Goal: Task Accomplishment & Management: Manage account settings

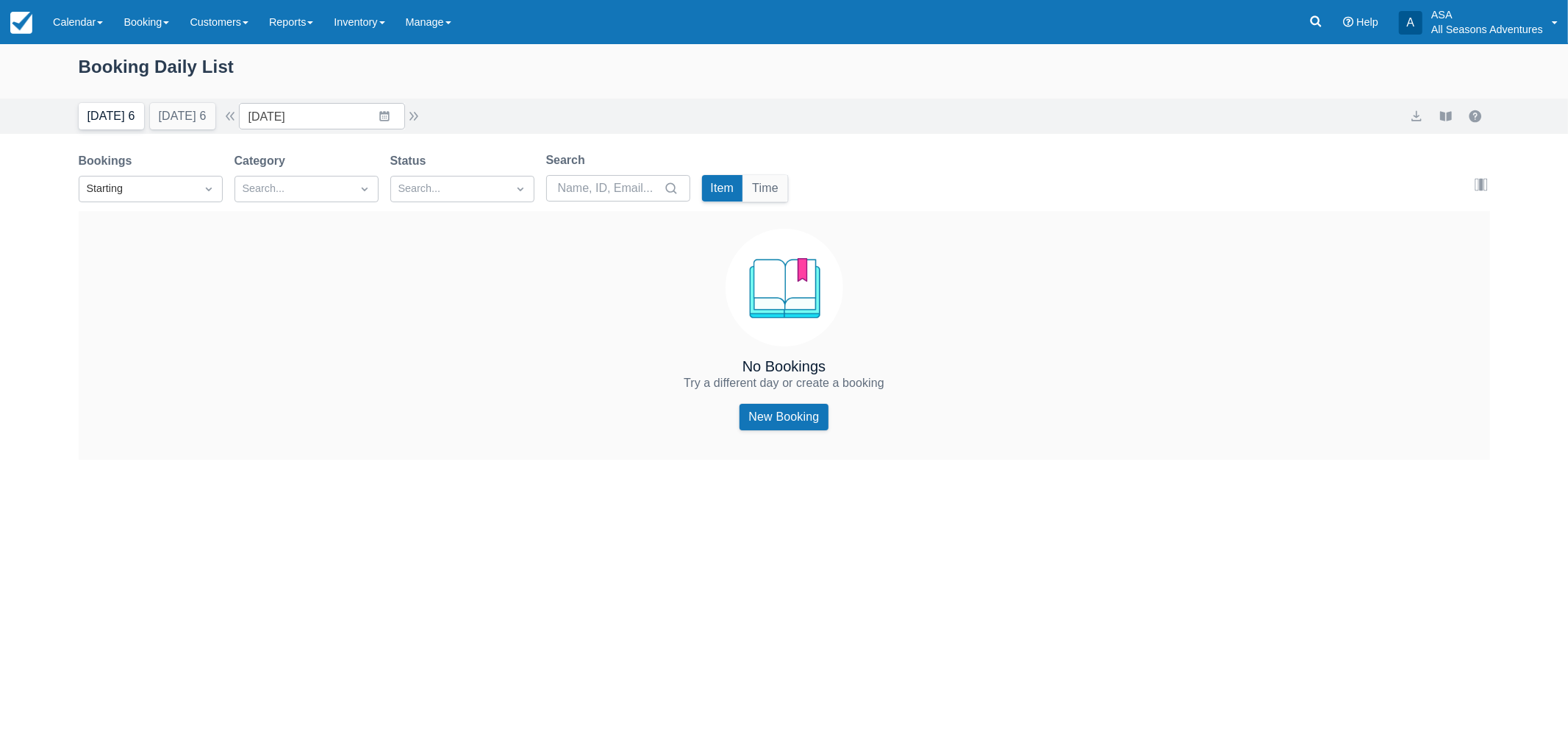
click at [110, 119] on button "Today 6" at bounding box center [111, 116] width 65 height 26
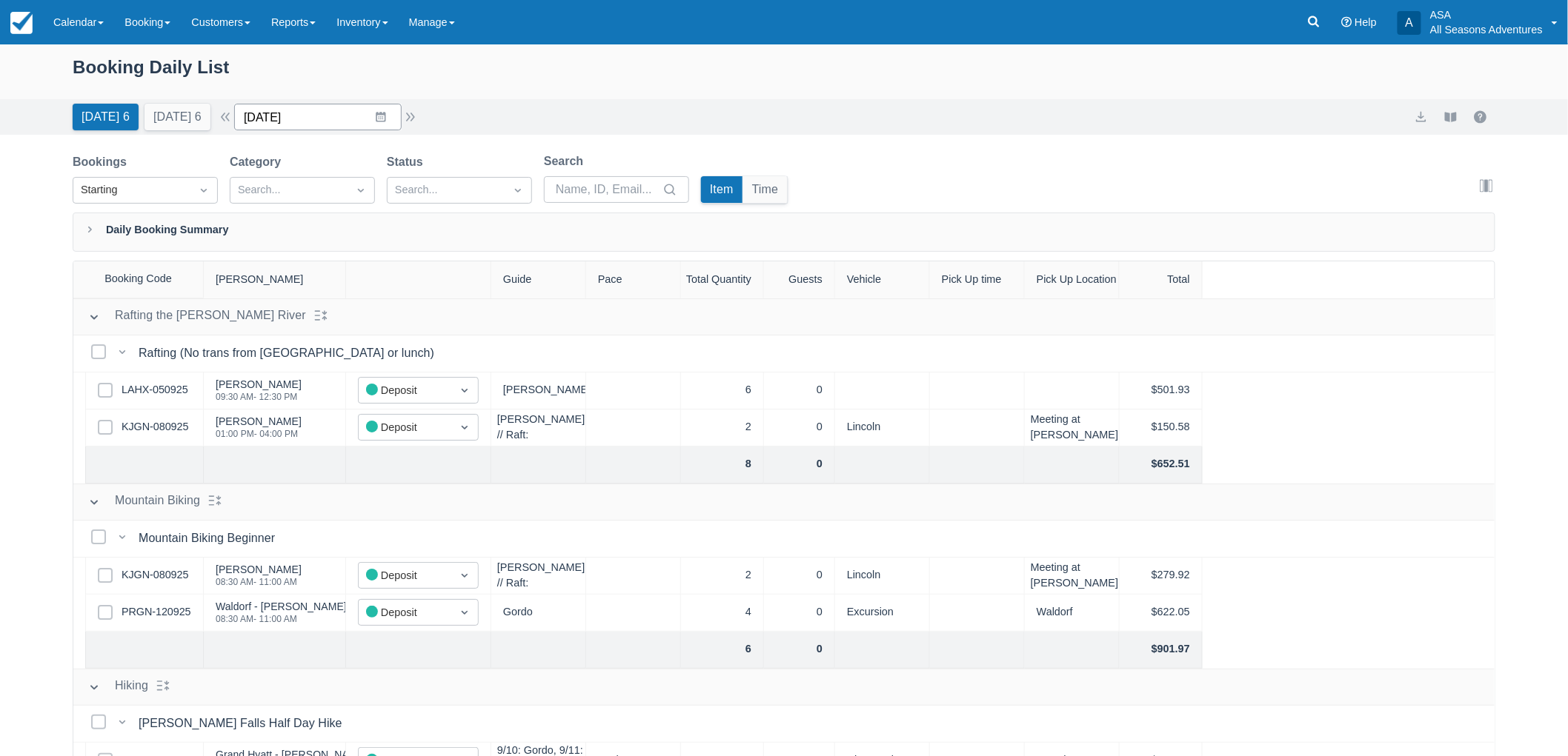
click at [402, 123] on input "09/13/25" at bounding box center [318, 117] width 168 height 26
click at [413, 116] on button "button" at bounding box center [411, 117] width 18 height 18
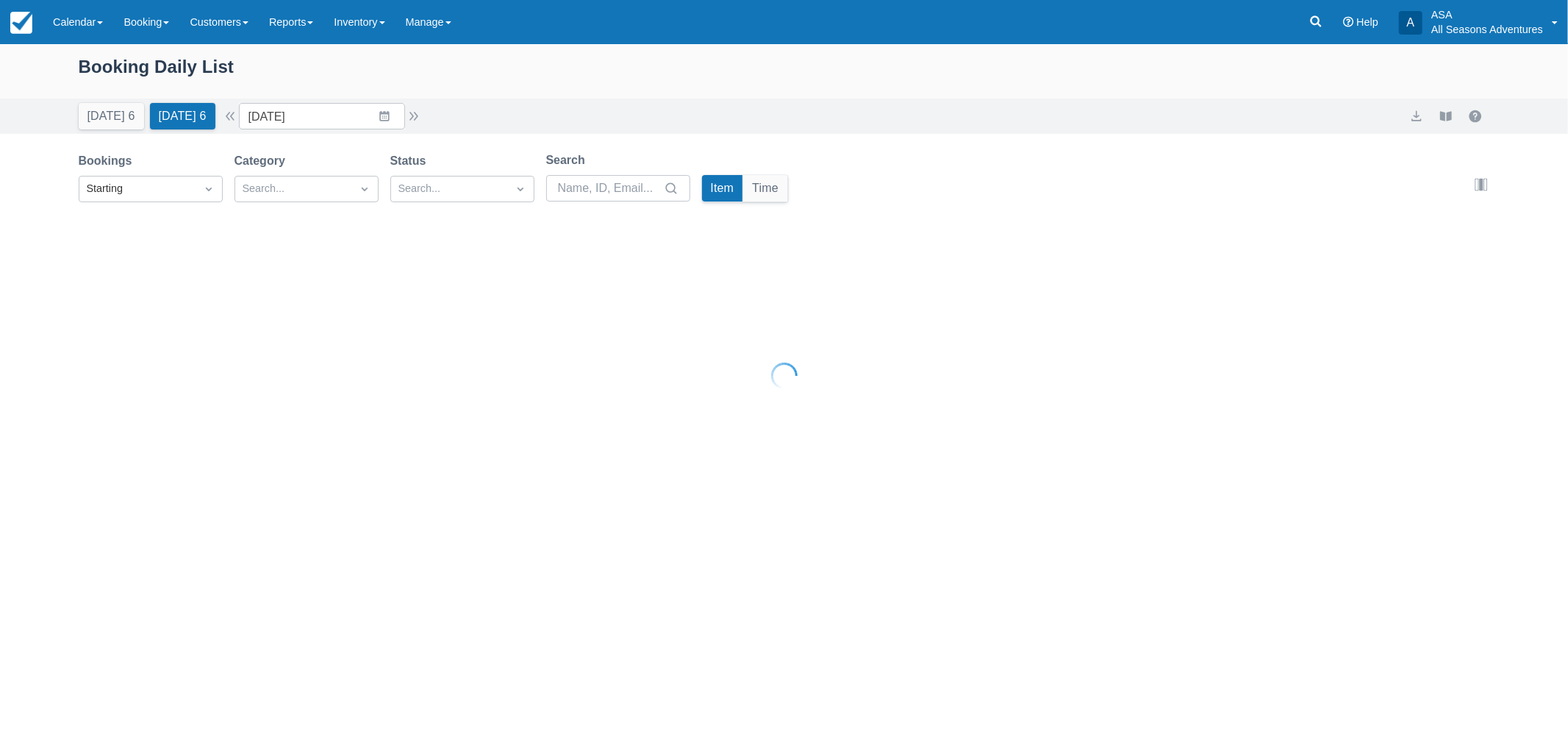
click at [418, 125] on div at bounding box center [784, 376] width 1568 height 751
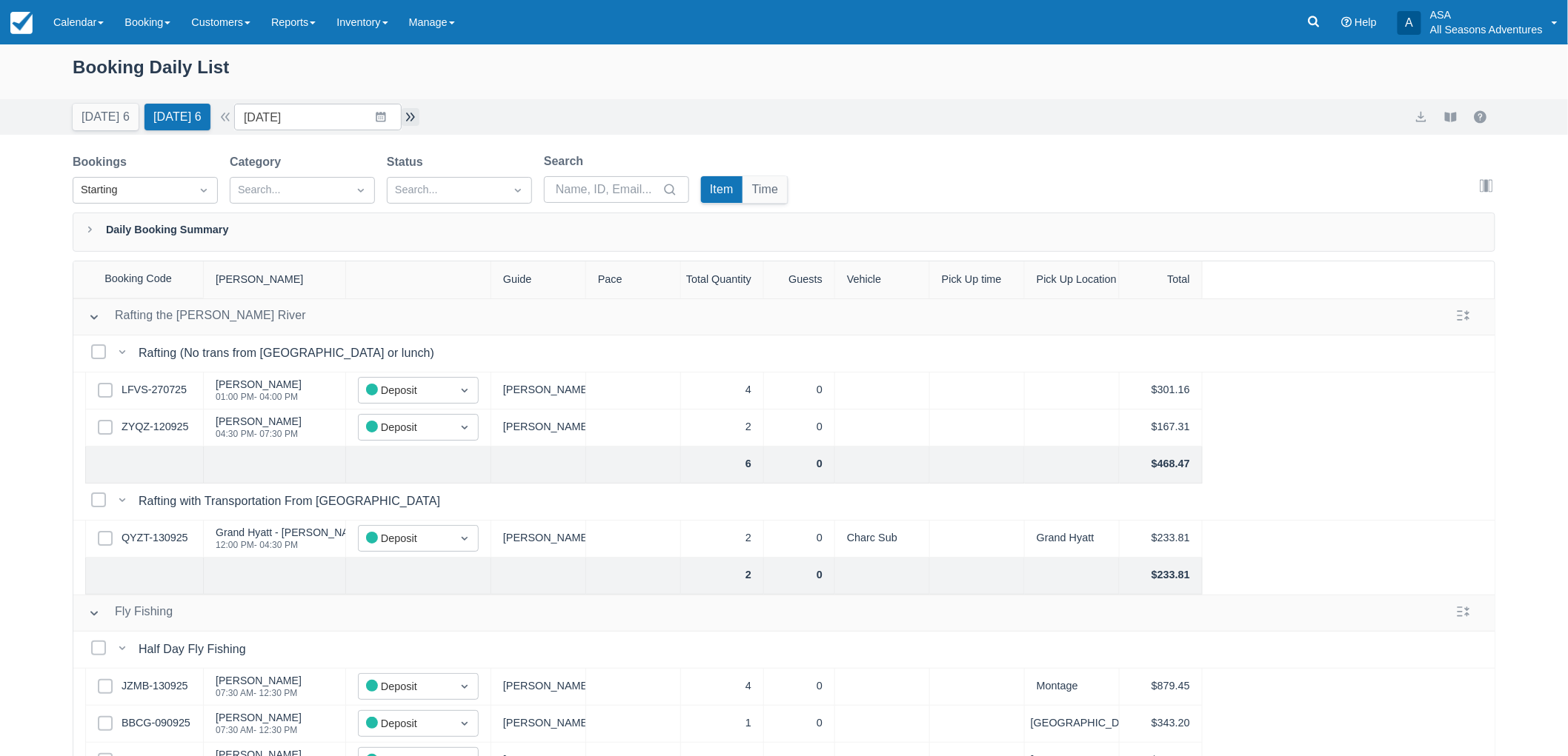
click at [419, 113] on button "button" at bounding box center [411, 117] width 18 height 18
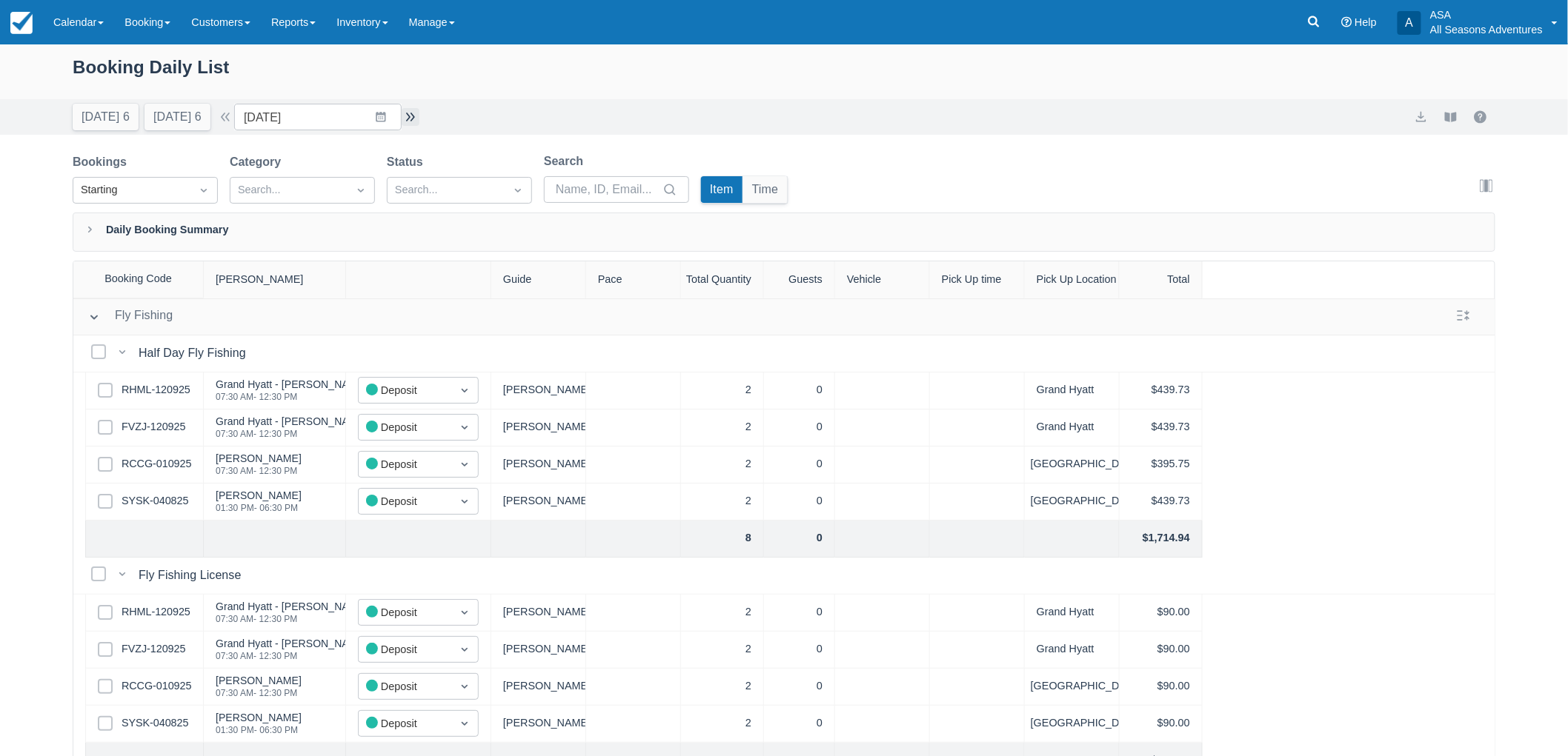
click at [419, 113] on button "button" at bounding box center [411, 117] width 18 height 18
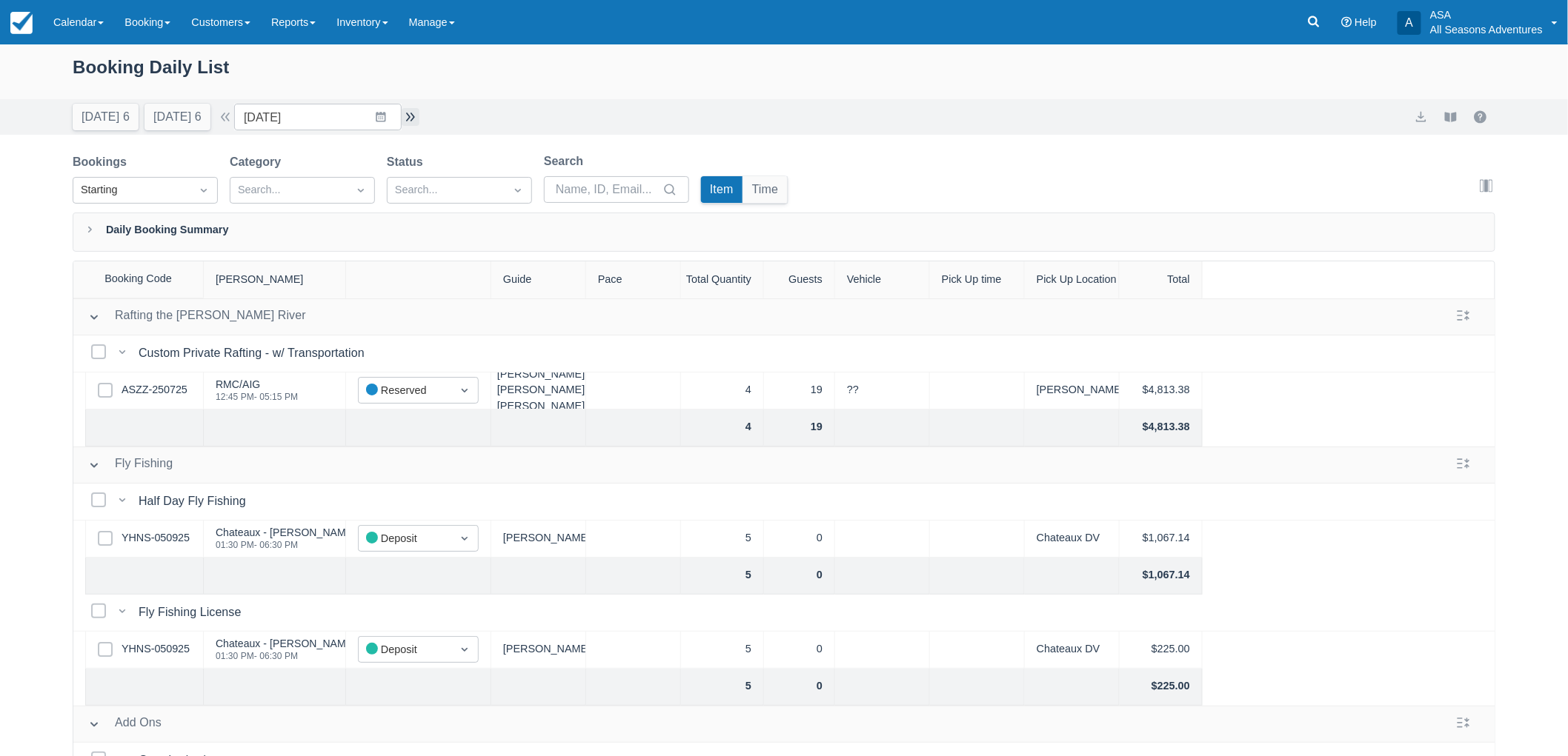
click at [419, 118] on button "button" at bounding box center [411, 117] width 18 height 18
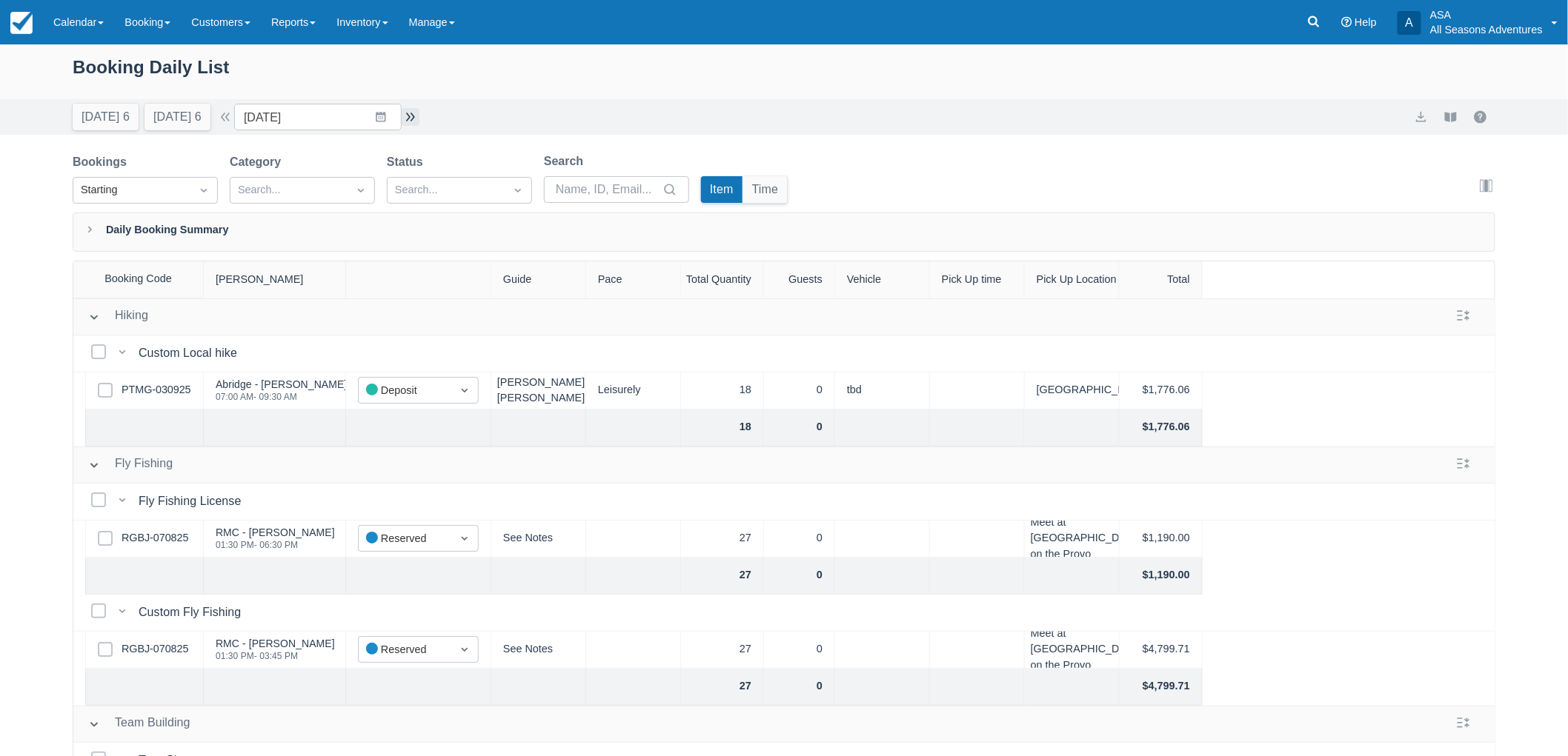
click at [419, 117] on button "button" at bounding box center [411, 117] width 18 height 18
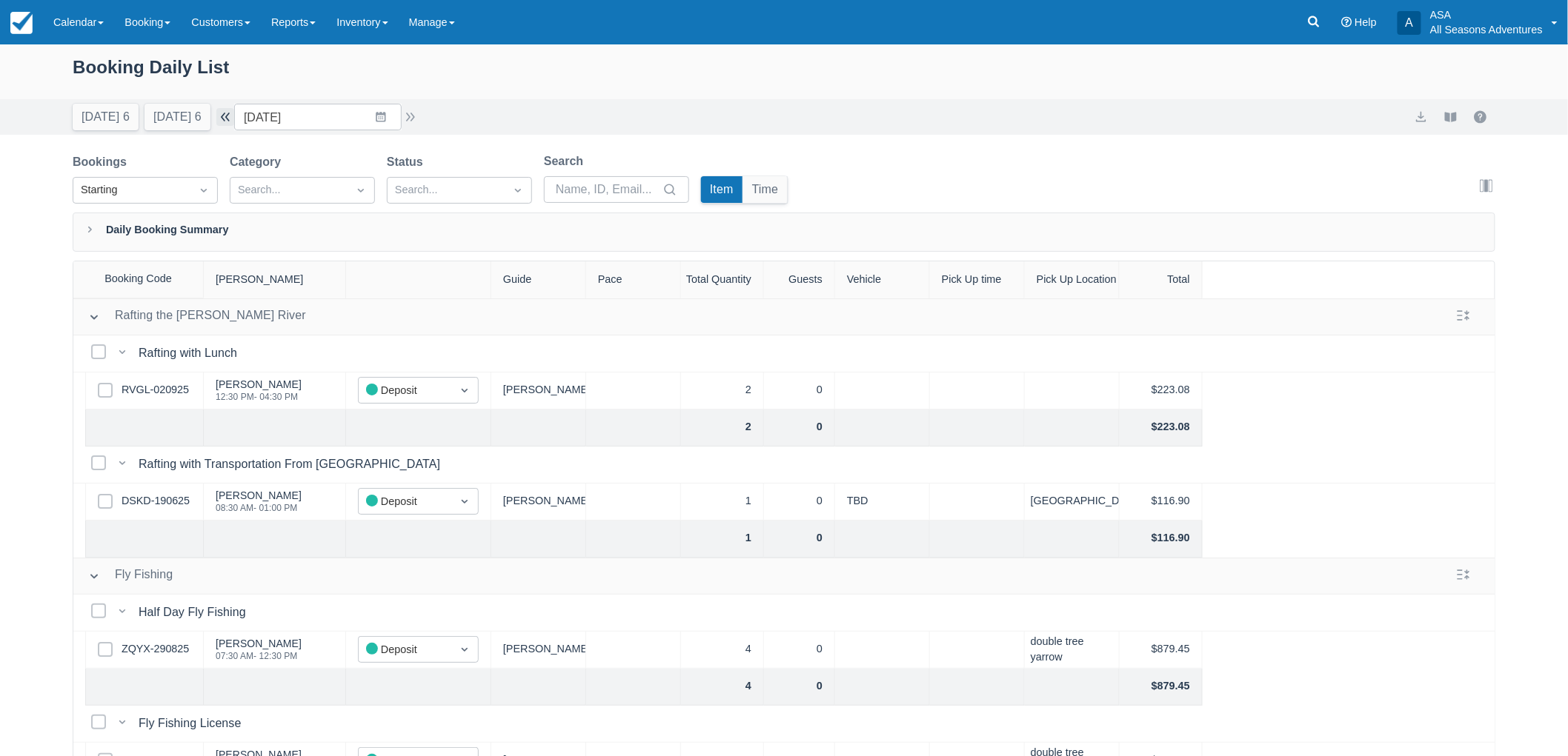
click at [232, 117] on button "button" at bounding box center [225, 117] width 18 height 18
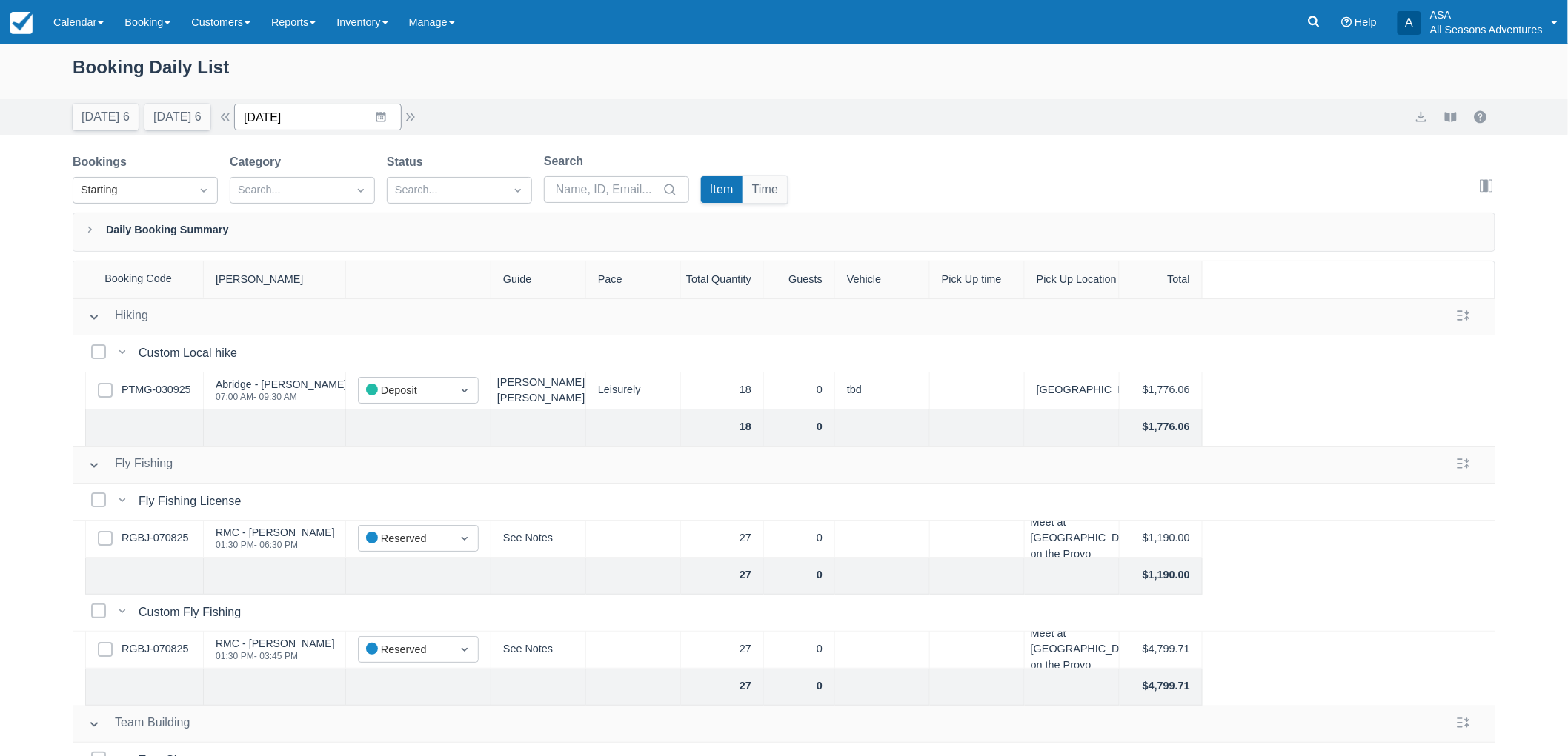
click at [379, 116] on input "09/17/25" at bounding box center [318, 117] width 168 height 26
click at [391, 285] on td "18" at bounding box center [382, 287] width 29 height 28
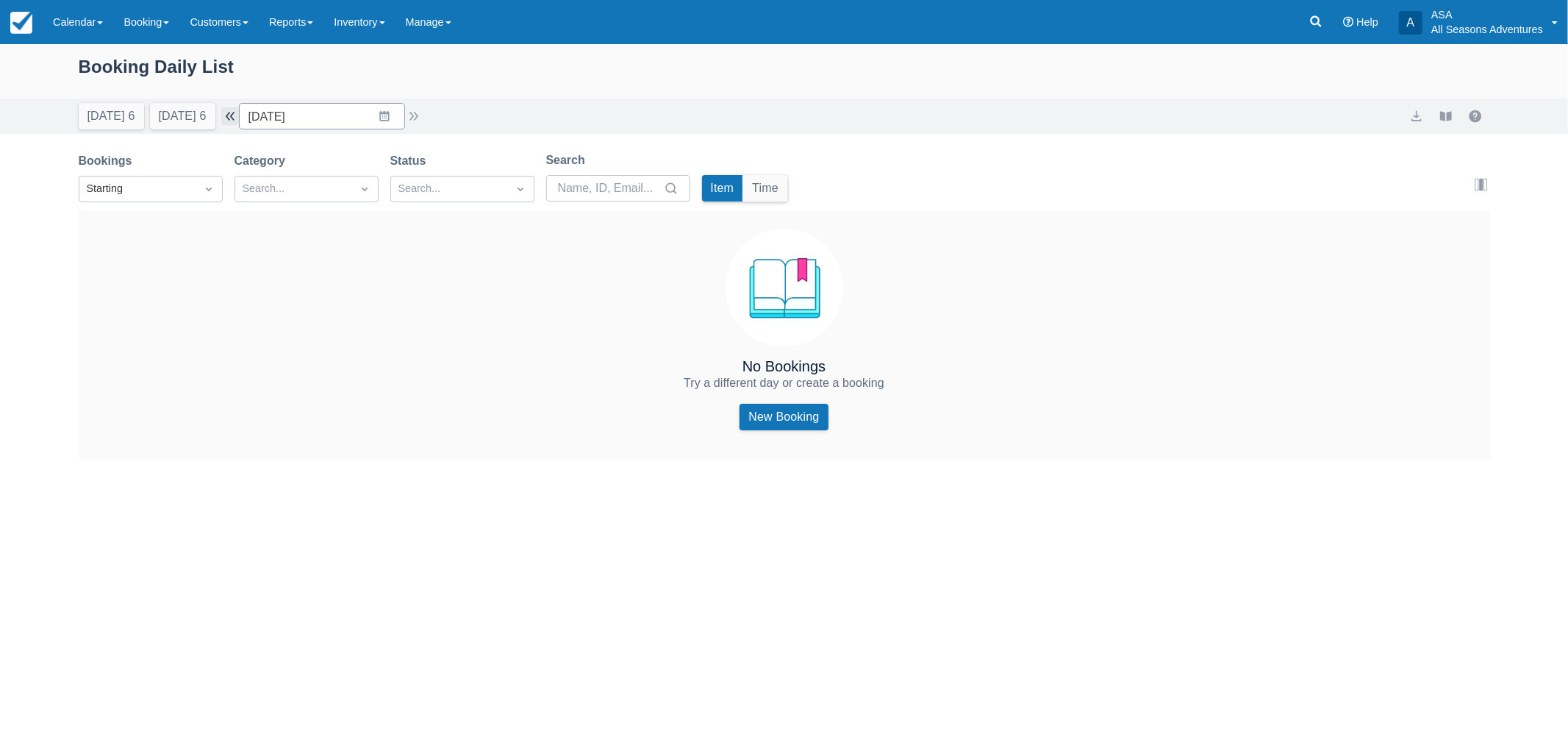
click at [231, 111] on button "button" at bounding box center [231, 117] width 18 height 18
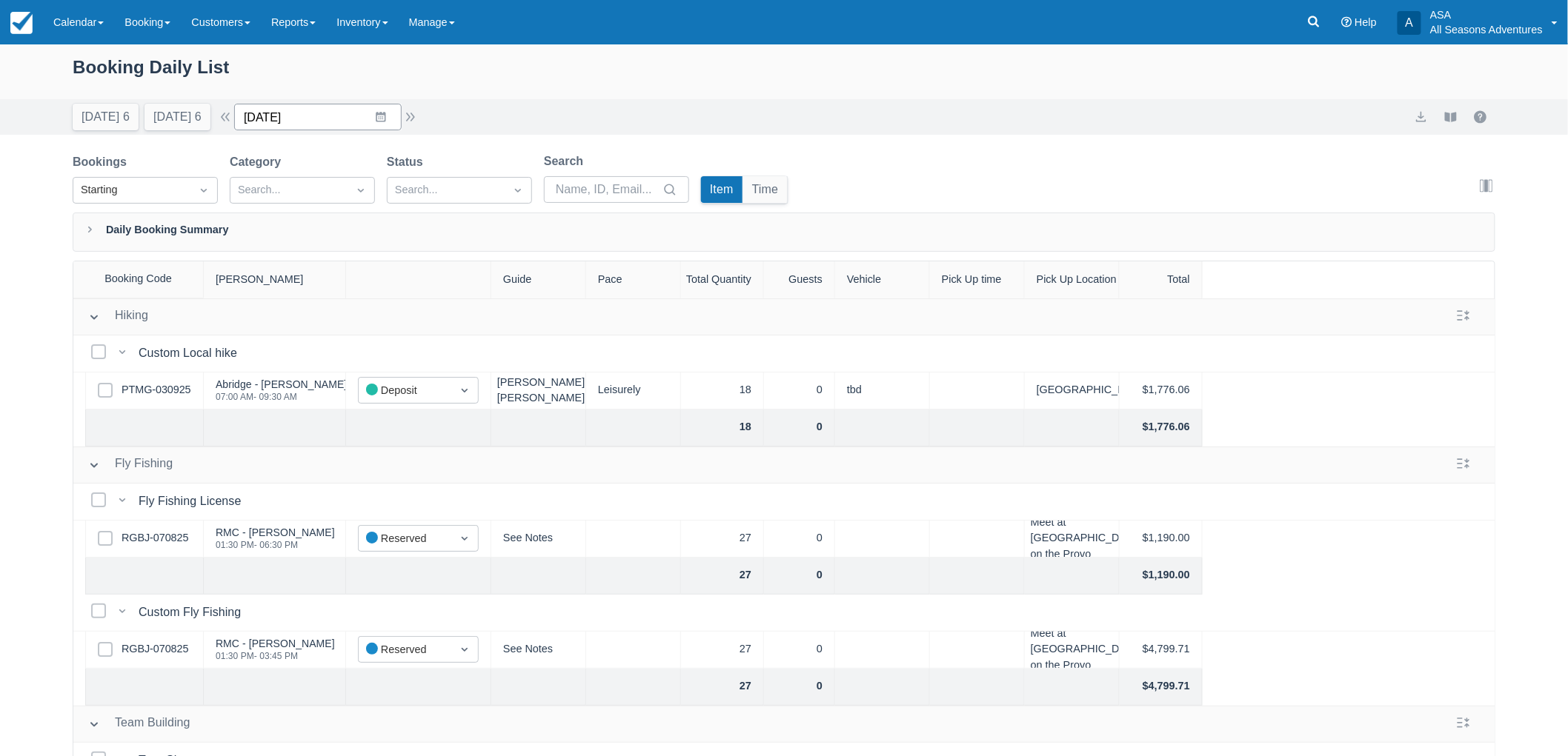
click at [390, 117] on input "09/17/25" at bounding box center [318, 117] width 168 height 26
click at [423, 283] on td "19" at bounding box center [410, 287] width 29 height 28
type input "09/19/25"
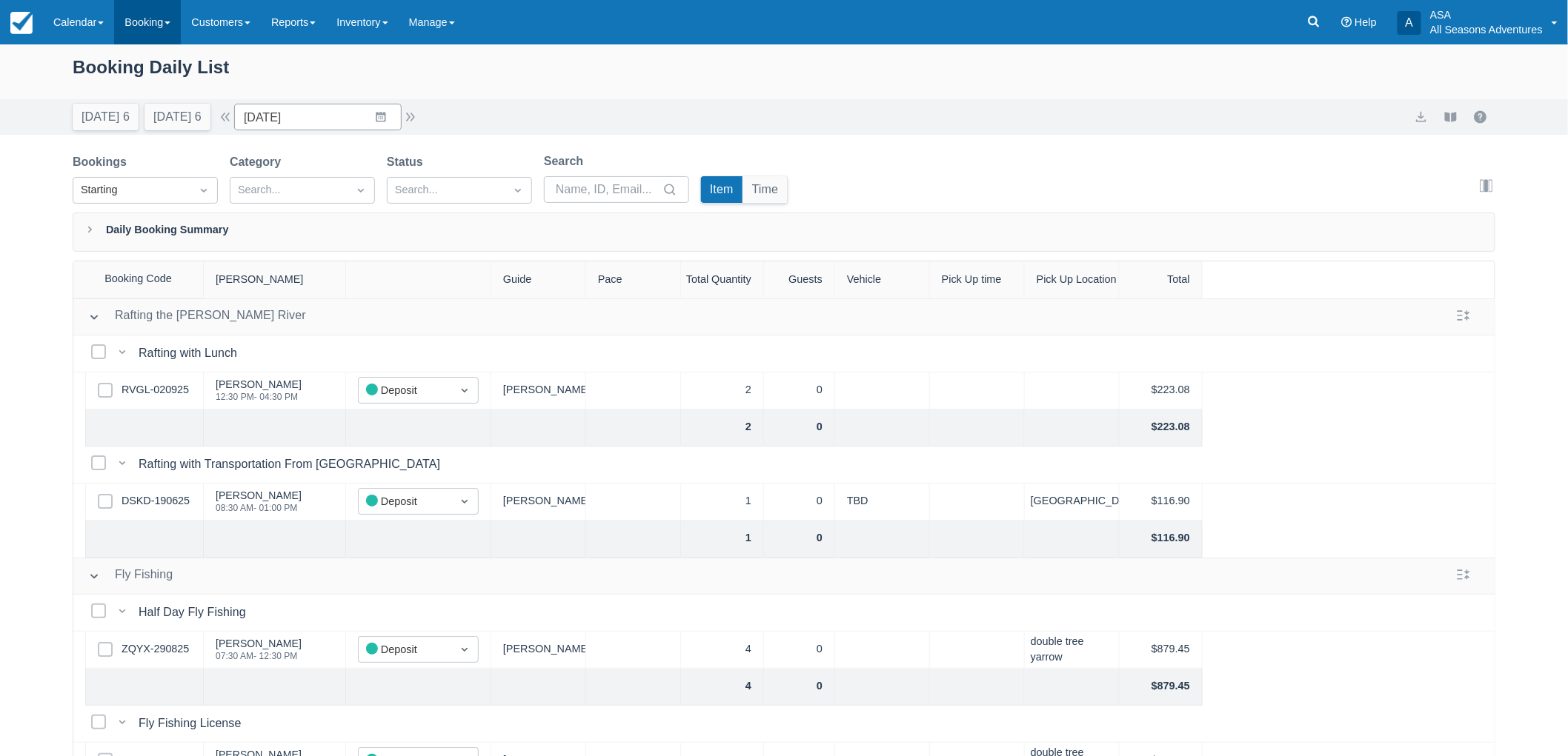
click at [156, 11] on link "Booking" at bounding box center [147, 22] width 67 height 45
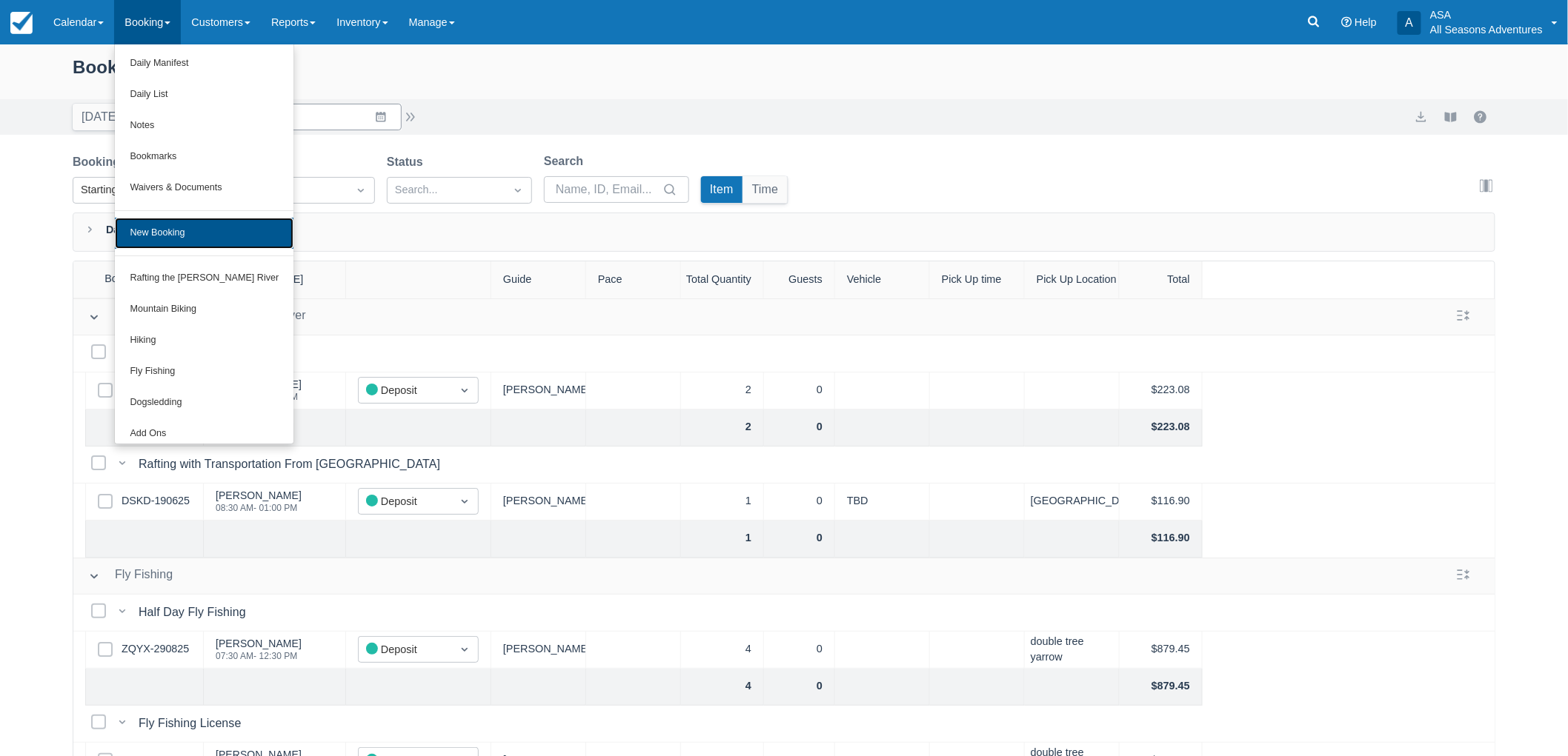
click at [194, 220] on link "New Booking" at bounding box center [204, 233] width 179 height 31
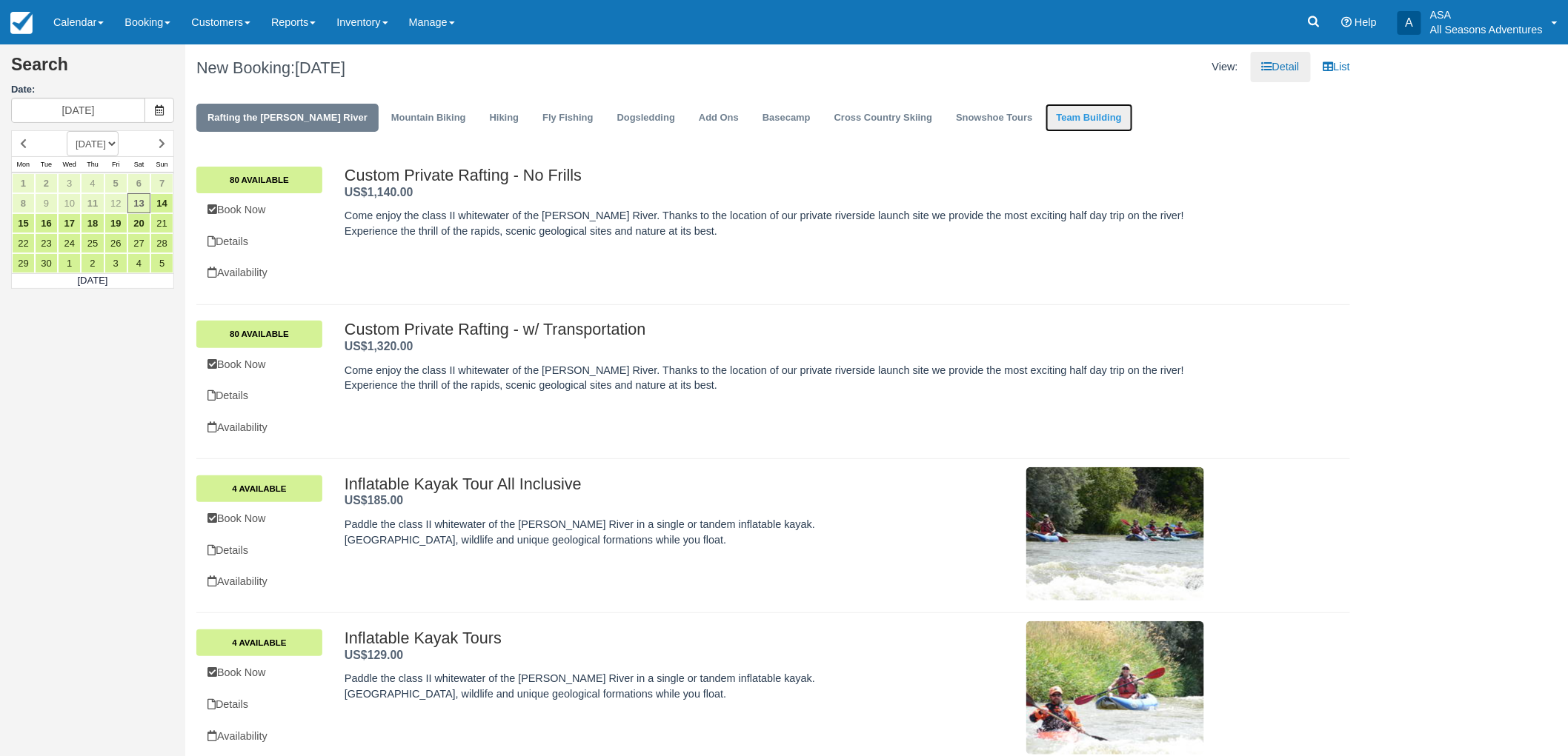
click at [1048, 109] on link "Team Building" at bounding box center [1089, 118] width 87 height 29
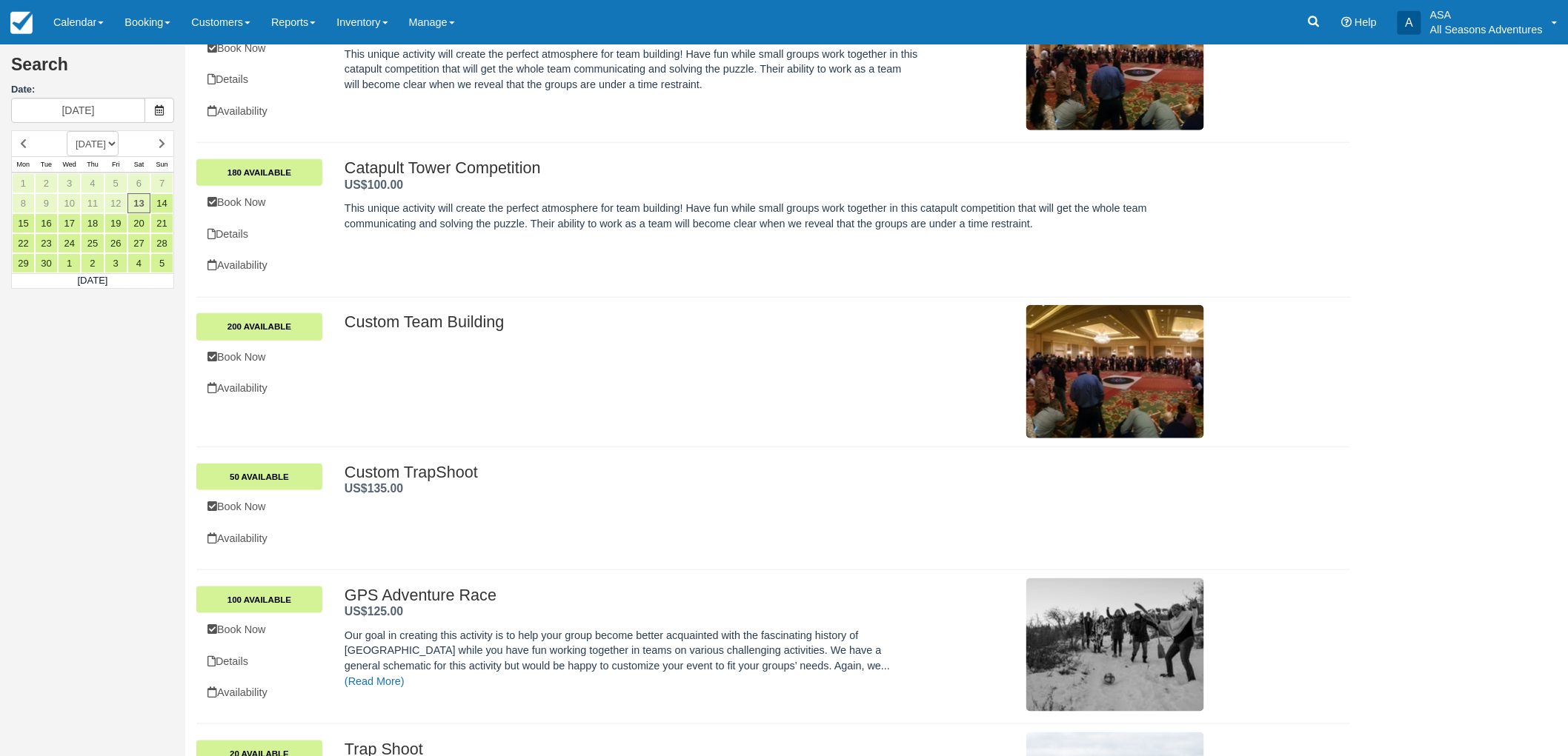
scroll to position [494, 0]
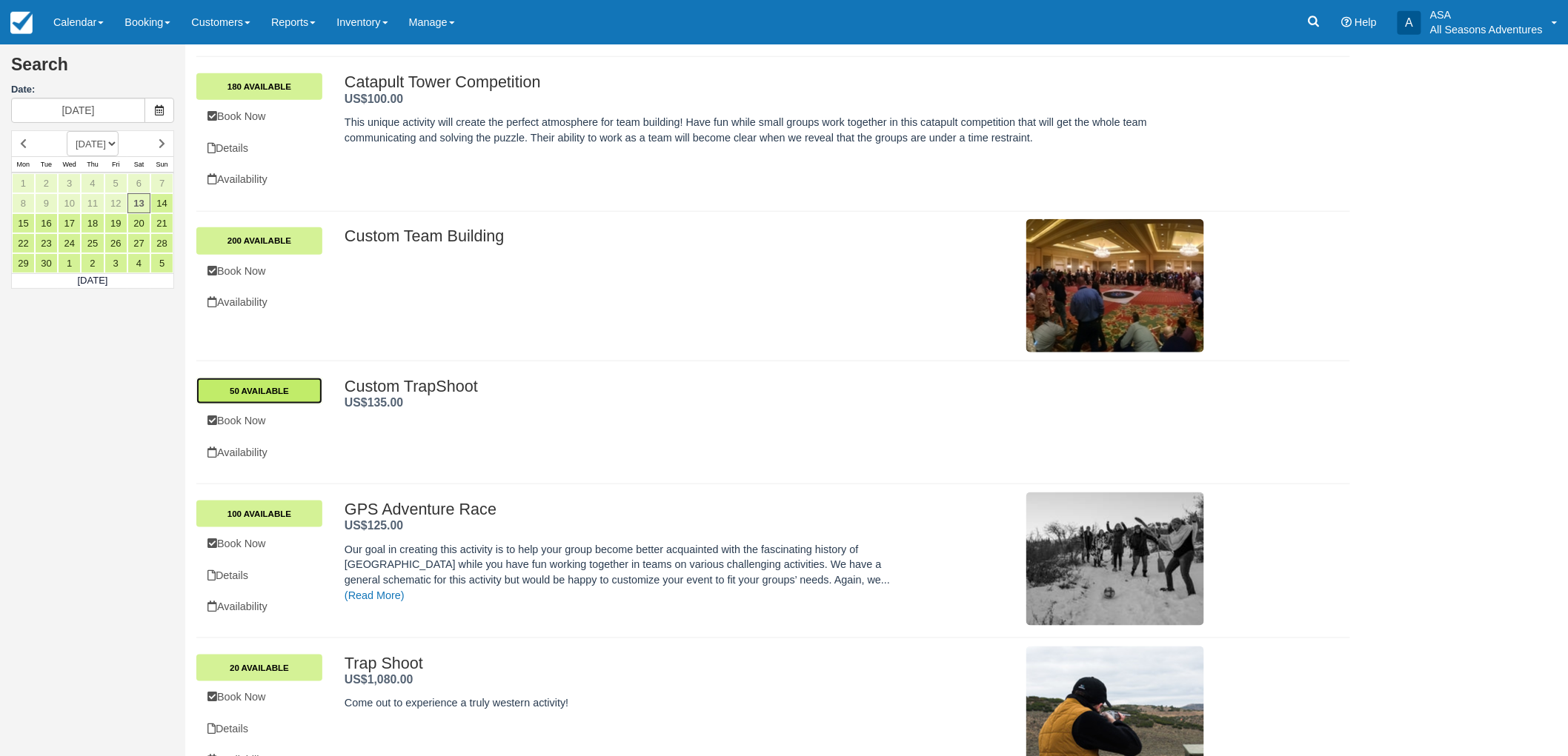
click at [295, 391] on link "50 Available" at bounding box center [259, 391] width 126 height 26
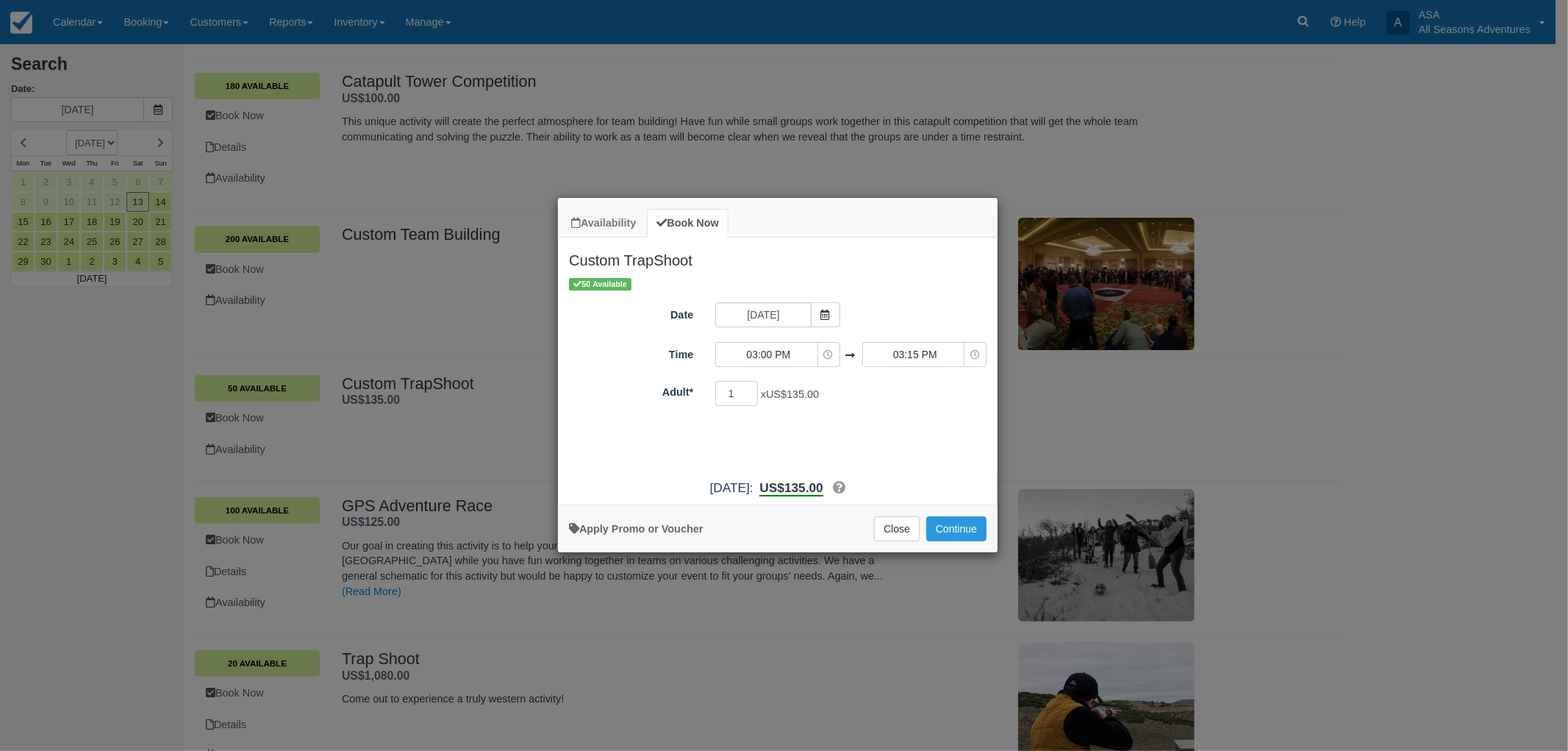
click at [439, 542] on div "Availability Book Now Custom TrapShoot September 2025 Mon Monday Tue Tuesday We…" at bounding box center [784, 376] width 1568 height 751
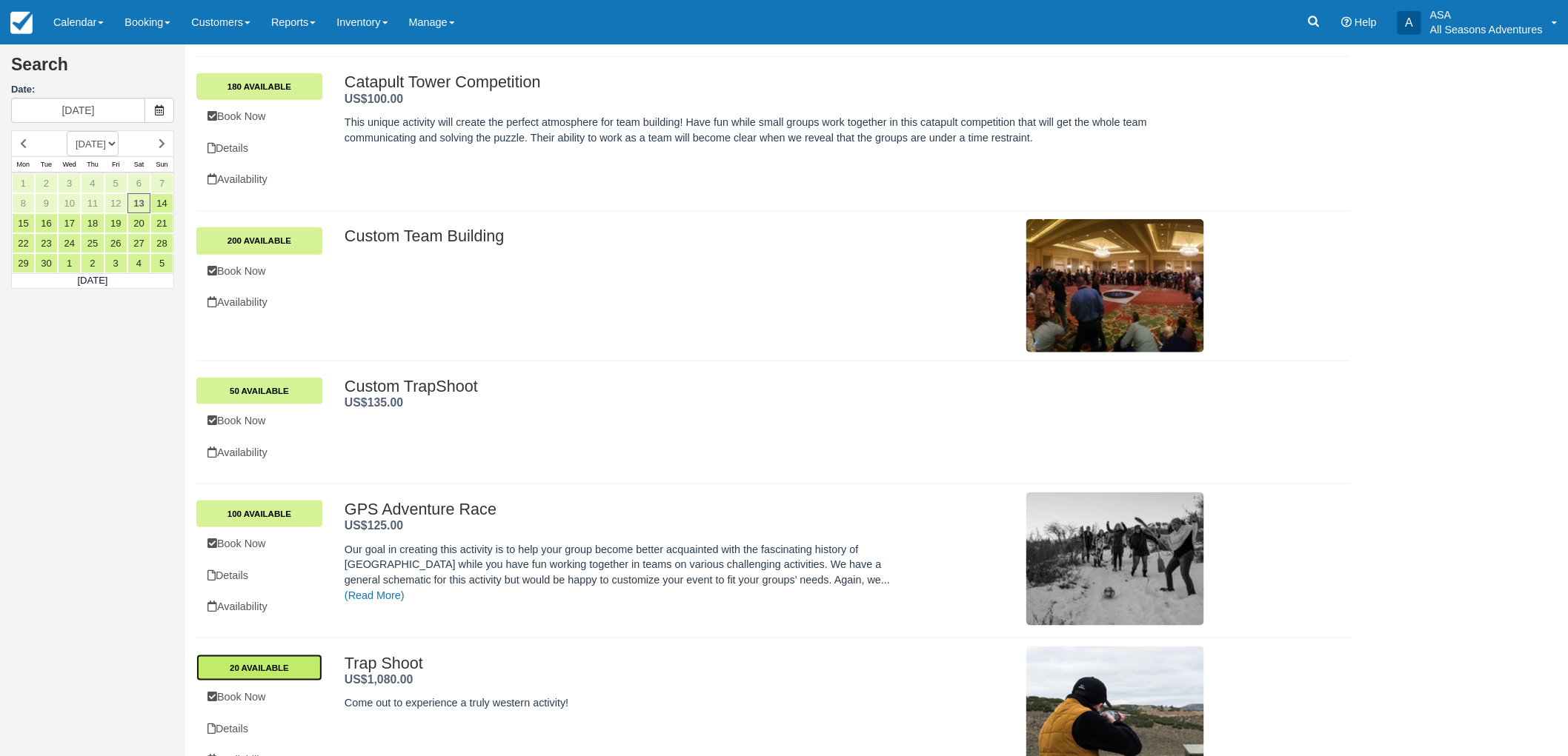
click at [270, 672] on link "20 Available" at bounding box center [259, 668] width 126 height 26
click at [303, 658] on link "20 Available" at bounding box center [259, 668] width 126 height 26
click at [292, 678] on link "20 Available" at bounding box center [259, 668] width 126 height 26
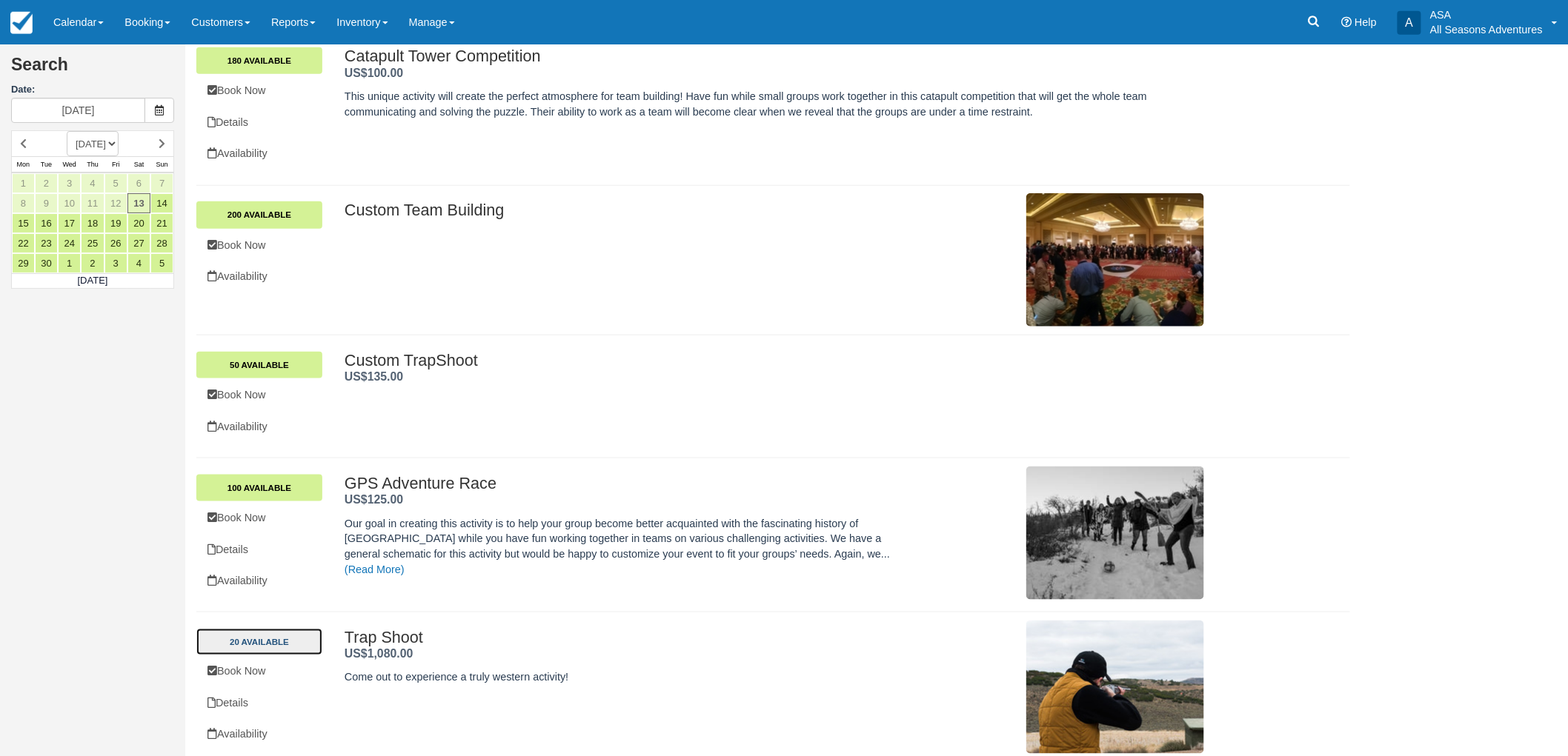
scroll to position [530, 0]
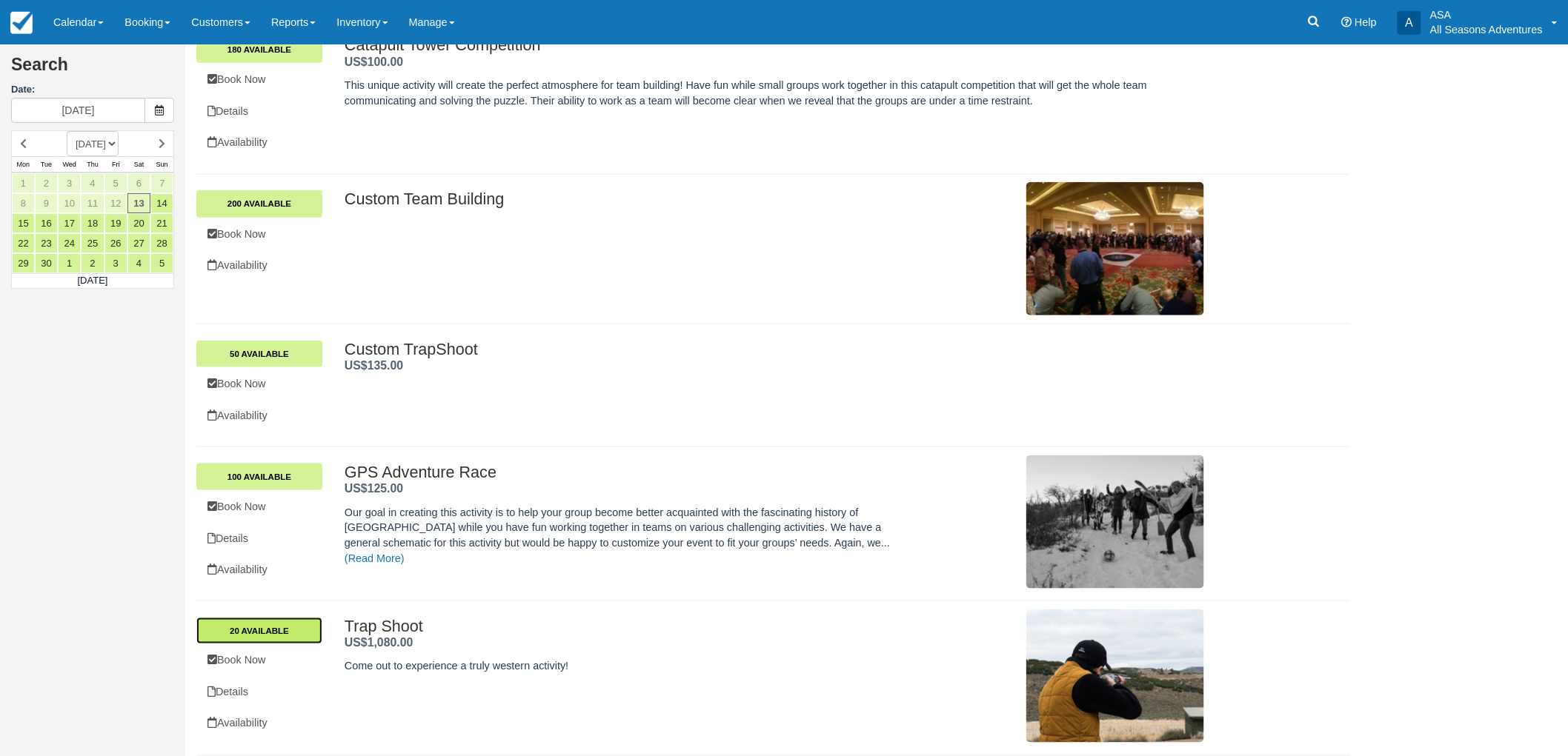
click at [279, 631] on link "20 Available" at bounding box center [259, 630] width 126 height 26
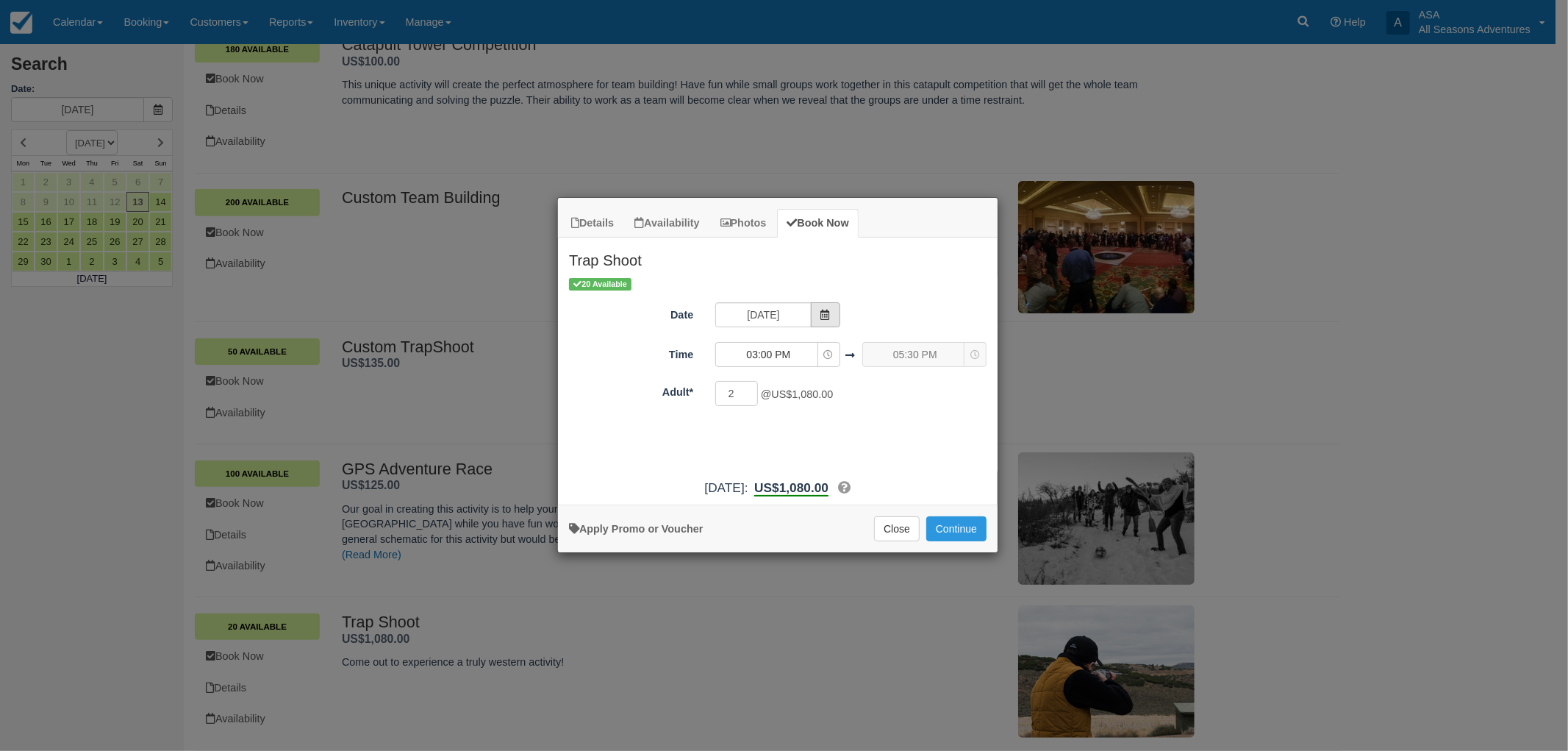
click at [834, 314] on span "Item Modal" at bounding box center [826, 315] width 30 height 25
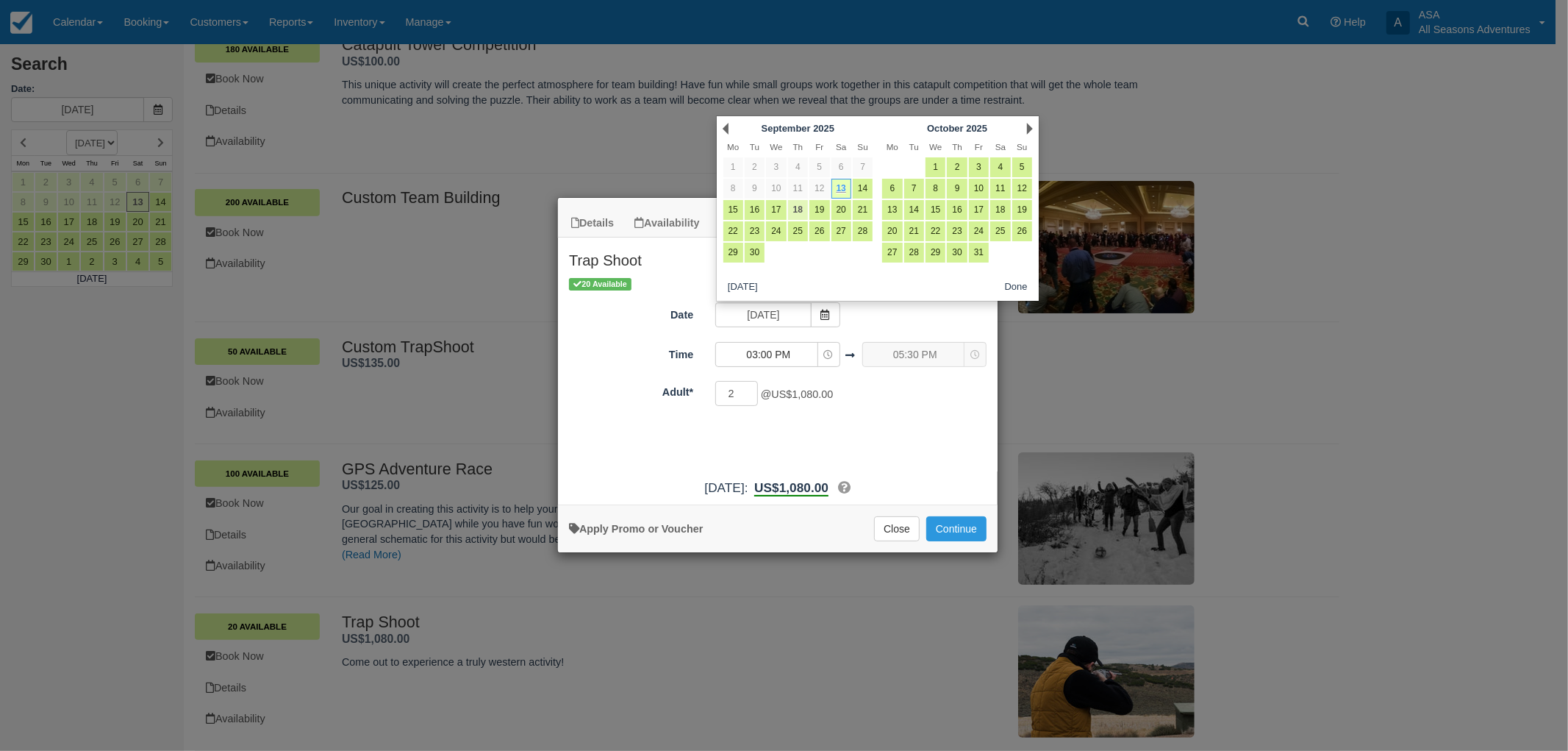
click at [796, 208] on link "18" at bounding box center [798, 210] width 20 height 20
type input "09/18/25"
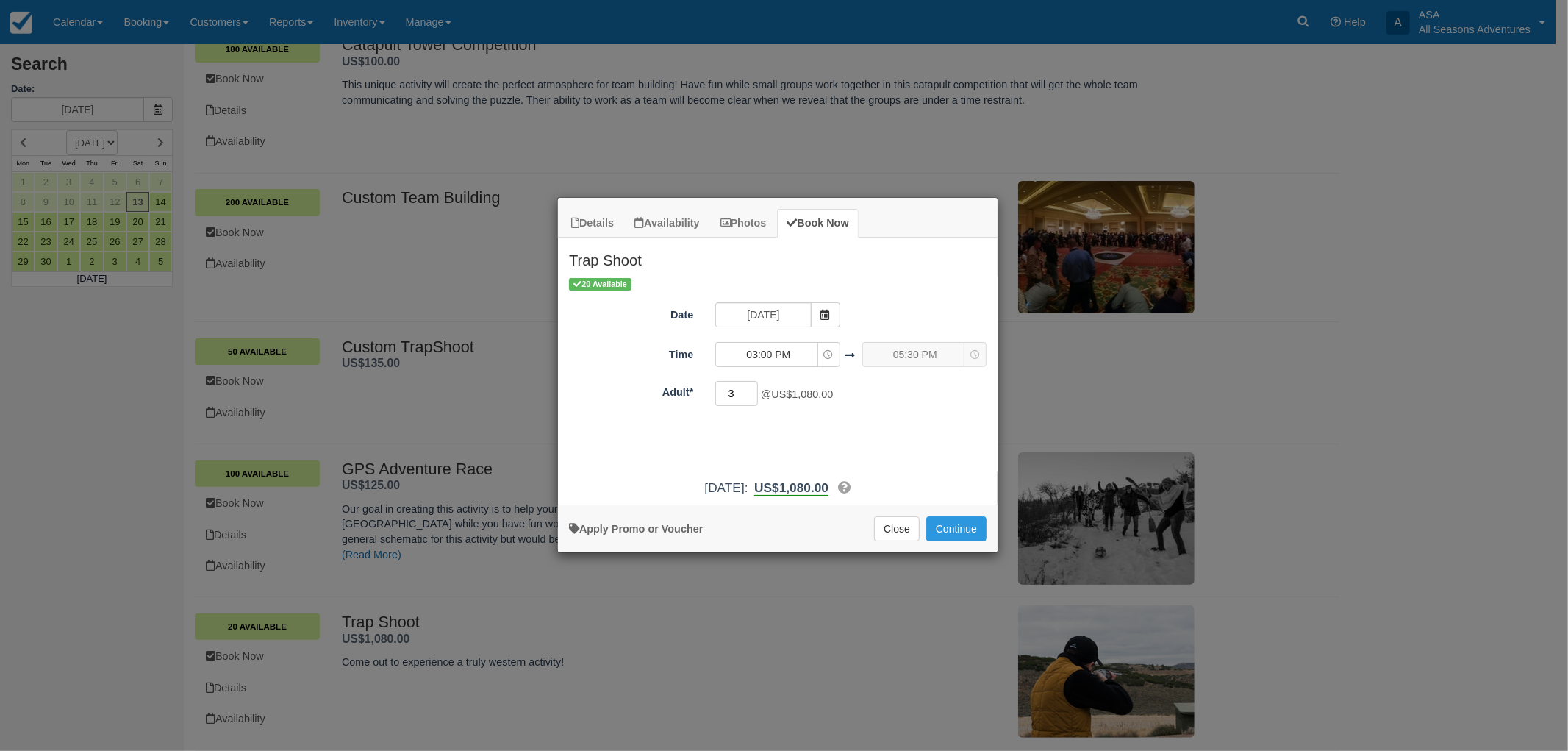
click at [753, 391] on input "3" at bounding box center [736, 394] width 43 height 25
click at [753, 391] on input "4" at bounding box center [736, 394] width 43 height 25
click at [753, 391] on input "5" at bounding box center [736, 394] width 43 height 25
click at [753, 391] on input "6" at bounding box center [736, 394] width 43 height 25
click at [753, 391] on input "7" at bounding box center [736, 394] width 43 height 25
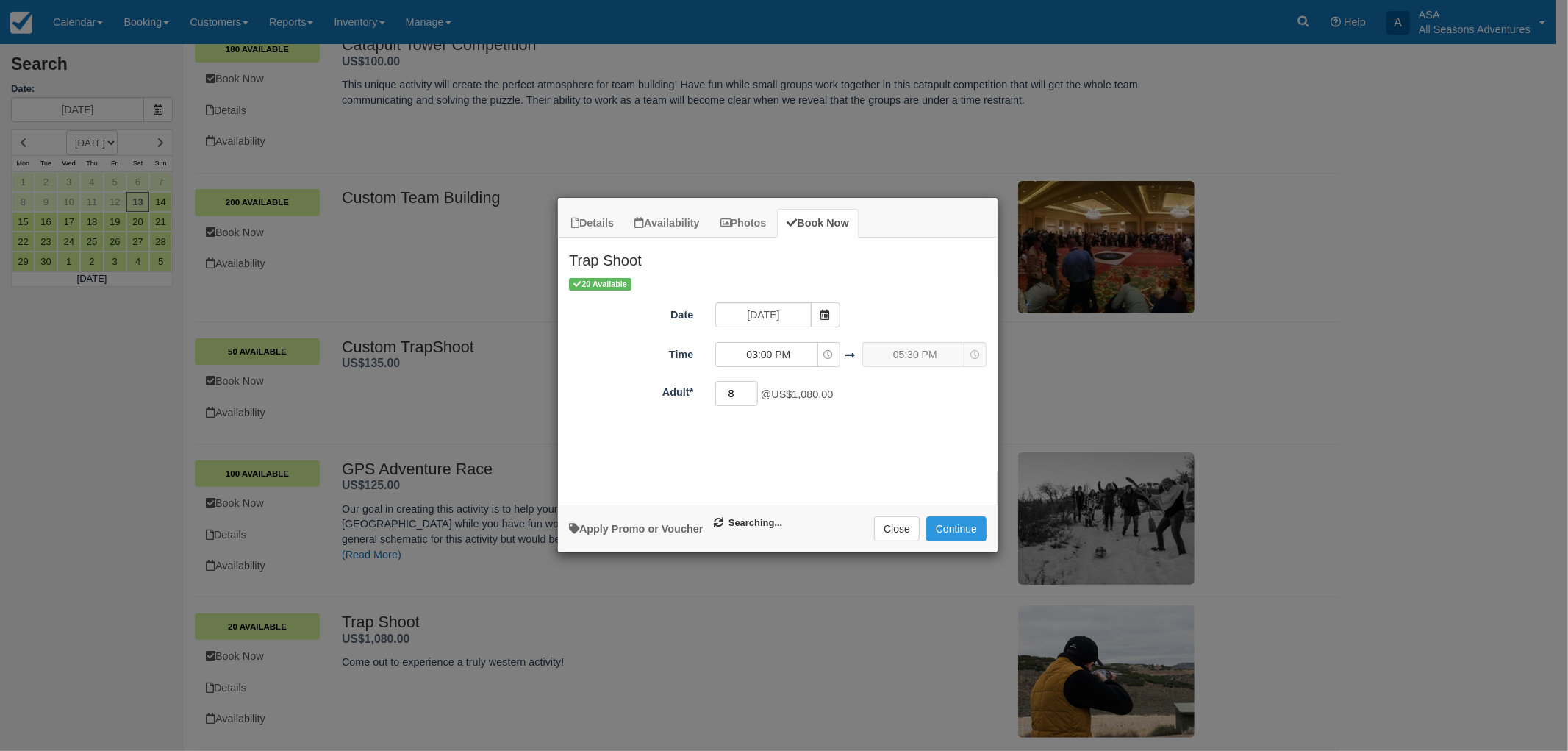
type input "8"
click at [753, 391] on input "8" at bounding box center [736, 394] width 43 height 25
click at [826, 355] on icon "Item Modal" at bounding box center [829, 355] width 10 height 10
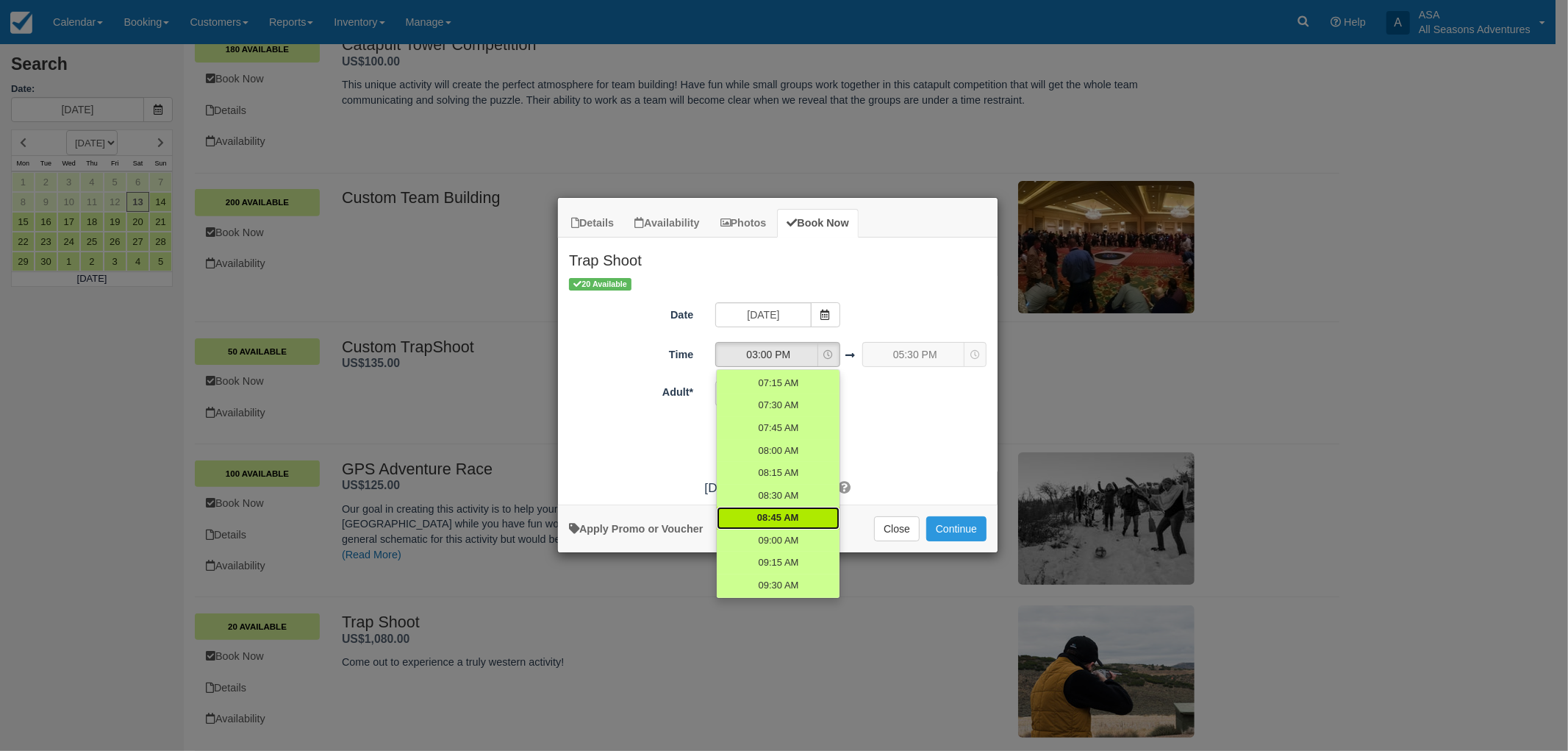
scroll to position [81, 0]
click at [899, 452] on div "20 Available Date 09/18/25 Time 03:00 PM 06:00 AM 06:15 AM 06:30 AM 06:45 AM 07…" at bounding box center [778, 374] width 439 height 195
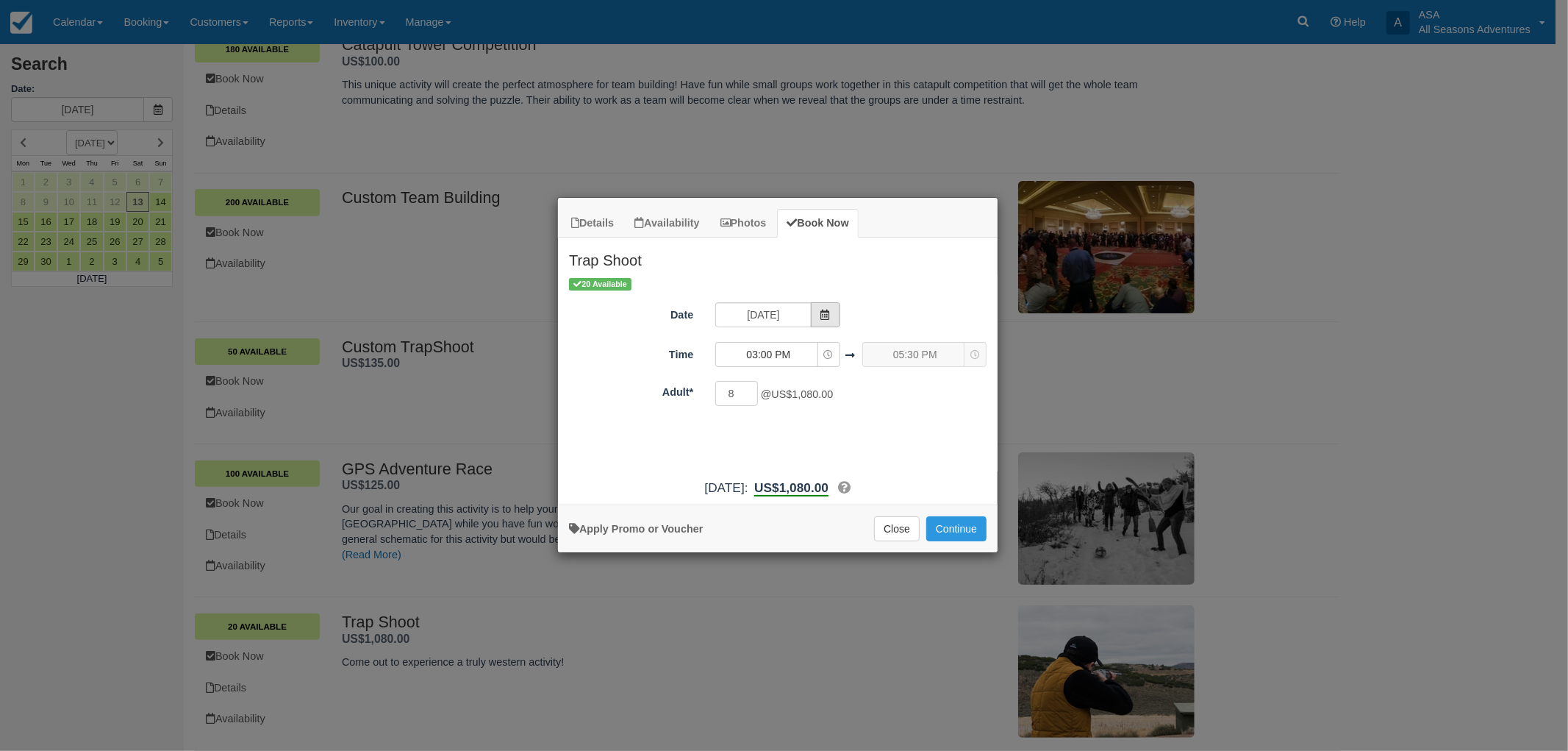
click at [817, 315] on span "Item Modal" at bounding box center [826, 315] width 30 height 25
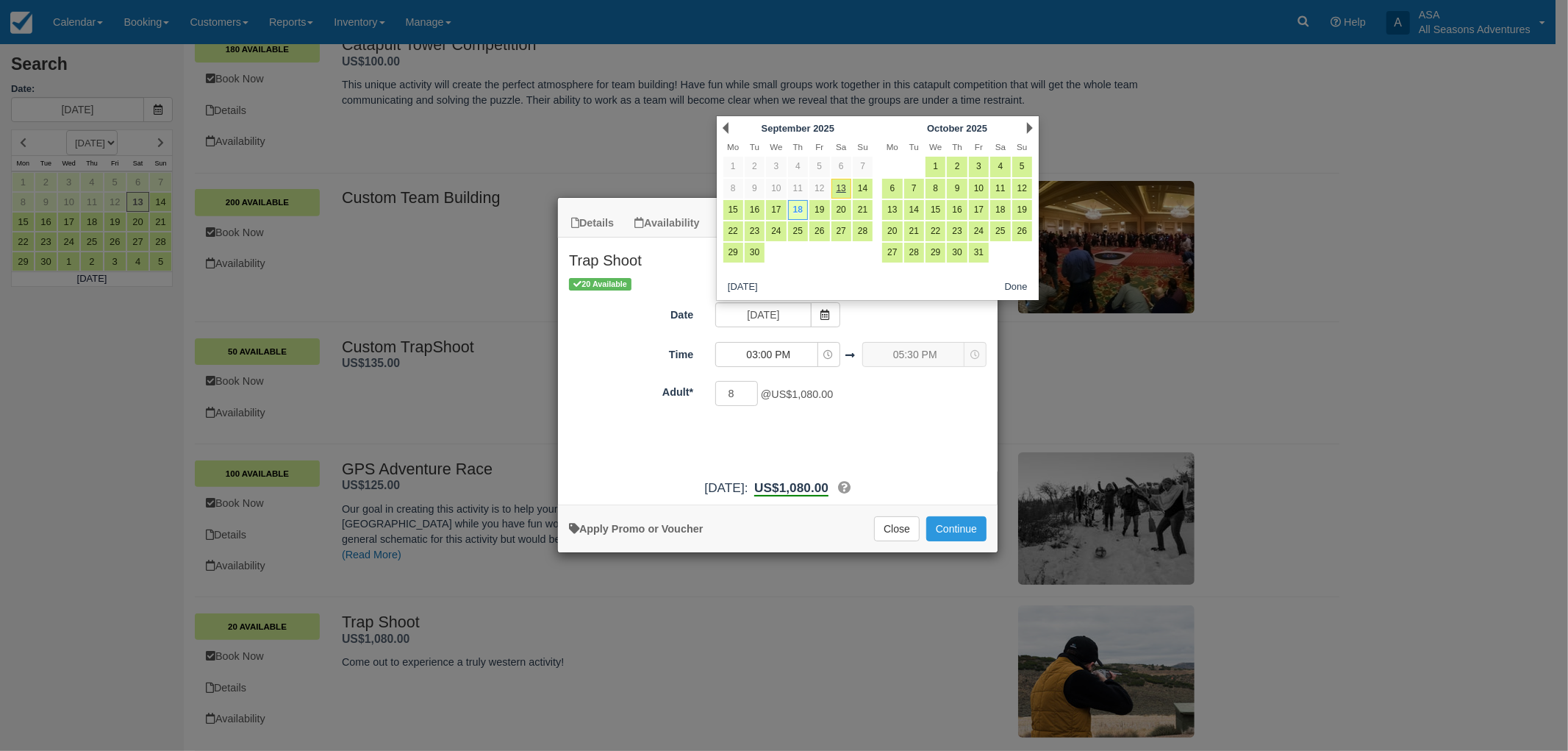
click at [916, 423] on div "20 Available Date 09/18/25 Time 03:00 PM 06:00 AM 06:15 AM 06:30 AM 06:45 AM 07…" at bounding box center [778, 374] width 439 height 195
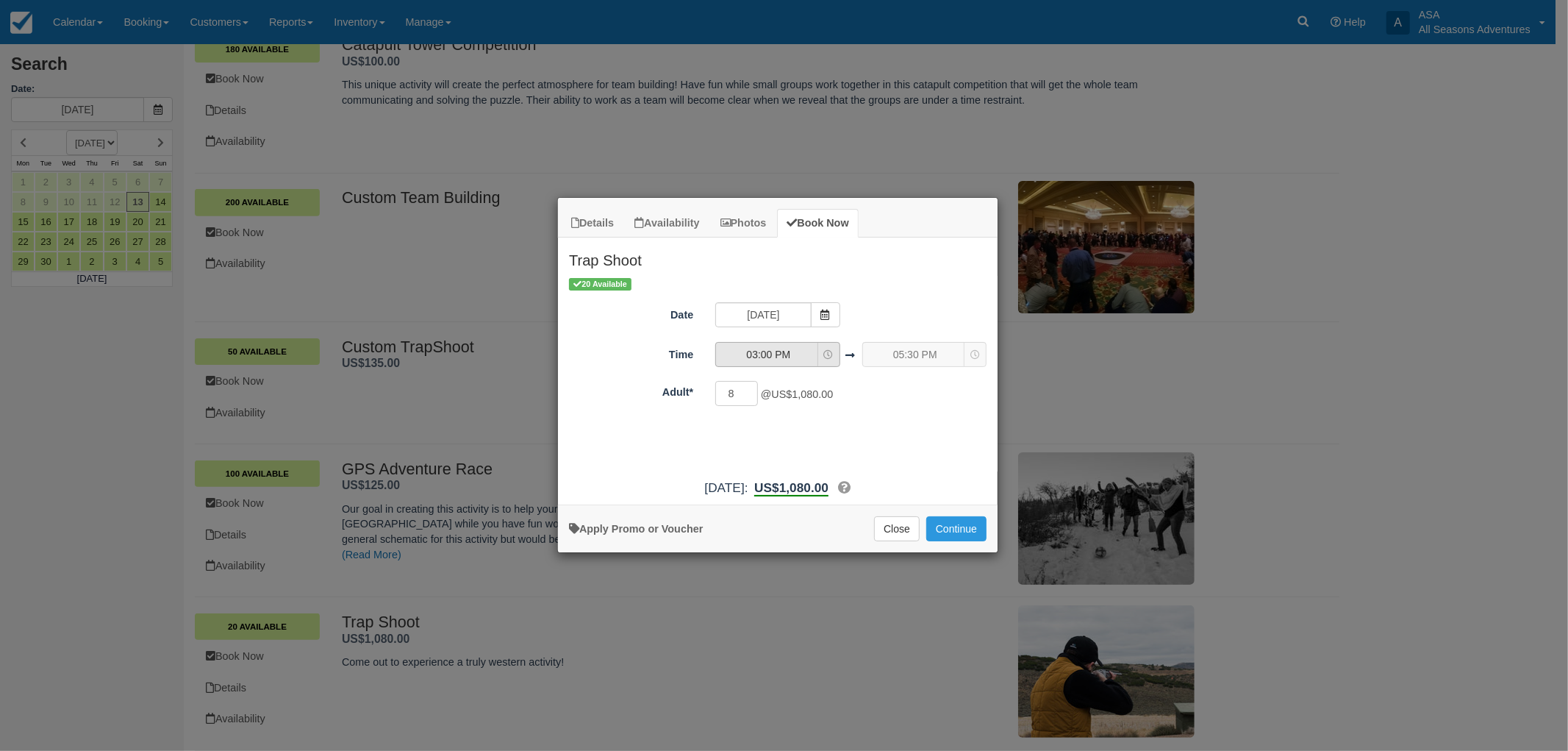
click at [825, 352] on icon "Item Modal" at bounding box center [829, 355] width 10 height 10
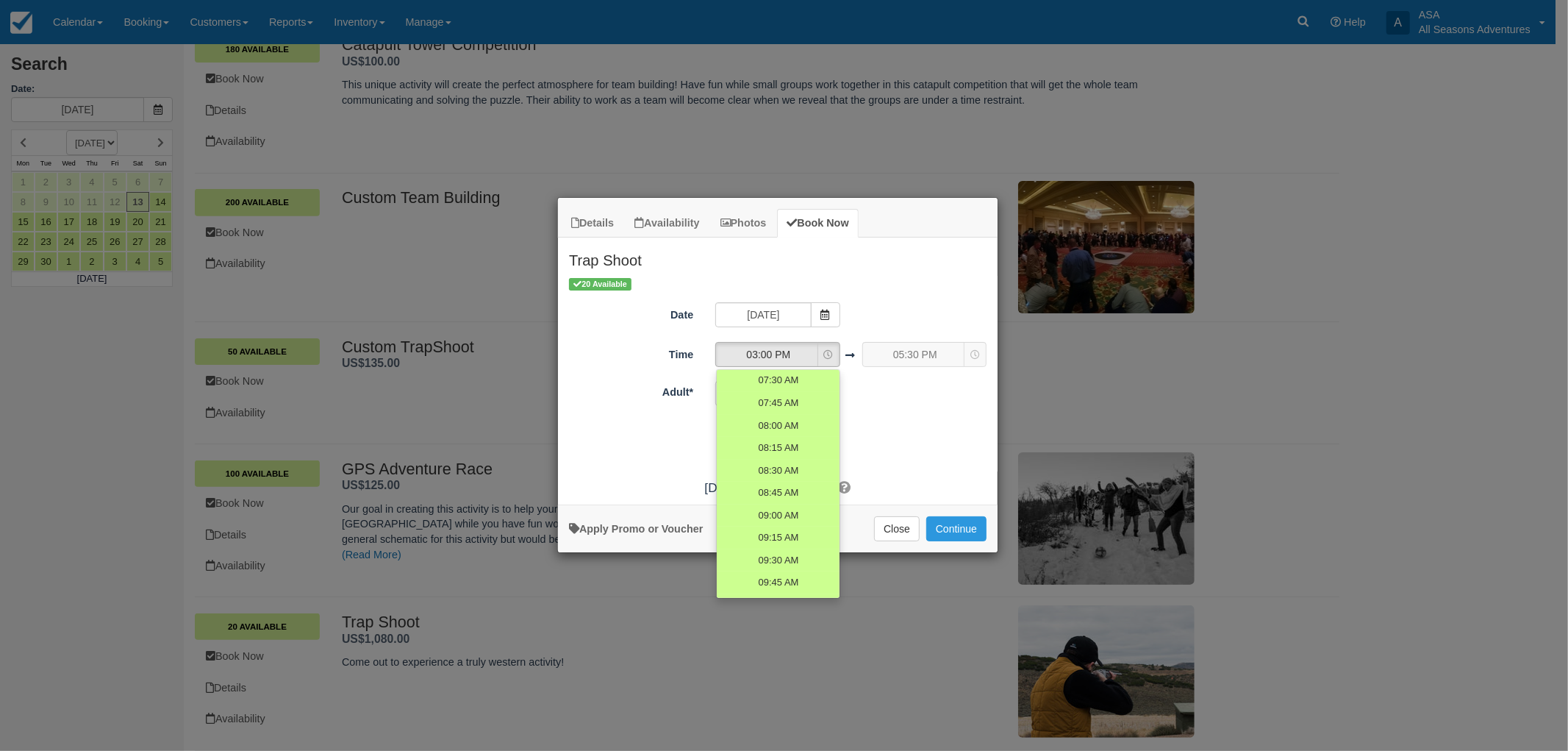
scroll to position [135, 0]
click at [788, 472] on span "08:30 AM" at bounding box center [779, 471] width 42 height 14
select select "08:30"
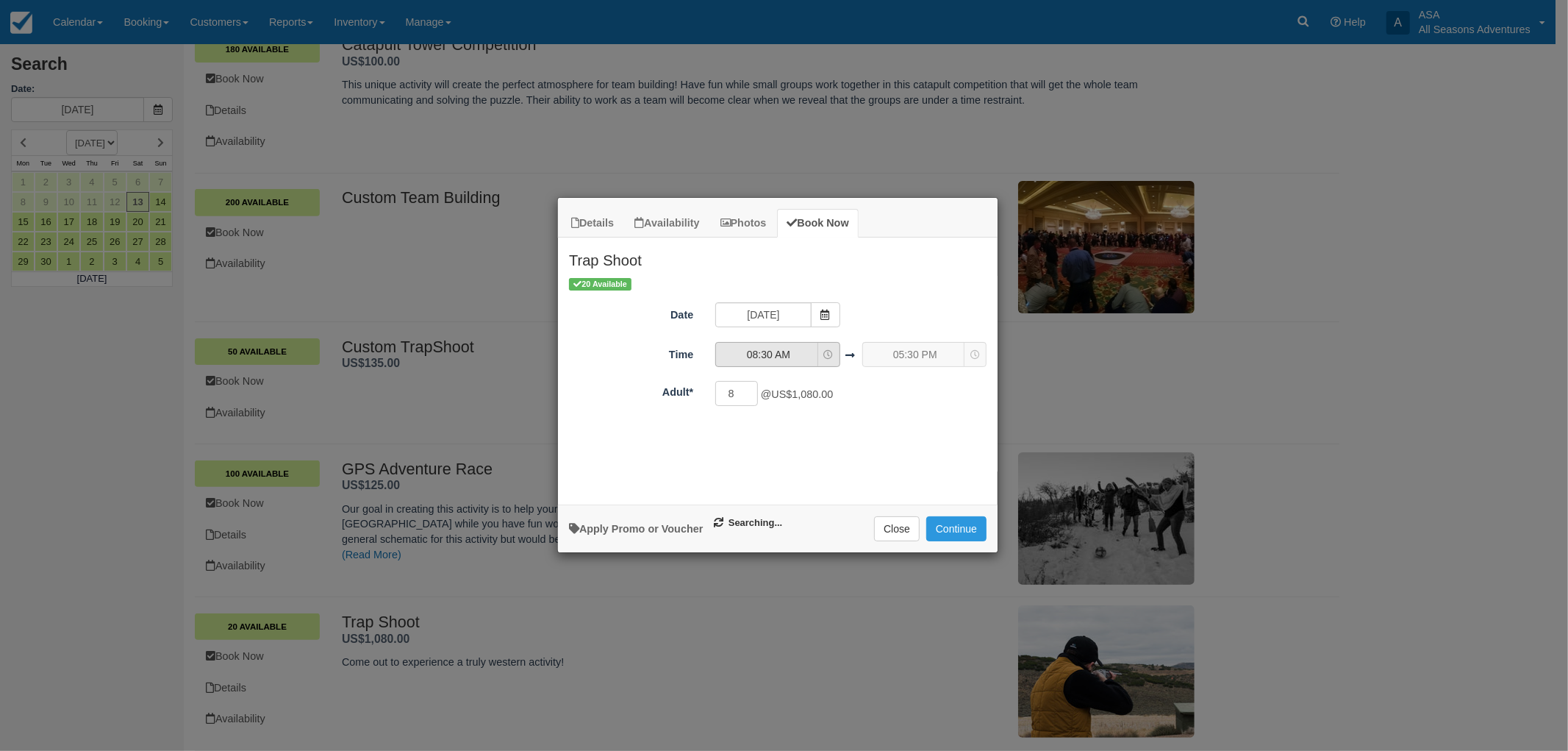
select select "11:00"
click at [810, 352] on span "08:30 AM" at bounding box center [768, 355] width 104 height 14
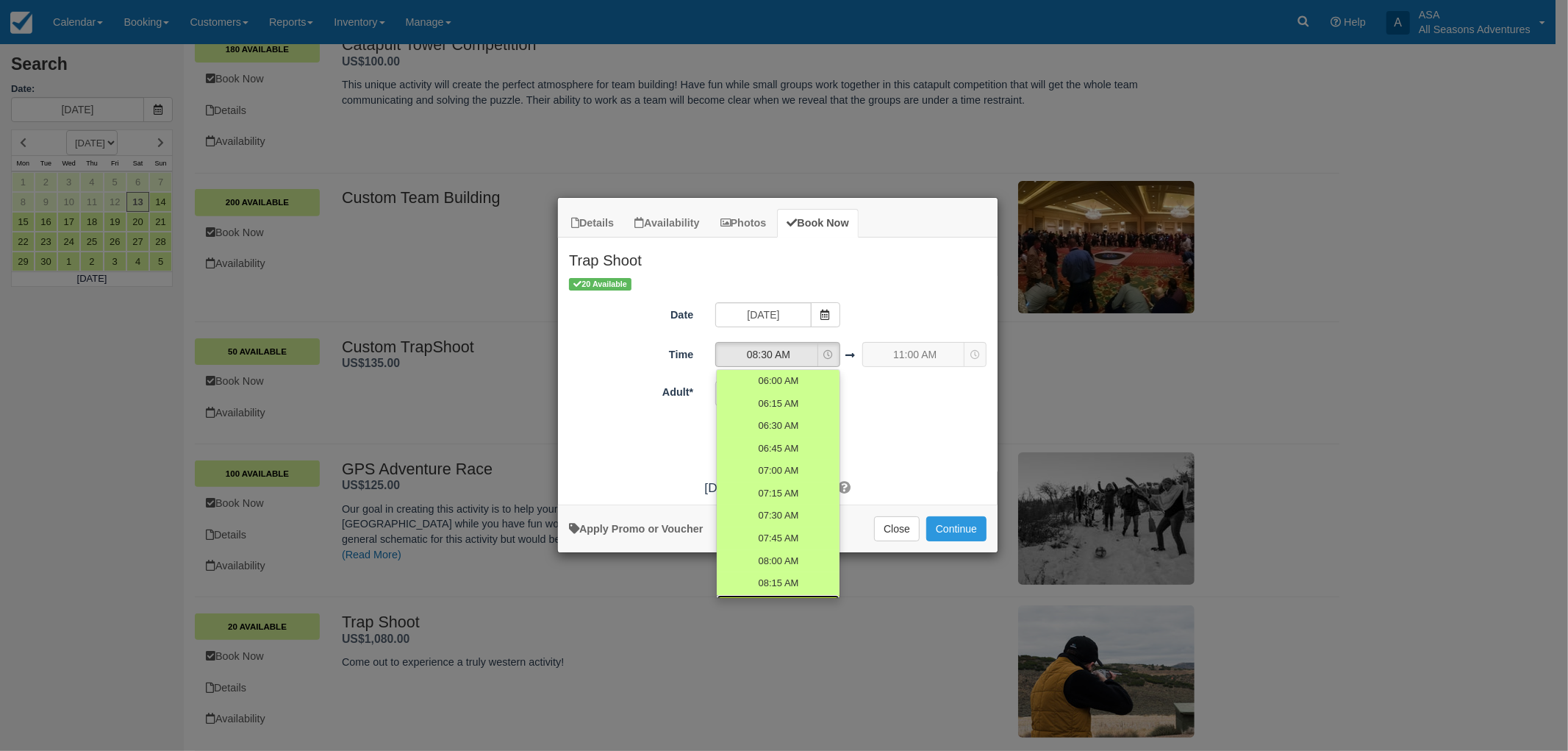
scroll to position [19, 0]
click at [903, 294] on div "20 Available Date 09/18/25 Time 08:30 AM 06:00 AM 06:15 AM 06:30 AM 06:45 AM 07…" at bounding box center [778, 374] width 439 height 195
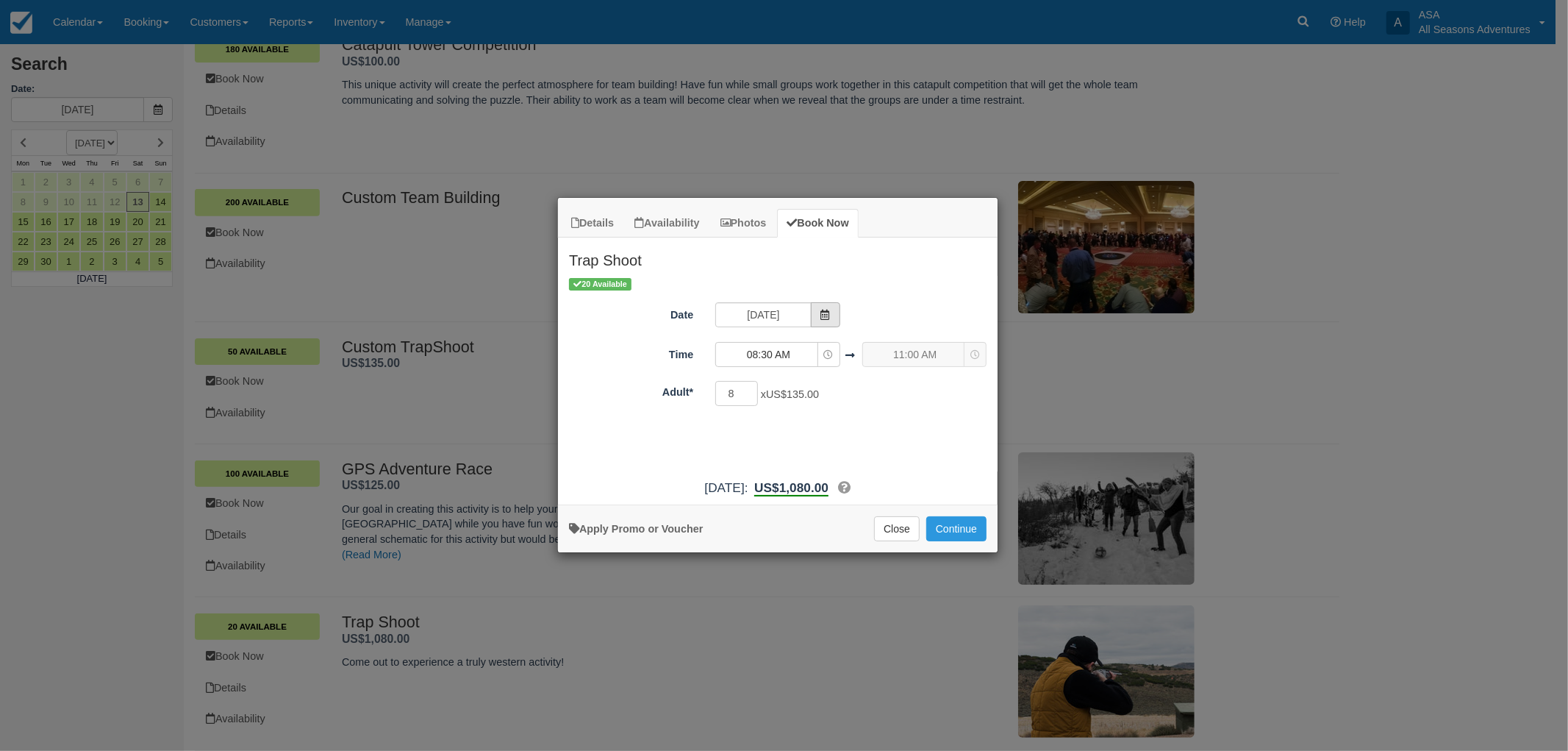
click at [832, 309] on span "Item Modal" at bounding box center [826, 315] width 30 height 25
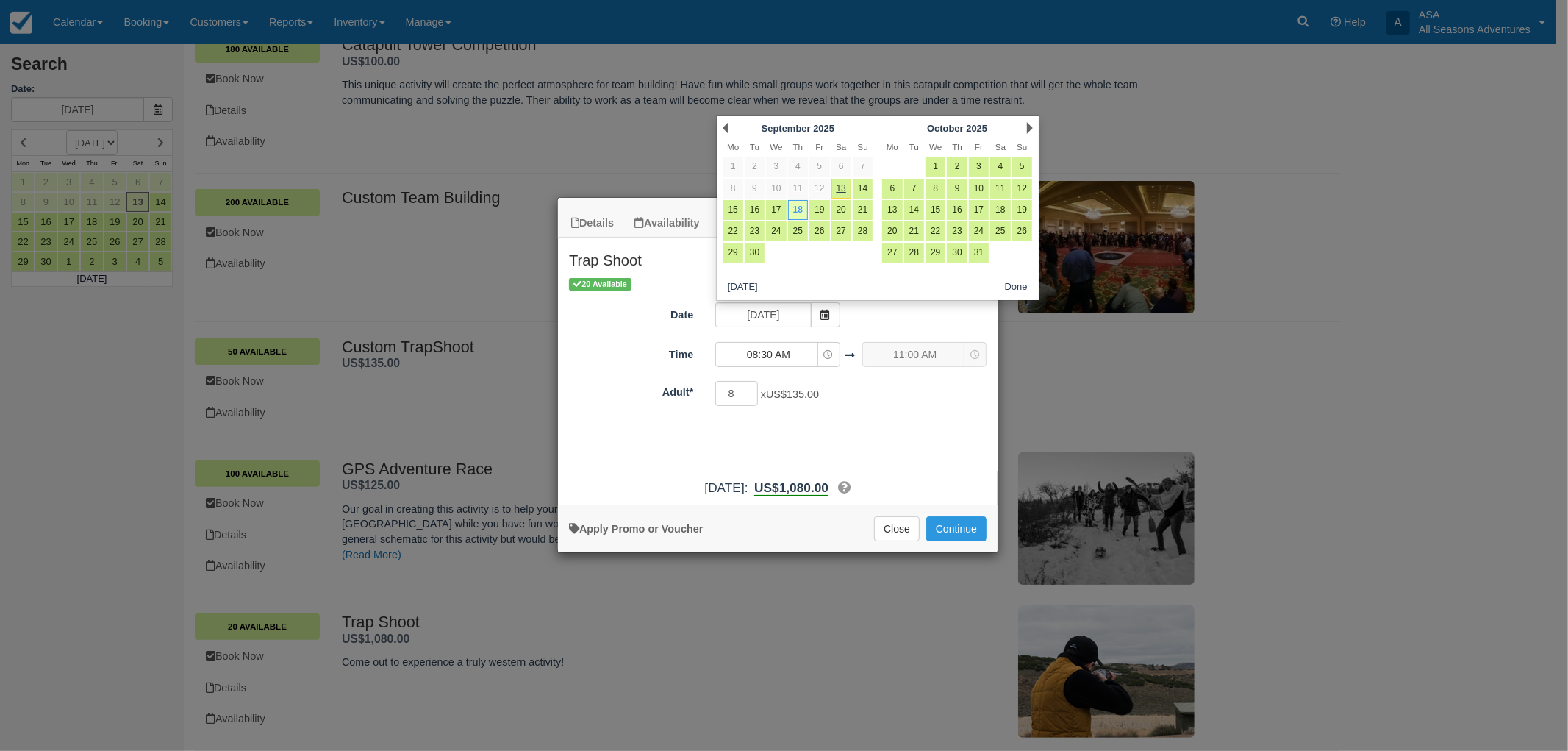
click at [891, 312] on div "Date 09/18/25" at bounding box center [778, 317] width 439 height 29
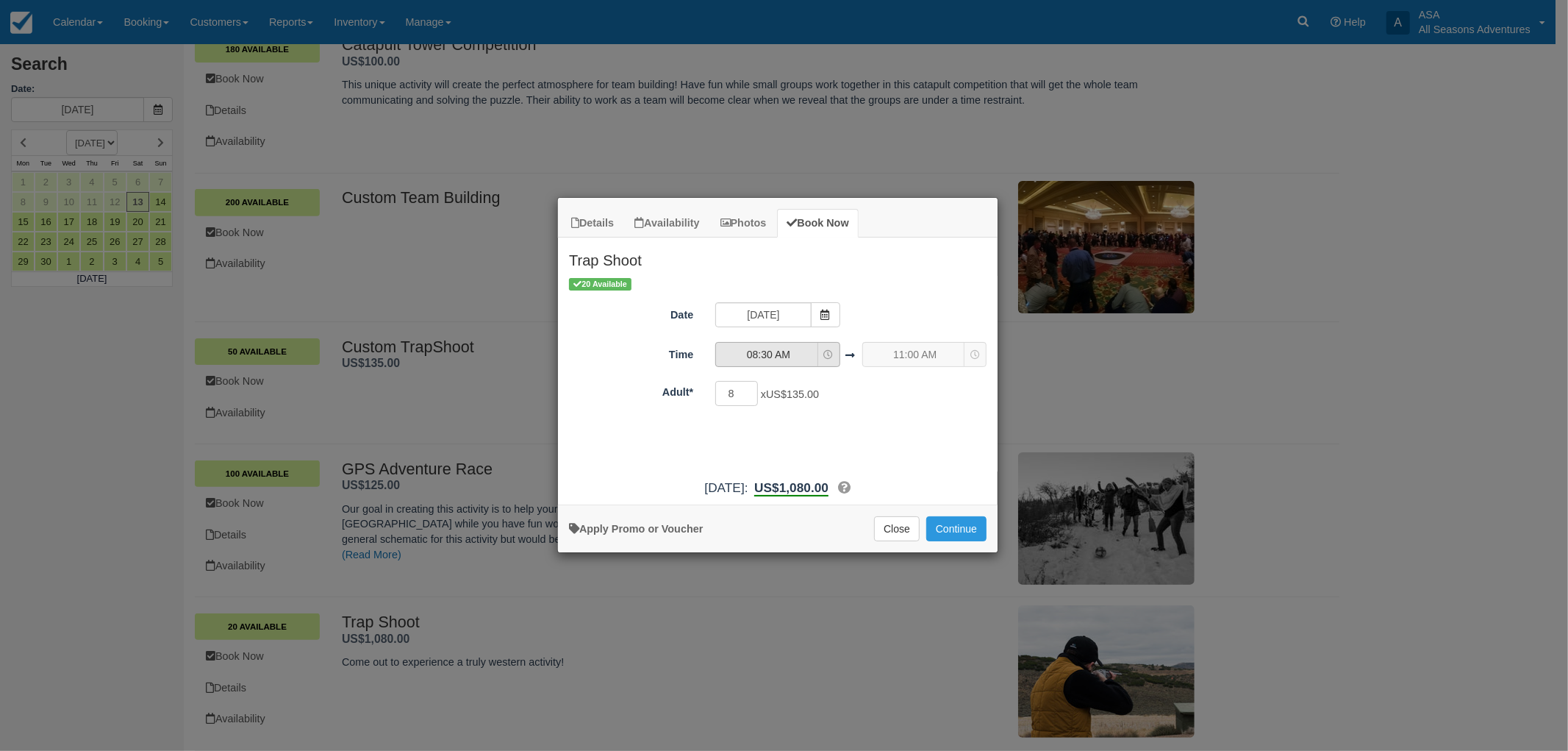
click at [827, 355] on icon "Item Modal" at bounding box center [829, 355] width 10 height 10
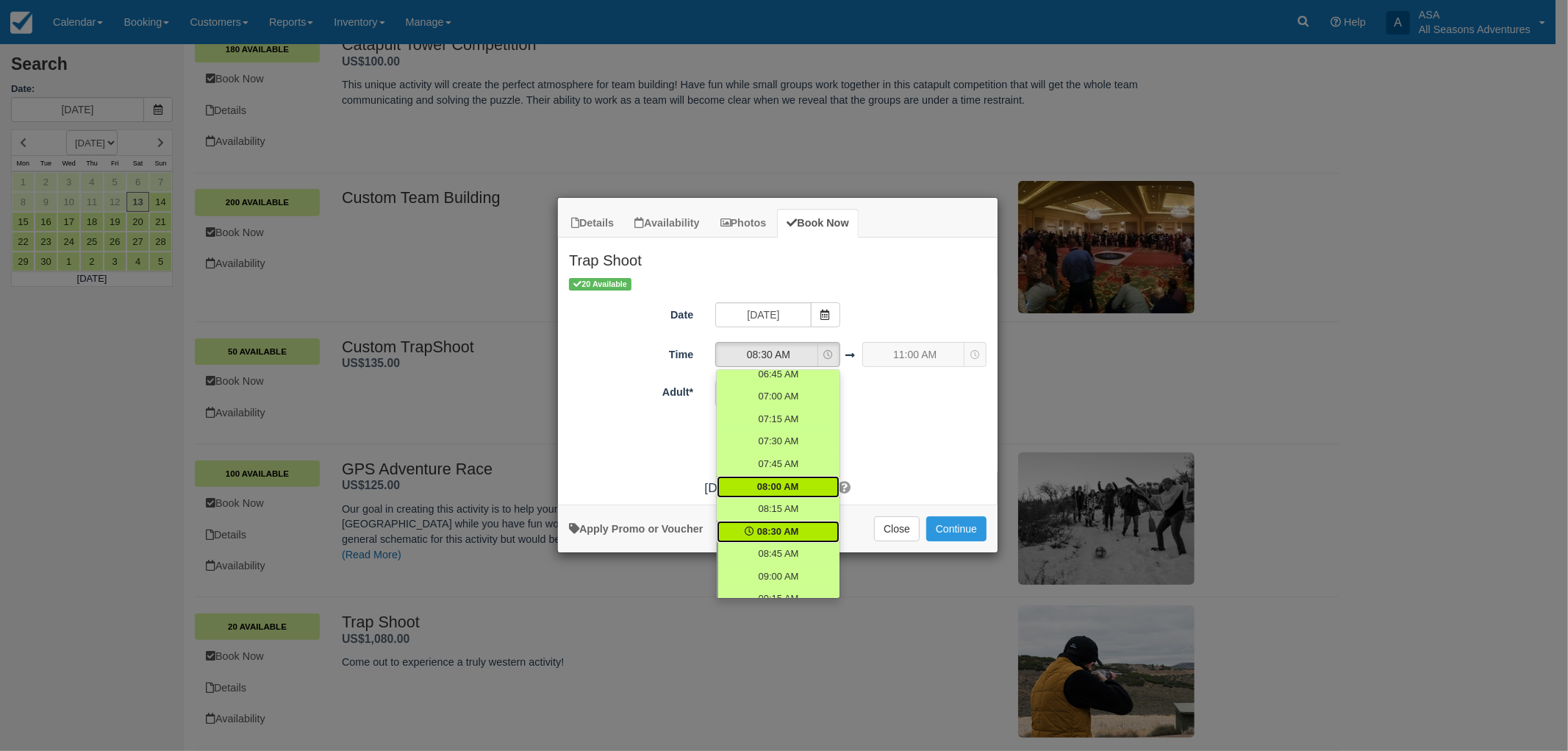
scroll to position [100, 0]
click at [778, 585] on link "09:30 AM" at bounding box center [779, 595] width 123 height 23
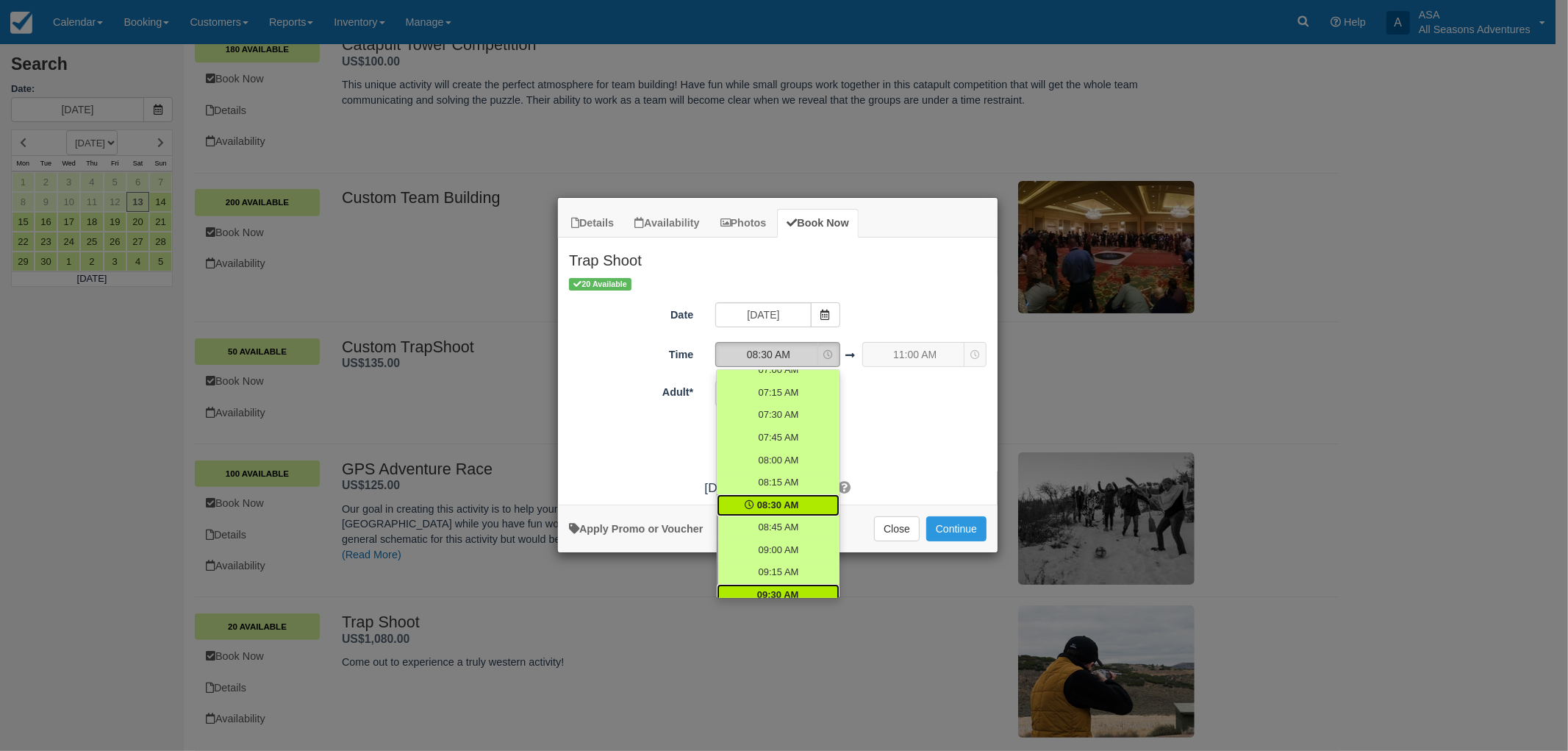
select select "09:30"
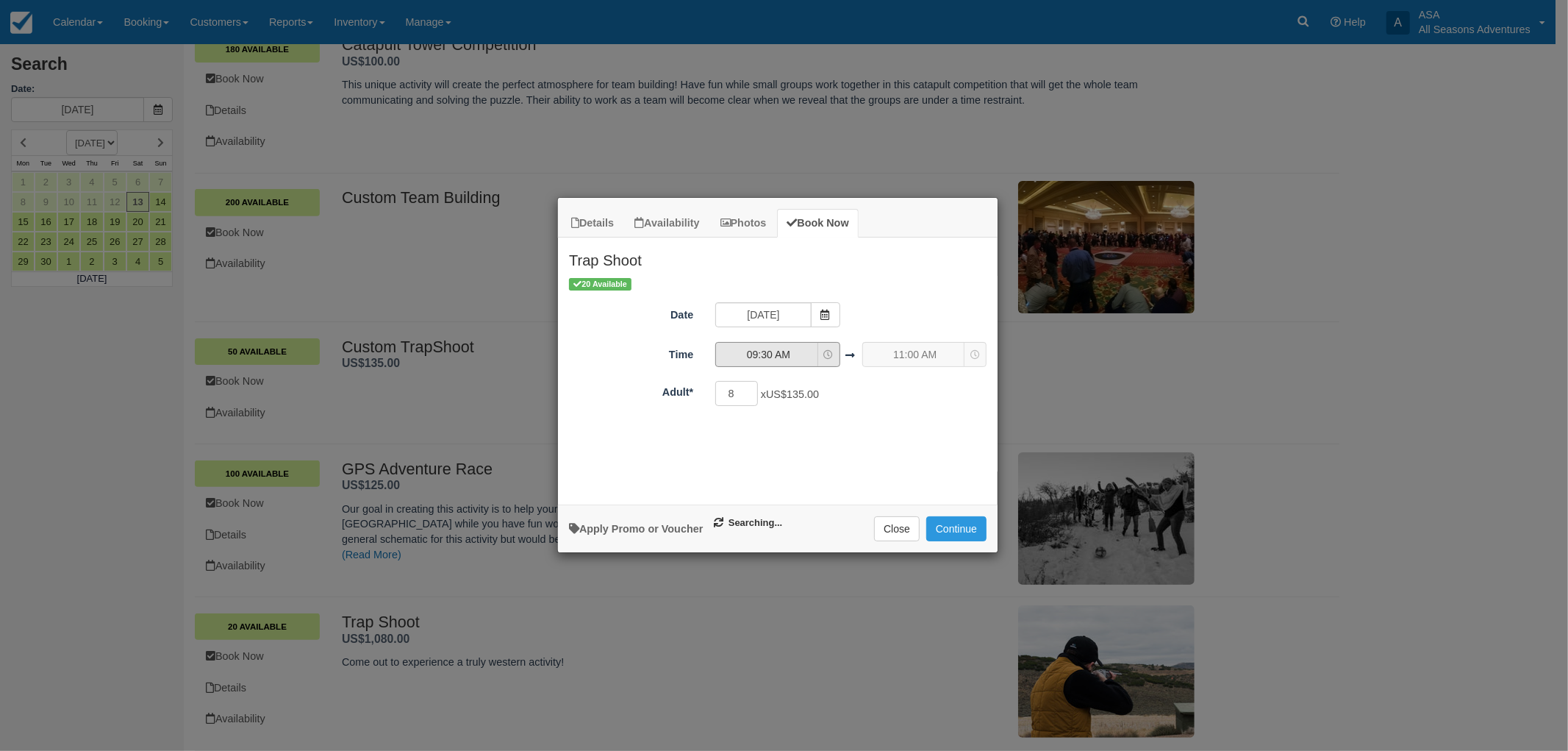
select select "12:00"
click at [820, 362] on span "09:30 AM" at bounding box center [768, 355] width 104 height 14
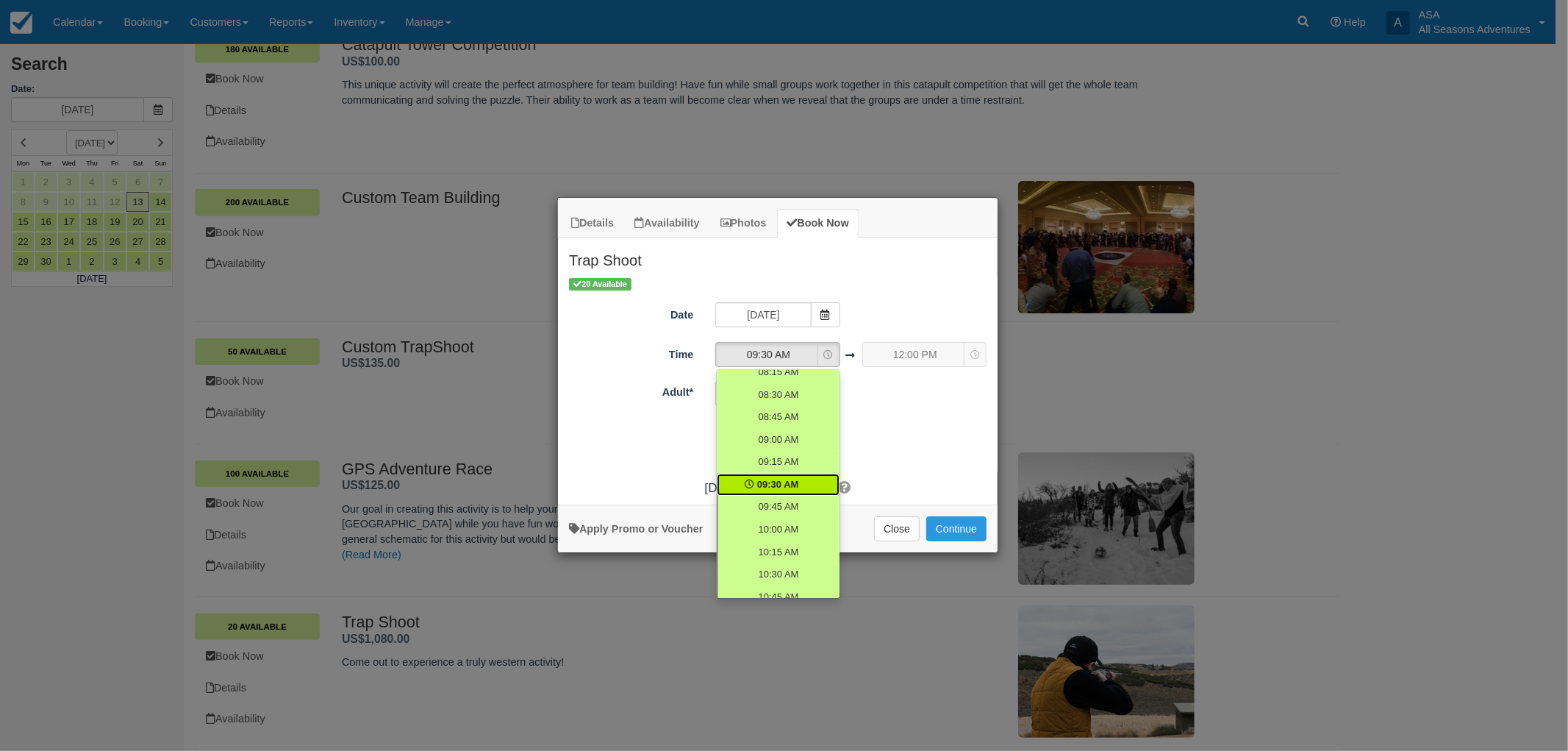
scroll to position [293, 0]
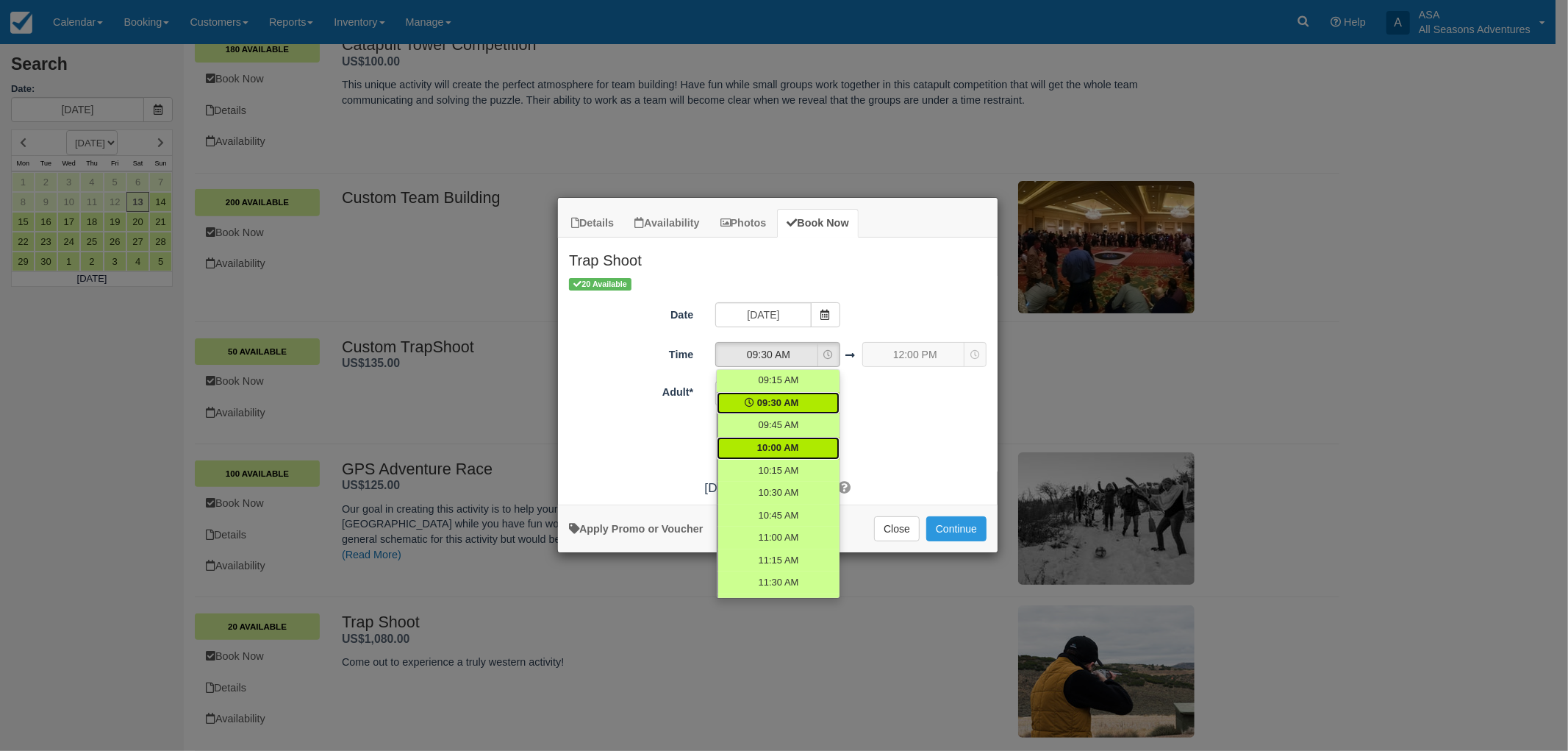
click at [775, 442] on span "10:00 AM" at bounding box center [779, 448] width 42 height 14
select select "10:00"
select select "12:30"
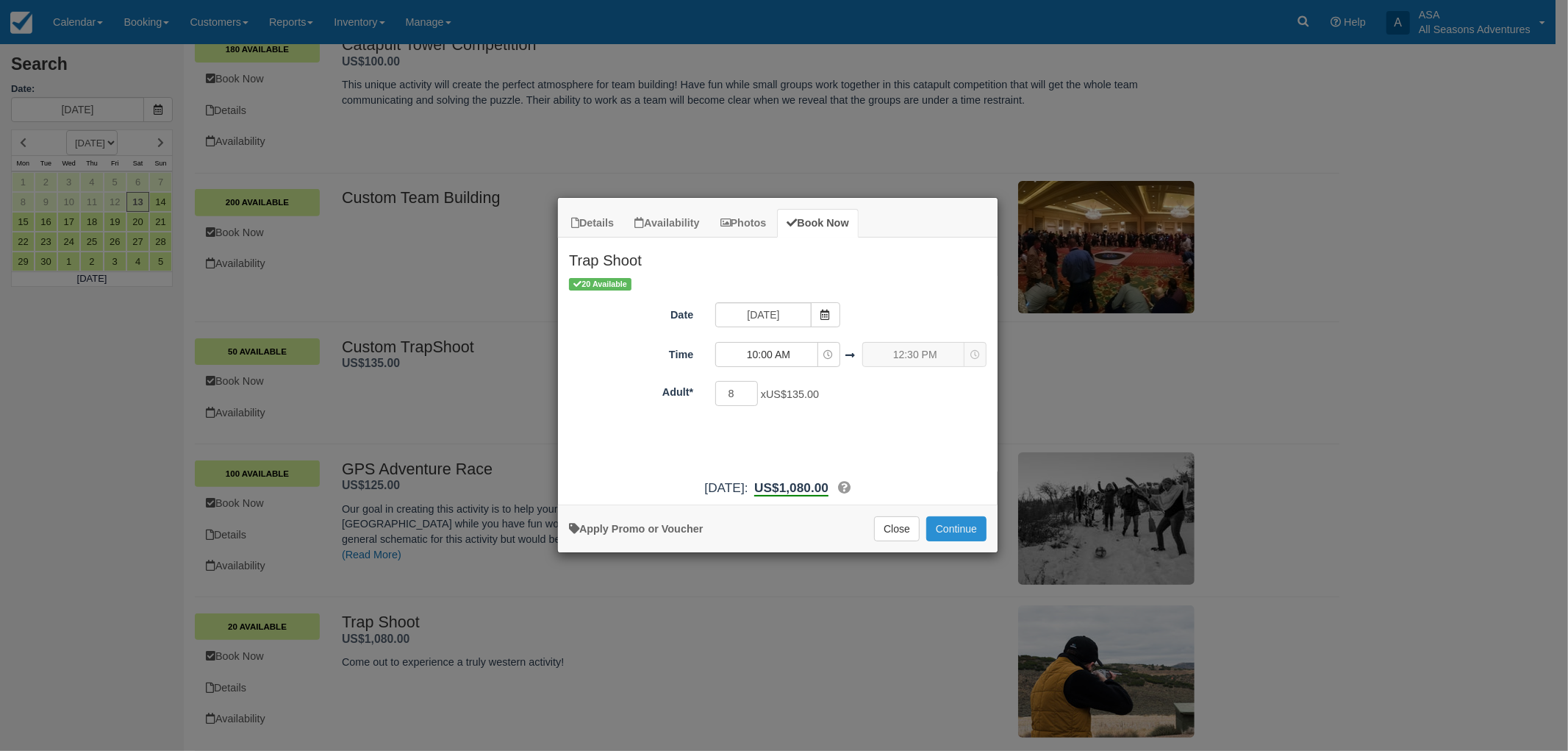
click at [956, 528] on button "Continue" at bounding box center [957, 529] width 61 height 25
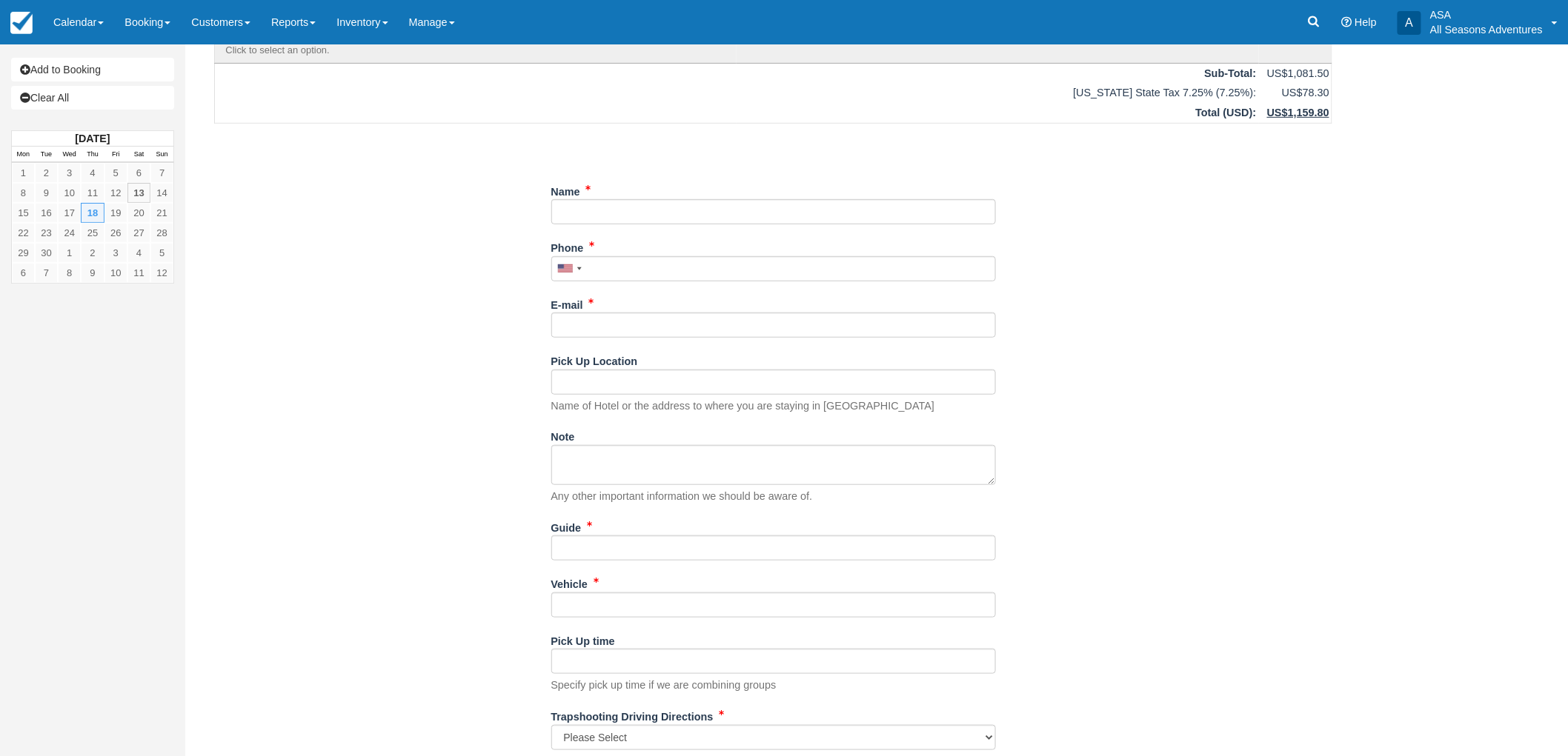
scroll to position [247, 0]
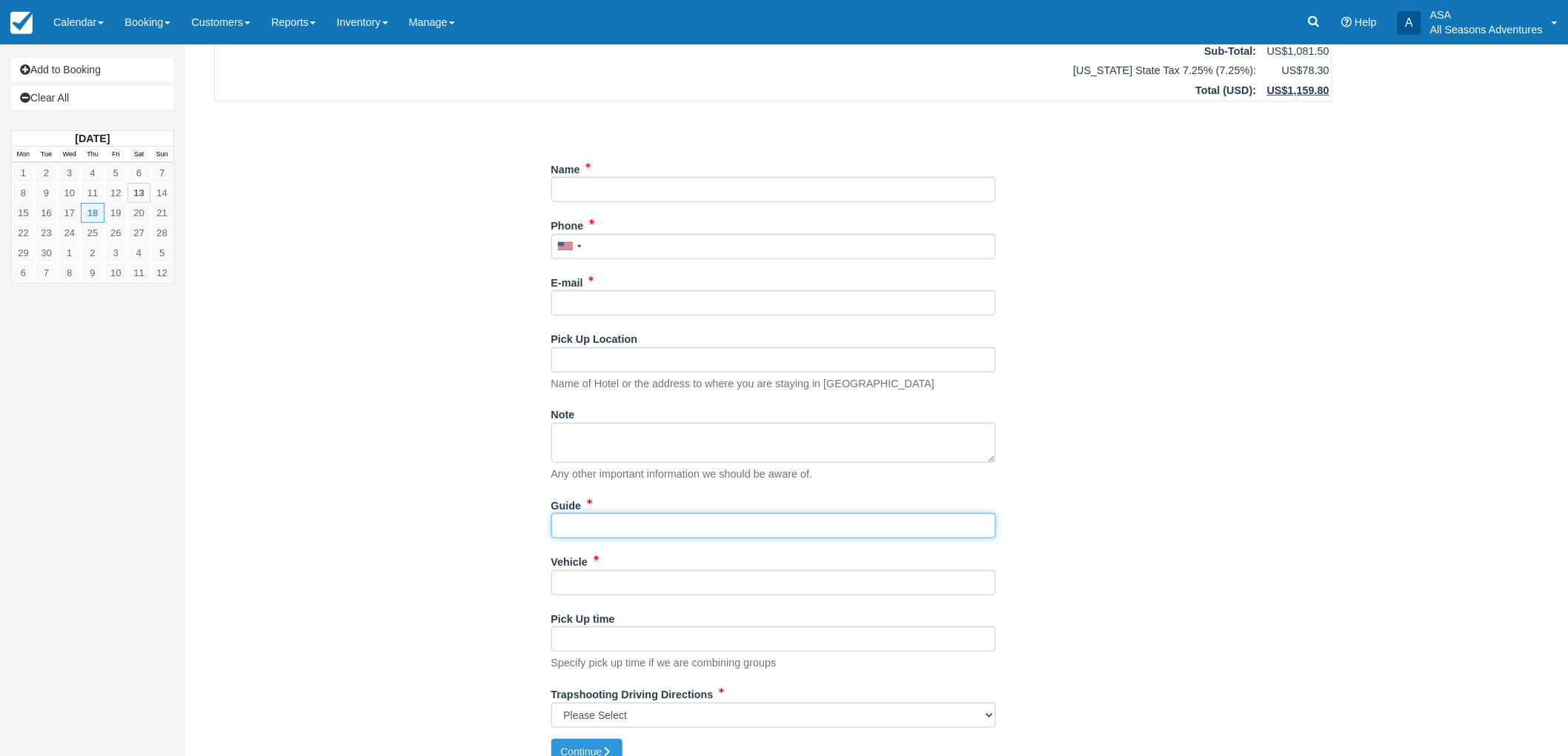
click at [593, 525] on input "Guide" at bounding box center [774, 526] width 445 height 26
type input "N?A"
click at [600, 593] on input "Vehicle" at bounding box center [774, 583] width 445 height 26
type input "N/A"
click at [574, 524] on input "N?A" at bounding box center [774, 526] width 445 height 26
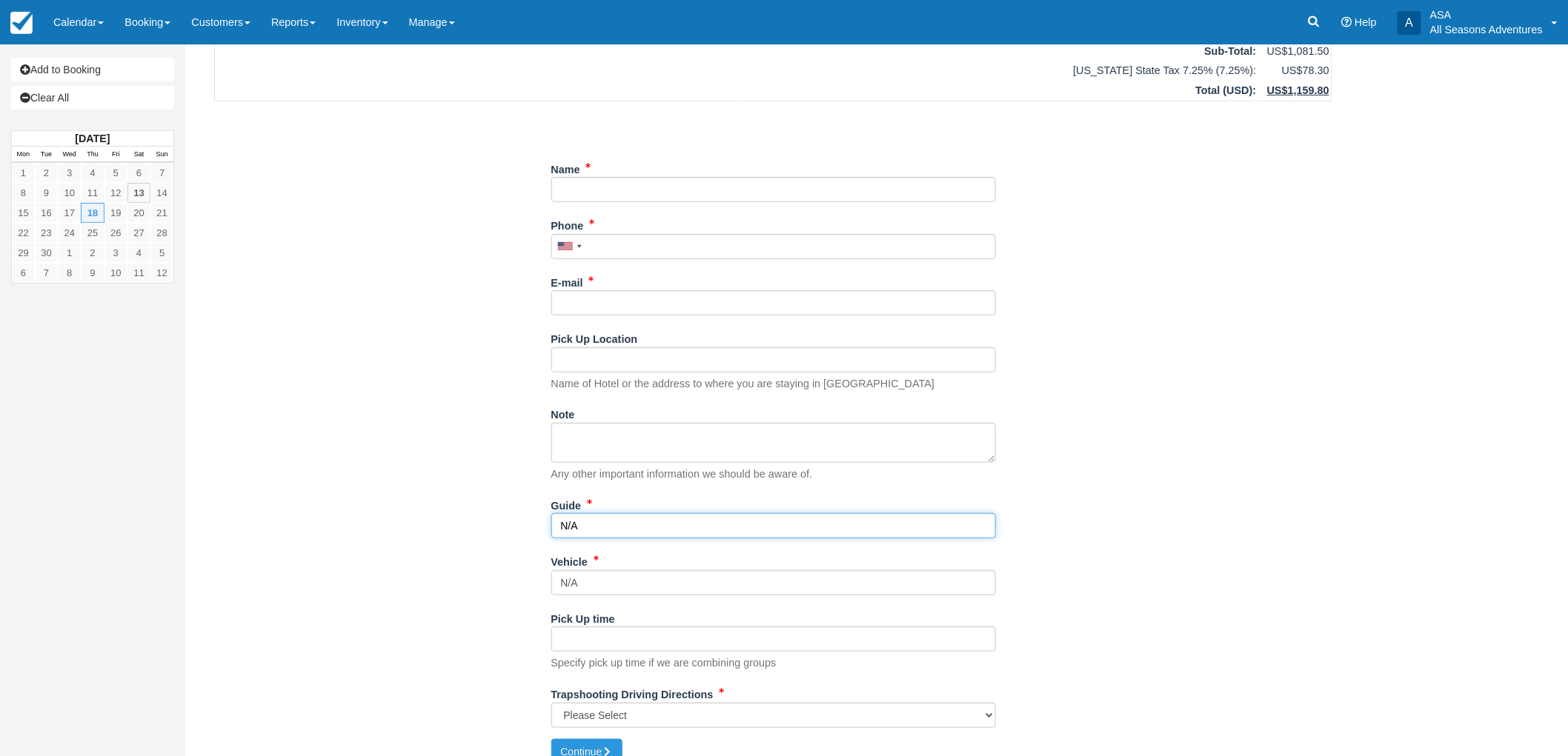
type input "N/A"
click at [606, 184] on input "Name" at bounding box center [774, 189] width 445 height 26
click at [554, 188] on input "Name" at bounding box center [774, 189] width 445 height 26
click at [608, 188] on input "Name" at bounding box center [774, 189] width 445 height 26
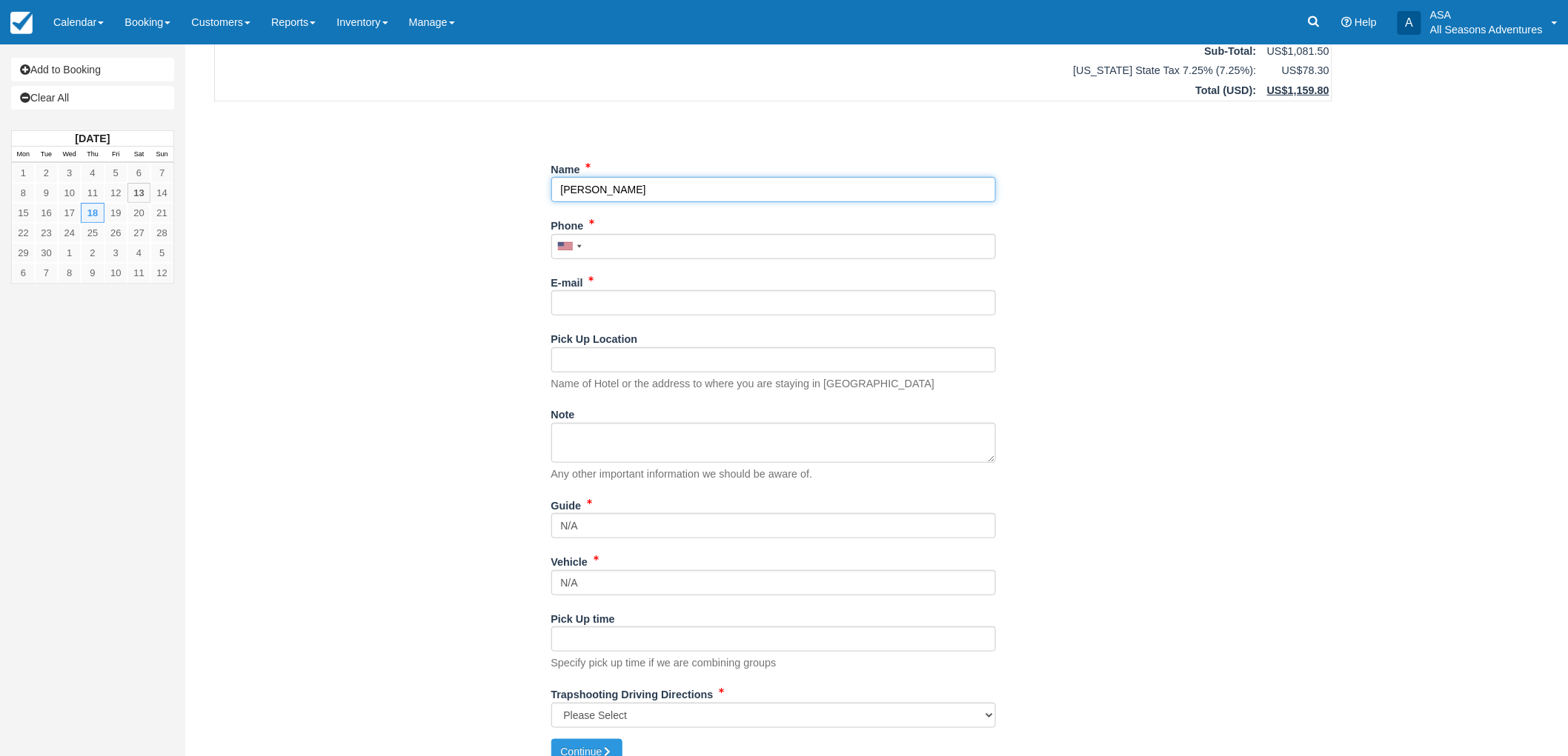
click at [598, 190] on input "Name" at bounding box center [774, 189] width 445 height 26
click at [558, 183] on input "Name" at bounding box center [774, 189] width 445 height 26
type input "Chris Donnelly"
click at [691, 169] on div "Name" at bounding box center [774, 179] width 445 height 46
click at [649, 260] on div "Phone United States +1 Canada +1 United Kingdom +44 Afghanistan (‫افغانستان‬‎) …" at bounding box center [774, 241] width 445 height 57
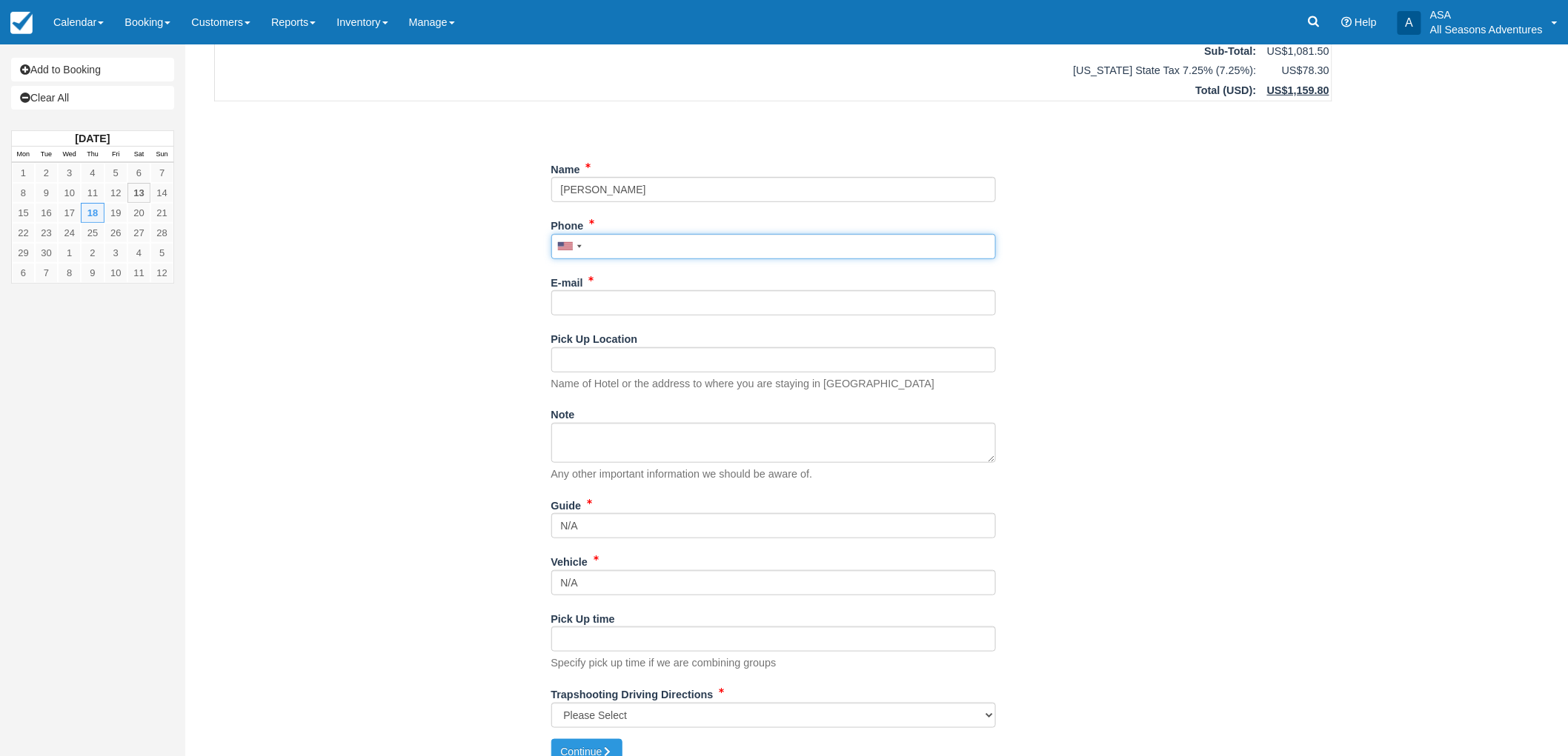
click at [645, 251] on input "Phone" at bounding box center [774, 247] width 445 height 26
type input "(310) 567-6481"
click at [642, 308] on input "E-mail" at bounding box center [774, 303] width 445 height 26
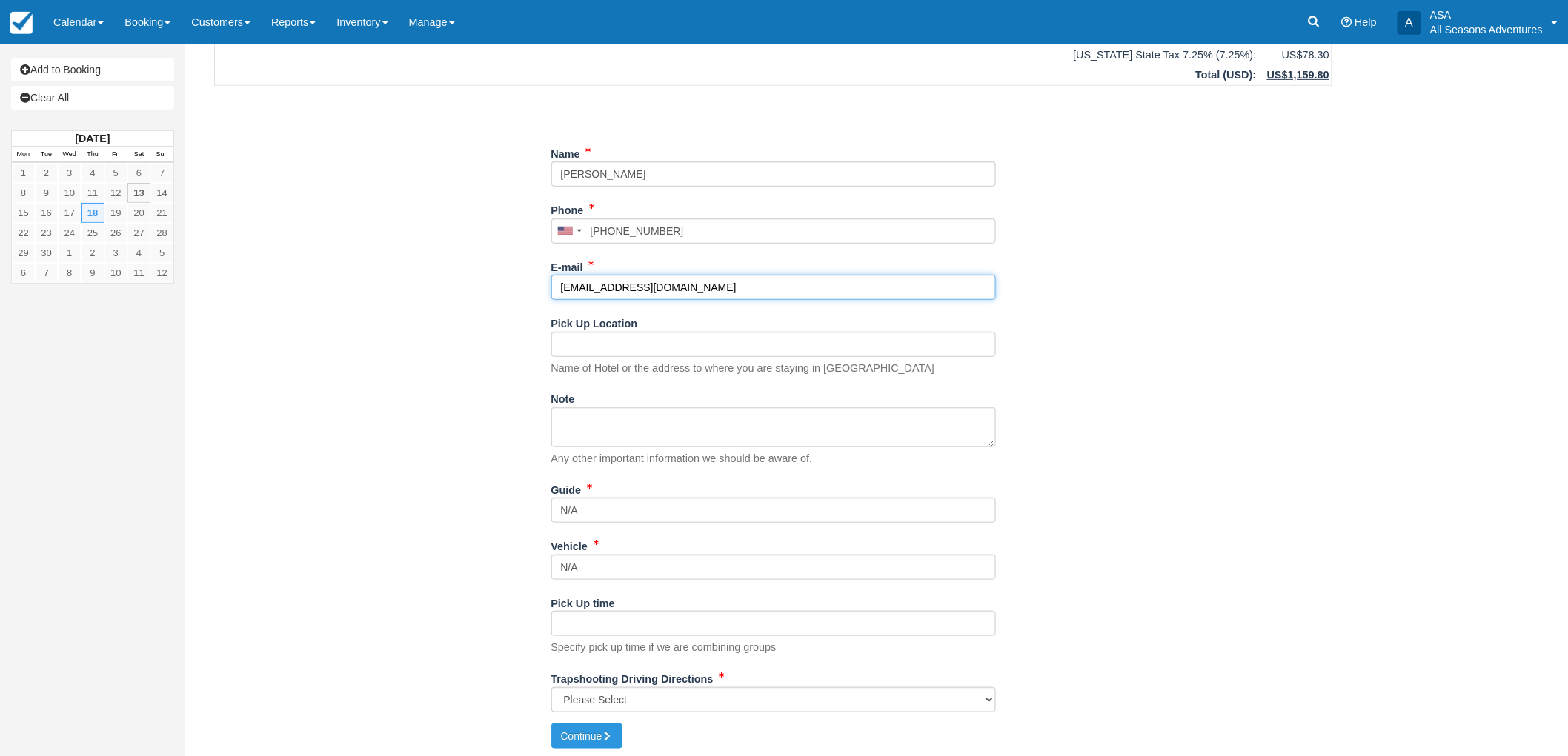
scroll to position [265, 0]
type input "donnellychris75@gmail.com"
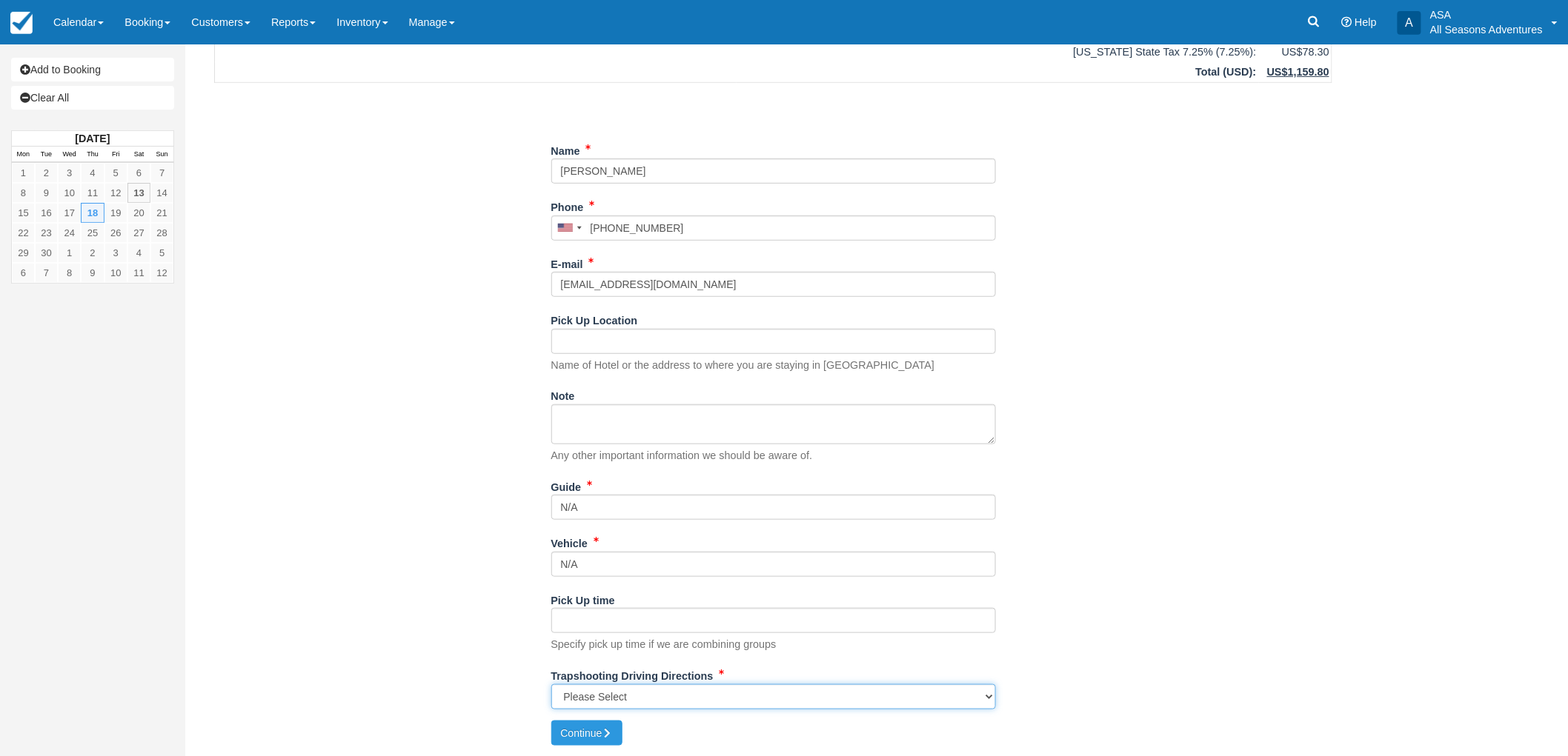
click at [604, 693] on select "Please Select Kamas Valley Lions Gun Club: 3050 W 200S, Kamas, UT N/A" at bounding box center [774, 697] width 445 height 26
select select "Kamas Valley Lions Gun Club: 3050 W 200S, Kamas, UT"
click at [551, 684] on select "Please Select Kamas Valley Lions Gun Club: 3050 W 200S, Kamas, UT N/A" at bounding box center [774, 697] width 445 height 26
click at [586, 728] on button "Continue" at bounding box center [587, 733] width 71 height 26
type input "+13105676481"
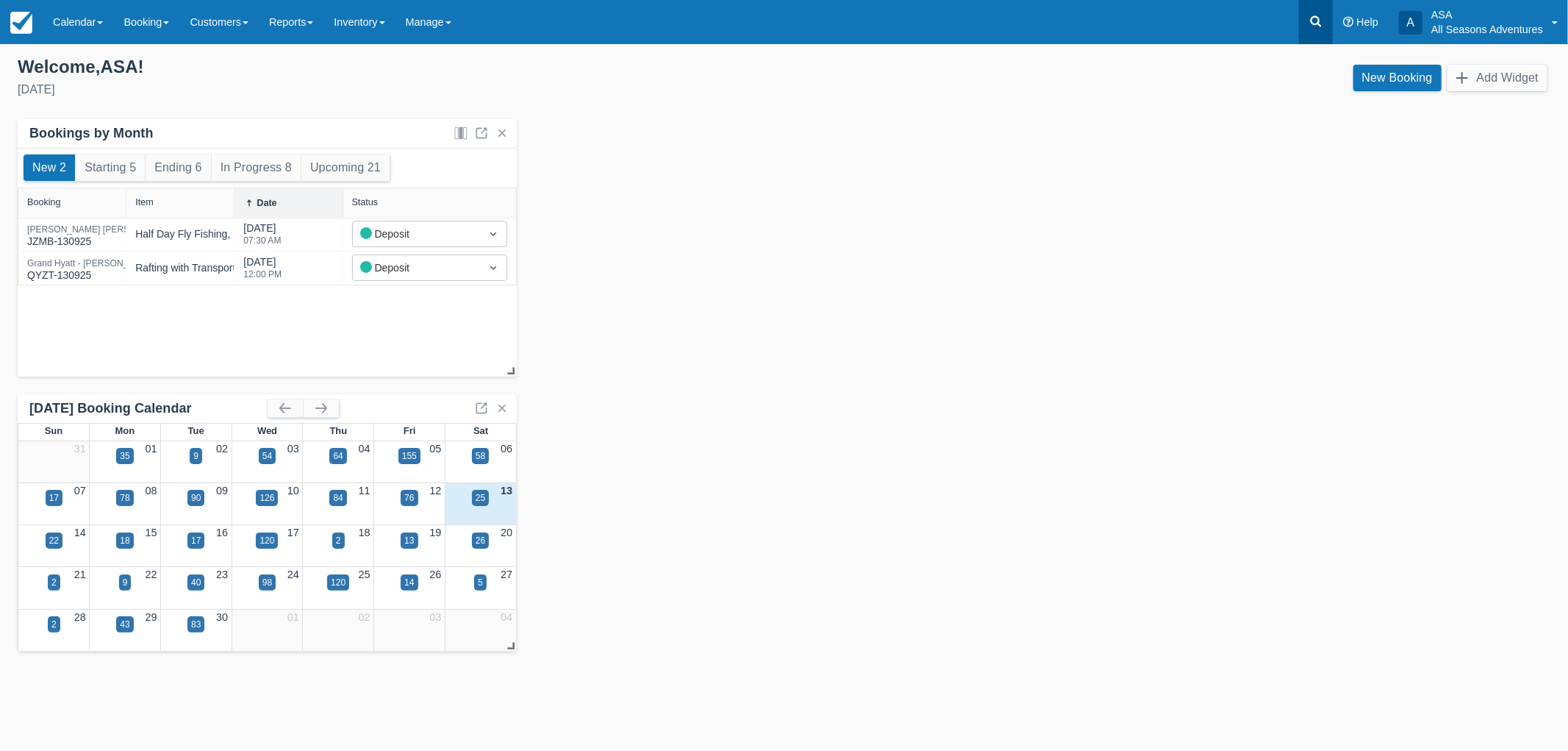
click at [1305, 13] on link at bounding box center [1316, 22] width 33 height 44
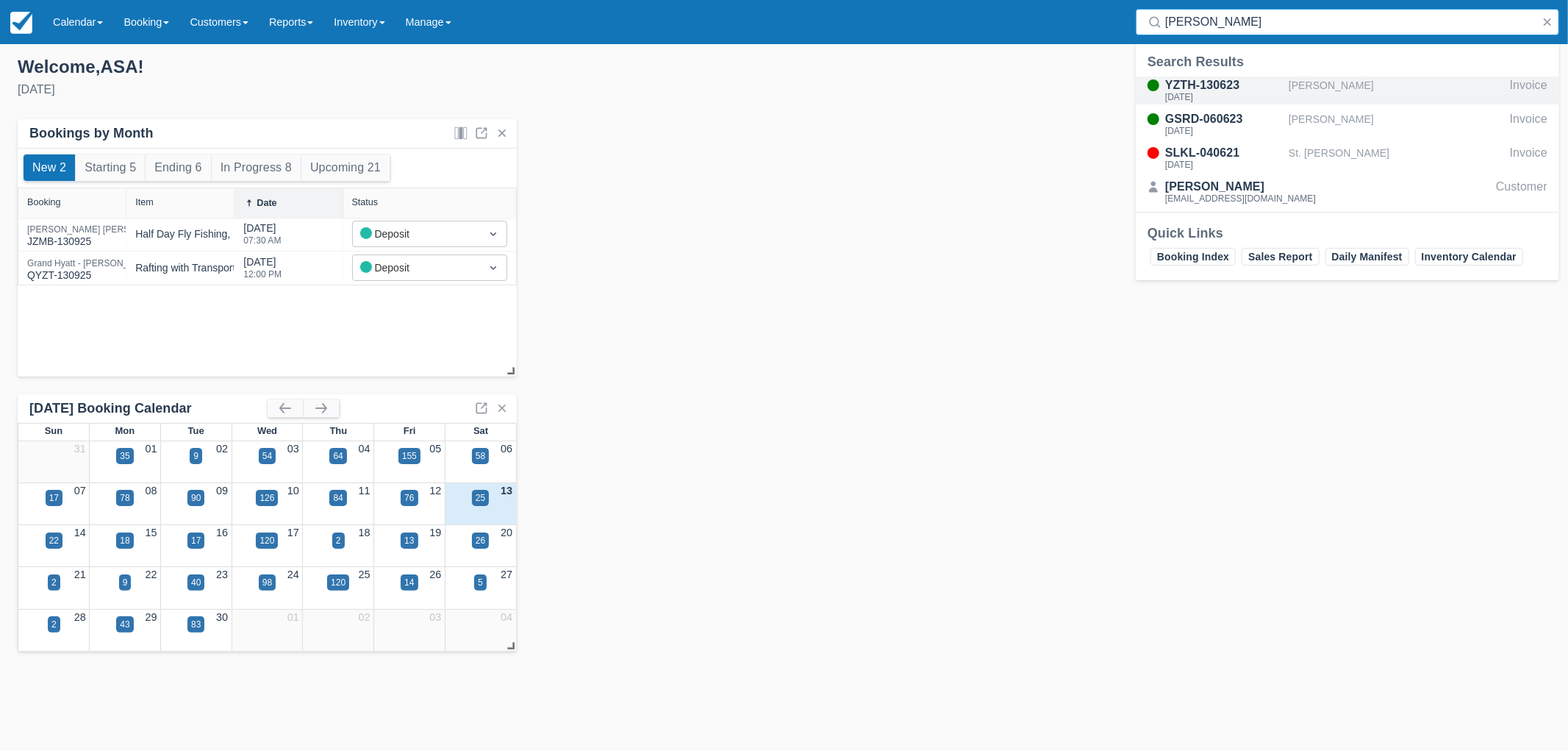
type input "[PERSON_NAME]"
click at [1244, 80] on div "YZTH-130623" at bounding box center [1224, 86] width 118 height 18
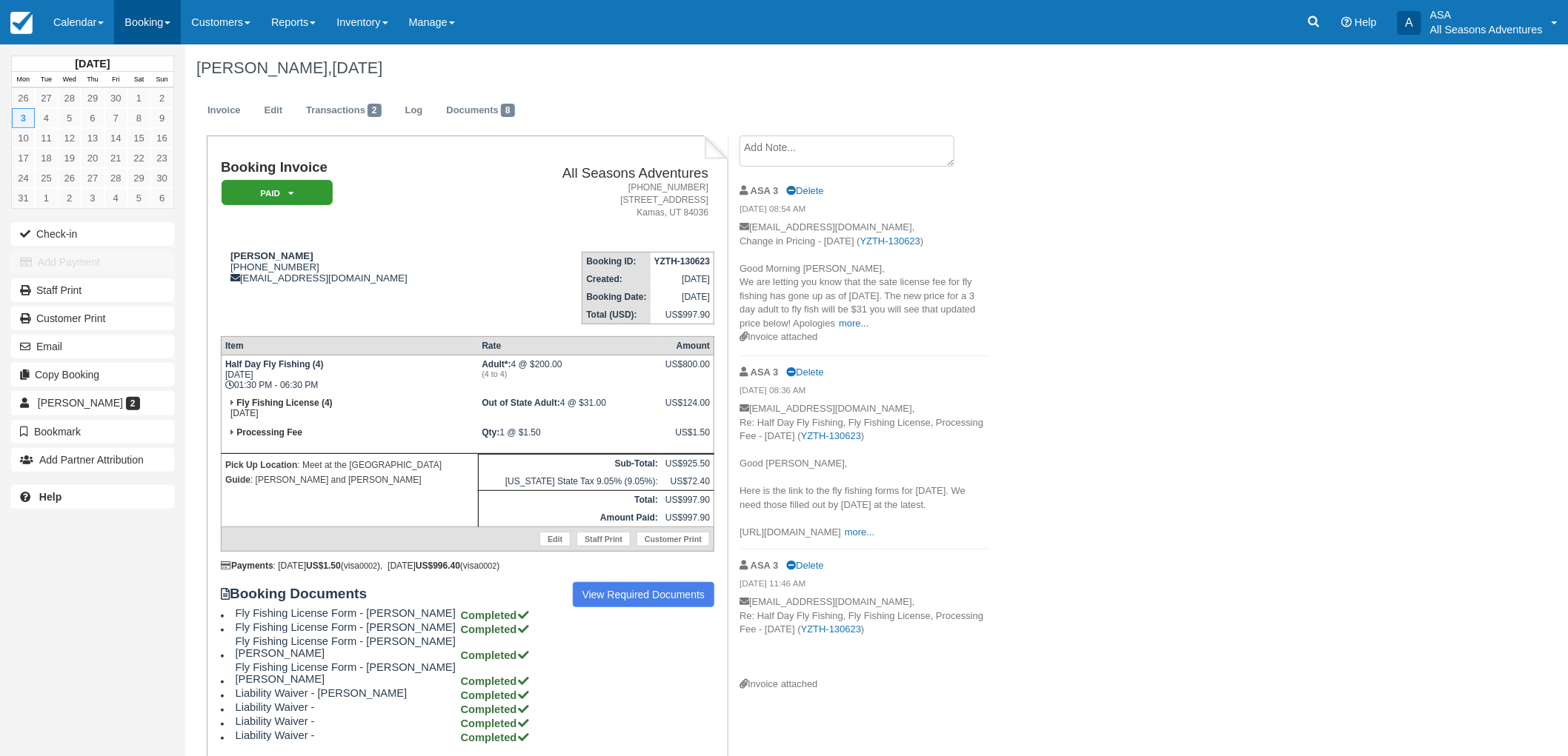
click at [149, 15] on link "Booking" at bounding box center [147, 22] width 67 height 45
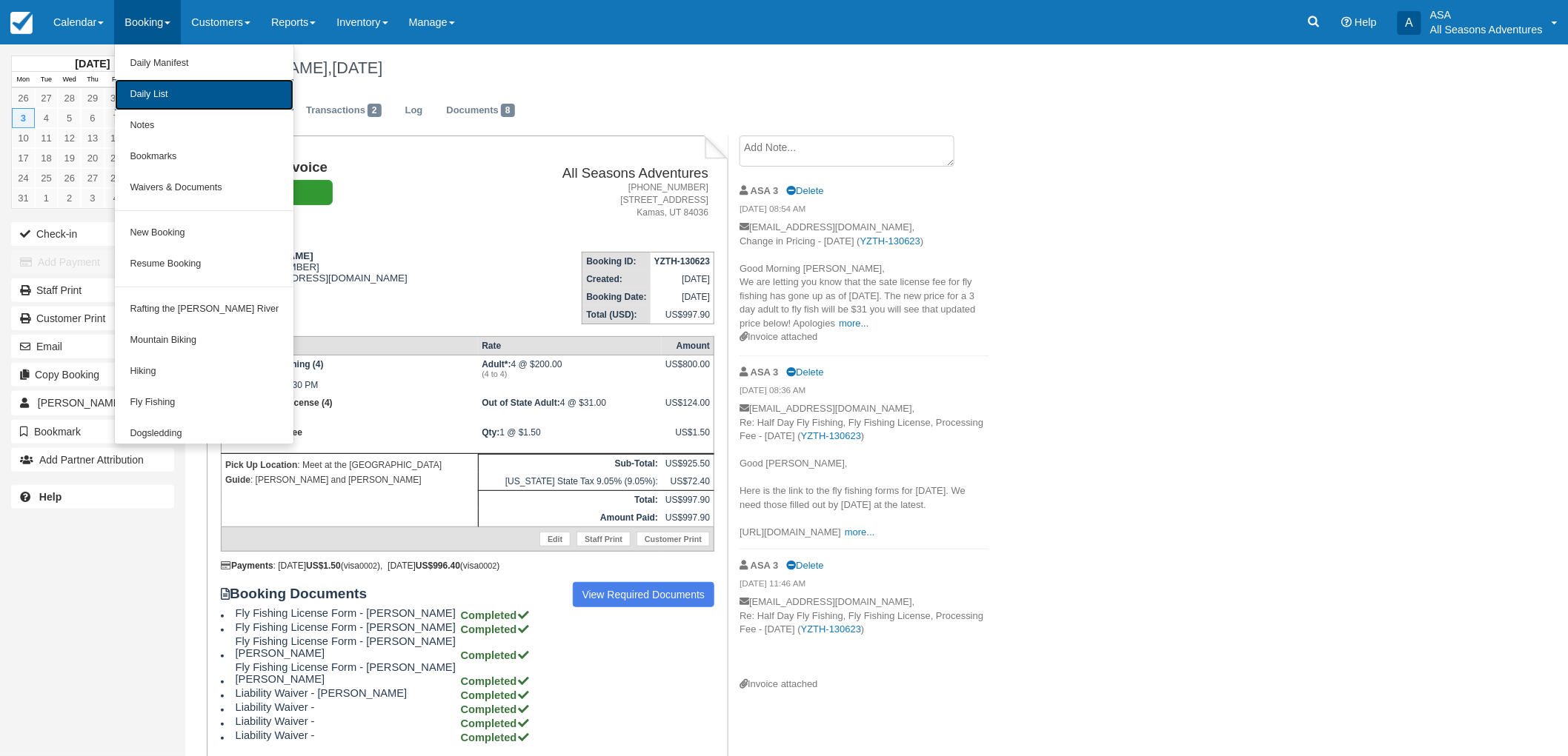
click at [172, 91] on link "Daily List" at bounding box center [204, 95] width 179 height 31
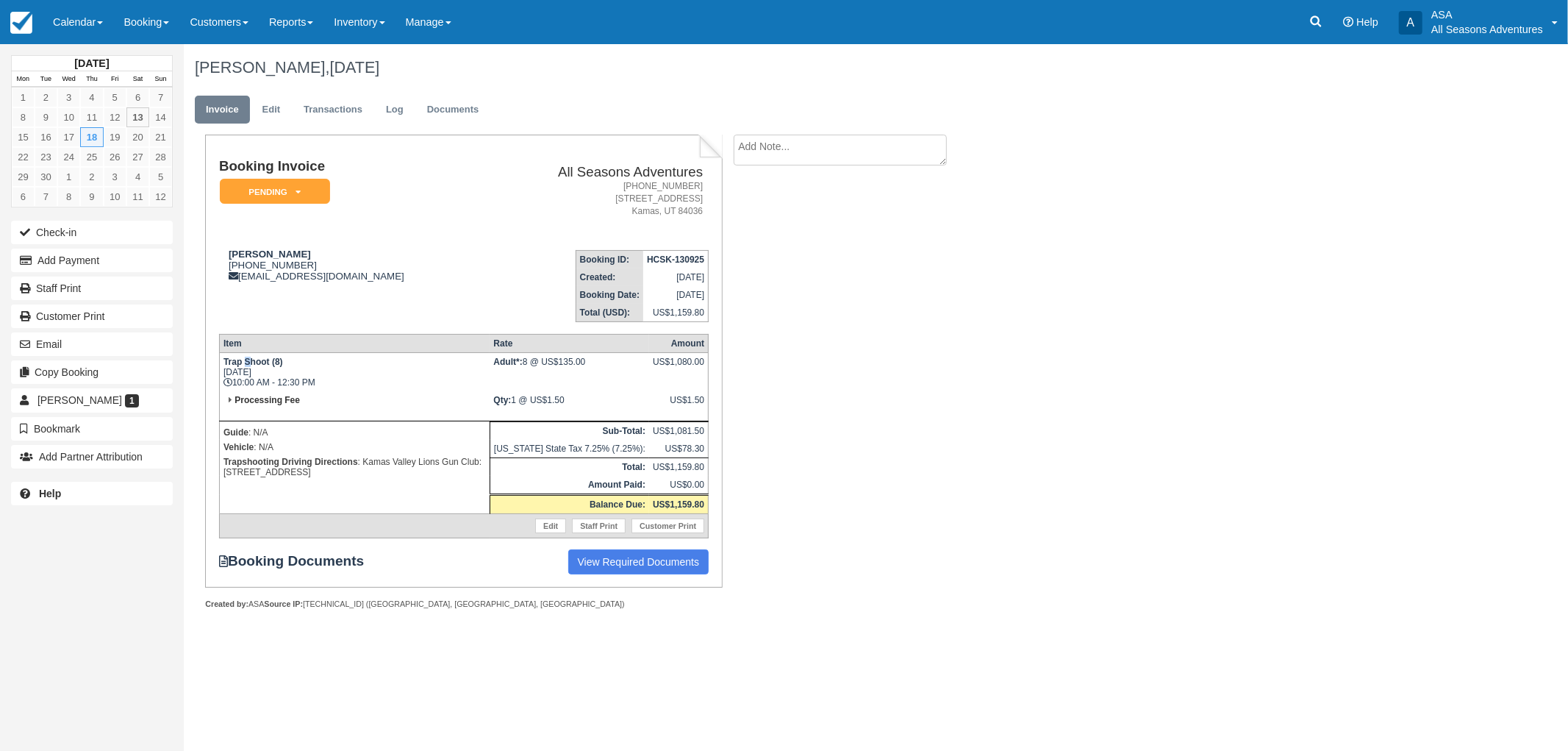
click at [253, 365] on td "Trap Shoot (8) Thu Sept 18, 2025 10:00 AM - 12:30 PM" at bounding box center [354, 372] width 270 height 39
click at [243, 358] on strong "Trap Shoot (8)" at bounding box center [253, 361] width 60 height 10
drag, startPoint x: 325, startPoint y: 372, endPoint x: 268, endPoint y: 348, distance: 61.8
click at [269, 348] on table "Item Rate Amount Trap Shoot (8) Thu Sept 18, 2025 10:00 AM - 12:30 PM Adult*: 8…" at bounding box center [464, 436] width 490 height 204
click at [223, 384] on icon at bounding box center [228, 383] width 9 height 9
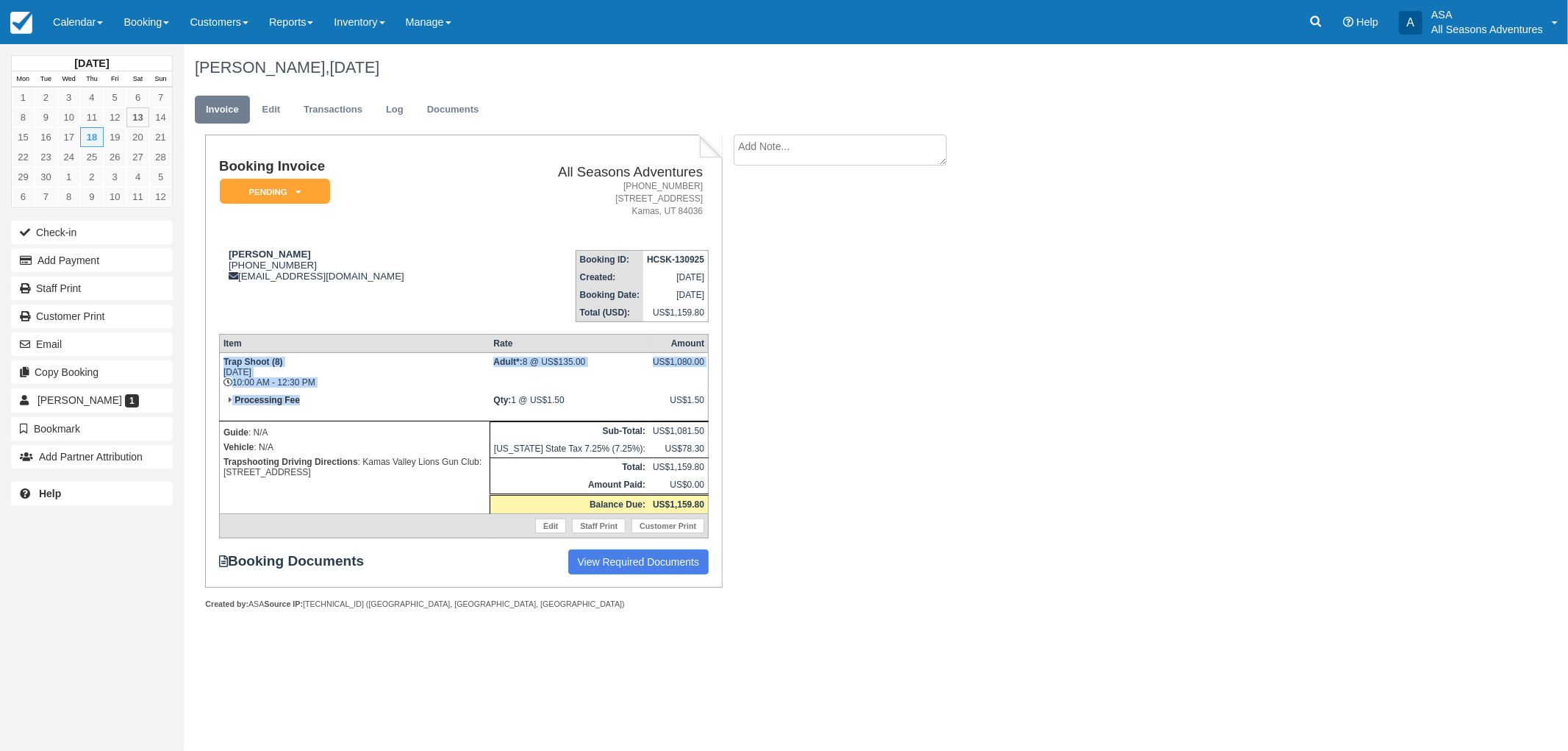
drag, startPoint x: 219, startPoint y: 361, endPoint x: 331, endPoint y: 381, distance: 113.8
click at [322, 388] on tbody "Trap Shoot (8) Thu Sept 18, 2025 10:00 AM - 12:30 PM Adult*: 8 @ US$135.00 US$1…" at bounding box center [463, 445] width 489 height 185
click at [331, 381] on td "Trap Shoot (8) Thu Sept 18, 2025 10:00 AM - 12:30 PM" at bounding box center [354, 372] width 270 height 39
drag, startPoint x: 226, startPoint y: 249, endPoint x: 346, endPoint y: 287, distance: 125.9
click at [346, 287] on td "Chris Donnelly 1 (310) 567-6481 donnellychris75@gmail.com" at bounding box center [352, 280] width 266 height 84
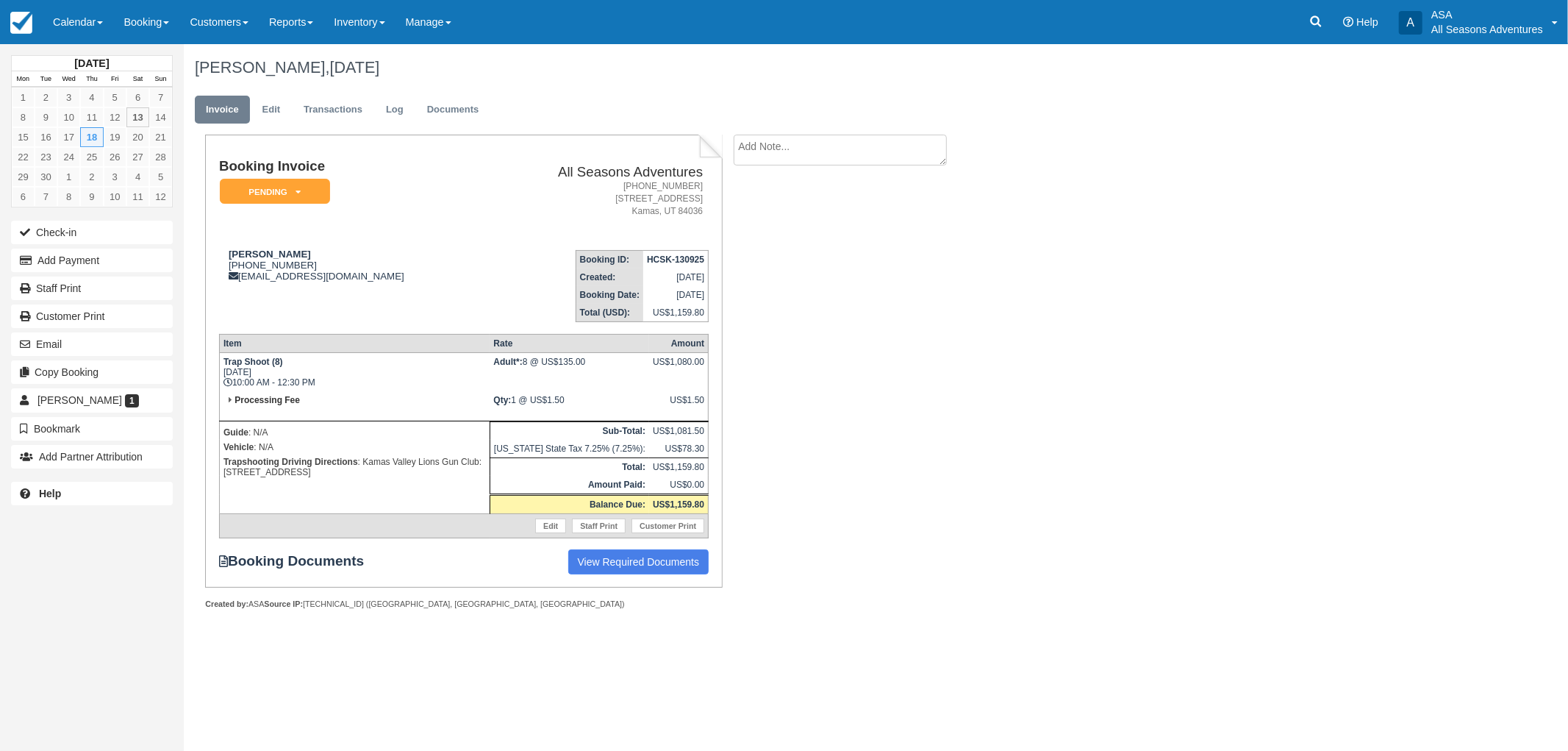
click at [365, 292] on td "Chris Donnelly 1 (310) 567-6481 donnellychris75@gmail.com" at bounding box center [352, 280] width 266 height 84
click at [101, 266] on button "Add Payment" at bounding box center [91, 261] width 162 height 24
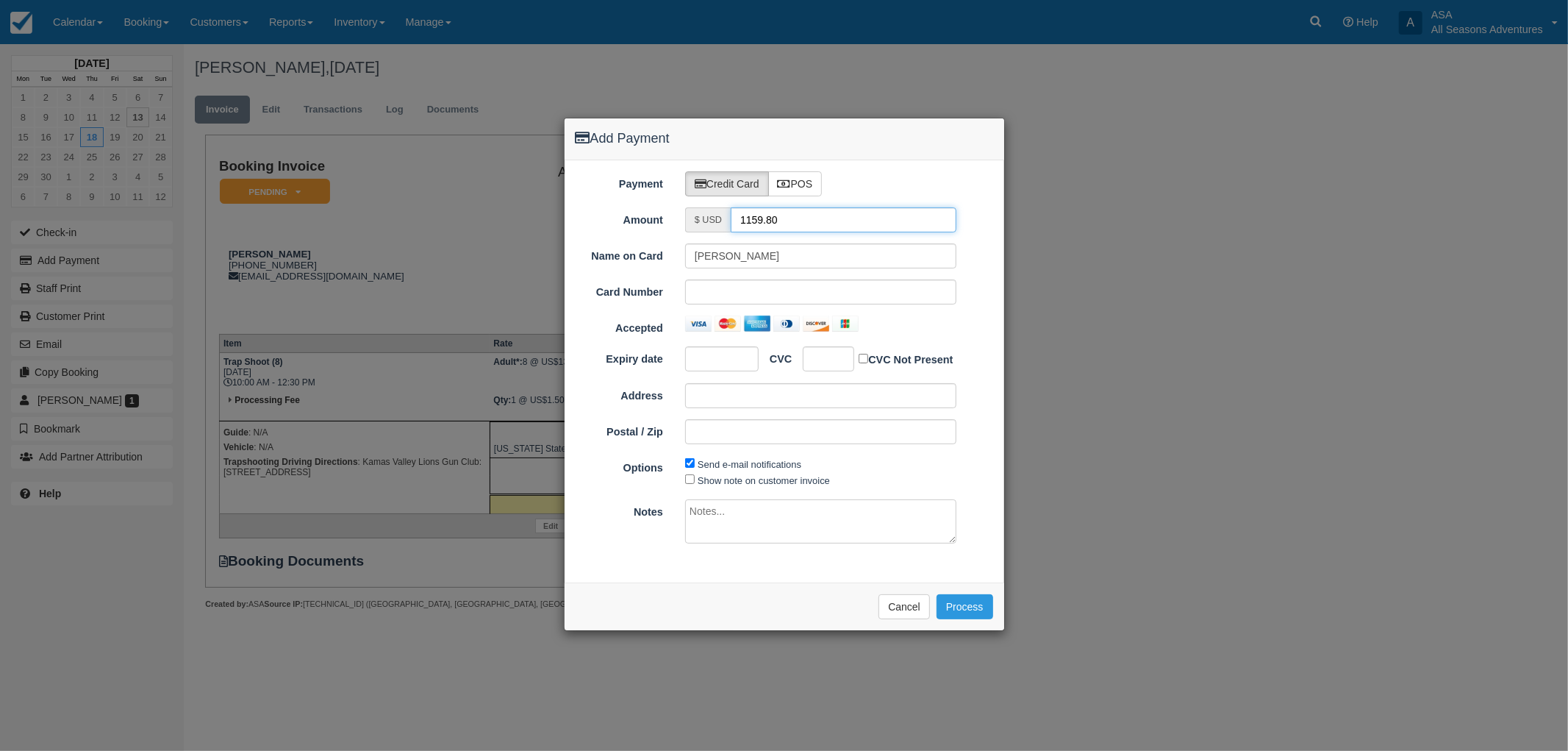
click at [781, 226] on input "1159.80" at bounding box center [844, 220] width 226 height 25
type input "1.50"
click at [905, 605] on button "Cancel" at bounding box center [904, 607] width 52 height 25
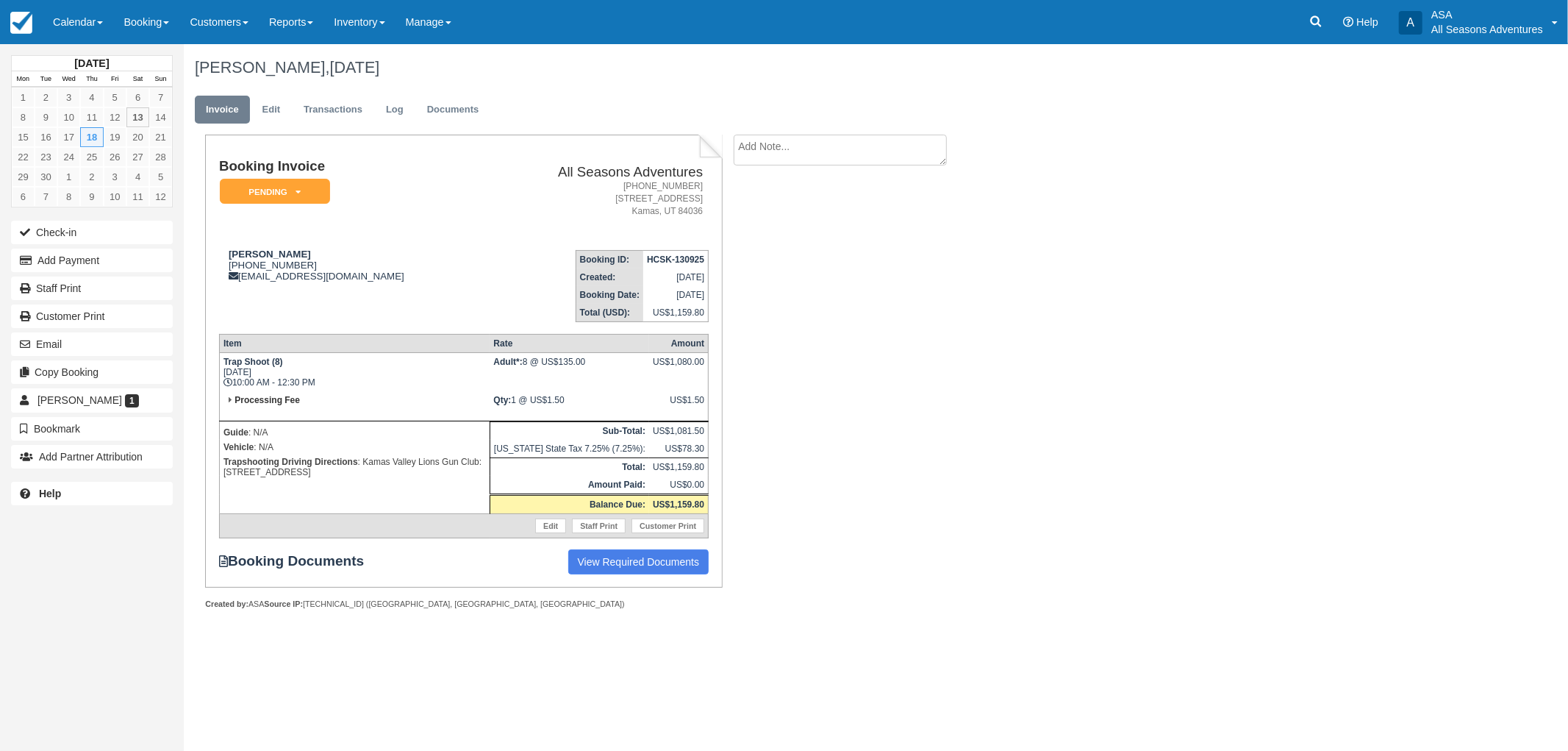
click at [659, 423] on td "US$1,081.50" at bounding box center [679, 432] width 60 height 18
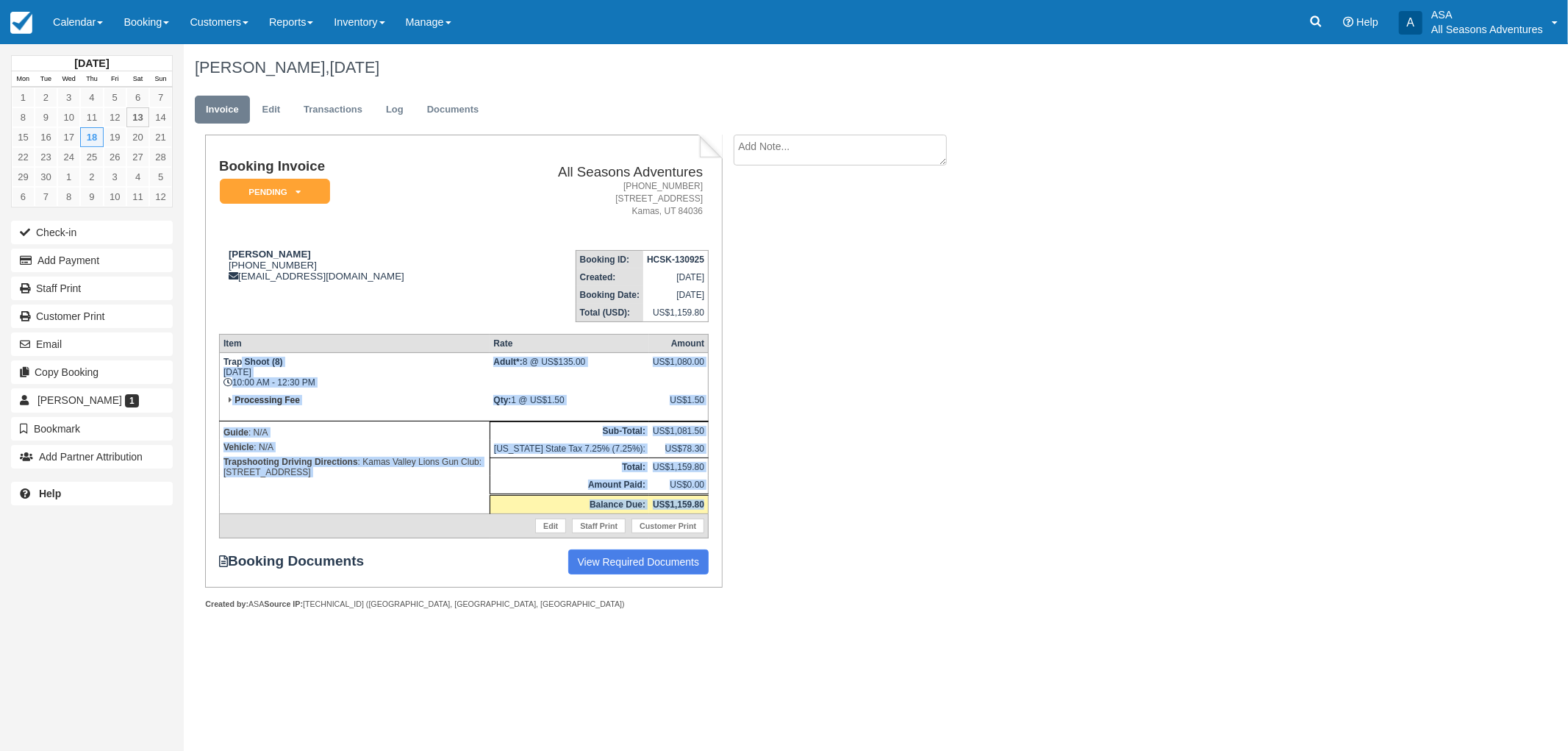
drag, startPoint x: 706, startPoint y: 499, endPoint x: 242, endPoint y: 360, distance: 484.4
click at [242, 360] on tbody "Trap Shoot (8) Thu Sept 18, 2025 10:00 AM - 12:30 PM Adult*: 8 @ US$135.00 US$1…" at bounding box center [463, 445] width 489 height 185
click at [285, 379] on td "Trap Shoot (8) Thu Sept 18, 2025 10:00 AM - 12:30 PM" at bounding box center [354, 372] width 270 height 39
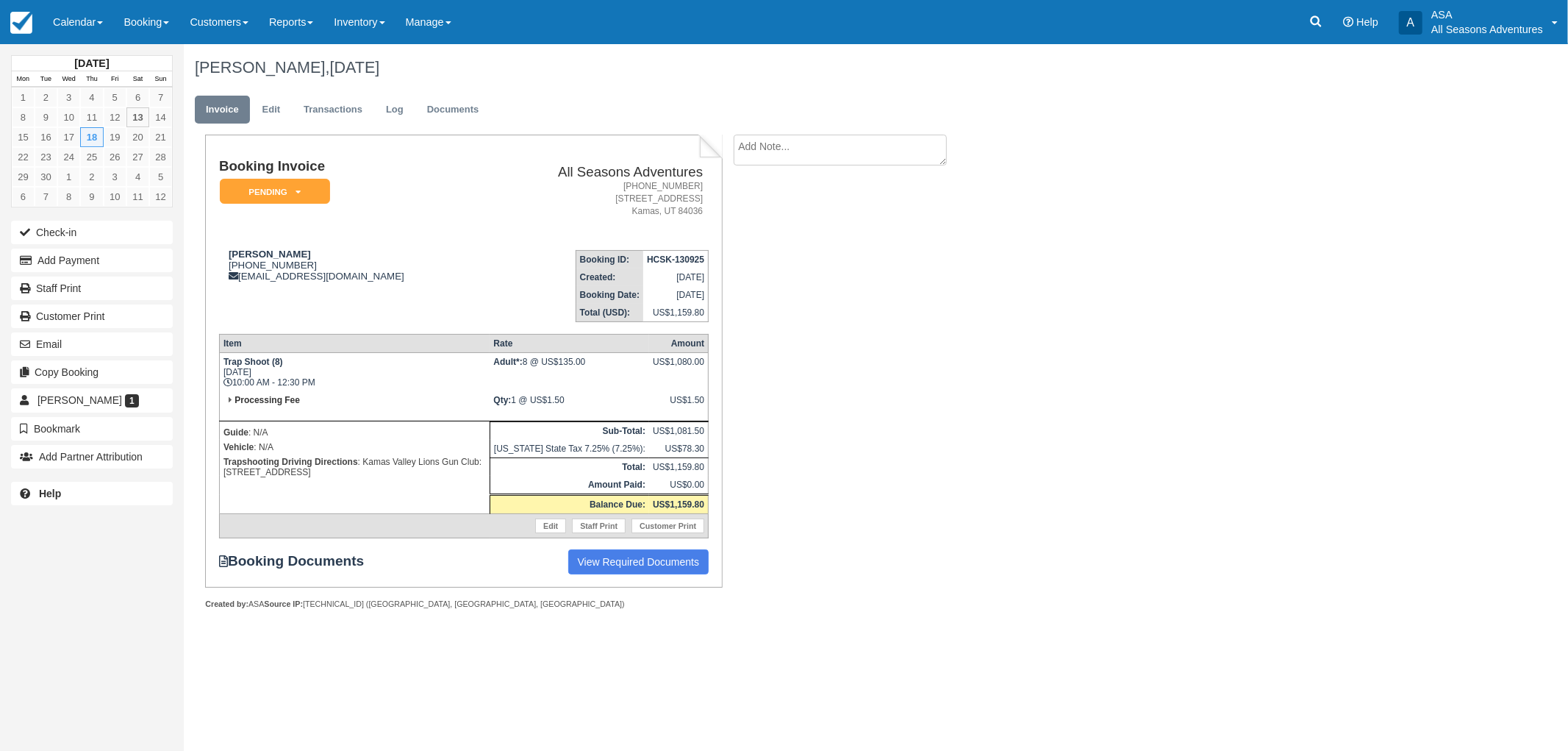
click at [586, 427] on th "Sub-Total:" at bounding box center [570, 432] width 159 height 18
drag, startPoint x: 711, startPoint y: 499, endPoint x: 340, endPoint y: 418, distance: 379.7
click at [340, 418] on div "Booking Invoice Pending   Reserved Deposit Paid Waiting Cancelled Void All Seas…" at bounding box center [464, 361] width 517 height 453
click at [336, 415] on td "Processing Fee" at bounding box center [354, 406] width 270 height 30
drag, startPoint x: 222, startPoint y: 358, endPoint x: 723, endPoint y: 476, distance: 514.7
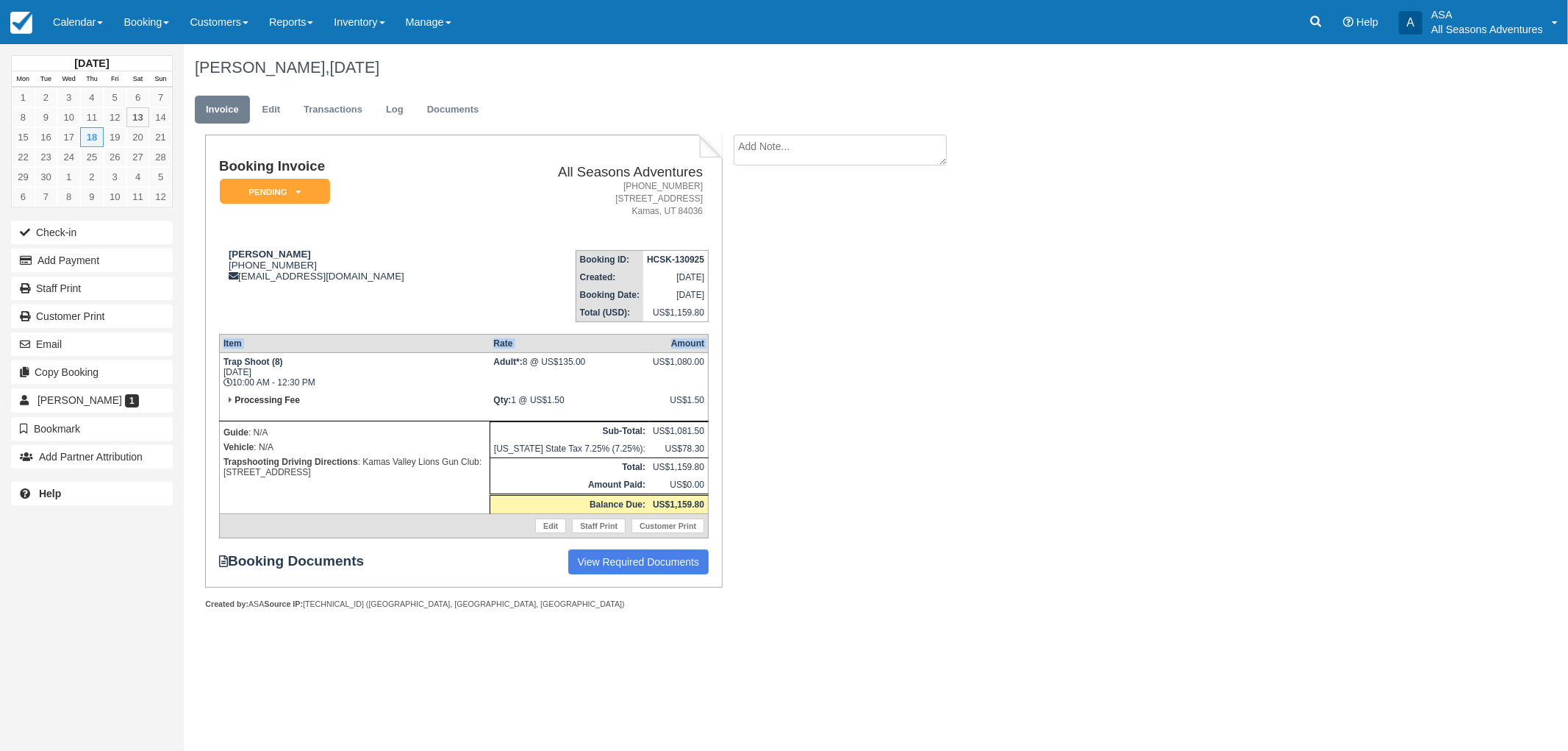
click at [723, 476] on div "Booking Invoice Pending   Reserved Deposit Paid Waiting Cancelled Void All Seas…" at bounding box center [464, 361] width 517 height 453
click at [709, 483] on div "Booking Invoice Pending   Reserved Deposit Paid Waiting Cancelled Void All Seas…" at bounding box center [464, 361] width 517 height 453
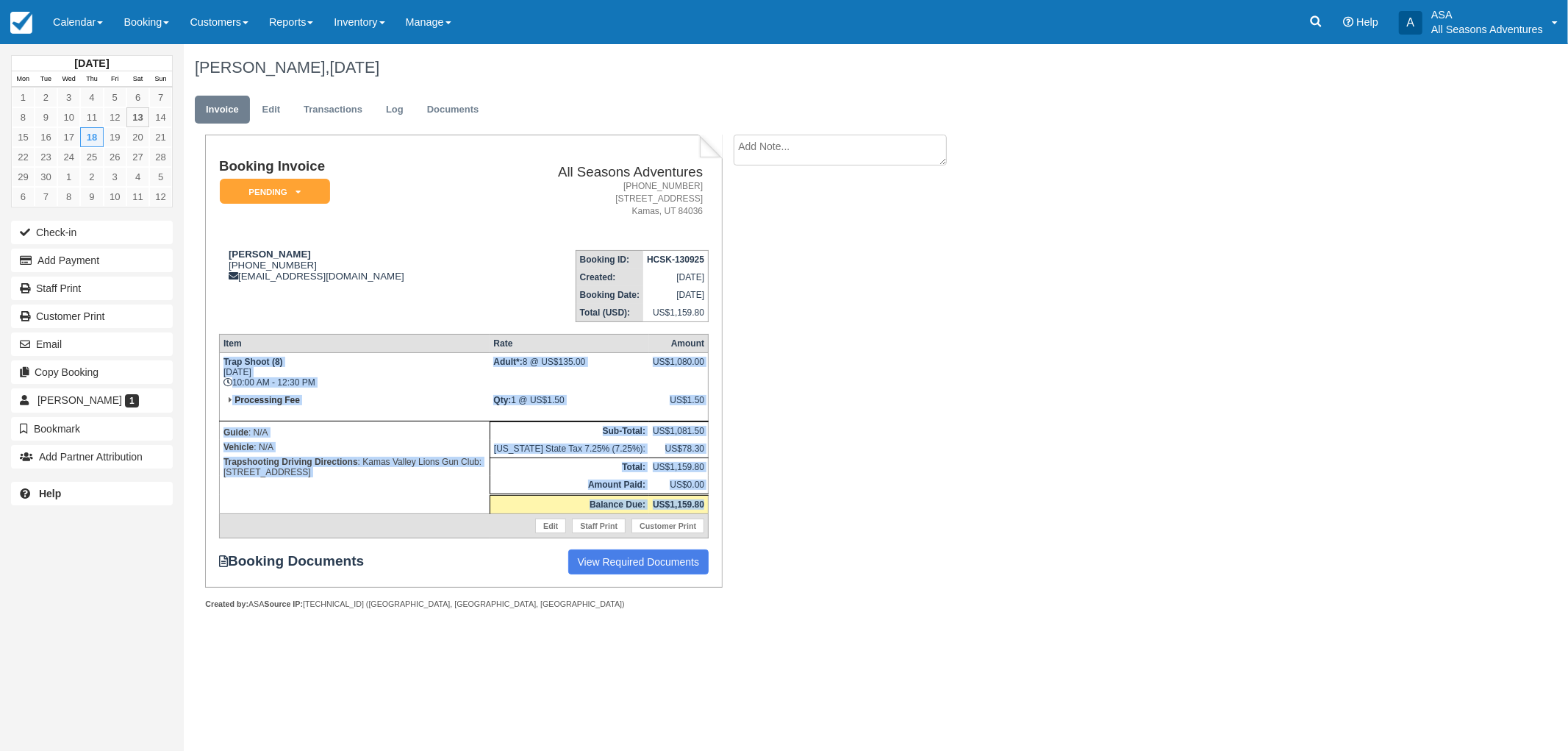
drag, startPoint x: 704, startPoint y: 499, endPoint x: 224, endPoint y: 352, distance: 502.0
click at [224, 353] on tbody "Trap Shoot (8) Thu Sept 18, 2025 10:00 AM - 12:30 PM Adult*: 8 @ US$135.00 US$1…" at bounding box center [463, 445] width 489 height 185
click at [282, 384] on td "Trap Shoot (8) Thu Sept 18, 2025 10:00 AM - 12:30 PM" at bounding box center [354, 372] width 270 height 39
drag, startPoint x: 706, startPoint y: 499, endPoint x: 214, endPoint y: 350, distance: 514.1
click at [214, 350] on div "Booking Invoice Pending   Reserved Deposit Paid Waiting Cancelled Void All Seas…" at bounding box center [464, 361] width 517 height 453
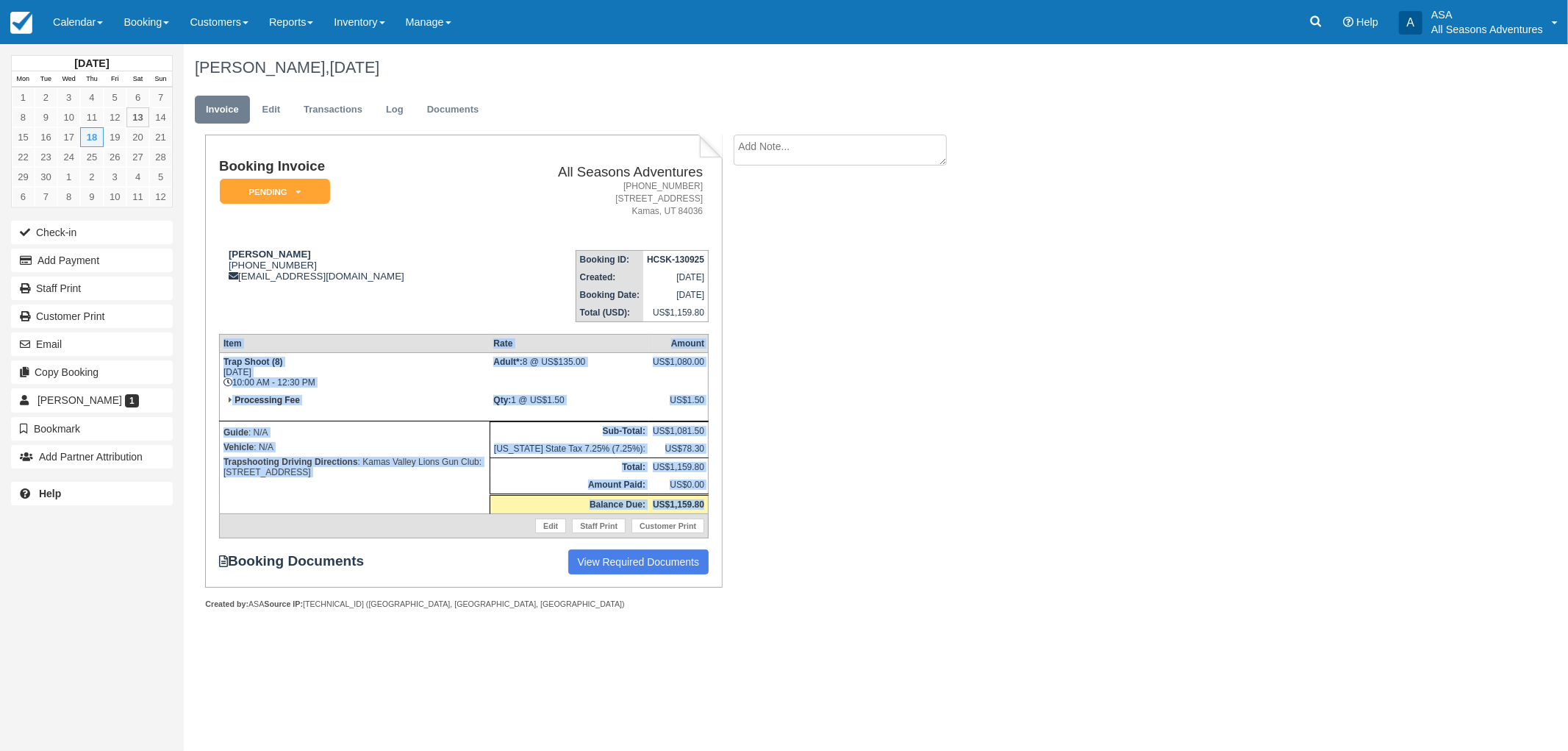
click at [288, 384] on td "Trap Shoot (8) Thu Sept 18, 2025 10:00 AM - 12:30 PM" at bounding box center [354, 372] width 270 height 39
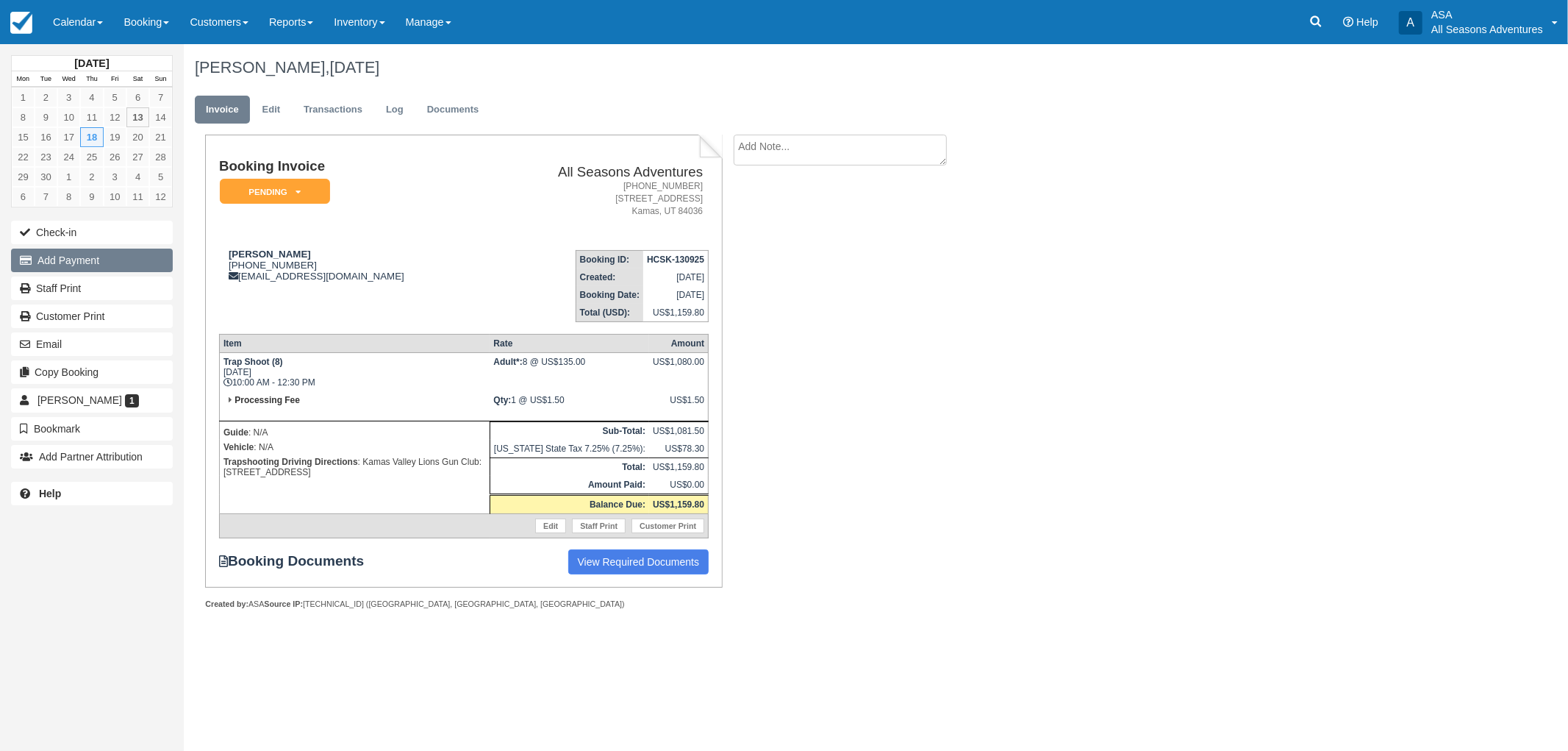
click at [105, 267] on button "Add Payment" at bounding box center [91, 261] width 162 height 24
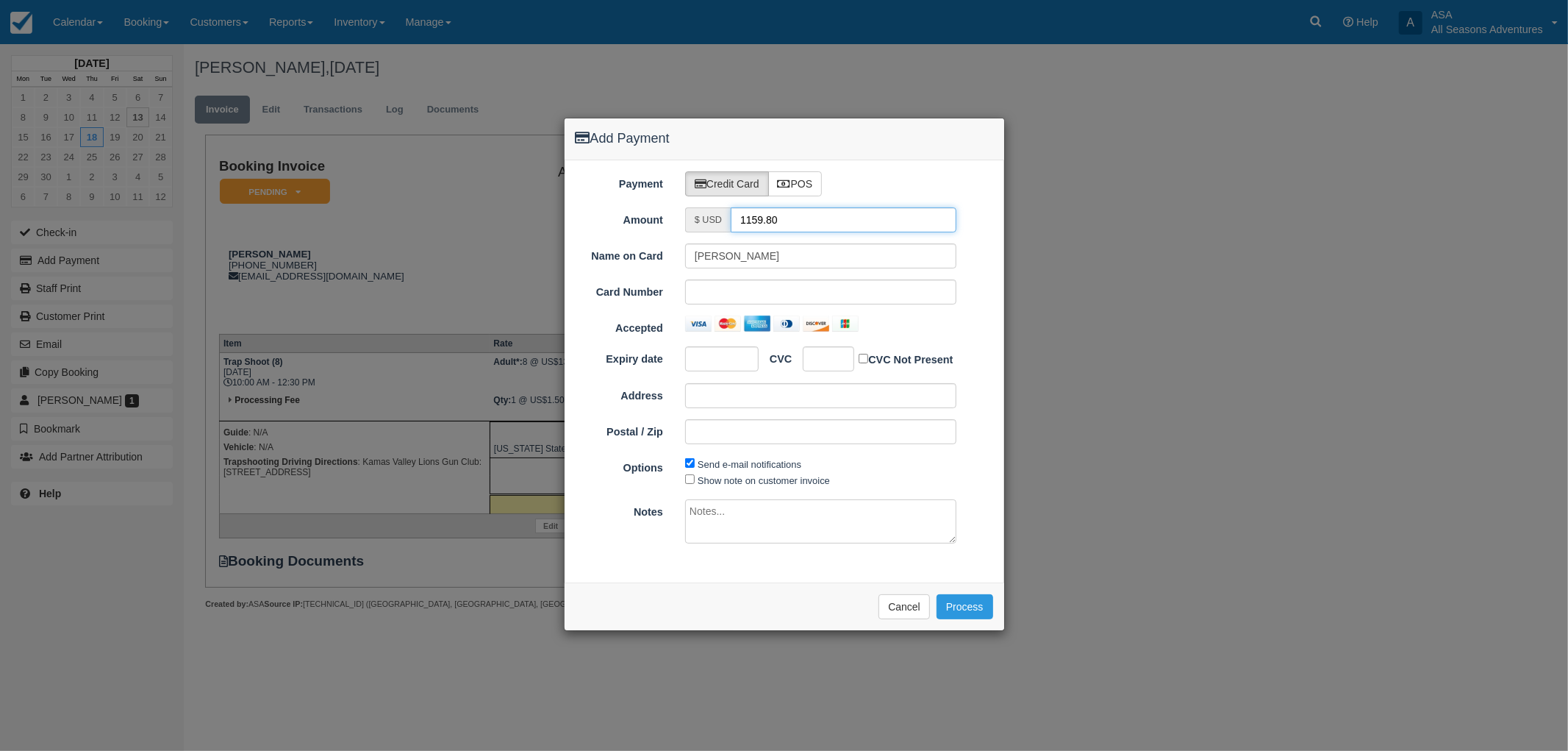
click at [785, 226] on input "1159.80" at bounding box center [844, 220] width 226 height 25
type input "1.50"
click at [874, 346] on div "Name on Card Chris Donnelly Card Number Accepted Expiry date CVC CVC Not Presen…" at bounding box center [785, 349] width 418 height 212
drag, startPoint x: 987, startPoint y: 606, endPoint x: 969, endPoint y: 601, distance: 18.7
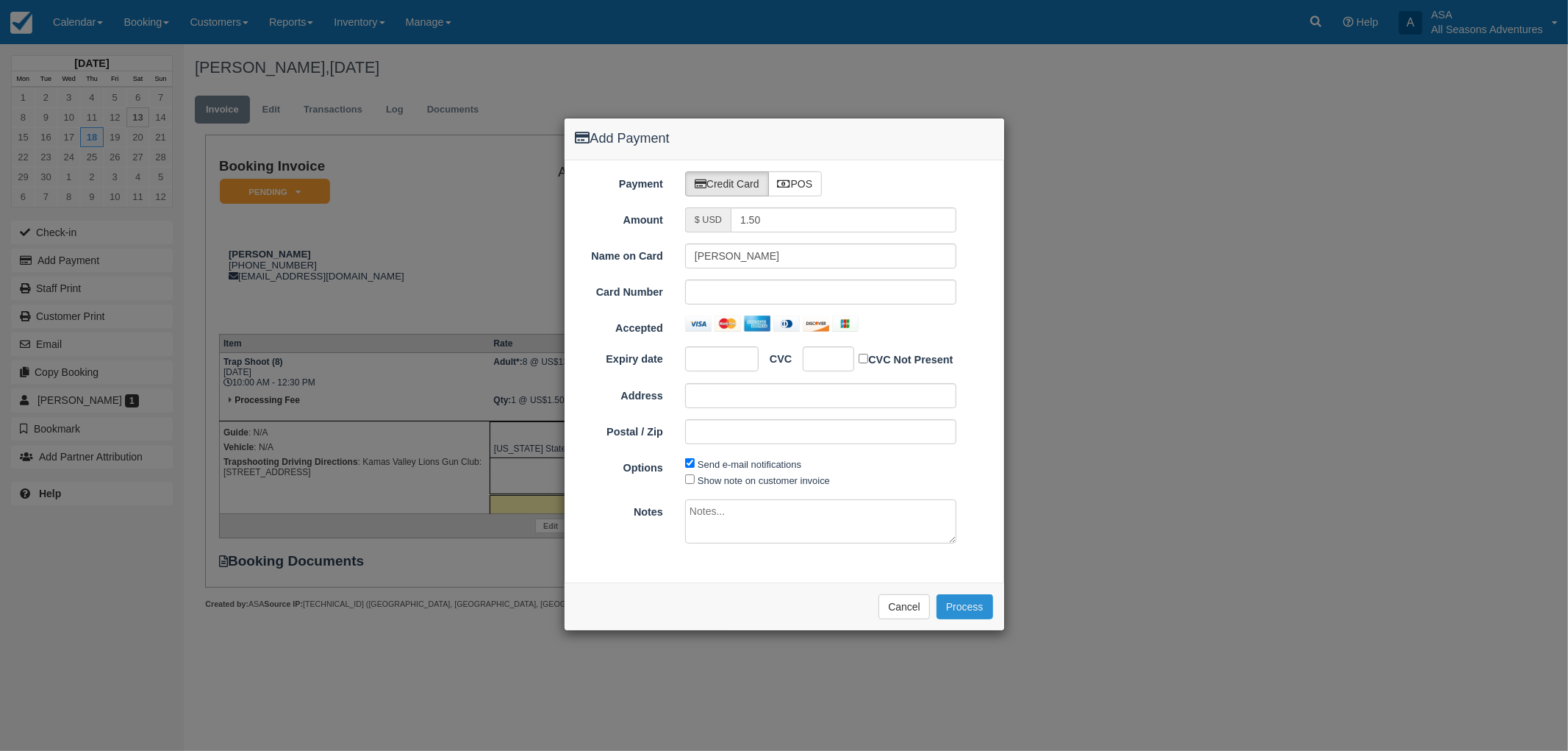
click at [969, 601] on button "Process" at bounding box center [965, 607] width 57 height 25
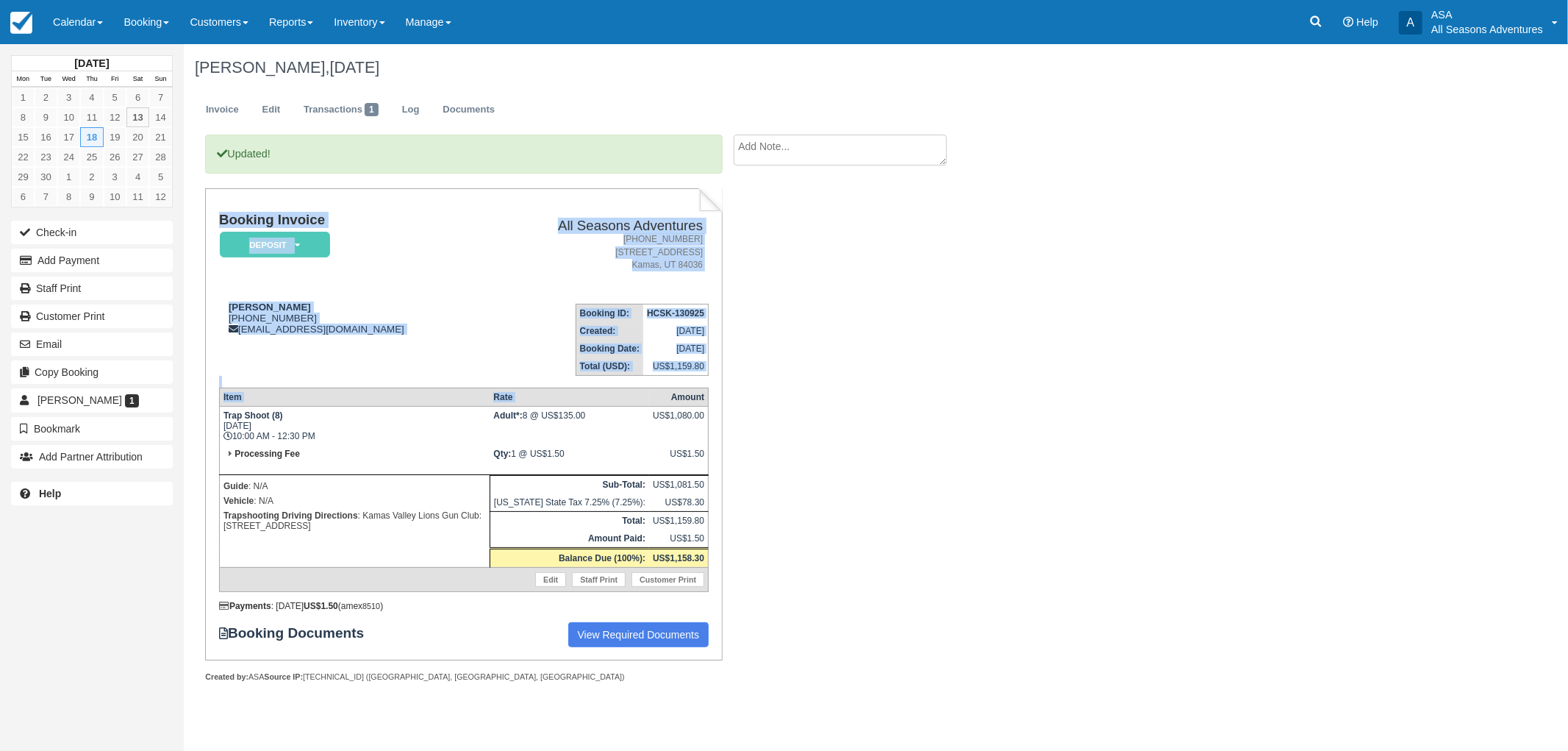
drag, startPoint x: 218, startPoint y: 219, endPoint x: 659, endPoint y: 388, distance: 472.3
click at [659, 388] on div "Booking Invoice Deposit   Pending Reserved Paid Waiting Cancelled All Seasons A…" at bounding box center [464, 424] width 517 height 472
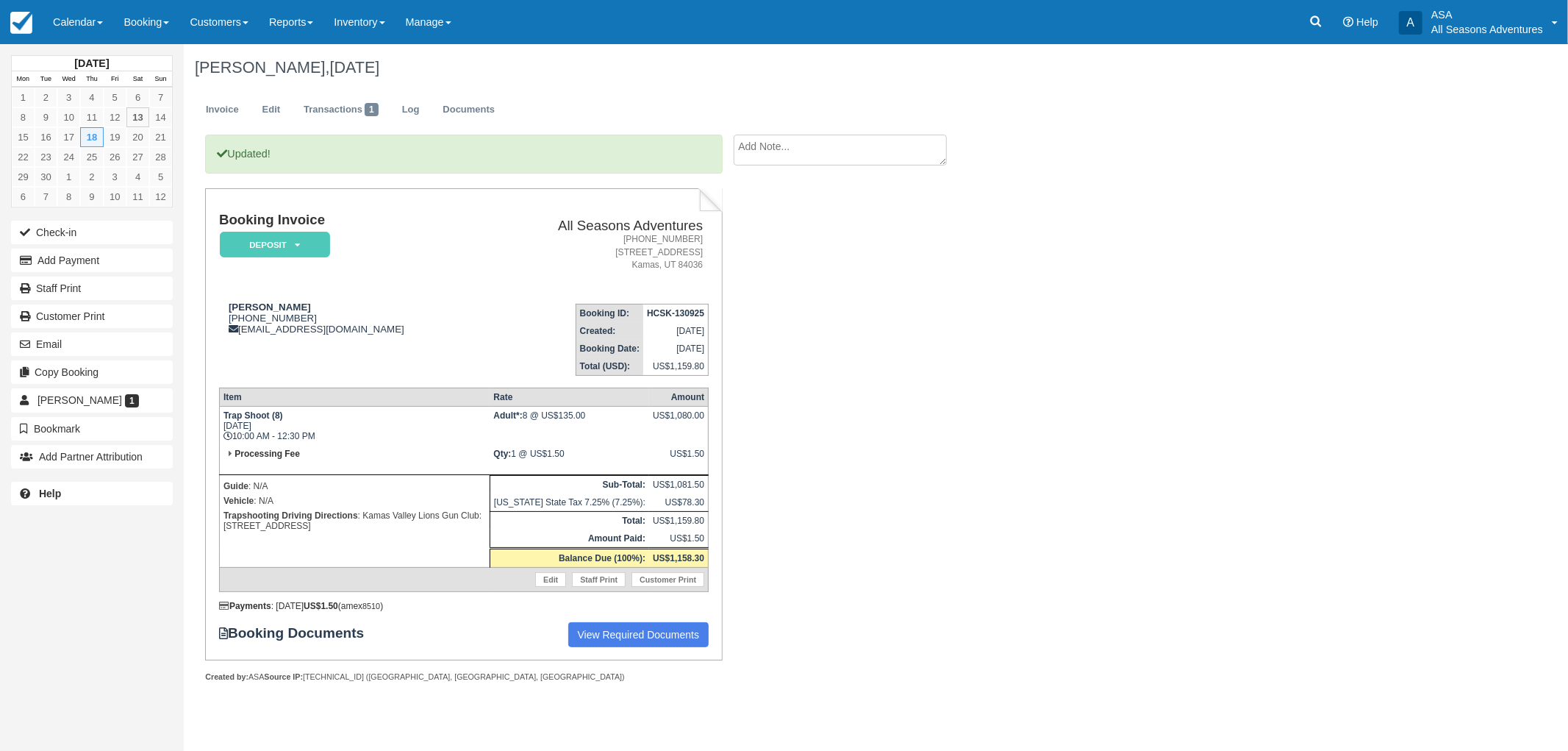
click at [684, 461] on div "US$1.50" at bounding box center [678, 460] width 52 height 22
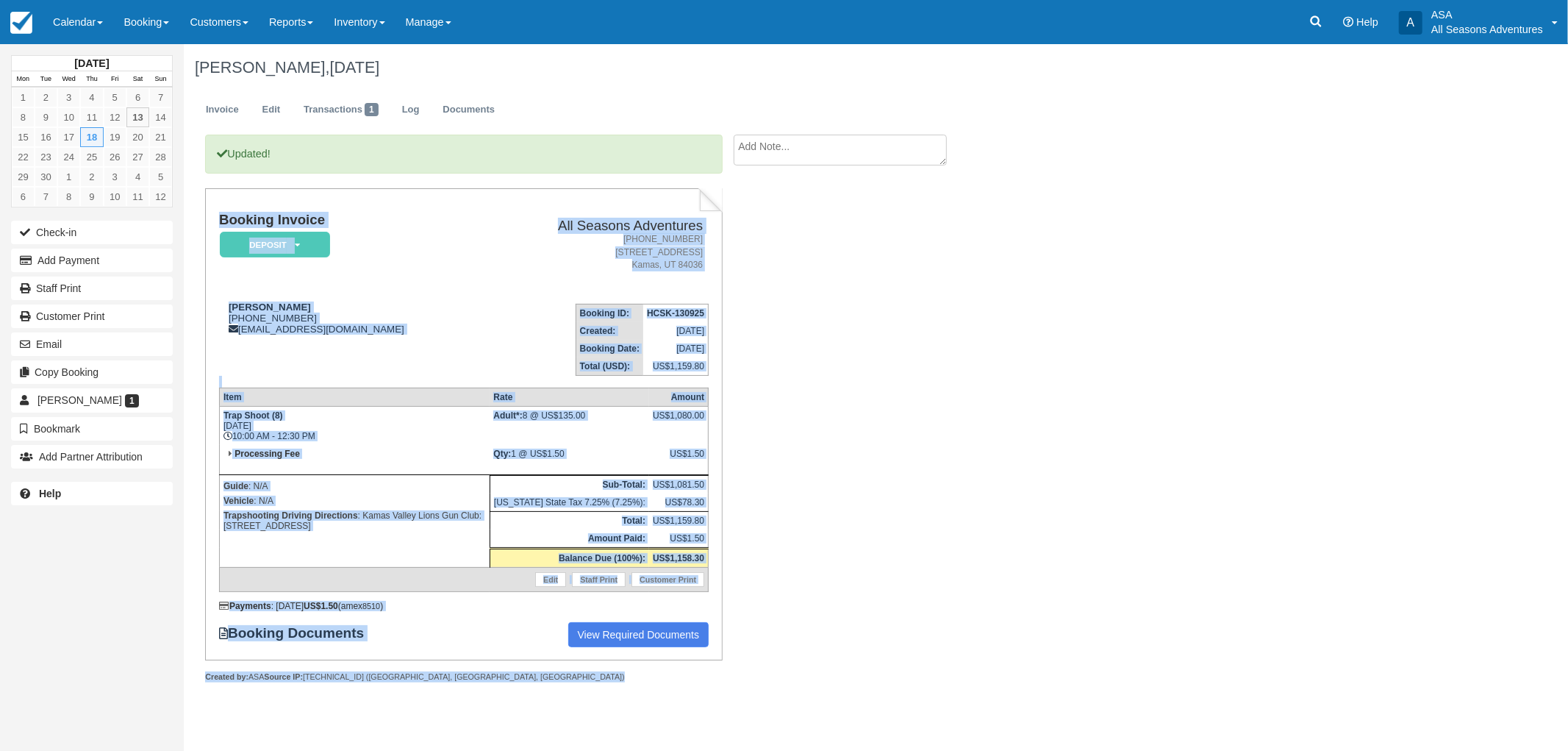
drag, startPoint x: 450, startPoint y: 677, endPoint x: 206, endPoint y: 219, distance: 518.9
click at [205, 221] on div "Updated! Booking Invoice Deposit   Pending Reserved Paid Waiting Cancelled All …" at bounding box center [464, 424] width 517 height 580
click at [206, 219] on div "Booking Invoice Deposit   Pending Reserved Paid Waiting Cancelled All Seasons A…" at bounding box center [464, 424] width 517 height 472
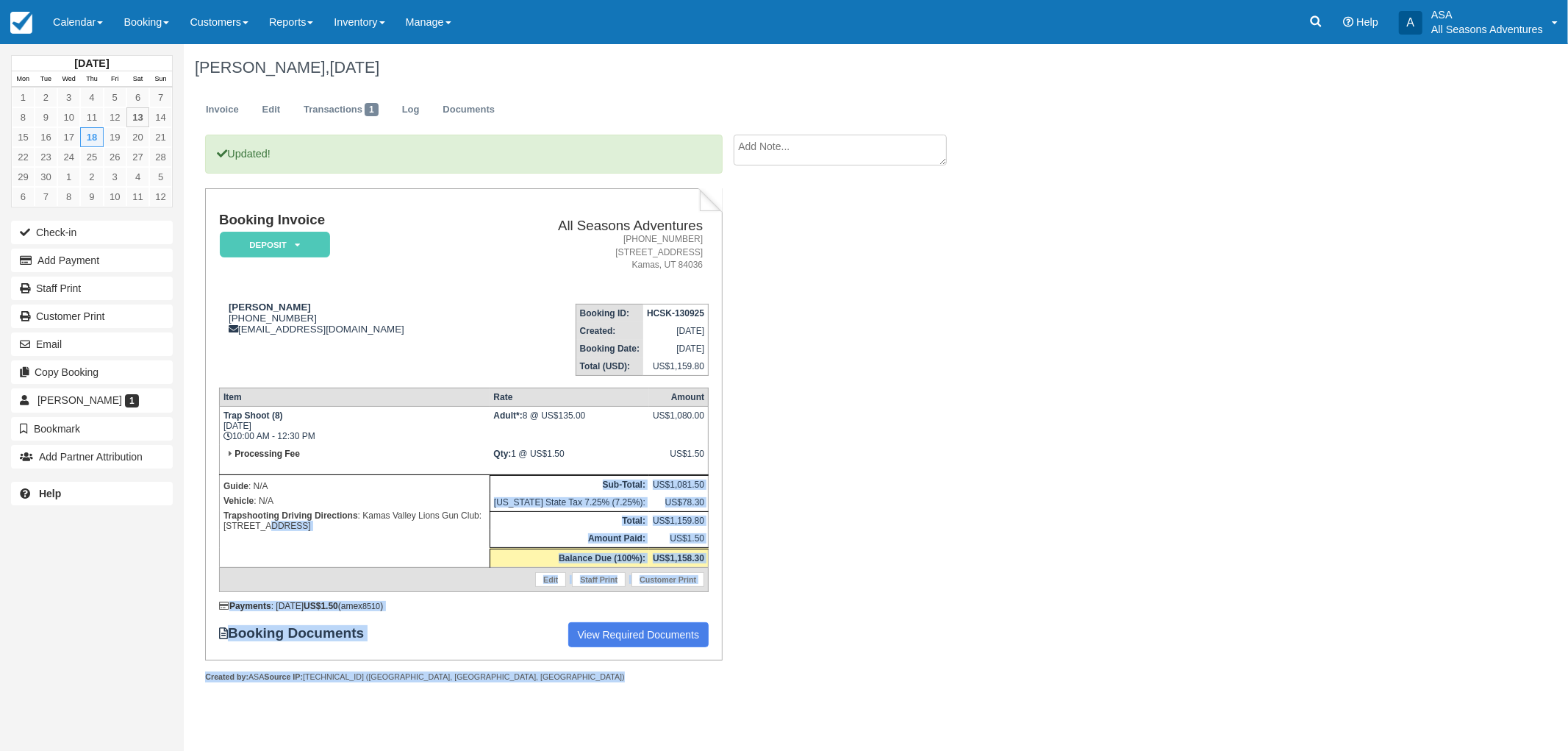
drag, startPoint x: 427, startPoint y: 678, endPoint x: 233, endPoint y: 535, distance: 241.0
click at [233, 535] on div "Updated! Booking Invoice Deposit   Pending Reserved Paid Waiting Cancelled All …" at bounding box center [464, 424] width 517 height 580
click at [233, 535] on td "Guide : N/A Vehicle : N/A Trapshooting Driving Directions : Kamas Valley Lions …" at bounding box center [354, 520] width 270 height 92
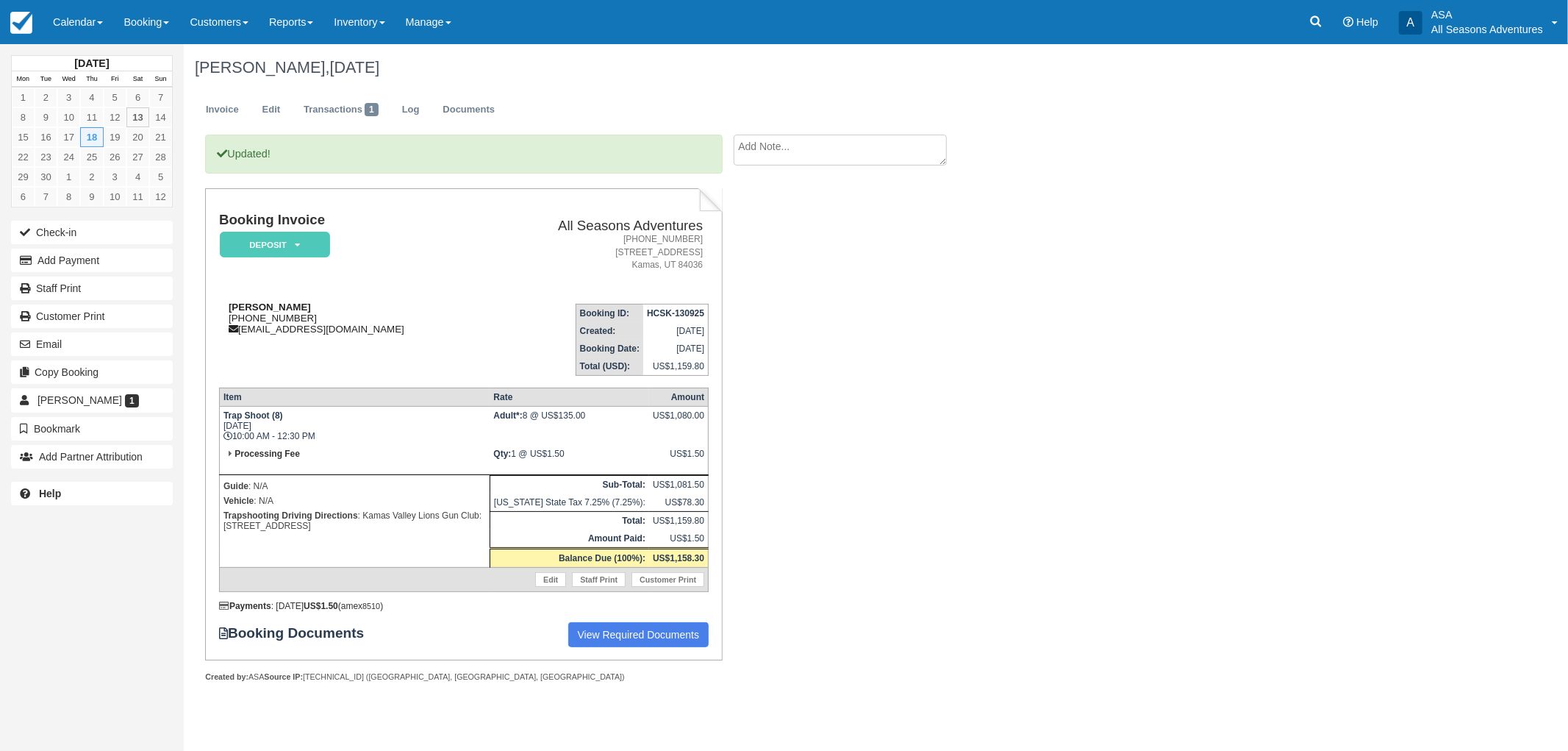
click at [228, 315] on div "[PERSON_NAME] [PHONE_NUMBER] [EMAIL_ADDRESS][DOMAIN_NAME]" at bounding box center [352, 318] width 266 height 33
drag, startPoint x: 214, startPoint y: 218, endPoint x: 730, endPoint y: 606, distance: 645.6
click at [730, 606] on div "Updated! Booking Invoice Deposit   Pending Reserved Paid Waiting Cancelled All …" at bounding box center [588, 424] width 808 height 580
click at [688, 683] on div at bounding box center [464, 694] width 517 height 22
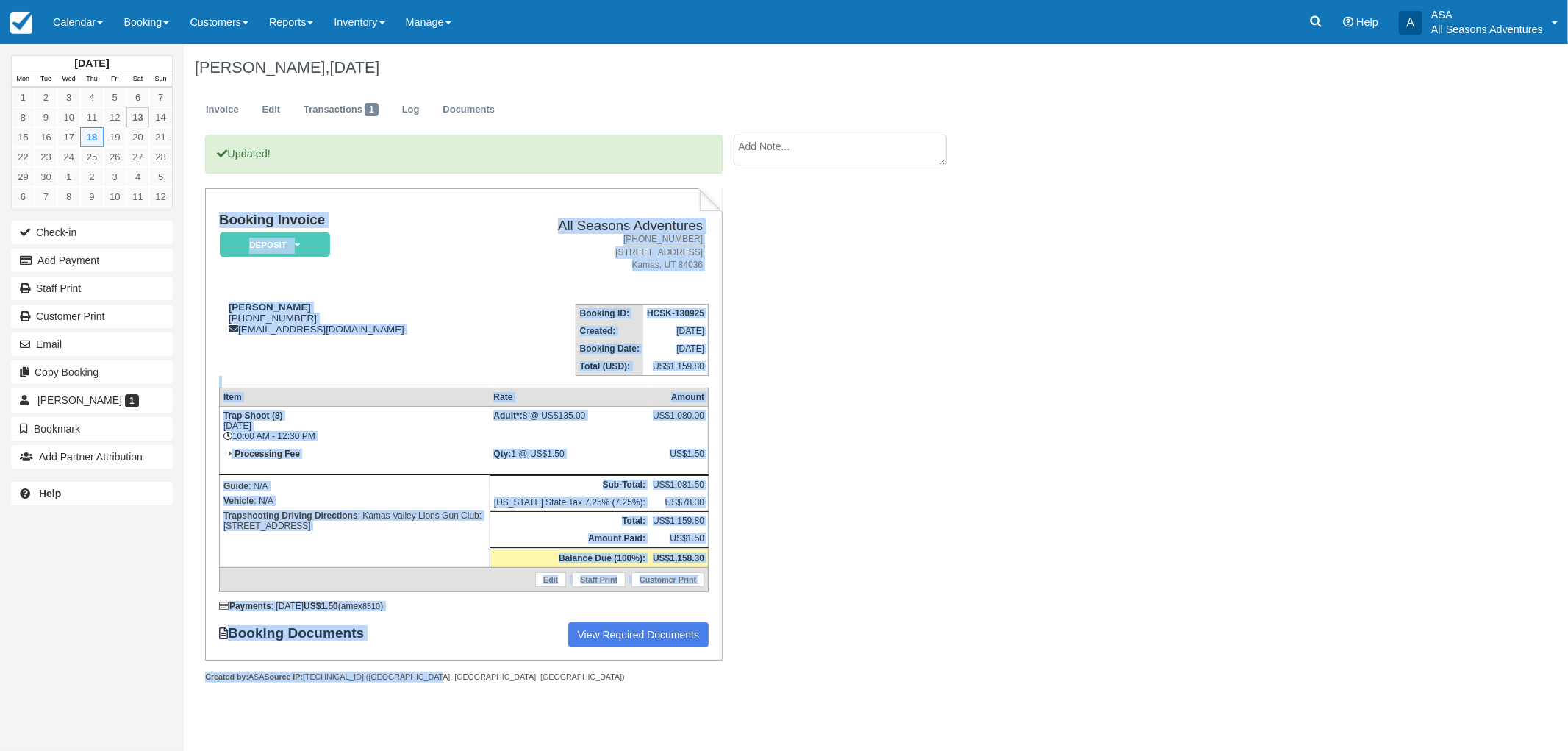
drag, startPoint x: 413, startPoint y: 672, endPoint x: 210, endPoint y: 291, distance: 431.7
click at [210, 291] on div "Booking Invoice Deposit   Pending Reserved Paid Waiting Cancelled All Seasons A…" at bounding box center [464, 435] width 517 height 494
click at [210, 291] on div "Booking Invoice Deposit   Pending Reserved Paid Waiting Cancelled All Seasons A…" at bounding box center [464, 424] width 517 height 472
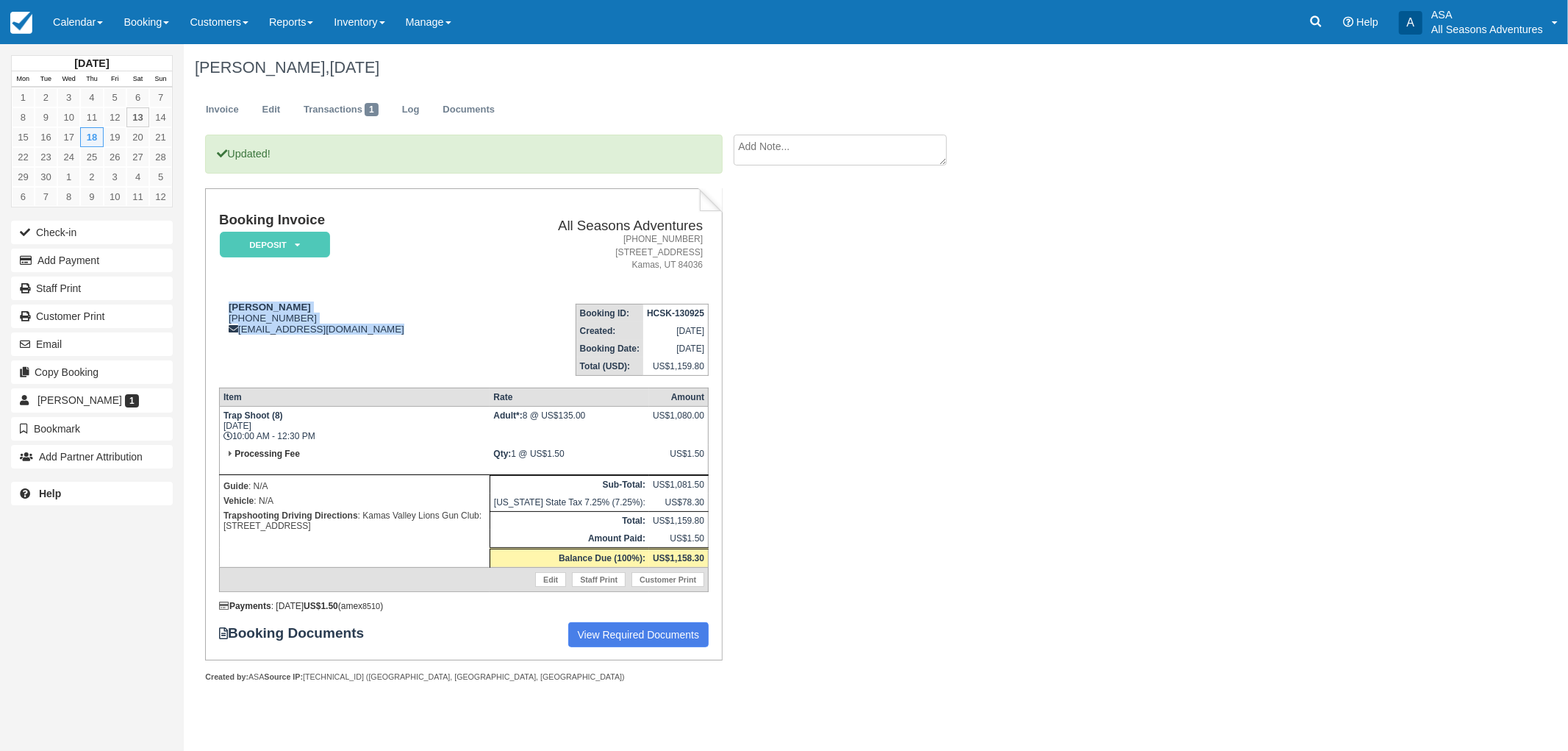
drag, startPoint x: 223, startPoint y: 303, endPoint x: 539, endPoint y: 335, distance: 317.6
click at [539, 335] on tr "[PERSON_NAME] [PHONE_NUMBER] [EMAIL_ADDRESS][DOMAIN_NAME] Booking ID: HCSK-1309…" at bounding box center [464, 334] width 490 height 84
click at [485, 356] on td "Booking ID: HCSK-130925 Created: [DATE] Booking Date: [DATE] Total (USD): US$1,…" at bounding box center [597, 334] width 224 height 84
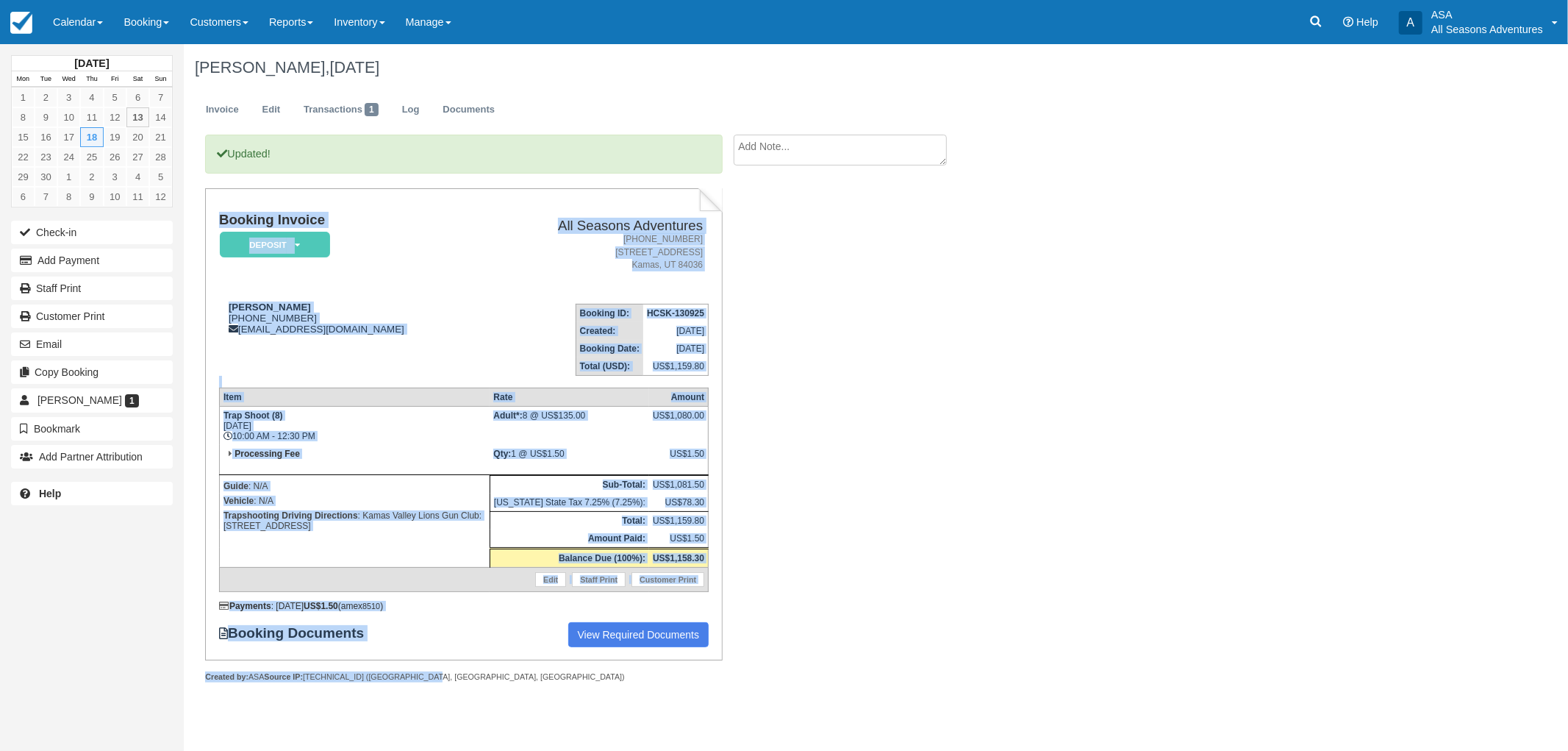
drag, startPoint x: 415, startPoint y: 671, endPoint x: 216, endPoint y: 226, distance: 487.5
click at [215, 232] on div "Booking Invoice Deposit   Pending Reserved Paid Waiting Cancelled All Seasons A…" at bounding box center [464, 435] width 517 height 494
click at [217, 209] on div "Booking Invoice Deposit   Pending Reserved Paid Waiting Cancelled All Seasons A…" at bounding box center [464, 424] width 517 height 472
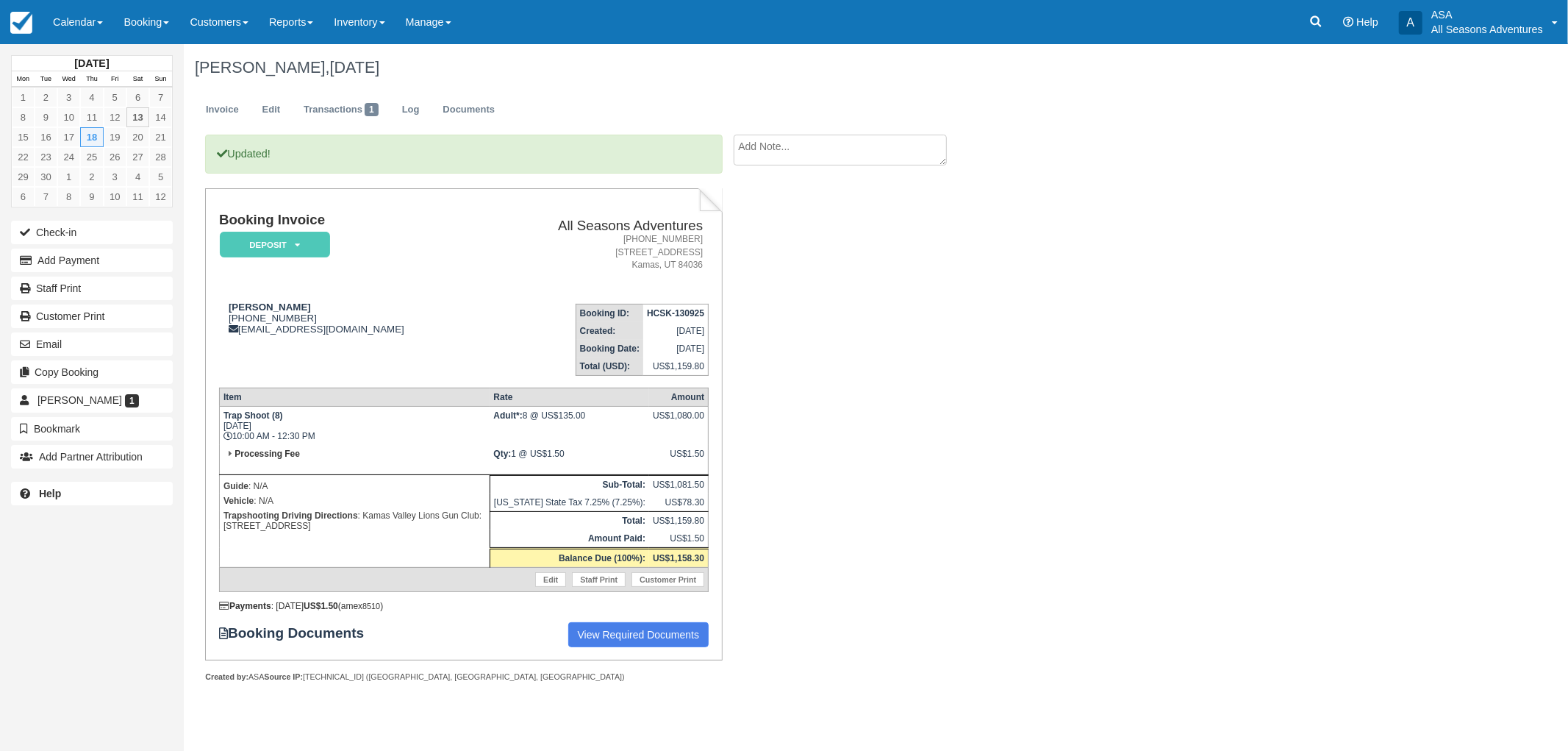
click at [250, 356] on td "[PERSON_NAME] [PHONE_NUMBER] [EMAIL_ADDRESS][DOMAIN_NAME]" at bounding box center [352, 334] width 266 height 84
click at [232, 273] on td "Booking Invoice Deposit   Pending Reserved Paid Waiting Cancelled" at bounding box center [352, 252] width 266 height 80
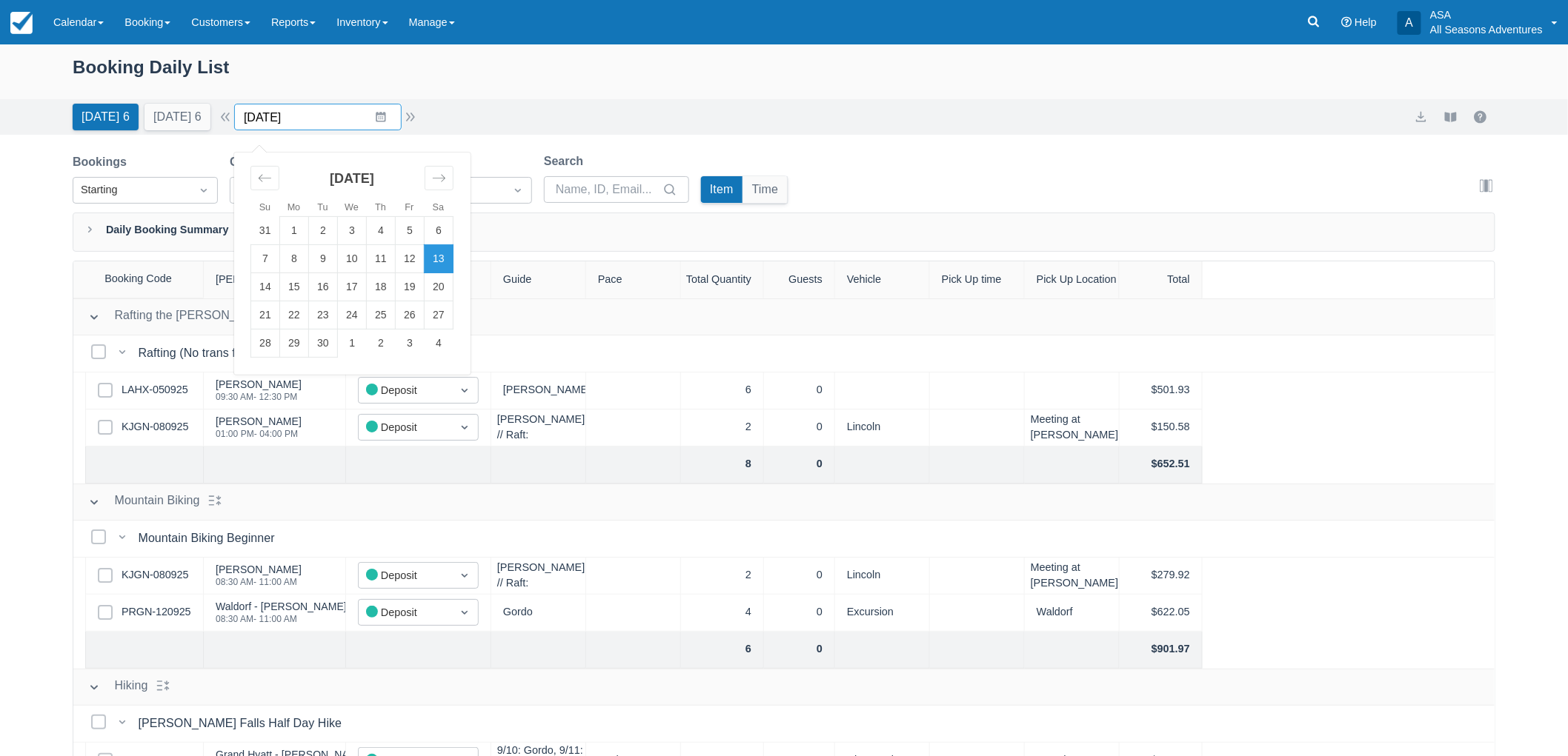
click at [386, 117] on input "[DATE]" at bounding box center [318, 117] width 168 height 26
click at [394, 286] on td "18" at bounding box center [382, 287] width 29 height 28
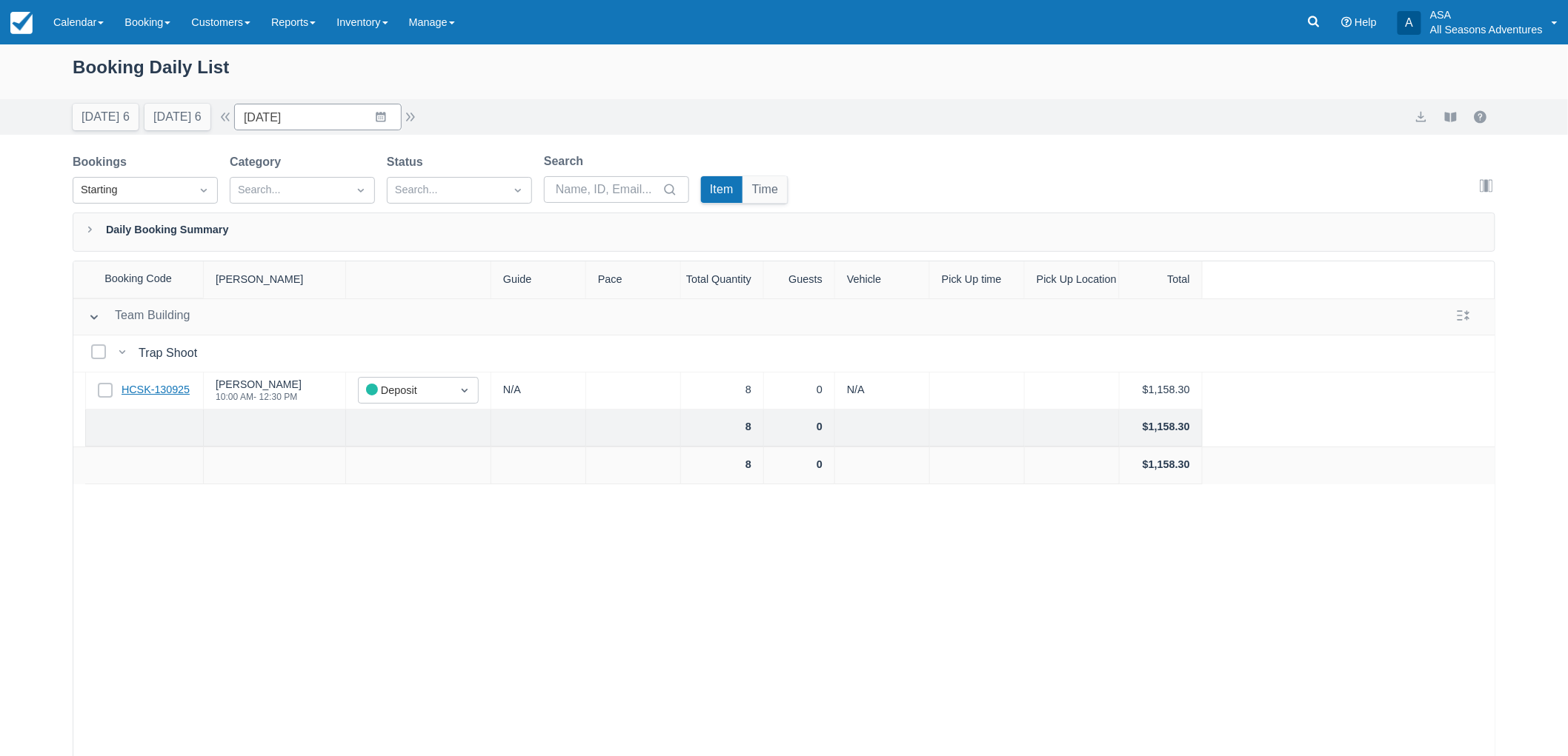
click at [156, 387] on link "HCSK-130925" at bounding box center [155, 391] width 68 height 16
click at [107, 117] on button "[DATE] 6" at bounding box center [106, 117] width 66 height 26
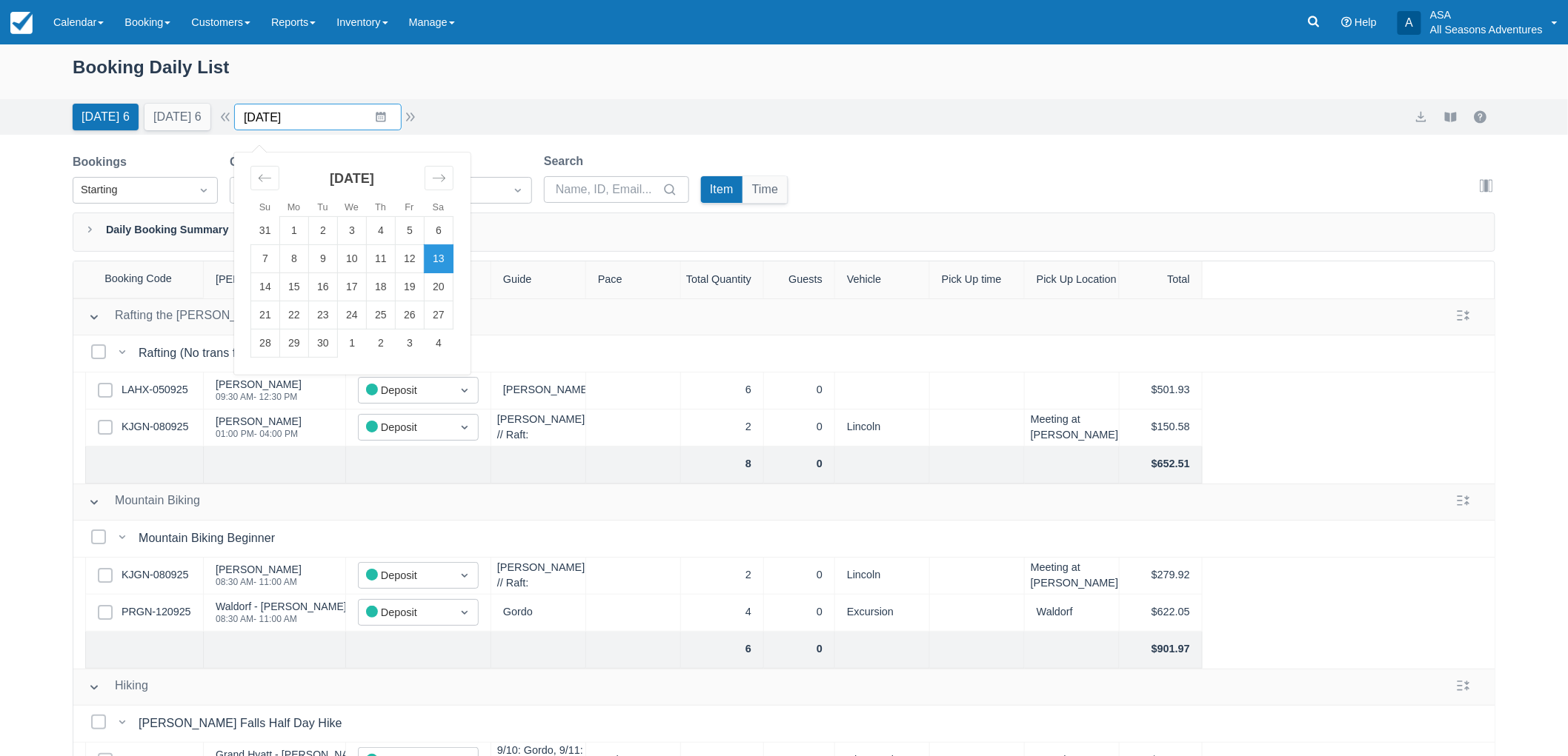
click at [378, 128] on input "09/13/25" at bounding box center [318, 117] width 168 height 26
click at [304, 285] on td "15" at bounding box center [294, 287] width 29 height 28
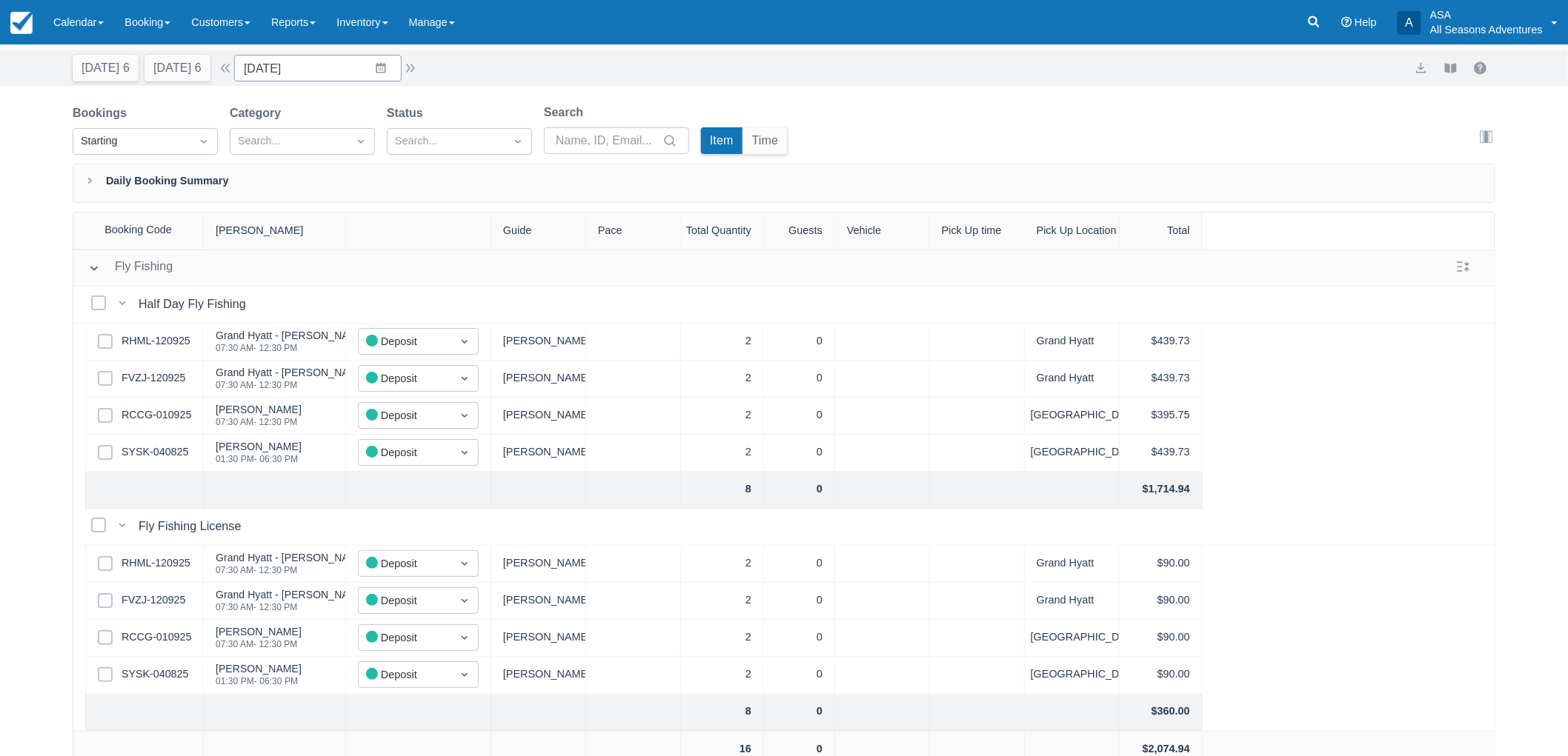
scroll to position [75, 0]
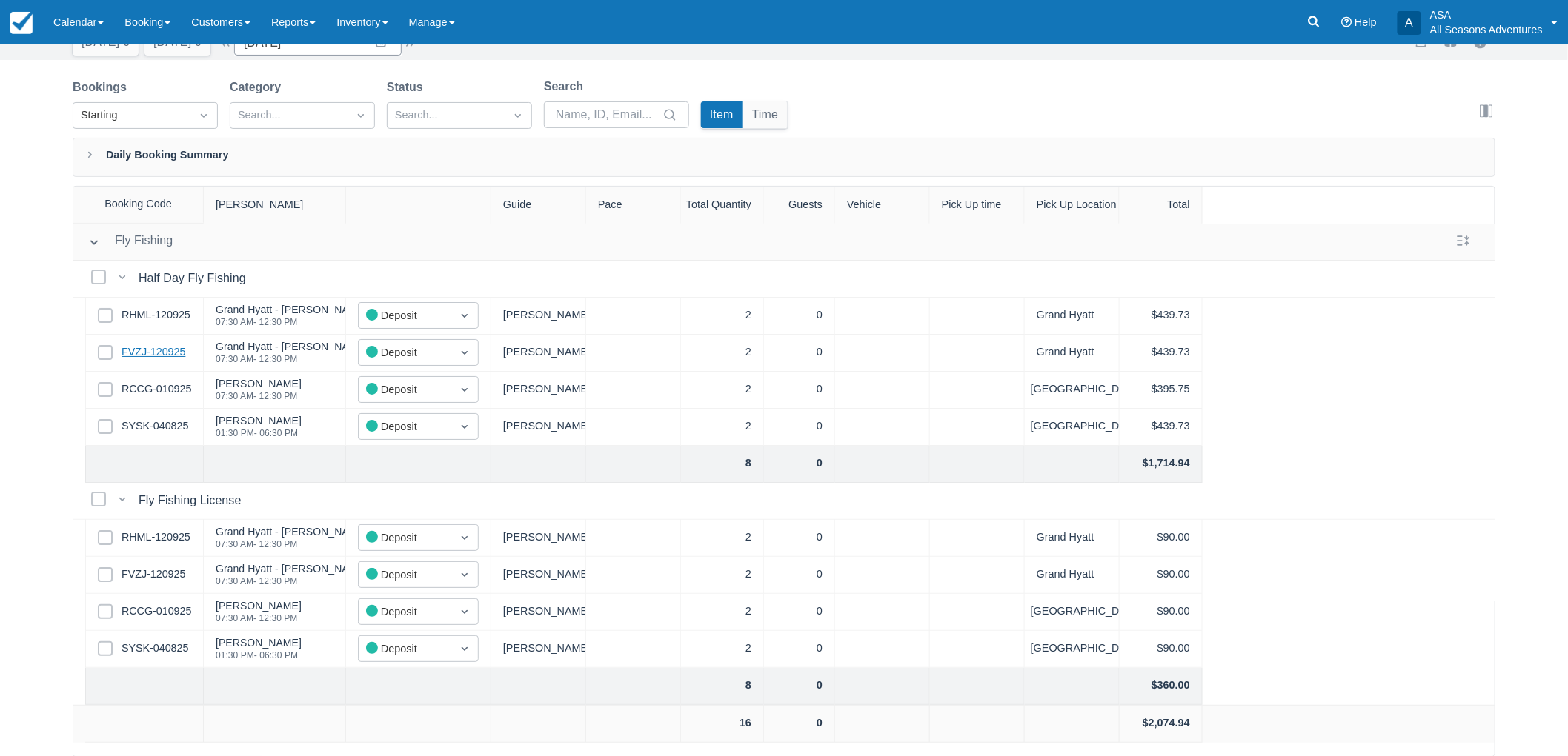
click at [141, 359] on link "FVZJ-120925" at bounding box center [153, 352] width 64 height 16
click at [159, 428] on link "SYSK-040825" at bounding box center [154, 426] width 67 height 16
click at [174, 386] on link "RCCG-010925" at bounding box center [156, 390] width 69 height 16
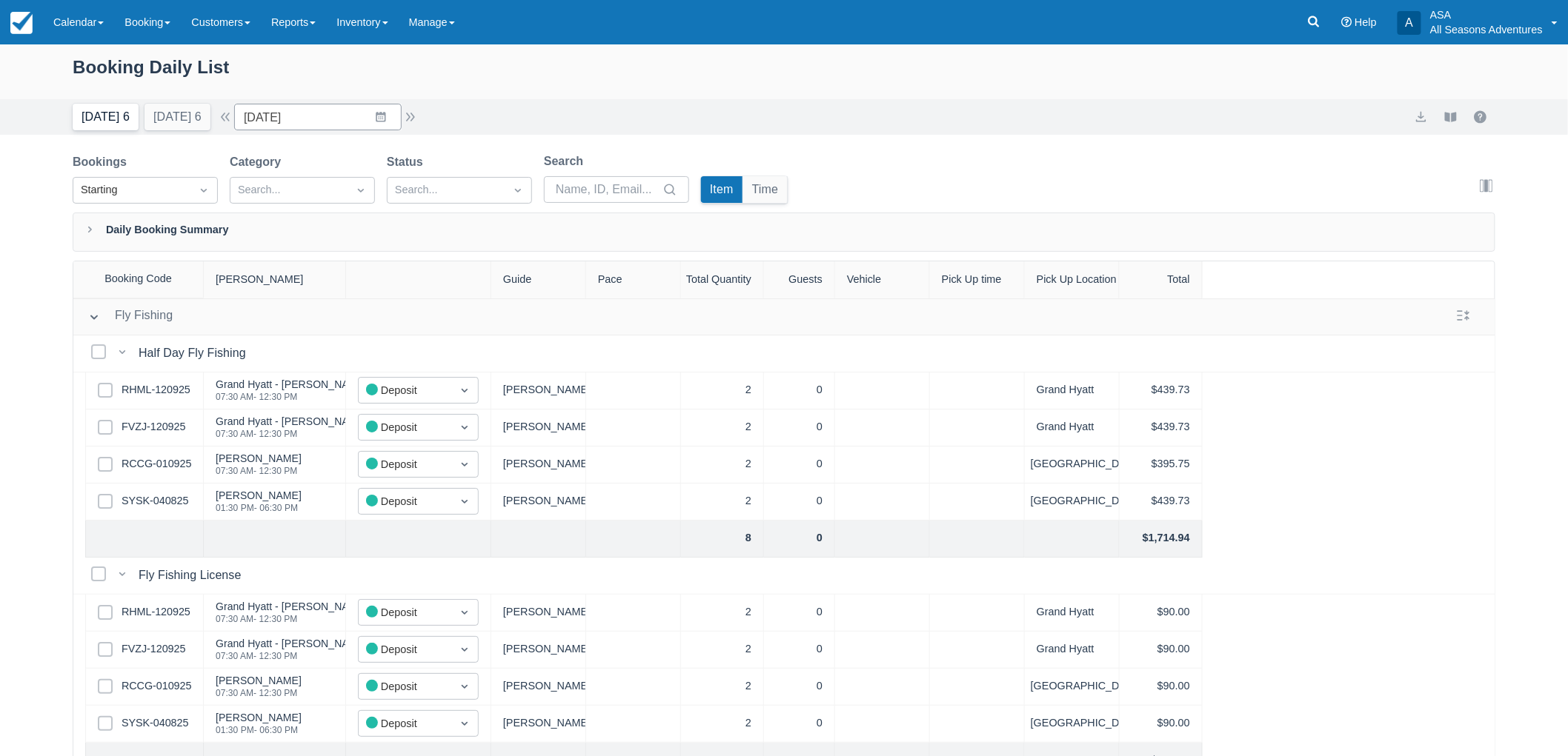
click at [94, 112] on button "Today 6" at bounding box center [106, 117] width 66 height 26
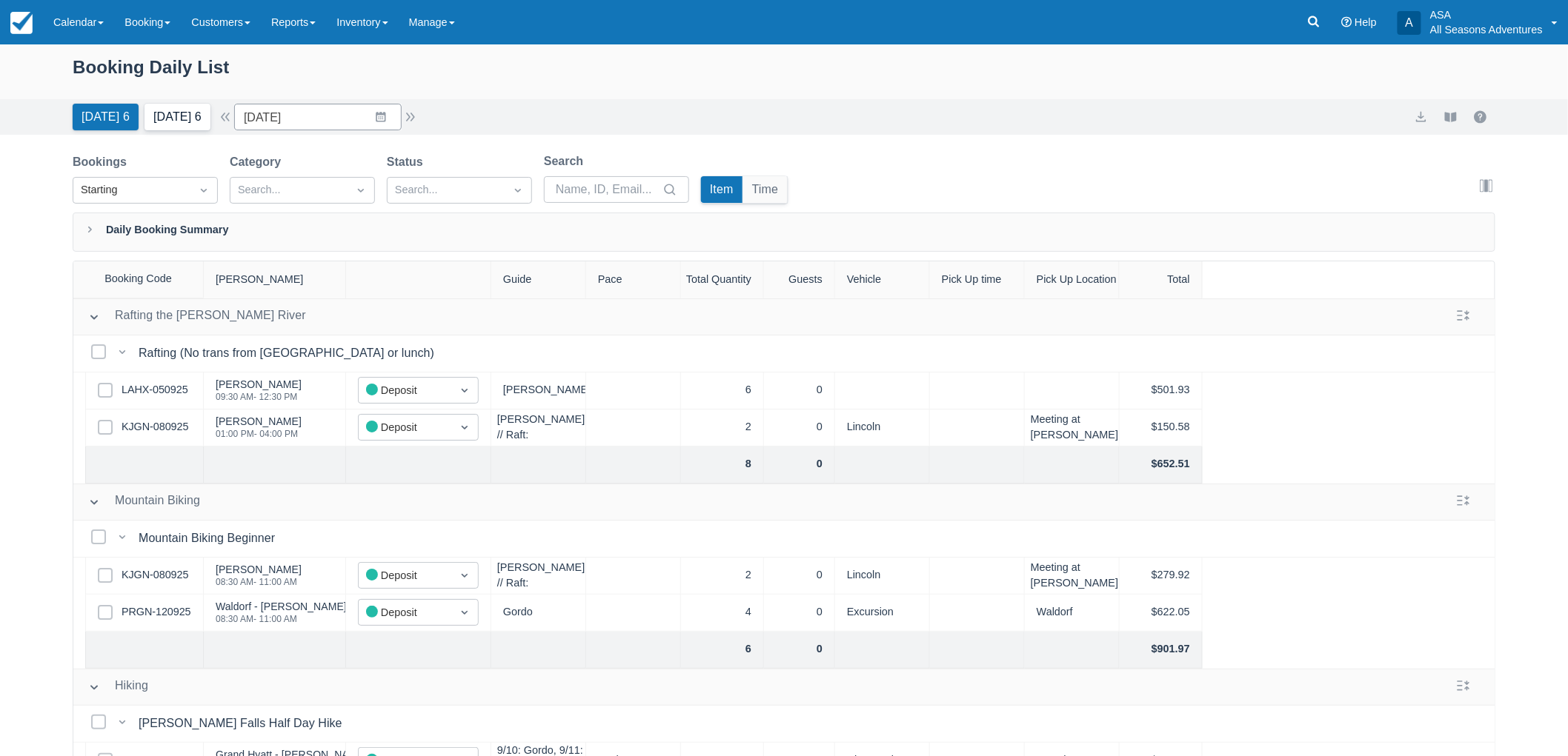
click at [165, 107] on button "Tomorrow 6" at bounding box center [178, 117] width 66 height 26
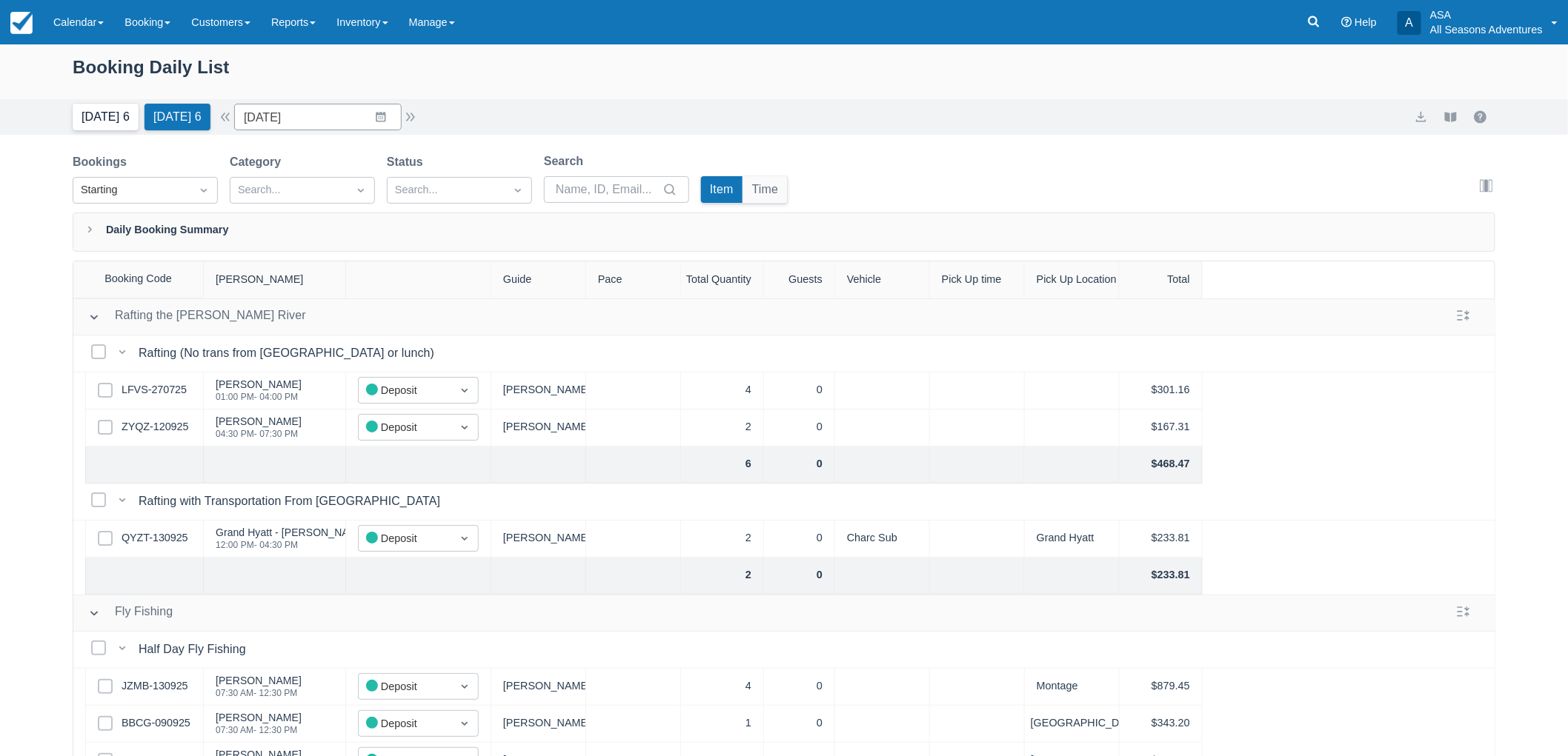
click at [105, 106] on button "Today 6" at bounding box center [106, 117] width 66 height 26
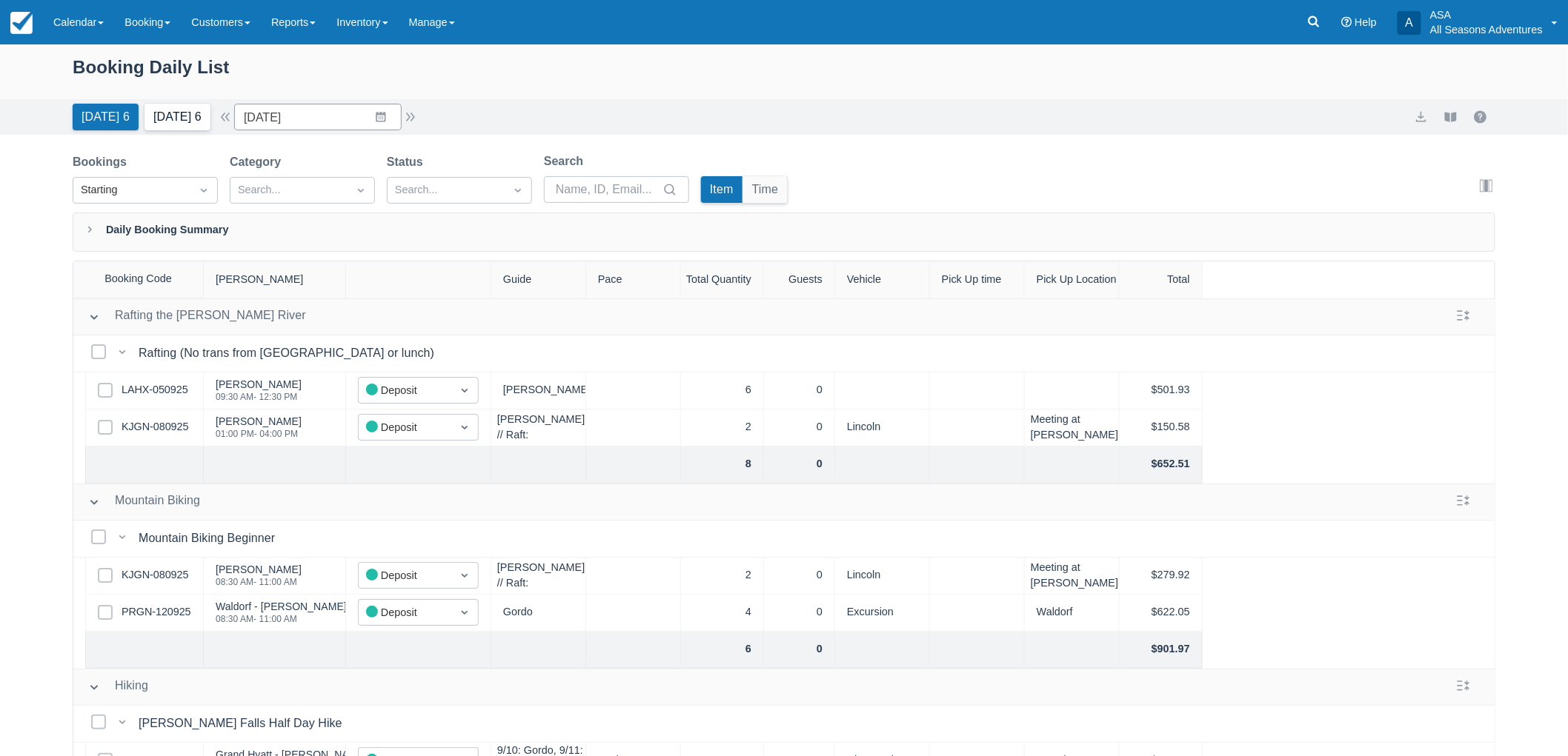
click at [153, 121] on button "Tomorrow 6" at bounding box center [178, 117] width 66 height 26
type input "09/14/25"
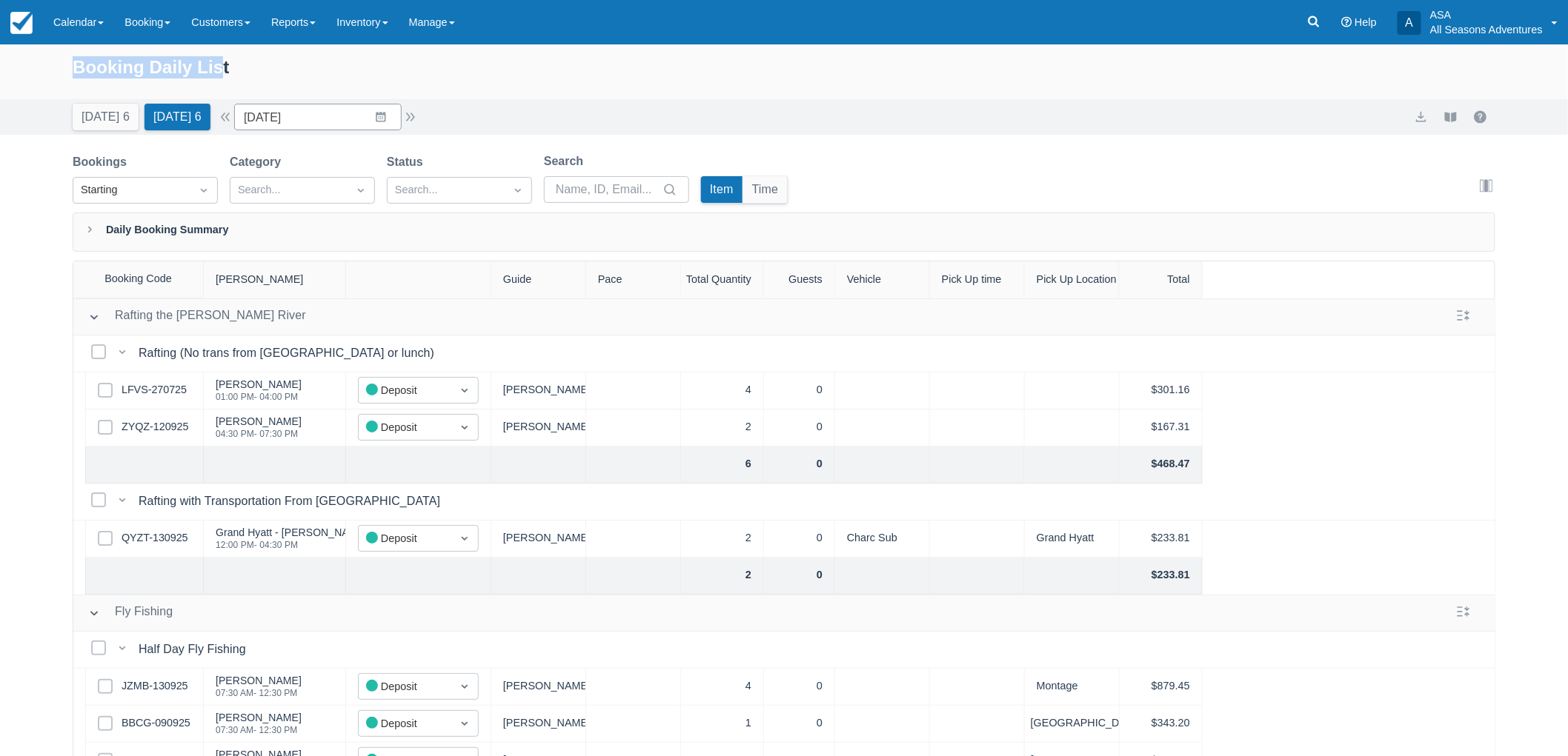
drag, startPoint x: 69, startPoint y: 62, endPoint x: 243, endPoint y: 46, distance: 174.7
click at [243, 46] on div "Booking Daily List" at bounding box center [784, 72] width 1568 height 55
click at [253, 63] on div "Booking Daily List" at bounding box center [784, 75] width 1422 height 43
drag, startPoint x: 251, startPoint y: 72, endPoint x: 77, endPoint y: 64, distance: 174.2
click at [77, 64] on div "Booking Daily List" at bounding box center [784, 75] width 1422 height 43
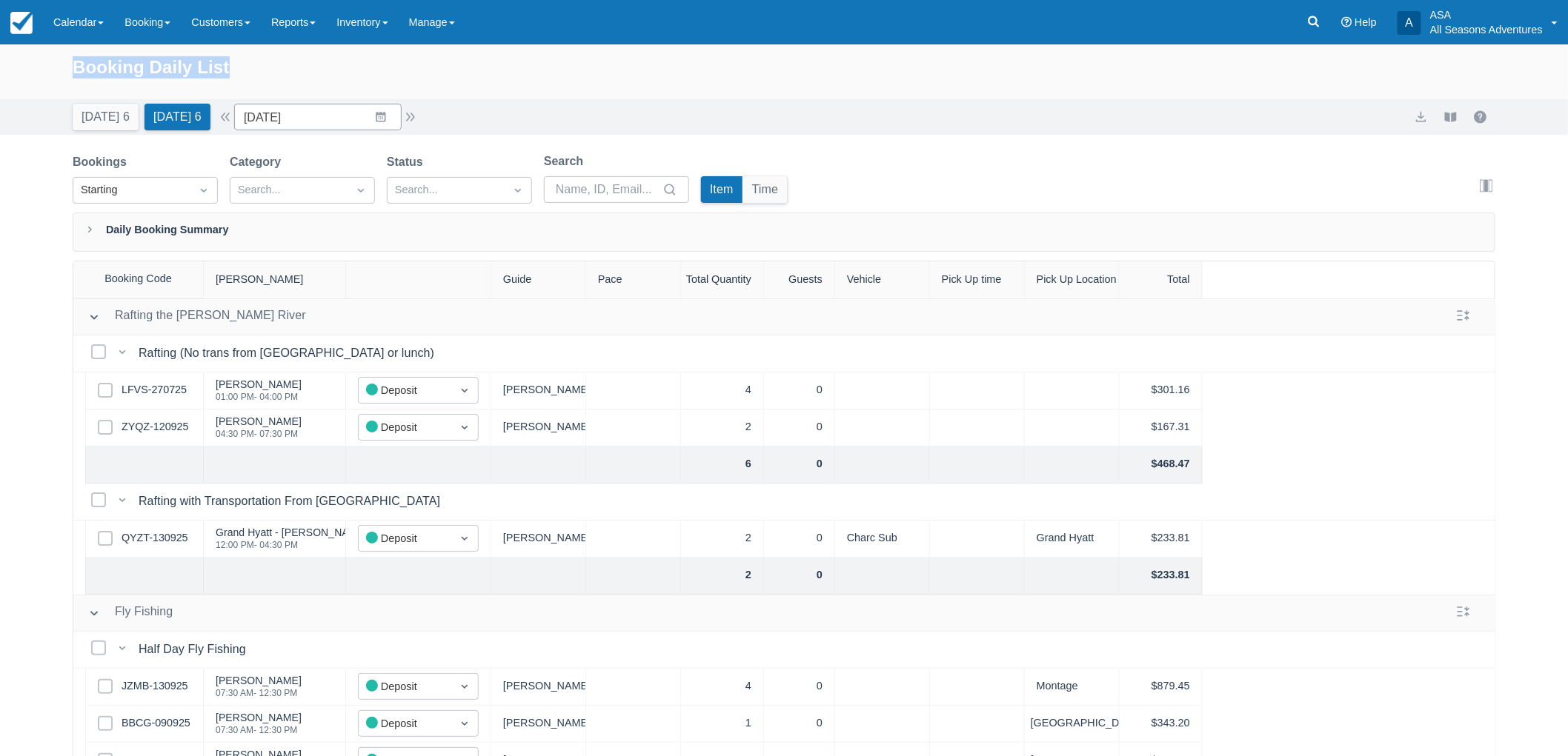
click at [435, 74] on div "Booking Daily List" at bounding box center [784, 75] width 1422 height 43
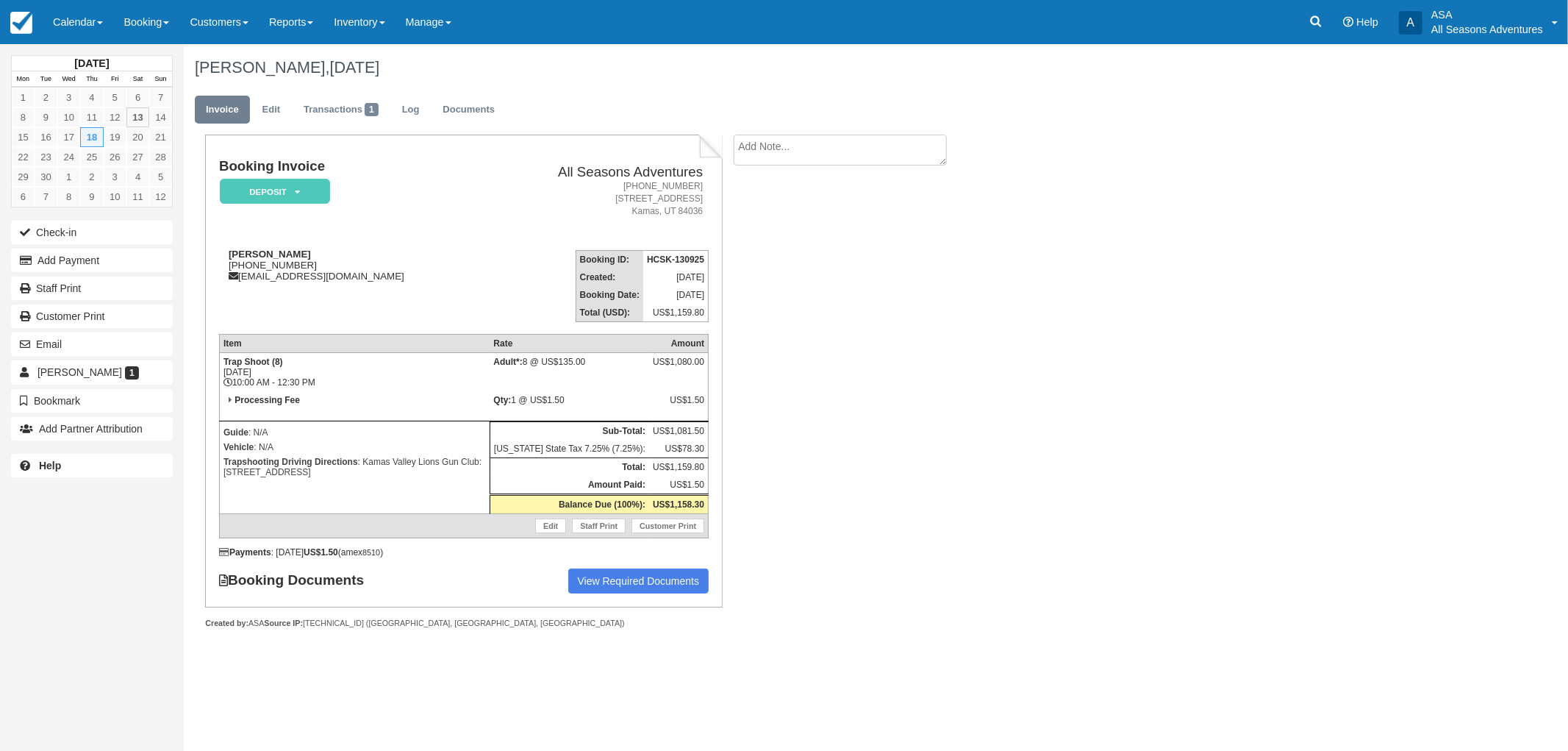
click at [759, 172] on li "Create Show on invoice" at bounding box center [858, 154] width 248 height 39
click at [759, 164] on textarea at bounding box center [841, 150] width 213 height 31
type textarea "Driving Themselves"
click at [813, 229] on input "Show on invoice" at bounding box center [815, 231] width 10 height 10
checkbox input "true"
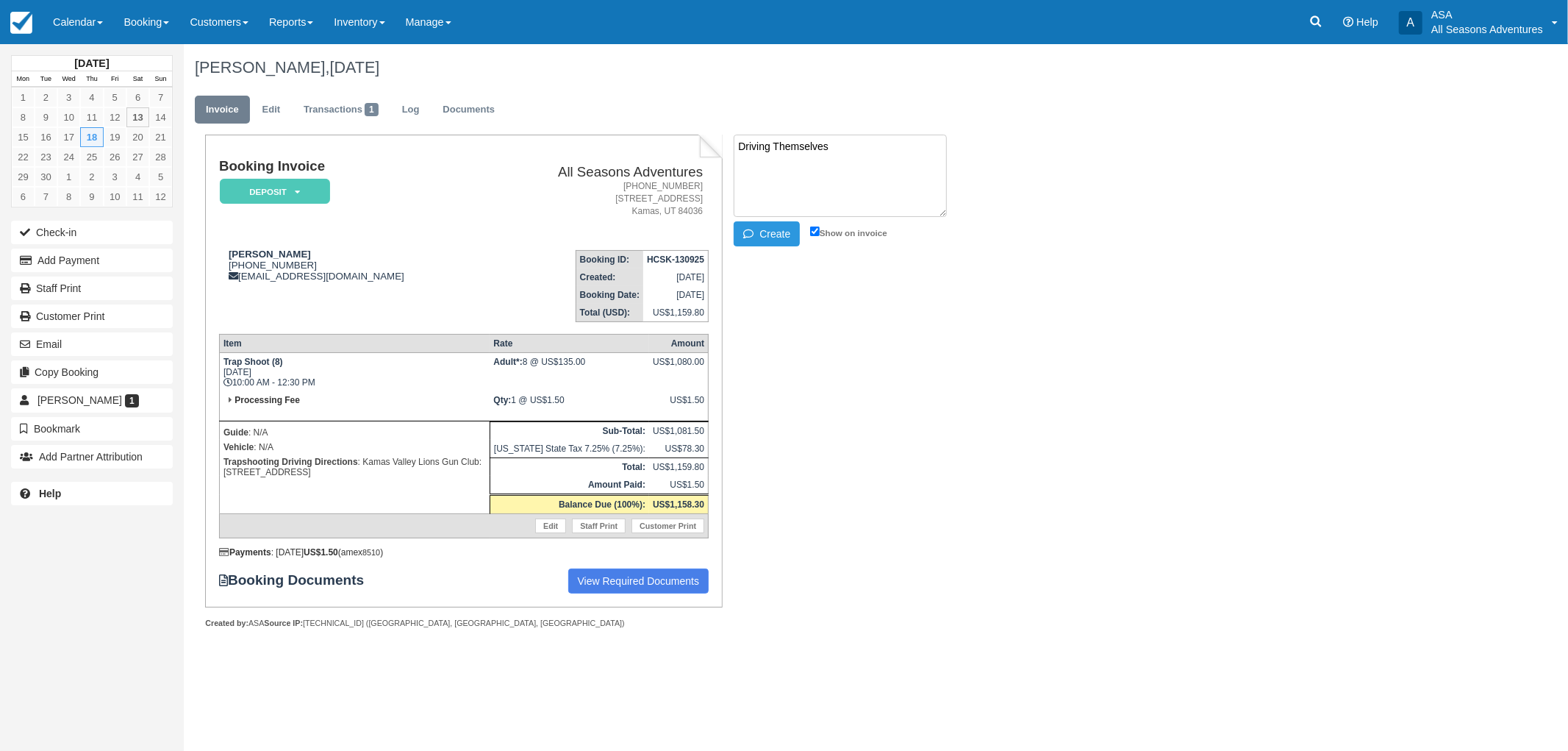
click at [763, 249] on li "Driving Themselves Create Show on invoice" at bounding box center [858, 193] width 248 height 116
click at [769, 238] on button "Create" at bounding box center [767, 234] width 66 height 25
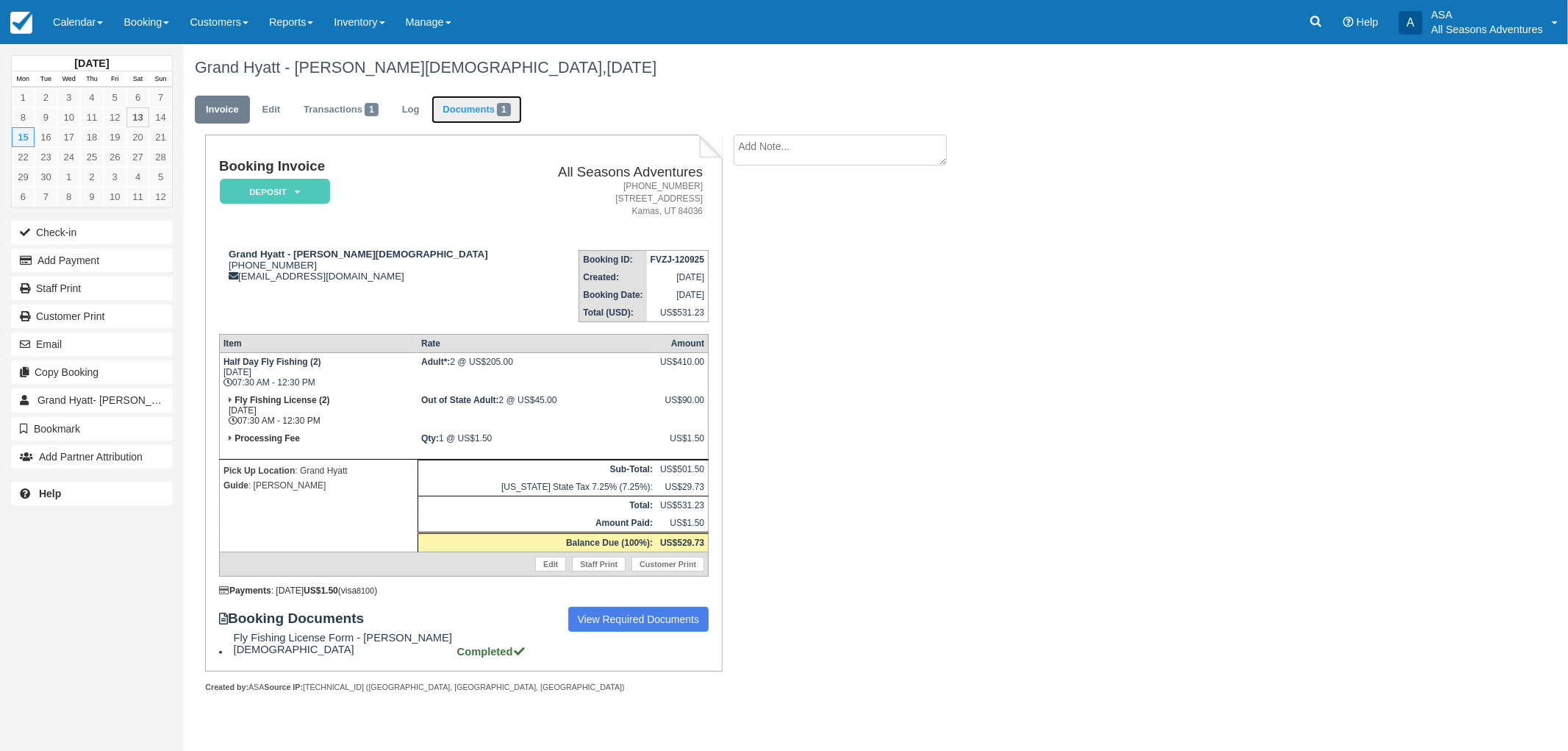
click at [494, 113] on link "Documents 1" at bounding box center [476, 110] width 90 height 29
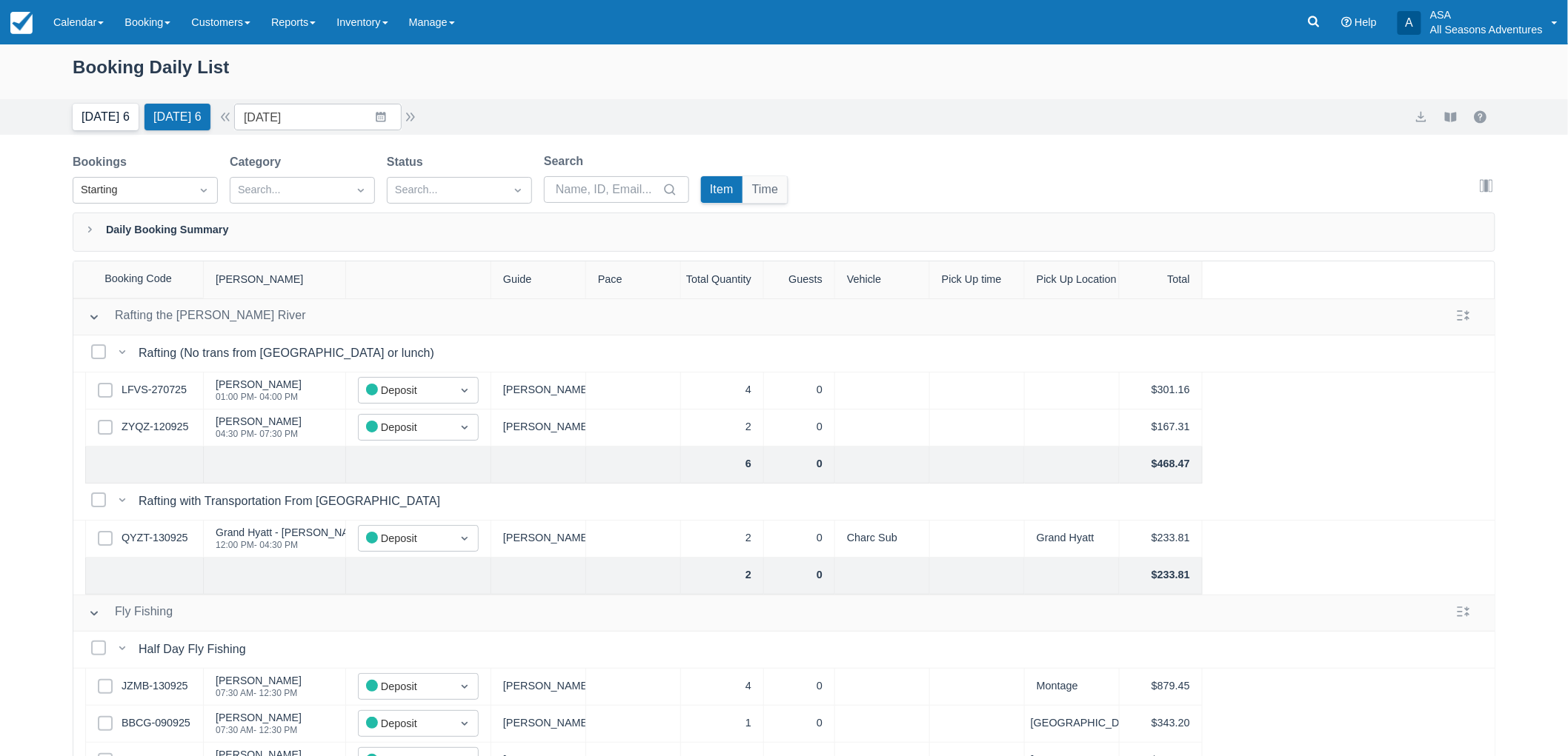
click at [108, 105] on button "Today 6" at bounding box center [106, 117] width 66 height 26
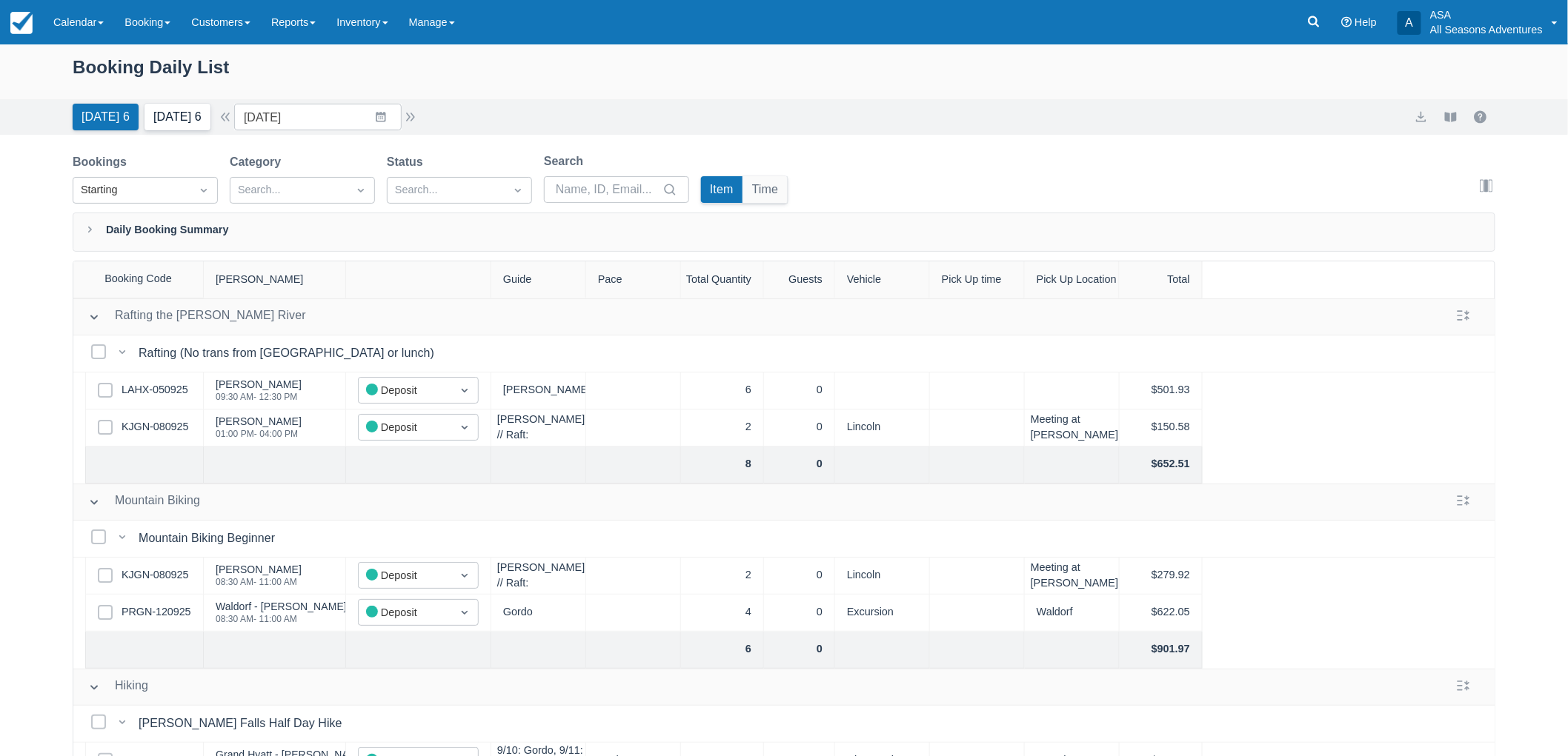
click at [194, 111] on button "Tomorrow 6" at bounding box center [178, 117] width 66 height 26
type input "[DATE]"
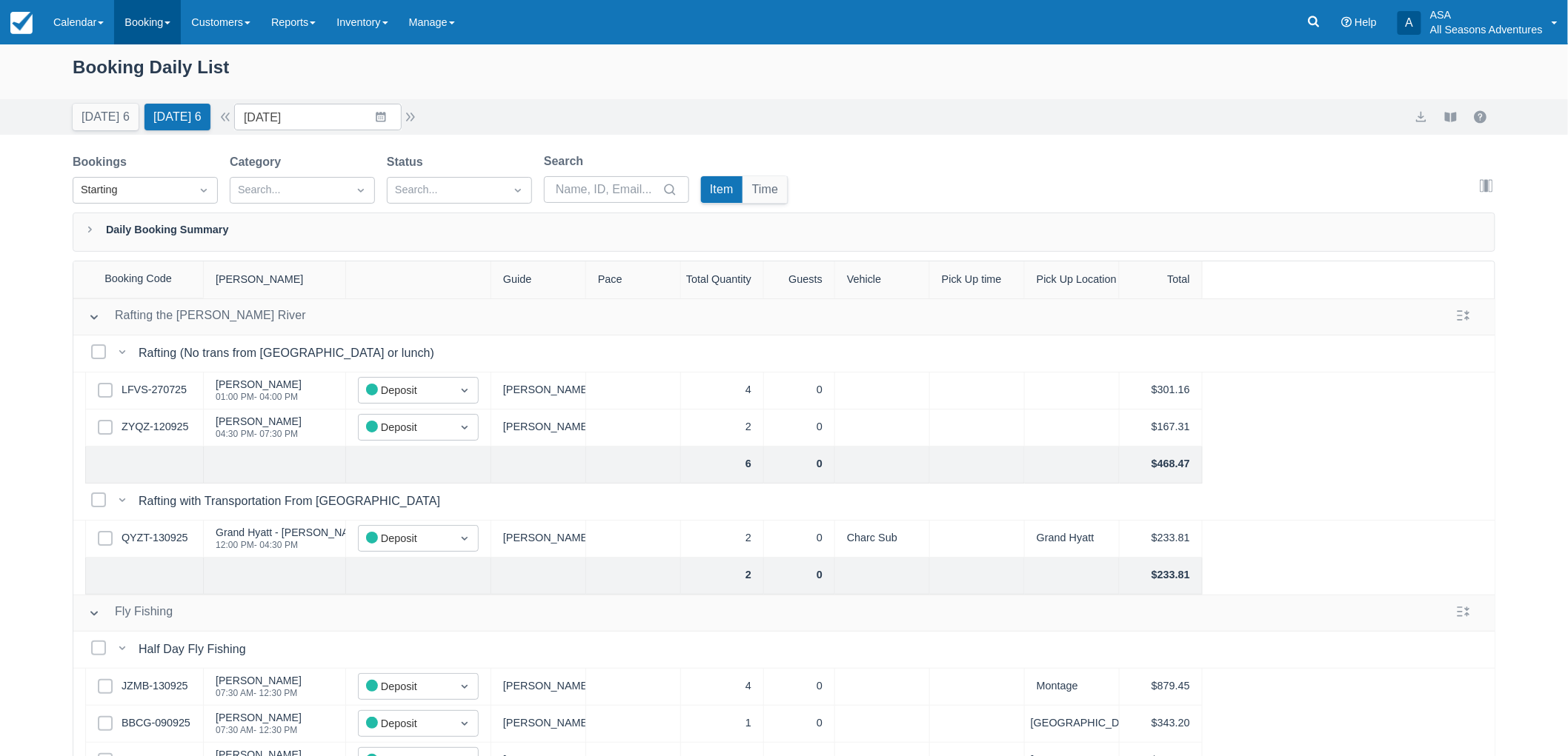
click at [130, 32] on link "Booking" at bounding box center [147, 22] width 67 height 45
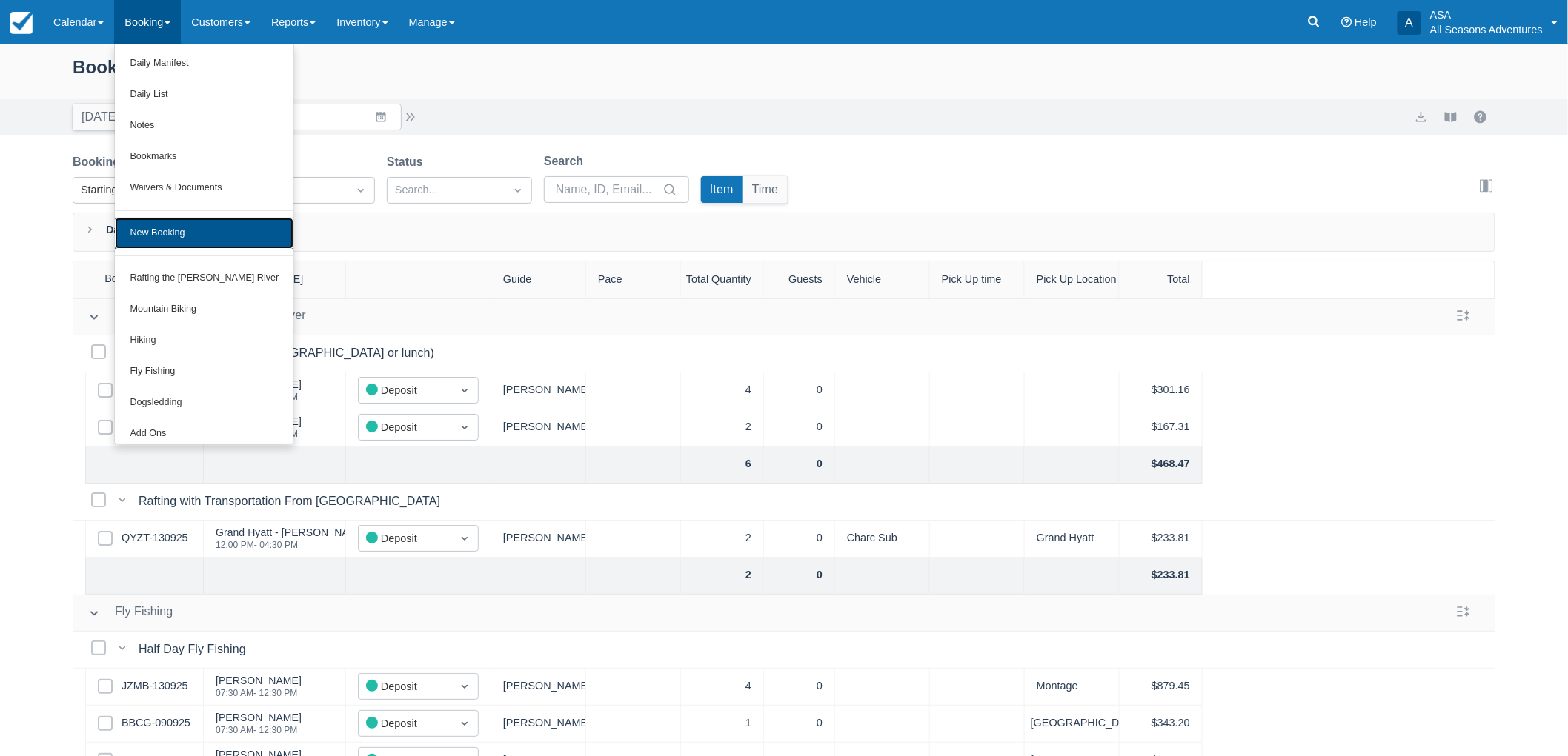
click at [198, 228] on link "New Booking" at bounding box center [204, 233] width 179 height 31
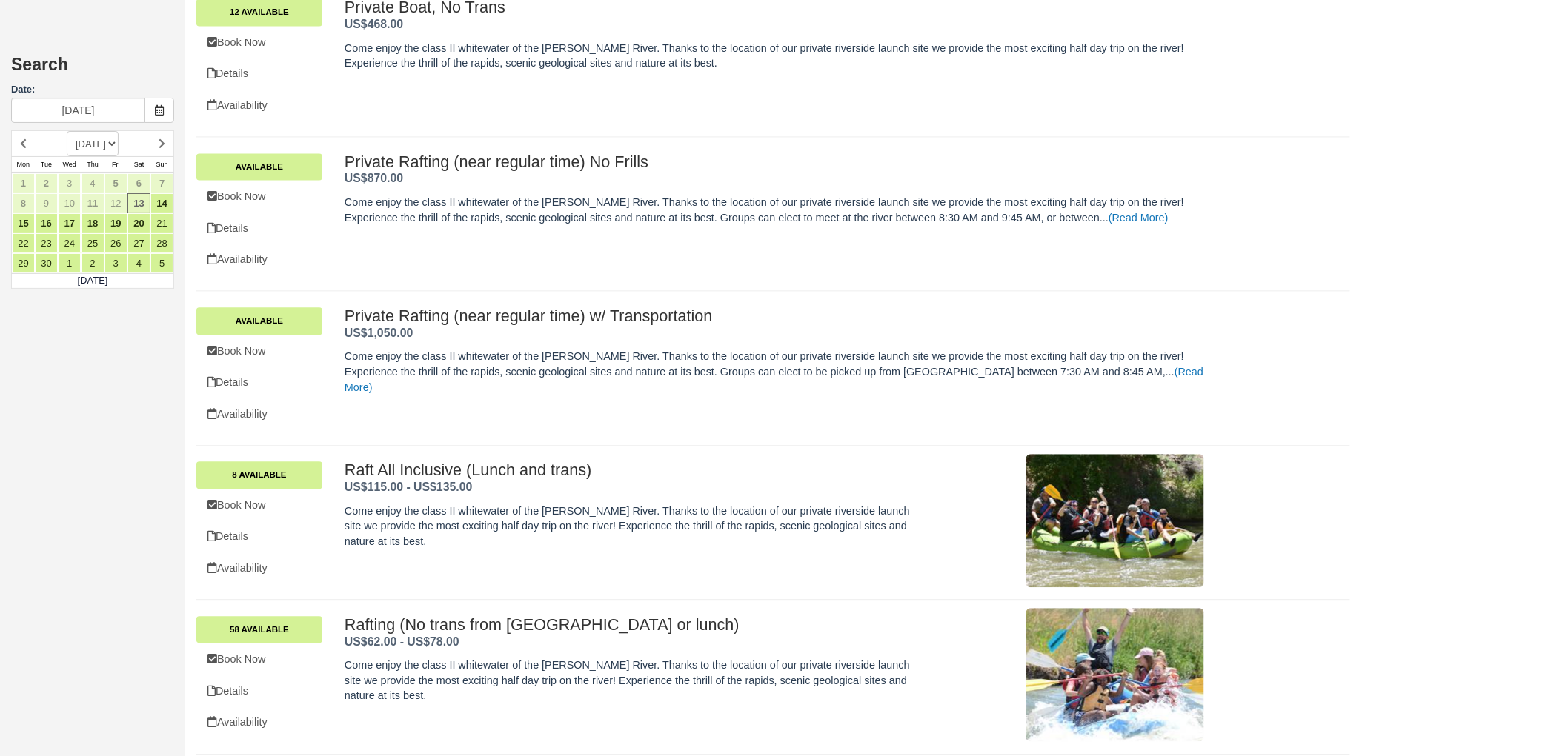
scroll to position [1556, 0]
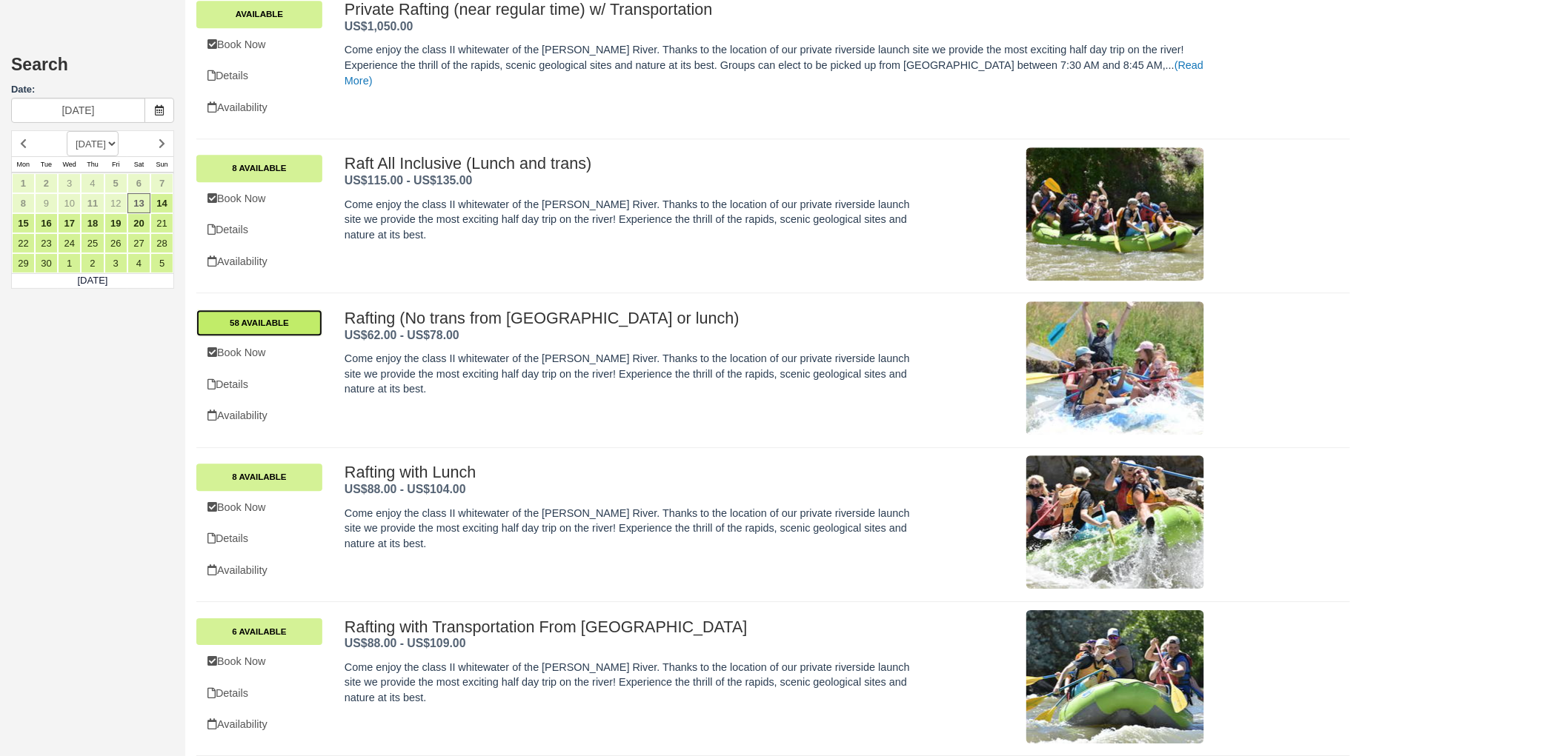
click at [302, 314] on link "58 Available" at bounding box center [259, 322] width 126 height 26
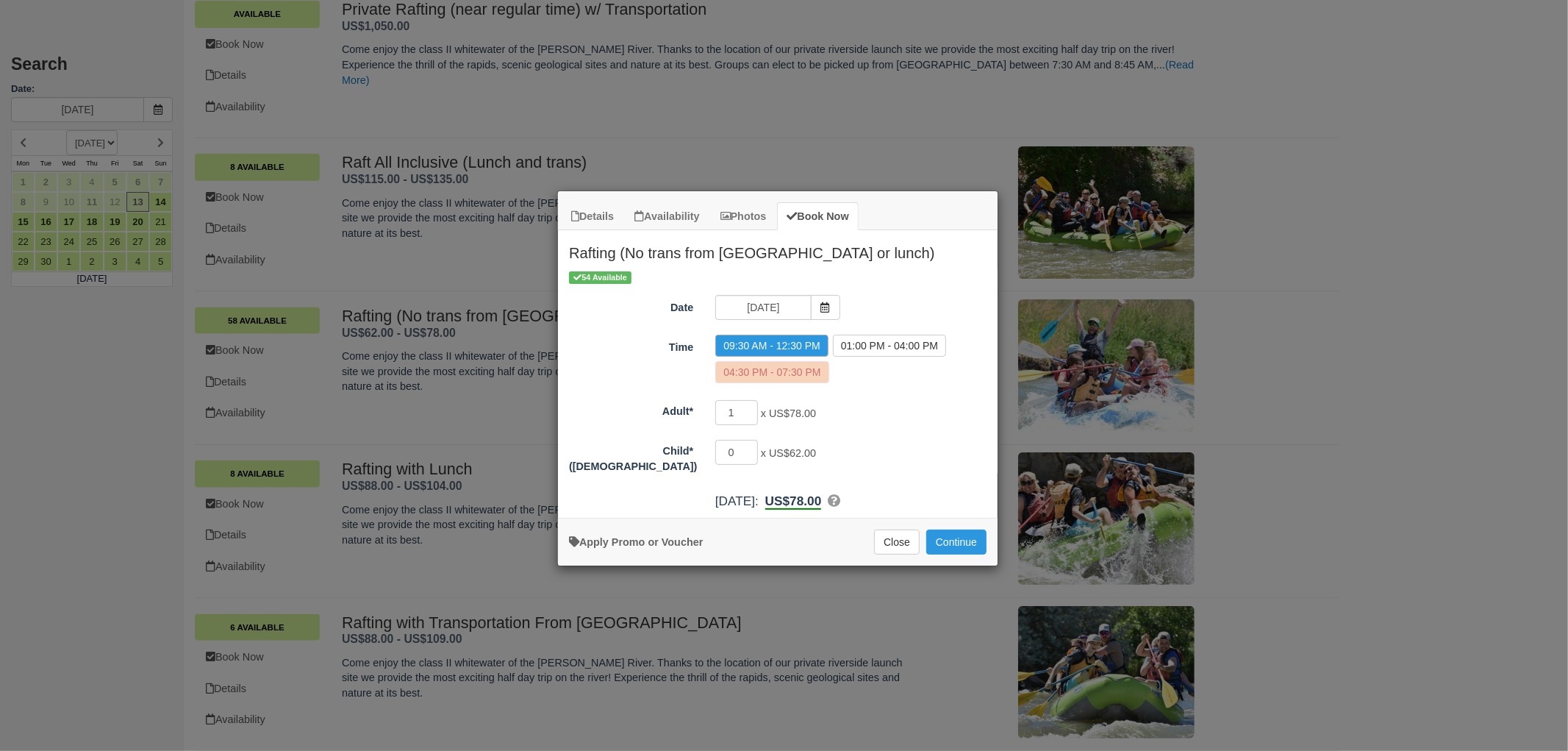
click at [775, 376] on label "04:30 PM - 07:30 PM" at bounding box center [771, 372] width 113 height 22
click at [834, 306] on span "Item Modal" at bounding box center [826, 308] width 30 height 25
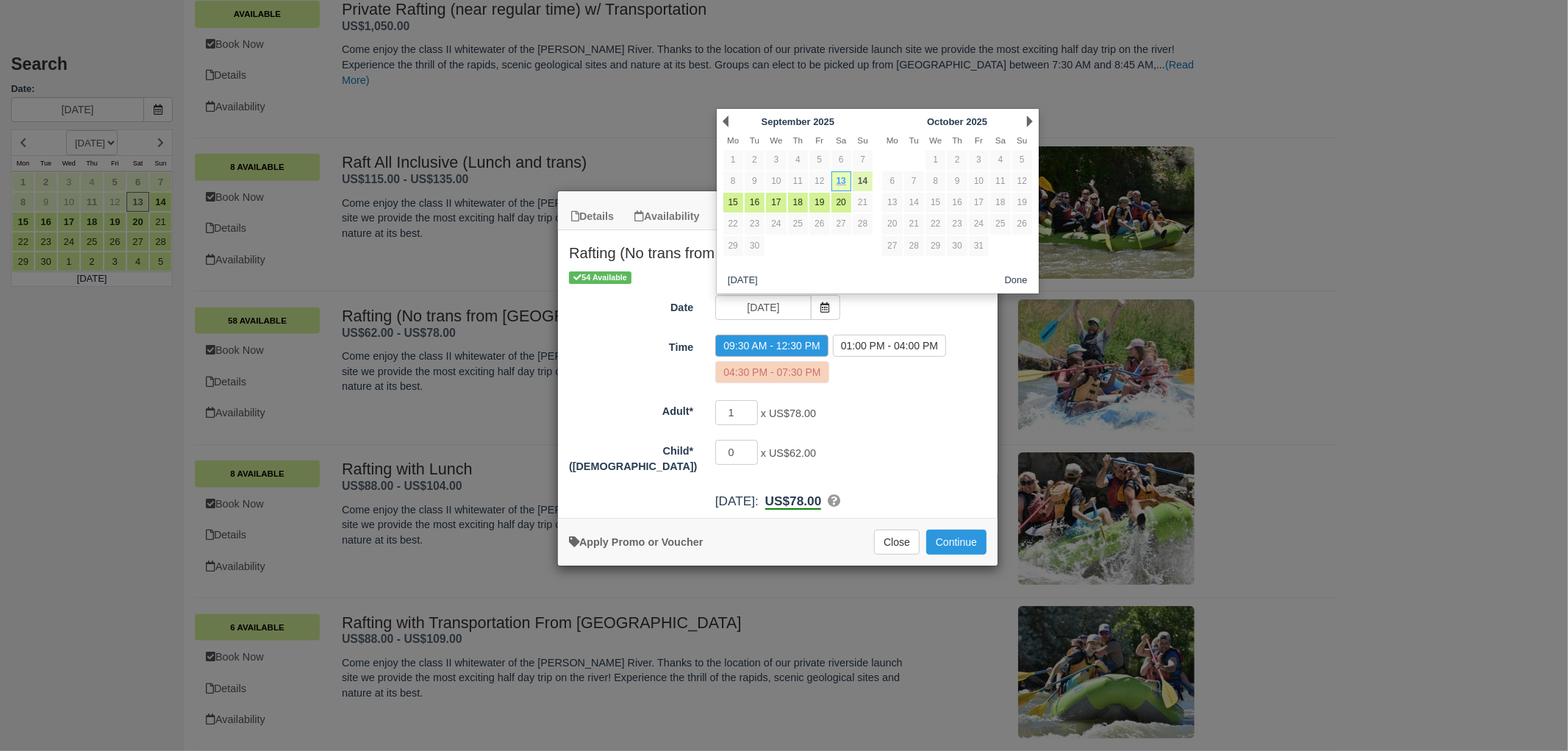
click at [859, 176] on link "14" at bounding box center [863, 181] width 20 height 20
type input "09/14/25"
radio input "false"
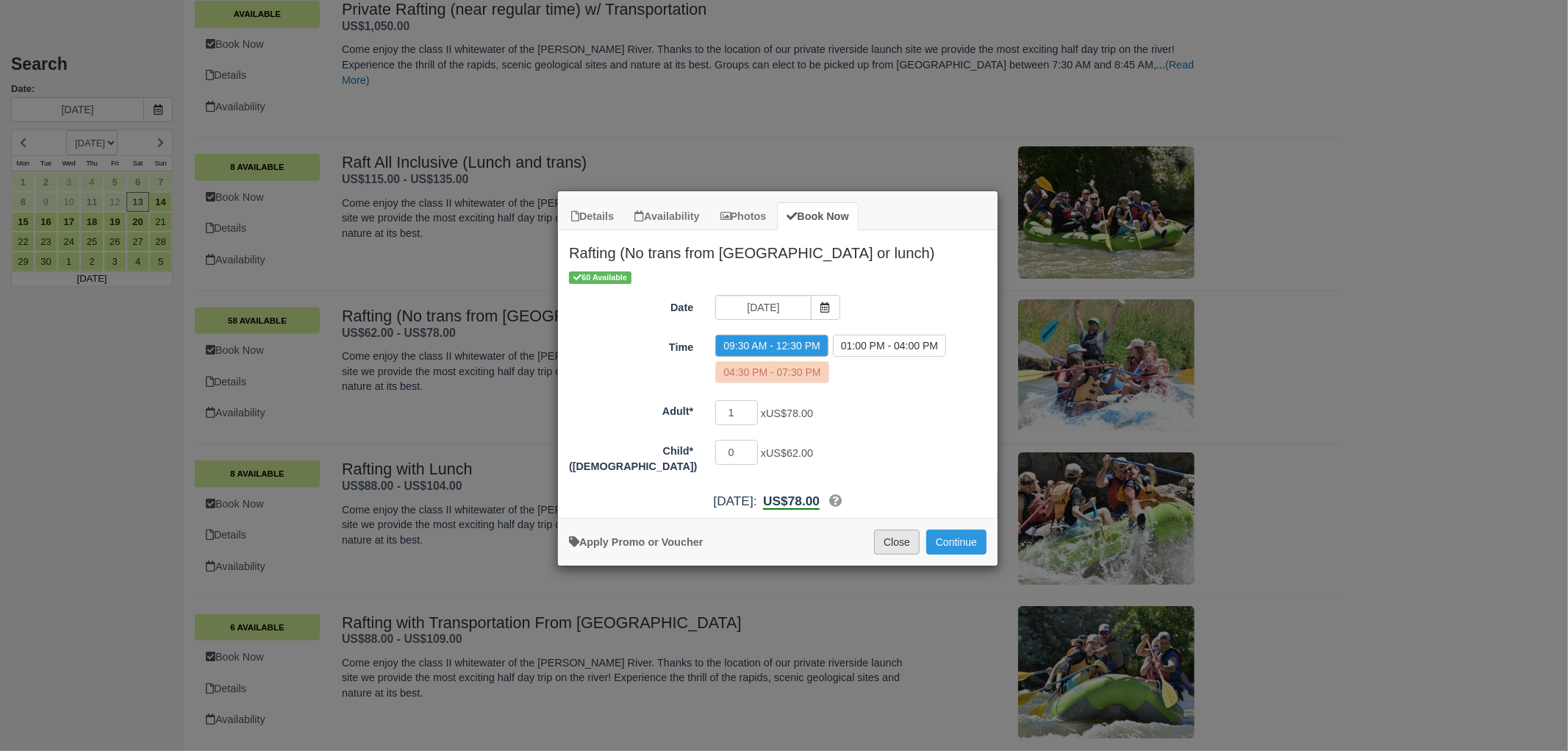
click at [880, 533] on button "Close" at bounding box center [897, 542] width 45 height 25
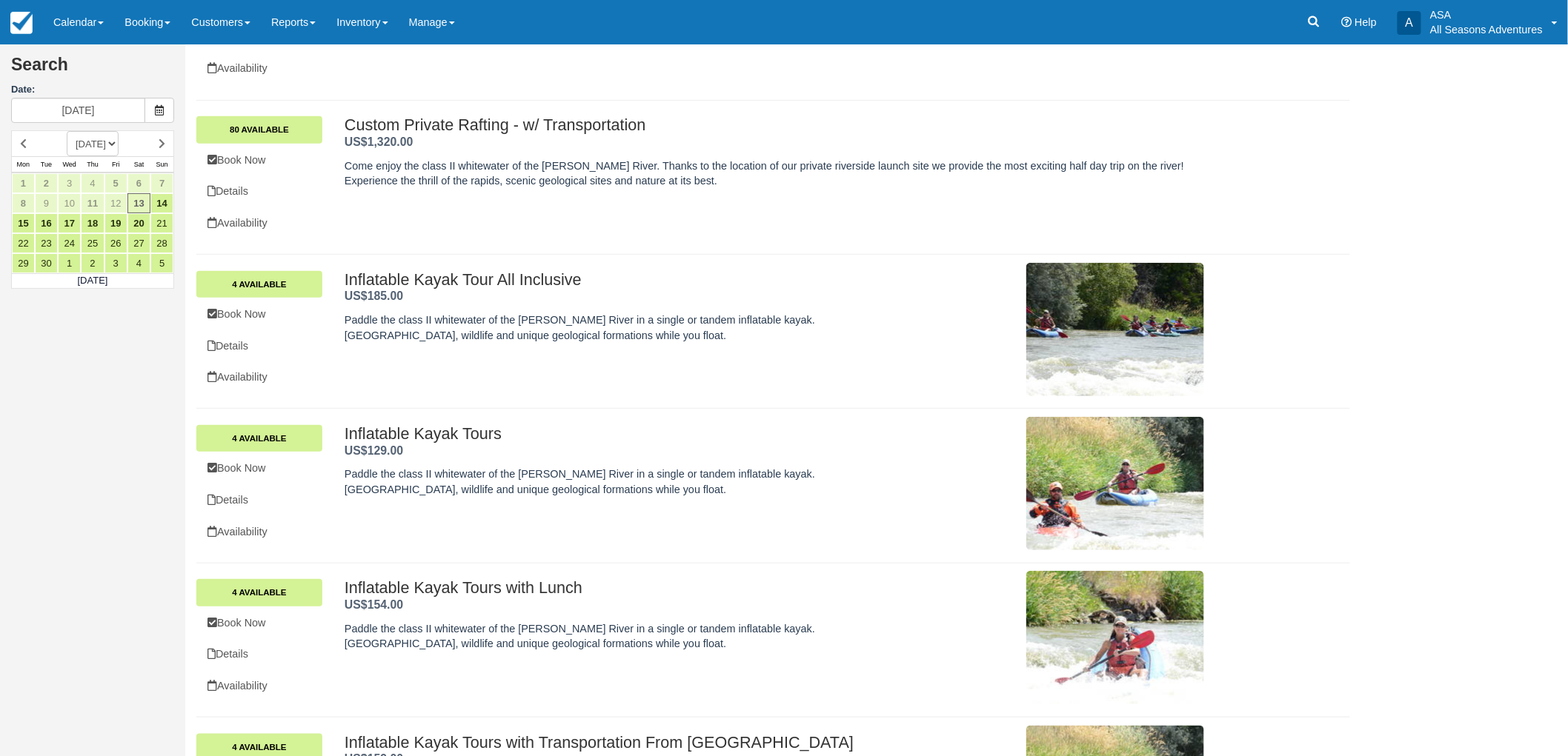
scroll to position [74, 0]
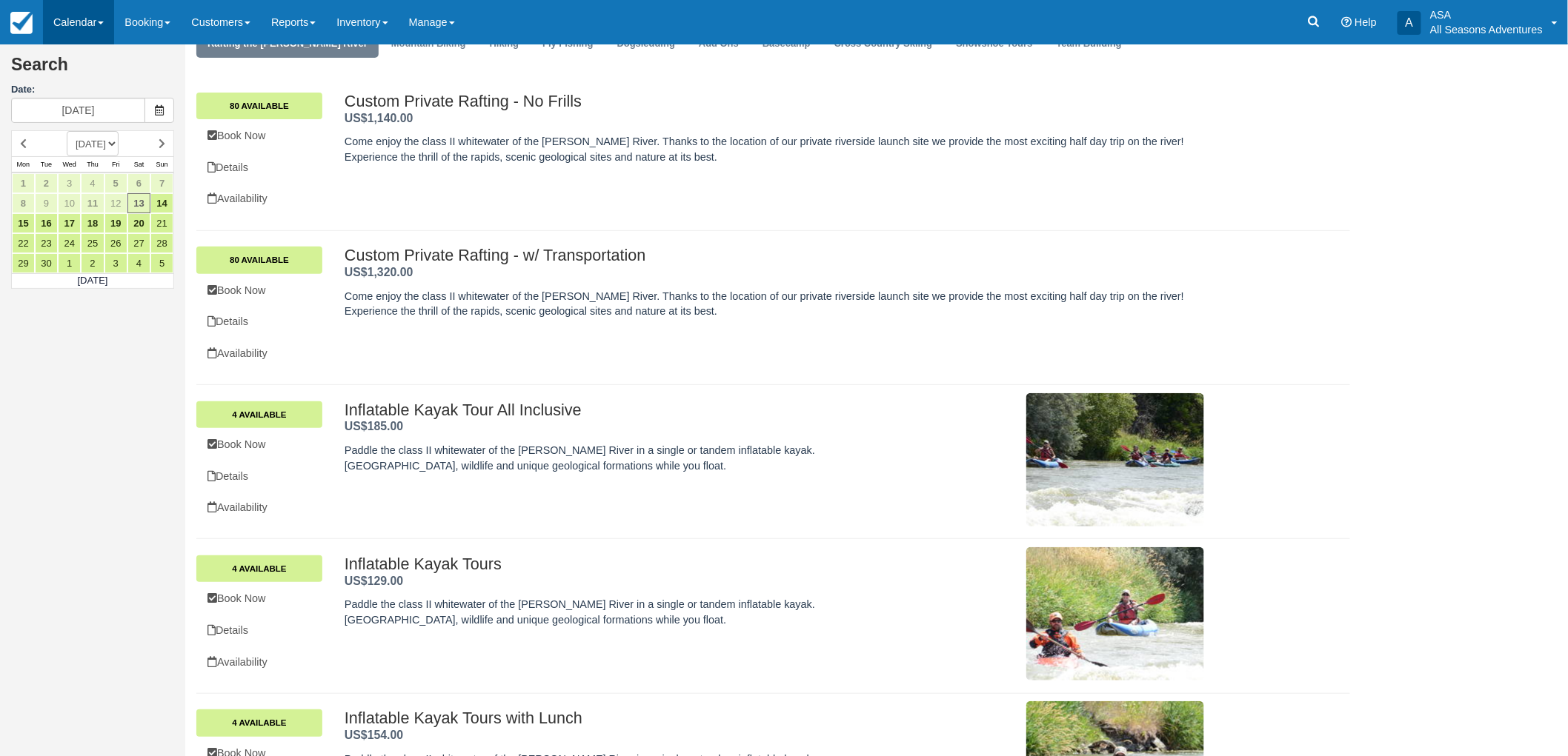
click at [106, 18] on link "Calendar" at bounding box center [78, 22] width 71 height 45
click at [101, 87] on link "Inventory" at bounding box center [102, 96] width 117 height 32
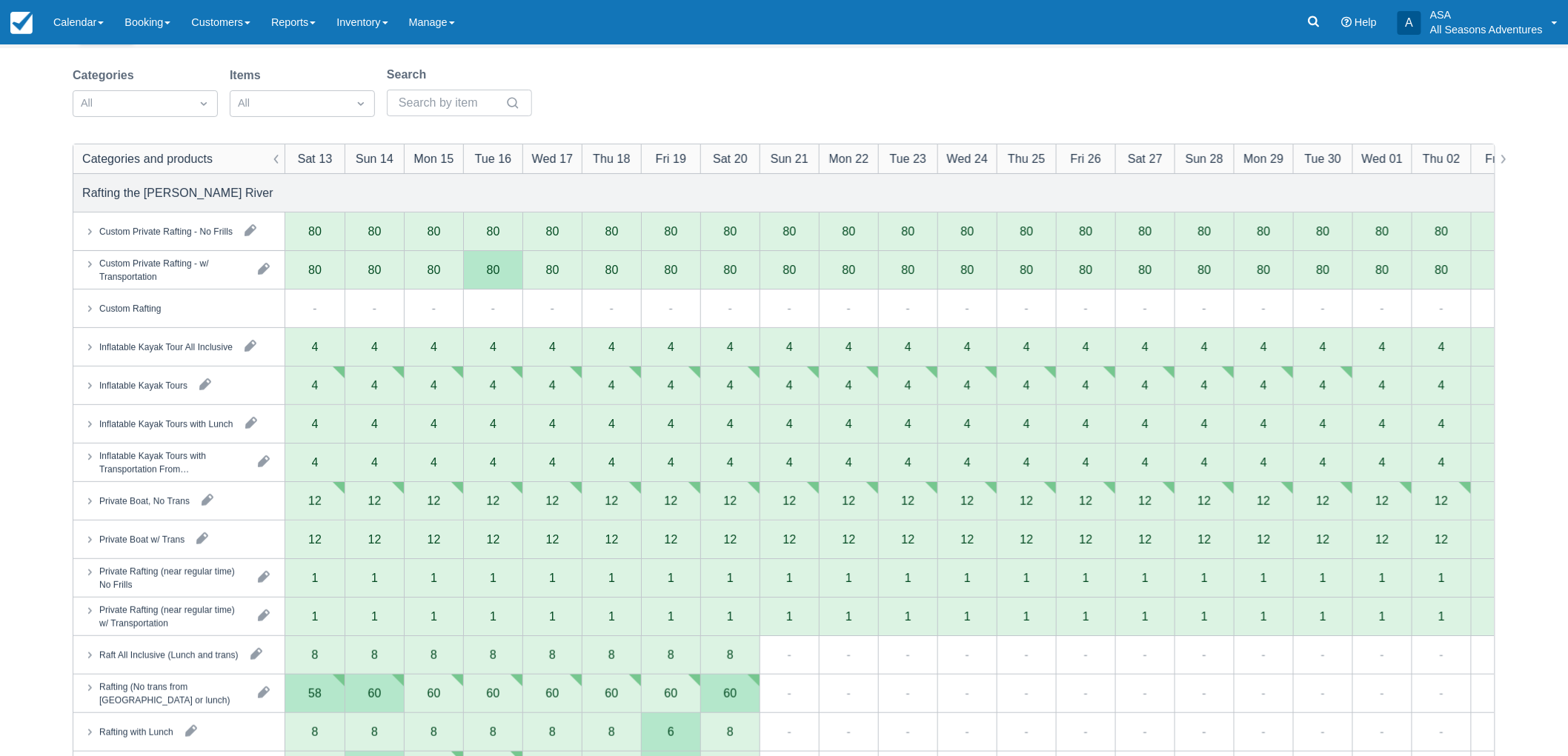
scroll to position [247, 0]
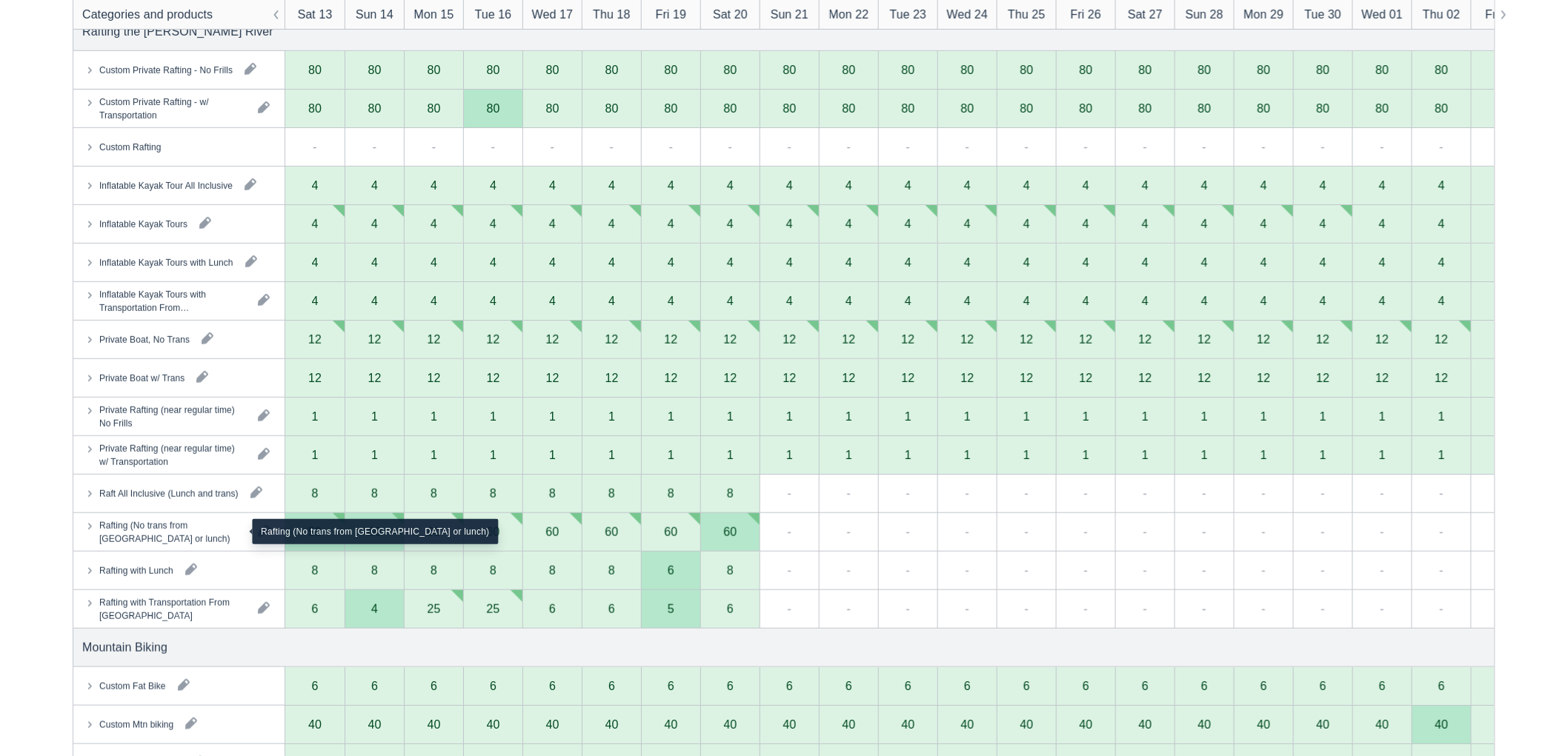
click at [150, 529] on div "Rafting (No trans from Park City or lunch)" at bounding box center [172, 531] width 147 height 26
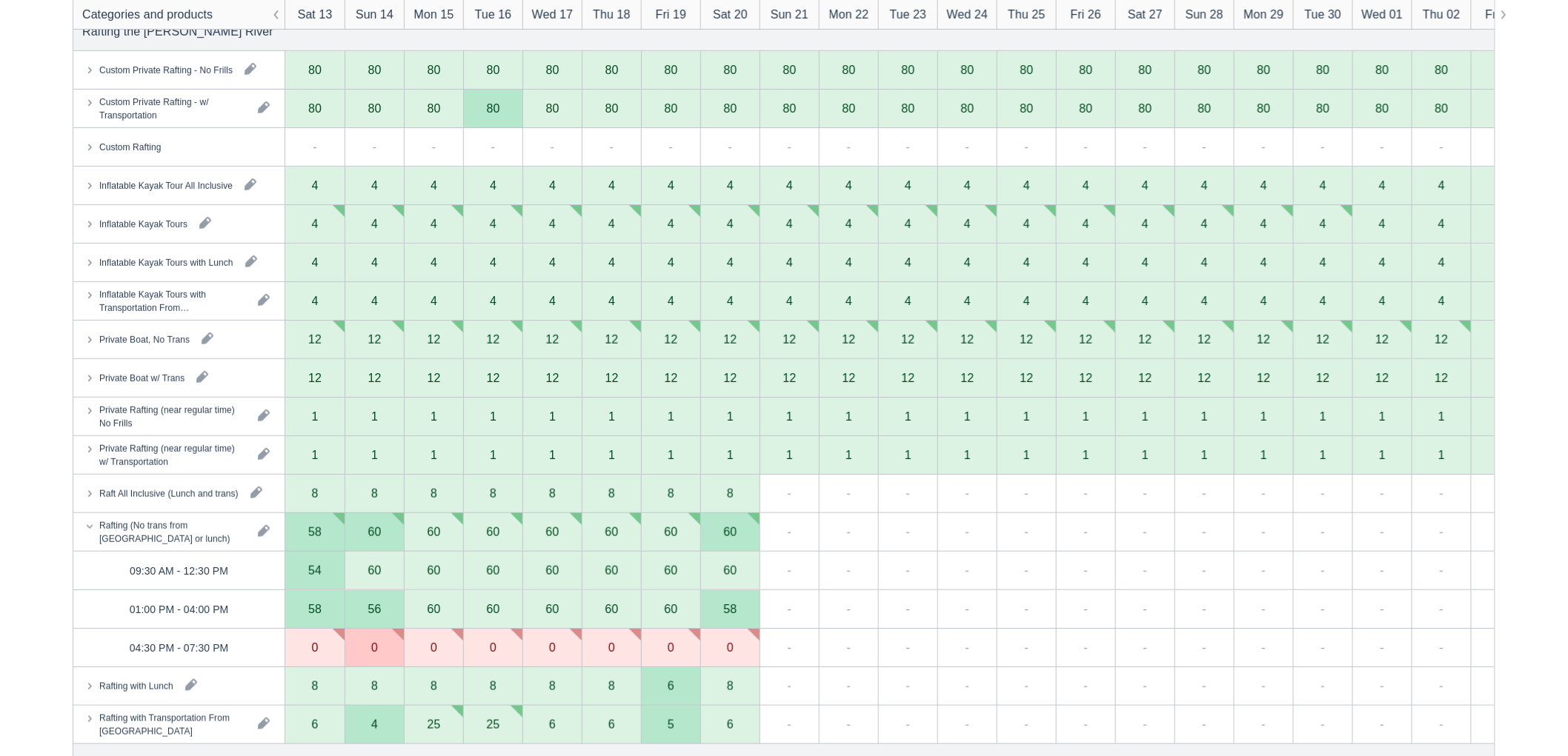
click at [362, 640] on div "0" at bounding box center [374, 648] width 59 height 38
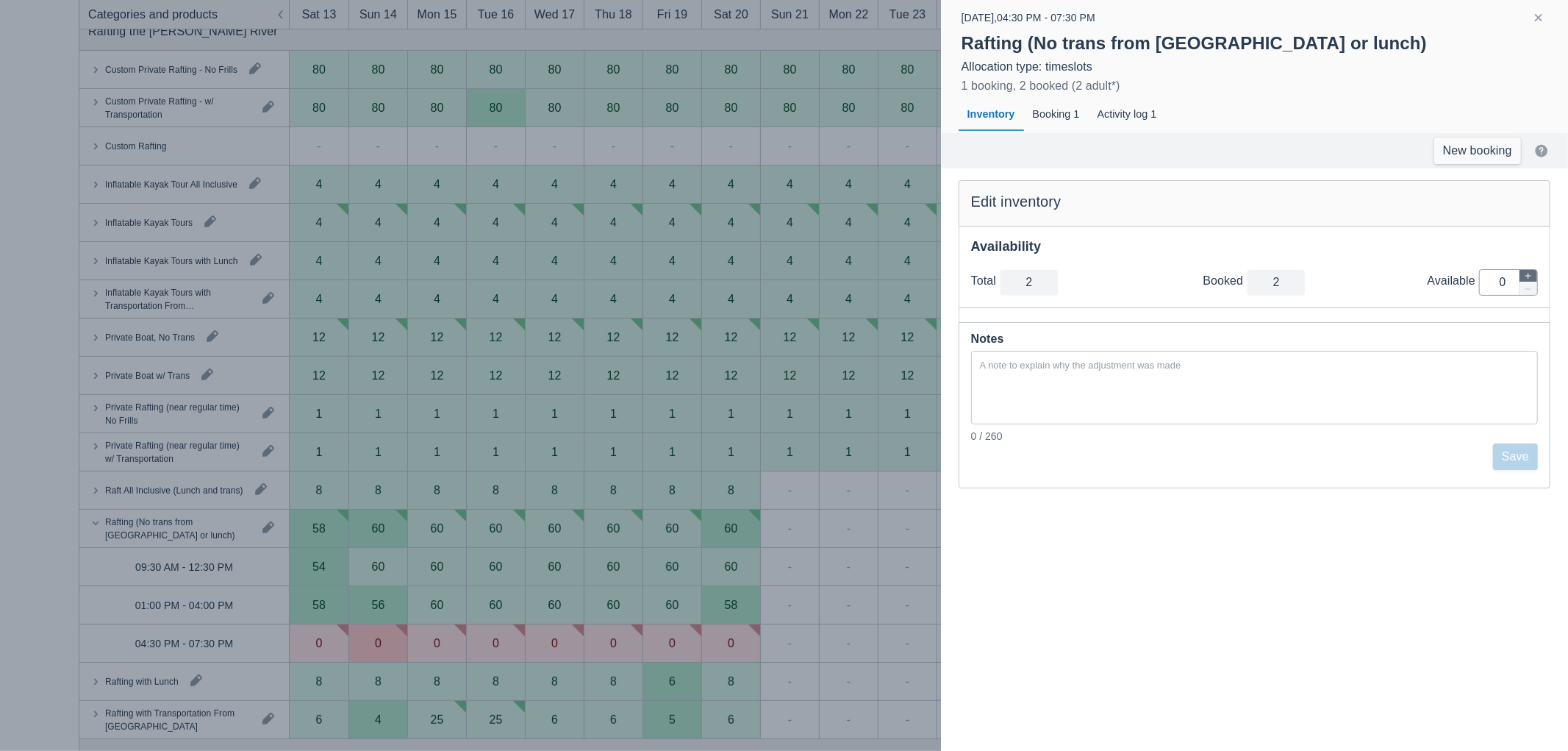
click at [1527, 271] on icon "button" at bounding box center [1529, 276] width 9 height 9
type input "3"
type input "1"
click at [1527, 271] on icon "button" at bounding box center [1529, 276] width 9 height 9
type input "4"
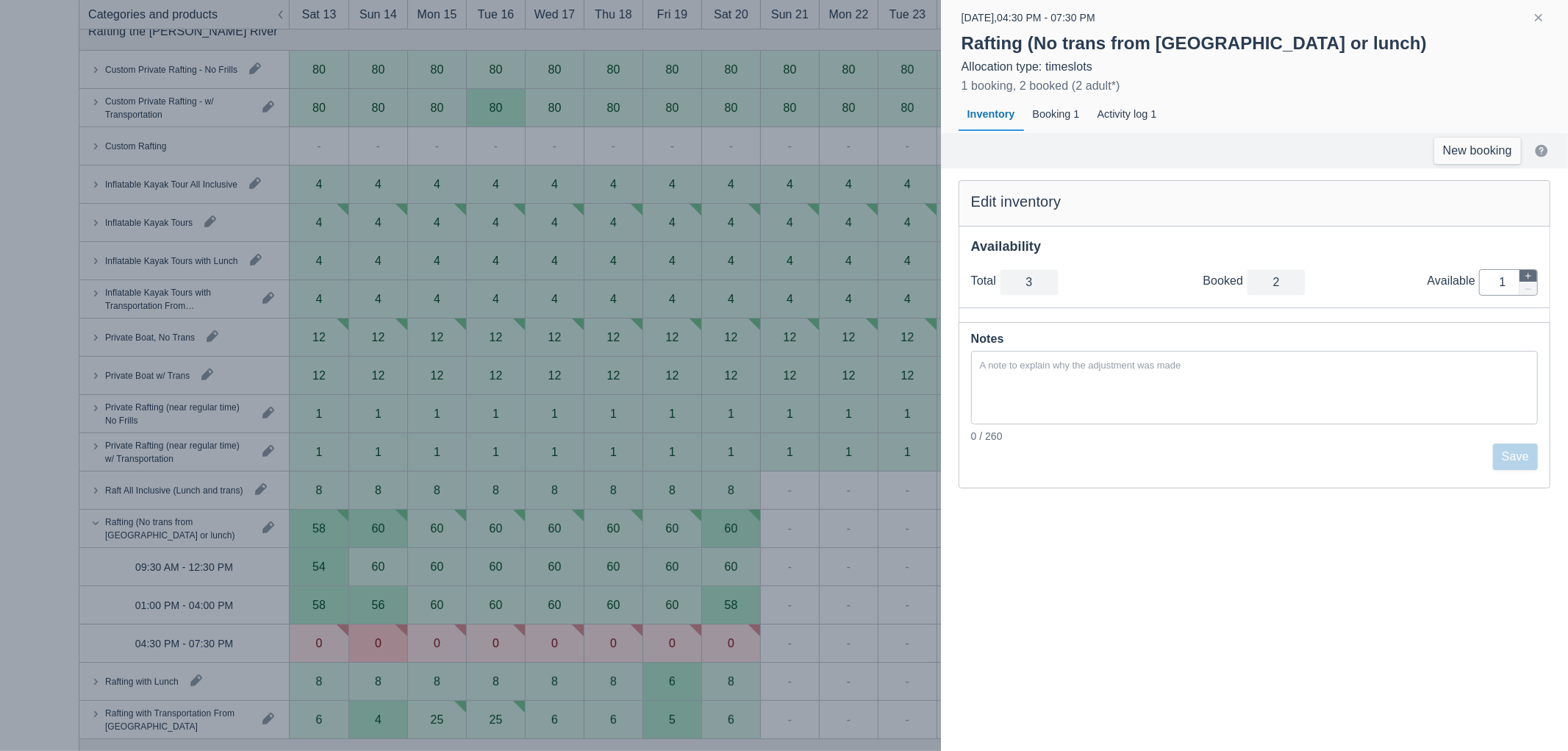
type input "2"
click at [1527, 271] on icon "button" at bounding box center [1529, 276] width 9 height 9
type input "5"
type input "3"
click at [1527, 271] on icon "button" at bounding box center [1529, 276] width 9 height 9
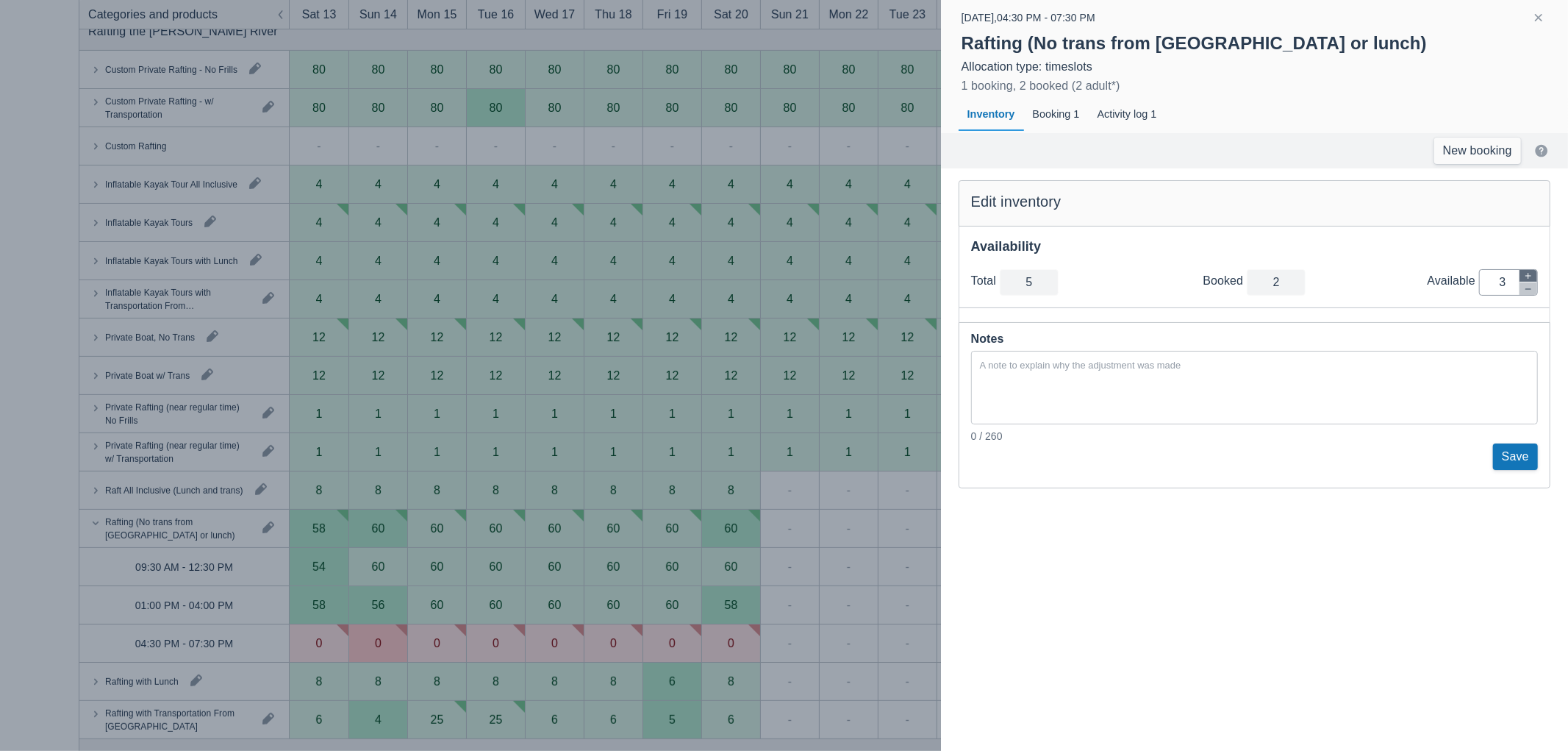
type input "6"
type input "4"
click at [1527, 271] on icon "button" at bounding box center [1529, 276] width 9 height 9
type input "7"
type input "5"
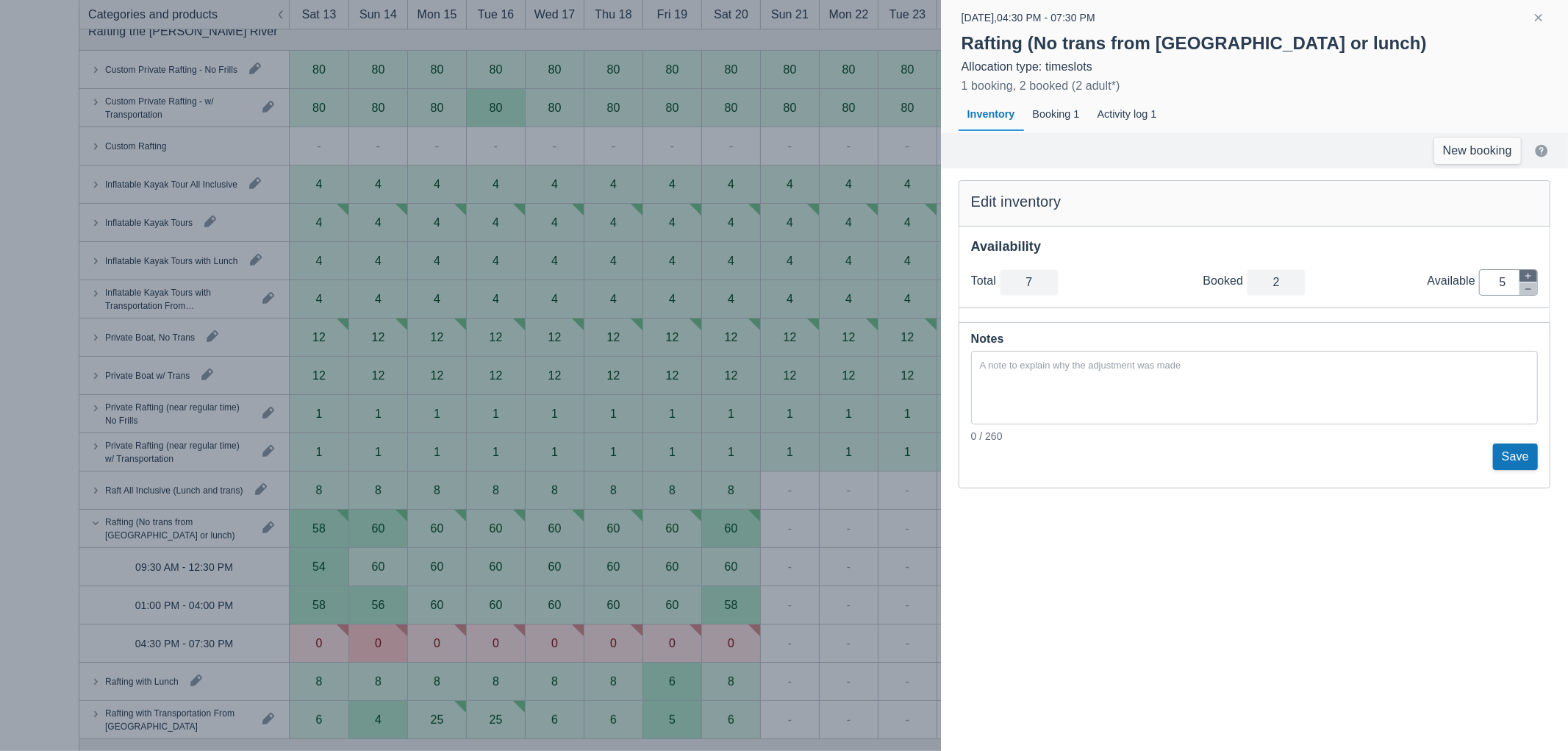
click at [1527, 271] on icon "button" at bounding box center [1529, 276] width 9 height 9
type input "8"
type input "6"
click at [1520, 459] on button "Save" at bounding box center [1516, 456] width 45 height 26
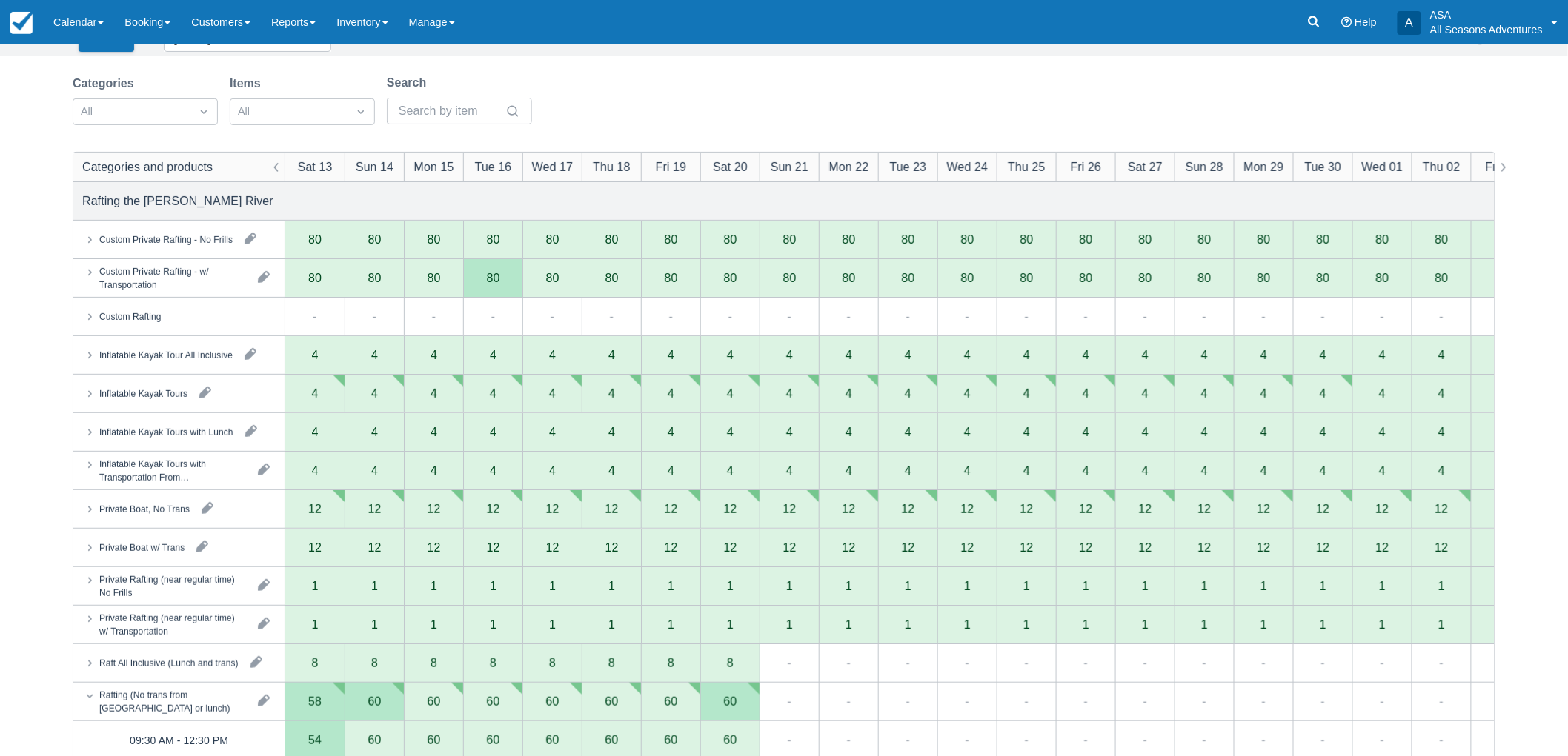
scroll to position [0, 0]
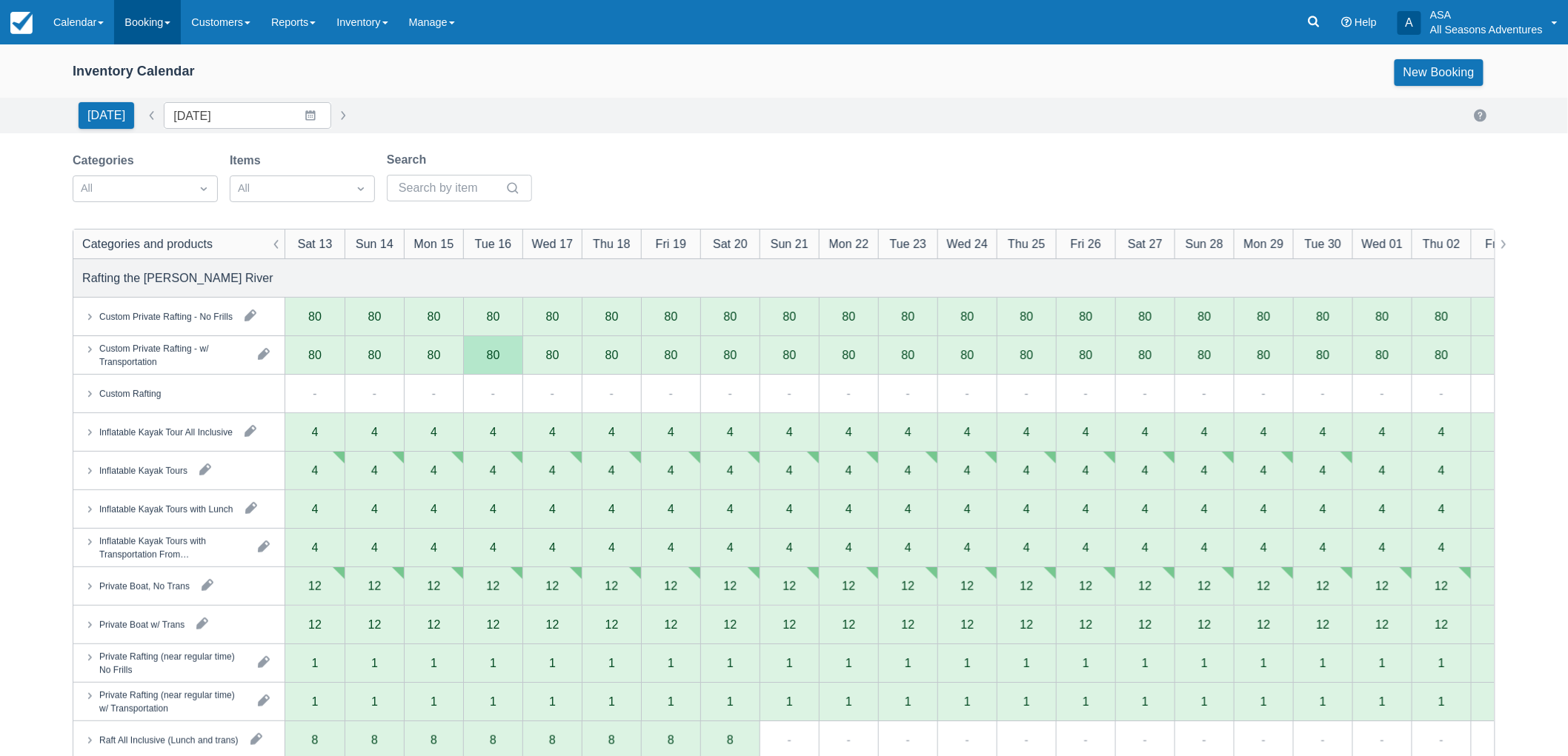
click at [161, 19] on link "Booking" at bounding box center [147, 22] width 67 height 45
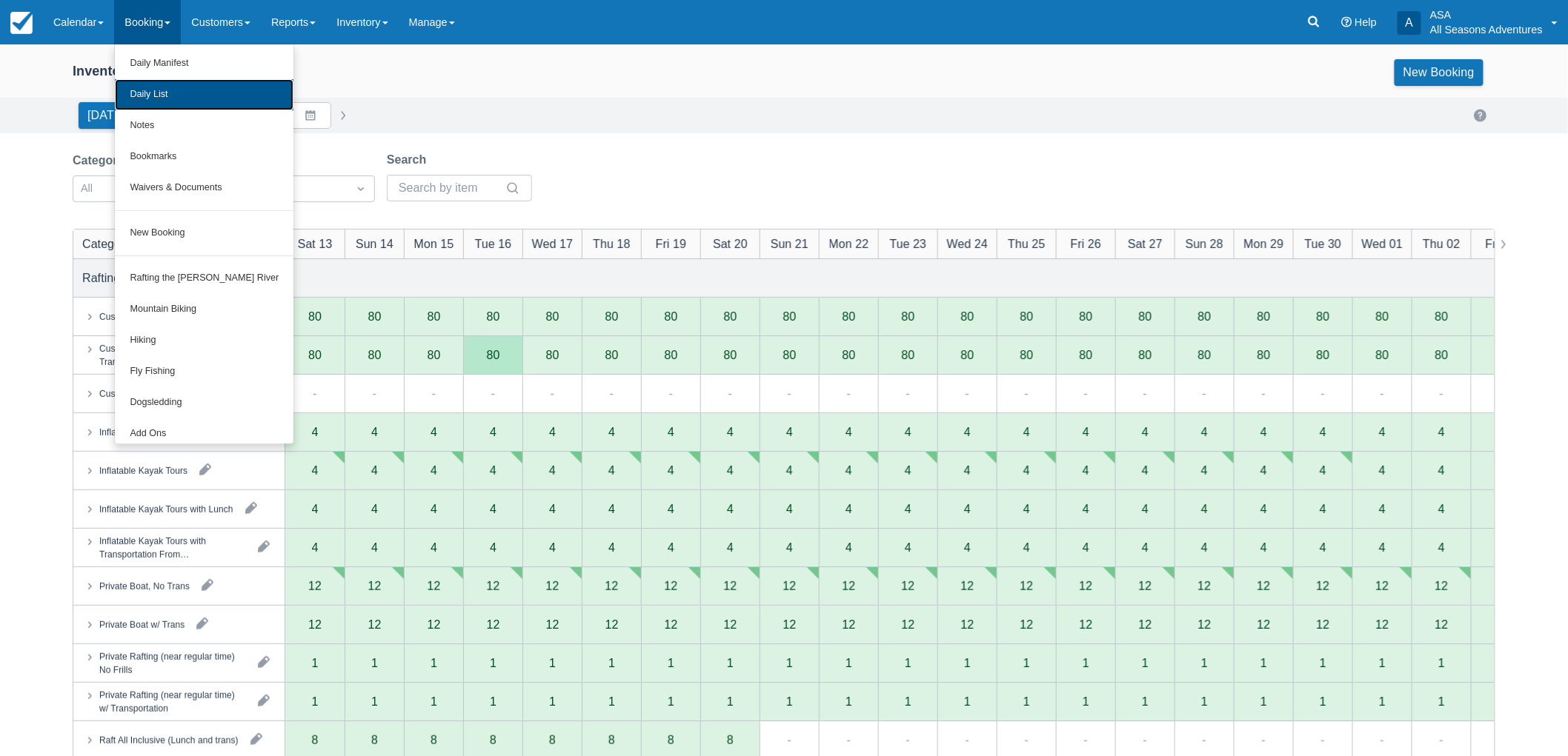
click at [169, 99] on link "Daily List" at bounding box center [204, 95] width 179 height 31
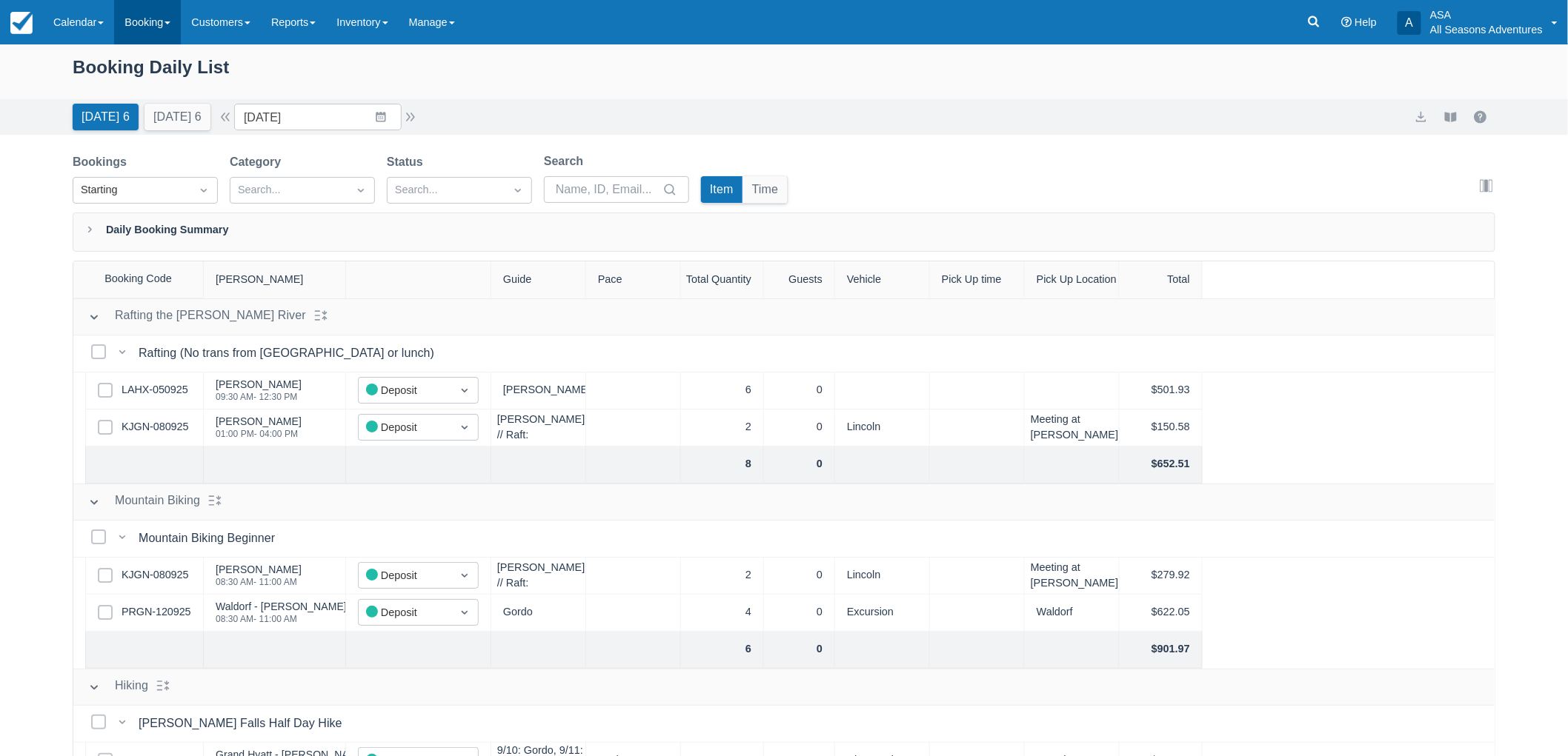
click at [172, 26] on link "Booking" at bounding box center [147, 22] width 67 height 45
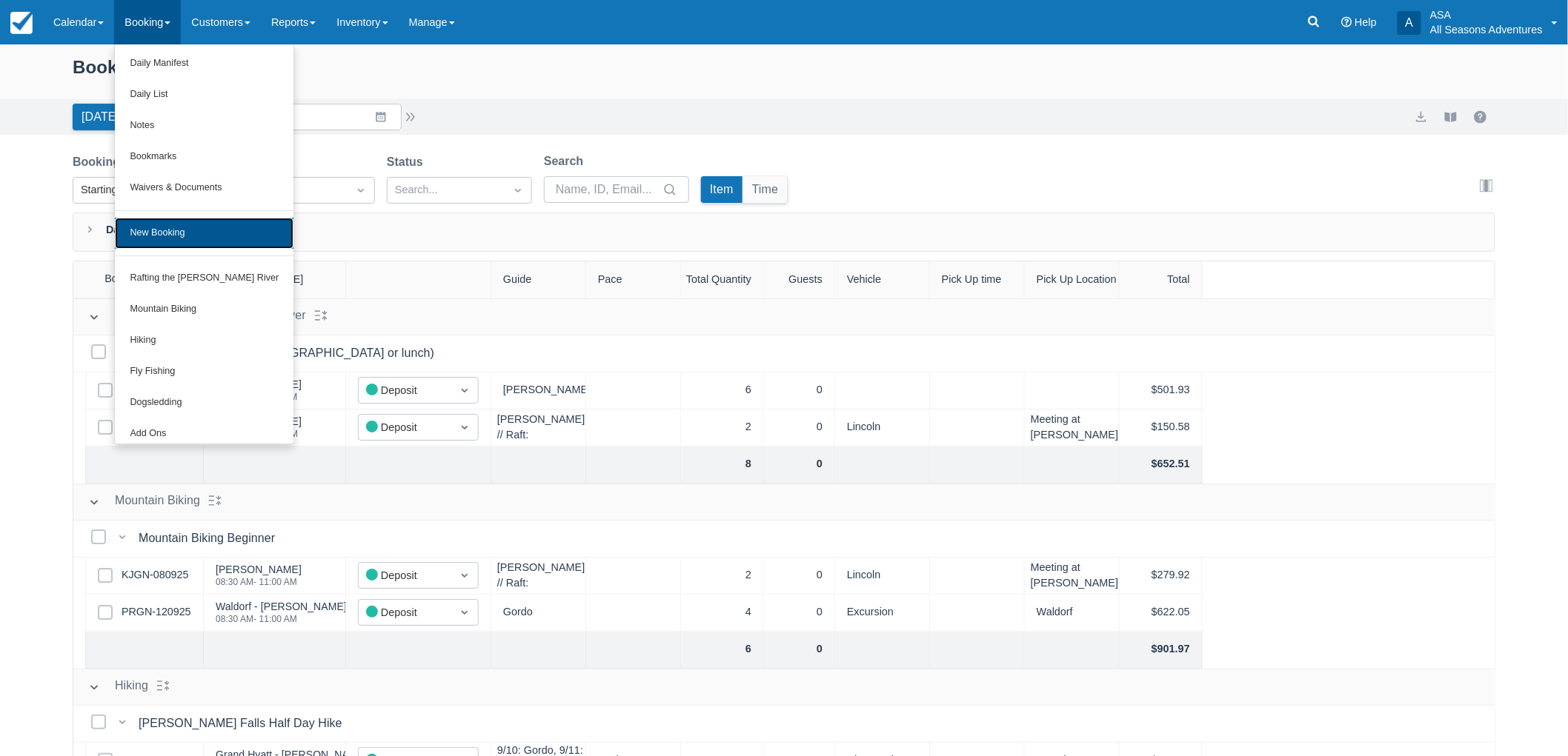
click at [181, 226] on link "New Booking" at bounding box center [204, 233] width 179 height 31
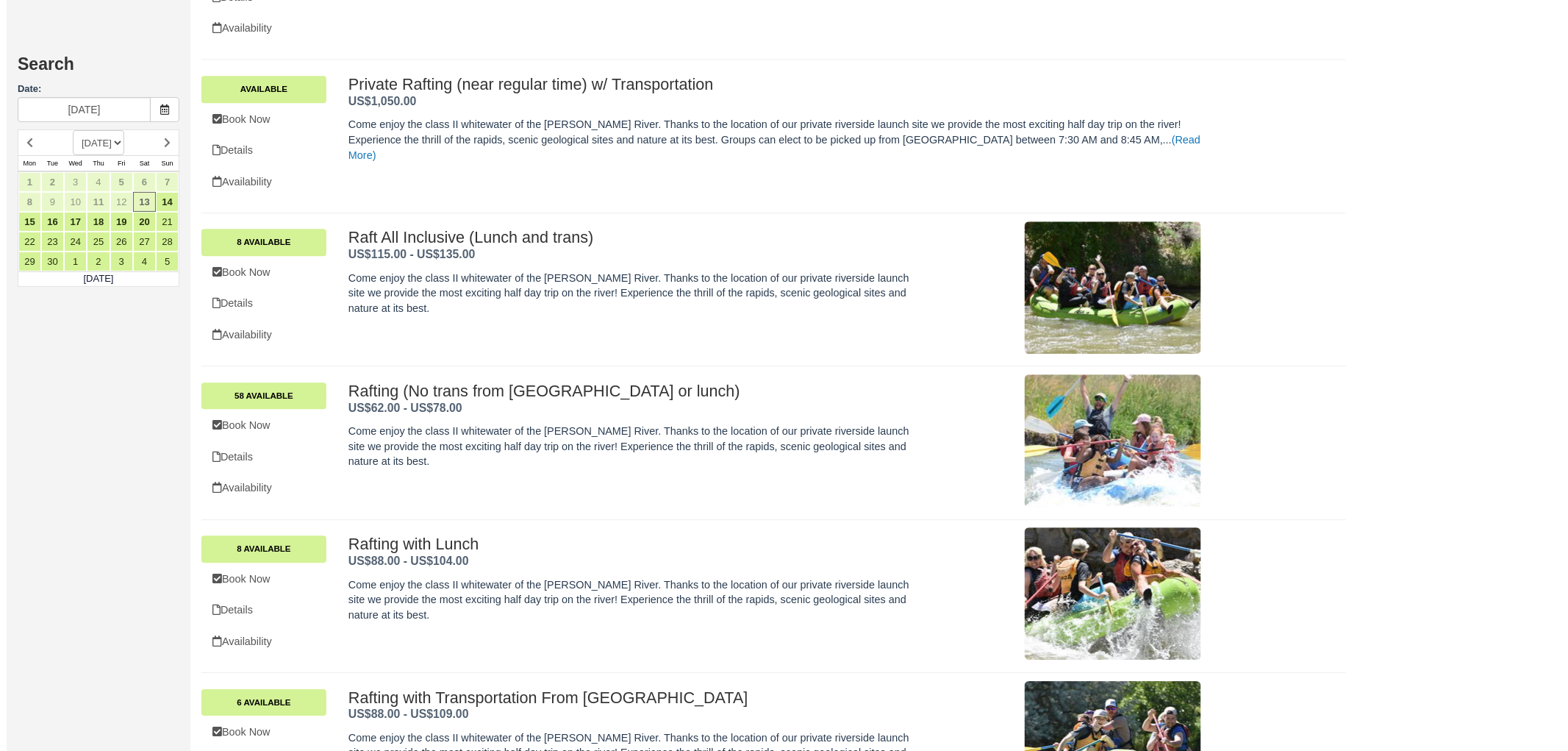
scroll to position [1545, 0]
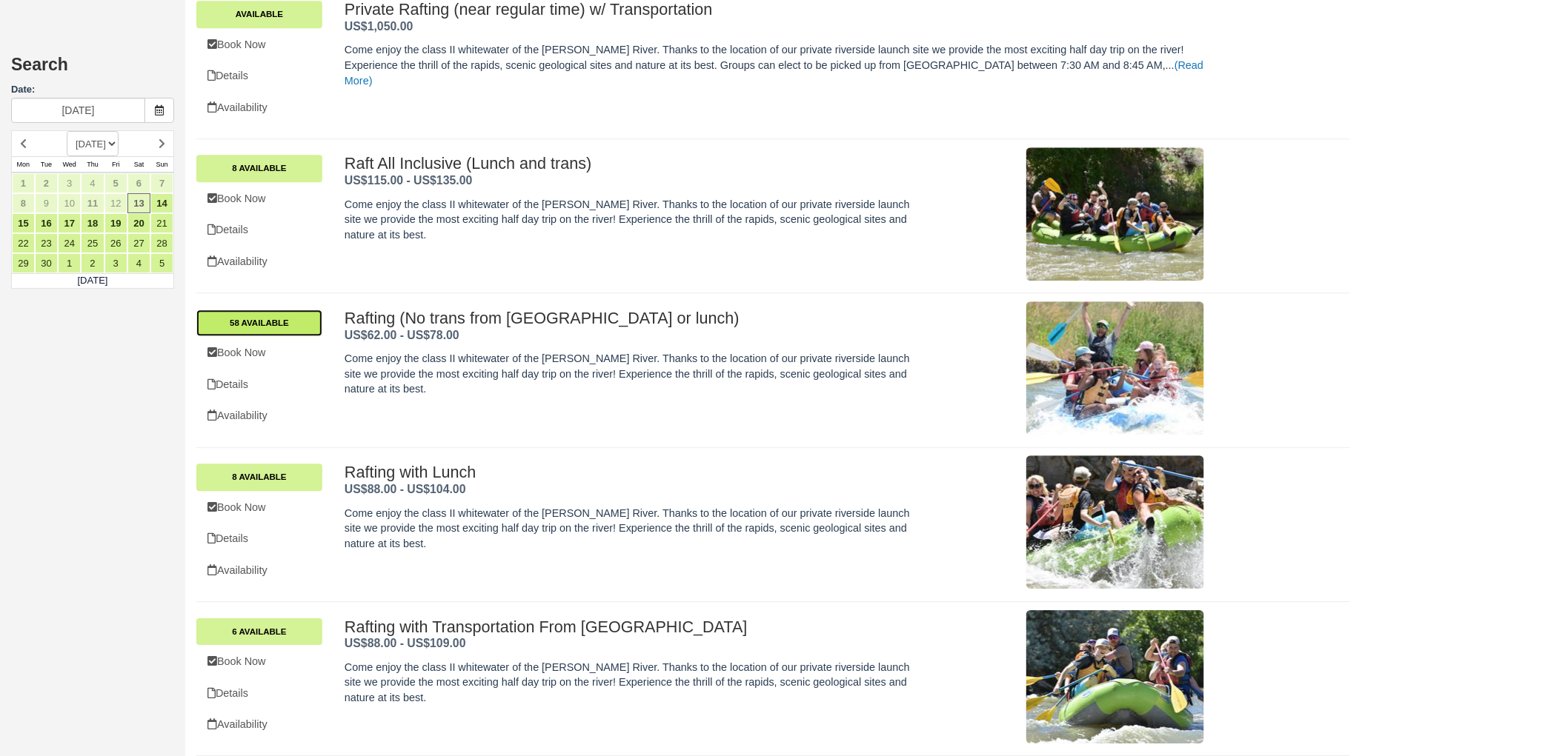
click at [264, 323] on link "58 Available" at bounding box center [259, 322] width 126 height 26
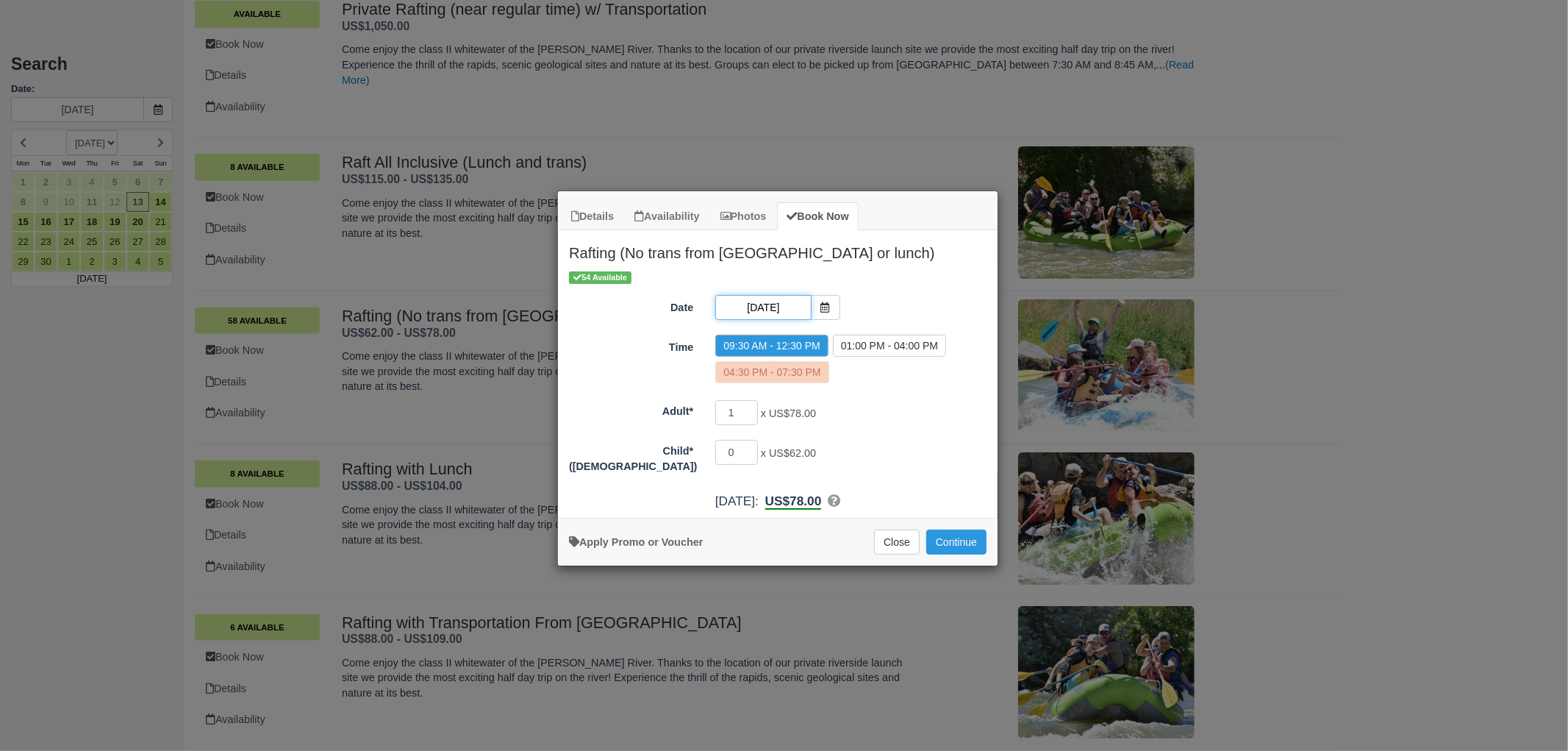
click at [809, 307] on input "[DATE]" at bounding box center [763, 308] width 96 height 25
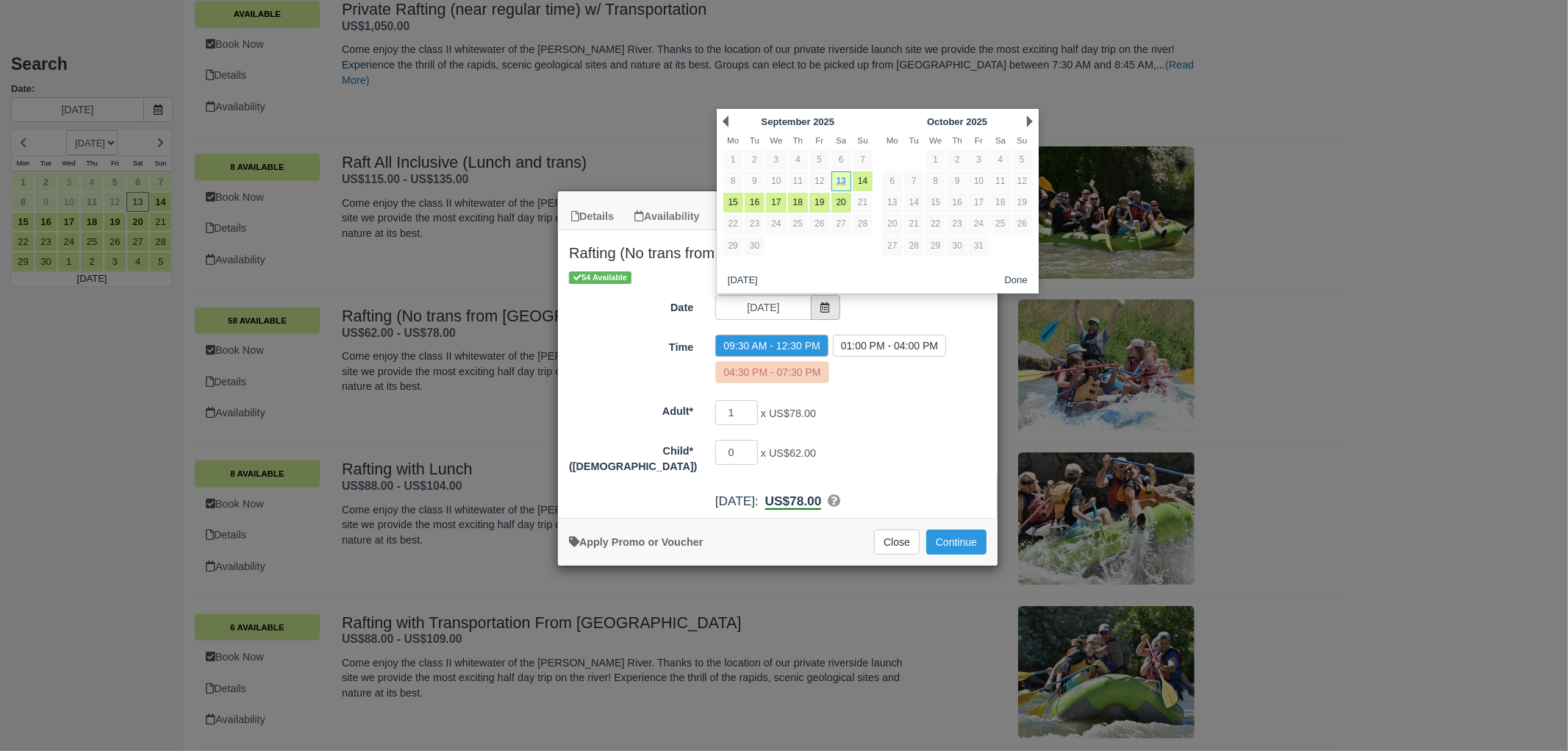
click at [820, 313] on span "Item Modal" at bounding box center [826, 308] width 30 height 25
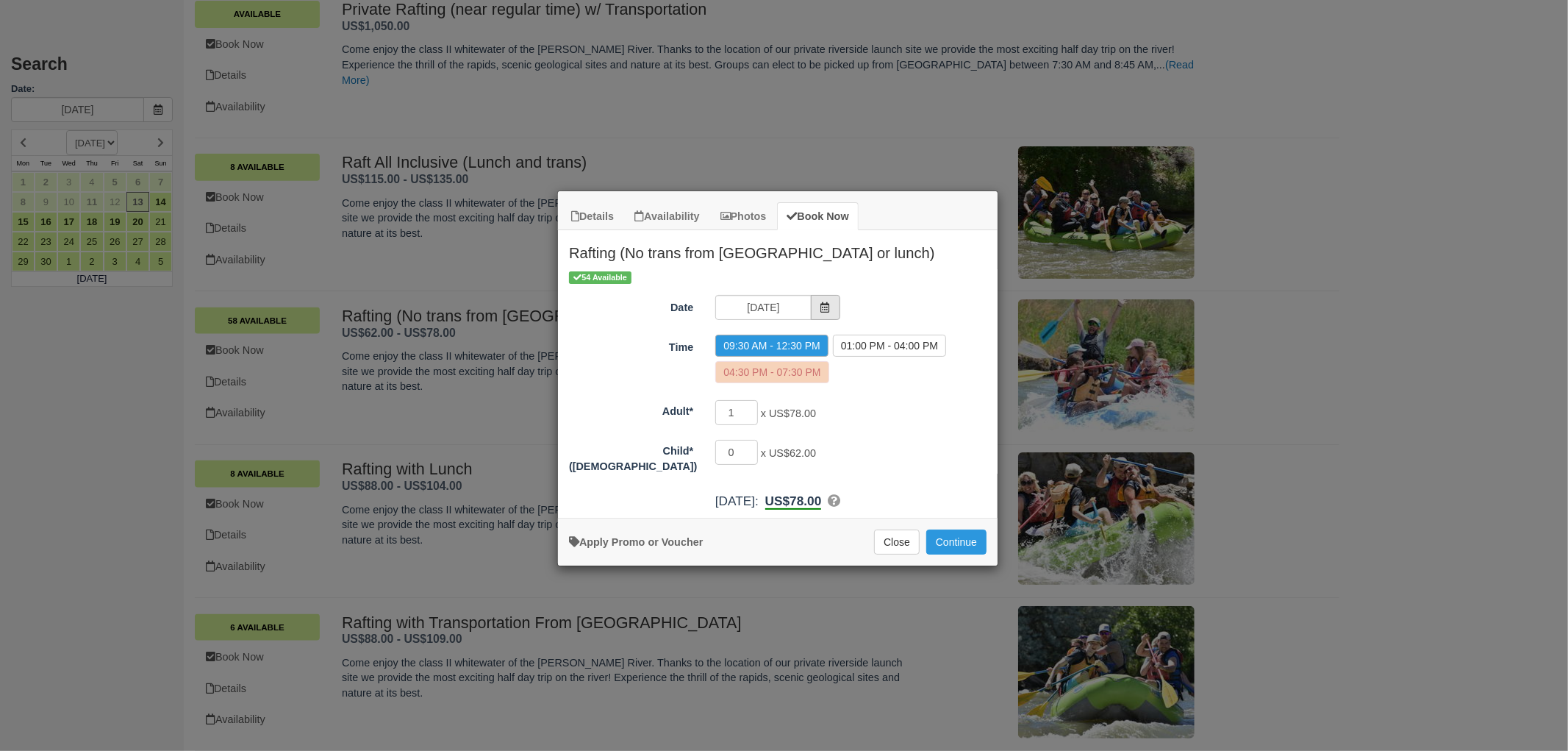
click at [832, 306] on span "Item Modal" at bounding box center [826, 308] width 30 height 25
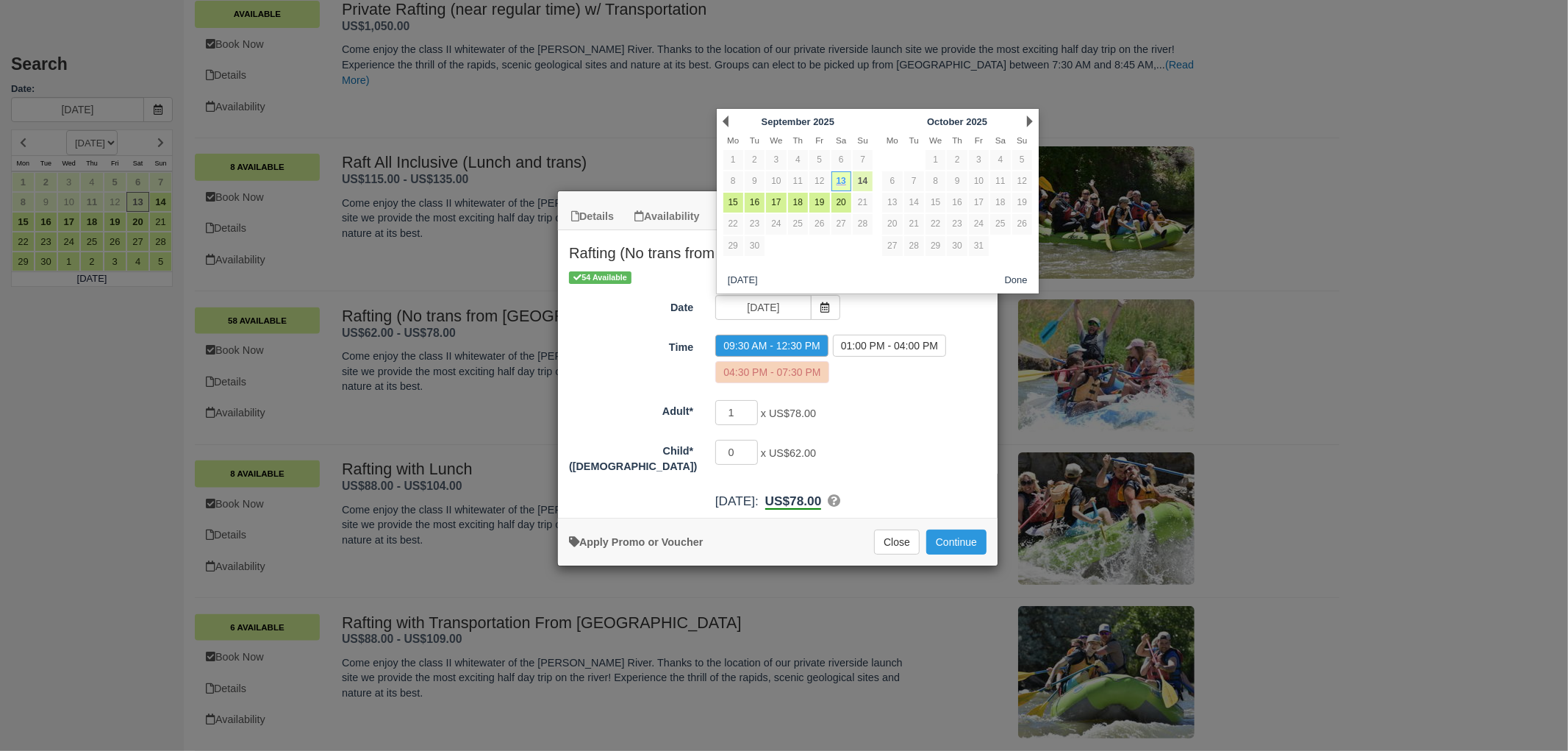
click at [855, 187] on link "14" at bounding box center [863, 181] width 20 height 20
type input "09/14/25"
radio input "false"
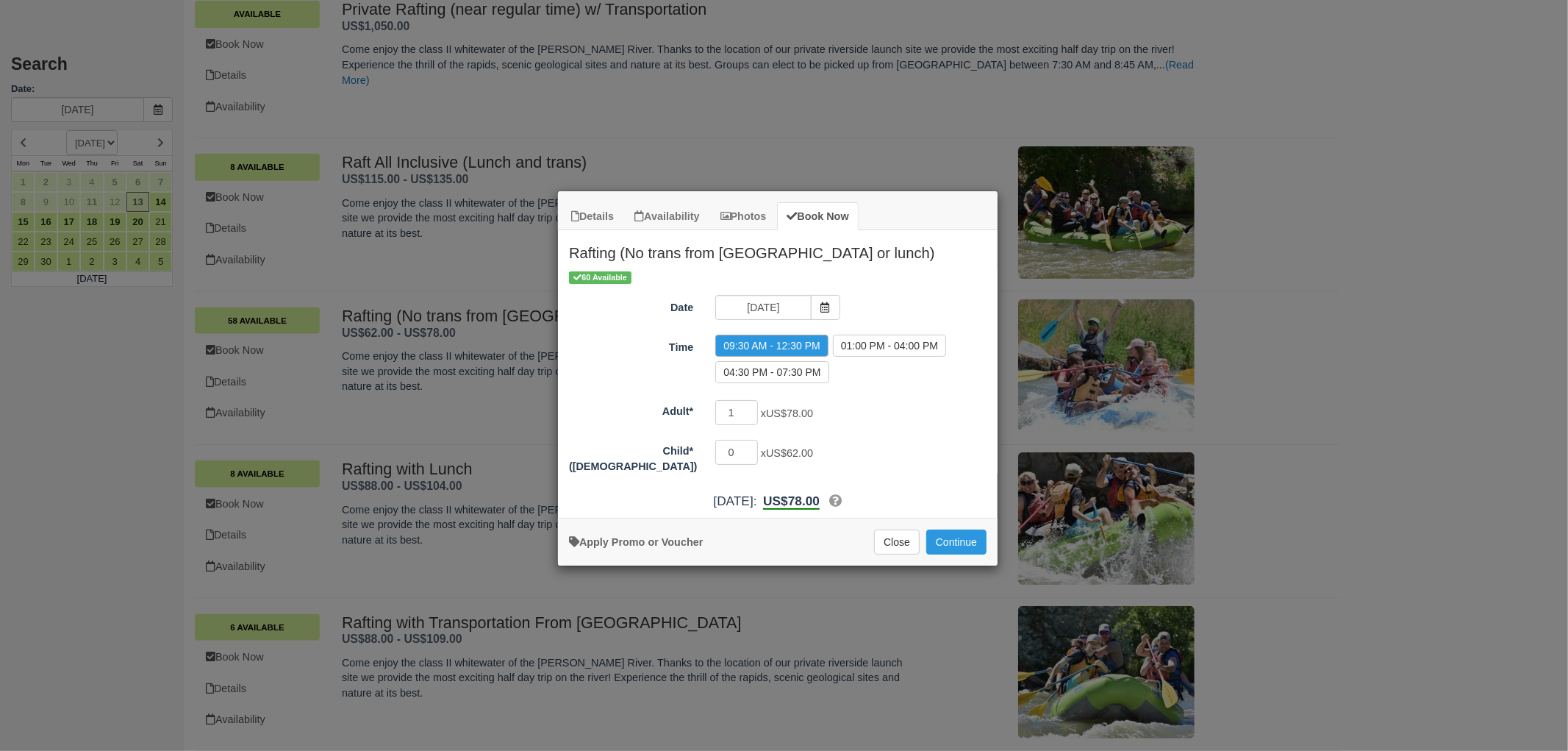
click at [798, 385] on div "09:30 AM - 12:30 PM 01:00 PM - 04:00 PM 04:30 PM - 07:30 PM" at bounding box center [851, 361] width 293 height 53
click at [787, 368] on label "04:30 PM - 07:30 PM" at bounding box center [771, 372] width 113 height 22
radio input "true"
click at [753, 407] on input "2" at bounding box center [736, 413] width 43 height 25
click at [753, 407] on input "3" at bounding box center [736, 413] width 43 height 25
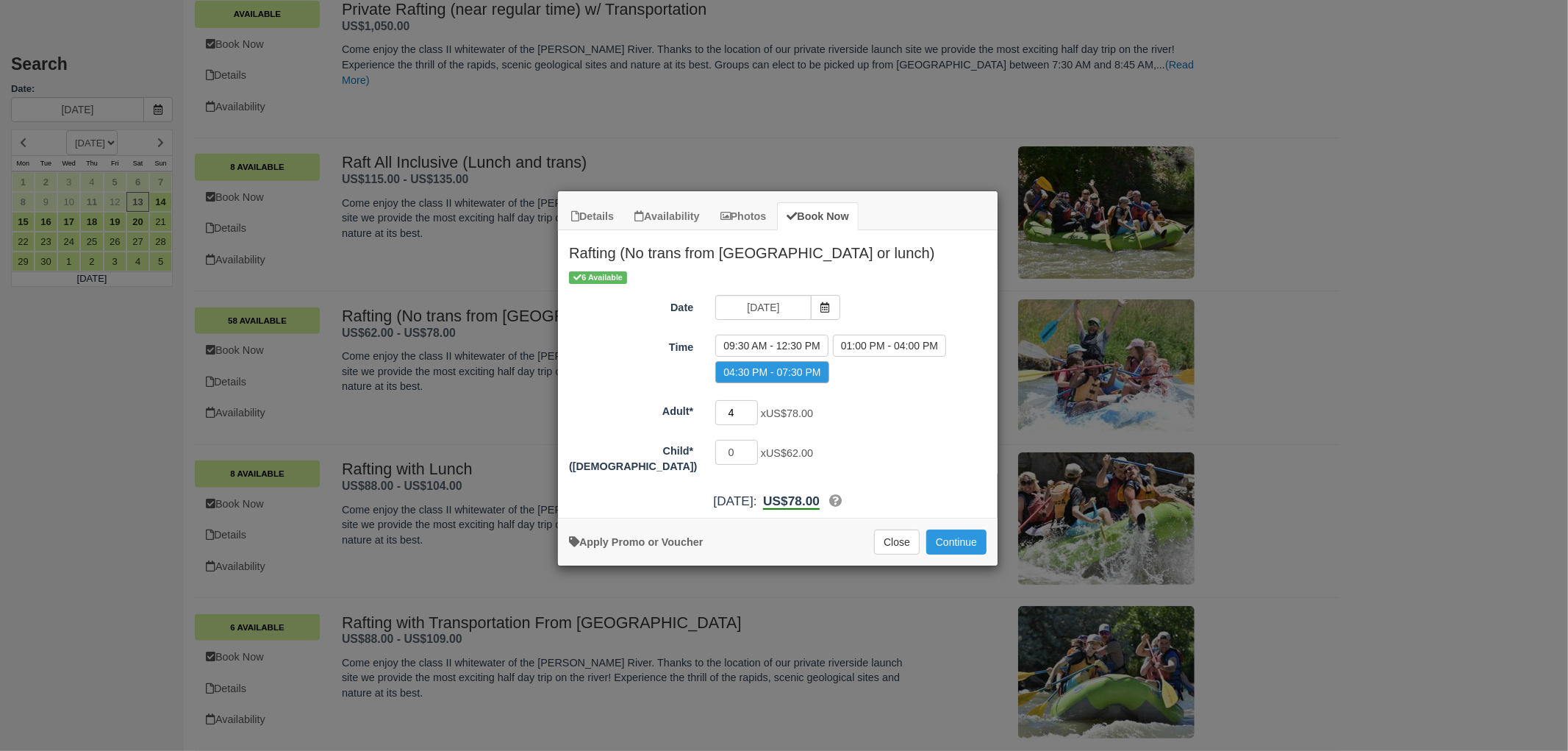
click at [753, 407] on input "4" at bounding box center [736, 413] width 43 height 25
click at [753, 407] on input "5" at bounding box center [736, 413] width 43 height 25
click at [753, 407] on input "6" at bounding box center [736, 413] width 43 height 25
click at [753, 407] on input "7" at bounding box center [736, 413] width 43 height 25
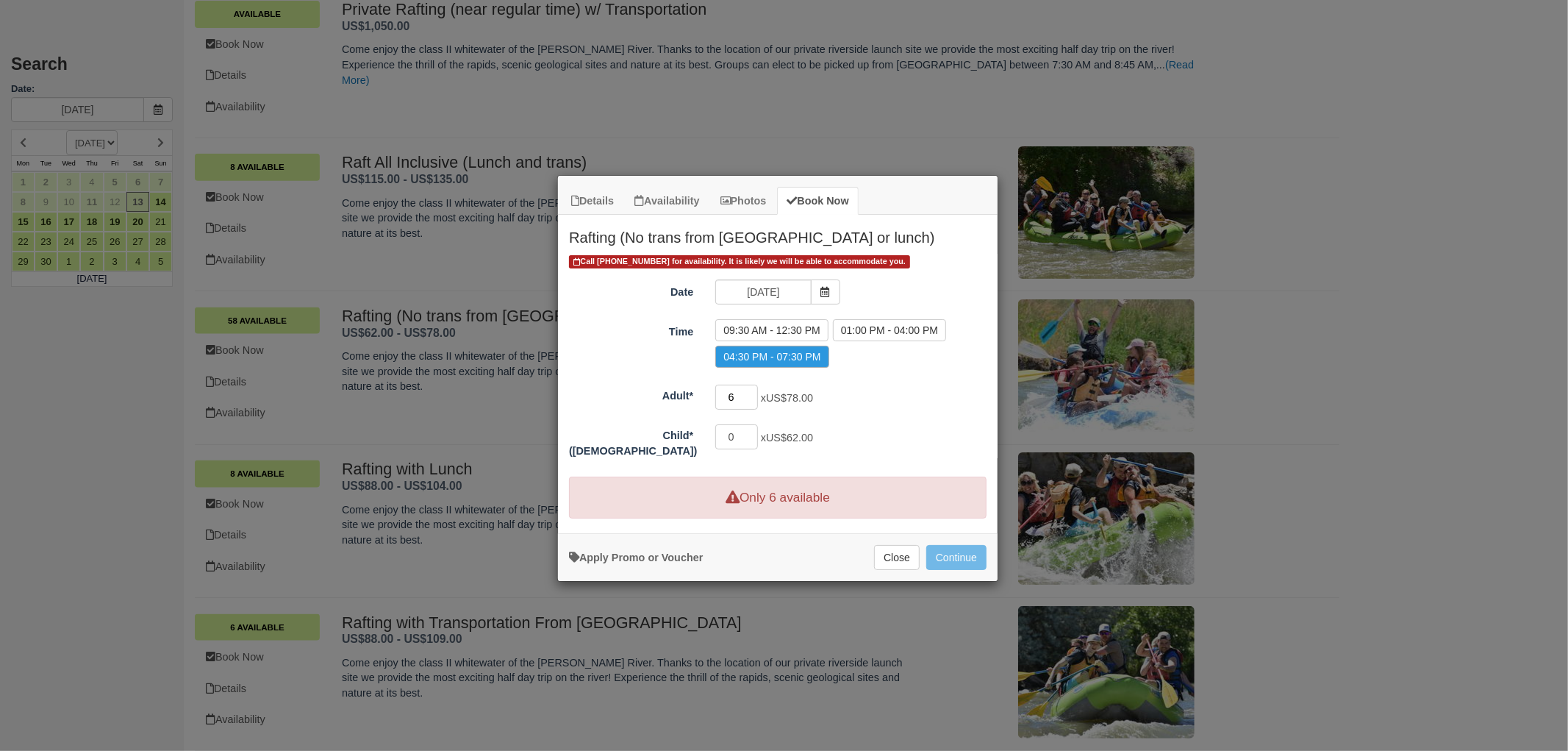
type input "6"
click at [749, 403] on input "6" at bounding box center [736, 397] width 43 height 25
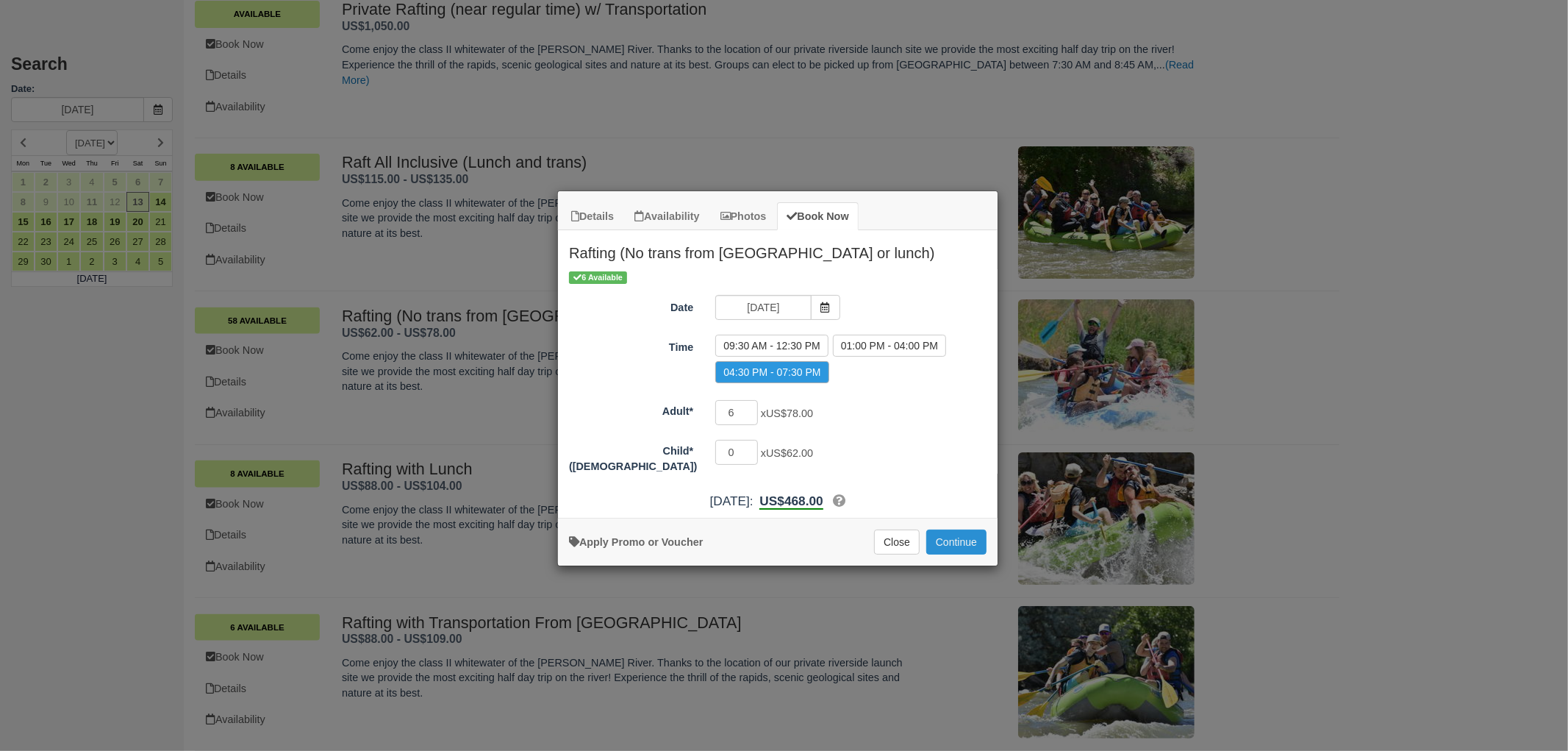
click at [941, 536] on button "Continue" at bounding box center [957, 542] width 61 height 25
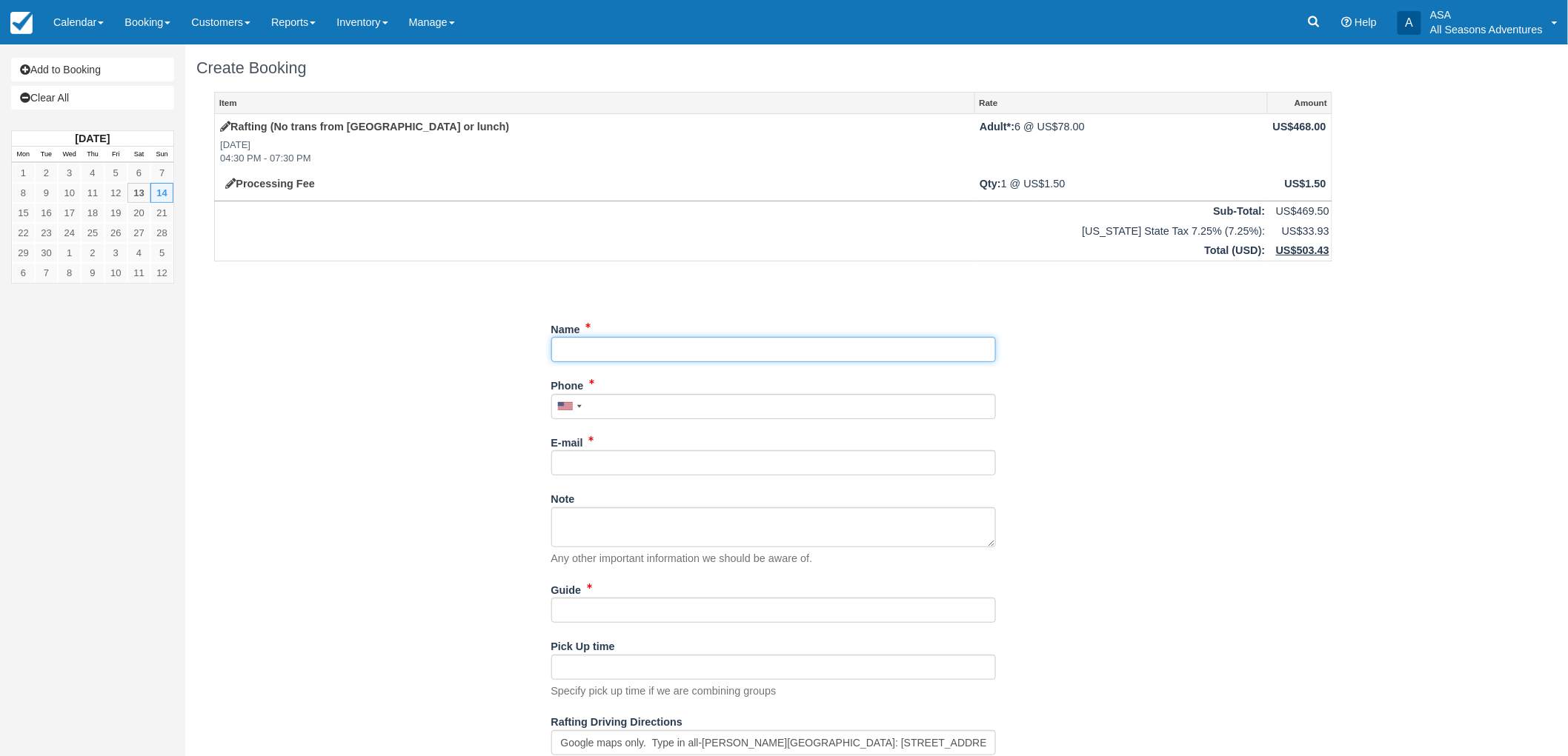
click at [731, 342] on input "Name" at bounding box center [774, 350] width 445 height 26
type input "Nicole Nash"
type input "(651) 269-2454"
click at [663, 588] on div "Guide" at bounding box center [774, 600] width 445 height 46
click at [656, 608] on input "Guide" at bounding box center [774, 610] width 445 height 26
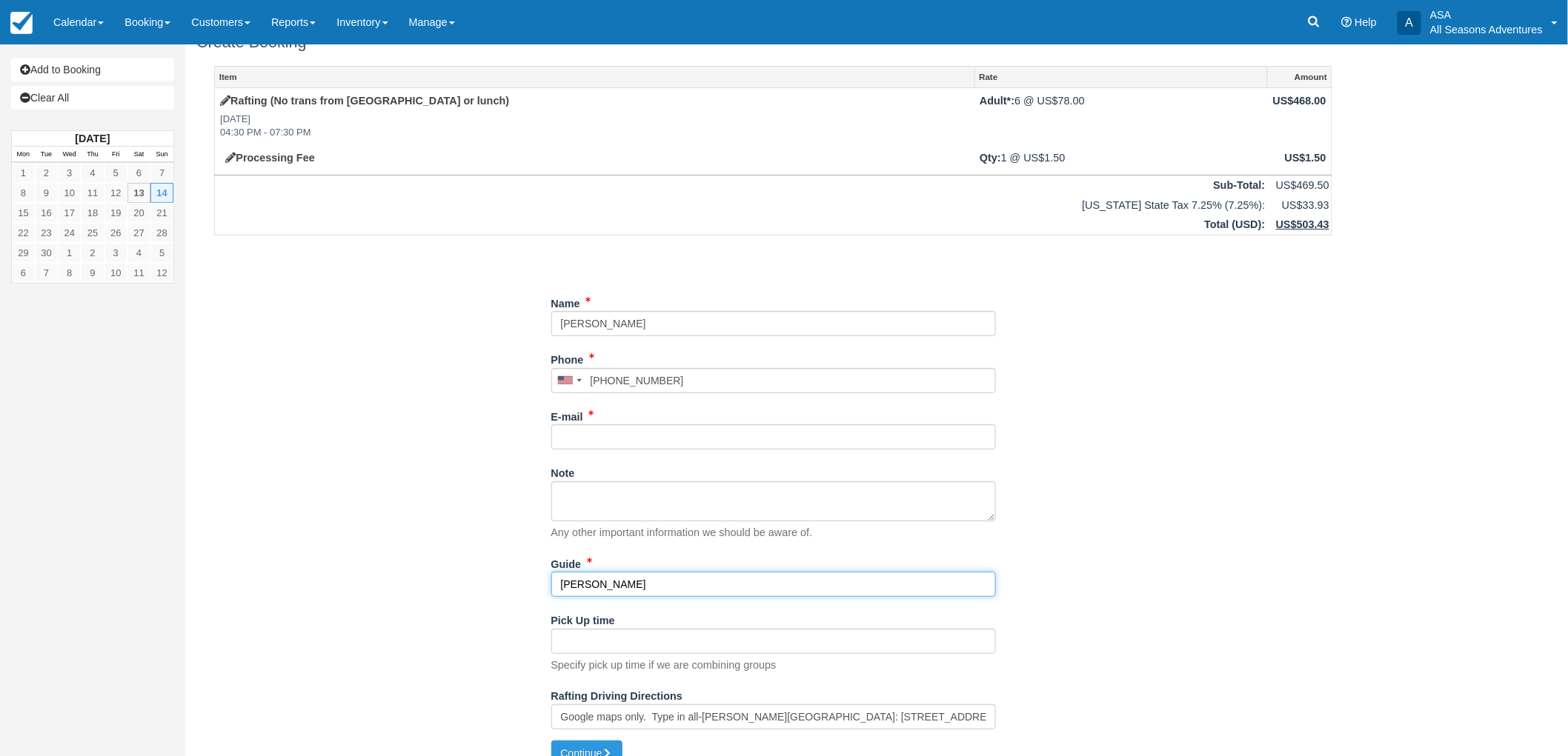
scroll to position [46, 0]
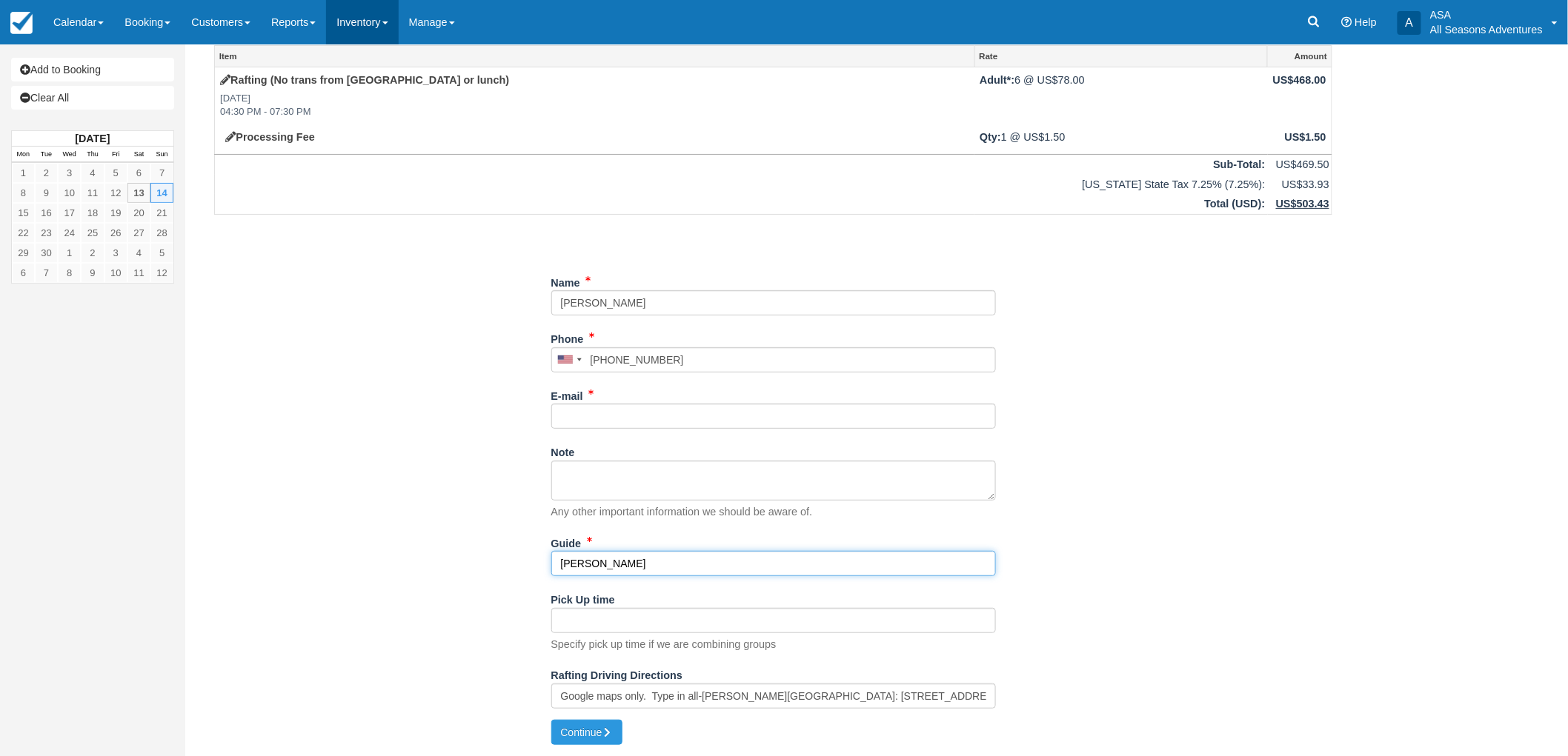
type input "AJ L"
click at [1049, 339] on div "Item Rate Amount Rafting (No trans from Park City or lunch) Sun Sept 14, 2025 0…" at bounding box center [773, 383] width 1153 height 675
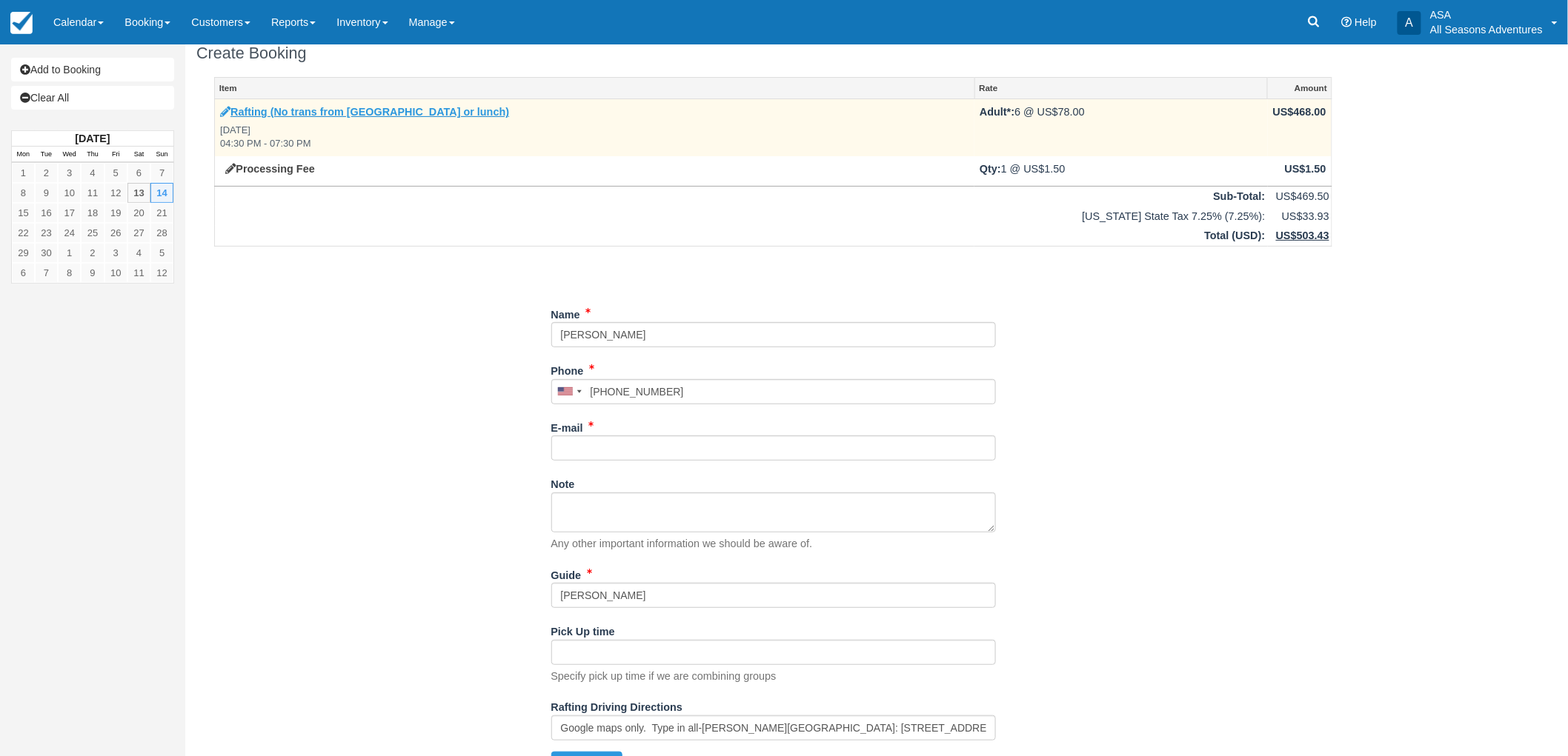
scroll to position [0, 0]
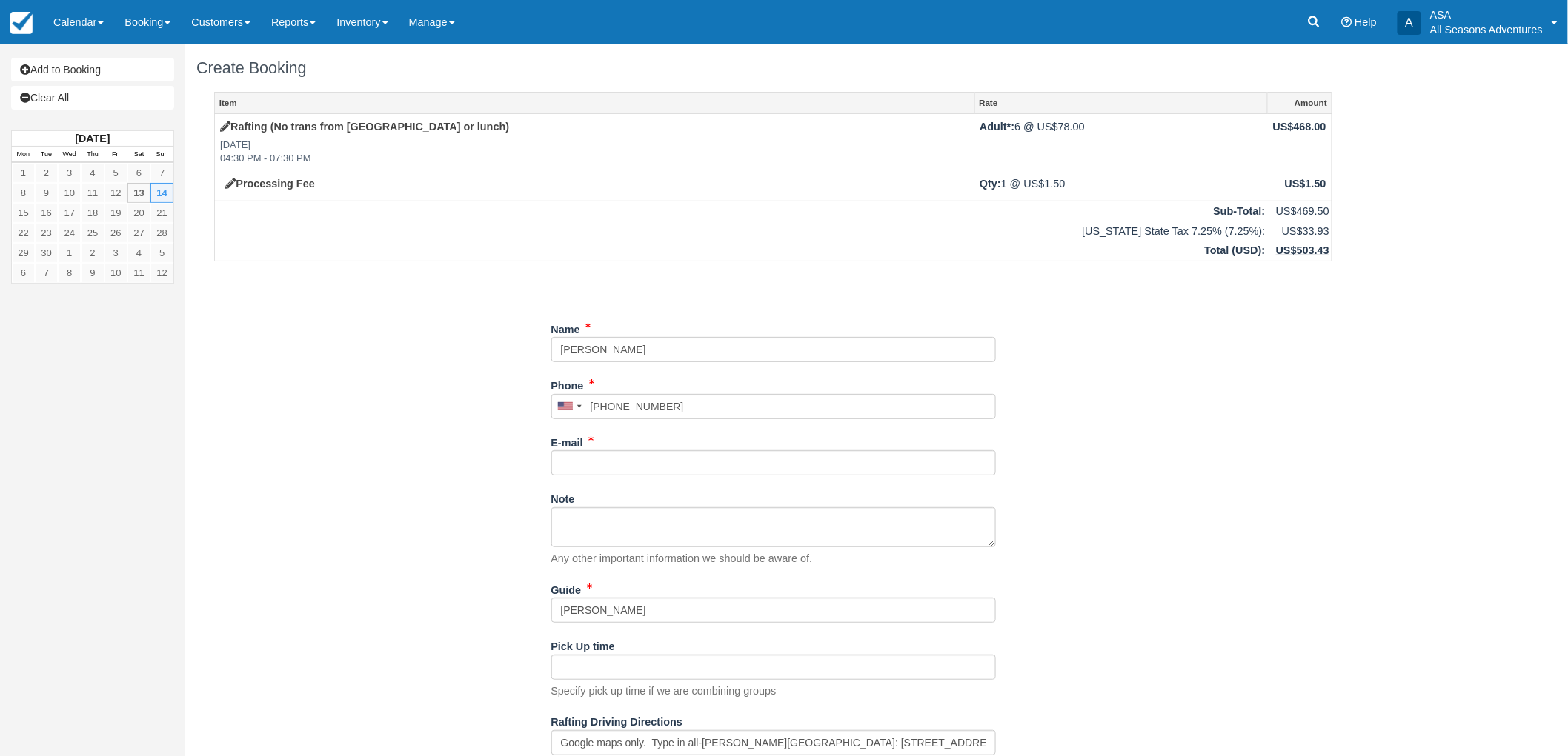
click at [188, 67] on div "Create Booking" at bounding box center [773, 68] width 1175 height 47
click at [205, 66] on h1 "Create Booking" at bounding box center [773, 68] width 1153 height 18
click at [224, 69] on h1 "Create Booking" at bounding box center [773, 68] width 1153 height 18
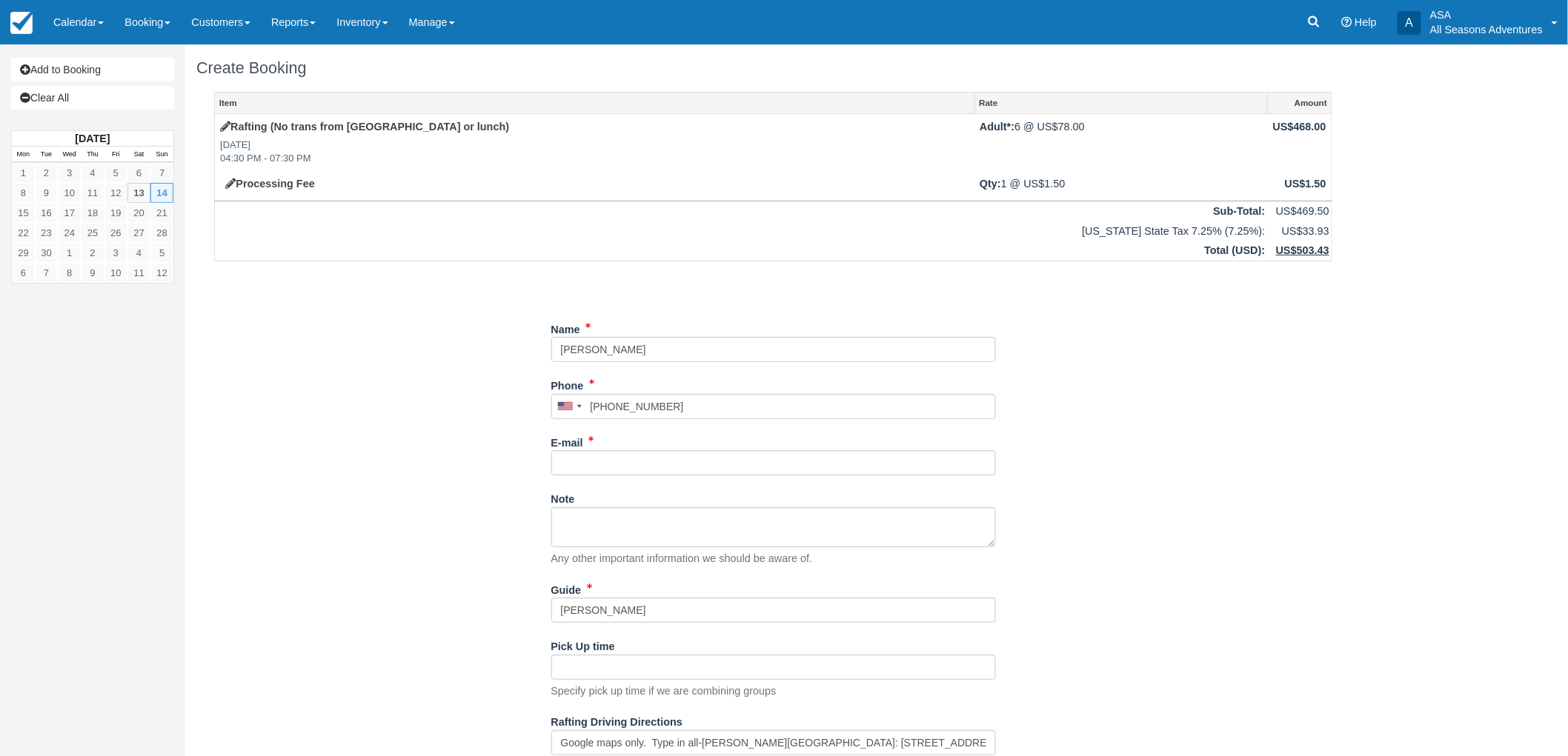
click at [197, 64] on h1 "Create Booking" at bounding box center [773, 68] width 1153 height 18
click at [192, 64] on div "Create Booking" at bounding box center [773, 68] width 1175 height 47
click at [628, 352] on input "Name" at bounding box center [774, 350] width 445 height 26
click at [473, 296] on div "Unsaved Changes" at bounding box center [773, 284] width 1118 height 36
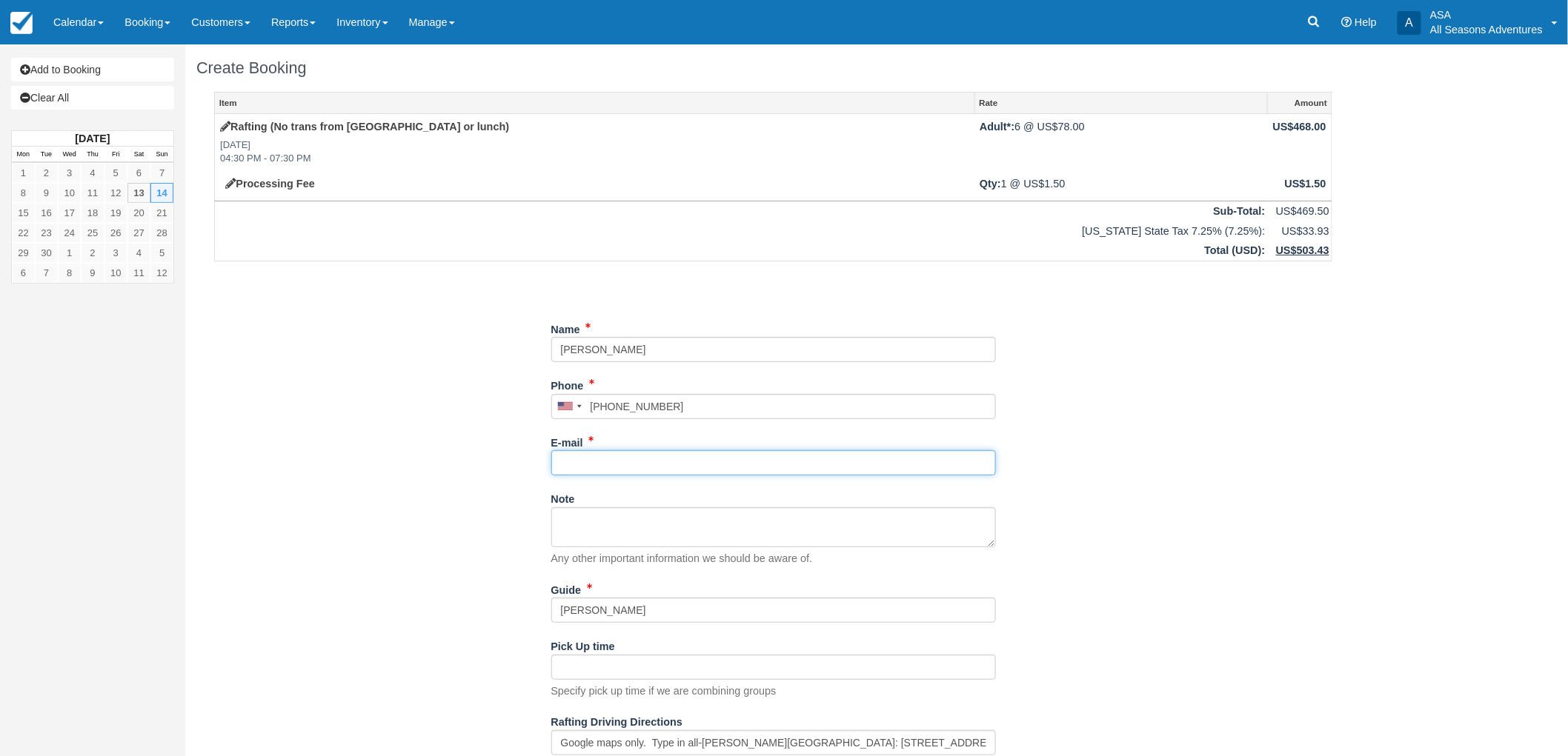
click at [636, 468] on input "E-mail" at bounding box center [774, 463] width 445 height 26
type input "nicolemnash1@gmail.com"
click at [405, 493] on div "Item Rate Amount Rafting (No trans from Park City or lunch) Sun Sept 14, 2025 0…" at bounding box center [773, 429] width 1153 height 675
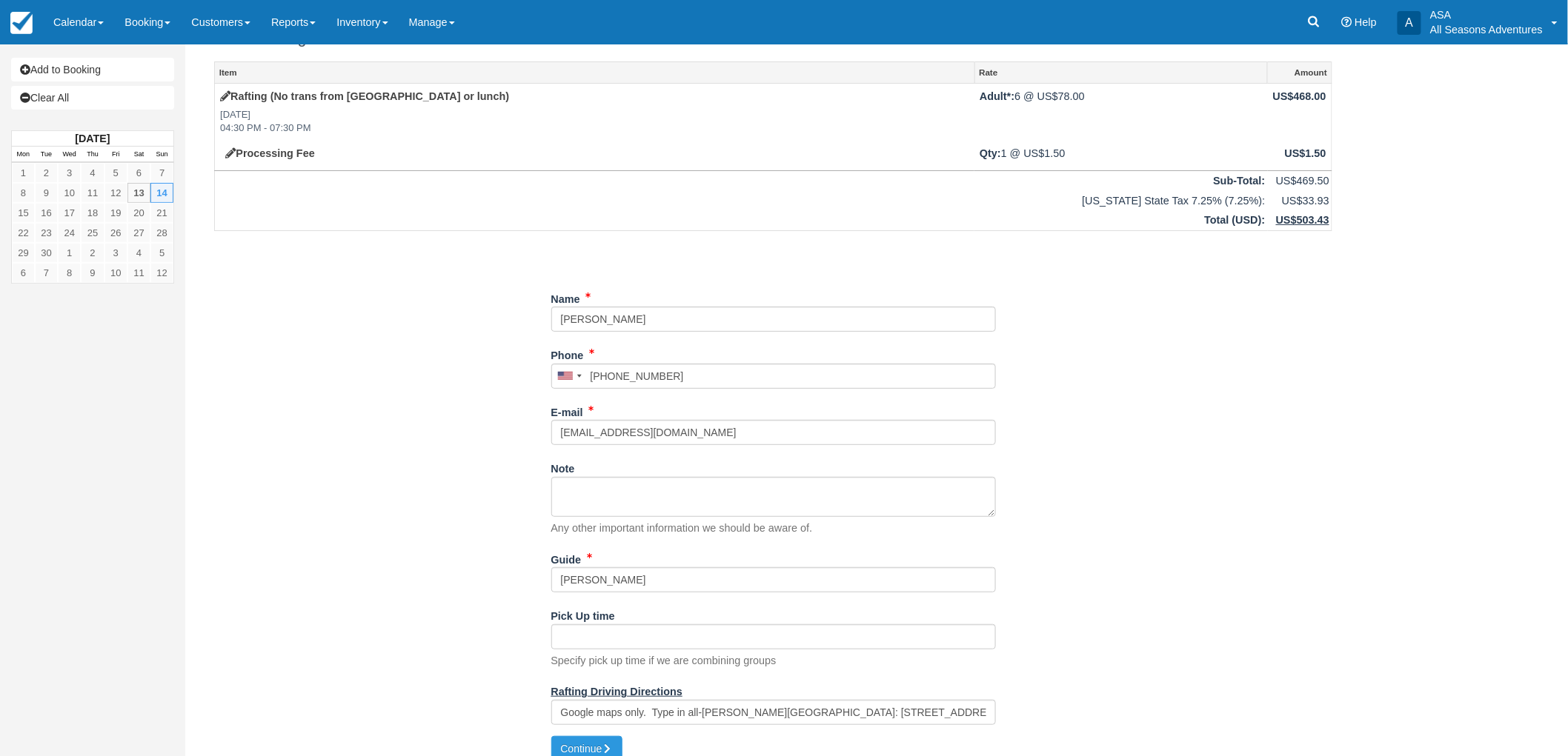
scroll to position [46, 0]
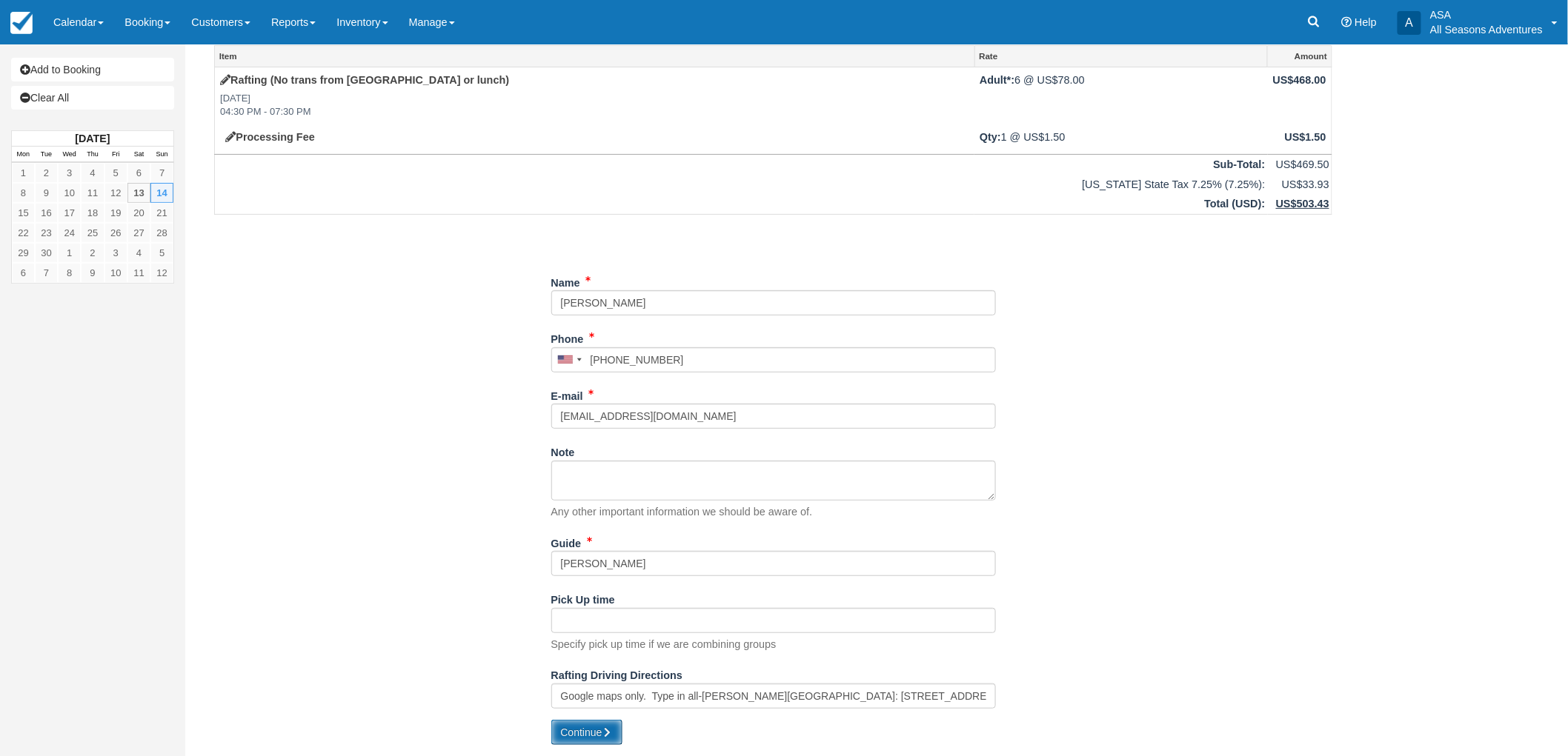
click at [615, 742] on button "Continue" at bounding box center [587, 732] width 71 height 26
type input "+16512692454"
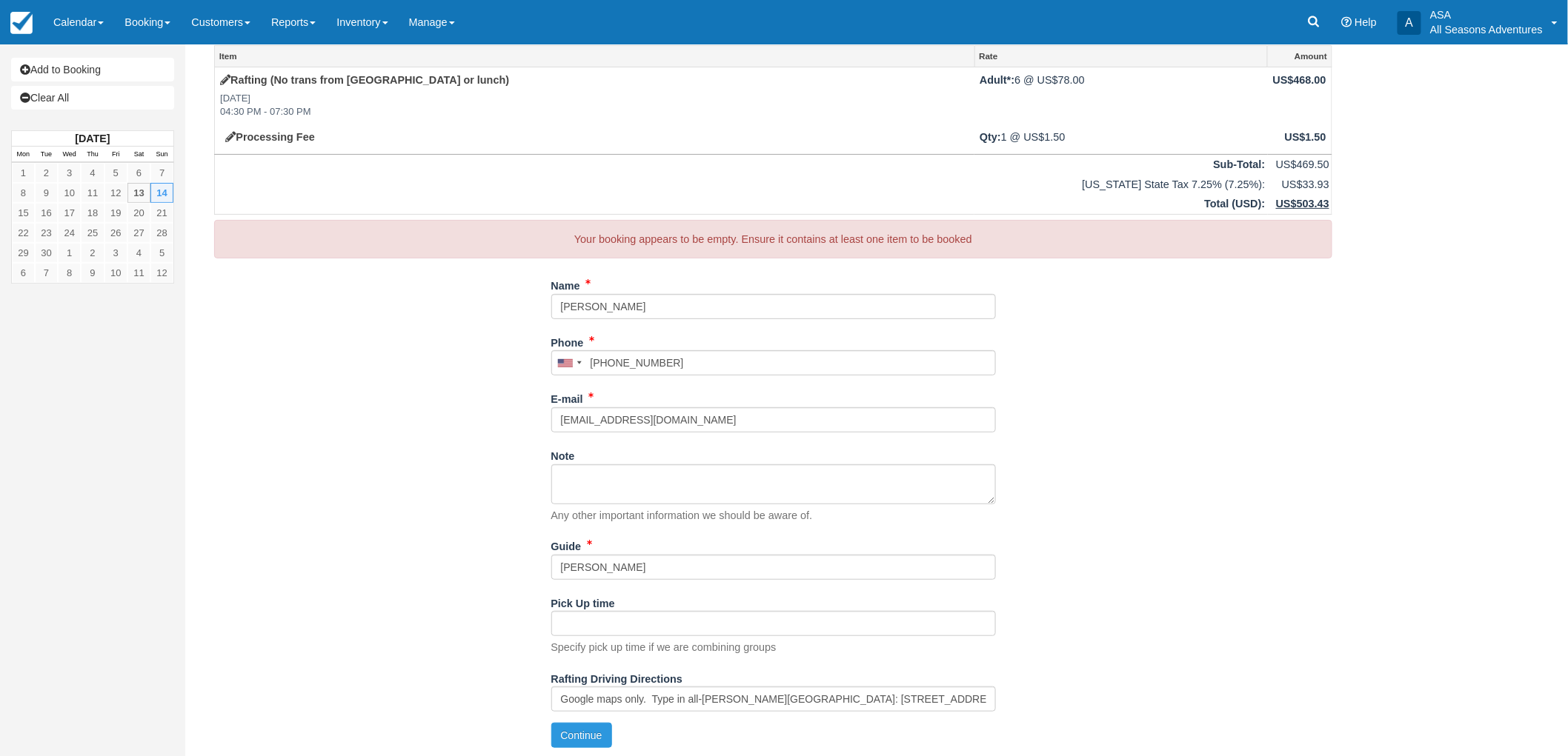
scroll to position [49, 0]
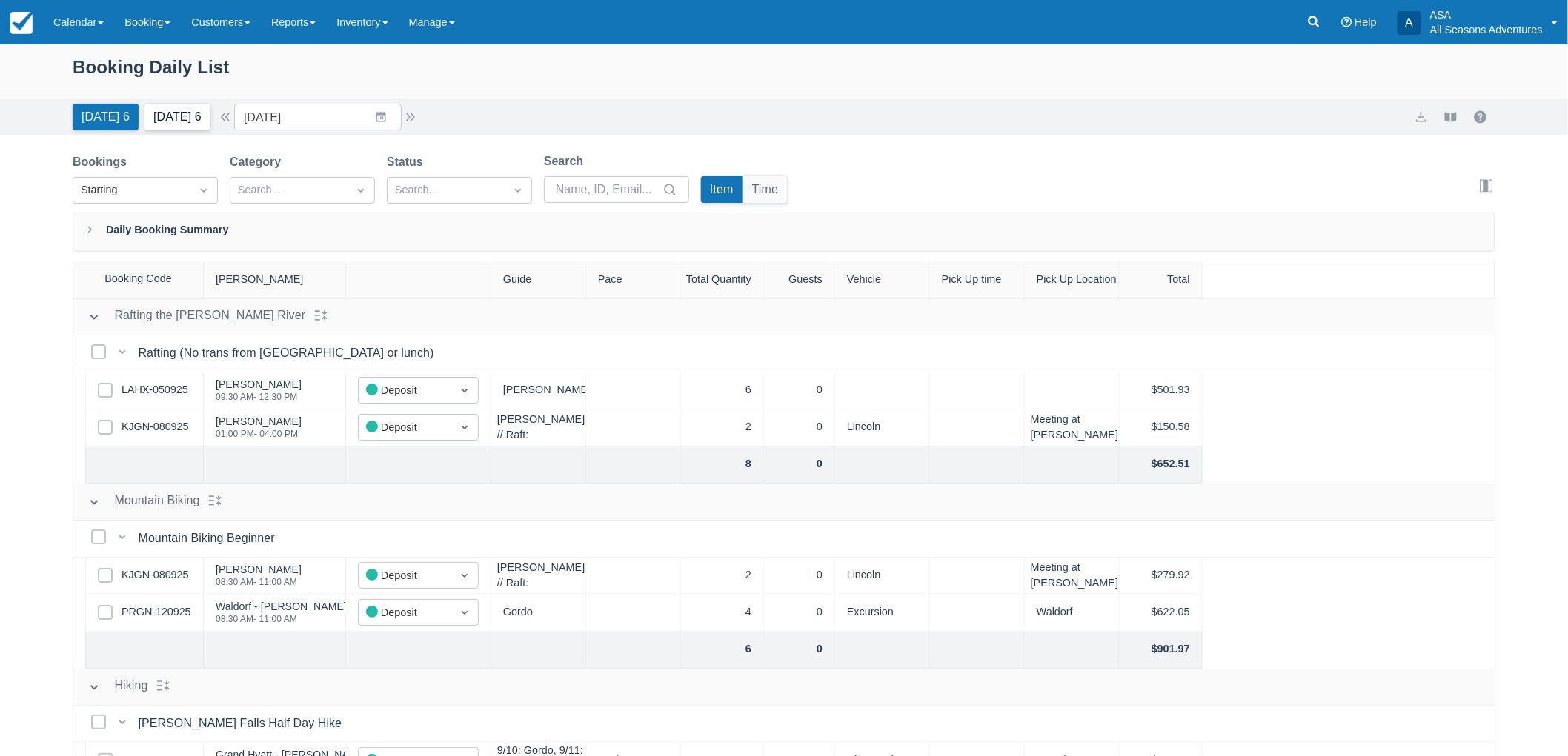
click at [194, 113] on button "[DATE] 6" at bounding box center [178, 117] width 66 height 26
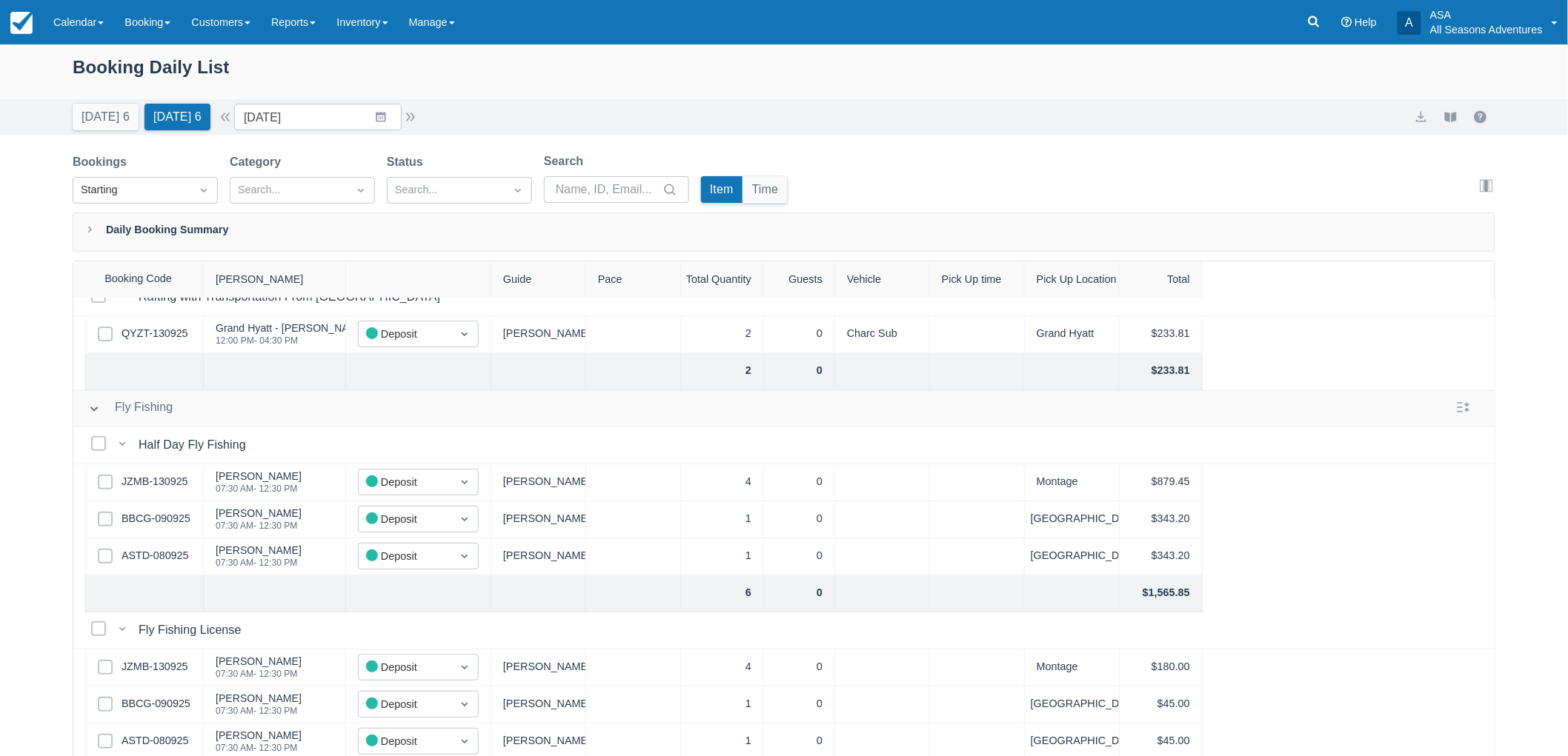
scroll to position [220, 0]
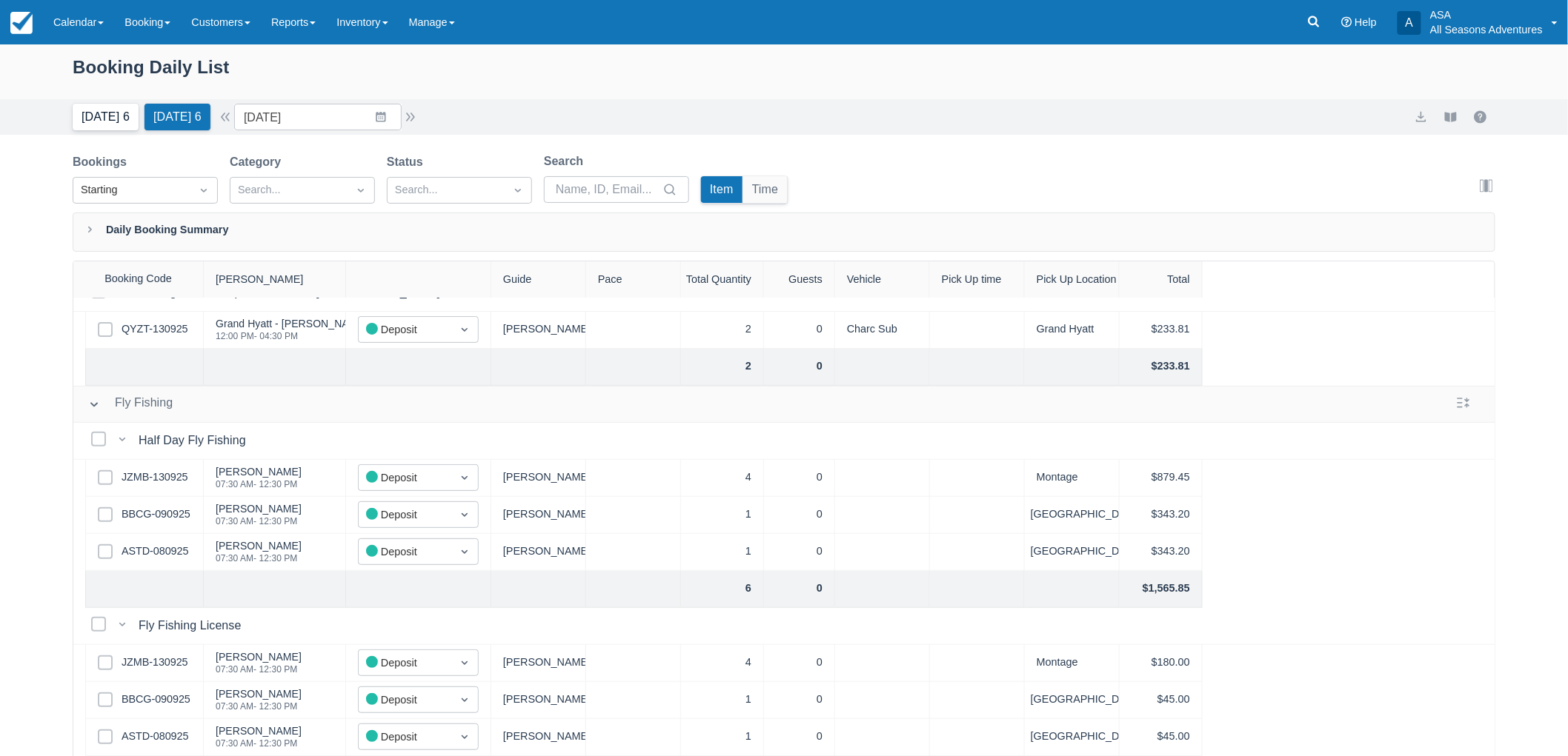
click at [94, 107] on button "Today 6" at bounding box center [106, 117] width 66 height 26
type input "[DATE]"
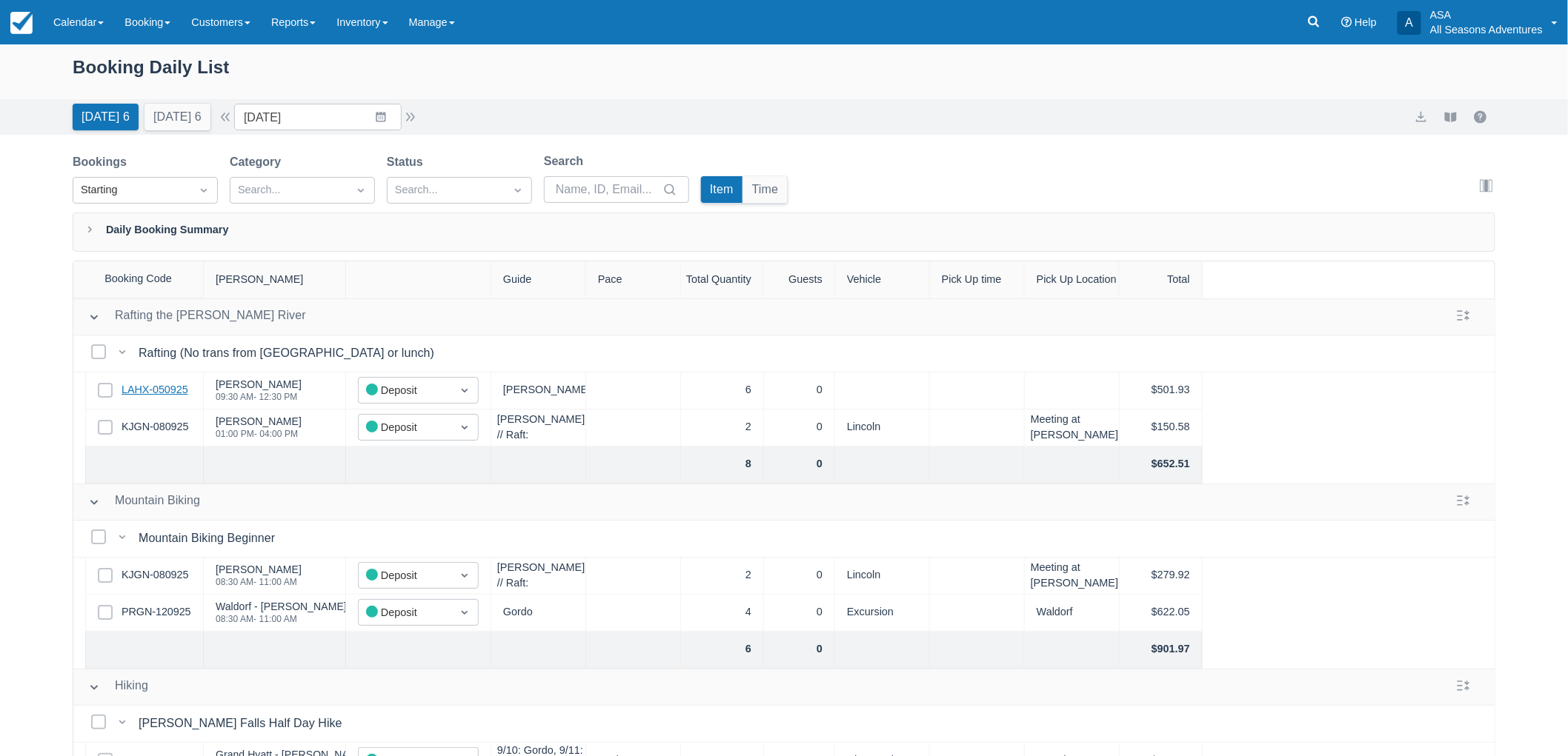
click at [178, 381] on div "Select Row LAHX-050925" at bounding box center [145, 391] width 118 height 37
click at [178, 383] on link "LAHX-050925" at bounding box center [154, 391] width 67 height 16
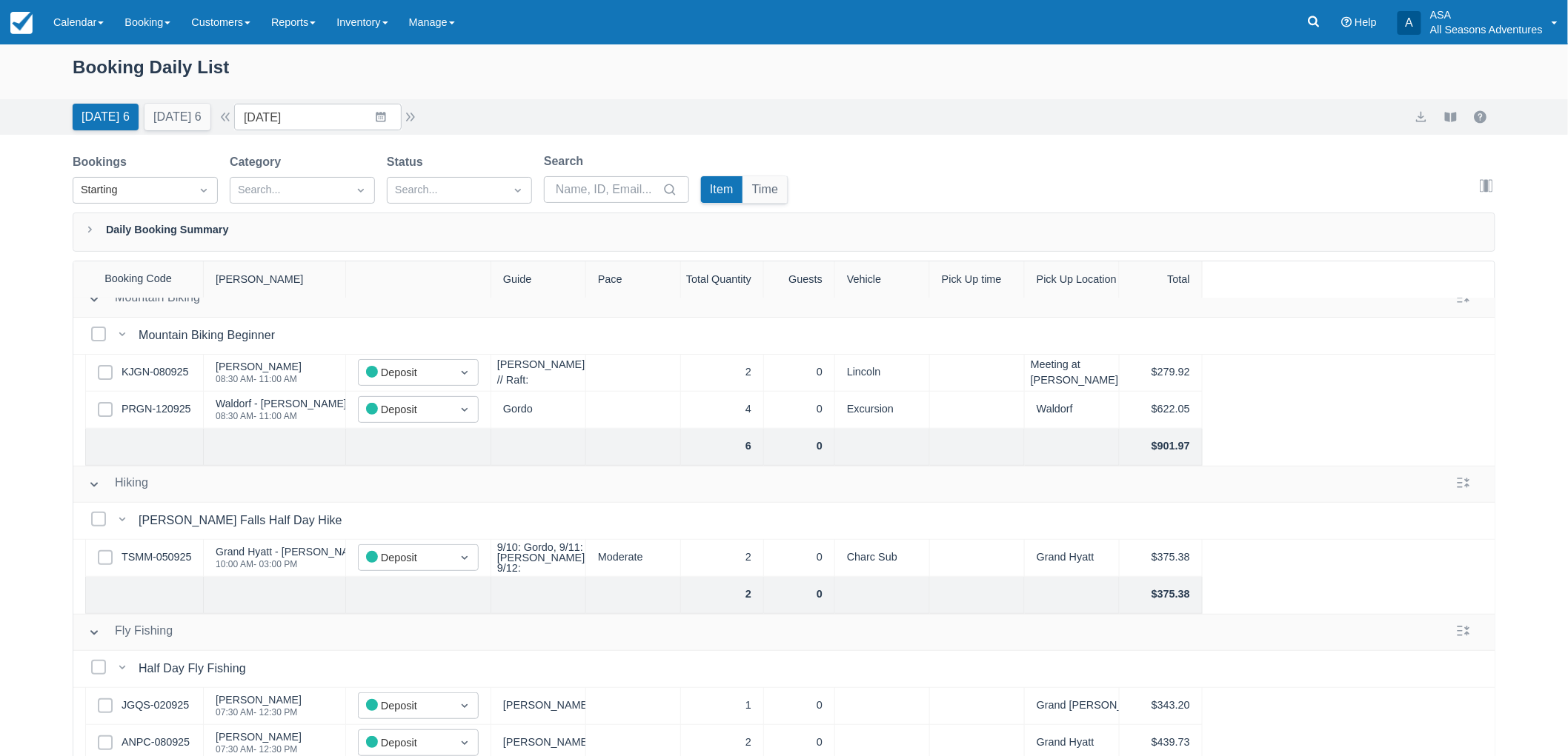
scroll to position [247, 0]
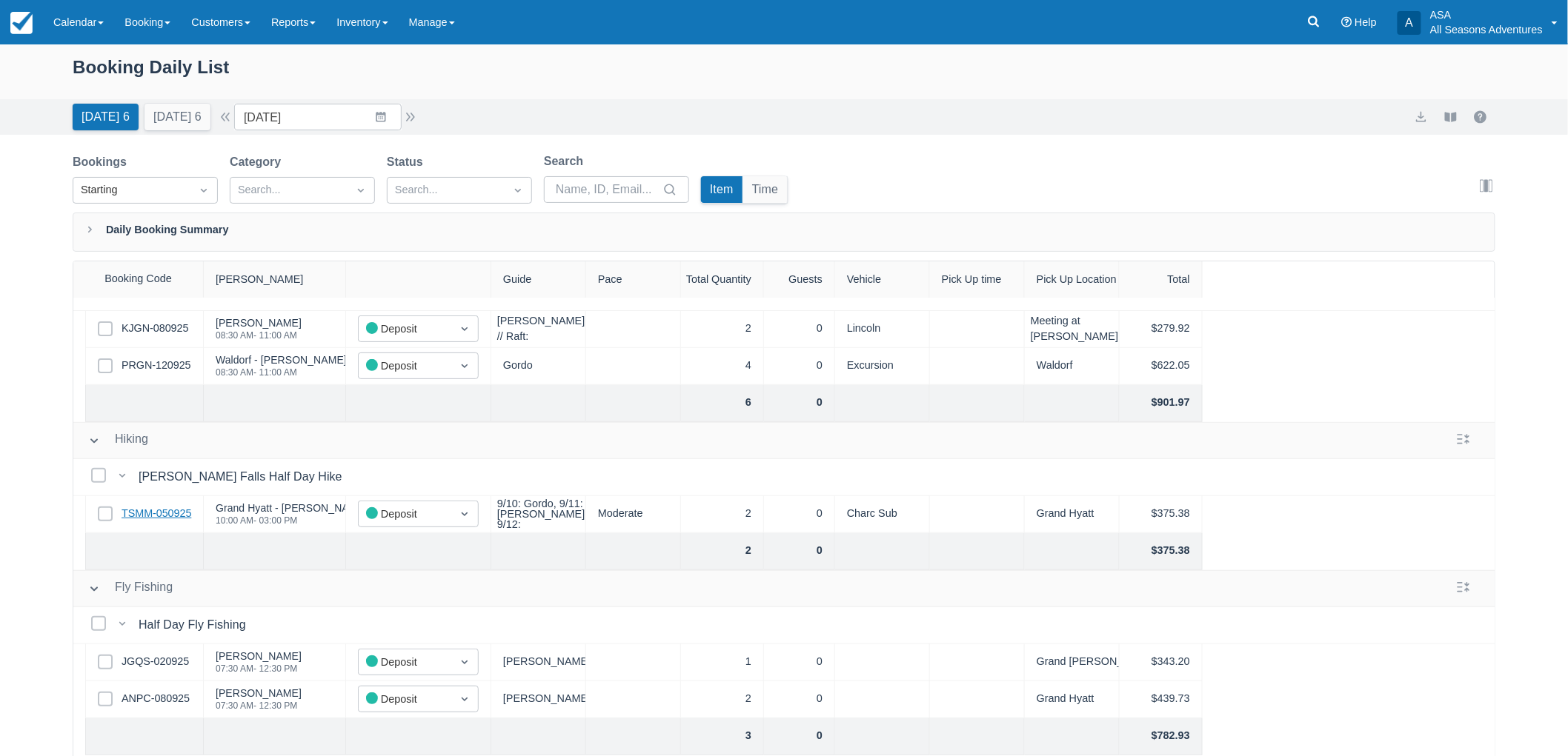
click at [165, 516] on link "TSMM-050925" at bounding box center [156, 514] width 69 height 16
click at [379, 115] on input "[DATE]" at bounding box center [318, 117] width 168 height 26
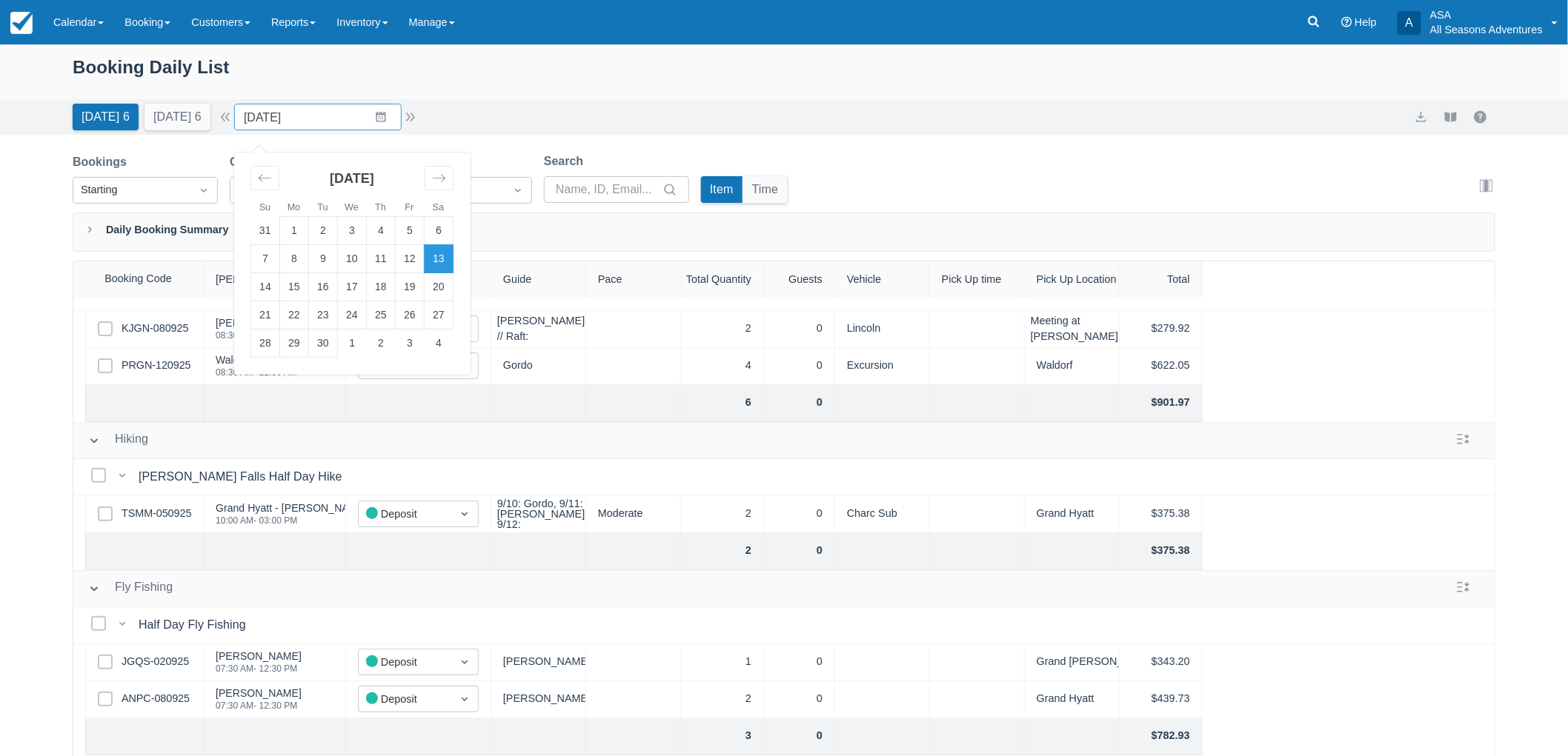
click at [37, 322] on div "Booking Daily List Today 6 Tomorrow 6 Date 09/13/25 Navigate forward to interac…" at bounding box center [784, 438] width 1568 height 787
click at [395, 113] on input "[DATE]" at bounding box center [318, 117] width 168 height 26
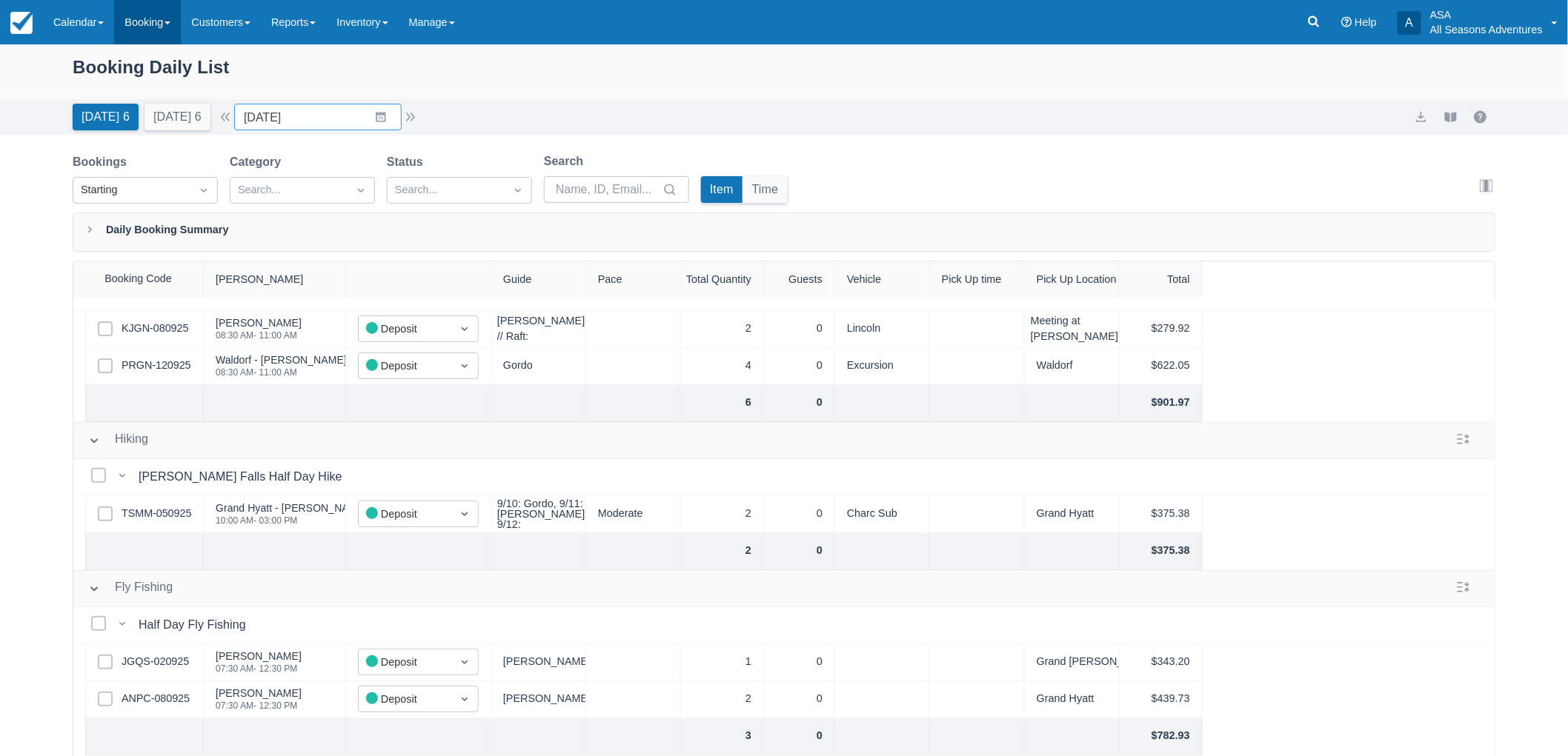
click at [128, 25] on link "Booking" at bounding box center [147, 22] width 67 height 45
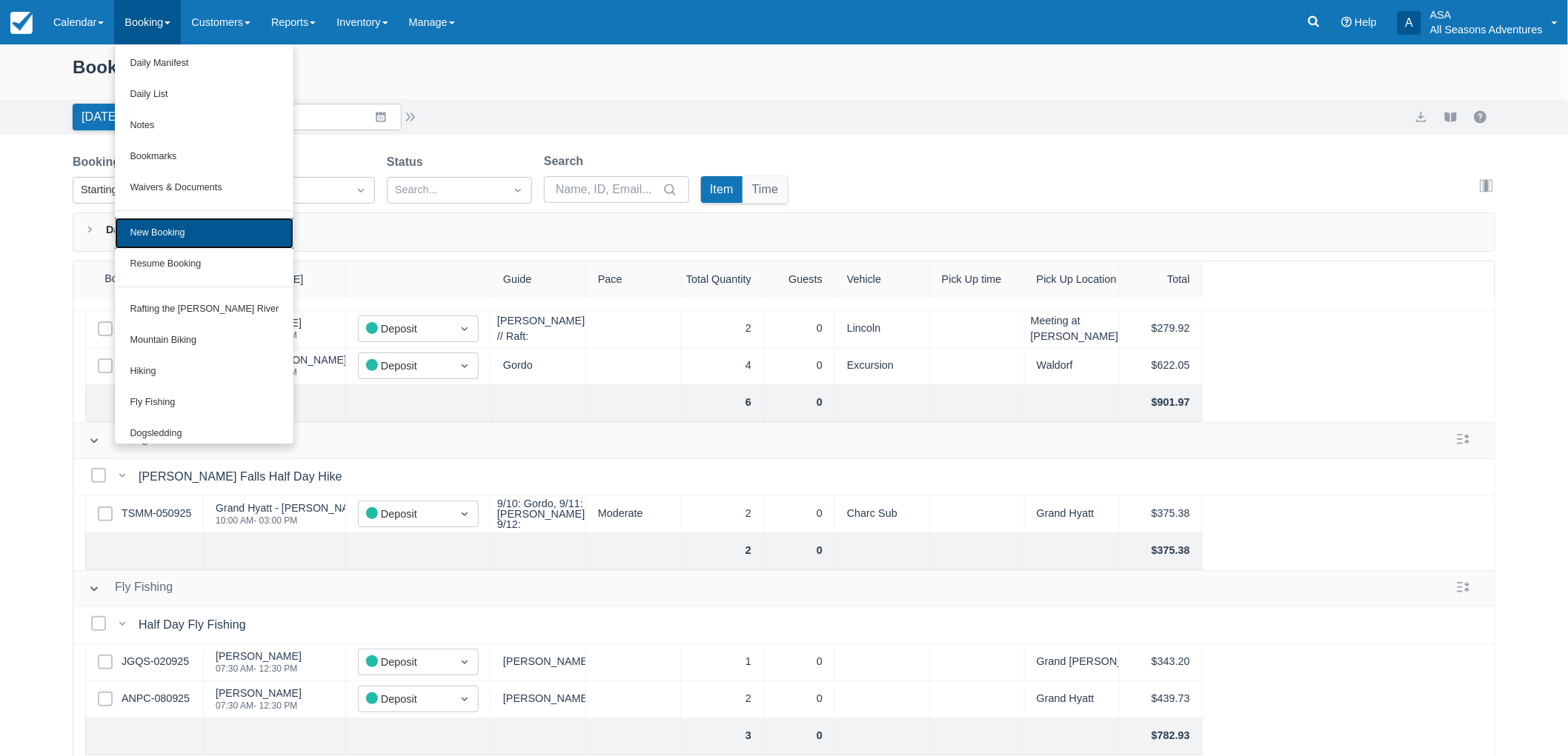
click at [192, 232] on link "New Booking" at bounding box center [204, 233] width 179 height 31
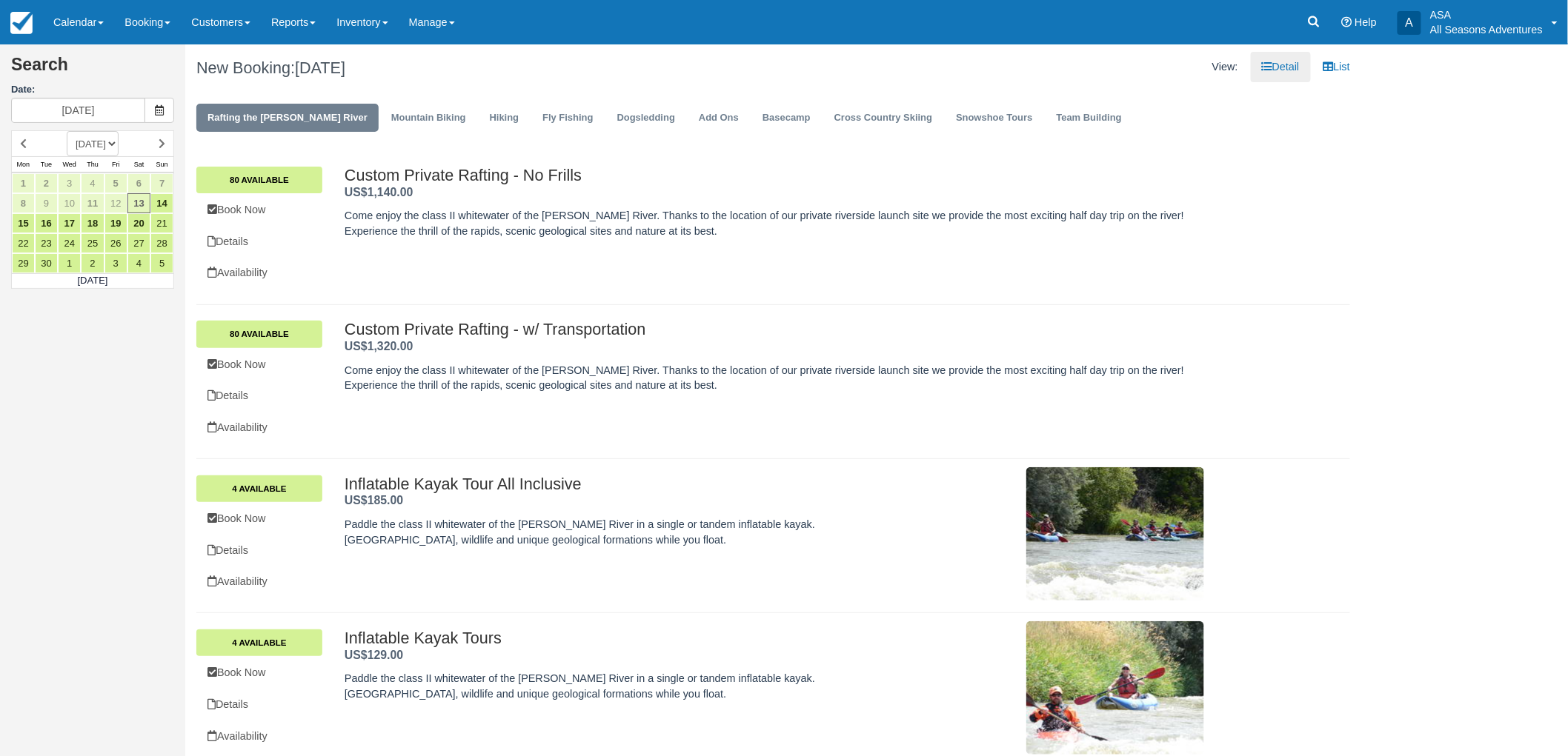
drag, startPoint x: 197, startPoint y: 60, endPoint x: 438, endPoint y: 55, distance: 241.1
click at [438, 55] on div "New Booking: [DATE]" at bounding box center [479, 68] width 589 height 47
click at [438, 57] on div "New Booking: [DATE]" at bounding box center [479, 68] width 589 height 47
drag, startPoint x: 430, startPoint y: 71, endPoint x: 196, endPoint y: 66, distance: 234.1
click at [196, 66] on h1 "New Booking: [DATE]" at bounding box center [478, 68] width 566 height 18
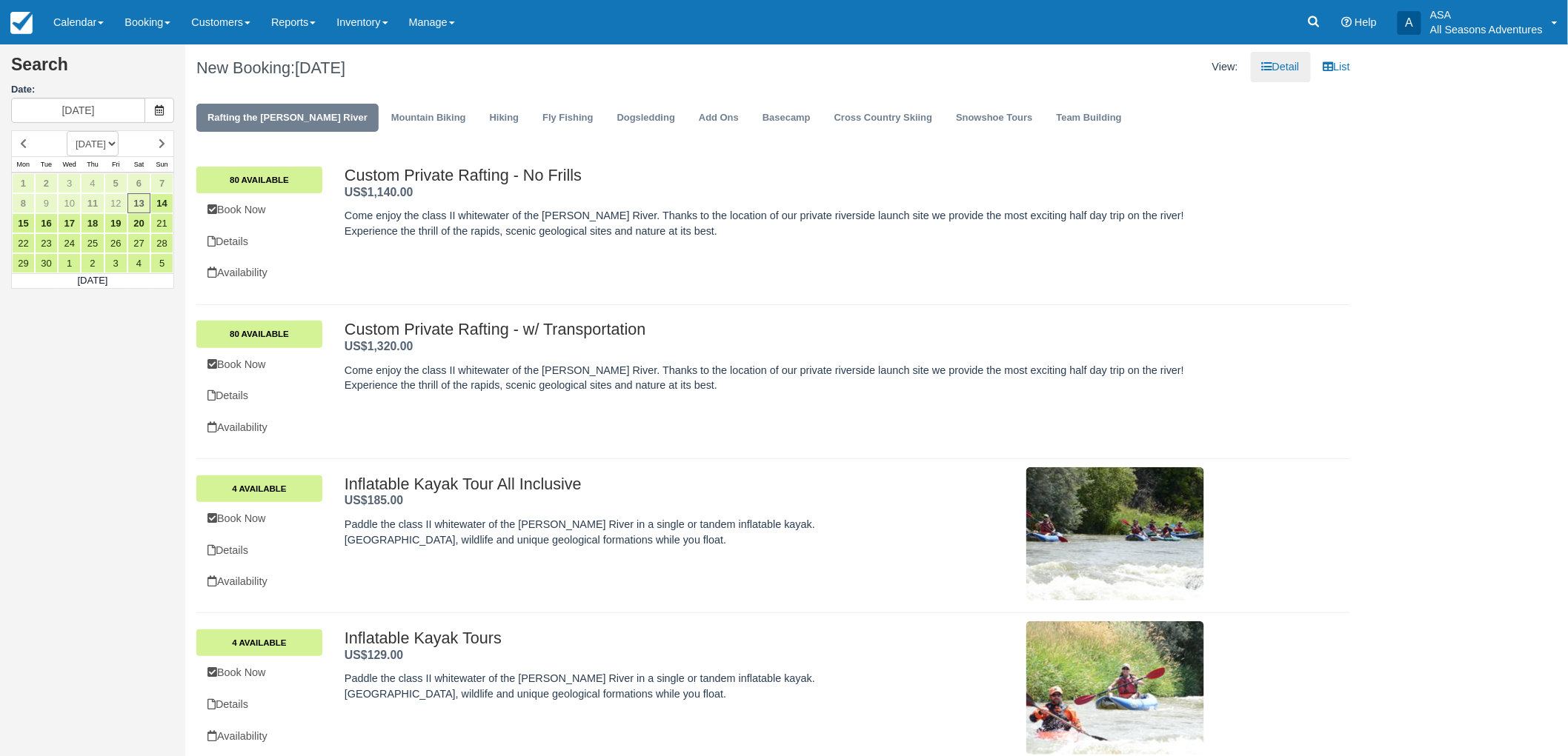
click at [196, 66] on h1 "New Booking: [DATE]" at bounding box center [478, 68] width 566 height 18
click at [201, 62] on h1 "New Booking: [DATE]" at bounding box center [478, 68] width 566 height 18
drag, startPoint x: 193, startPoint y: 63, endPoint x: 437, endPoint y: 77, distance: 244.4
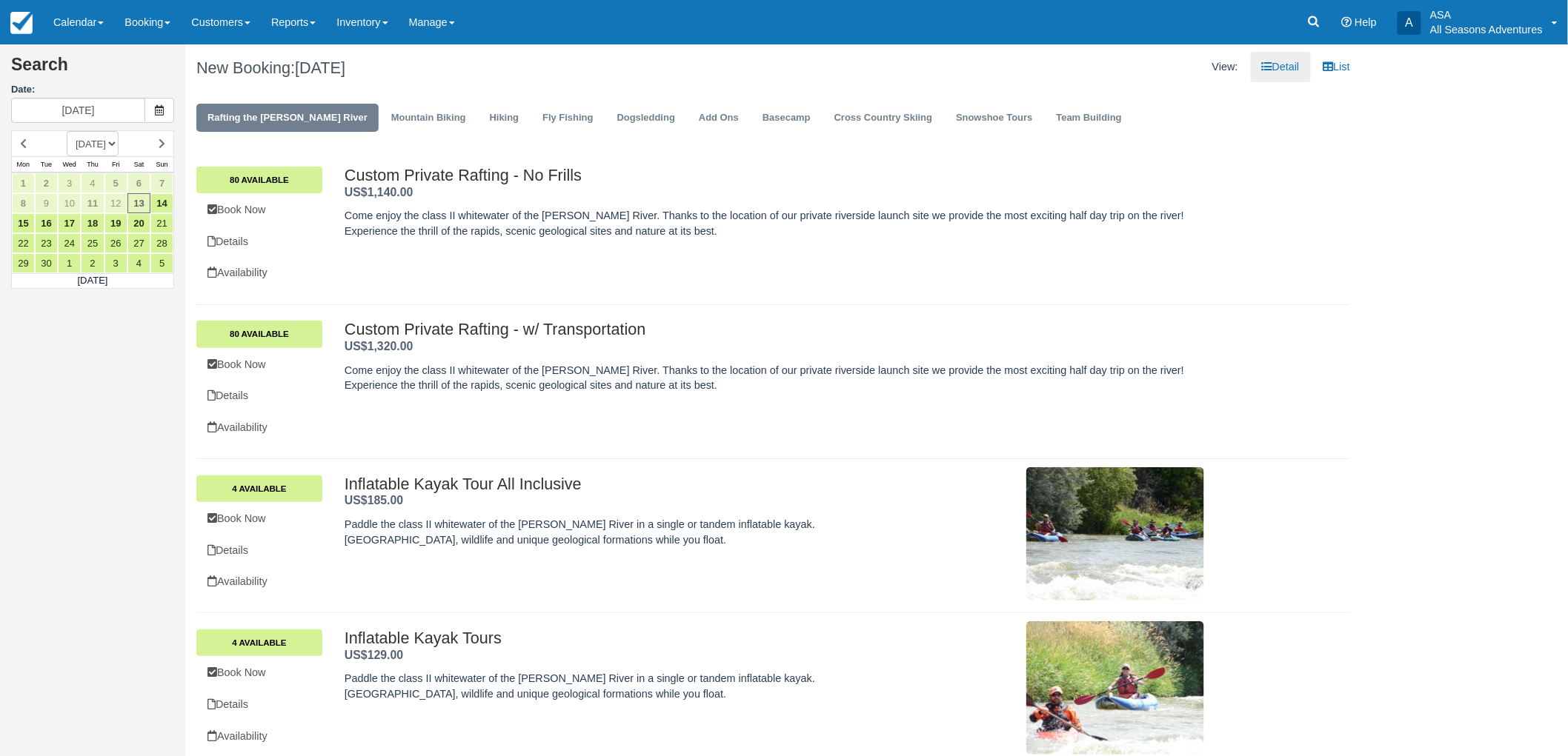
click at [437, 77] on div "New Booking: [DATE]" at bounding box center [479, 68] width 589 height 47
click at [343, 74] on span "[DATE]" at bounding box center [320, 67] width 50 height 18
click at [237, 69] on h1 "New Booking: [DATE]" at bounding box center [478, 68] width 566 height 18
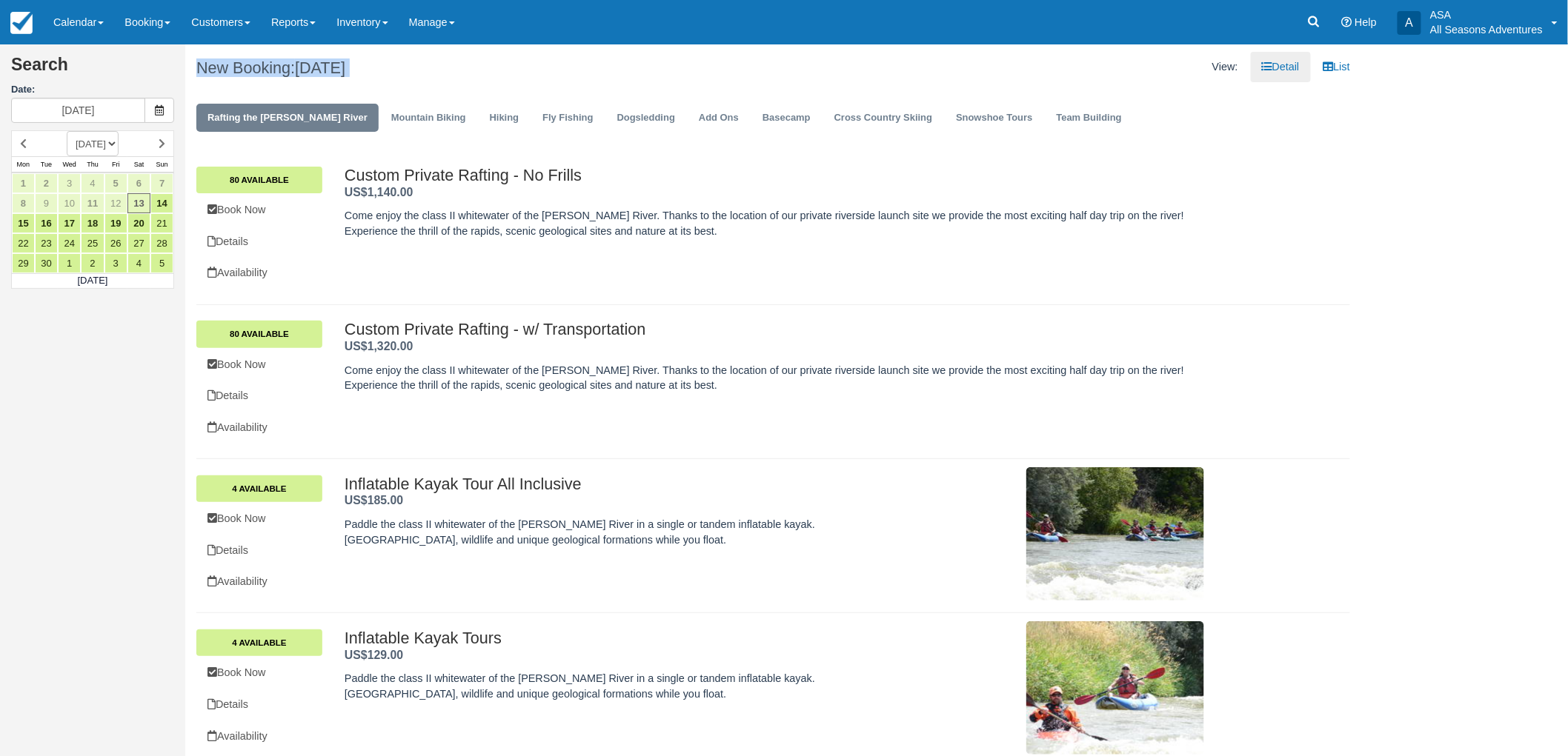
click at [192, 66] on div "New Booking: [DATE]" at bounding box center [479, 68] width 589 height 47
drag, startPoint x: 198, startPoint y: 59, endPoint x: 435, endPoint y: 50, distance: 237.2
click at [435, 50] on div "New Booking: [DATE]" at bounding box center [479, 68] width 589 height 47
click at [433, 65] on h1 "New Booking: [DATE]" at bounding box center [478, 68] width 566 height 18
drag, startPoint x: 432, startPoint y: 67, endPoint x: 202, endPoint y: 64, distance: 230.0
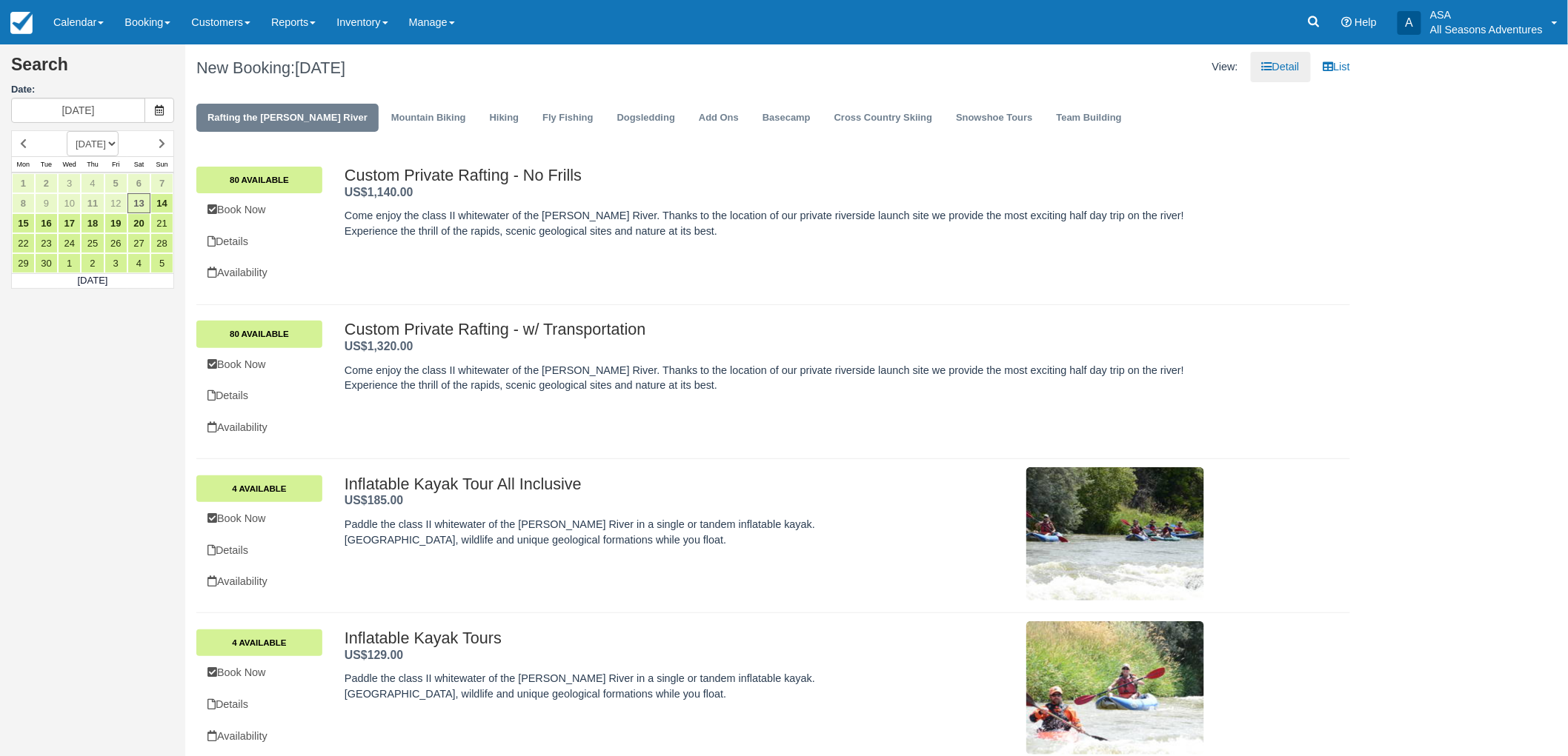
click at [202, 64] on h1 "New Booking: [DATE]" at bounding box center [478, 68] width 566 height 18
drag, startPoint x: 196, startPoint y: 65, endPoint x: 452, endPoint y: 54, distance: 256.2
click at [452, 54] on div "New Booking: [DATE]" at bounding box center [479, 68] width 589 height 47
click at [447, 70] on h1 "New Booking: [DATE]" at bounding box center [478, 68] width 566 height 18
click at [345, 72] on span "[DATE]" at bounding box center [320, 67] width 50 height 18
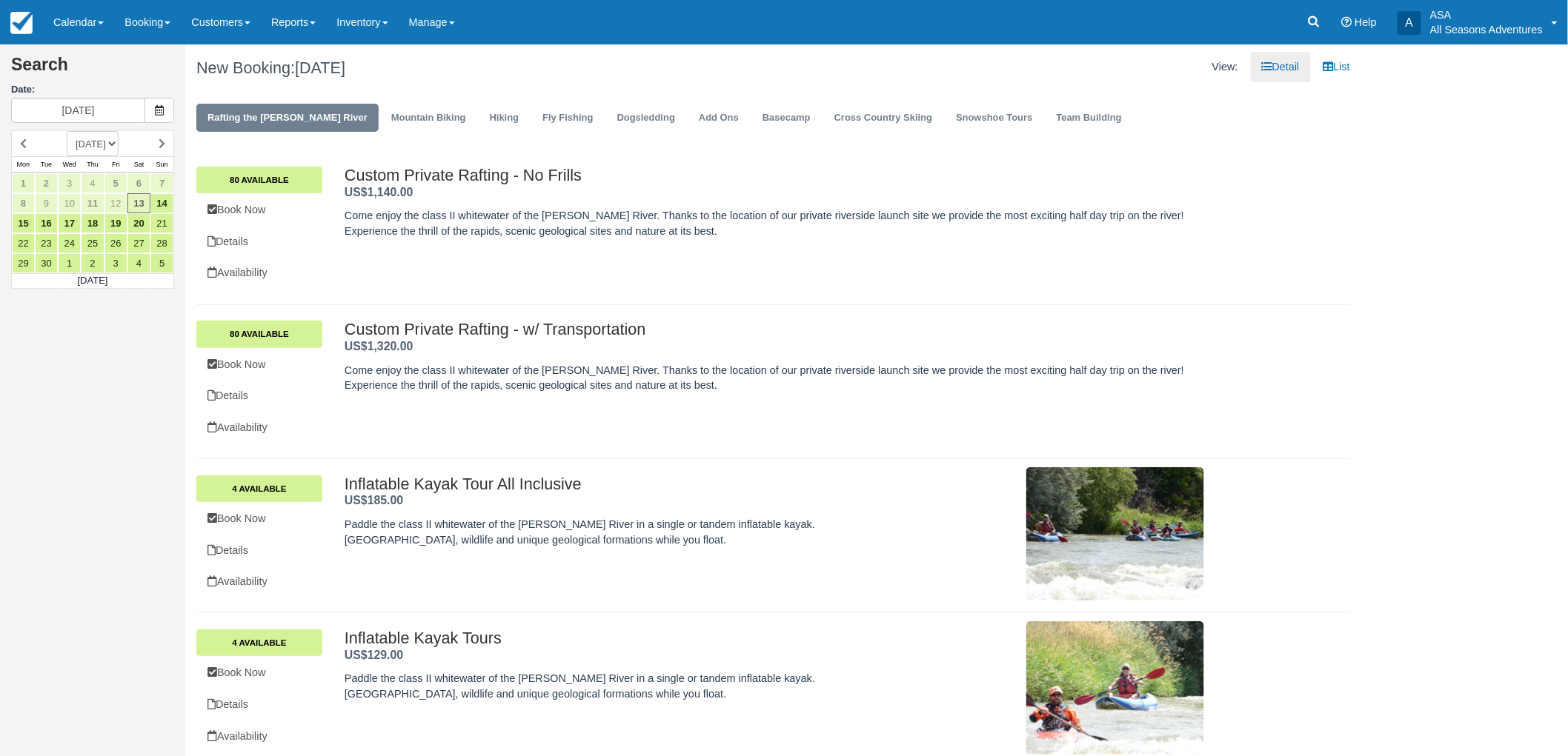
click at [345, 72] on span "[DATE]" at bounding box center [320, 67] width 50 height 18
click at [345, 64] on span "[DATE]" at bounding box center [320, 67] width 50 height 18
click at [230, 64] on h1 "New Booking: [DATE]" at bounding box center [478, 68] width 566 height 18
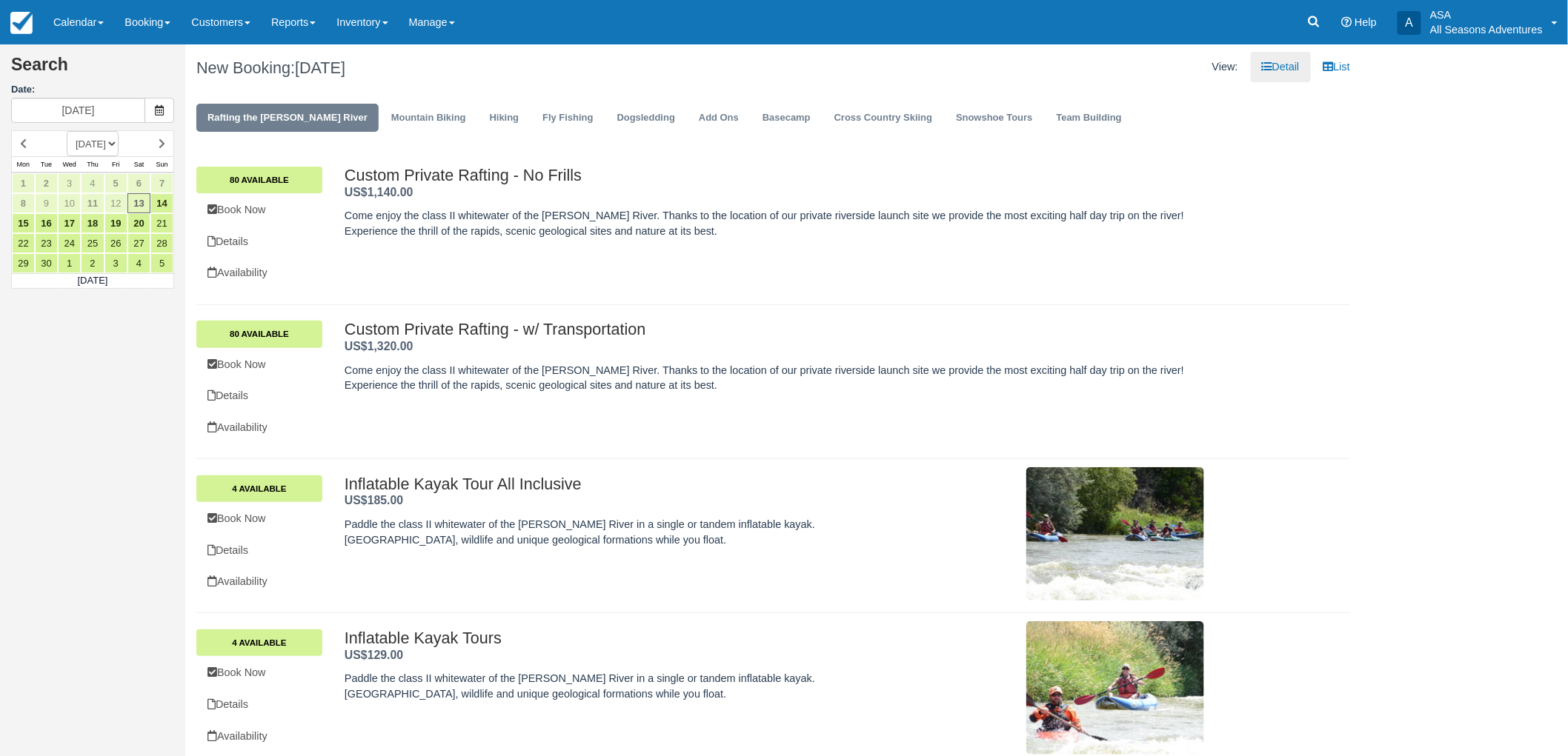
click at [255, 61] on h1 "New Booking: [DATE]" at bounding box center [478, 68] width 566 height 18
click at [345, 67] on span "[DATE]" at bounding box center [320, 67] width 50 height 18
drag, startPoint x: 442, startPoint y: 71, endPoint x: 200, endPoint y: 52, distance: 242.7
click at [200, 52] on div "New Booking: [DATE]" at bounding box center [479, 68] width 589 height 47
click at [464, 82] on div "New Booking: [DATE]" at bounding box center [479, 68] width 589 height 47
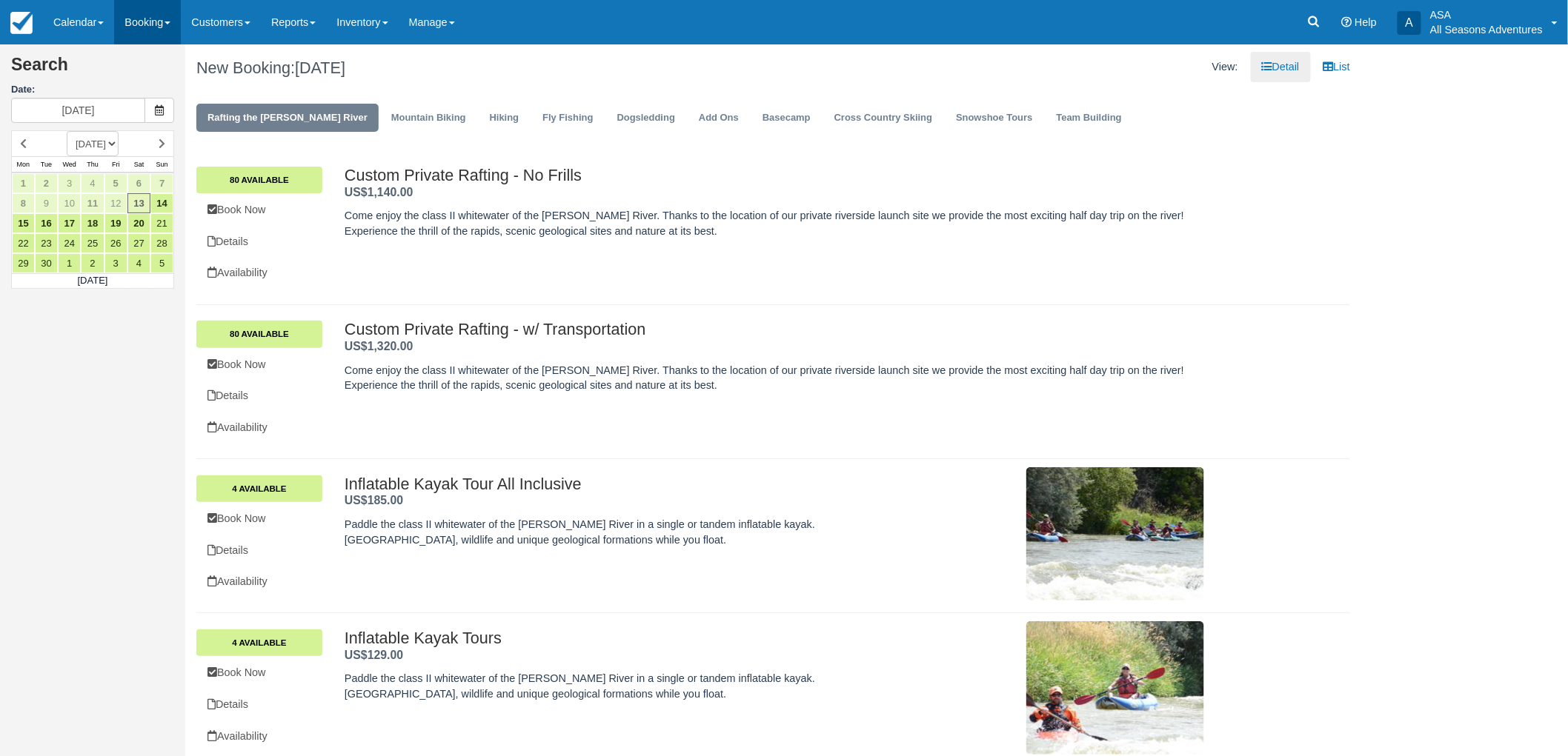
click at [139, 26] on link "Booking" at bounding box center [147, 22] width 67 height 45
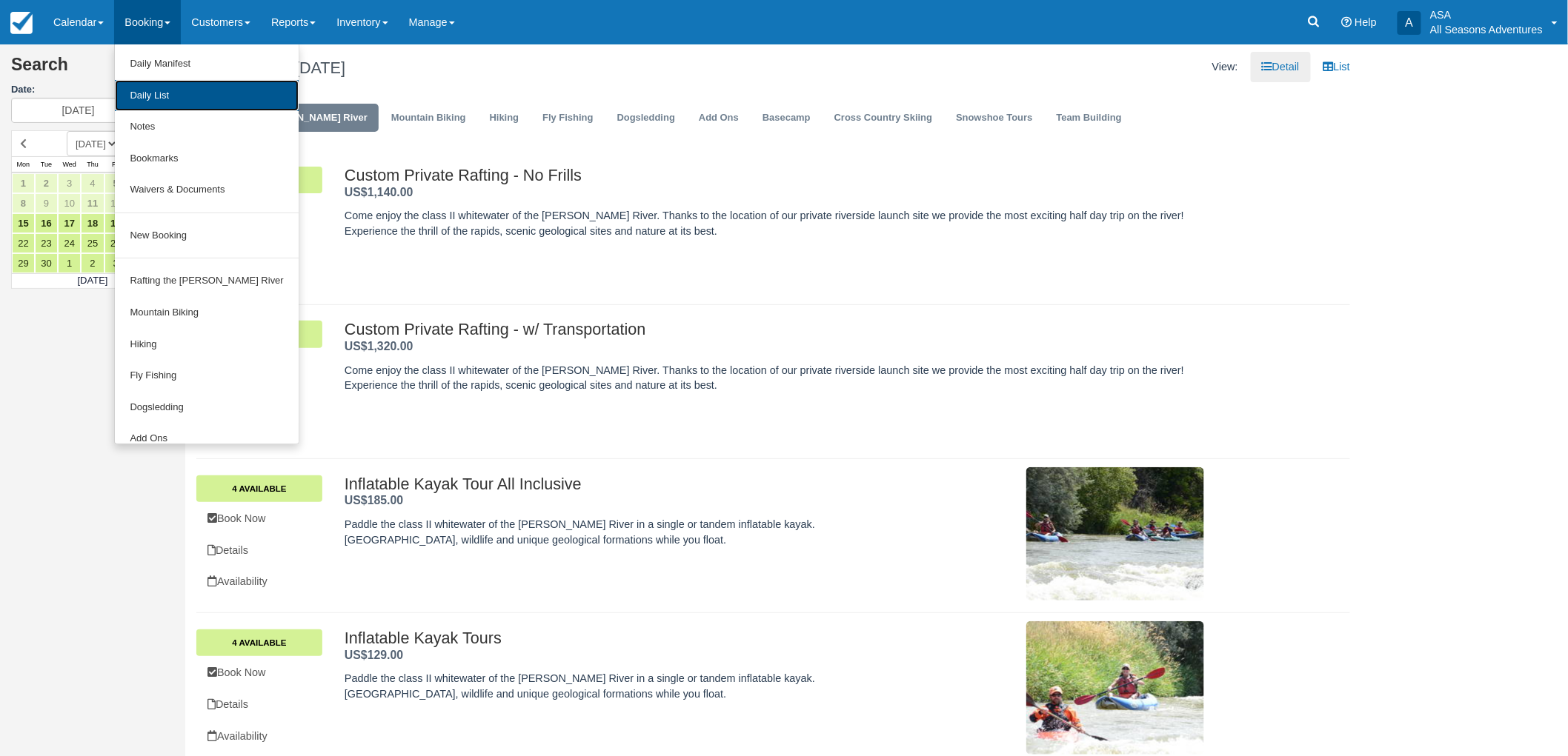
click at [157, 98] on link "Daily List" at bounding box center [206, 96] width 183 height 32
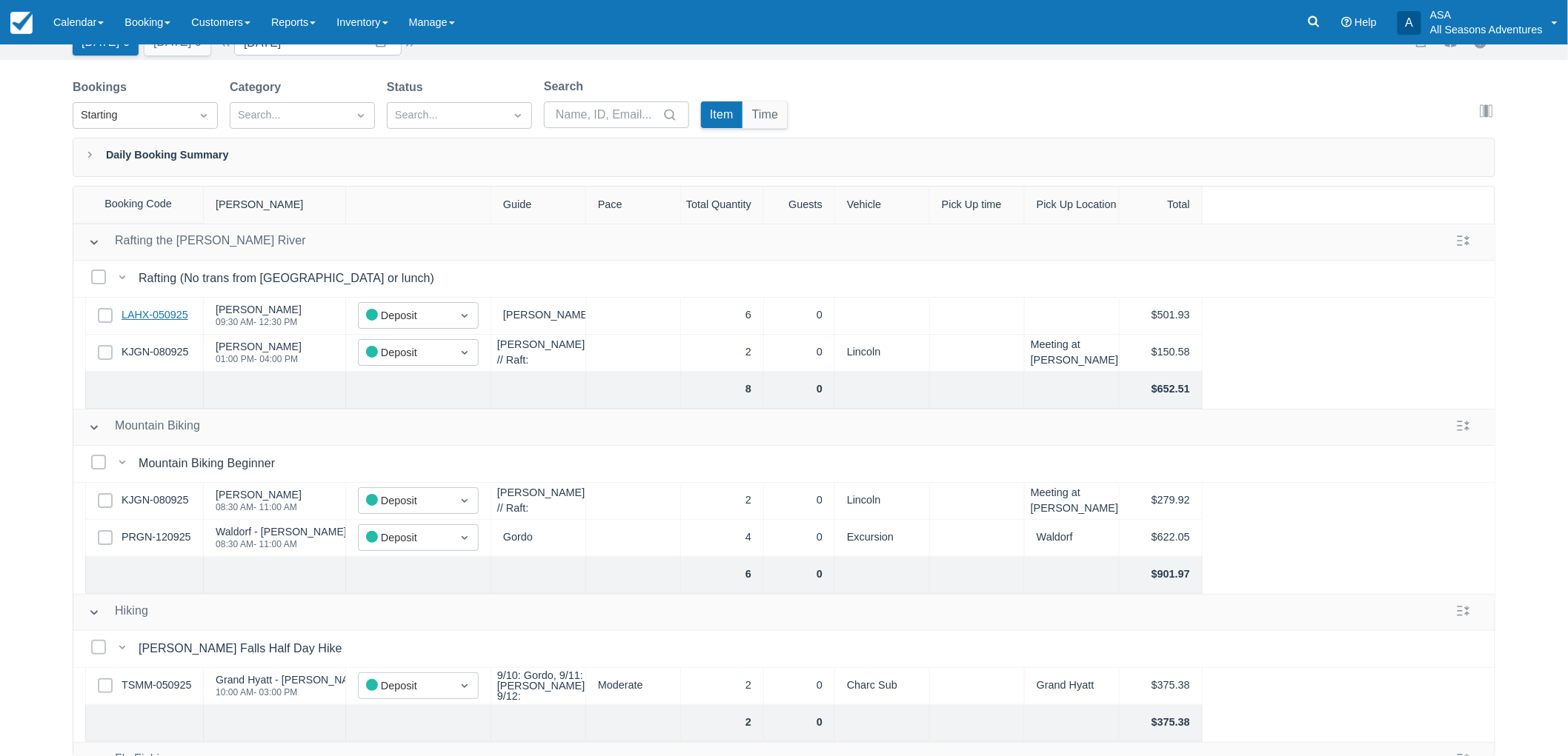
click at [169, 316] on link "LAHX-050925" at bounding box center [154, 315] width 67 height 16
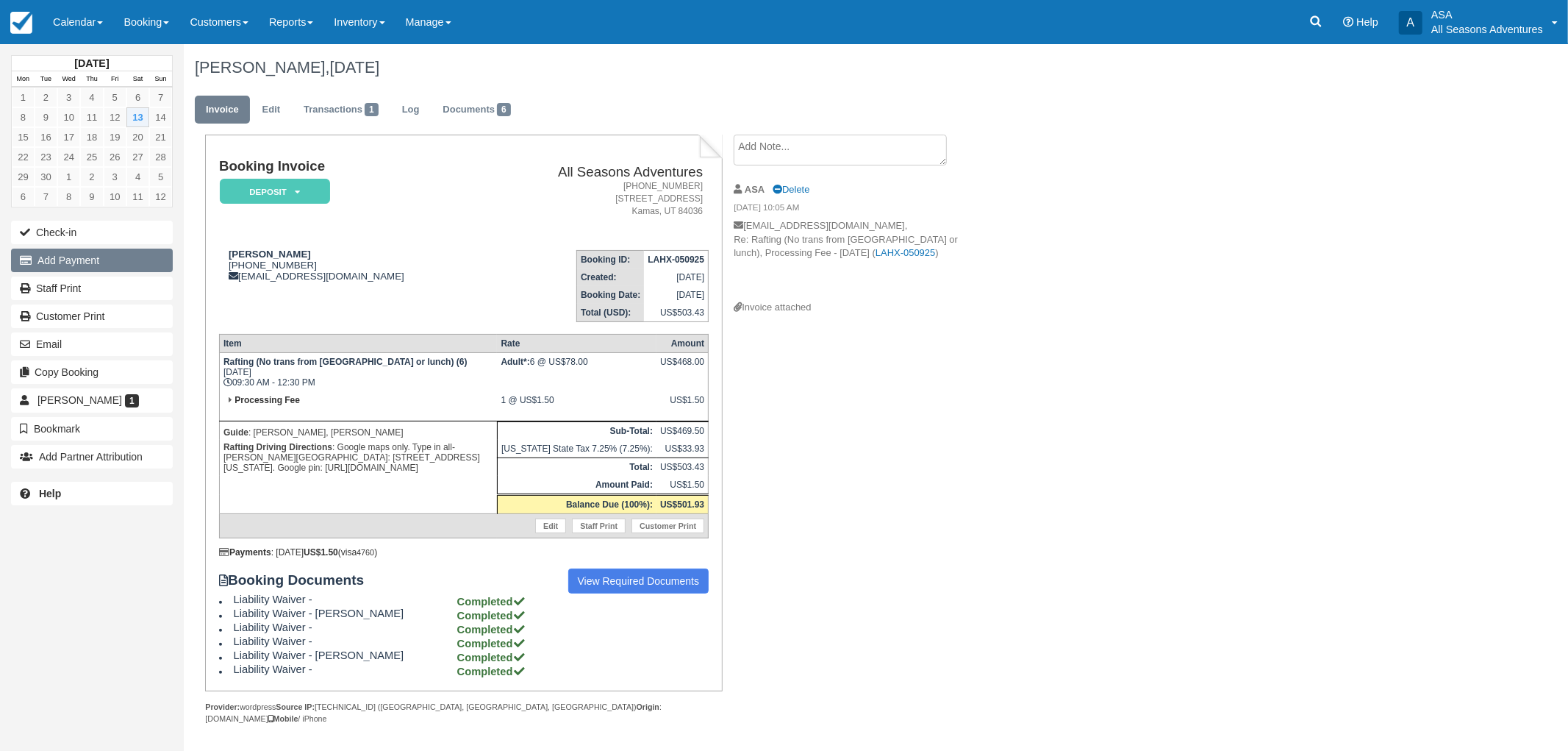
click at [97, 270] on button "Add Payment" at bounding box center [91, 261] width 162 height 24
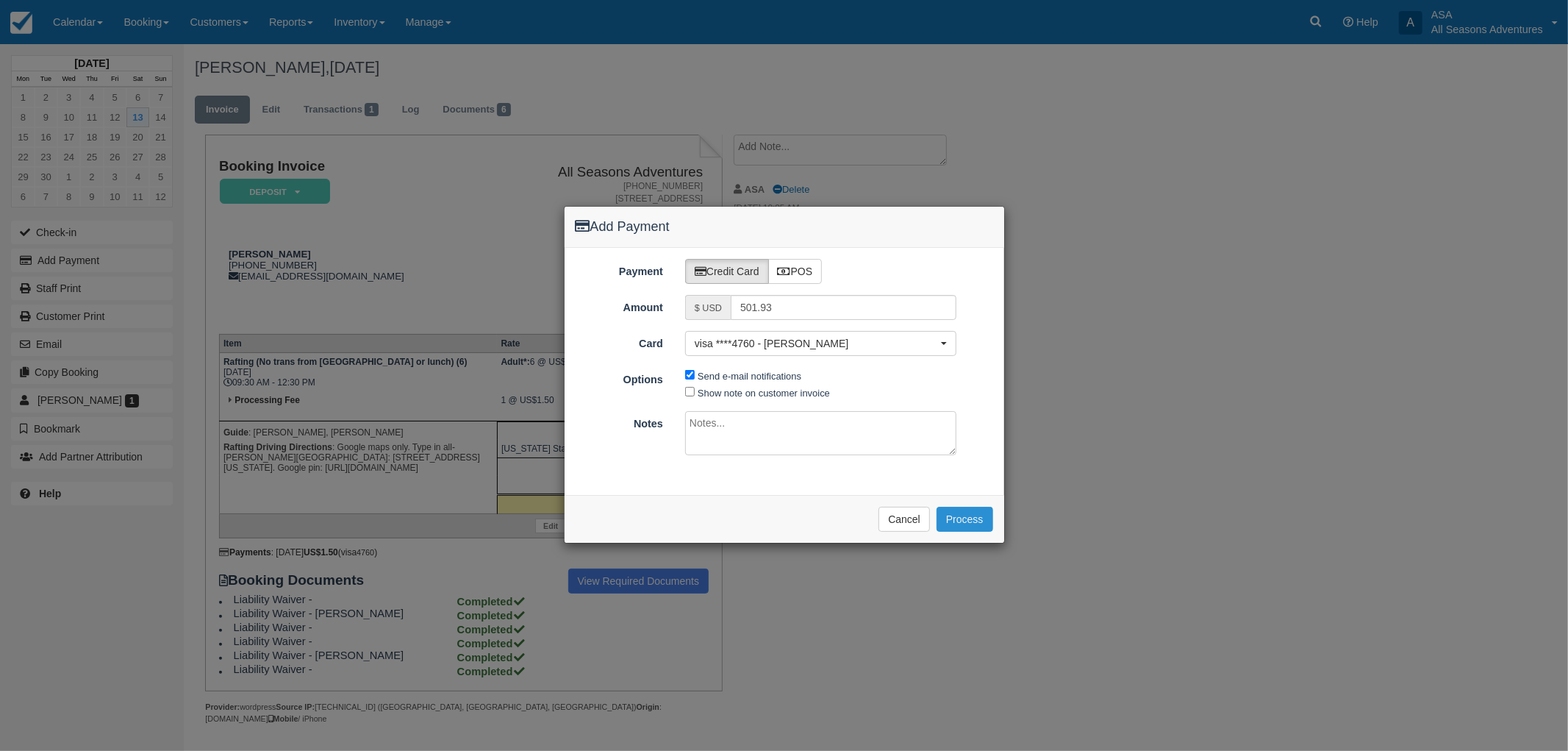
click at [962, 519] on button "Process" at bounding box center [965, 519] width 57 height 25
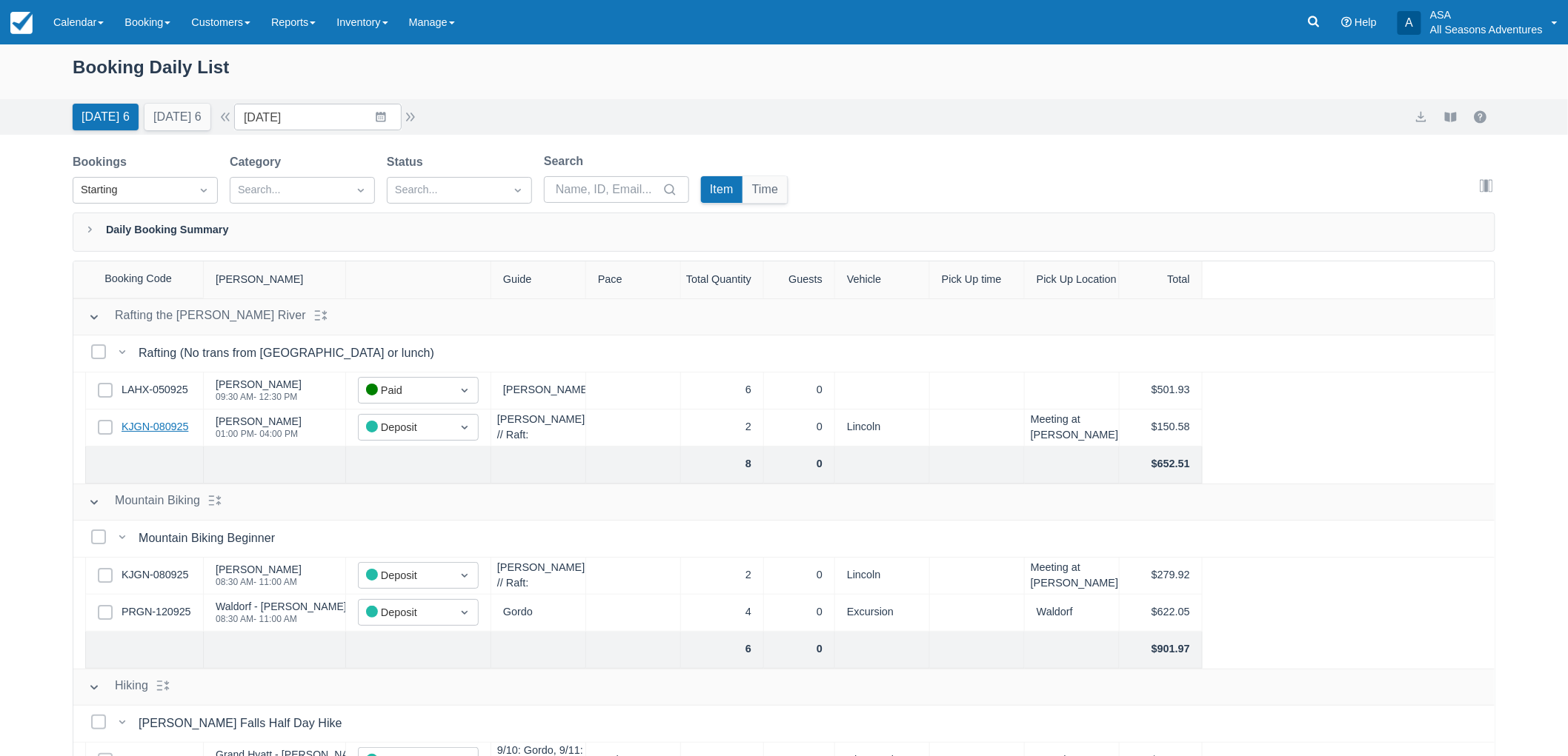
click at [158, 426] on link "KJGN-080925" at bounding box center [154, 427] width 67 height 16
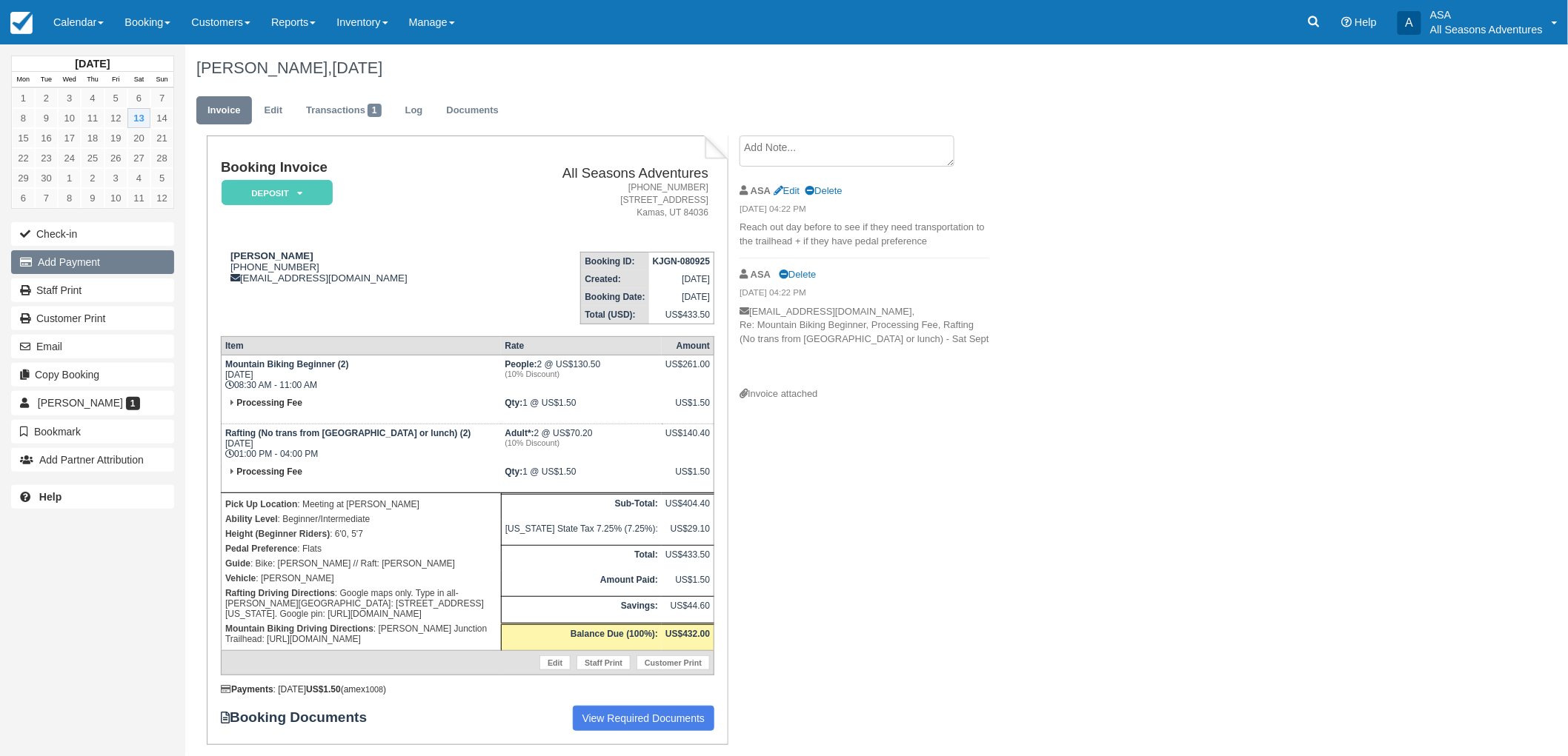
click at [122, 271] on button "Add Payment" at bounding box center [92, 262] width 163 height 24
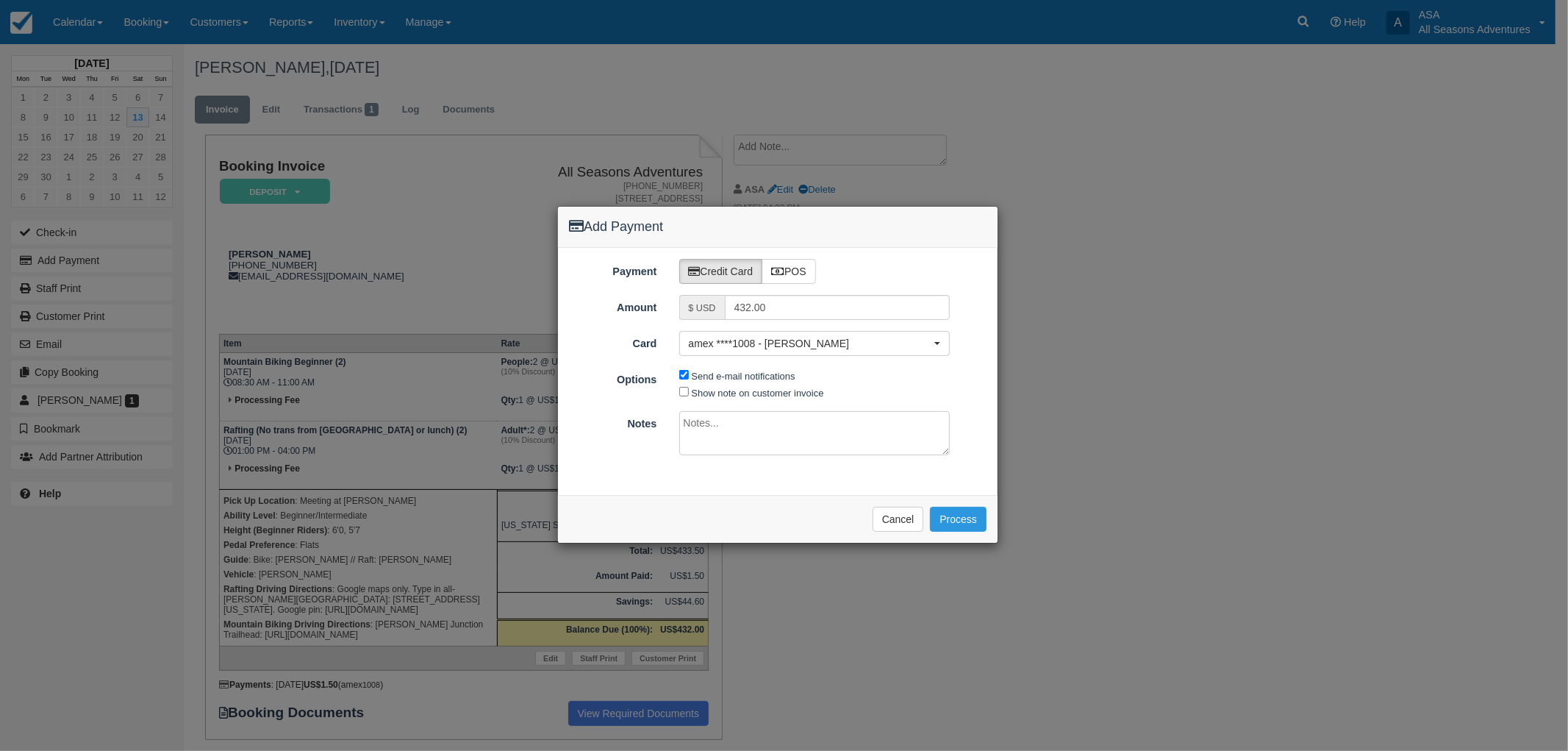
click at [977, 506] on div "Please wait while the payment is processed ... Cancel Process" at bounding box center [778, 518] width 439 height 48
click at [969, 518] on button "Process" at bounding box center [959, 519] width 57 height 25
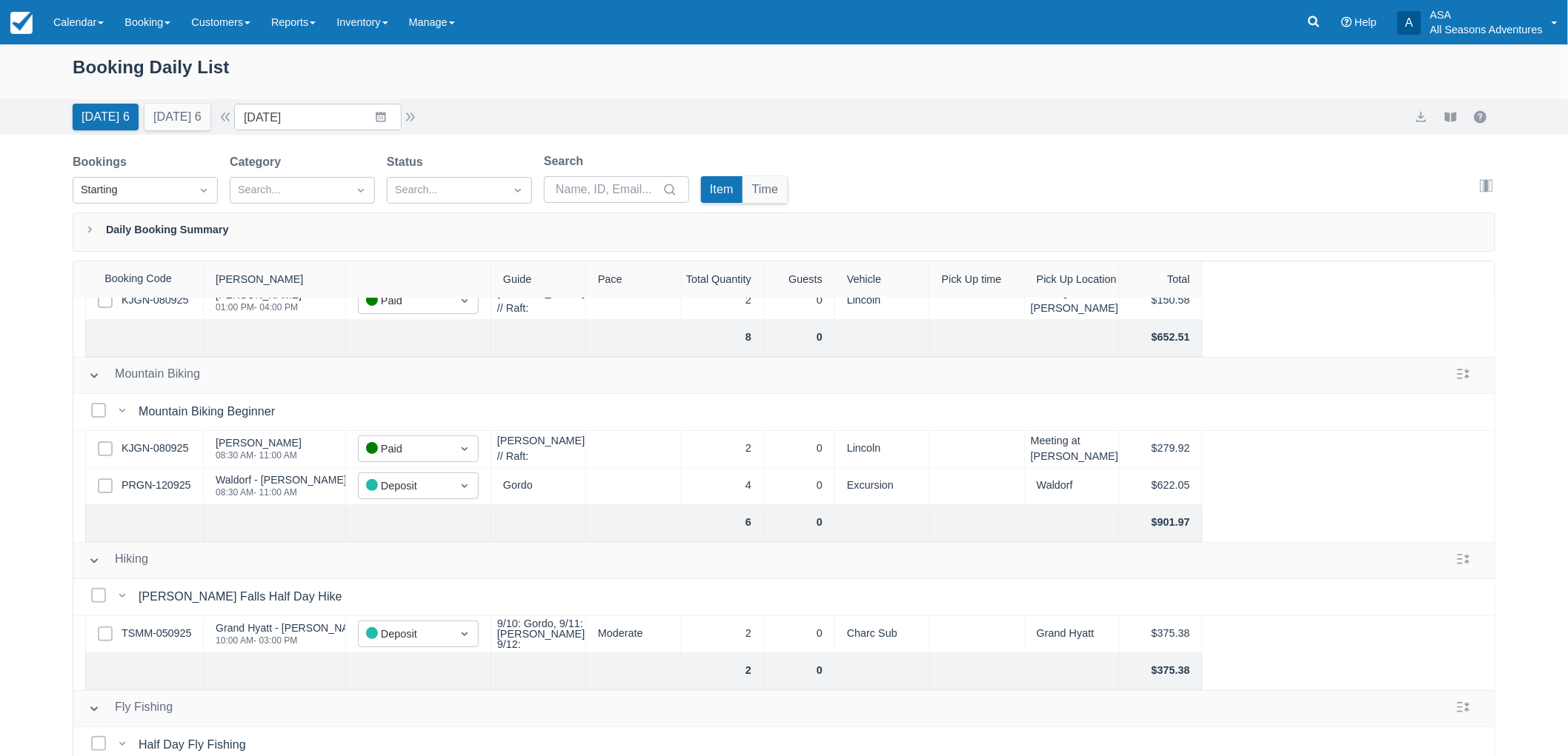
scroll to position [165, 0]
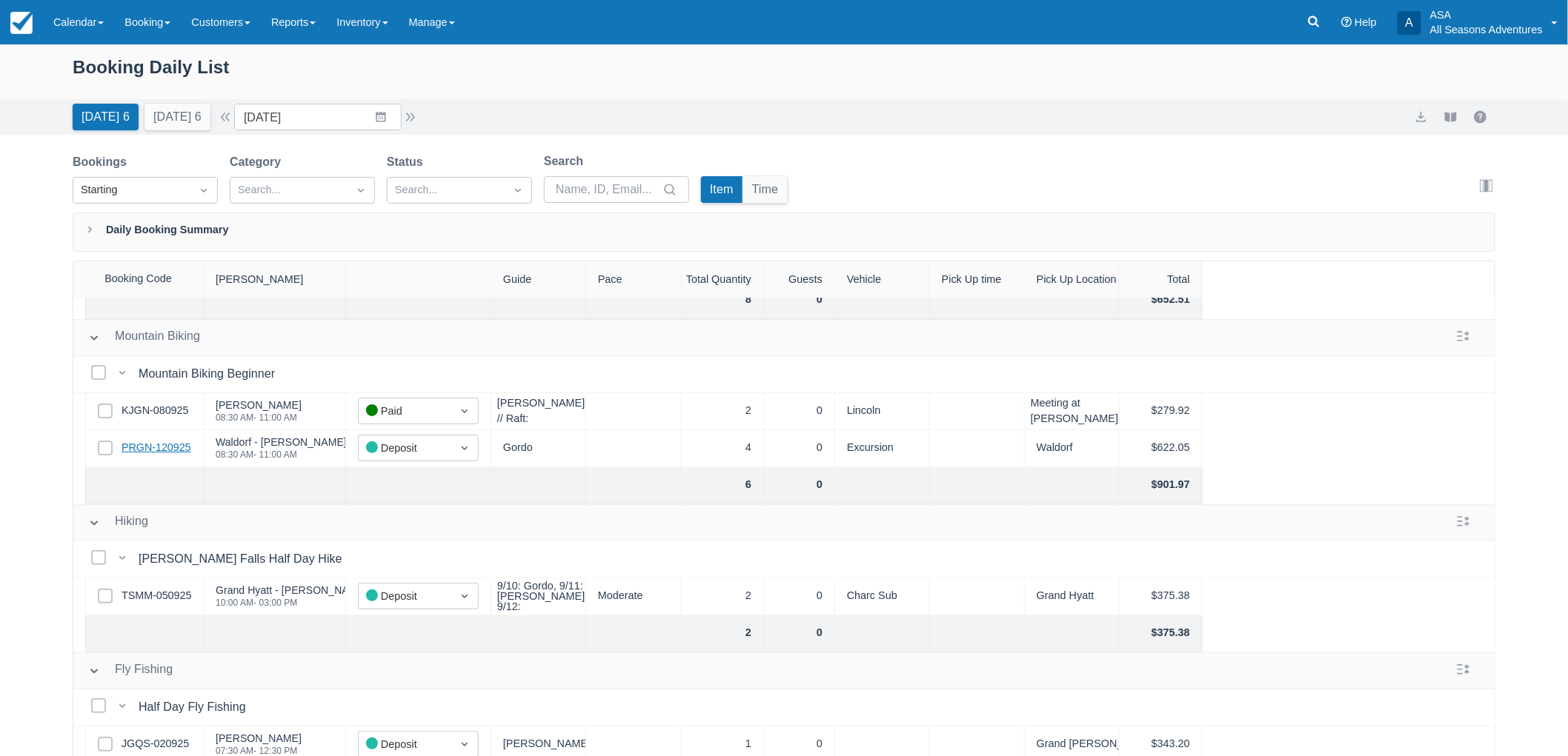
click at [160, 445] on link "PRGN-120925" at bounding box center [156, 448] width 69 height 16
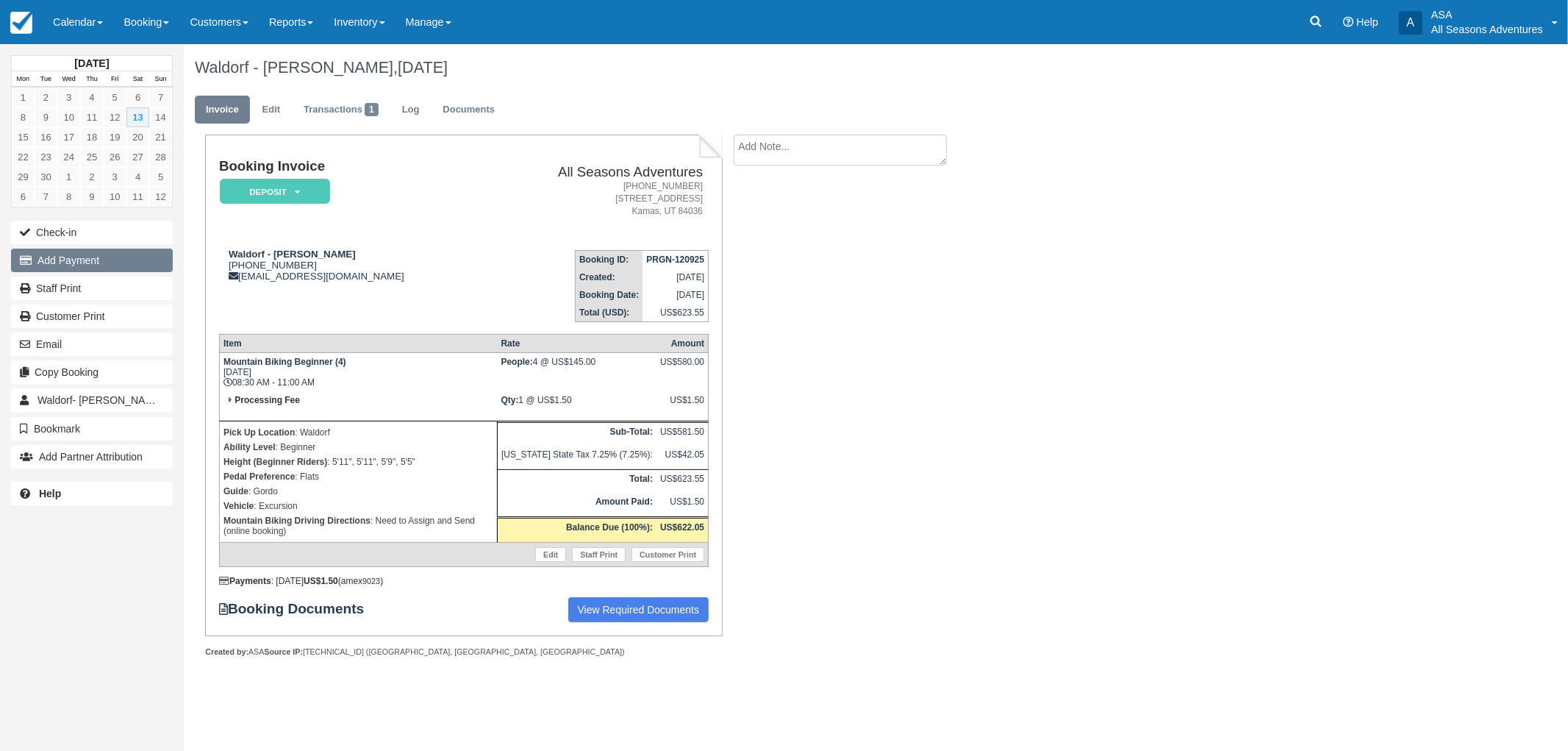
click at [82, 262] on button "Add Payment" at bounding box center [91, 261] width 162 height 24
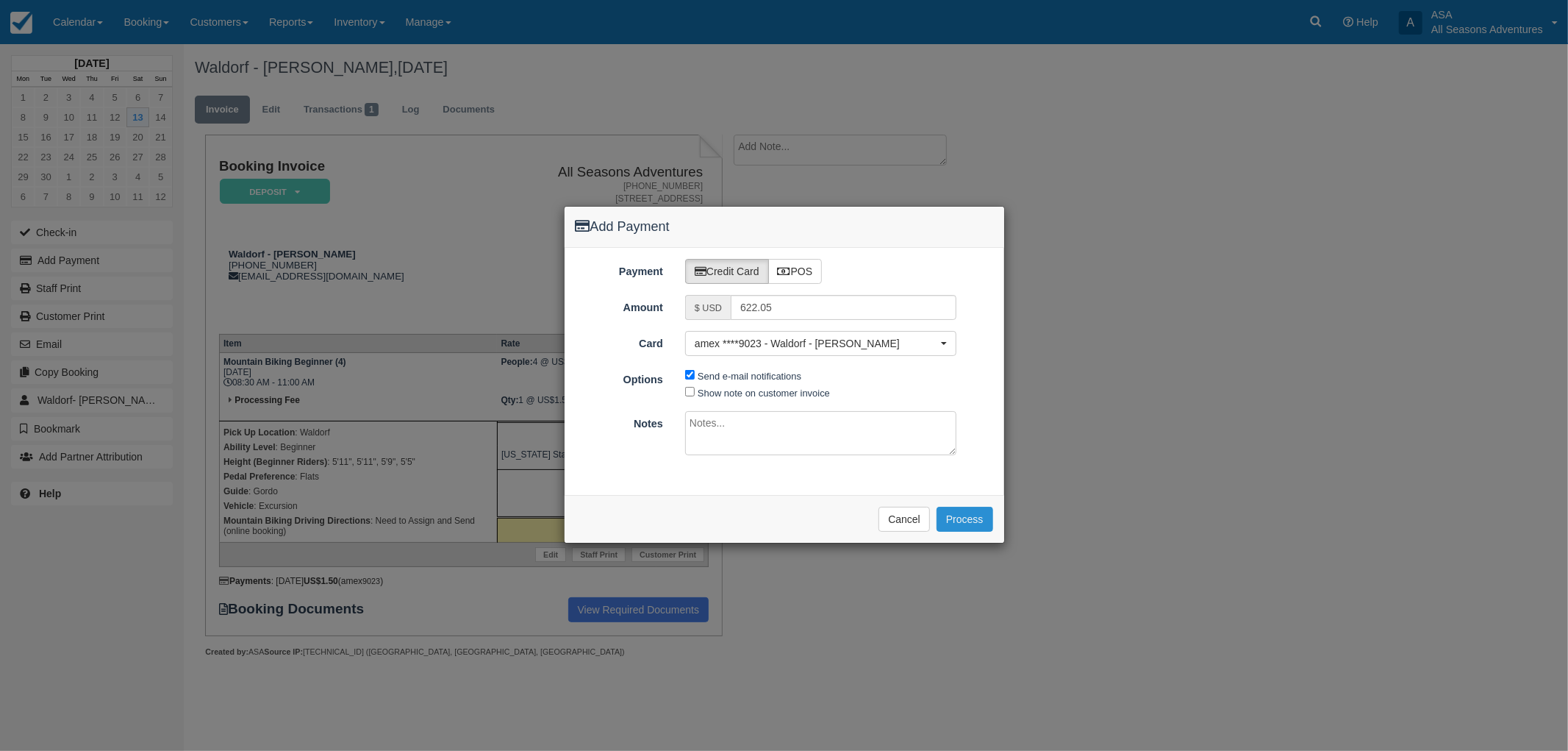
click at [975, 514] on button "Process" at bounding box center [965, 519] width 57 height 25
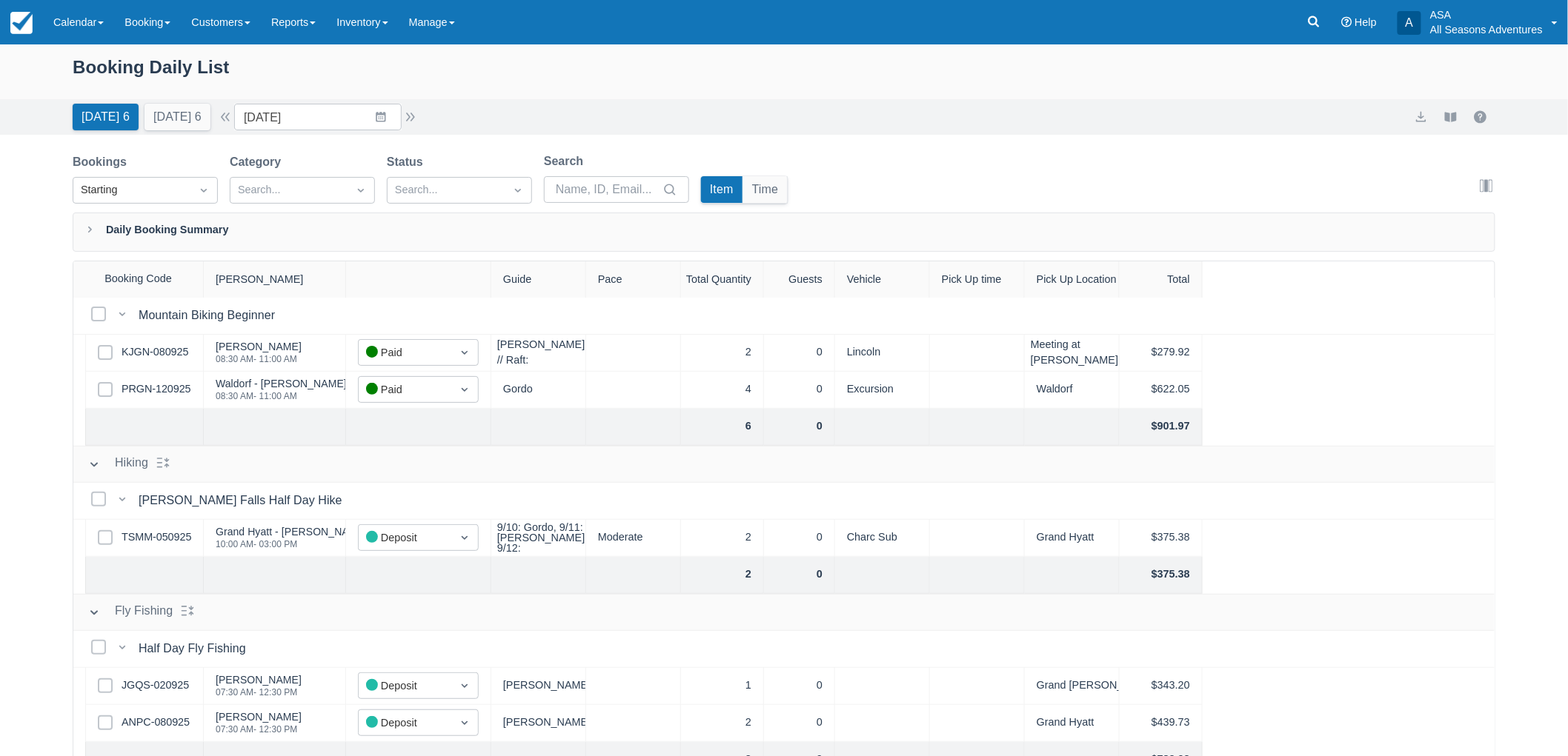
scroll to position [247, 0]
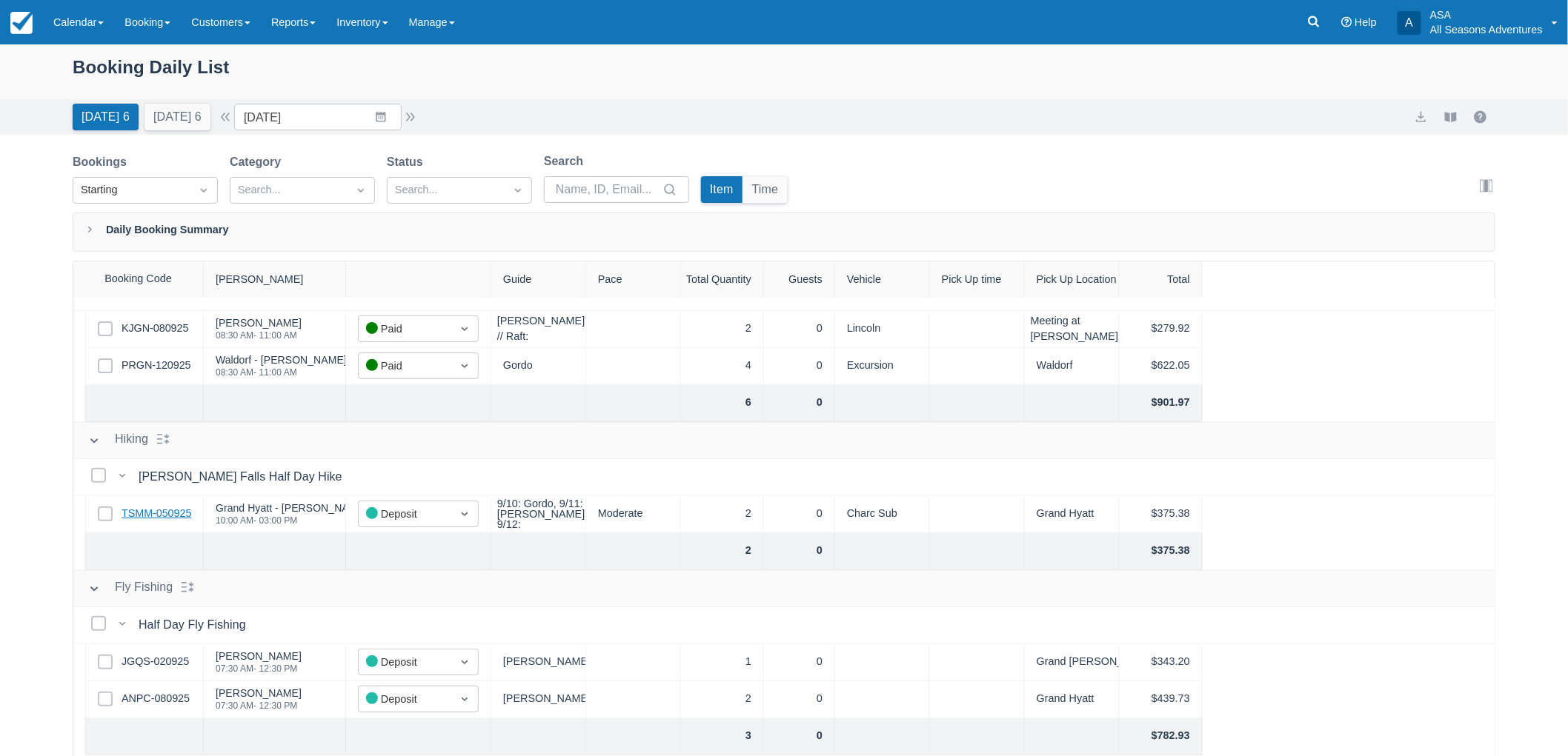
click at [166, 516] on link "TSMM-050925" at bounding box center [156, 514] width 69 height 16
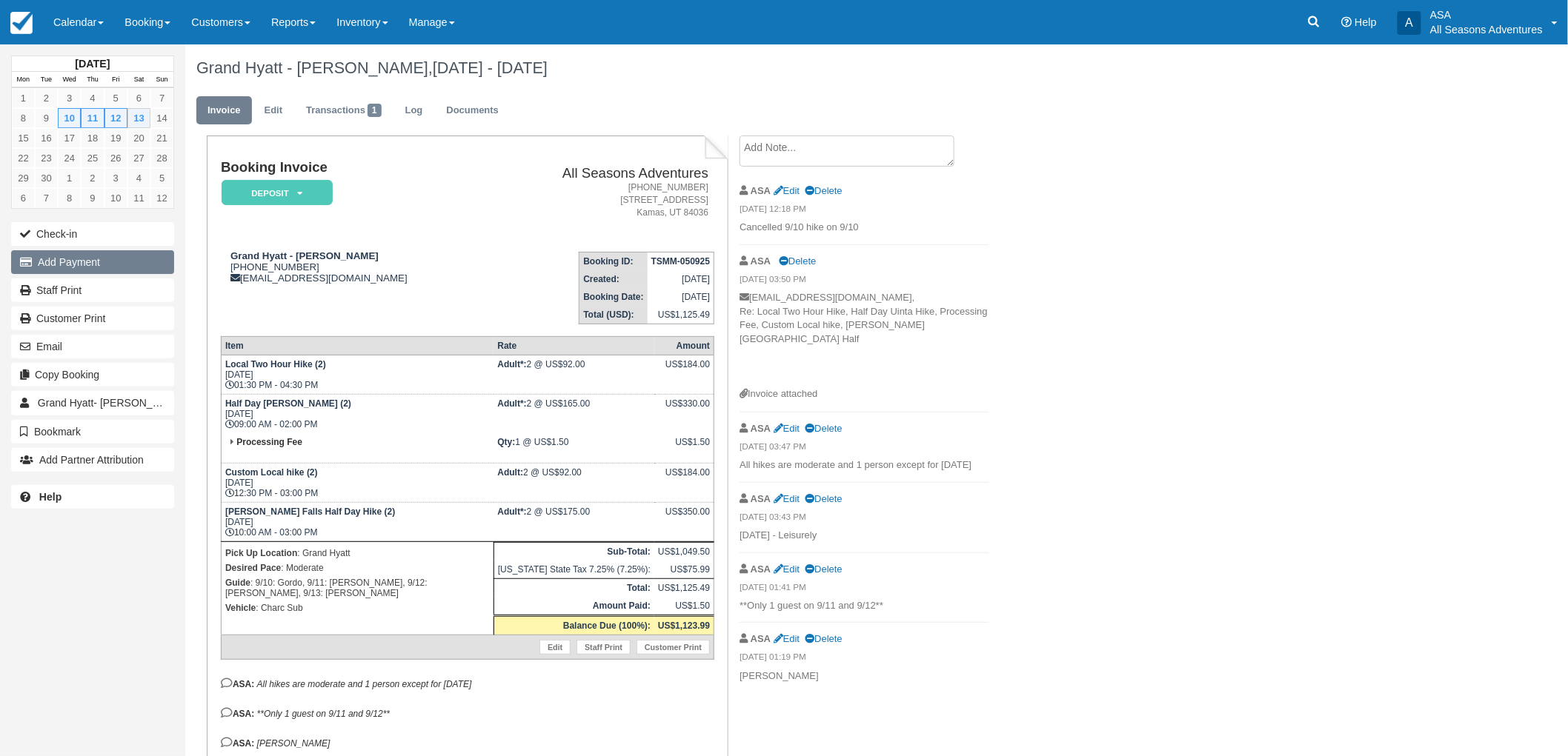
click at [113, 264] on button "Add Payment" at bounding box center [92, 262] width 163 height 24
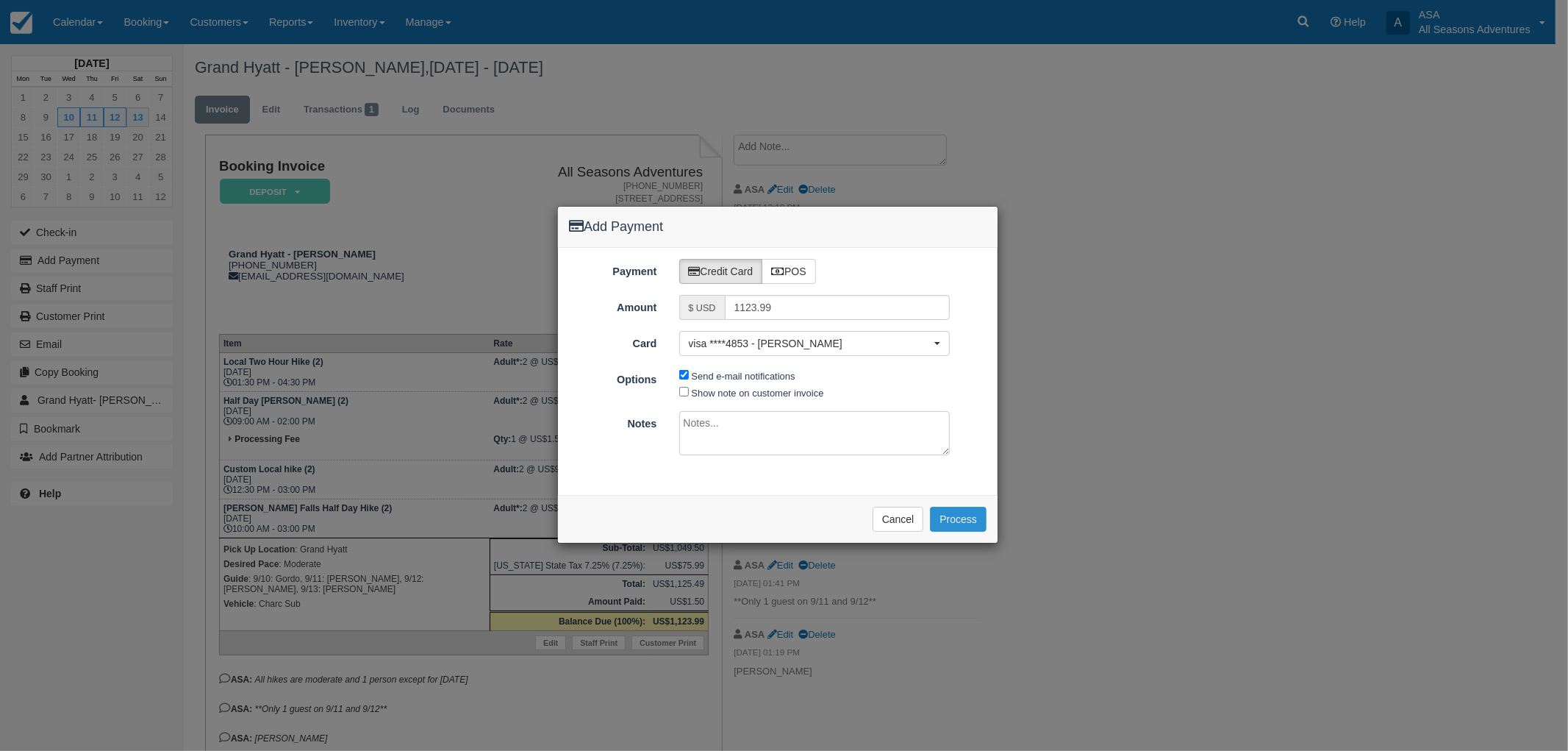
click at [959, 524] on button "Process" at bounding box center [959, 519] width 57 height 25
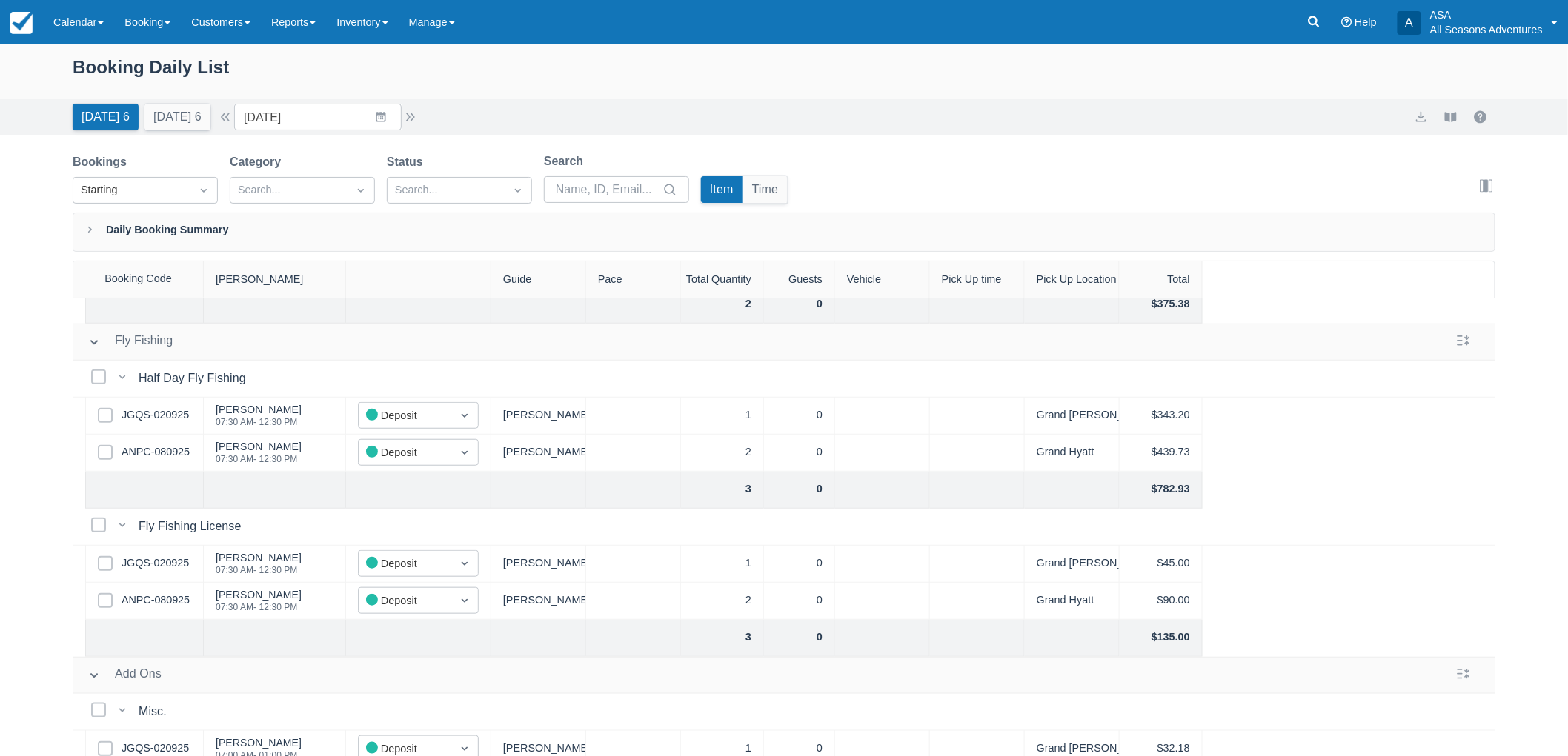
scroll to position [517, 0]
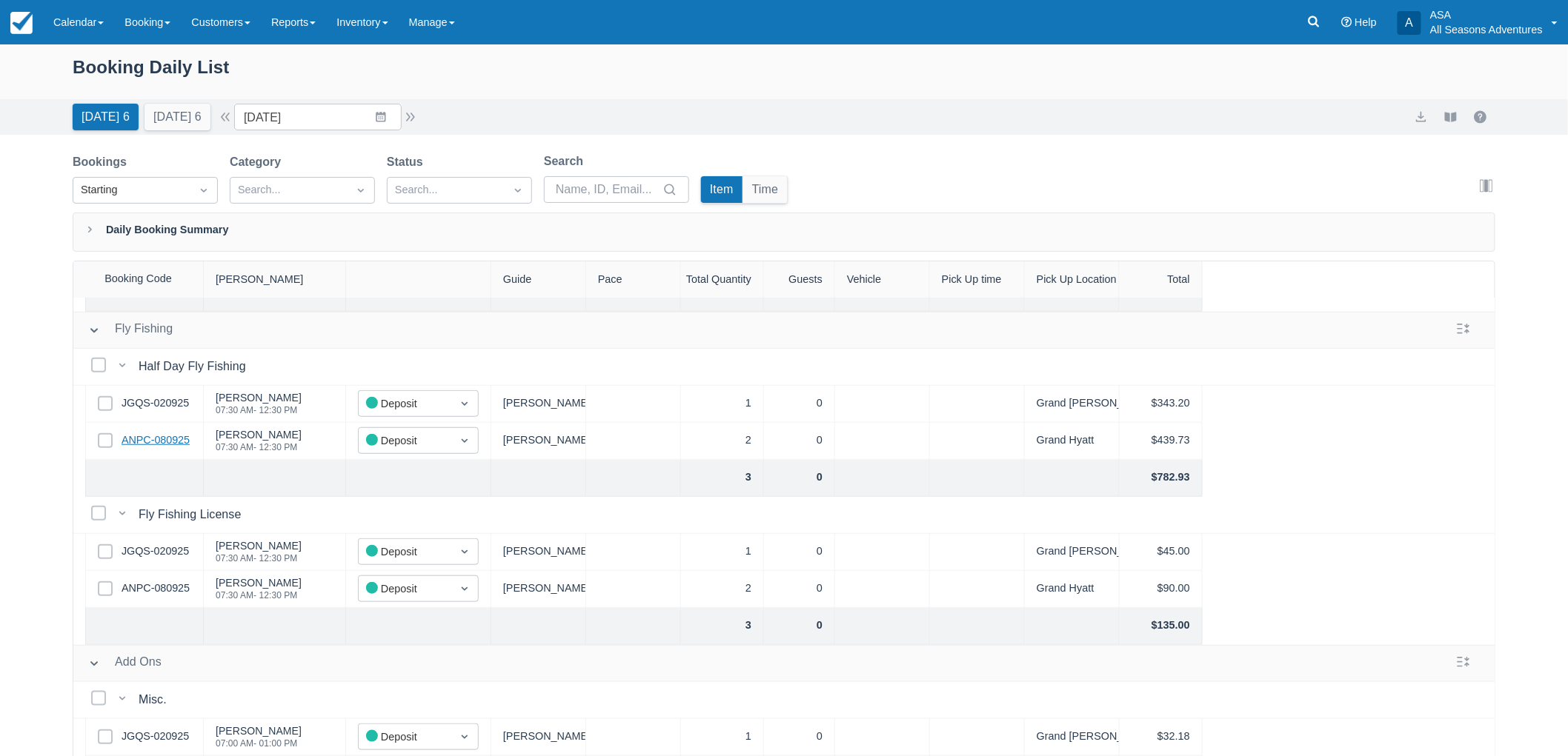
click at [159, 433] on link "ANPC-080925" at bounding box center [155, 441] width 68 height 16
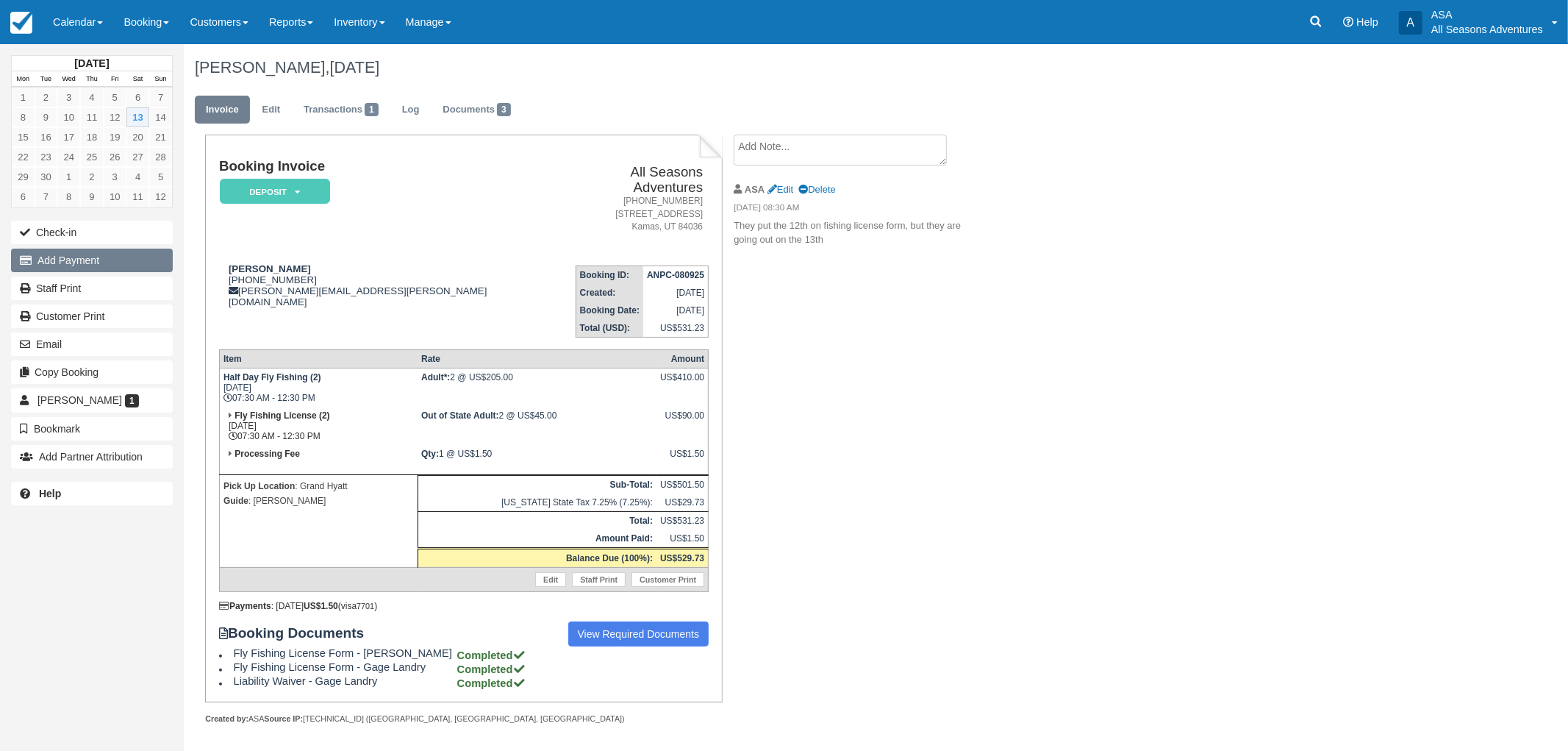
click at [94, 263] on button "Add Payment" at bounding box center [91, 261] width 162 height 24
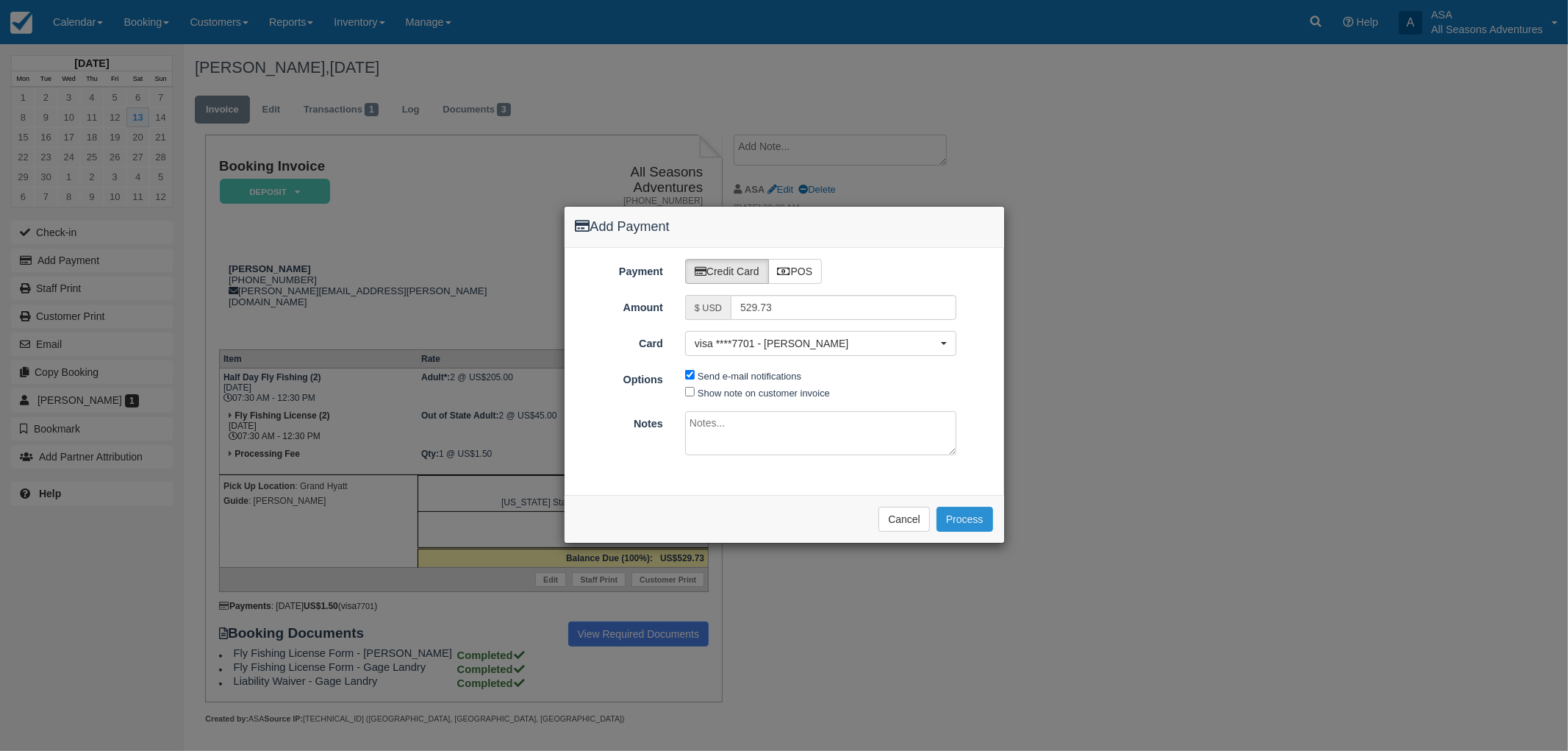
click at [973, 525] on button "Process" at bounding box center [965, 519] width 57 height 25
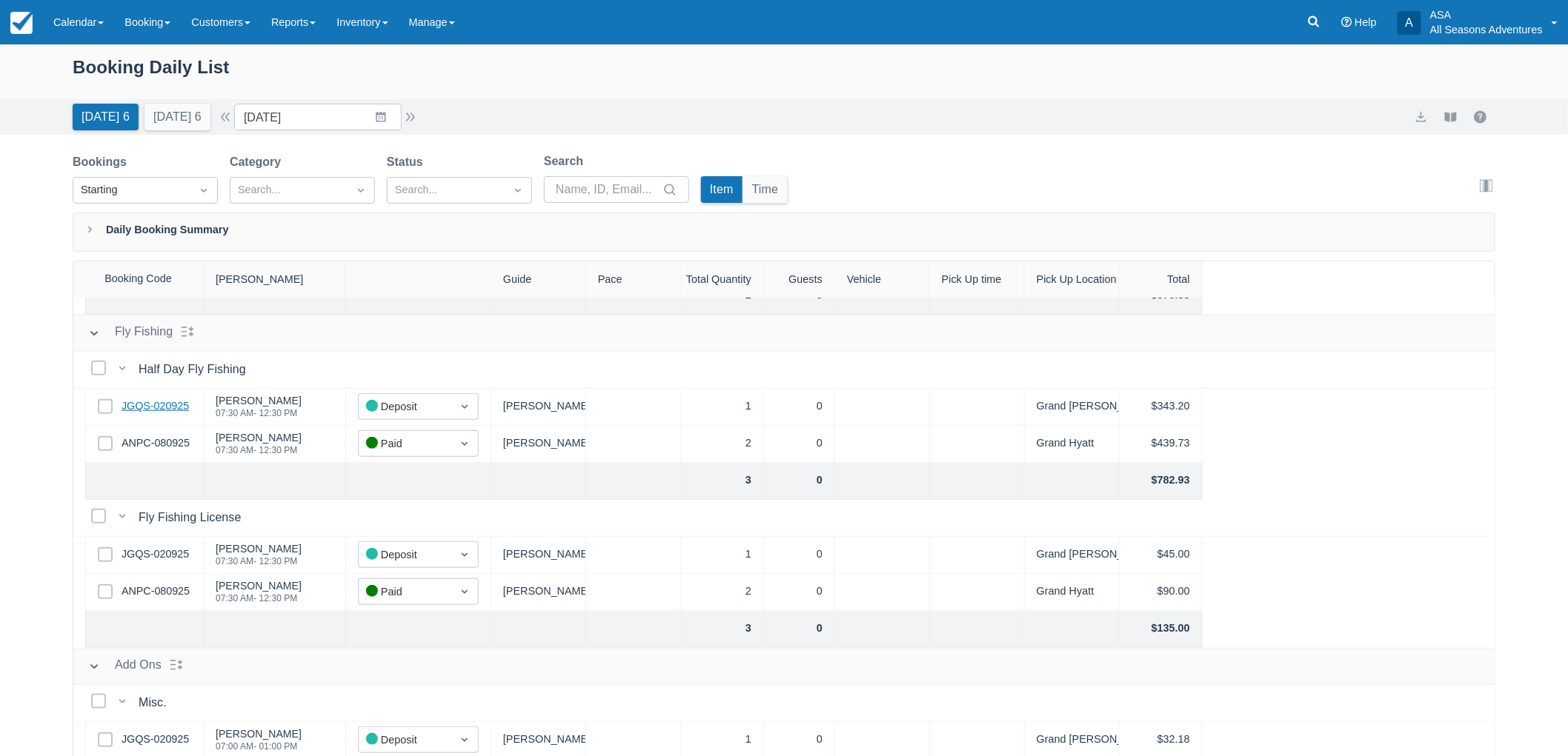
scroll to position [506, 0]
click at [179, 556] on link "JGQS-020925" at bounding box center [155, 552] width 67 height 16
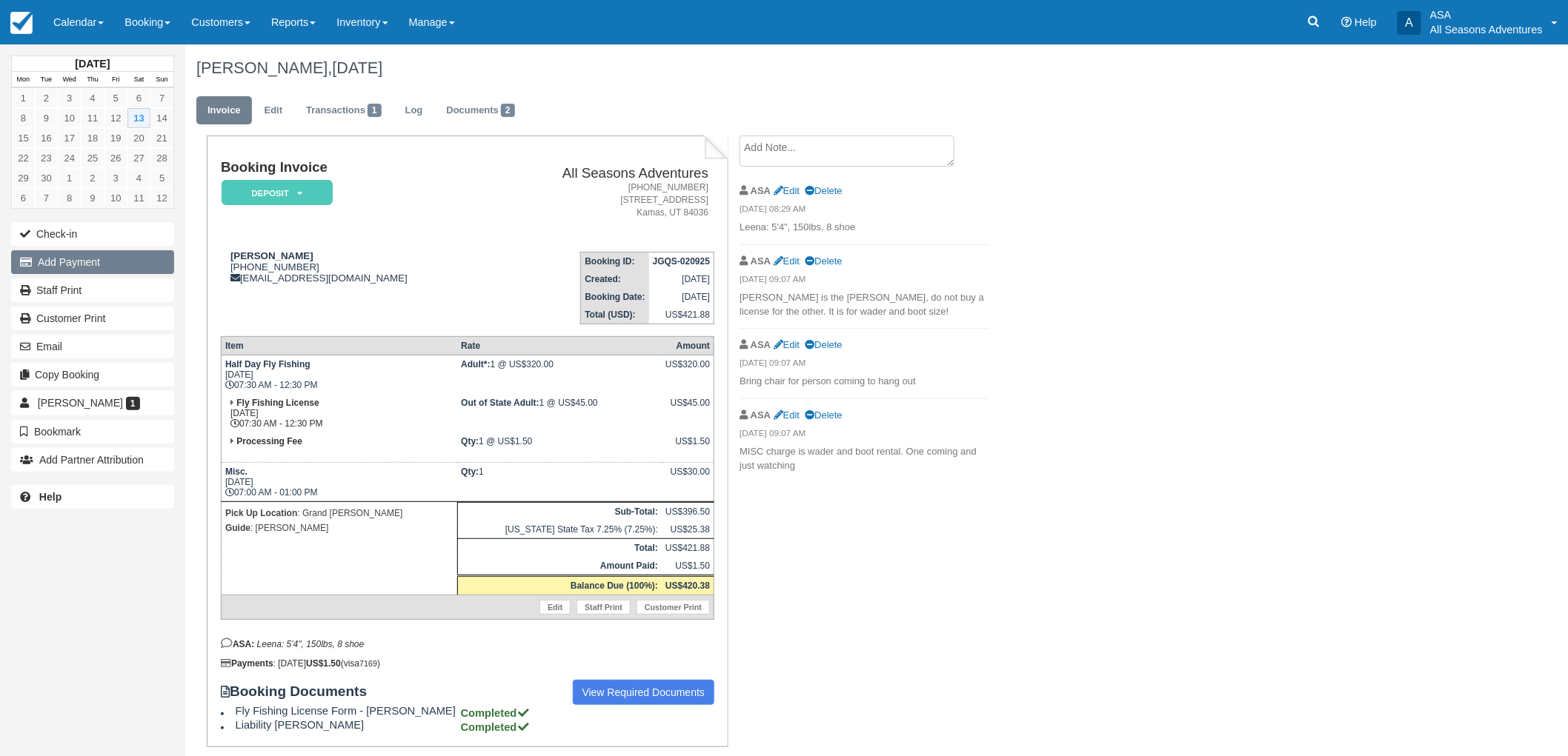
click at [89, 252] on button "Add Payment" at bounding box center [92, 262] width 163 height 24
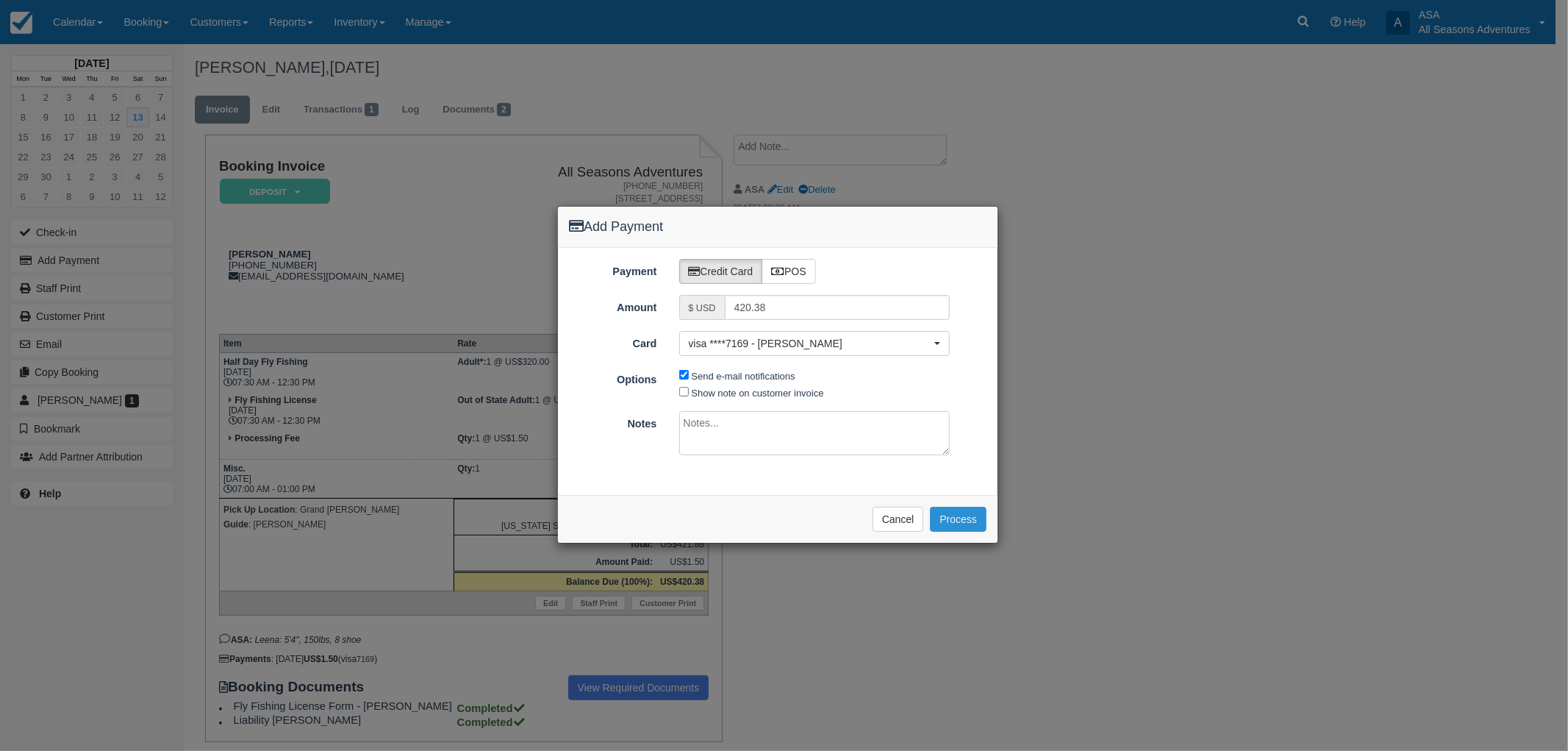
click at [950, 519] on button "Process" at bounding box center [959, 519] width 57 height 25
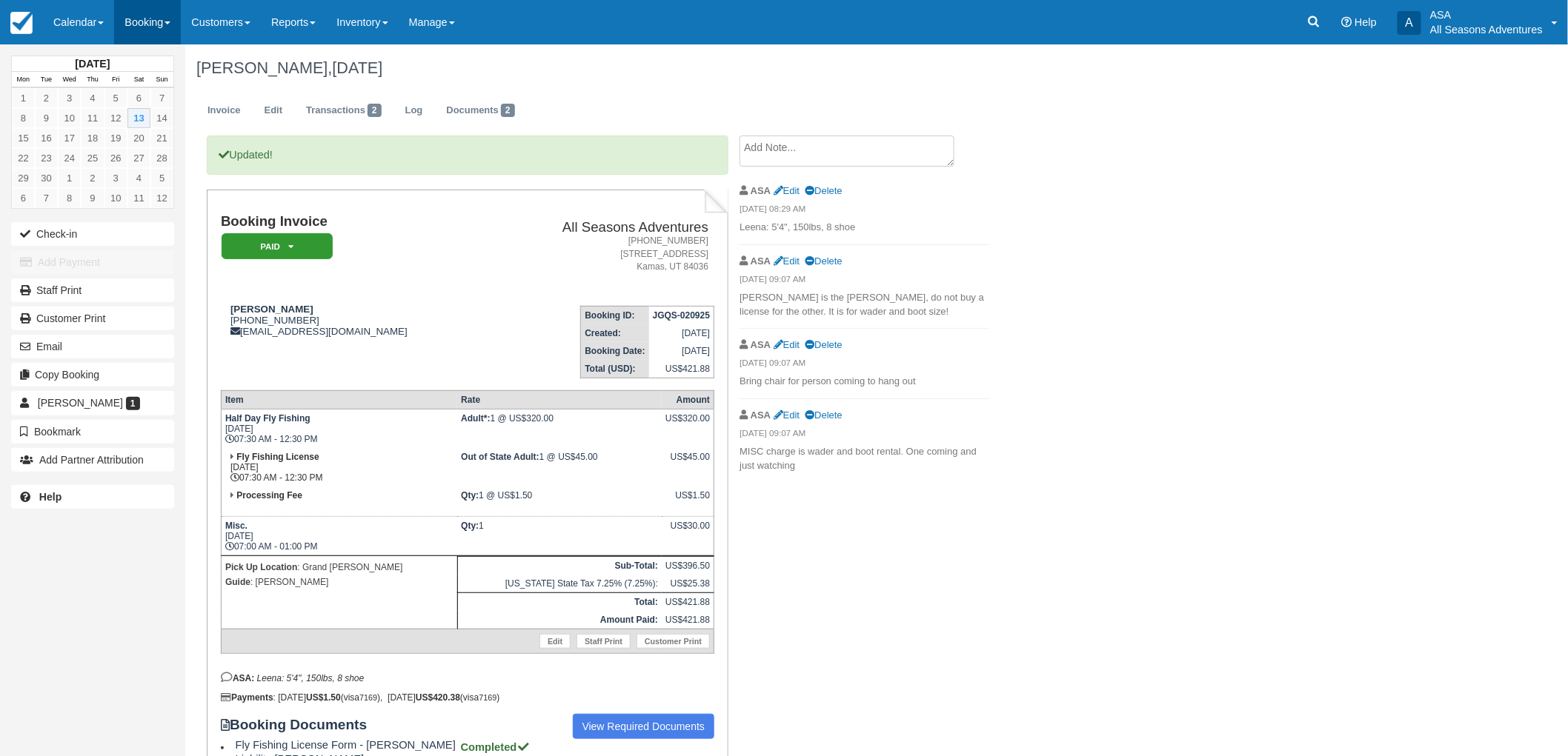
click at [141, 26] on link "Booking" at bounding box center [147, 22] width 67 height 45
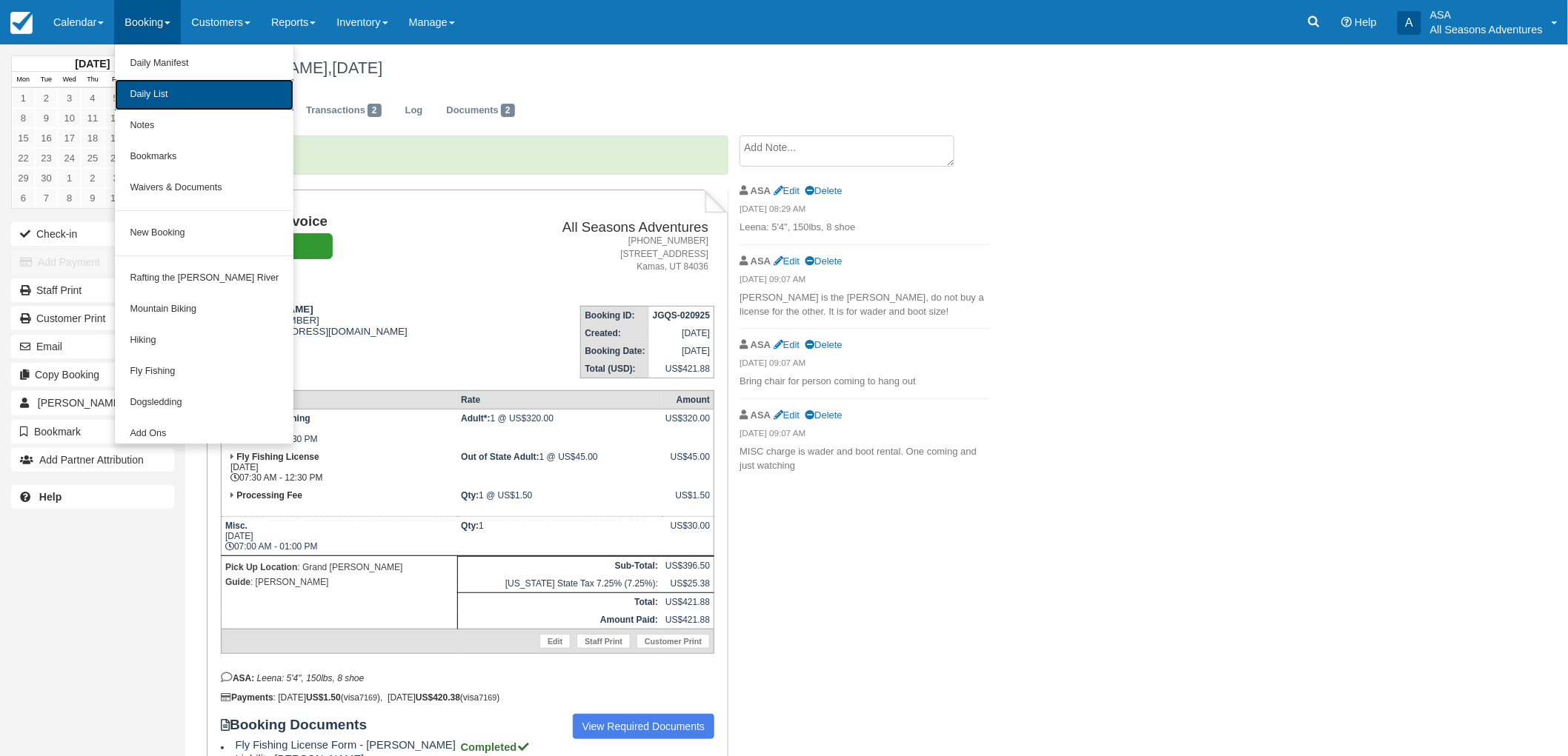
click at [176, 99] on link "Daily List" at bounding box center [204, 95] width 179 height 31
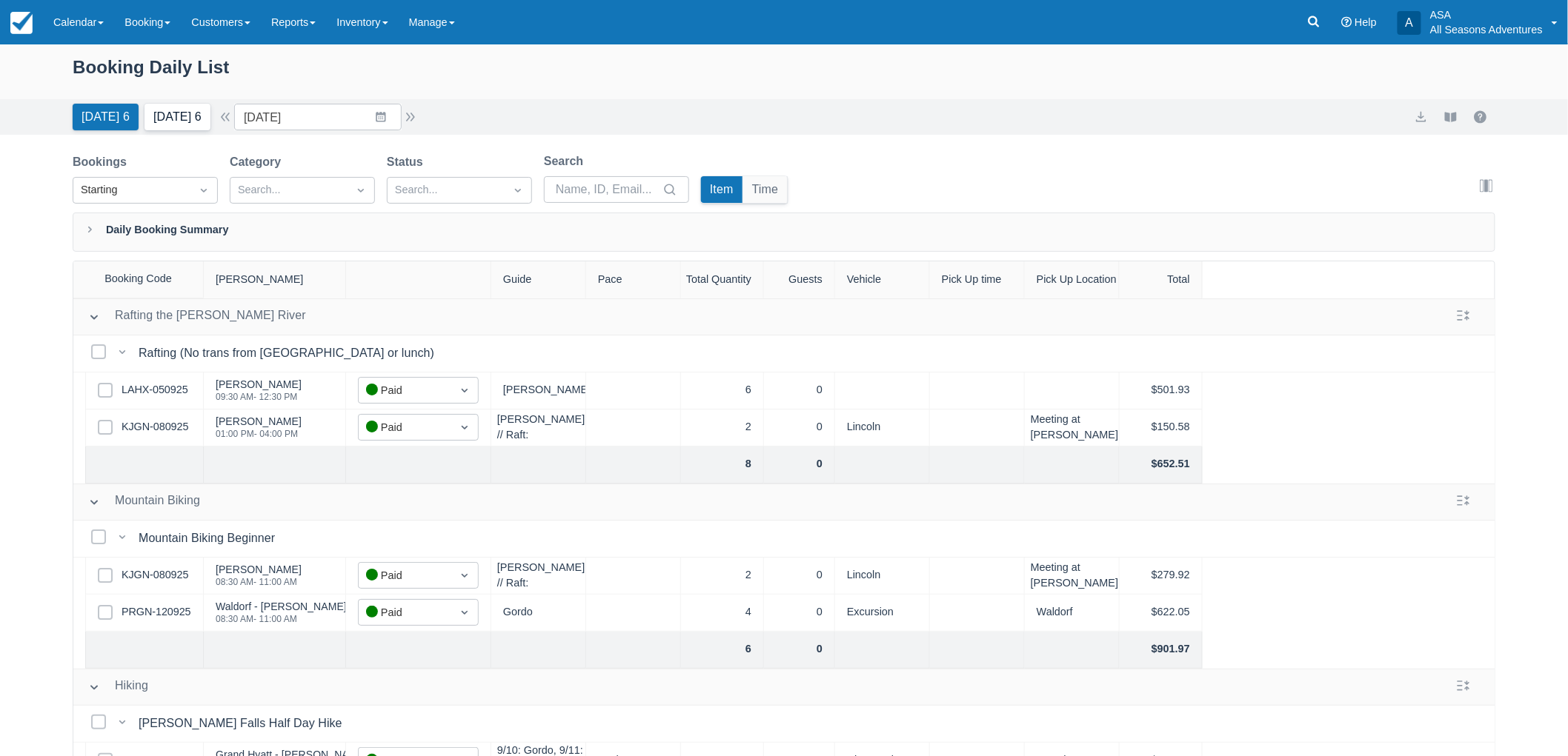
click at [186, 109] on button "[DATE] 6" at bounding box center [178, 117] width 66 height 26
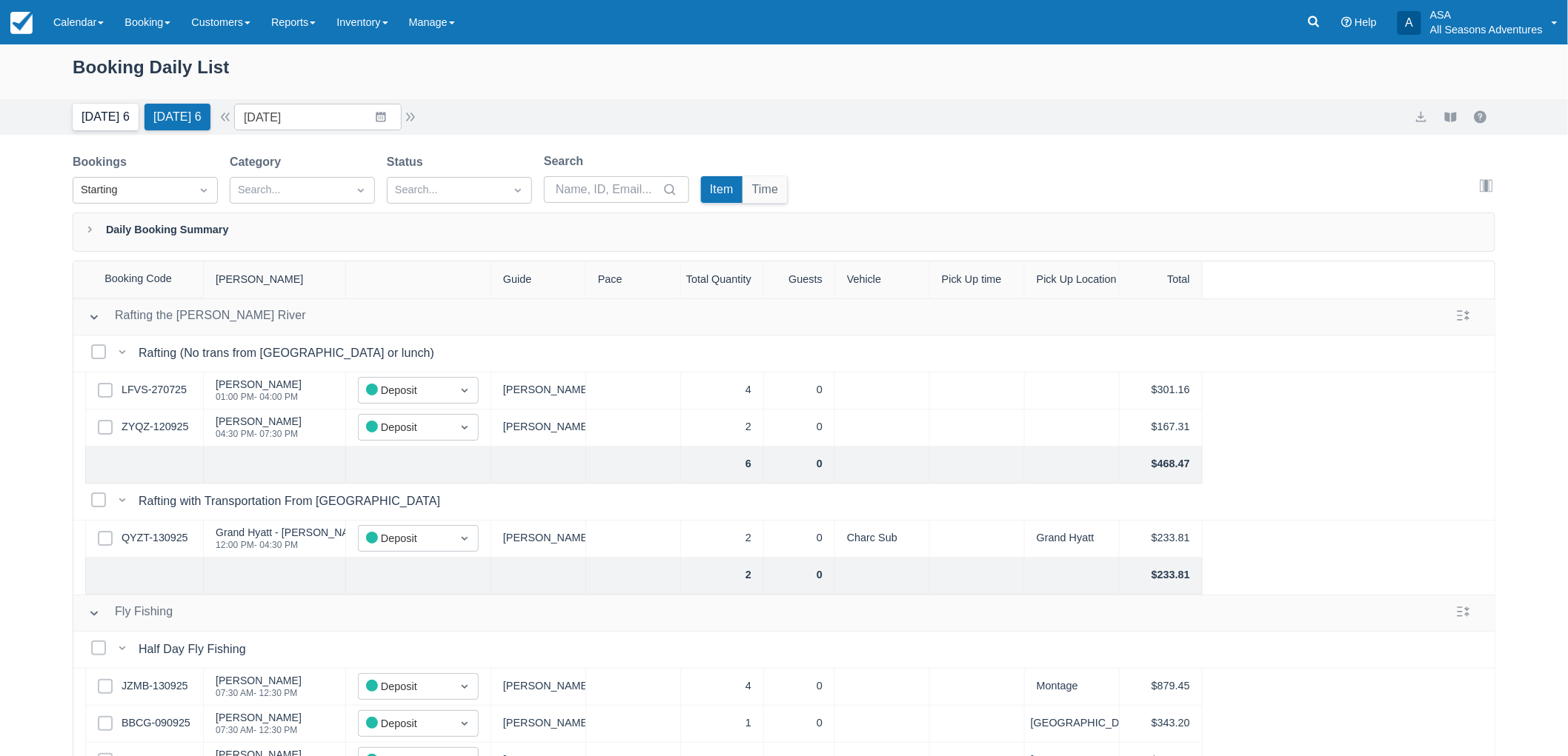
click at [93, 113] on button "[DATE] 6" at bounding box center [106, 117] width 66 height 26
type input "[DATE]"
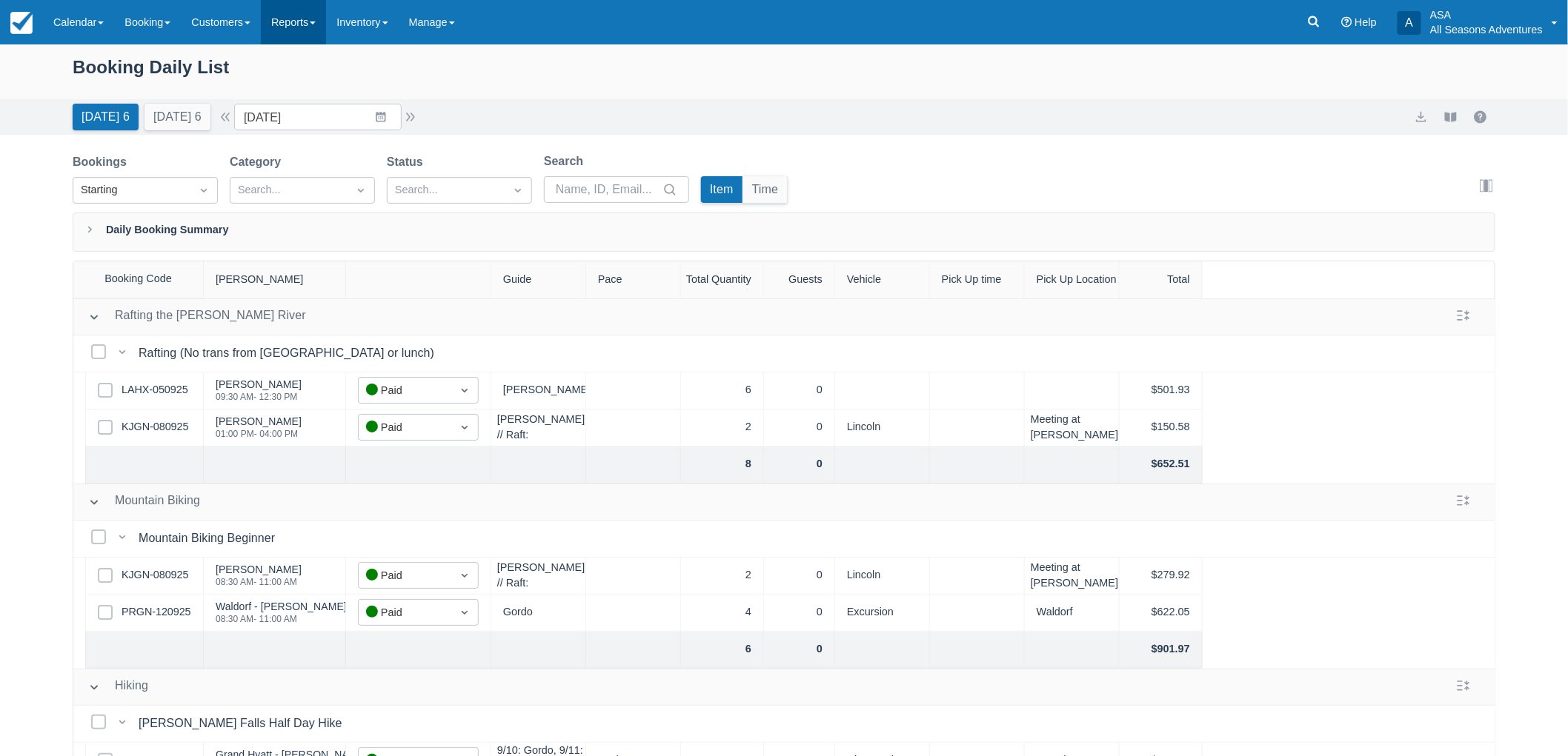
click at [304, 30] on link "Reports" at bounding box center [293, 22] width 66 height 45
click at [315, 124] on link "Transactions" at bounding box center [320, 126] width 117 height 31
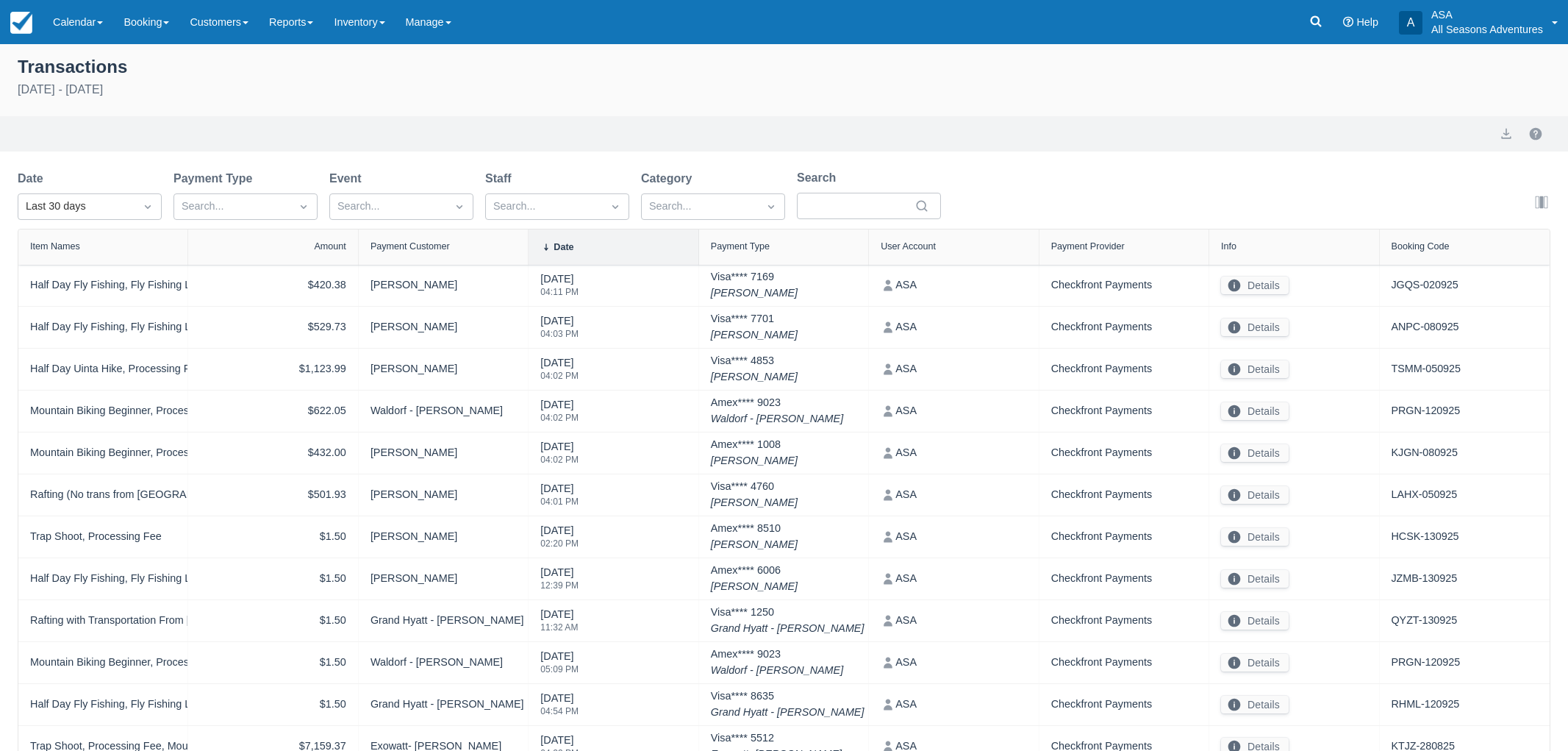
select select "10"
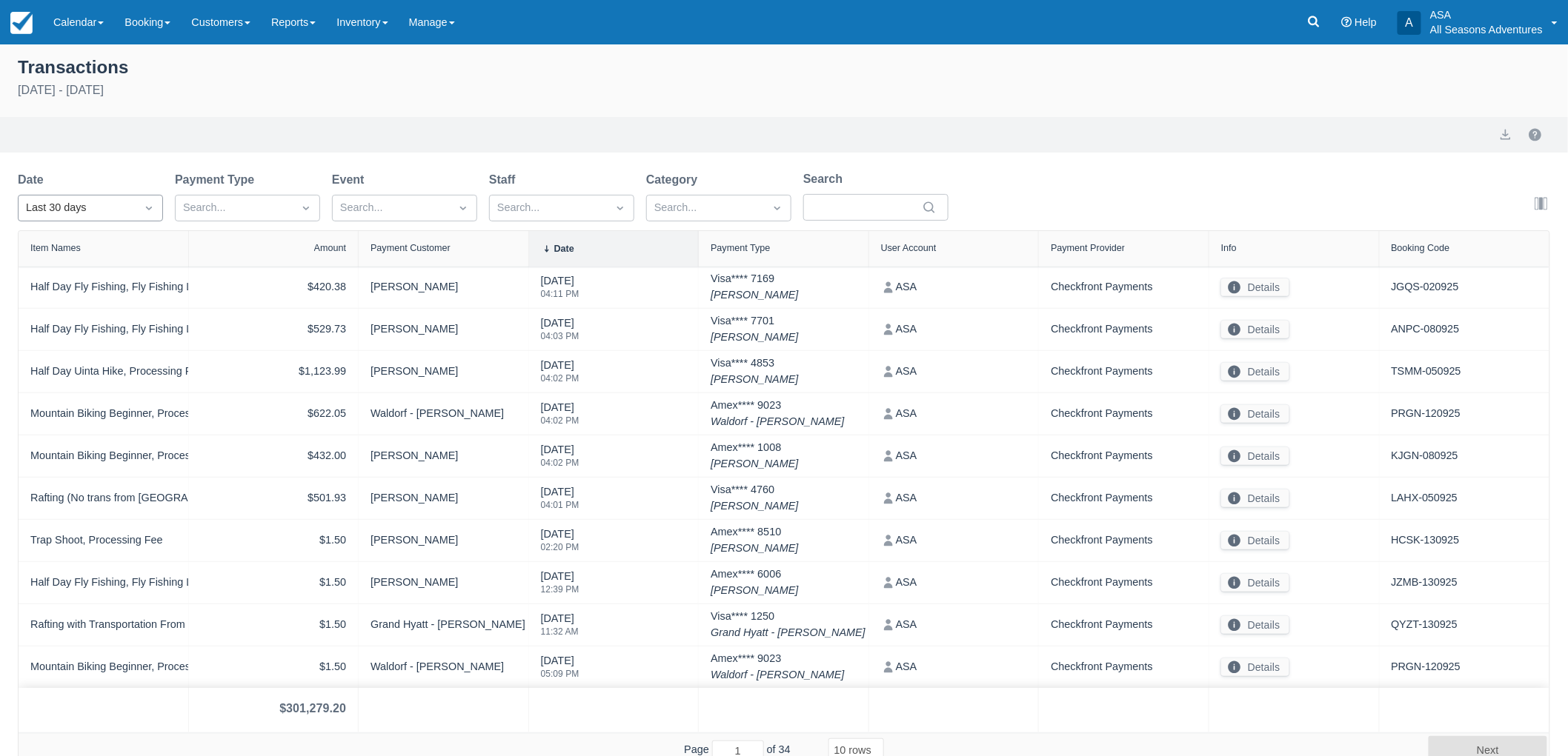
click at [113, 203] on div "Last 30 days" at bounding box center [77, 209] width 102 height 16
click at [107, 277] on div "[DATE]" at bounding box center [90, 273] width 145 height 29
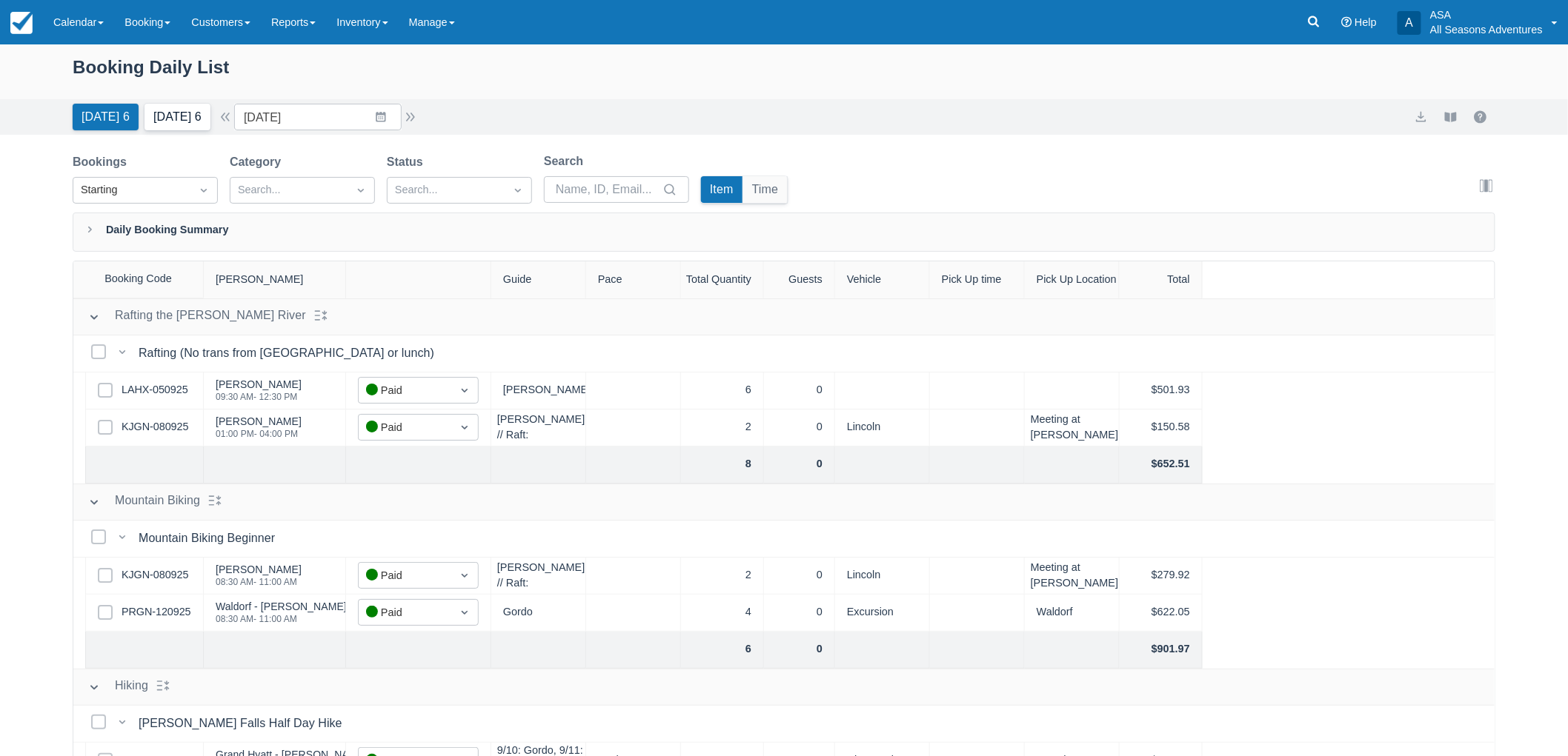
click at [182, 128] on button "[DATE] 6" at bounding box center [178, 117] width 66 height 26
type input "[DATE]"
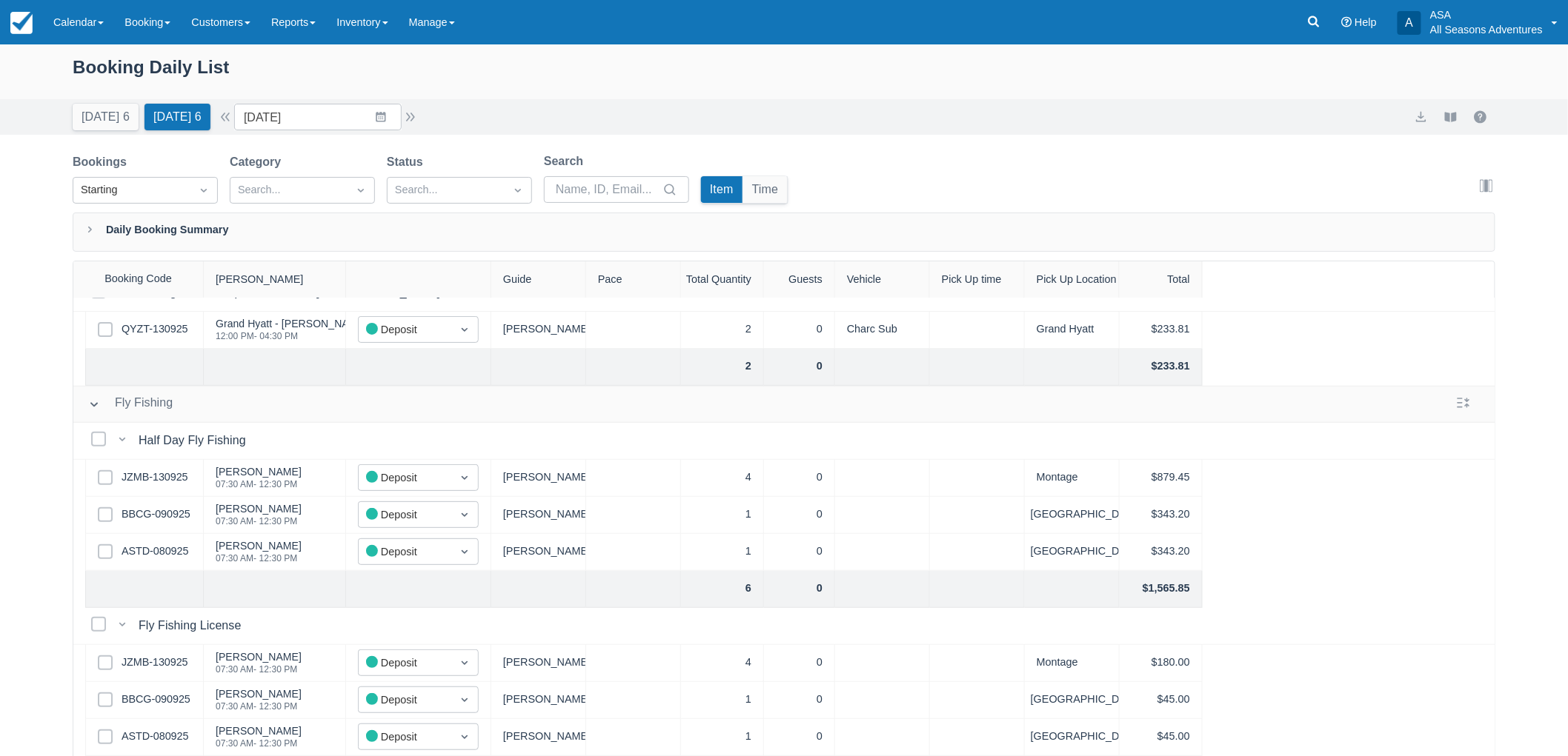
scroll to position [220, 0]
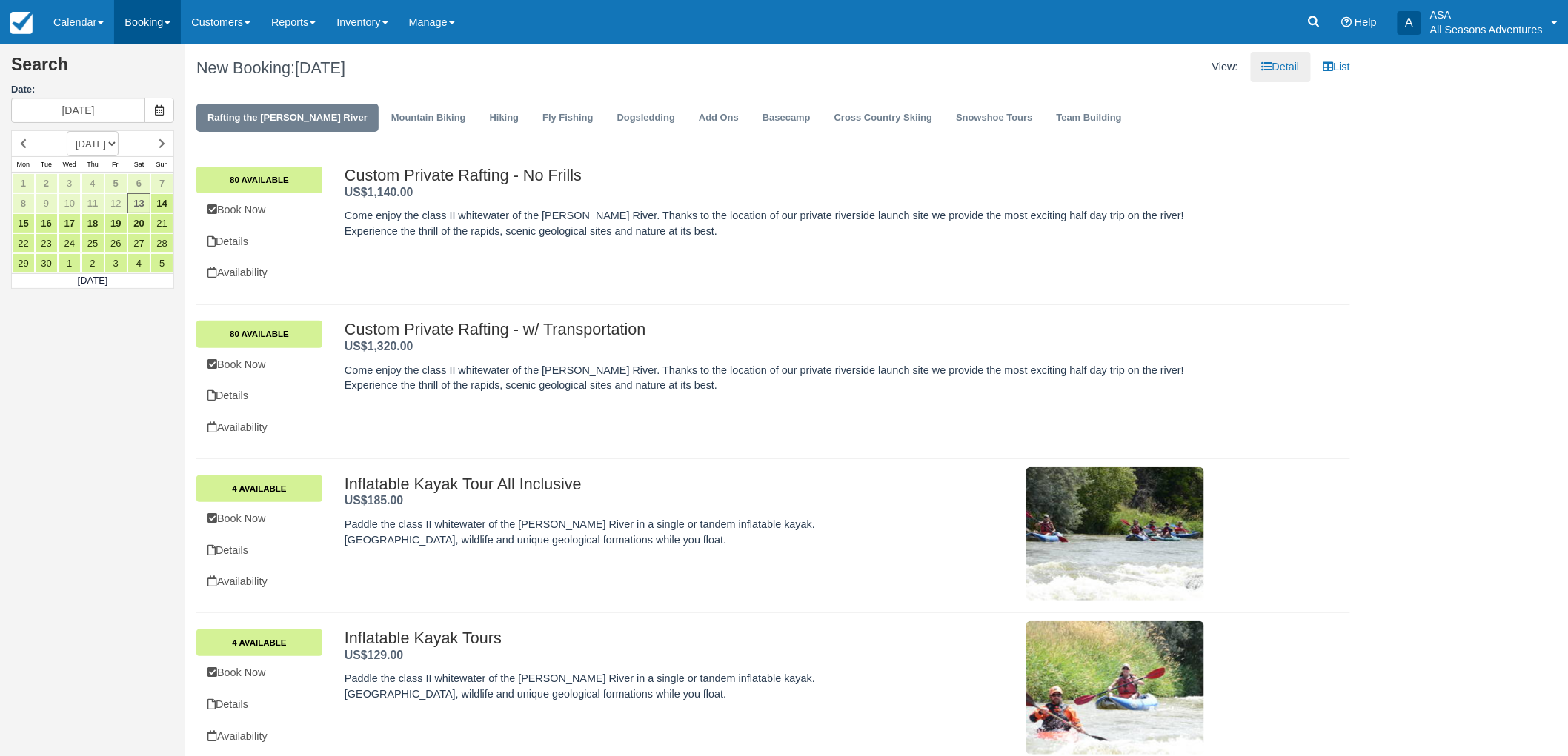
click at [146, 26] on link "Booking" at bounding box center [147, 22] width 67 height 45
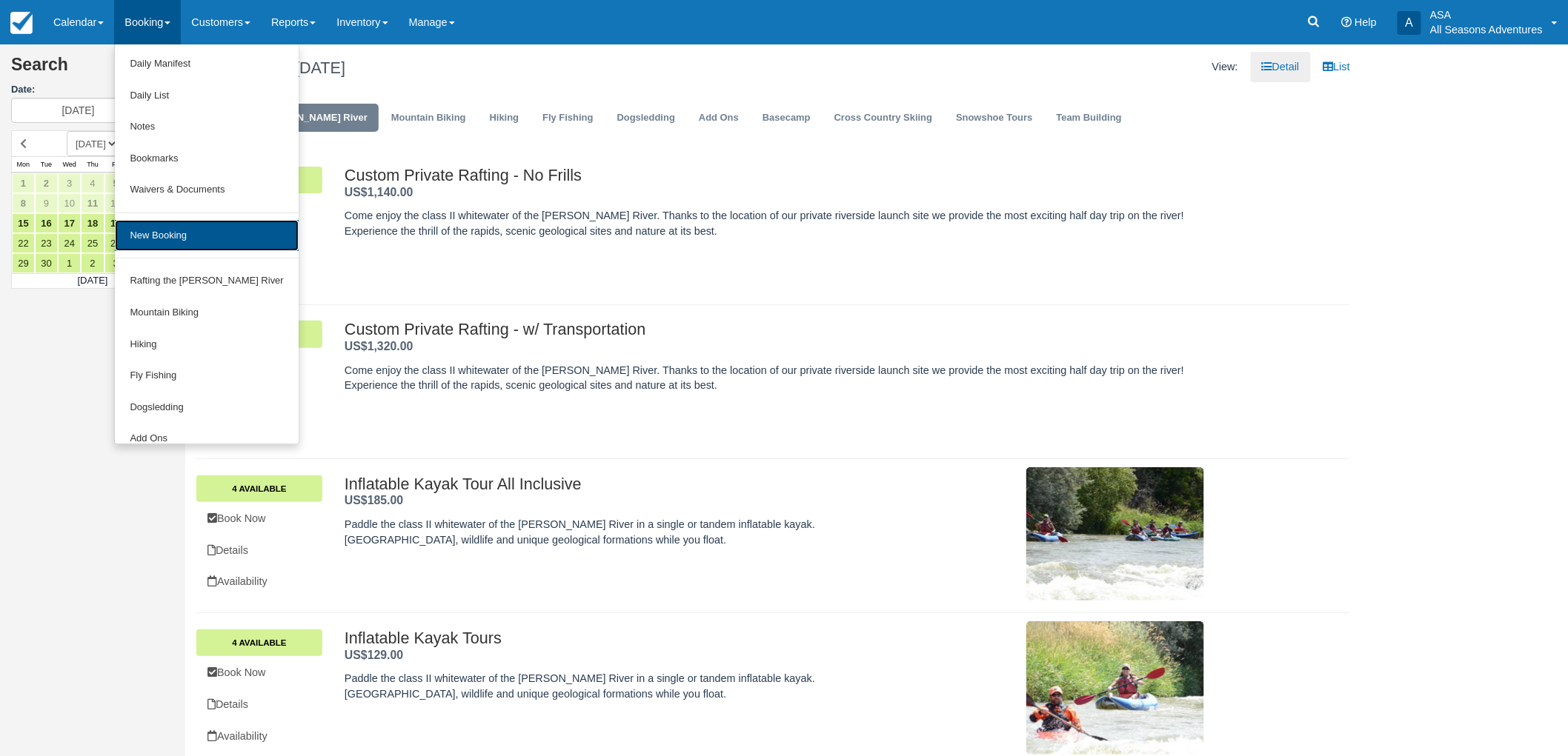
click at [204, 240] on link "New Booking" at bounding box center [206, 236] width 183 height 32
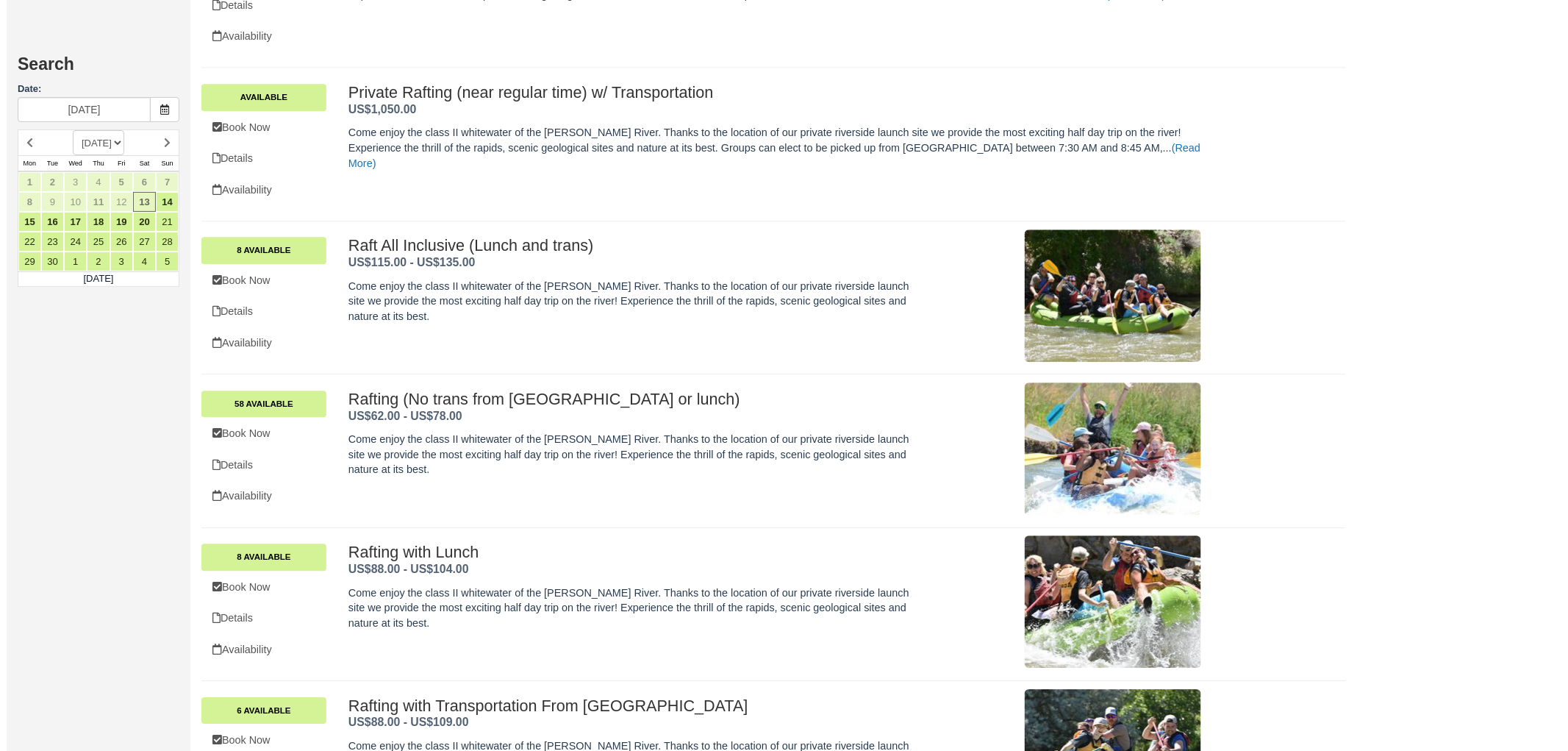
scroll to position [1545, 0]
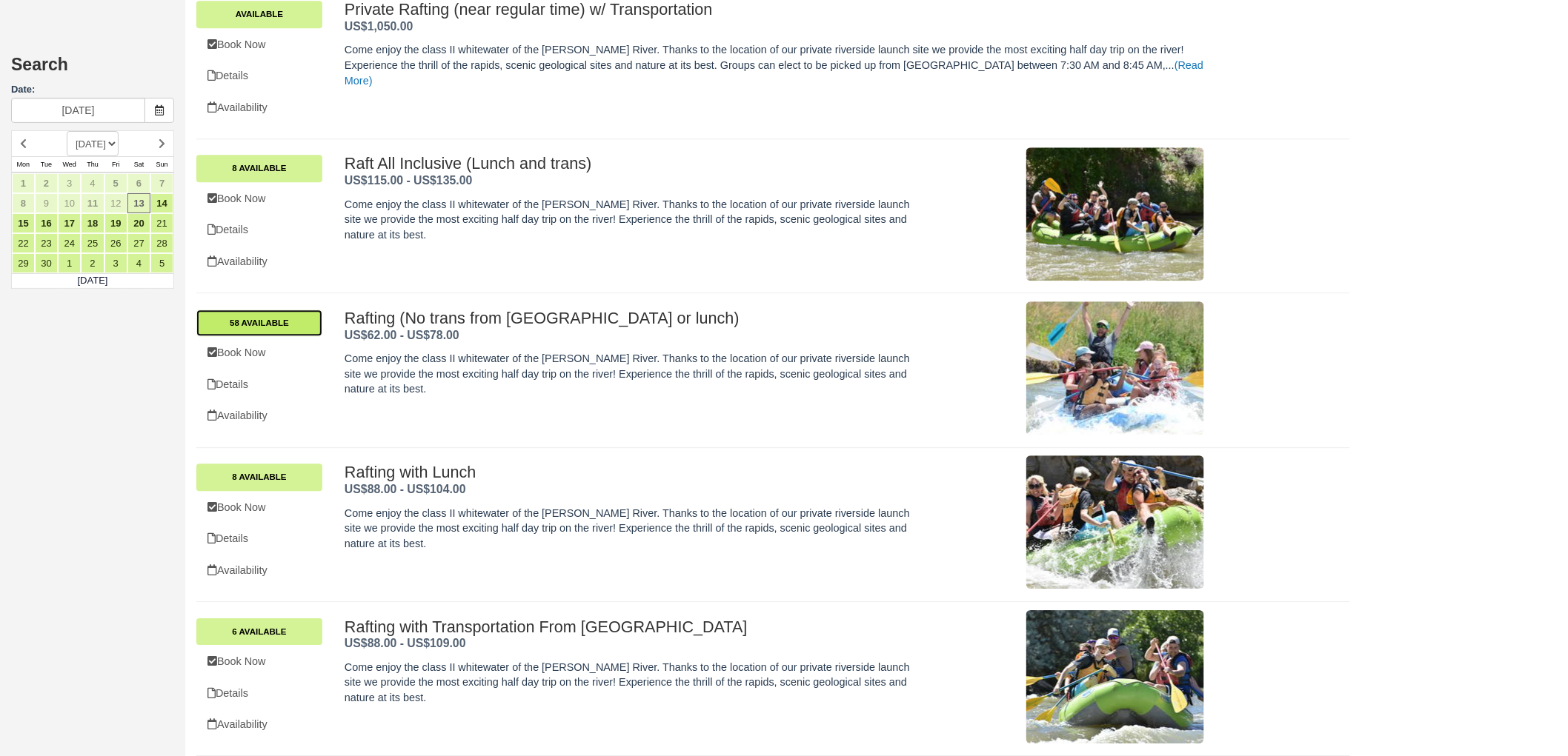
click at [315, 327] on link "58 Available" at bounding box center [259, 322] width 126 height 26
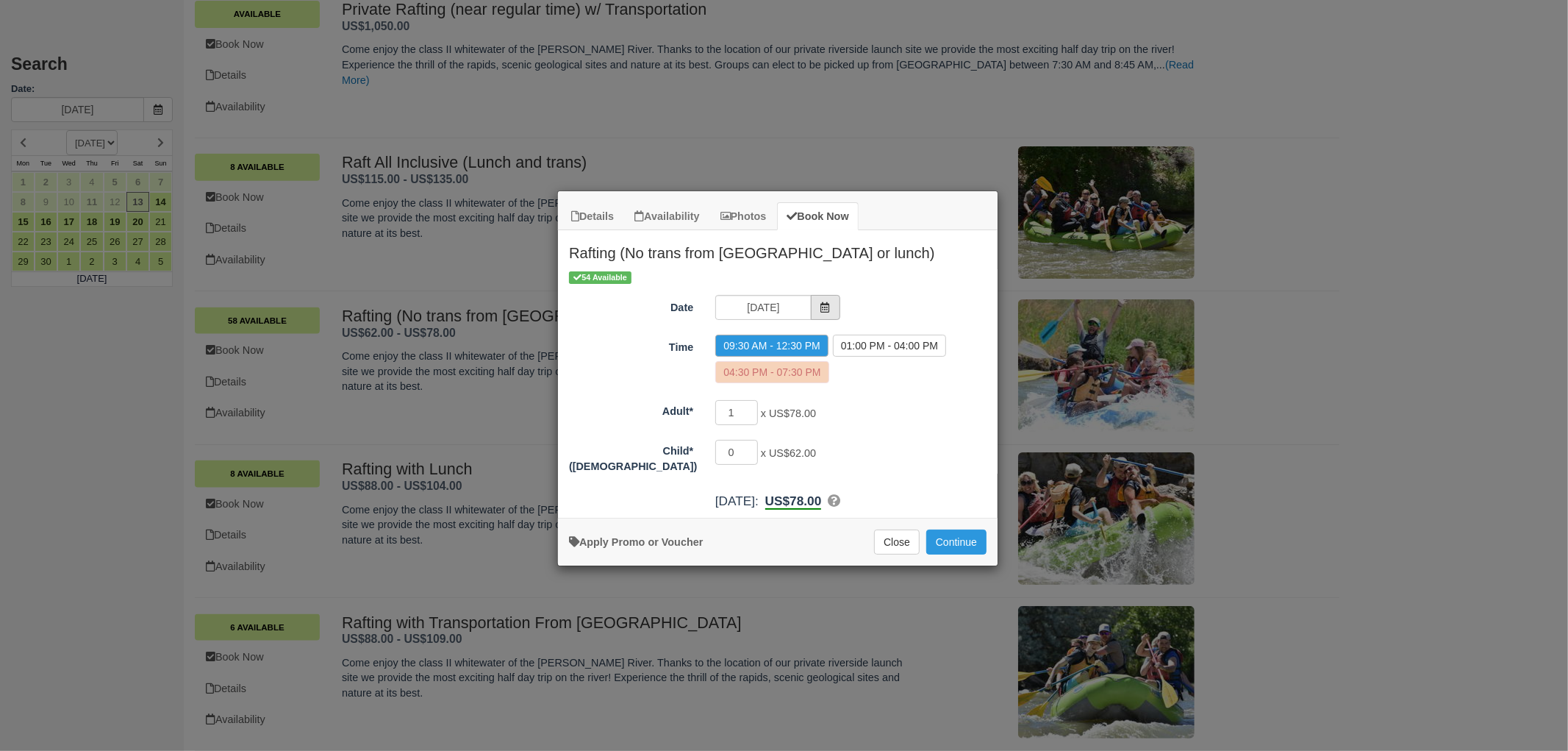
click at [828, 302] on icon "Item Modal" at bounding box center [825, 307] width 10 height 10
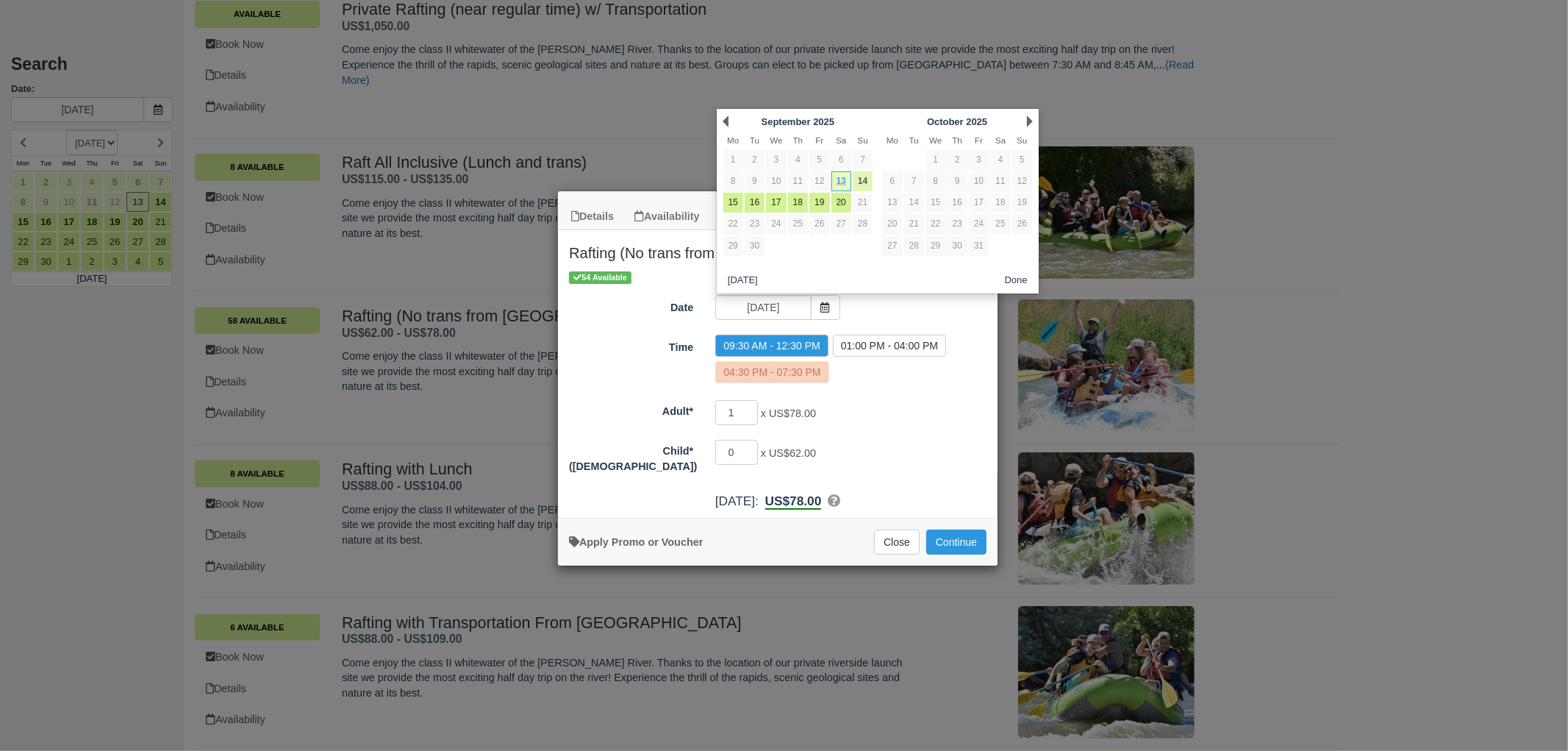
click at [858, 178] on link "14" at bounding box center [863, 181] width 20 height 20
type input "09/14/25"
radio input "false"
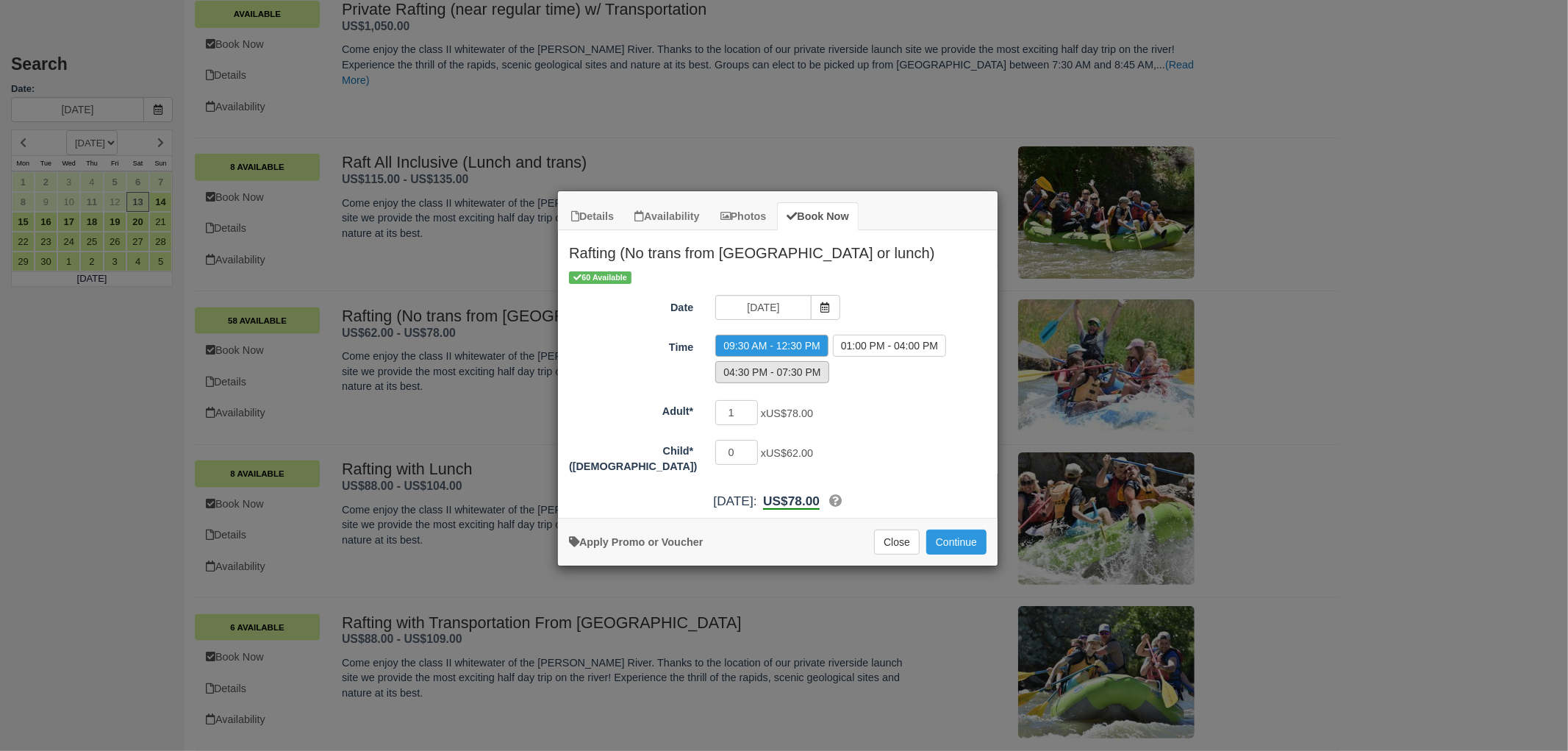
click at [789, 366] on label "04:30 PM - 07:30 PM" at bounding box center [771, 372] width 113 height 22
radio input "true"
click at [752, 407] on input "2" at bounding box center [736, 413] width 43 height 25
click at [752, 407] on input "3" at bounding box center [736, 413] width 43 height 25
click at [752, 407] on input "4" at bounding box center [736, 413] width 43 height 25
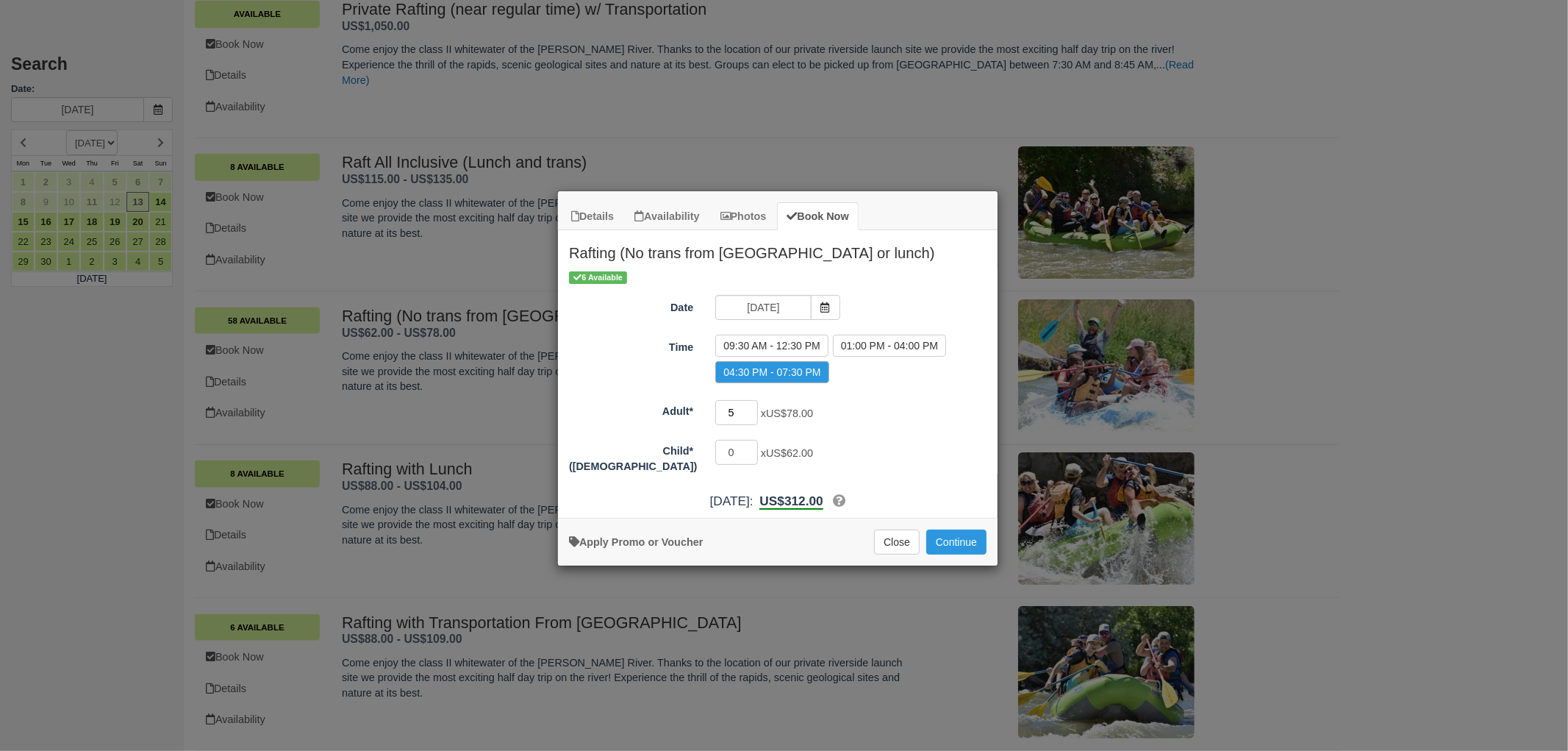
click at [753, 410] on input "5" at bounding box center [736, 413] width 43 height 25
type input "6"
click at [753, 410] on input "6" at bounding box center [736, 413] width 43 height 25
click at [954, 533] on button "Continue" at bounding box center [957, 542] width 61 height 25
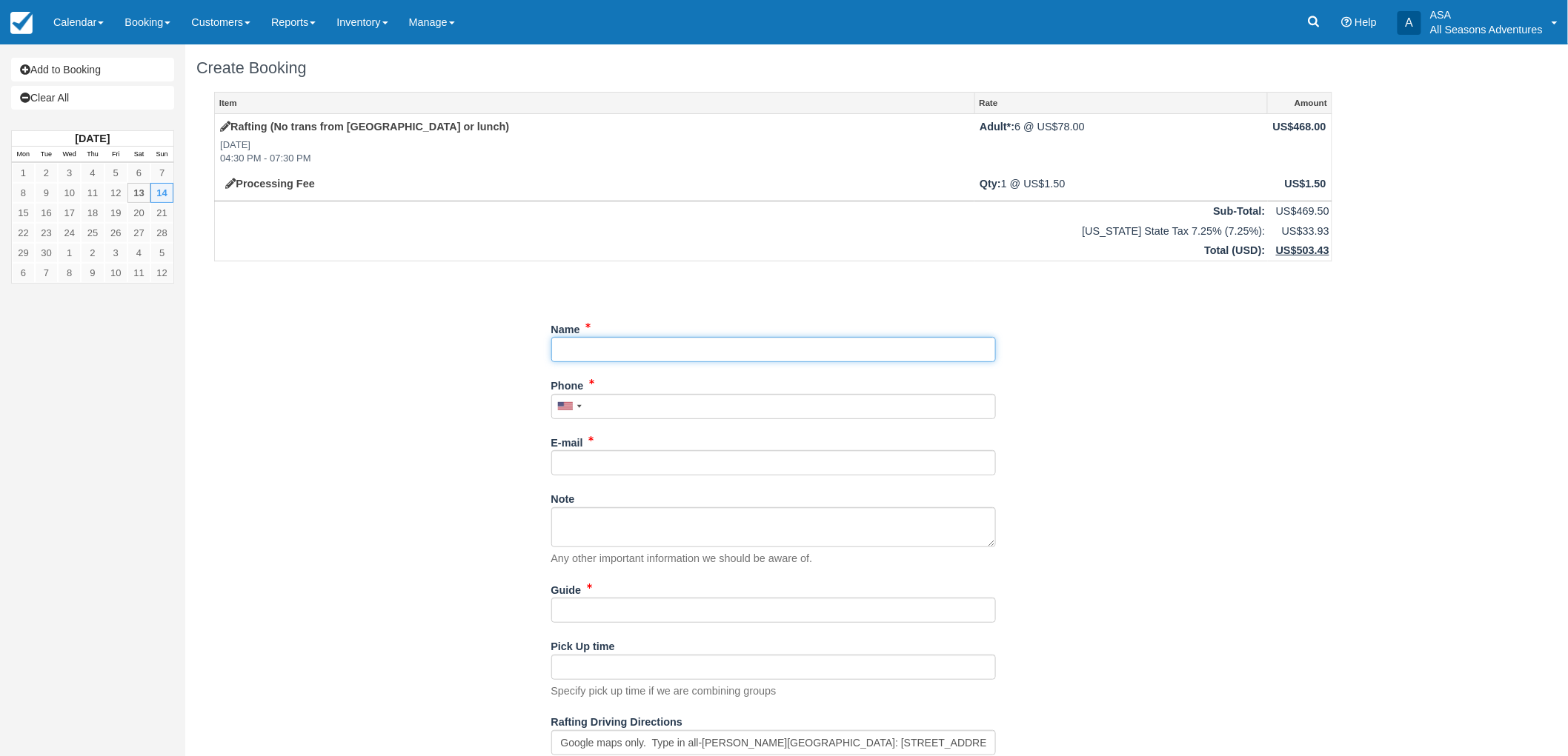
click at [601, 358] on input "Name" at bounding box center [774, 350] width 445 height 26
type input "[PERSON_NAME]"
click at [651, 474] on input "E-mail" at bounding box center [774, 463] width 445 height 26
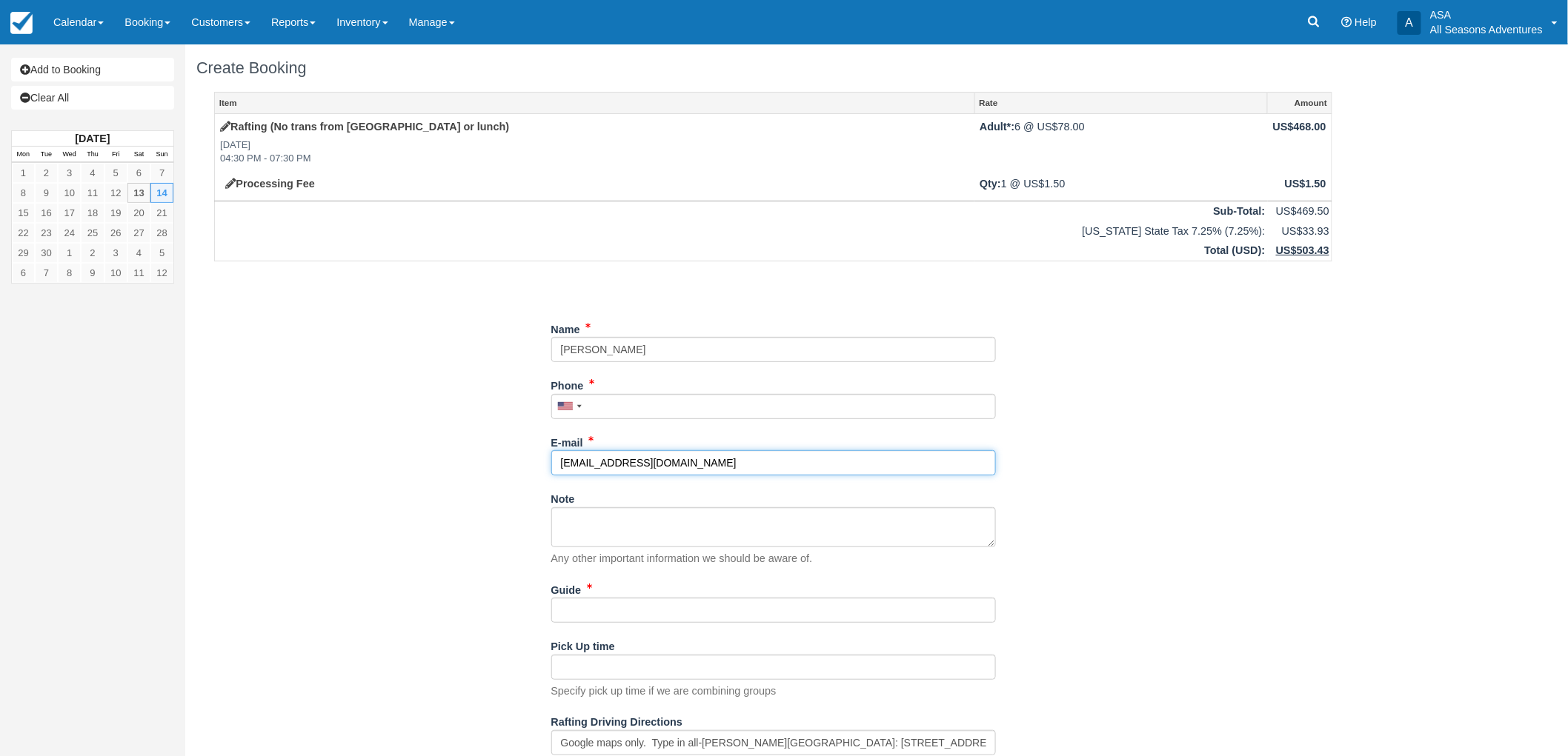
type input "[EMAIL_ADDRESS][DOMAIN_NAME]"
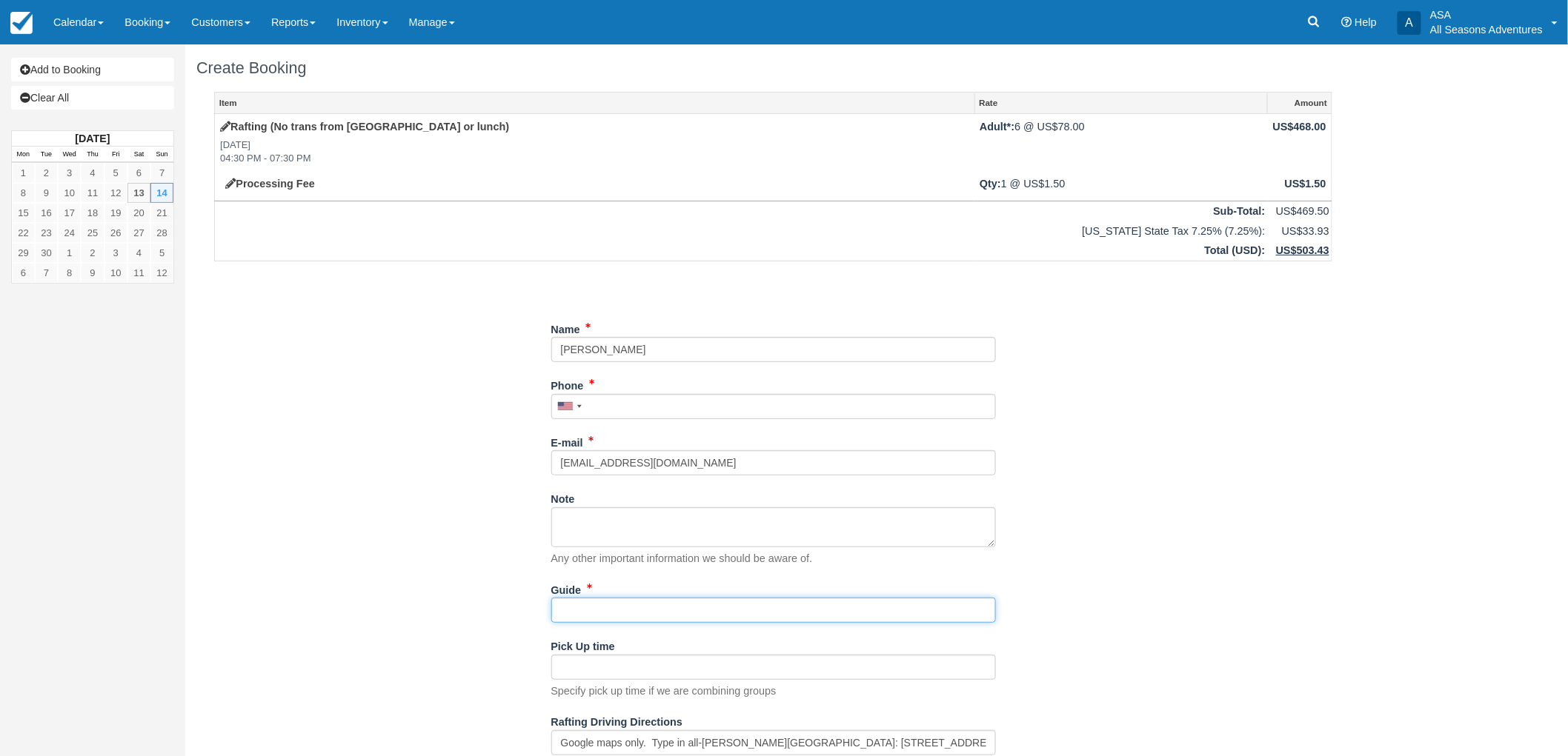
click at [631, 615] on input "Guide" at bounding box center [774, 610] width 445 height 26
type input "AJ L"
click at [641, 408] on input "Phone" at bounding box center [774, 407] width 445 height 26
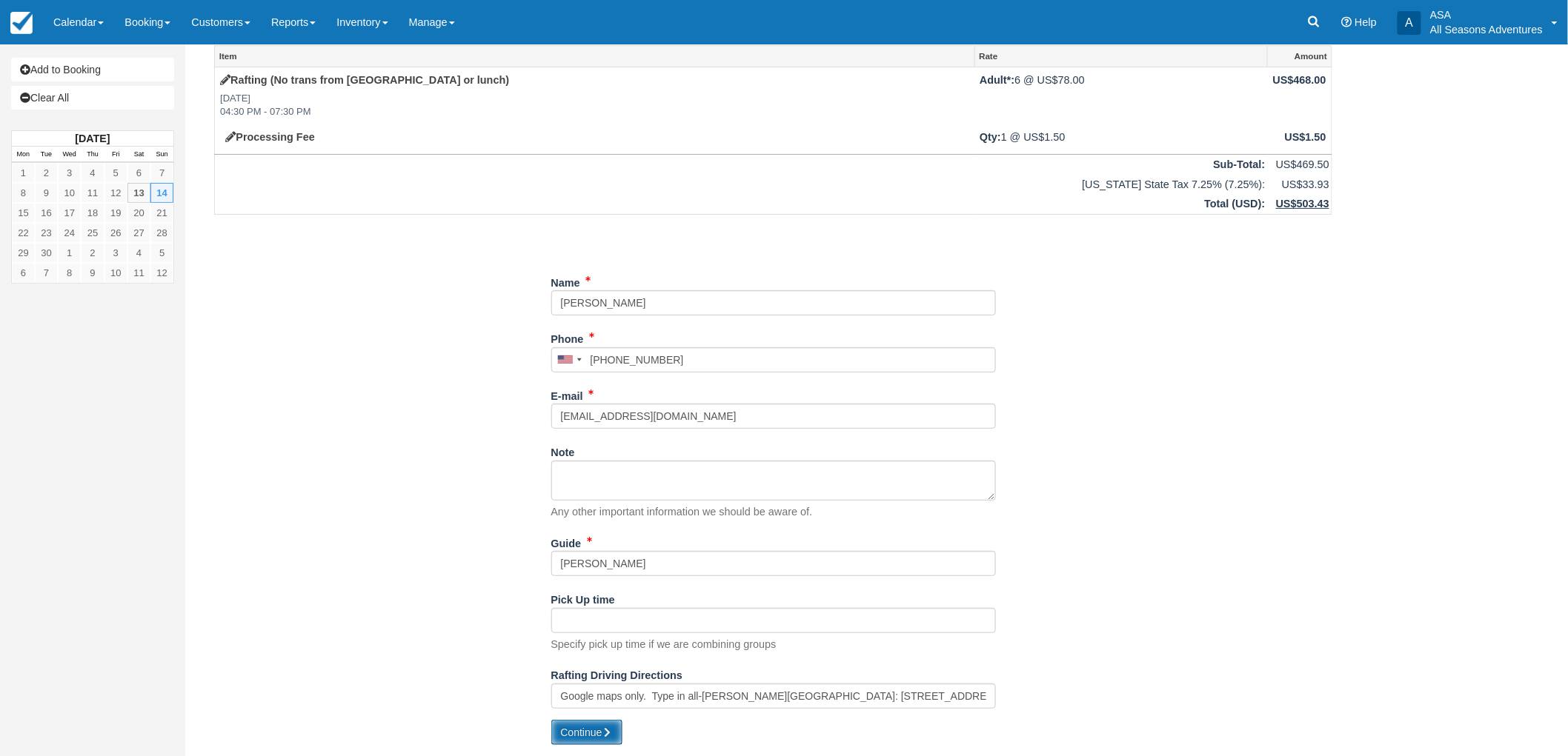
click at [612, 729] on icon "submit" at bounding box center [607, 732] width 10 height 10
type input "+16512692454"
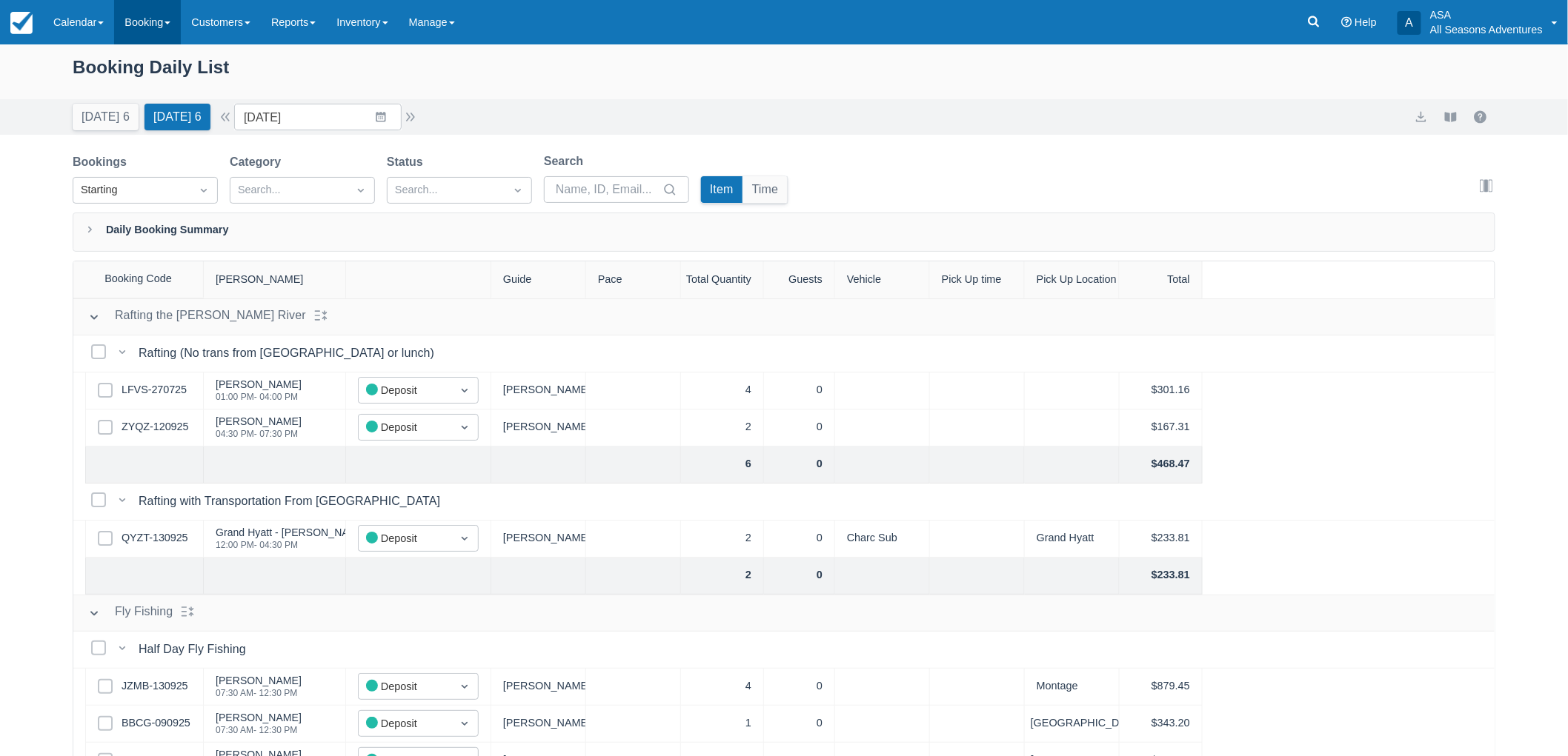
click at [139, 12] on link "Booking" at bounding box center [147, 22] width 67 height 45
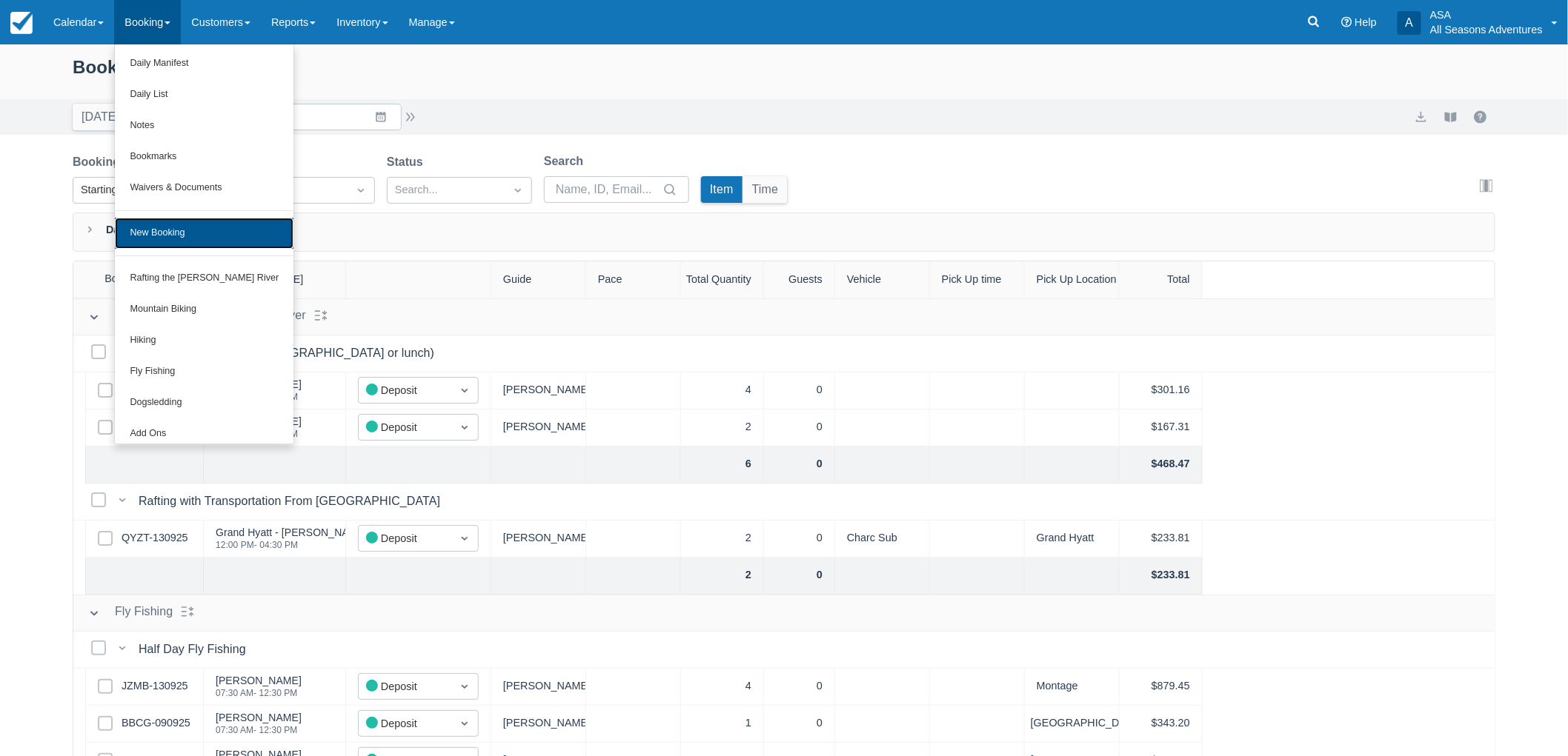
click at [174, 236] on link "New Booking" at bounding box center [204, 233] width 179 height 31
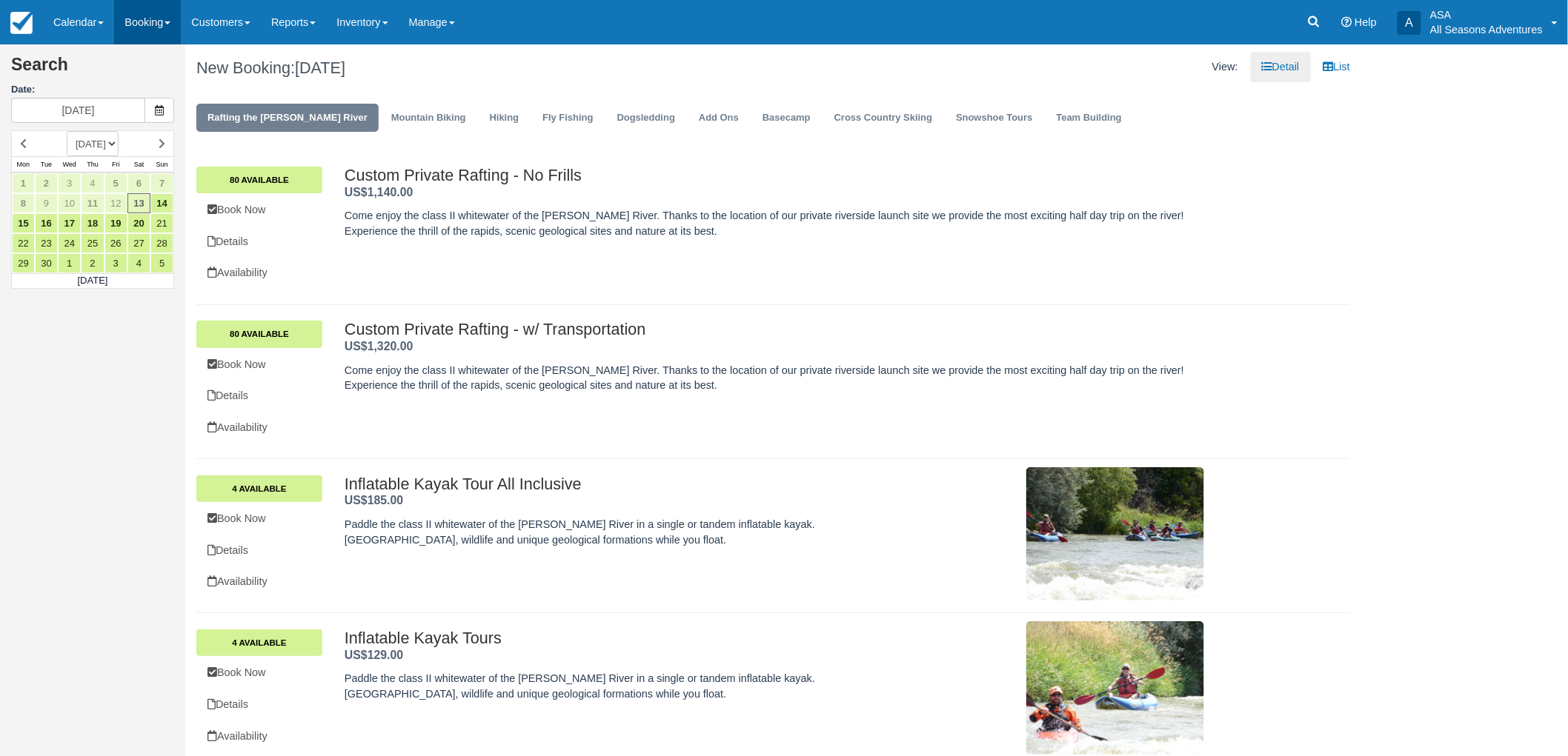
click at [149, 5] on link "Booking" at bounding box center [147, 22] width 67 height 45
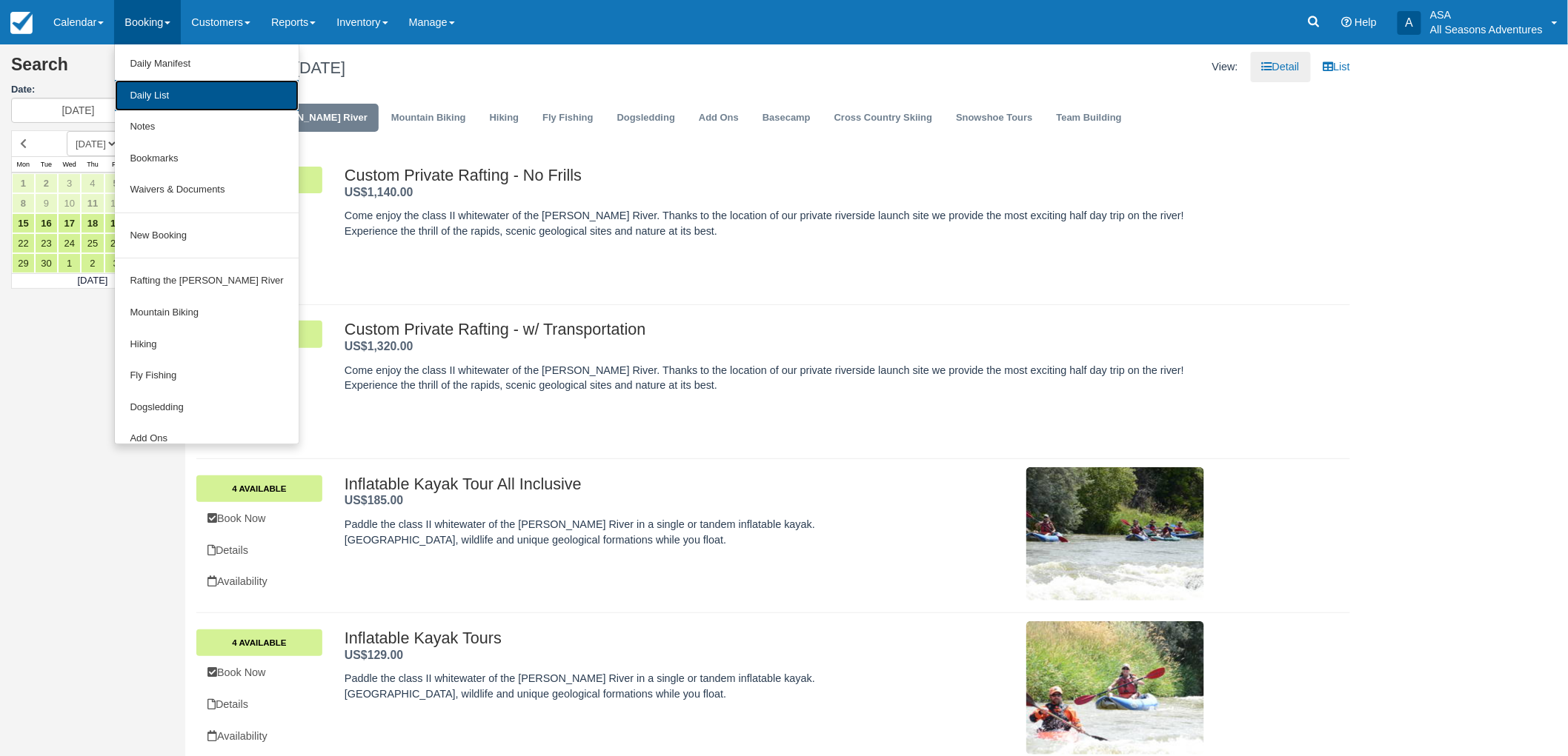
click at [171, 93] on link "Daily List" at bounding box center [206, 96] width 183 height 32
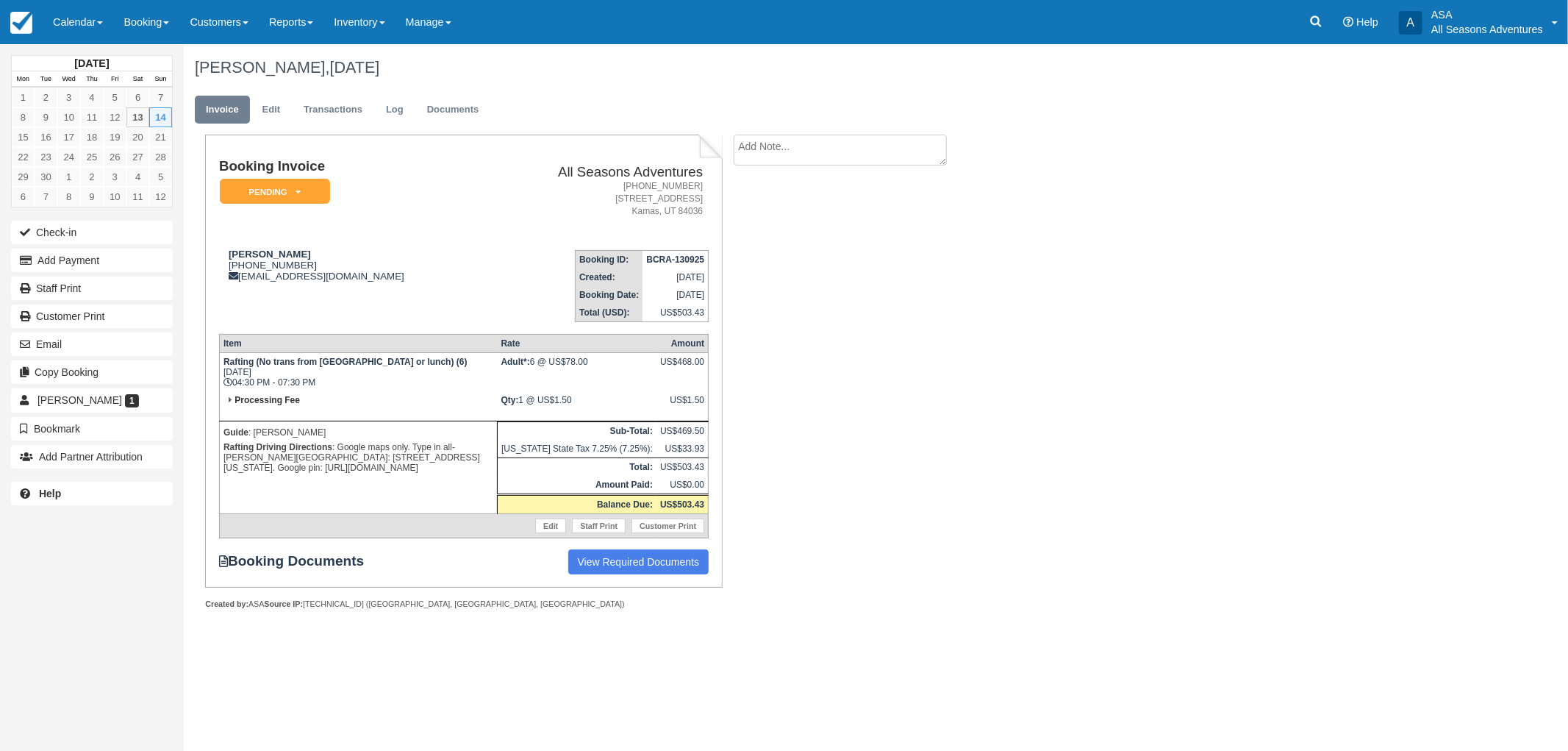
click at [336, 299] on td "[PERSON_NAME] [PHONE_NUMBER] [EMAIL_ADDRESS][DOMAIN_NAME]" at bounding box center [352, 280] width 266 height 84
drag, startPoint x: 246, startPoint y: 358, endPoint x: 331, endPoint y: 376, distance: 86.9
click at [328, 372] on td "Rafting (No trans from [GEOGRAPHIC_DATA] or lunch) (6) [DATE] 04:30 PM - 07:30 …" at bounding box center [357, 372] width 278 height 39
click at [331, 384] on td "Rafting (No trans from [GEOGRAPHIC_DATA] or lunch) (6) [DATE] 04:30 PM - 07:30 …" at bounding box center [357, 372] width 278 height 39
drag, startPoint x: 222, startPoint y: 266, endPoint x: 298, endPoint y: 271, distance: 76.2
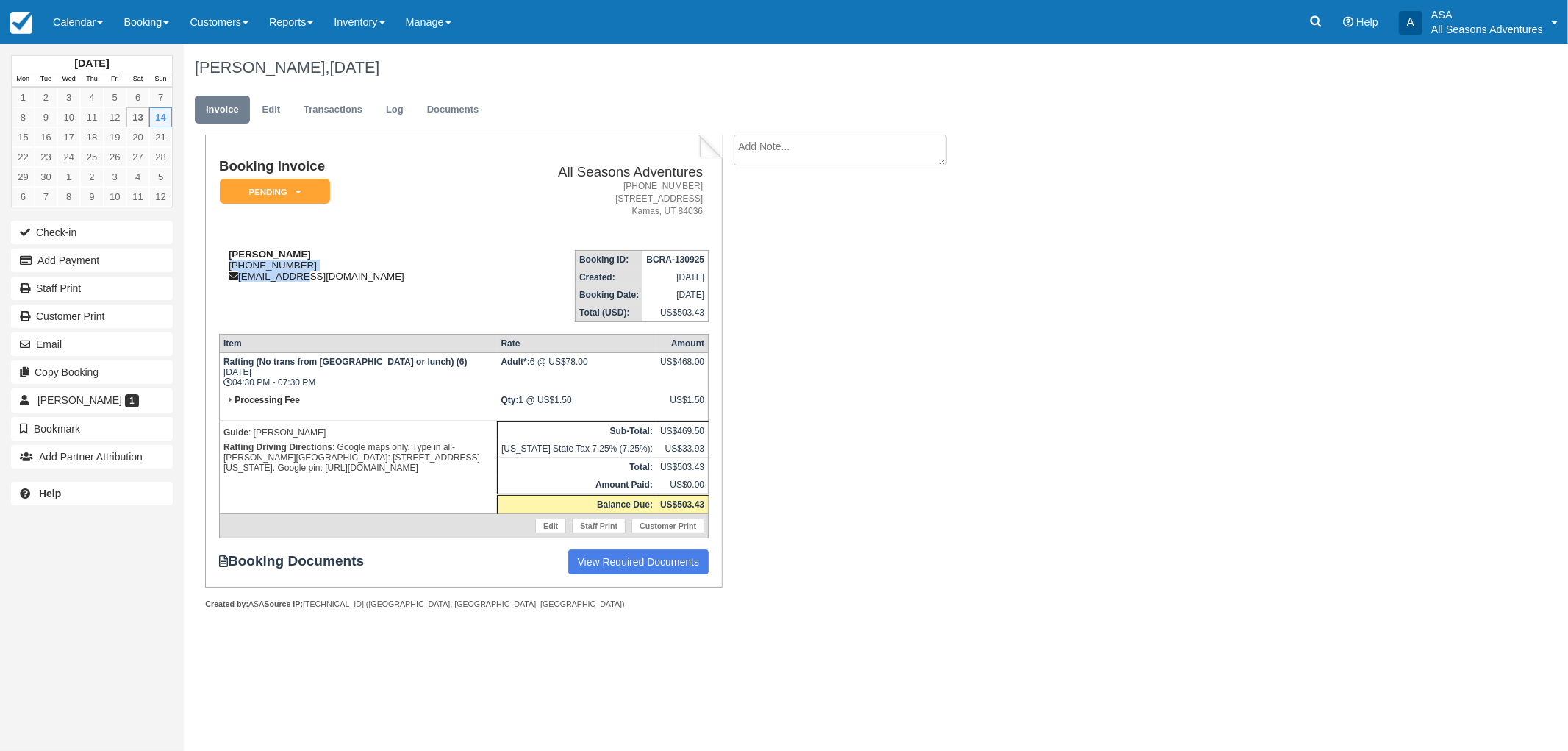
click at [298, 271] on div "[PERSON_NAME] [PHONE_NUMBER] [EMAIL_ADDRESS][DOMAIN_NAME]" at bounding box center [352, 265] width 266 height 33
click at [294, 268] on div "[PERSON_NAME] [PHONE_NUMBER] [EMAIL_ADDRESS][DOMAIN_NAME]" at bounding box center [352, 265] width 266 height 33
click at [274, 109] on link "Edit" at bounding box center [271, 110] width 40 height 29
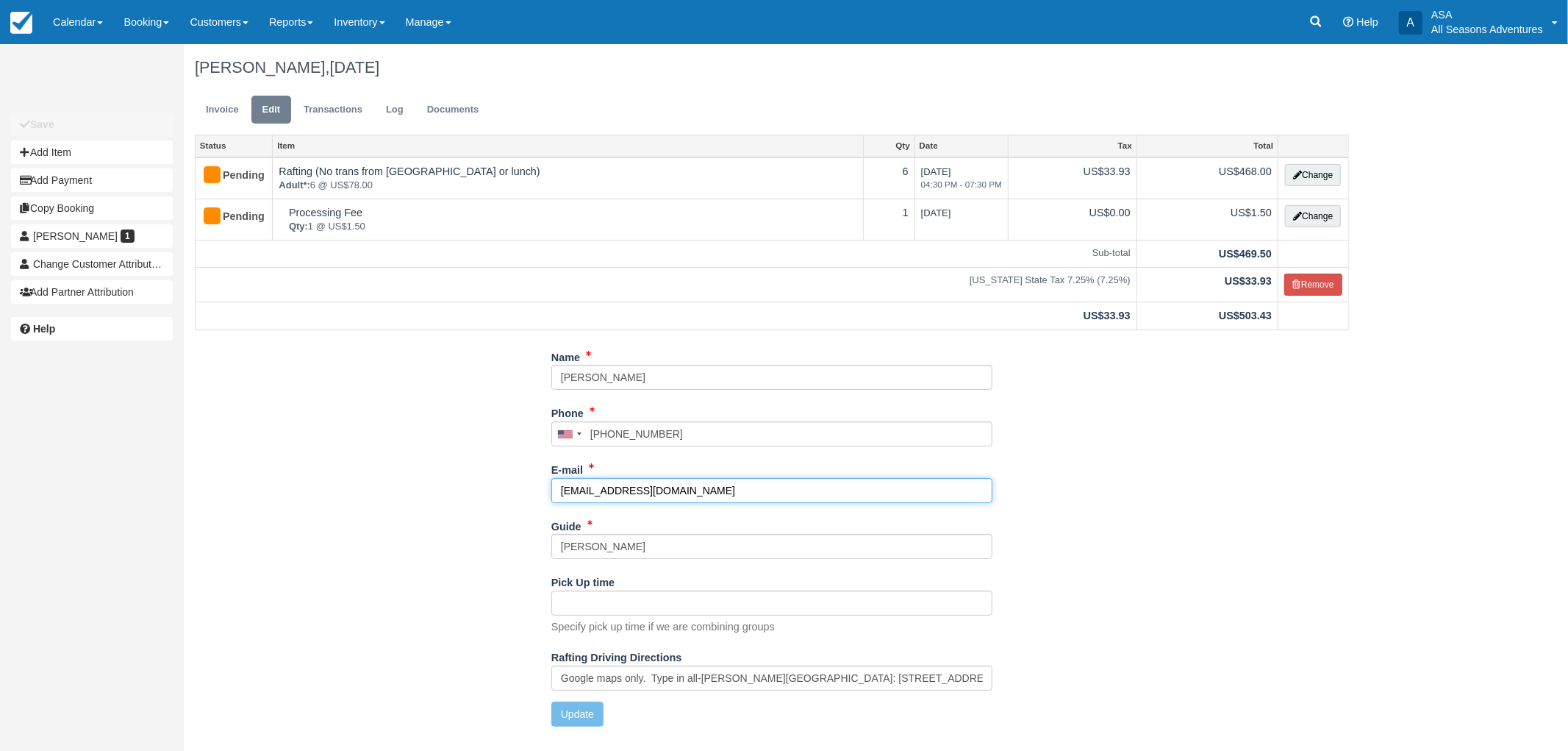
click at [612, 488] on input "[EMAIL_ADDRESS][DOMAIN_NAME]" at bounding box center [772, 491] width 441 height 25
type input "[EMAIL_ADDRESS][DOMAIN_NAME]"
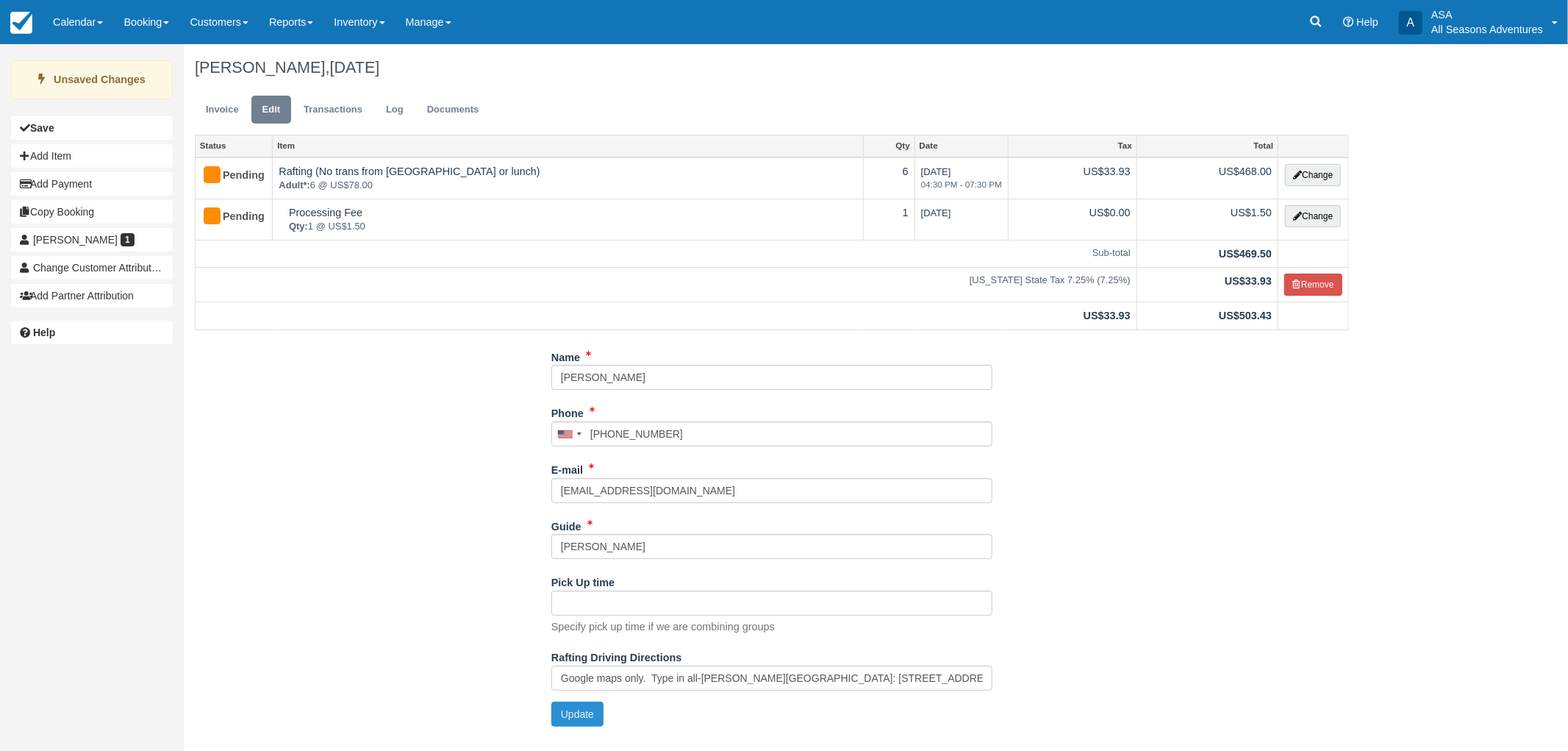
click at [589, 707] on button "Update" at bounding box center [578, 715] width 52 height 25
type input "[PHONE_NUMBER]"
click at [228, 116] on link "Invoice" at bounding box center [222, 110] width 55 height 29
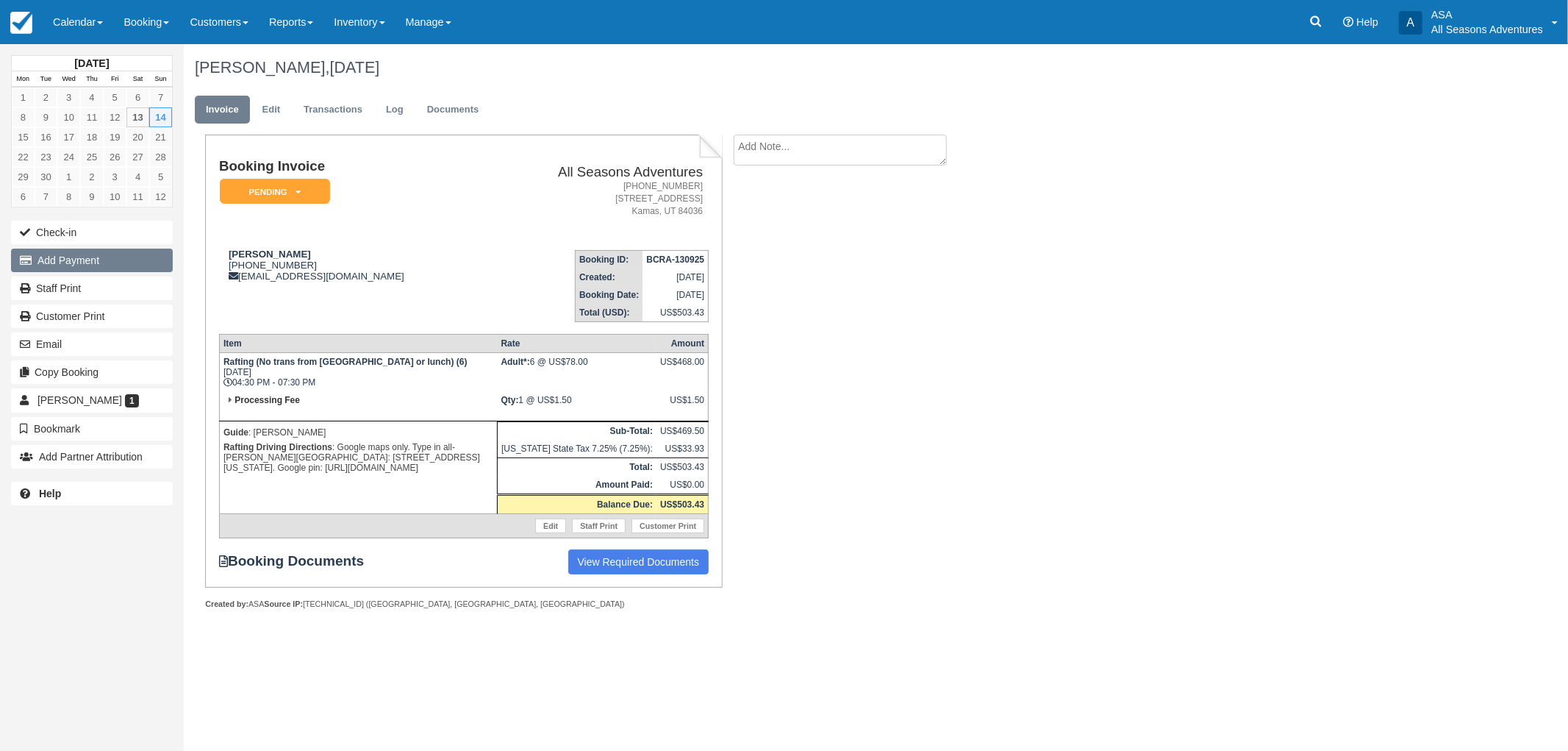
click at [92, 267] on button "Add Payment" at bounding box center [91, 261] width 162 height 24
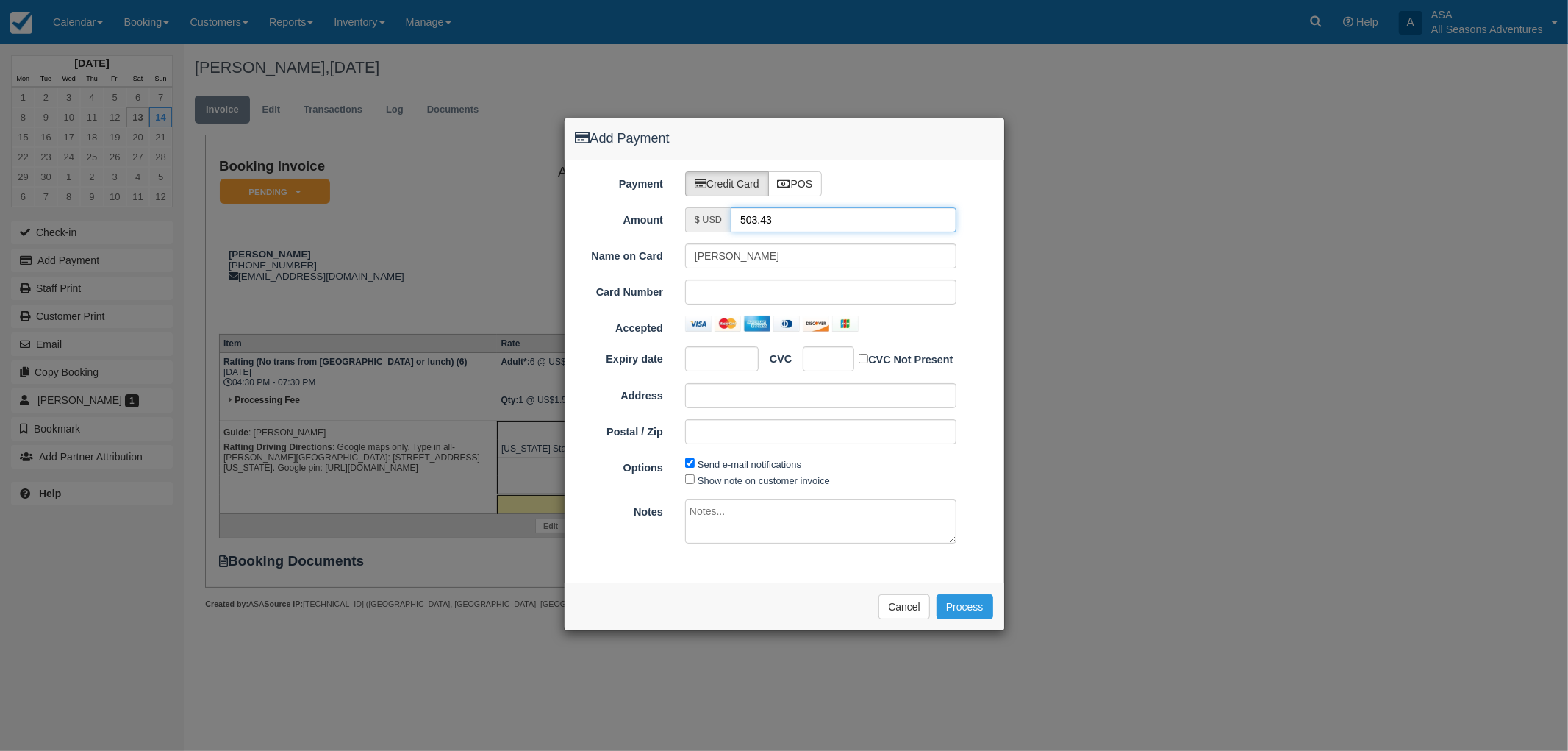
click at [770, 214] on input "503.43" at bounding box center [844, 220] width 226 height 25
type input "1.50"
click at [883, 181] on div "Credit Card POS" at bounding box center [839, 184] width 330 height 25
click at [765, 283] on div at bounding box center [821, 292] width 271 height 25
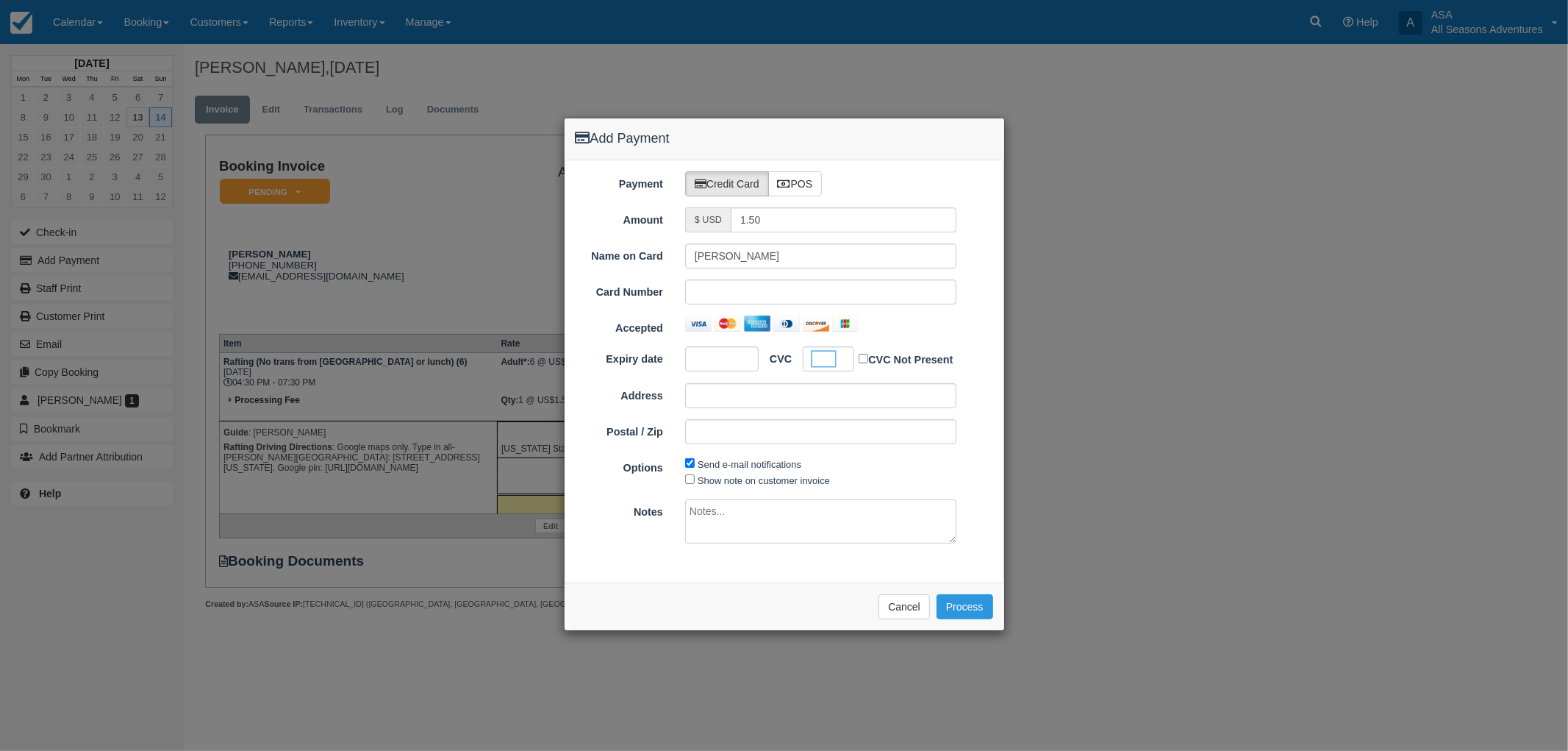
click at [911, 157] on div "Add Payment" at bounding box center [785, 139] width 439 height 42
click at [958, 611] on button "Process" at bounding box center [965, 607] width 57 height 25
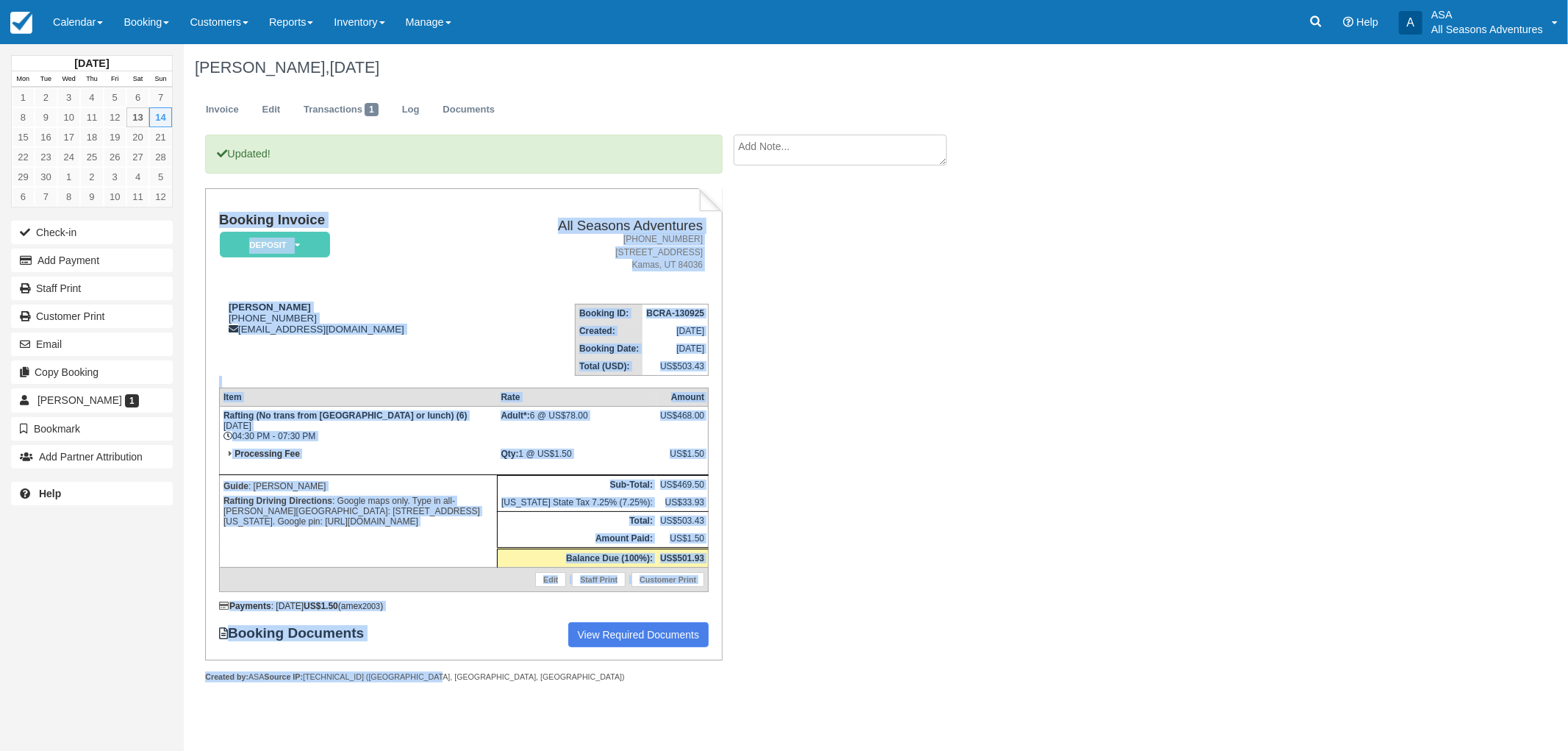
drag, startPoint x: 421, startPoint y: 673, endPoint x: 208, endPoint y: 216, distance: 504.2
click at [208, 216] on div "Booking Invoice Deposit   Pending Reserved Paid Waiting Cancelled All Seasons A…" at bounding box center [464, 435] width 517 height 494
click at [208, 216] on div "Booking Invoice Deposit   Pending Reserved Paid Waiting Cancelled All Seasons A…" at bounding box center [464, 424] width 517 height 472
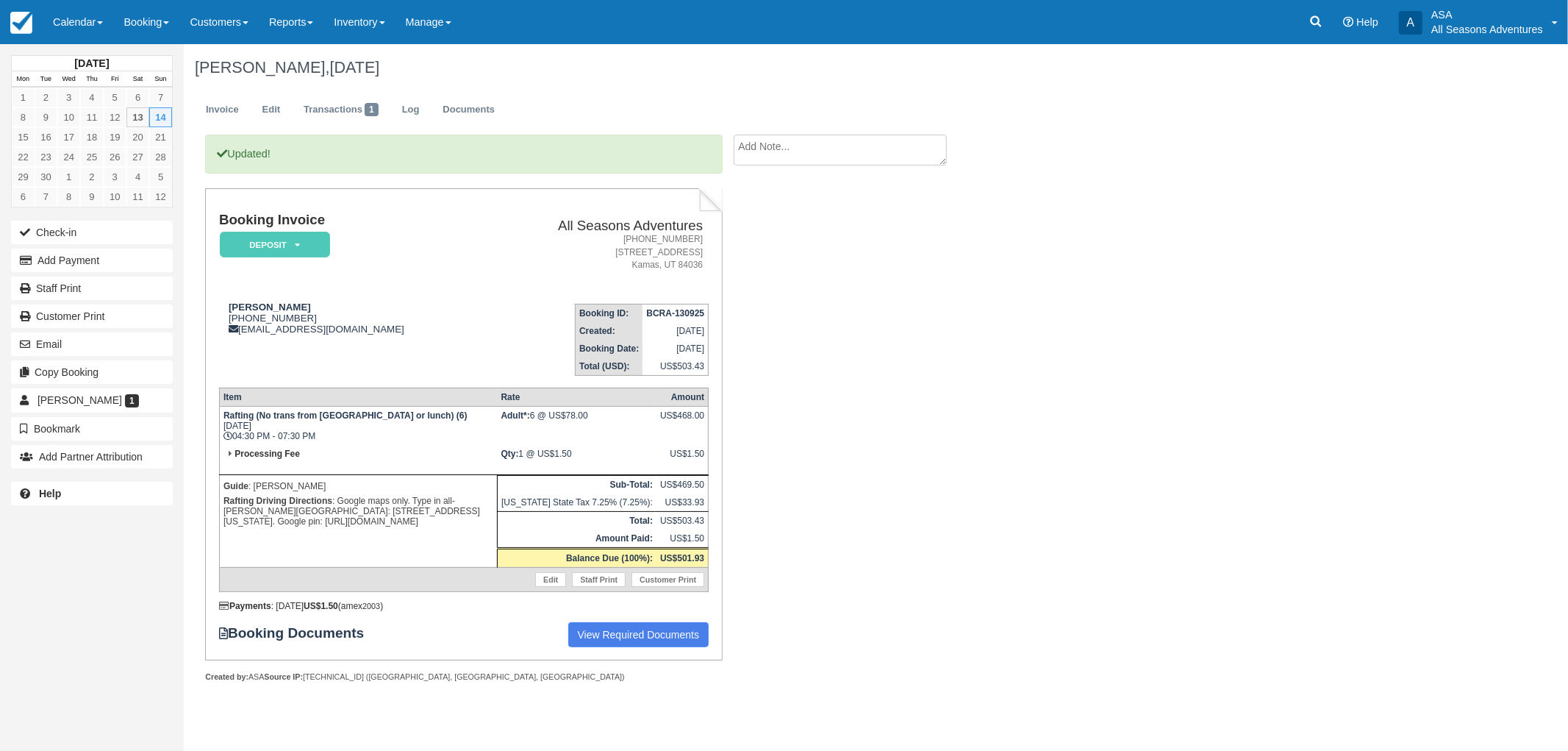
drag, startPoint x: 216, startPoint y: 219, endPoint x: 400, endPoint y: 246, distance: 186.0
click at [400, 246] on div "Booking Invoice Deposit   Pending Reserved Paid Waiting Cancelled All Seasons A…" at bounding box center [464, 424] width 517 height 472
click at [366, 395] on th "Item" at bounding box center [357, 397] width 278 height 18
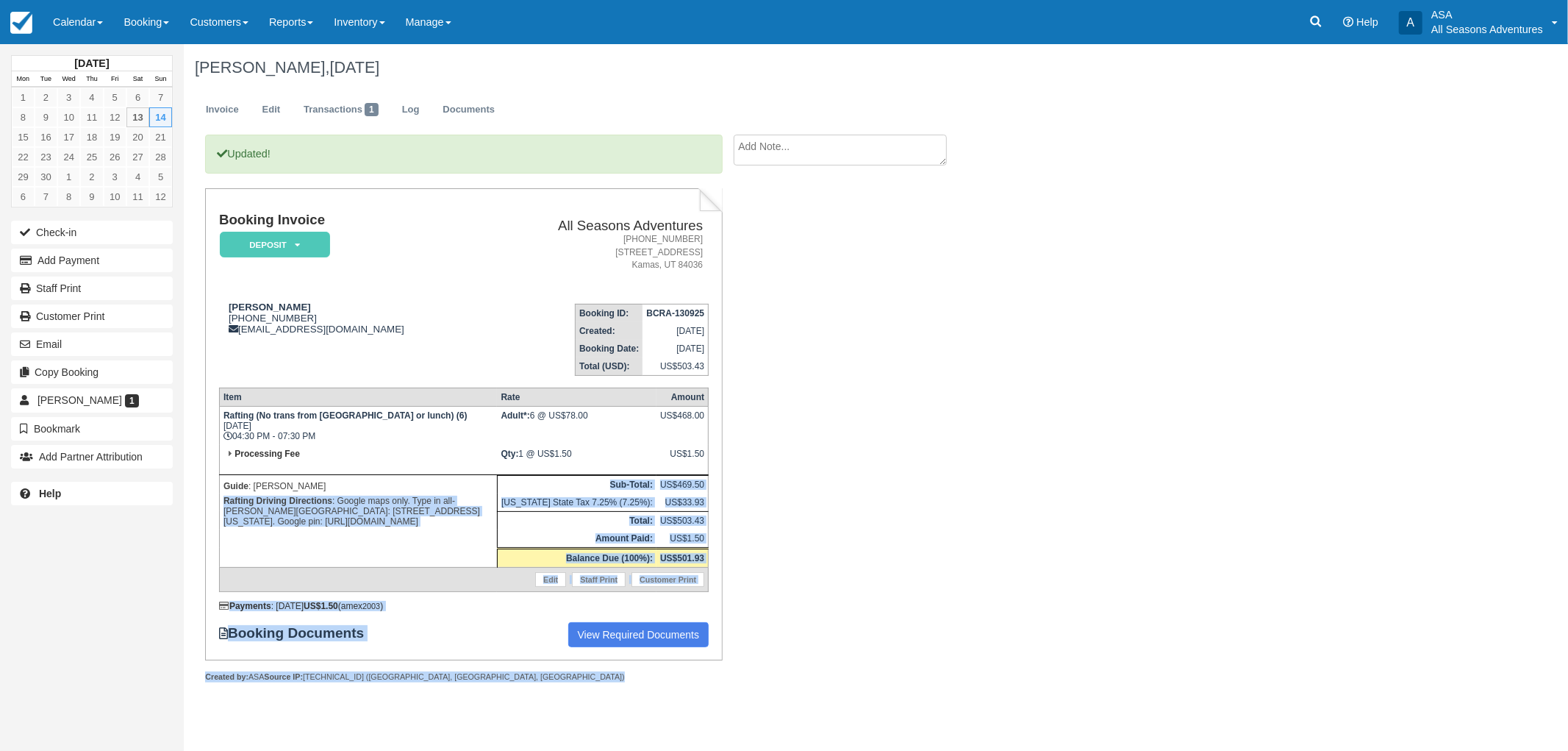
drag, startPoint x: 427, startPoint y: 680, endPoint x: 222, endPoint y: 495, distance: 276.1
click at [222, 495] on div "Updated! Booking Invoice Deposit   Pending Reserved Paid Waiting Cancelled All …" at bounding box center [464, 424] width 517 height 580
click at [241, 506] on p "Rafting Driving Directions : Google maps only. Type in all-[PERSON_NAME][GEOGRA…" at bounding box center [358, 511] width 269 height 35
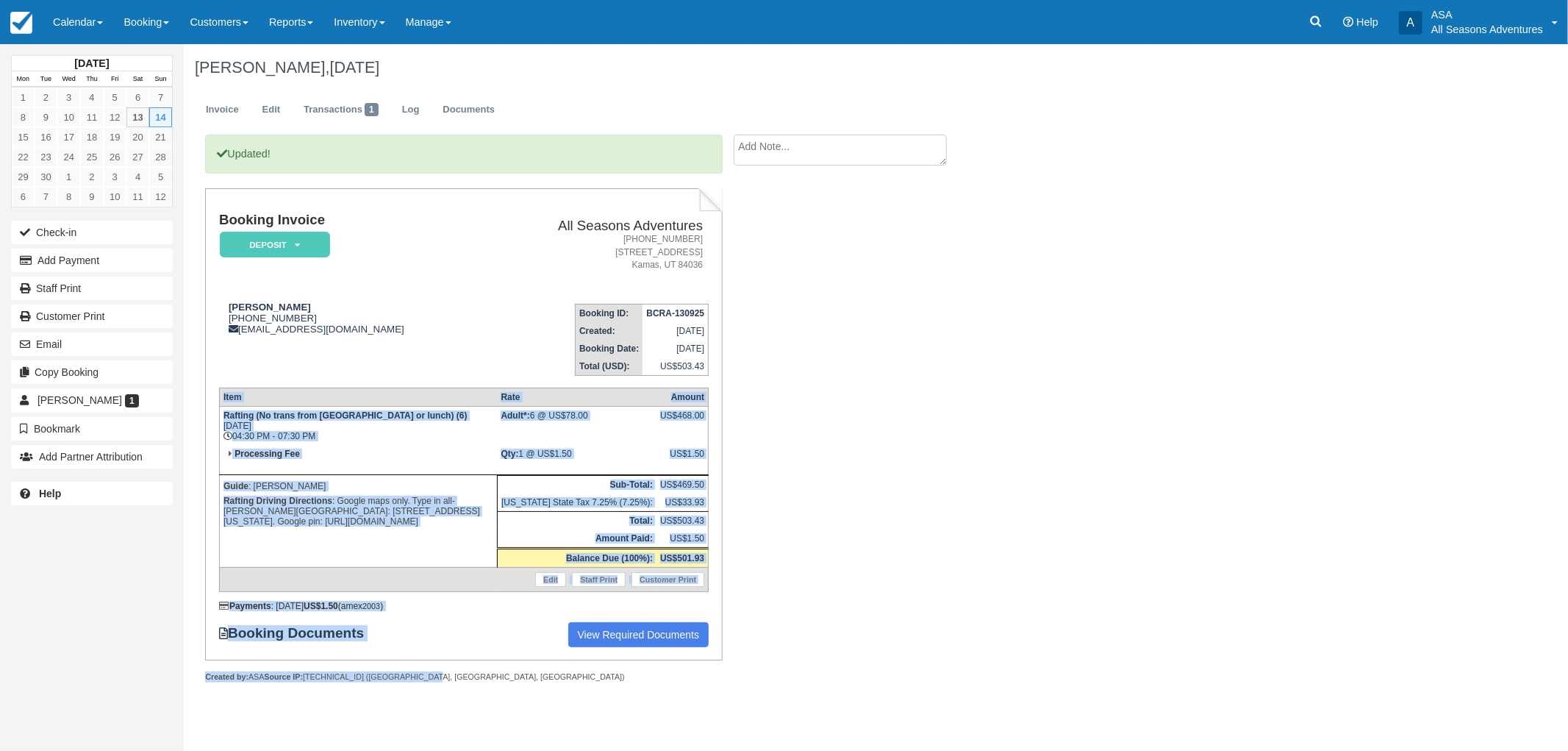
drag, startPoint x: 420, startPoint y: 674, endPoint x: 215, endPoint y: 476, distance: 285.0
click at [215, 476] on div "Booking Invoice Deposit   Pending Reserved Paid Waiting Cancelled All Seasons A…" at bounding box center [464, 435] width 517 height 494
click at [289, 510] on p "Rafting Driving Directions : Google maps only. Type in all-[PERSON_NAME][GEOGRA…" at bounding box center [358, 511] width 269 height 35
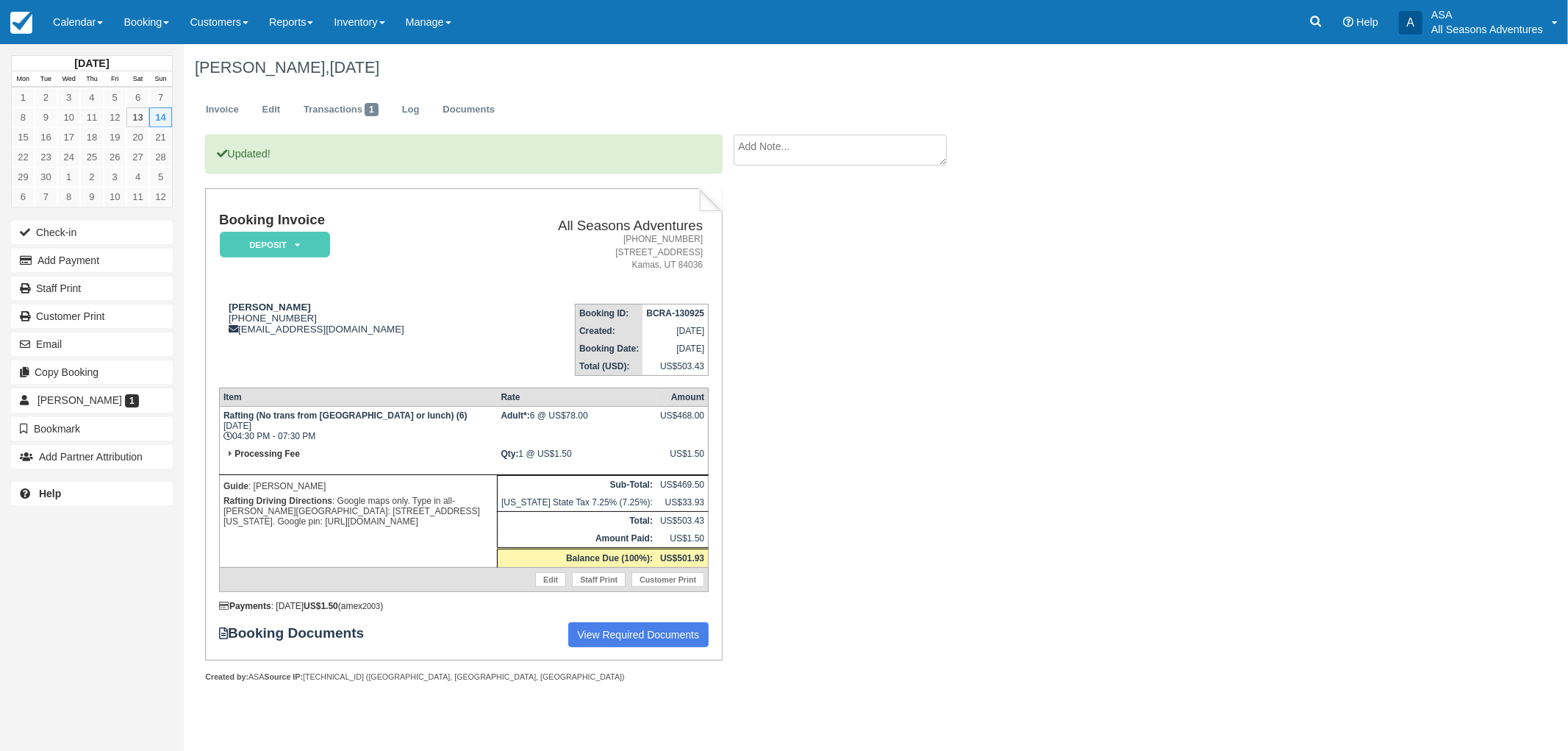
click at [413, 671] on div "Created by: ASA Source IP: [TECHNICAL_ID] ([GEOGRAPHIC_DATA], [GEOGRAPHIC_DATA]…" at bounding box center [464, 677] width 517 height 11
click at [405, 671] on div "Created by: ASA Source IP: [TECHNICAL_ID] ([GEOGRAPHIC_DATA], [GEOGRAPHIC_DATA]…" at bounding box center [464, 677] width 517 height 11
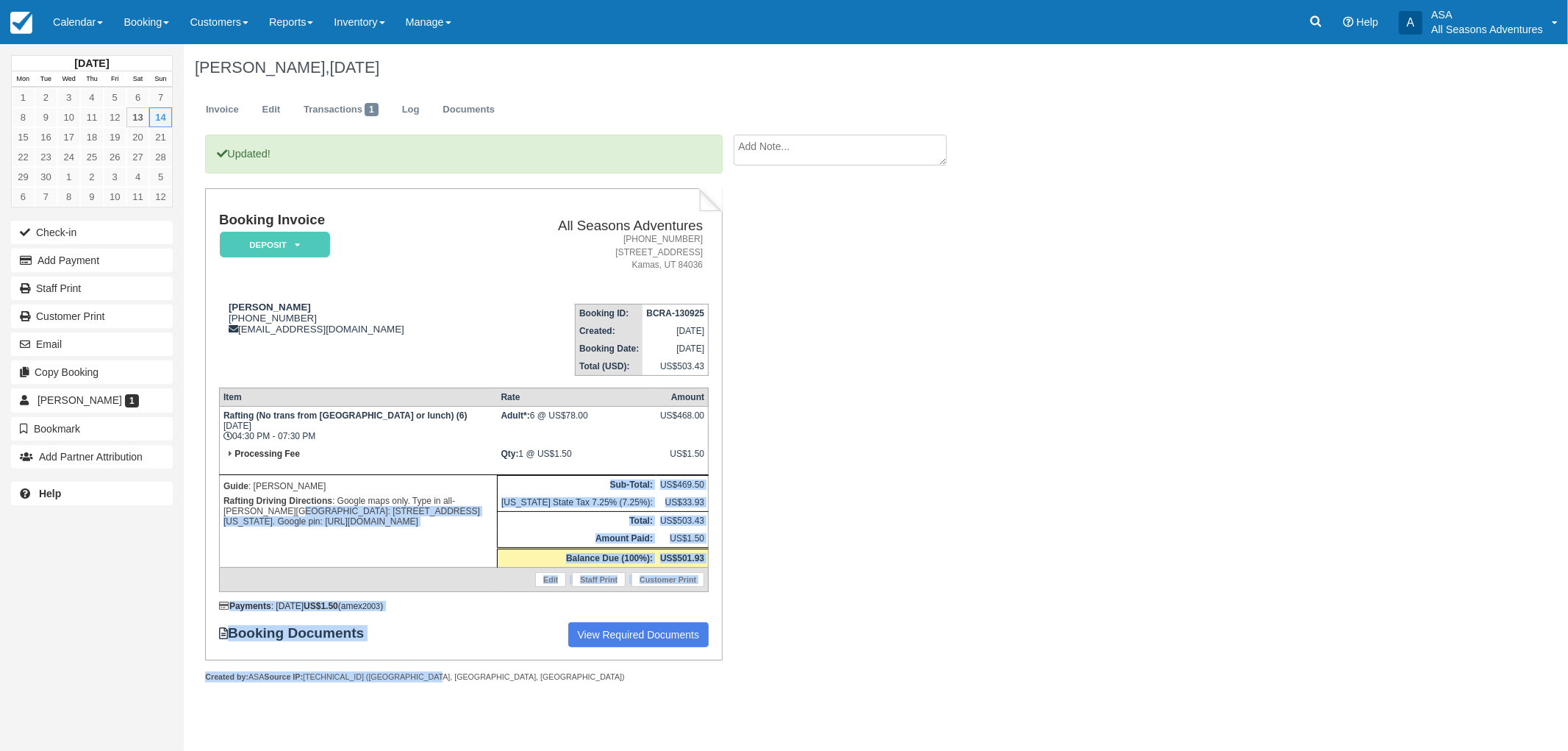
drag, startPoint x: 414, startPoint y: 673, endPoint x: 222, endPoint y: 505, distance: 255.1
click at [222, 505] on div "Booking Invoice Deposit   Pending Reserved Paid Waiting Cancelled All Seasons A…" at bounding box center [464, 435] width 517 height 494
click at [298, 528] on td "Guide : AJ L Rafting Driving Directions : Google maps only. Type in all-[PERSON…" at bounding box center [357, 520] width 278 height 92
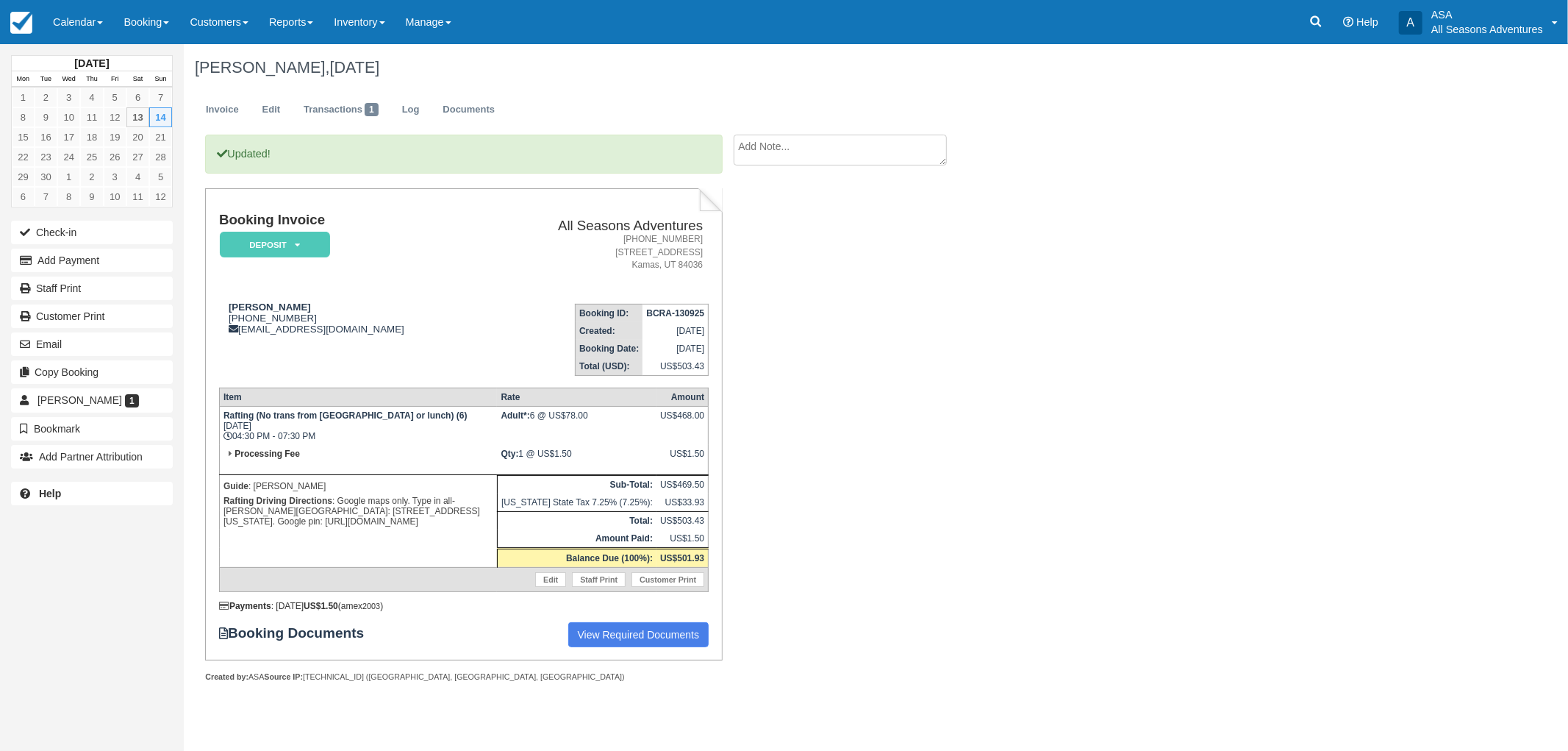
click at [405, 683] on div at bounding box center [464, 694] width 517 height 22
click at [394, 671] on div "Created by: ASA Source IP: [TECHNICAL_ID] ([GEOGRAPHIC_DATA], [GEOGRAPHIC_DATA]…" at bounding box center [464, 677] width 517 height 11
drag, startPoint x: 393, startPoint y: 518, endPoint x: 222, endPoint y: 308, distance: 270.8
click at [222, 308] on div "Booking Invoice Deposit   Pending Reserved Paid Waiting Cancelled All Seasons A…" at bounding box center [464, 430] width 490 height 435
click at [222, 308] on div "[PERSON_NAME] [PHONE_NUMBER] [EMAIL_ADDRESS][DOMAIN_NAME]" at bounding box center [352, 318] width 266 height 33
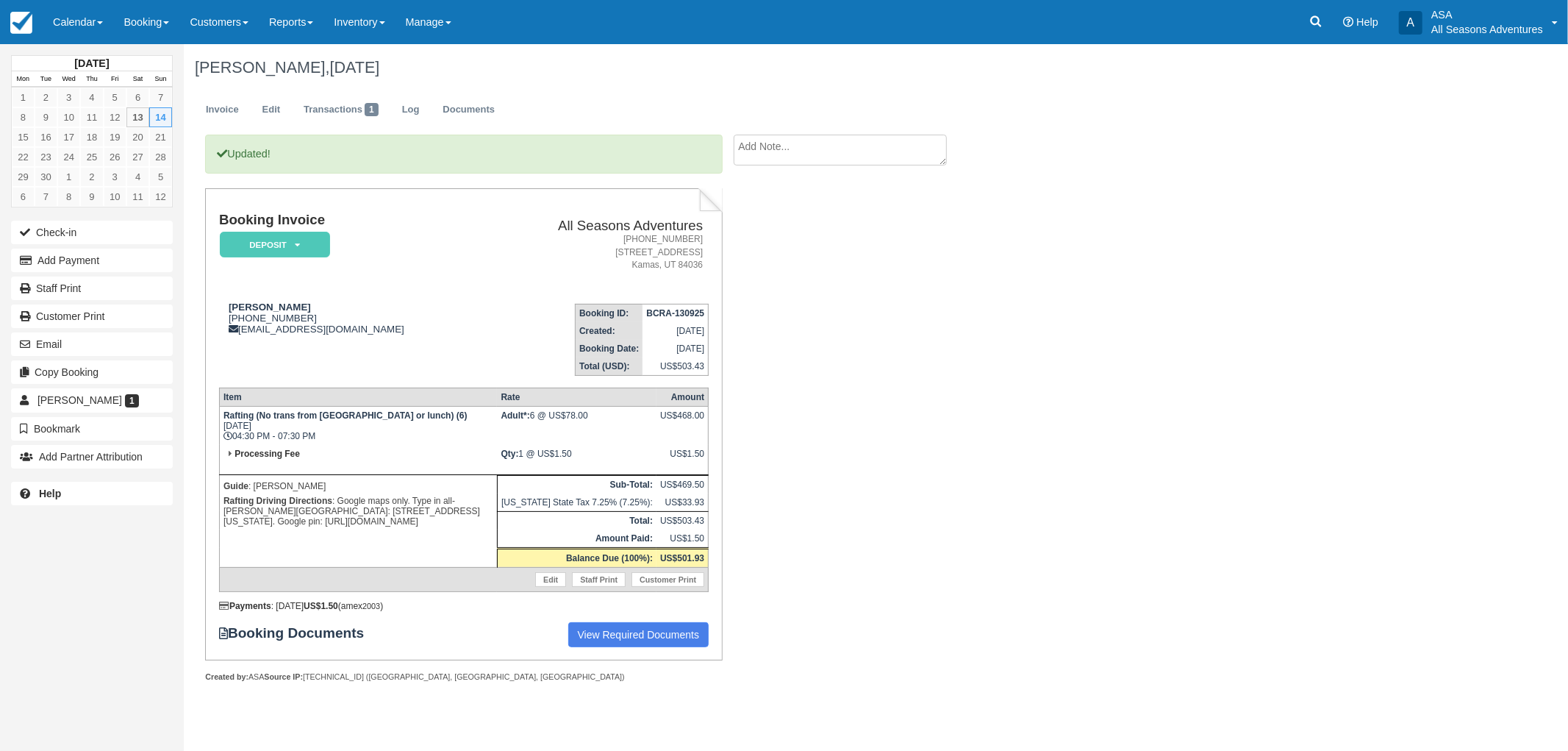
click at [320, 479] on p "Guide : [PERSON_NAME]" at bounding box center [358, 486] width 269 height 14
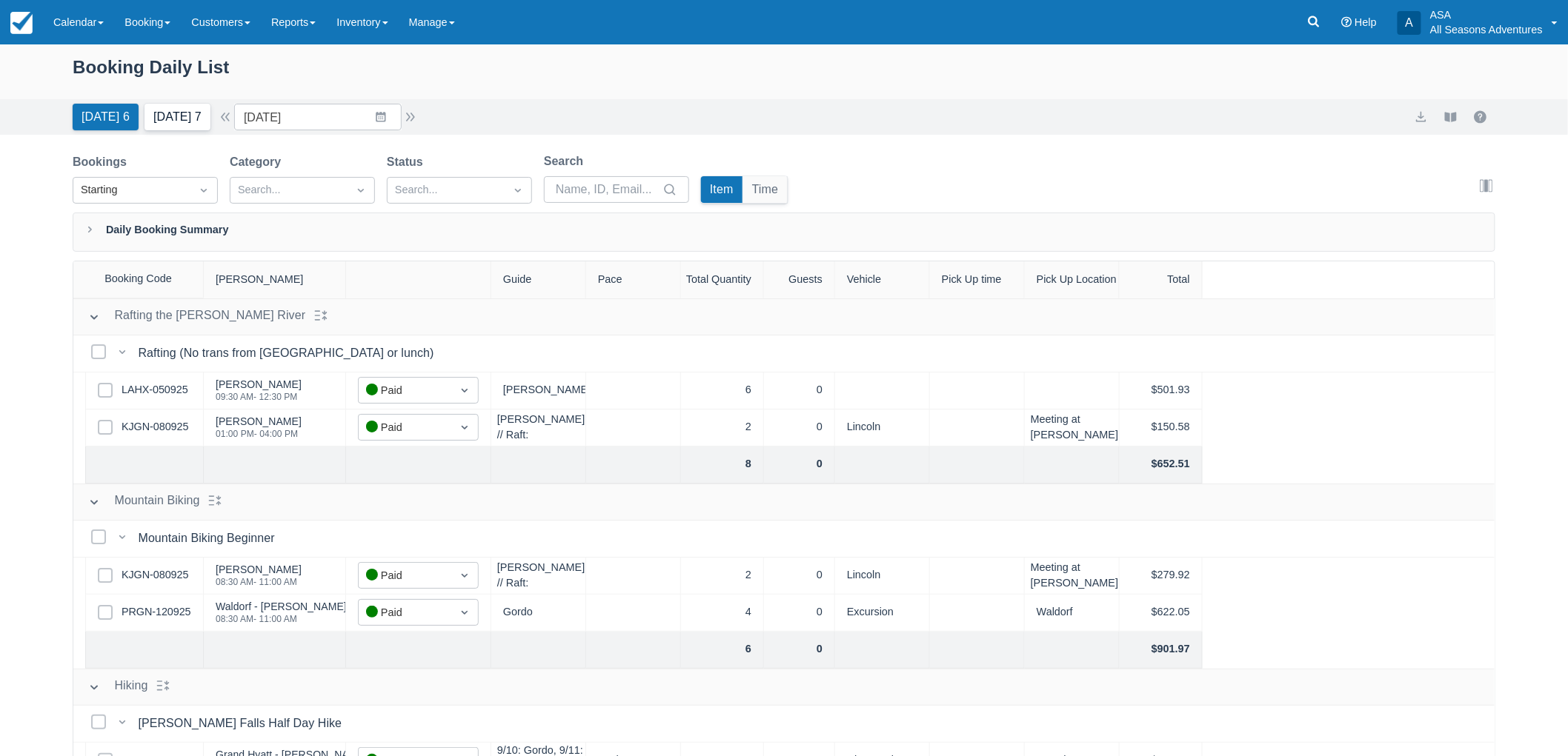
click at [208, 104] on button "Tomorrow 7" at bounding box center [178, 117] width 66 height 26
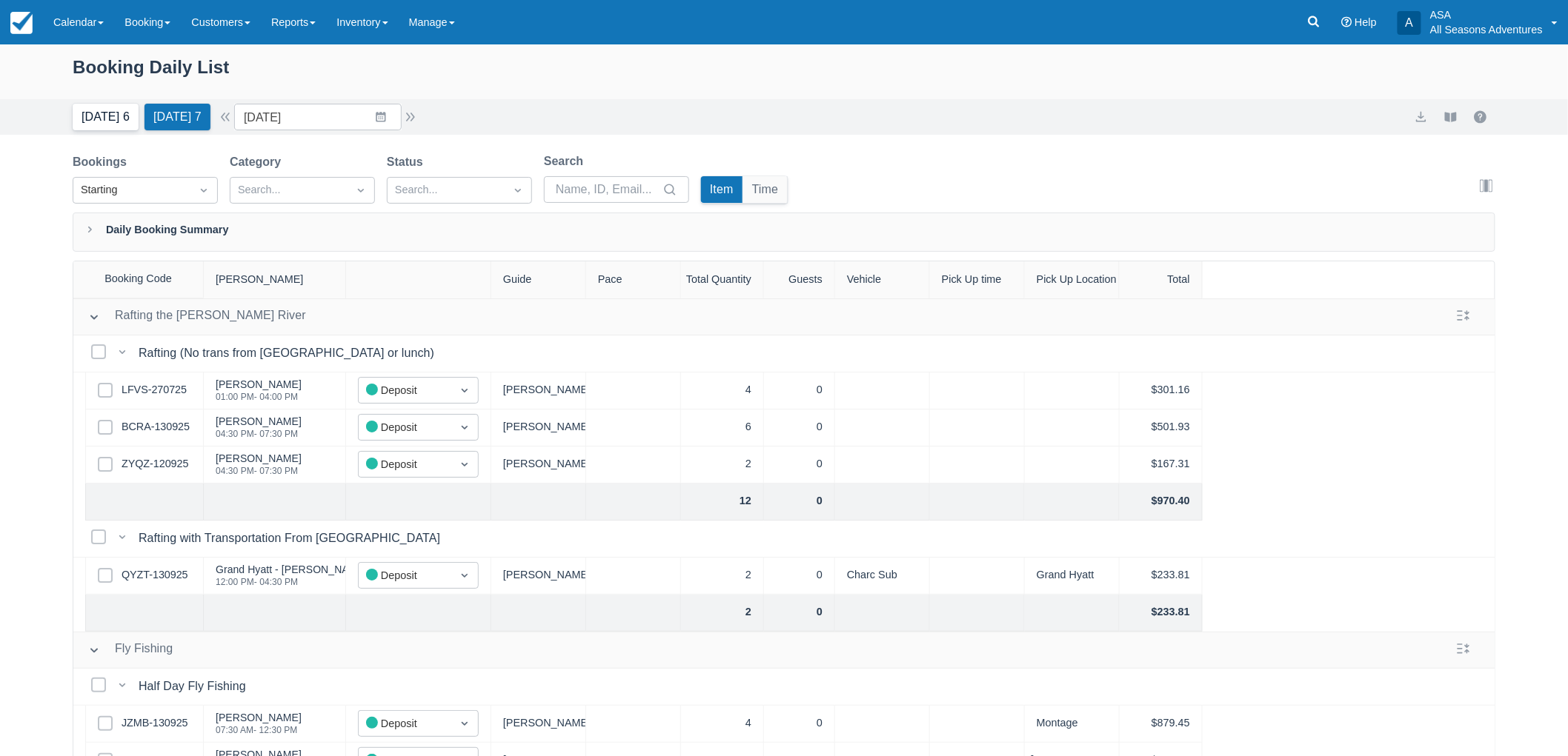
click at [75, 106] on button "Today 6" at bounding box center [106, 117] width 66 height 26
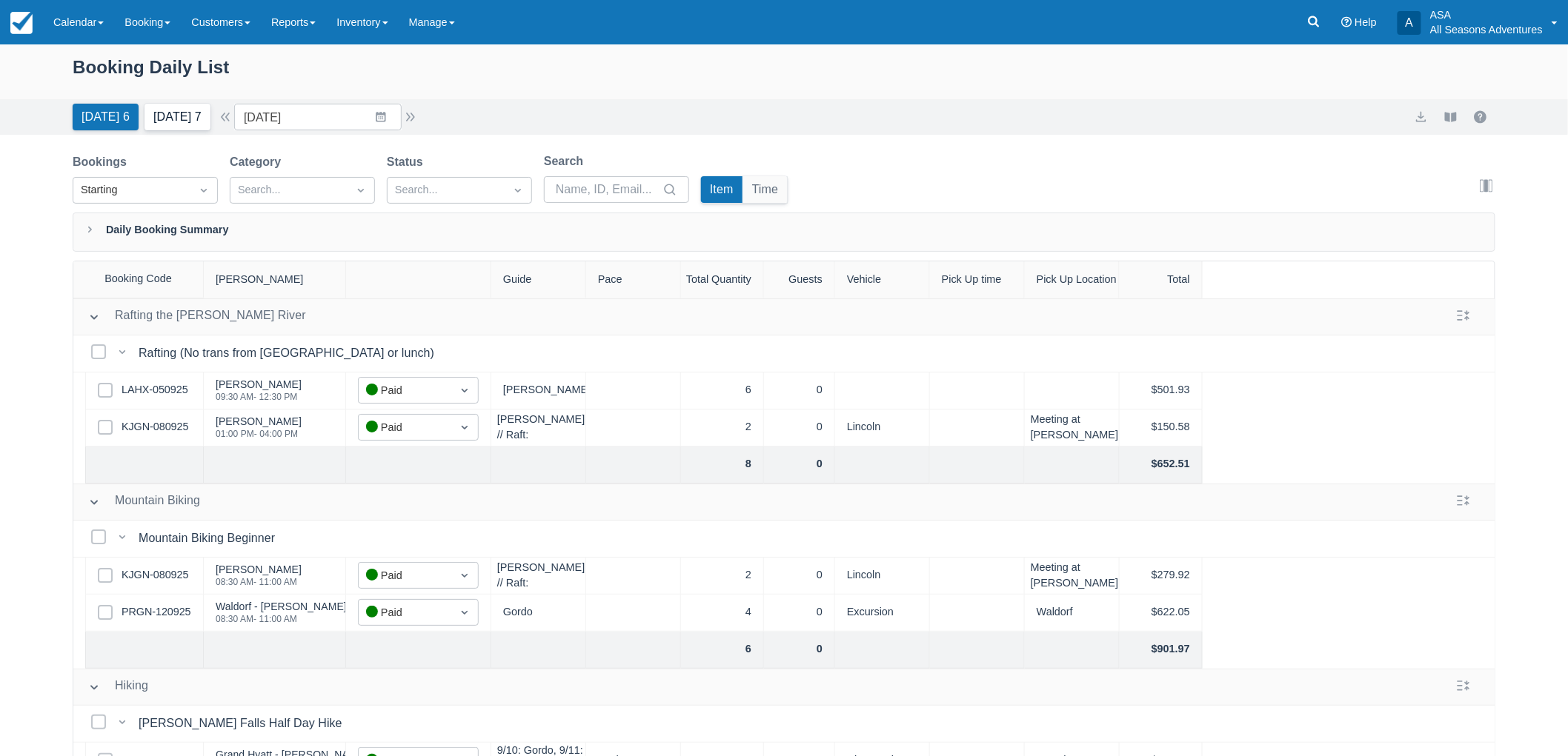
click at [179, 127] on button "Tomorrow 7" at bounding box center [178, 117] width 66 height 26
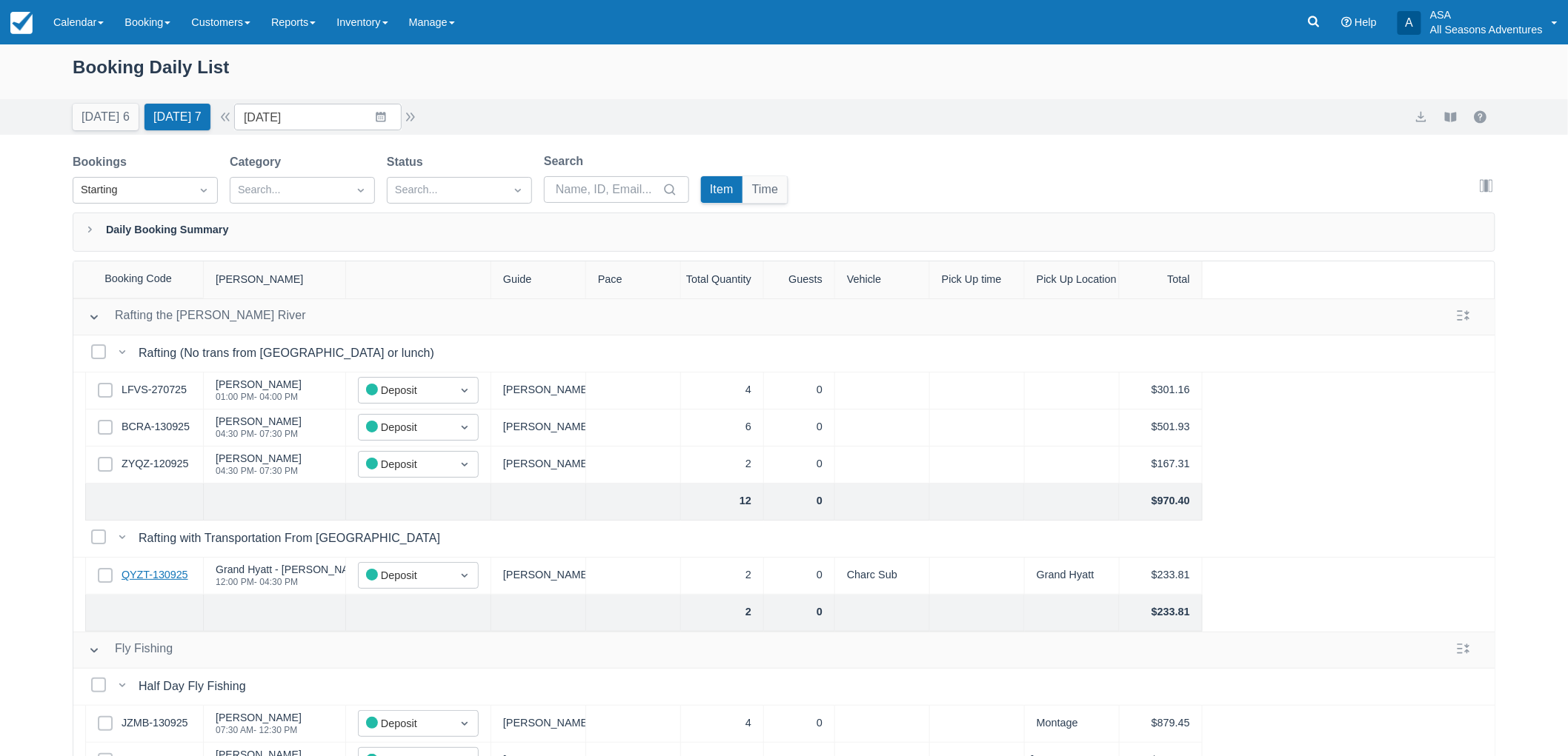
click at [182, 574] on link "QYZT-130925" at bounding box center [154, 576] width 67 height 16
click at [182, 430] on link "BCRA-130925" at bounding box center [155, 427] width 68 height 16
click at [188, 469] on link "ZYQZ-120925" at bounding box center [154, 465] width 67 height 16
click at [128, 114] on button "Today 6" at bounding box center [106, 117] width 66 height 26
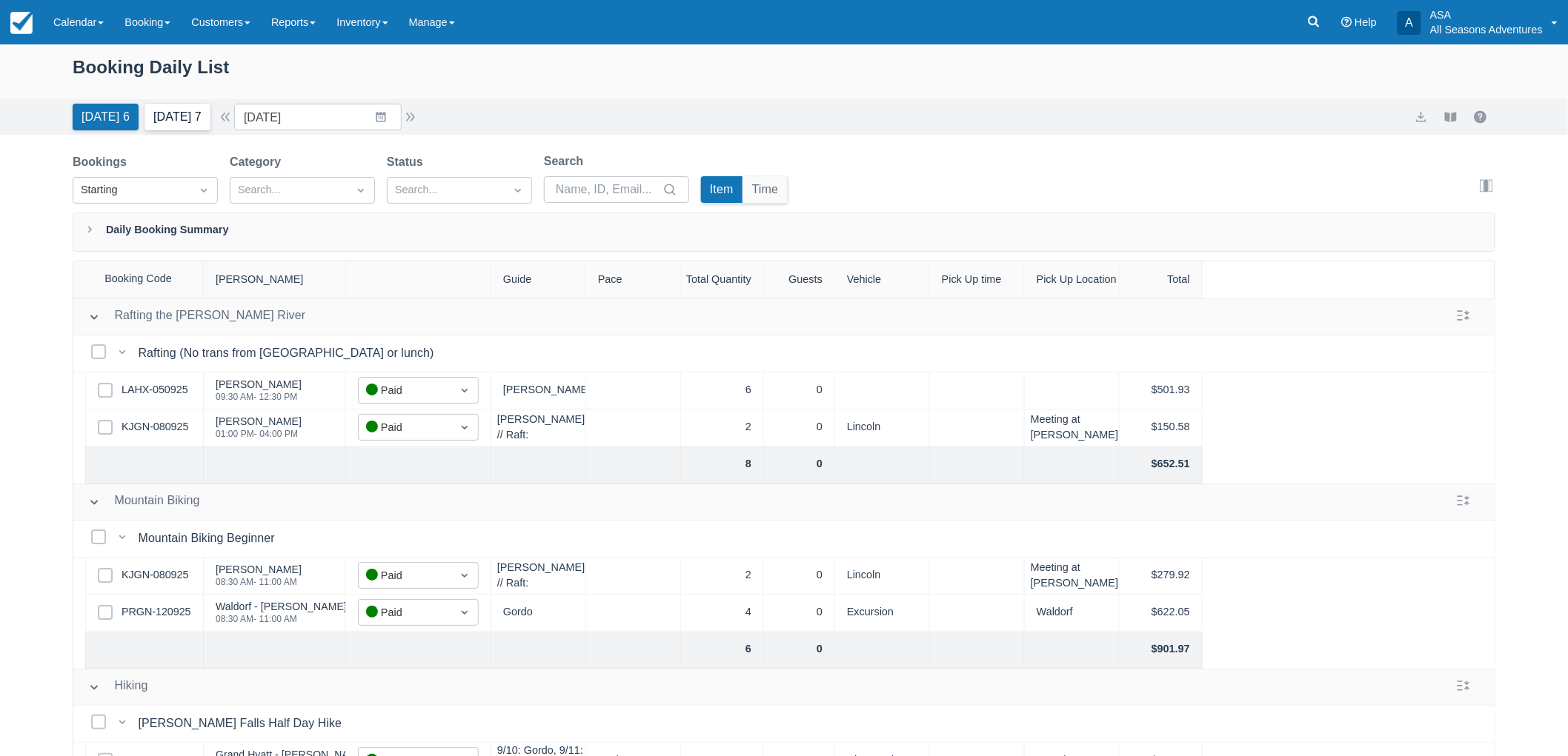
click at [180, 105] on button "Tomorrow 7" at bounding box center [178, 117] width 66 height 26
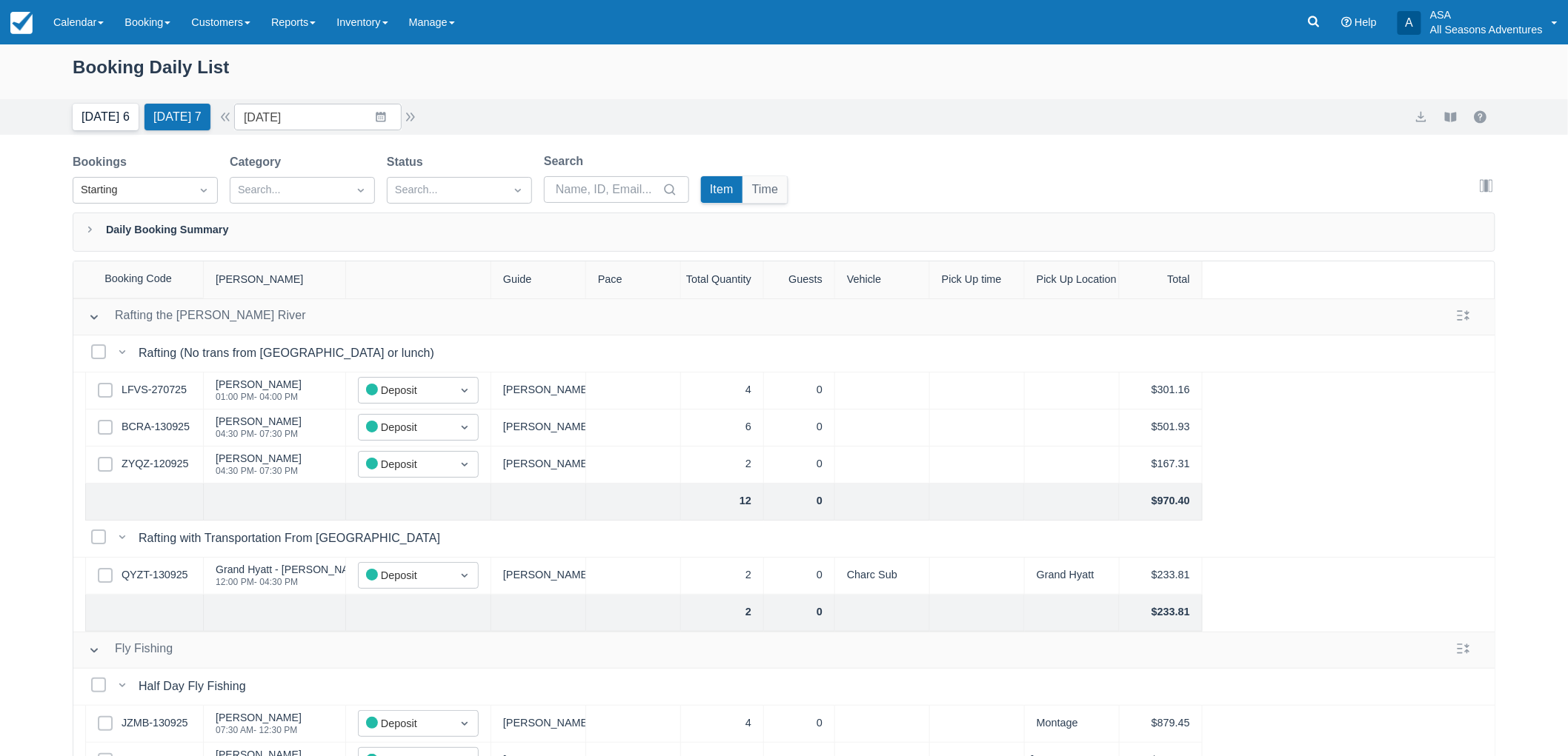
click at [113, 113] on button "Today 6" at bounding box center [106, 117] width 66 height 26
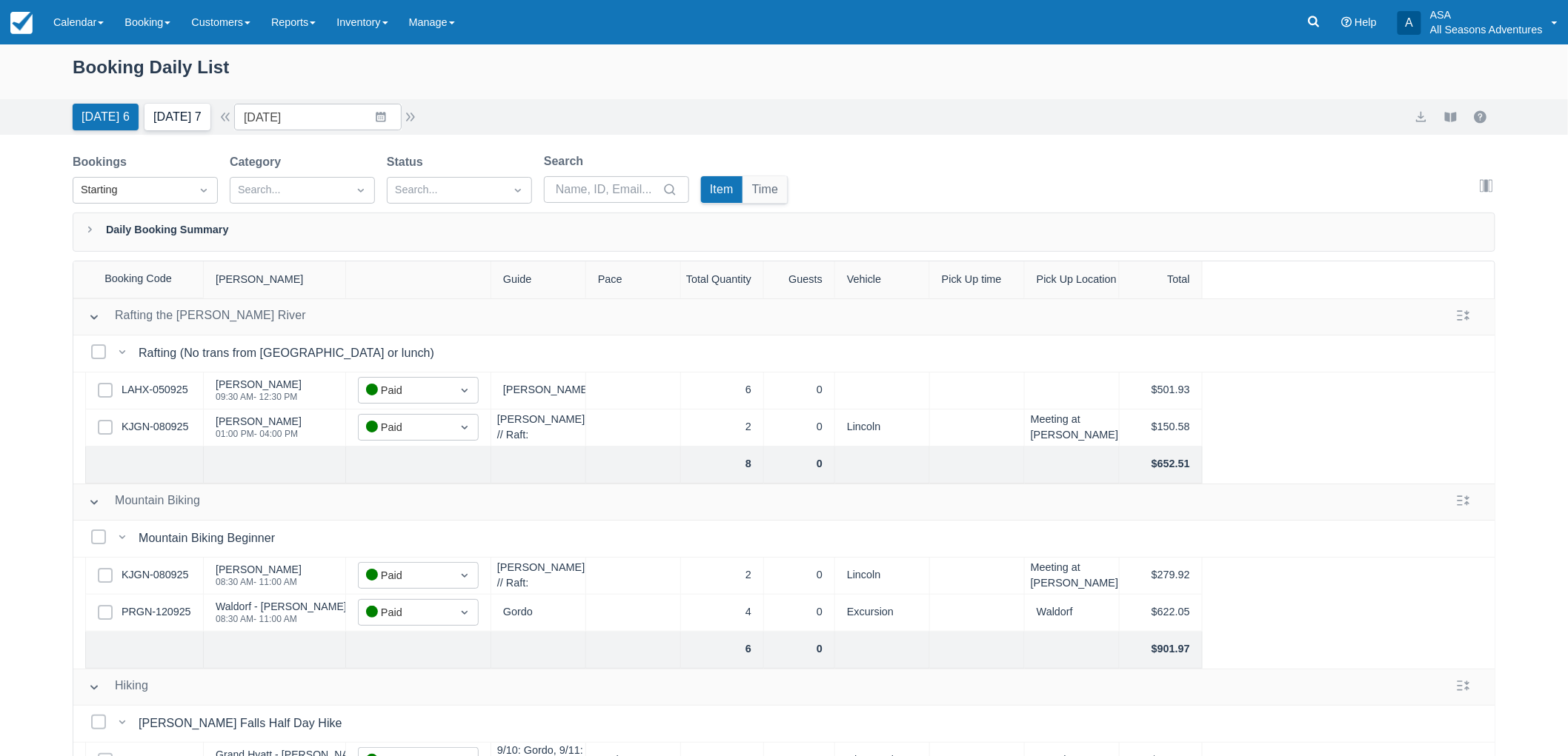
click at [196, 120] on button "Tomorrow 7" at bounding box center [178, 117] width 66 height 26
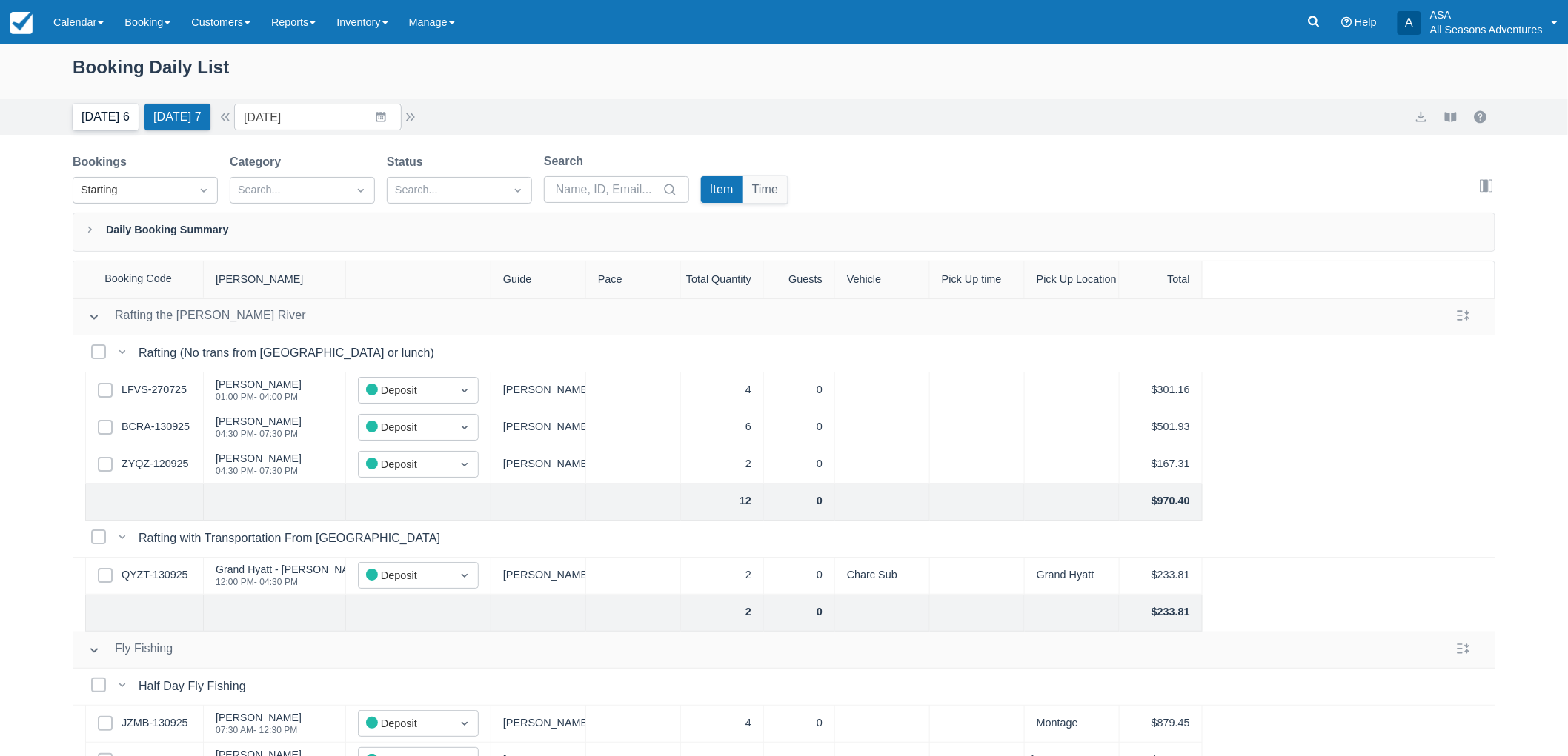
click at [107, 105] on button "Today 6" at bounding box center [106, 117] width 66 height 26
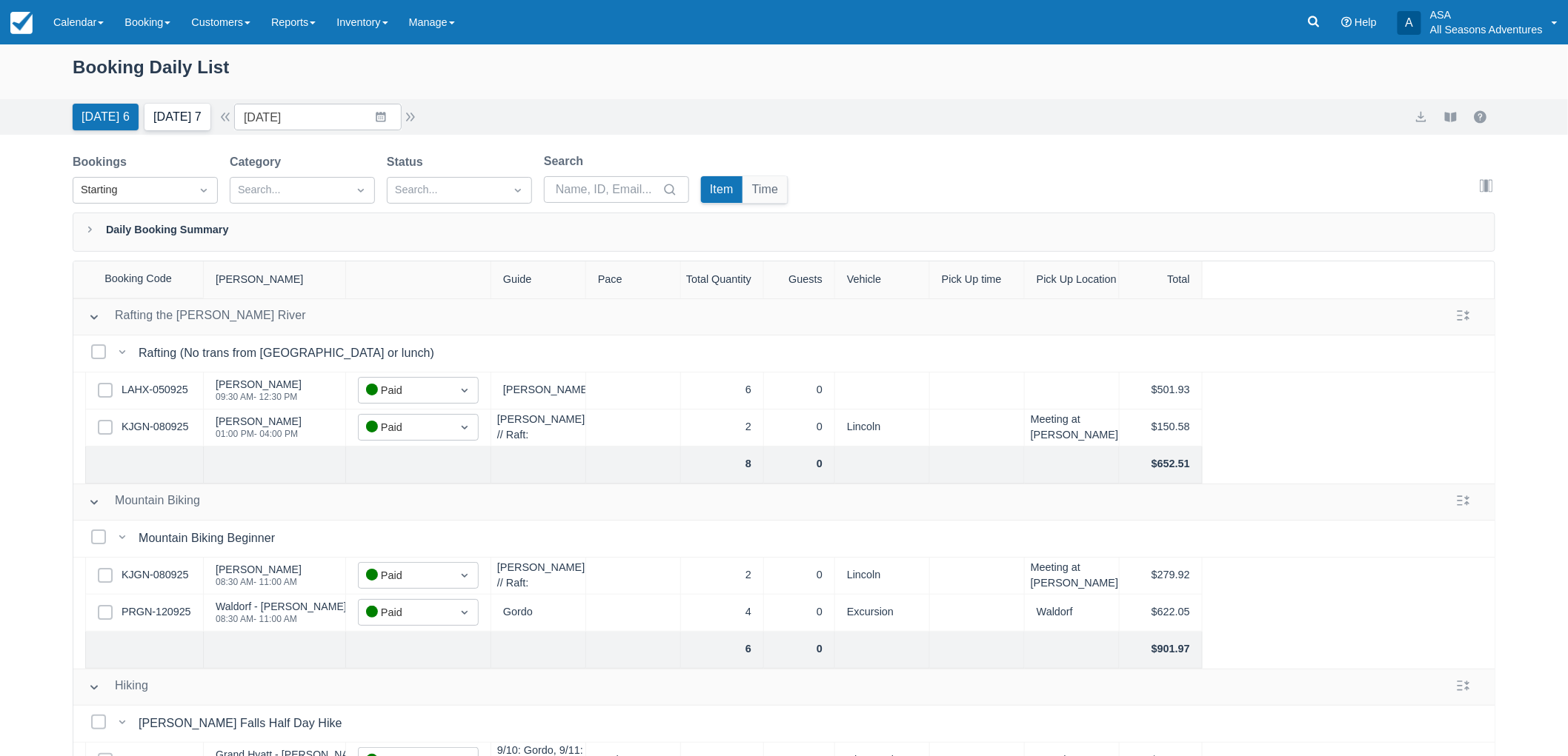
click at [190, 113] on button "Tomorrow 7" at bounding box center [178, 117] width 66 height 26
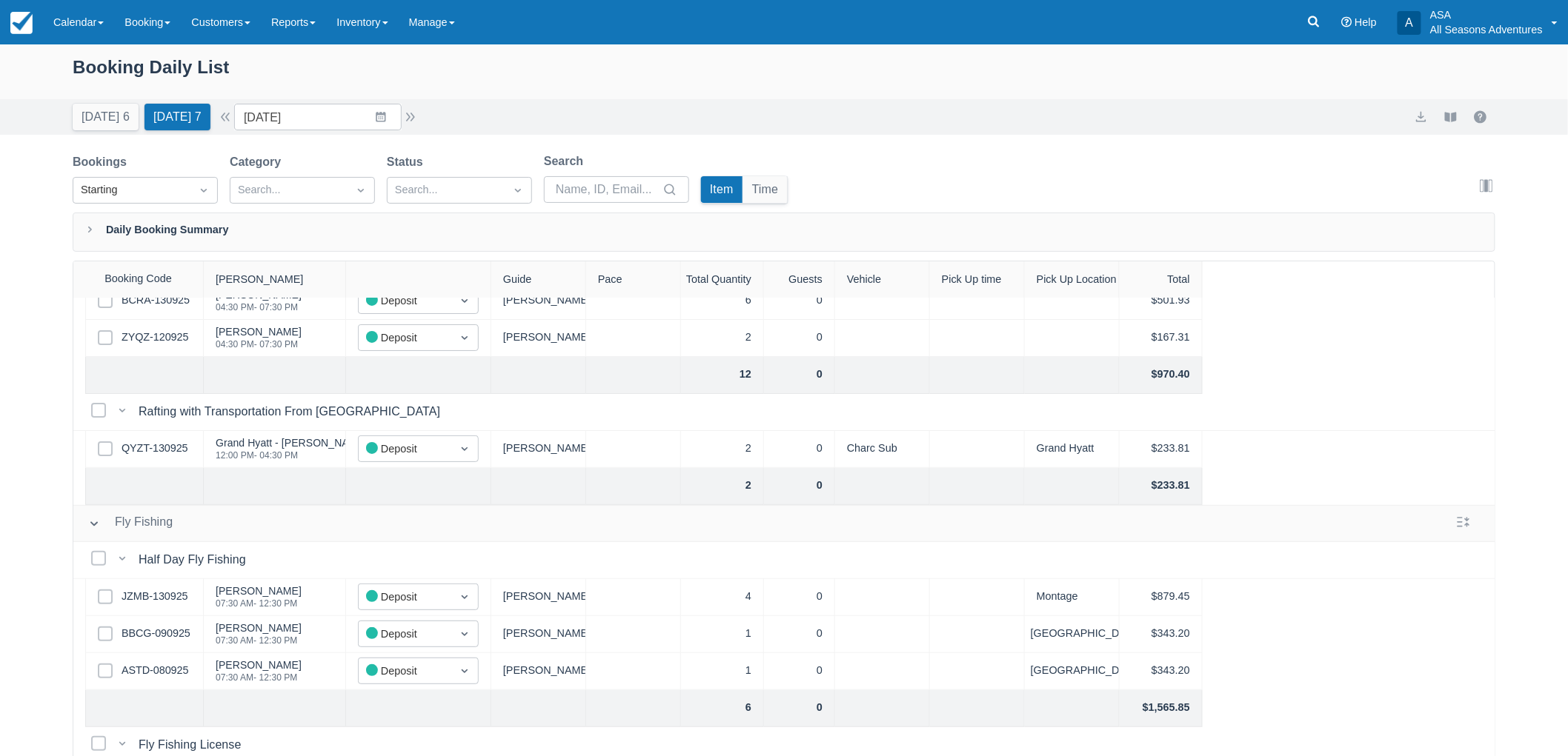
scroll to position [258, 0]
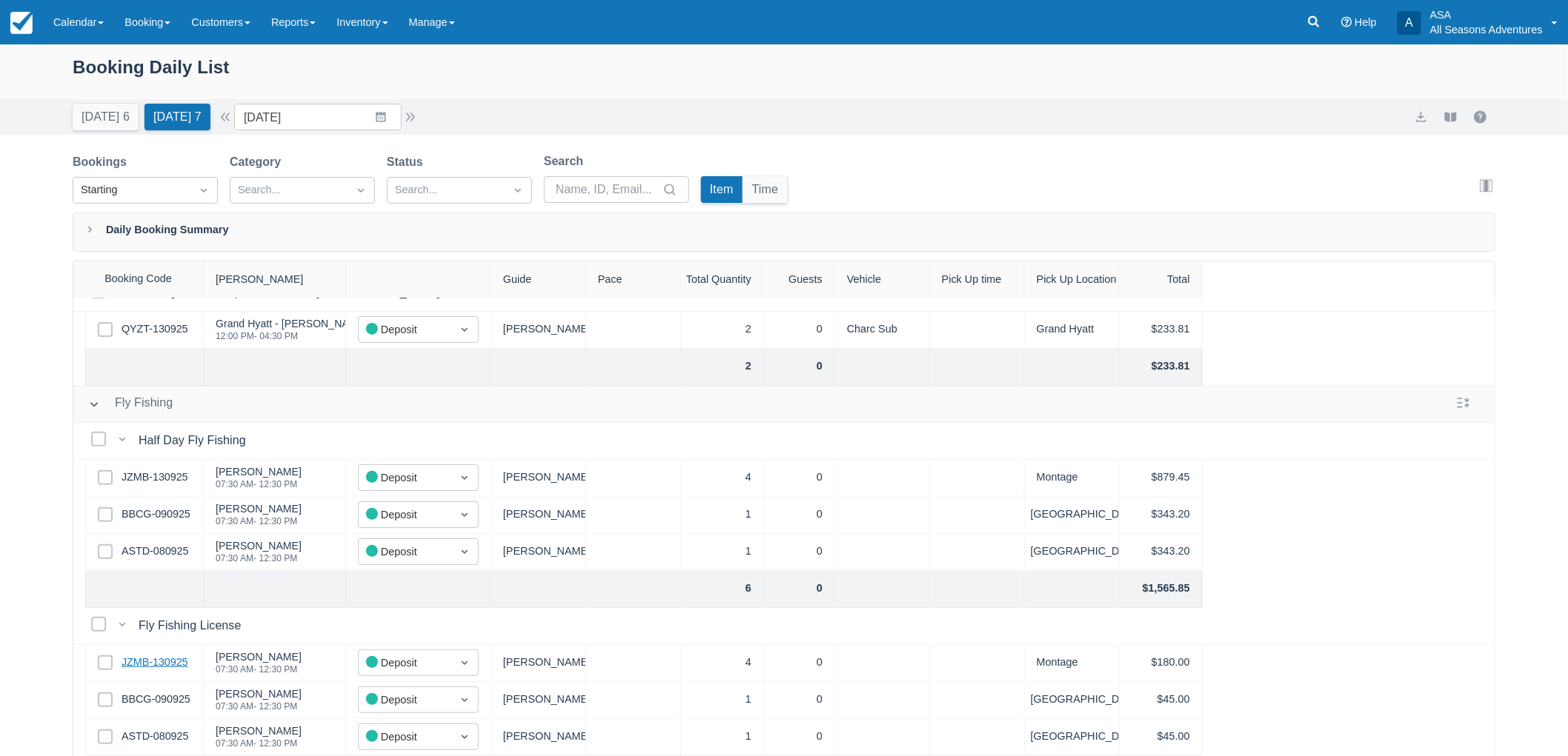
click at [154, 655] on link "JZMB-130925" at bounding box center [154, 663] width 67 height 16
click at [171, 682] on div "Select Row BBCG-090925" at bounding box center [145, 700] width 118 height 37
click at [169, 691] on link "BBCG-090925" at bounding box center [156, 700] width 69 height 16
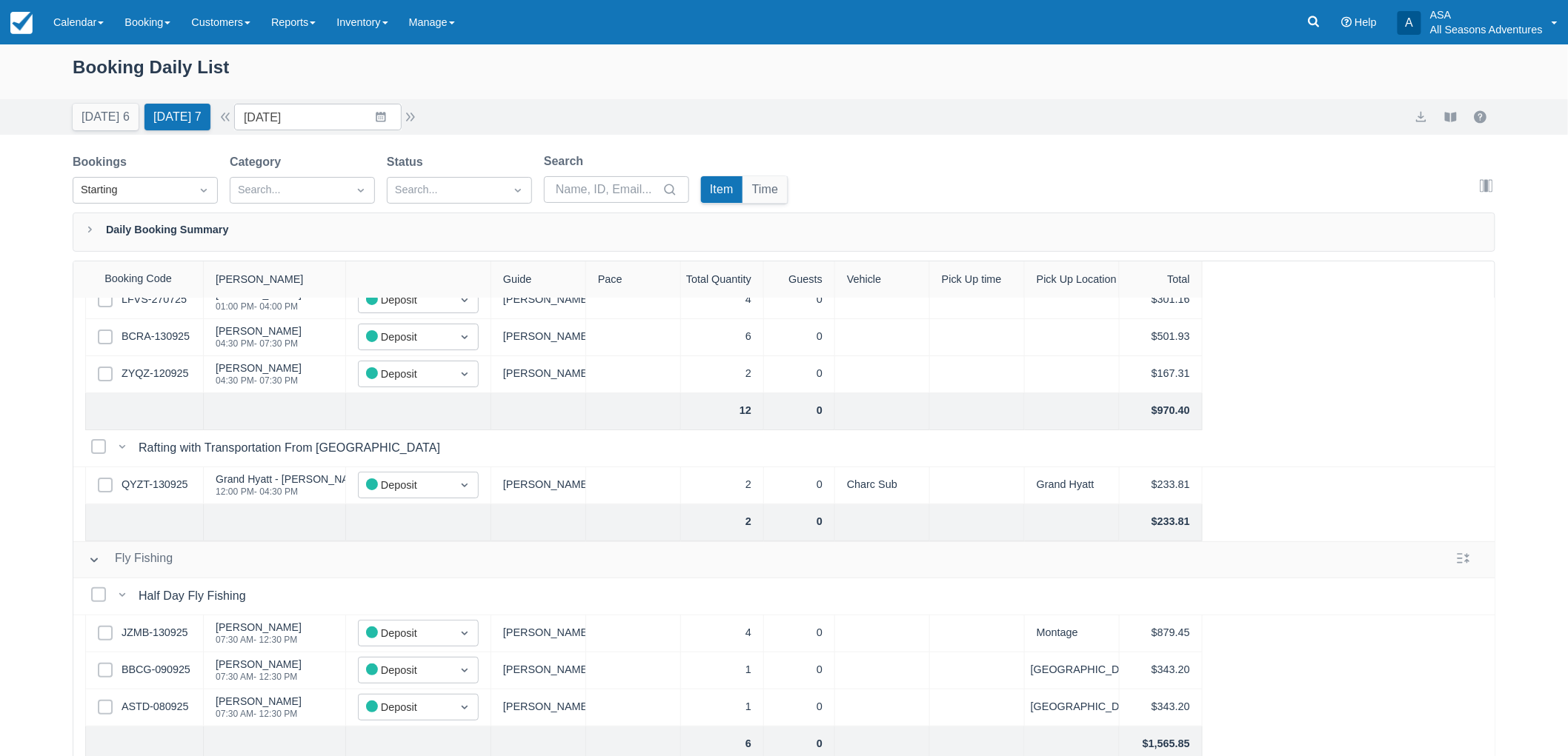
scroll to position [11, 0]
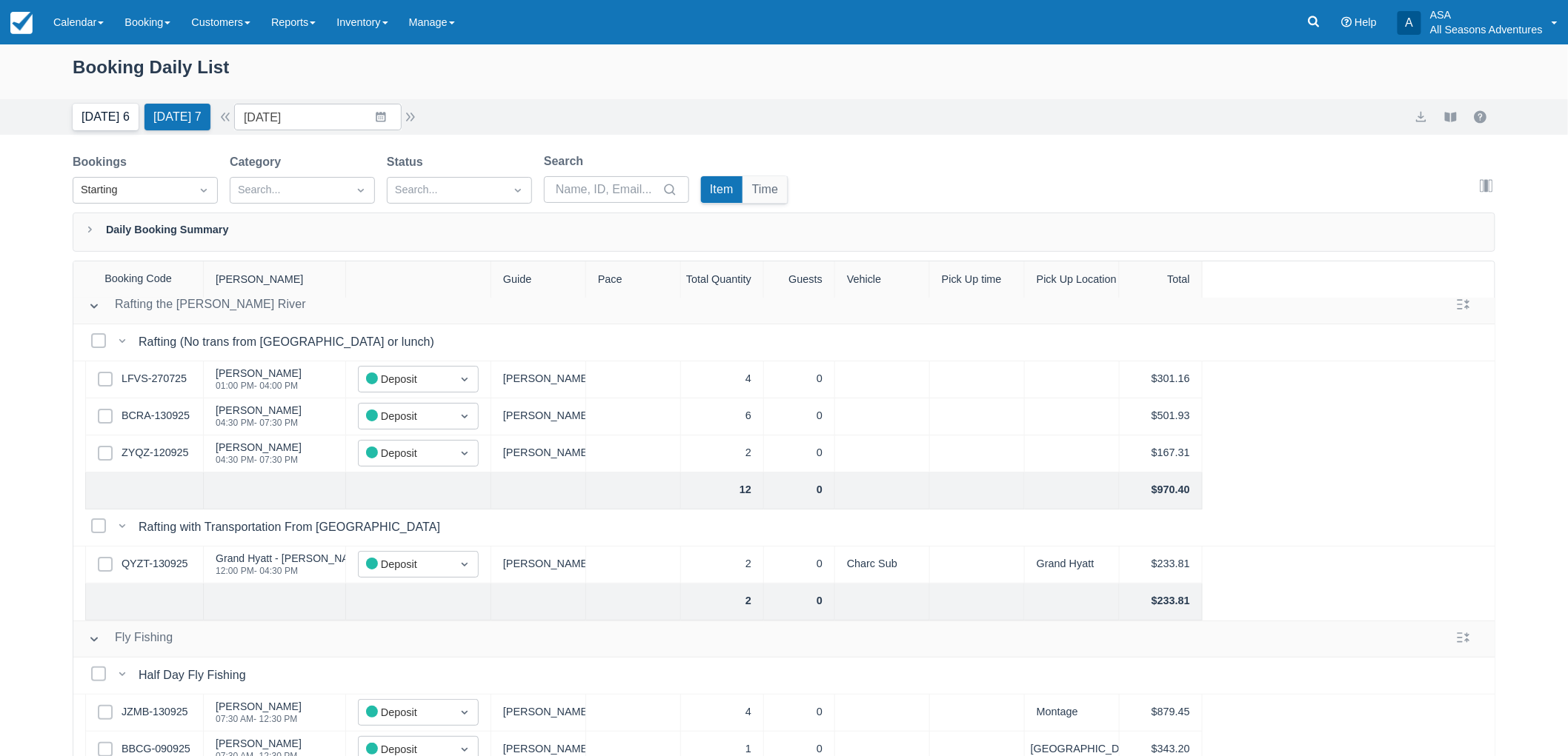
click at [108, 124] on button "Today 6" at bounding box center [106, 117] width 66 height 26
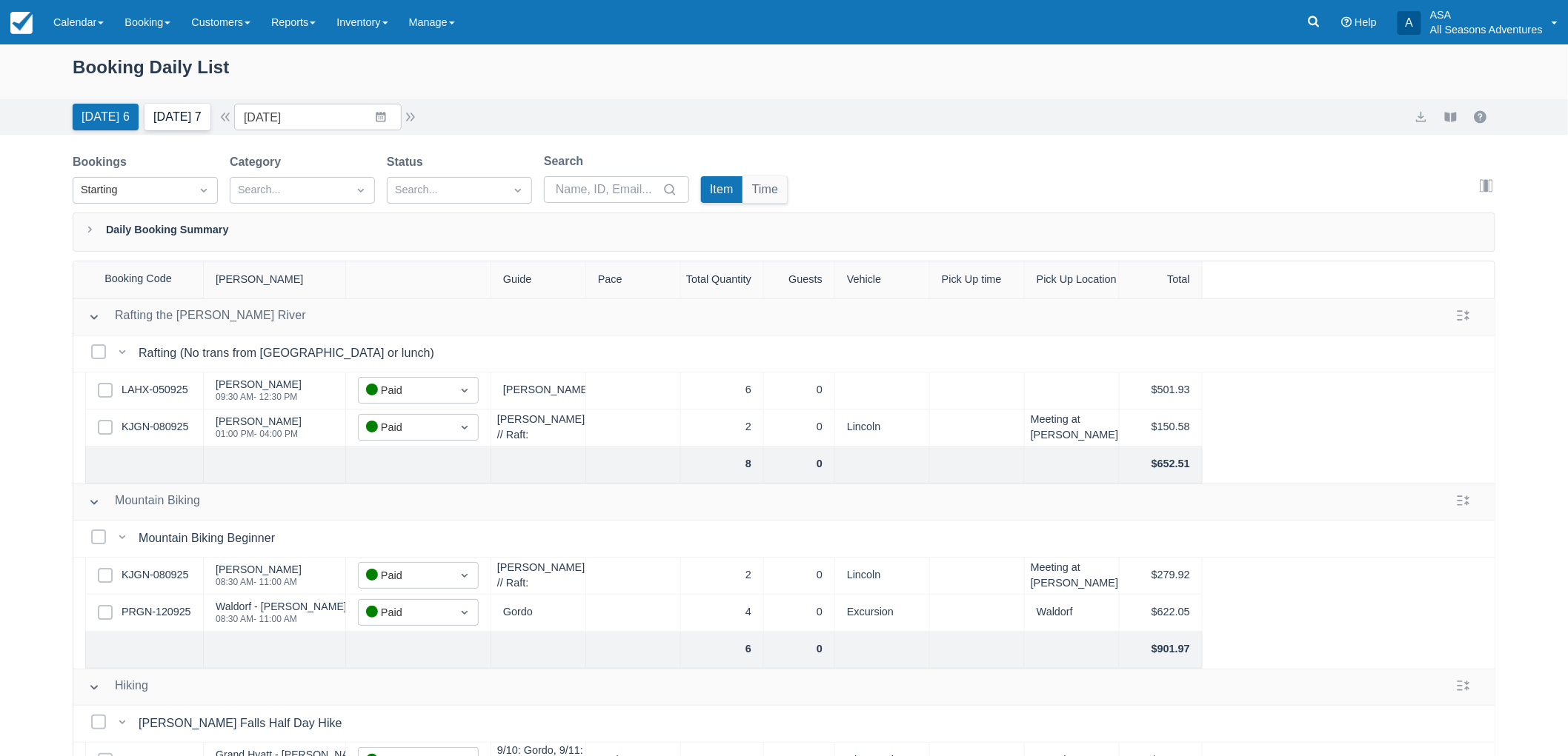
click at [186, 107] on button "Tomorrow 7" at bounding box center [178, 117] width 66 height 26
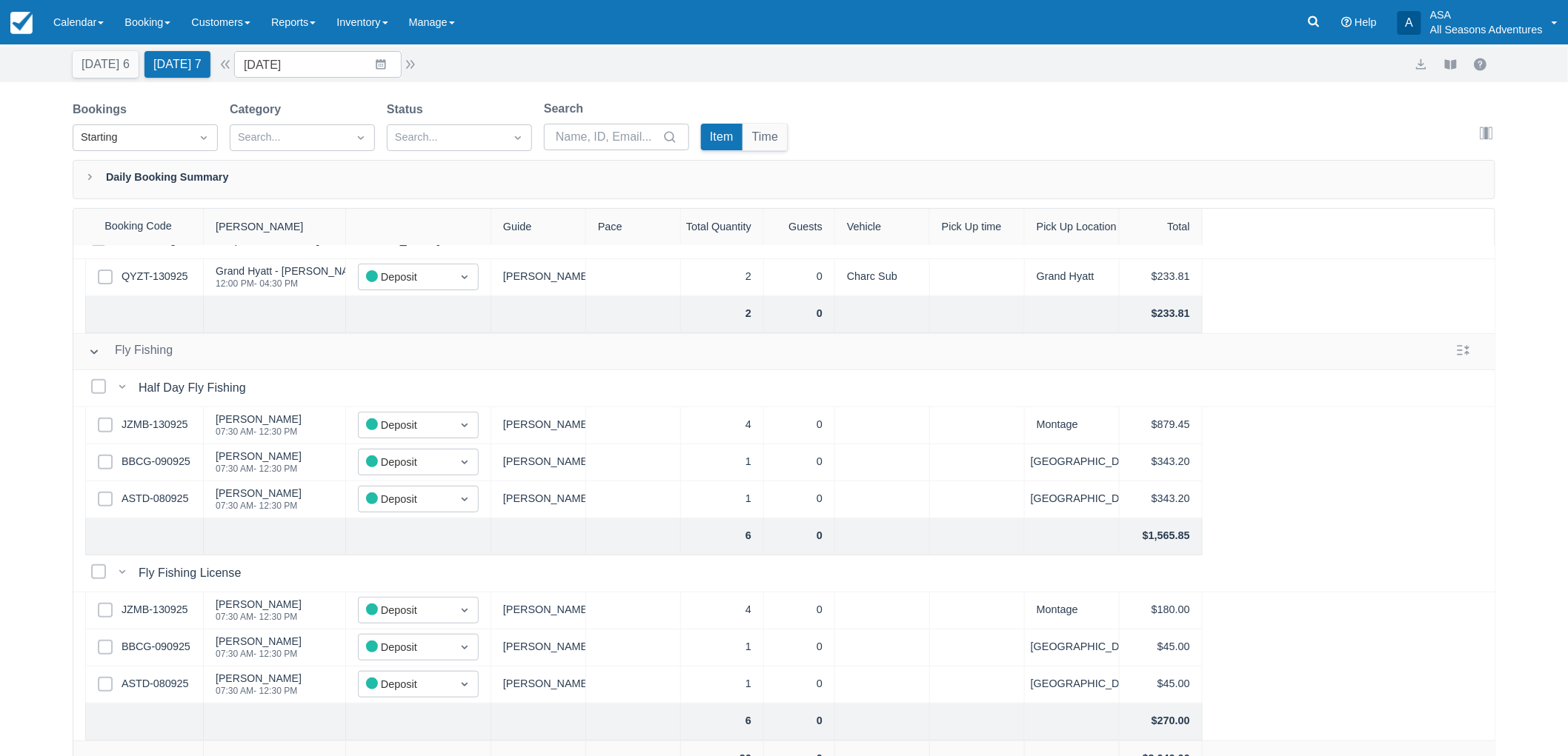
scroll to position [75, 0]
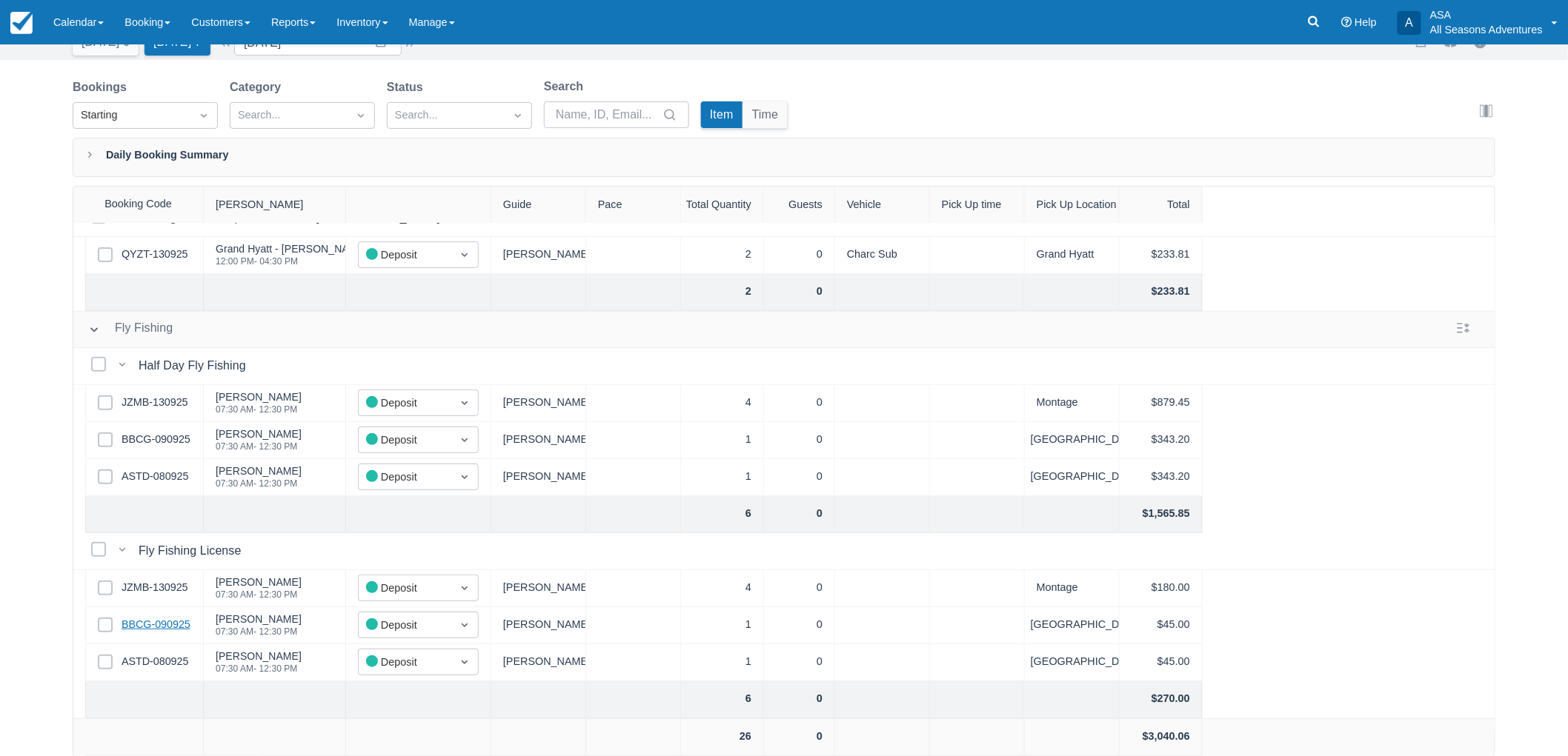
click at [160, 617] on link "BBCG-090925" at bounding box center [156, 625] width 69 height 16
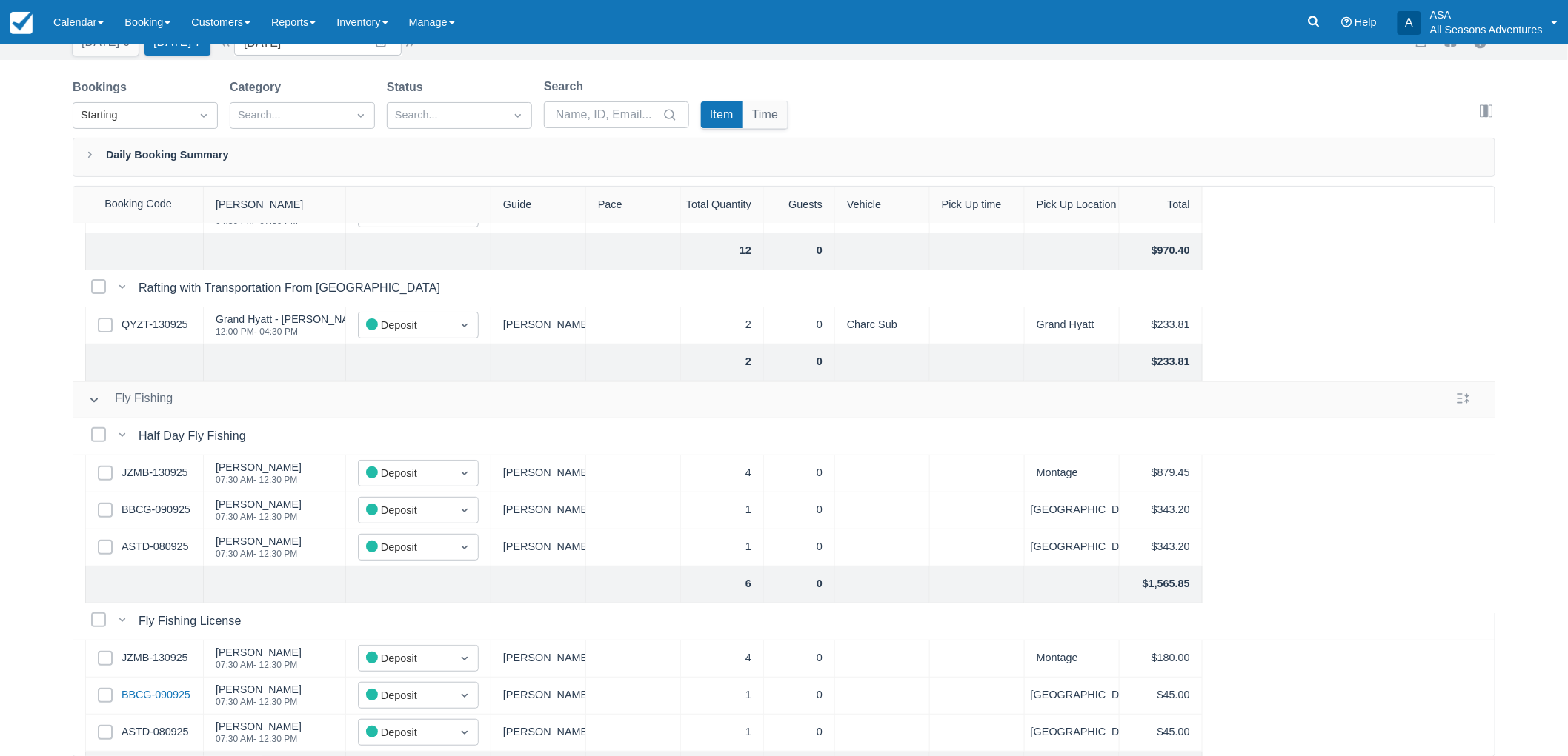
scroll to position [0, 0]
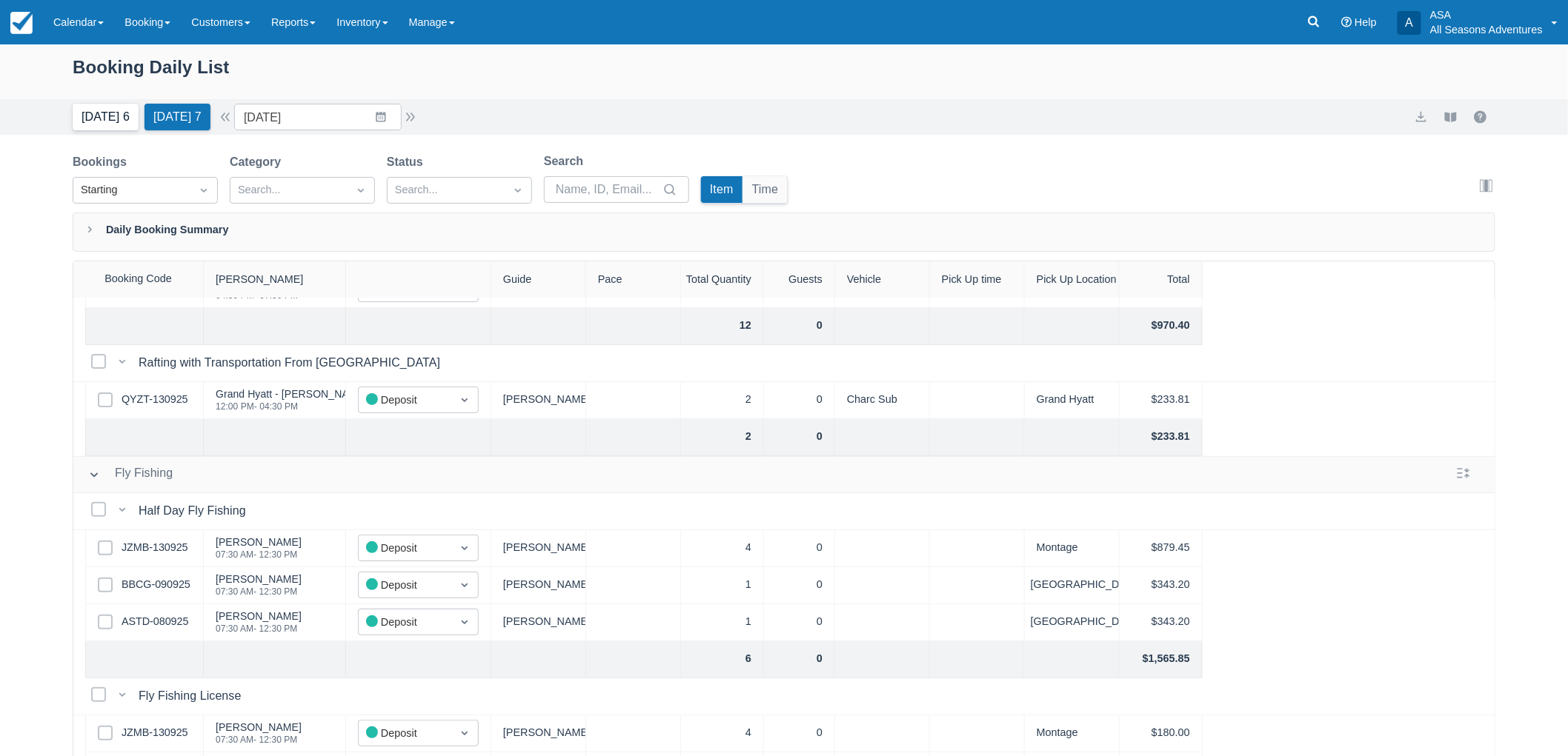
click at [118, 114] on button "Today 6" at bounding box center [106, 117] width 66 height 26
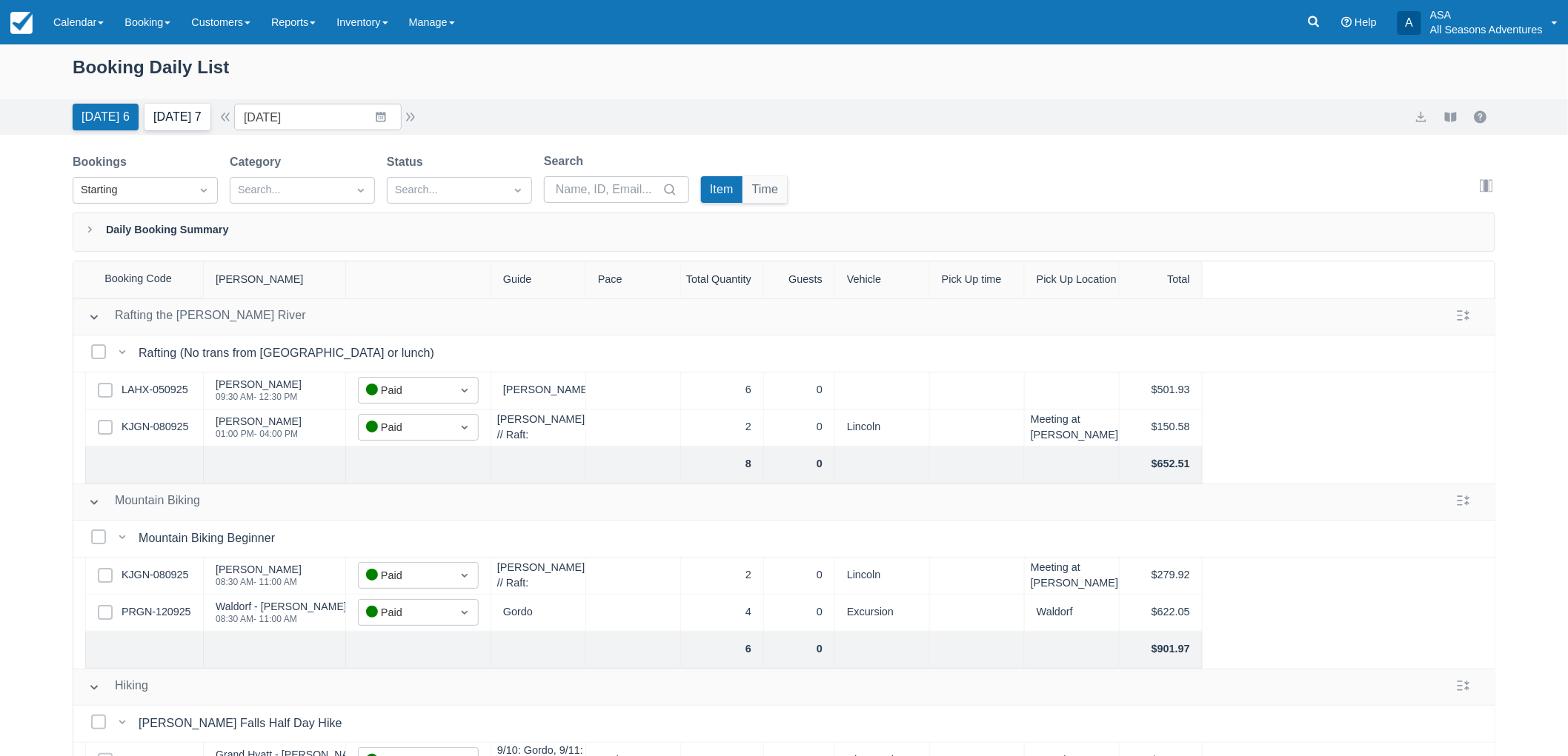
click at [187, 109] on button "Tomorrow 7" at bounding box center [178, 117] width 66 height 26
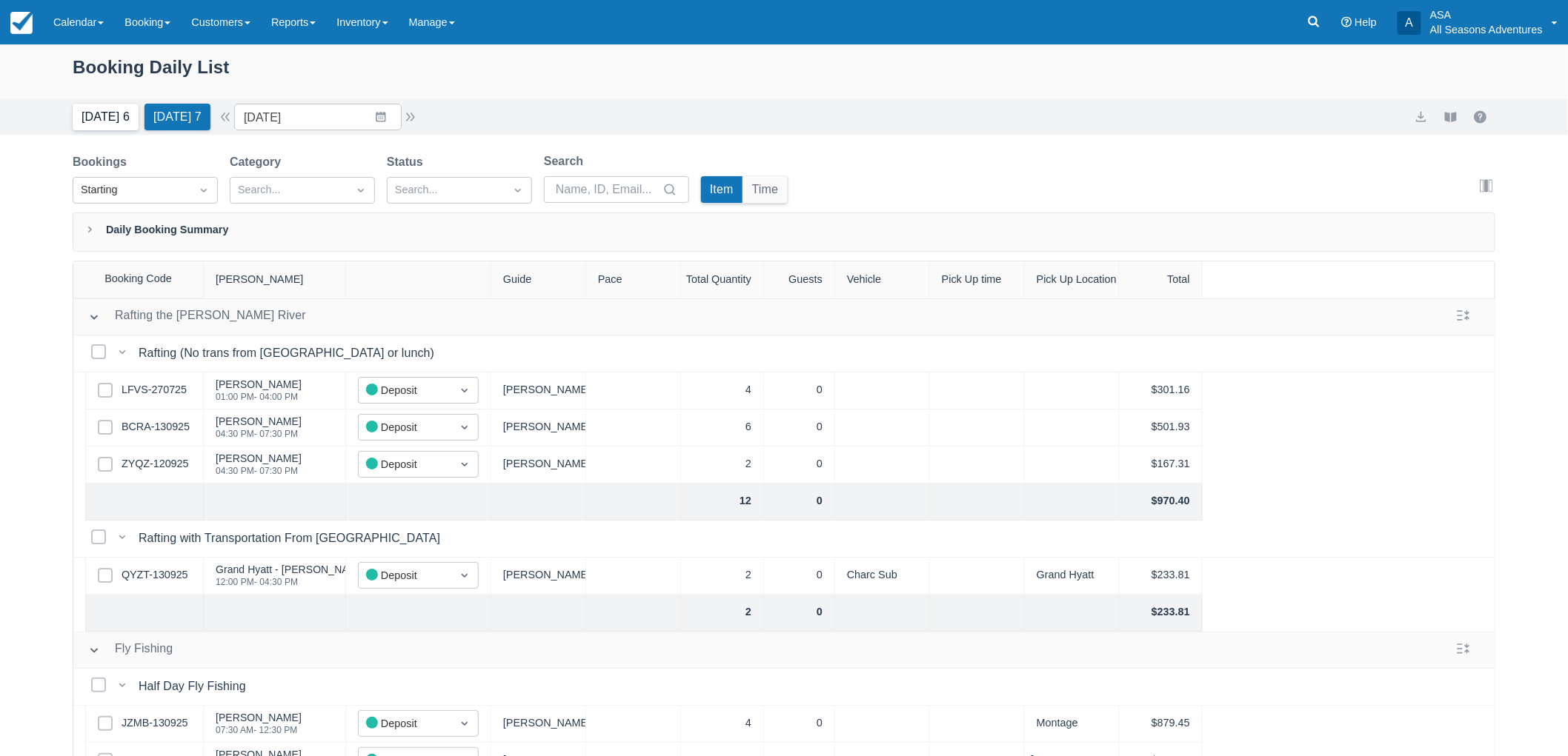
click at [97, 117] on button "Today 6" at bounding box center [106, 117] width 66 height 26
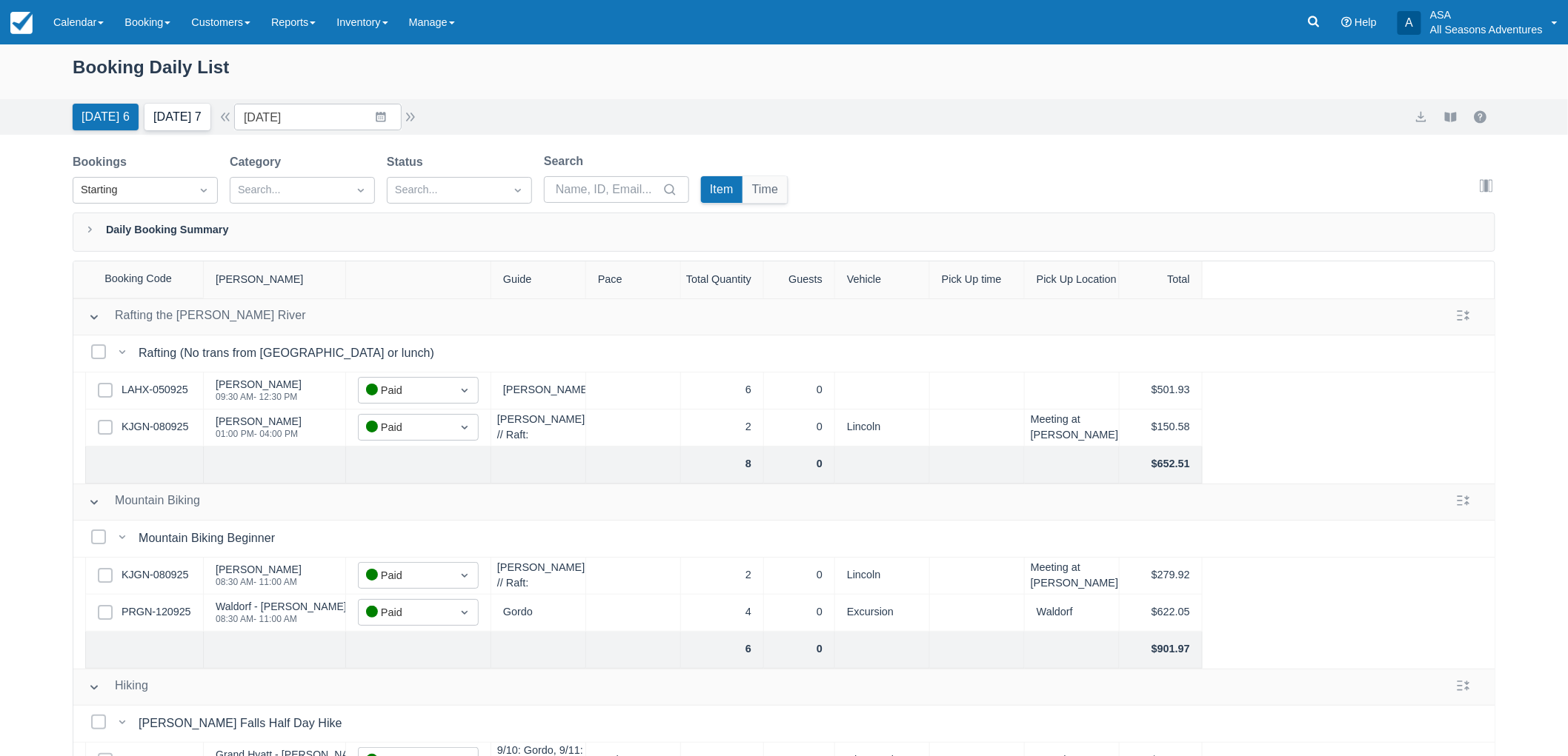
click at [194, 113] on button "Tomorrow 7" at bounding box center [178, 117] width 66 height 26
type input "09/14/25"
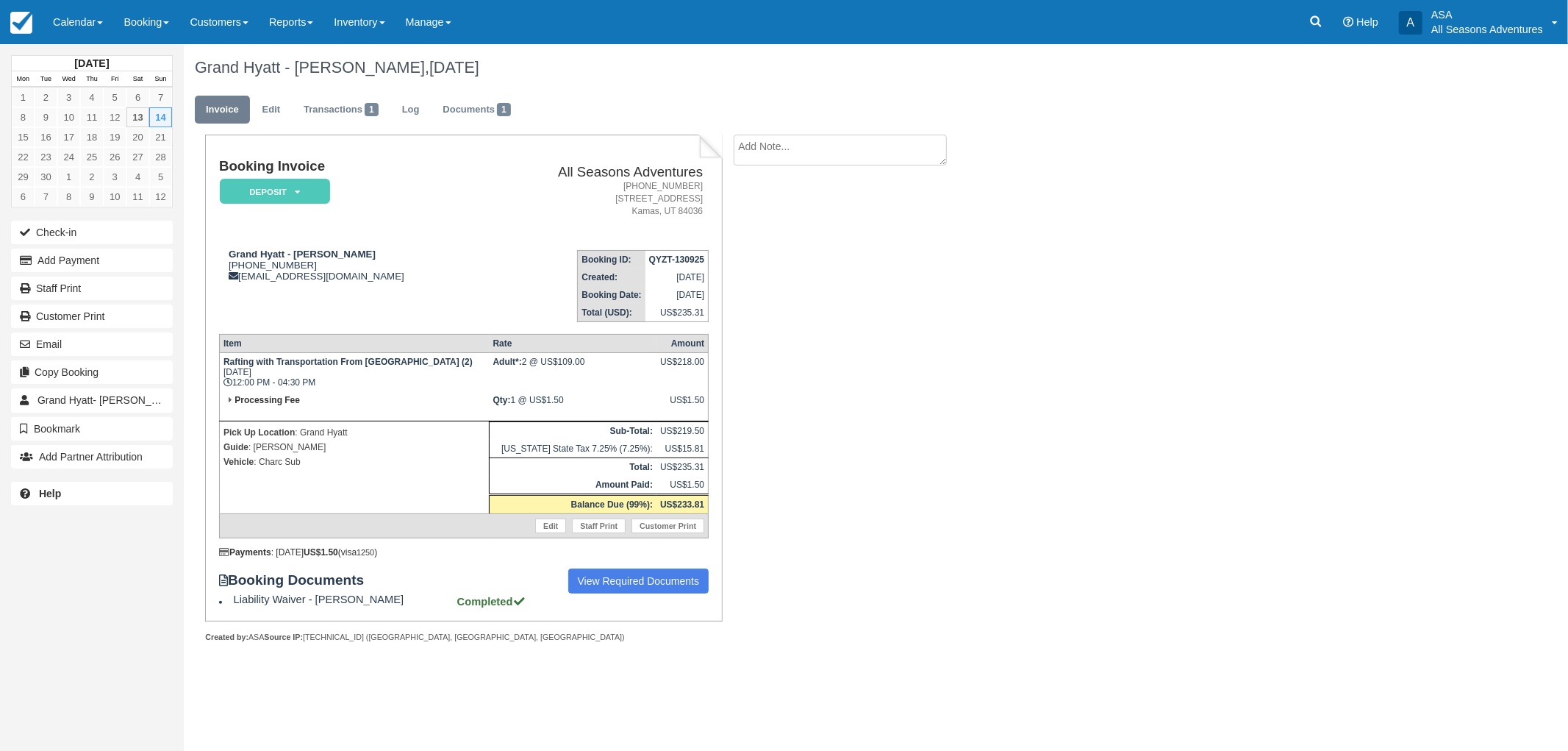
click at [460, 128] on ul "Invoice Edit Transactions 1 Log Documents 1" at bounding box center [771, 113] width 1155 height 44
click at [463, 115] on link "Documents 1" at bounding box center [476, 110] width 90 height 29
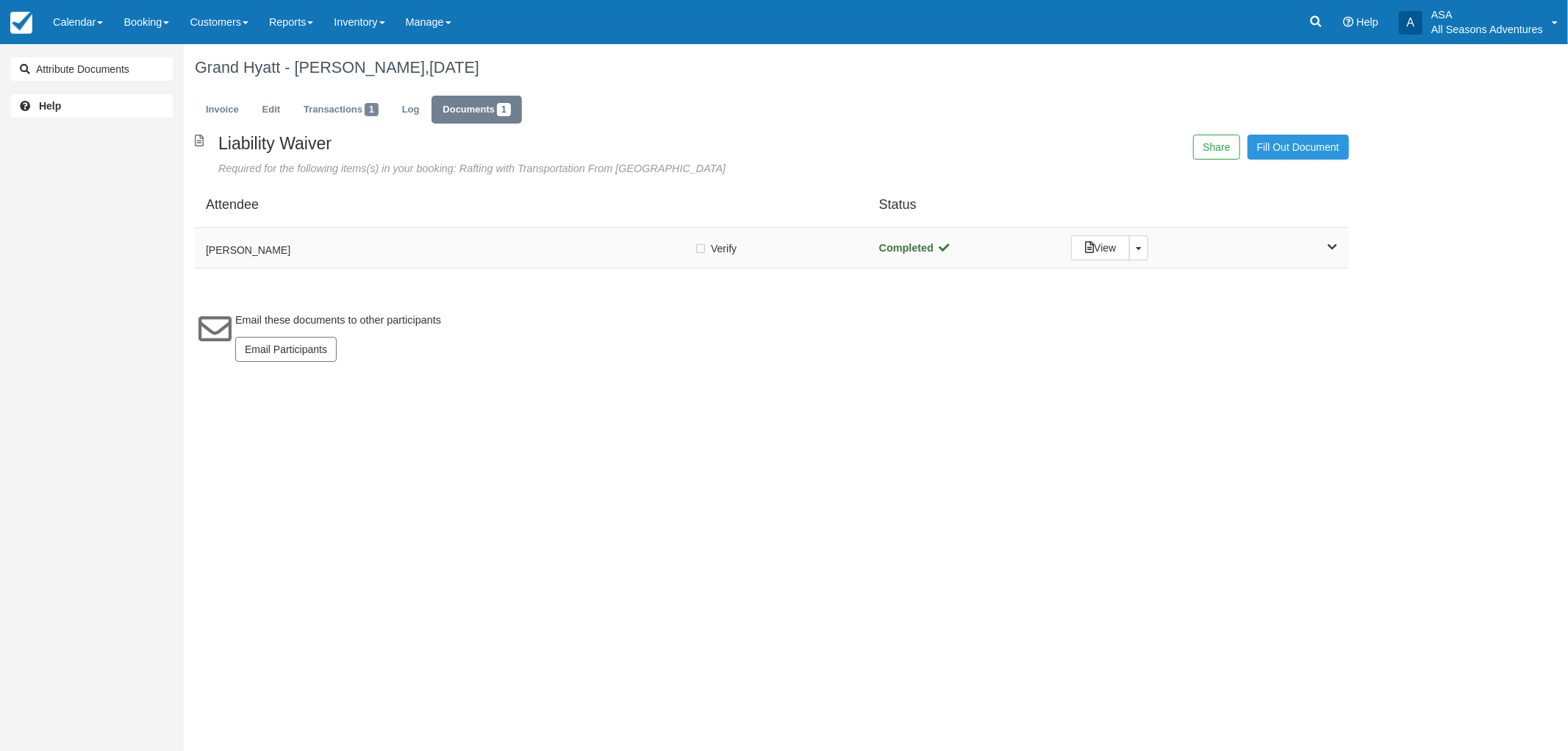
click at [352, 254] on h5 "[PERSON_NAME]" at bounding box center [450, 251] width 488 height 11
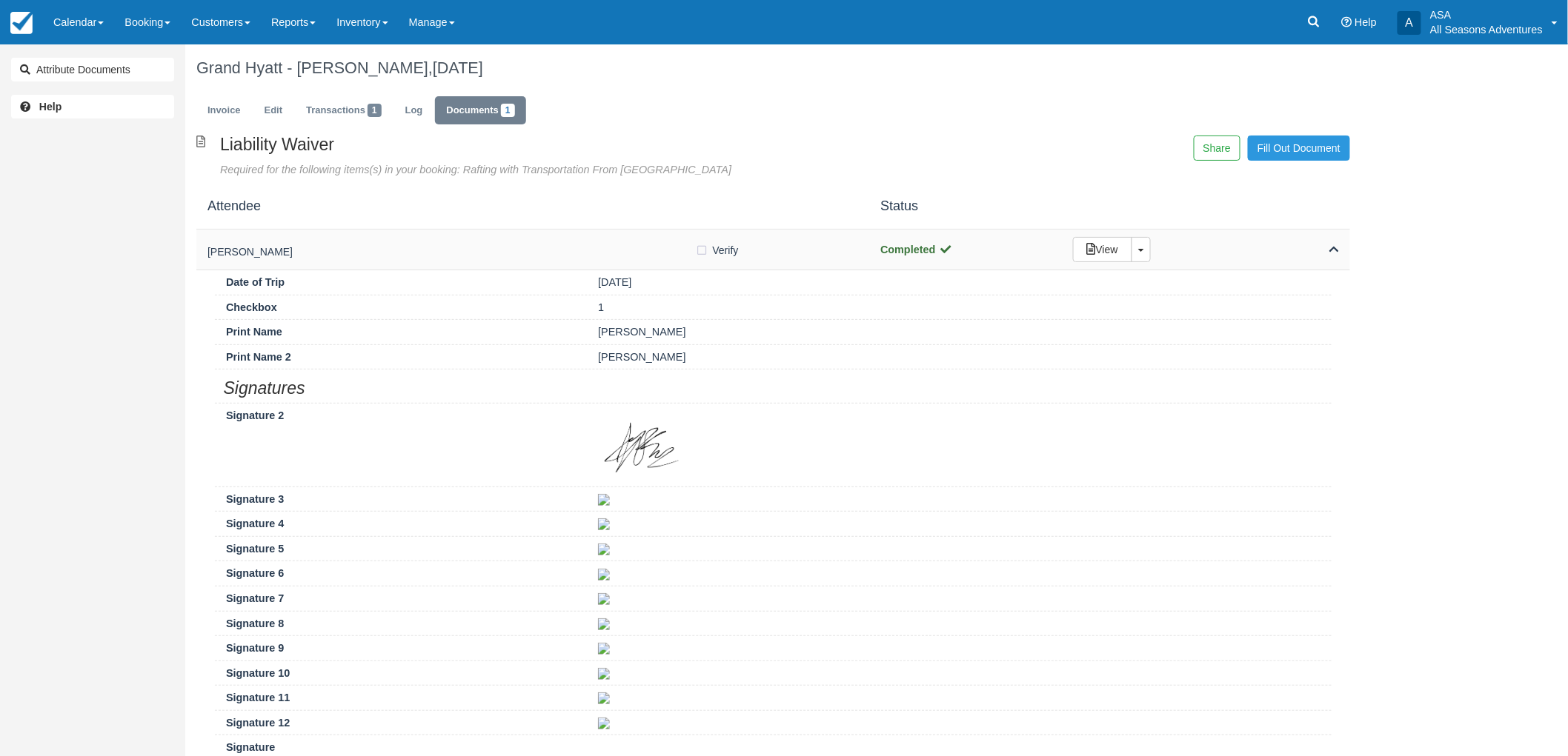
click at [354, 256] on h5 "[PERSON_NAME]" at bounding box center [452, 252] width 488 height 11
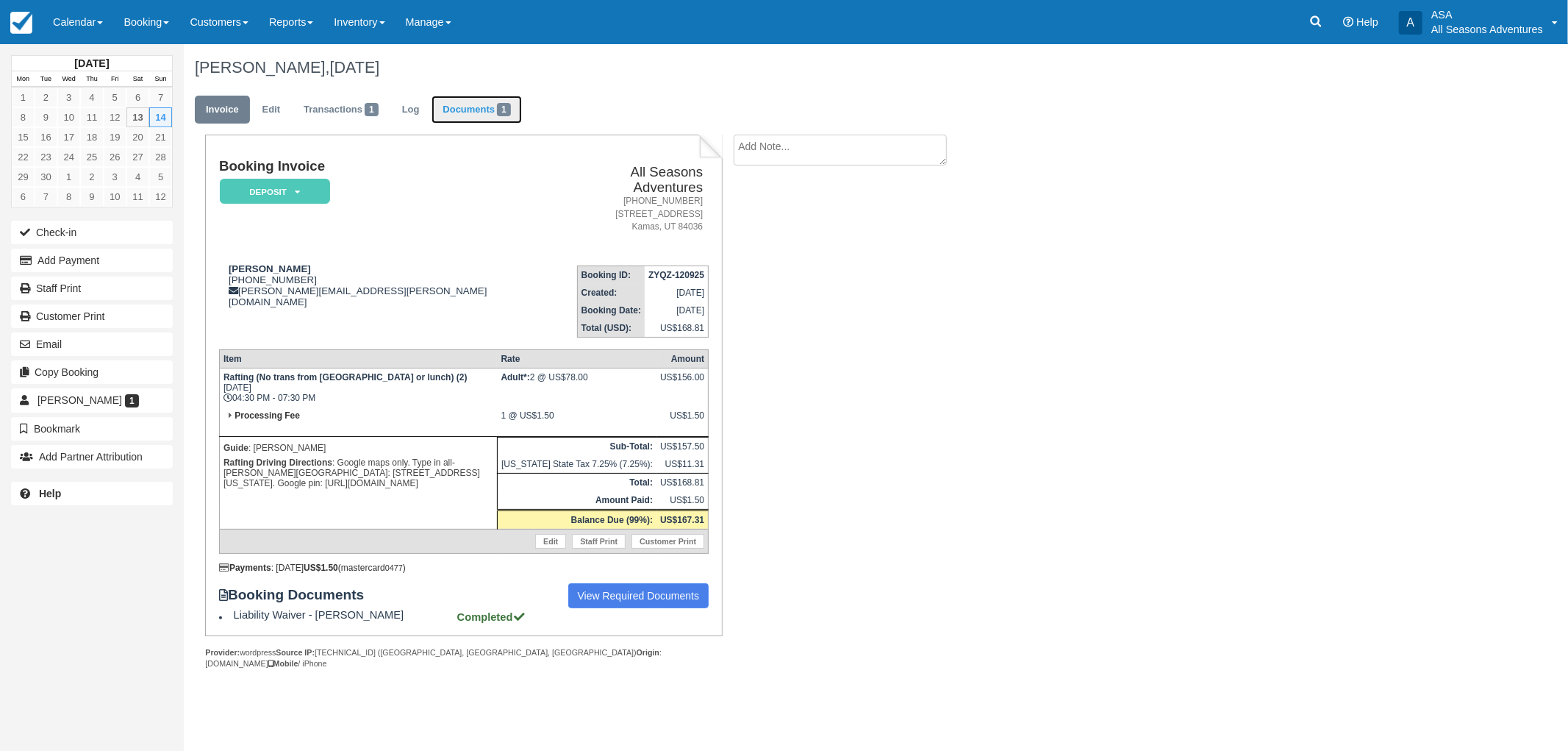
click at [498, 106] on link "Documents 1" at bounding box center [476, 110] width 90 height 29
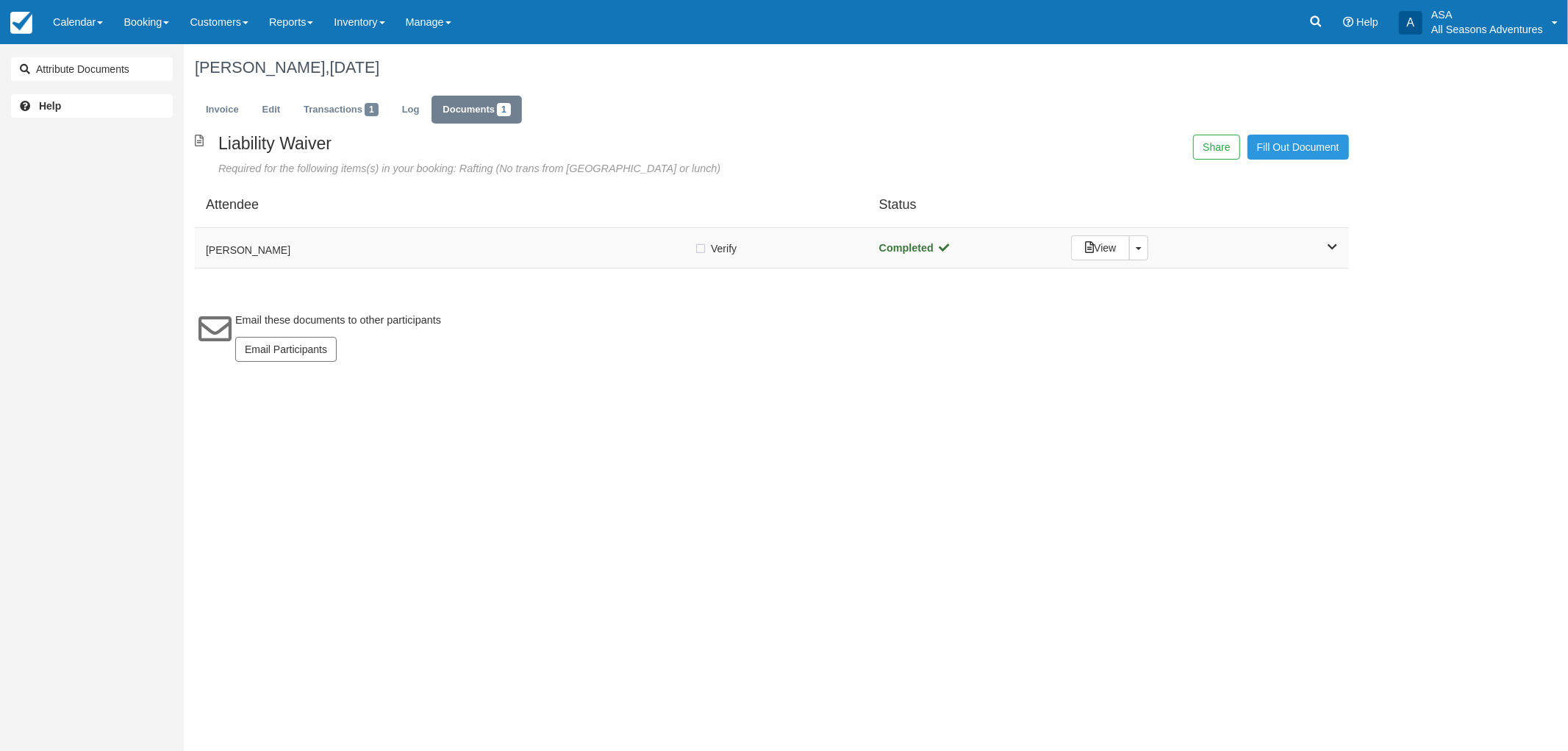
click at [434, 249] on h5 "donna seabrook" at bounding box center [450, 251] width 488 height 11
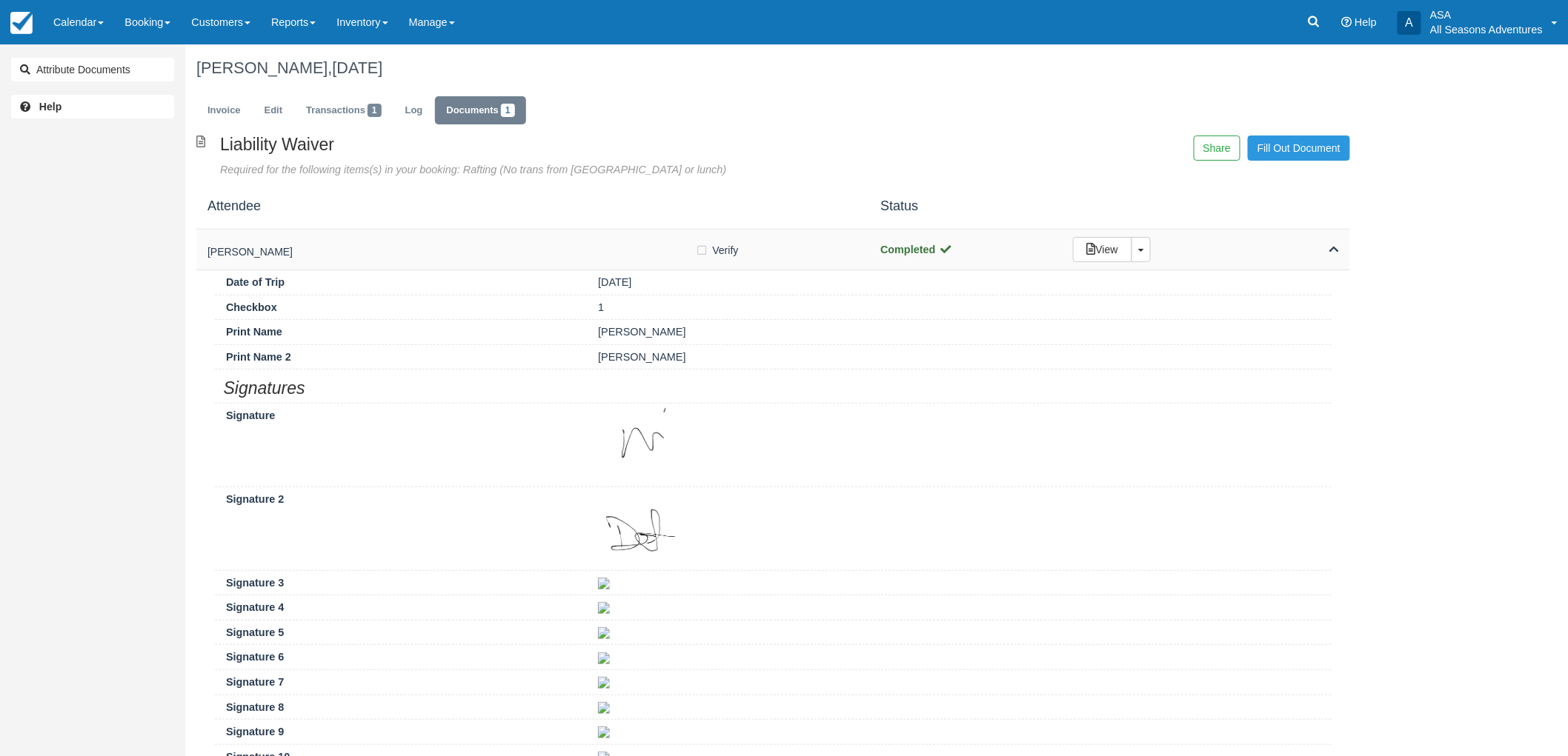
click at [437, 250] on h5 "donna seabrook" at bounding box center [452, 252] width 488 height 11
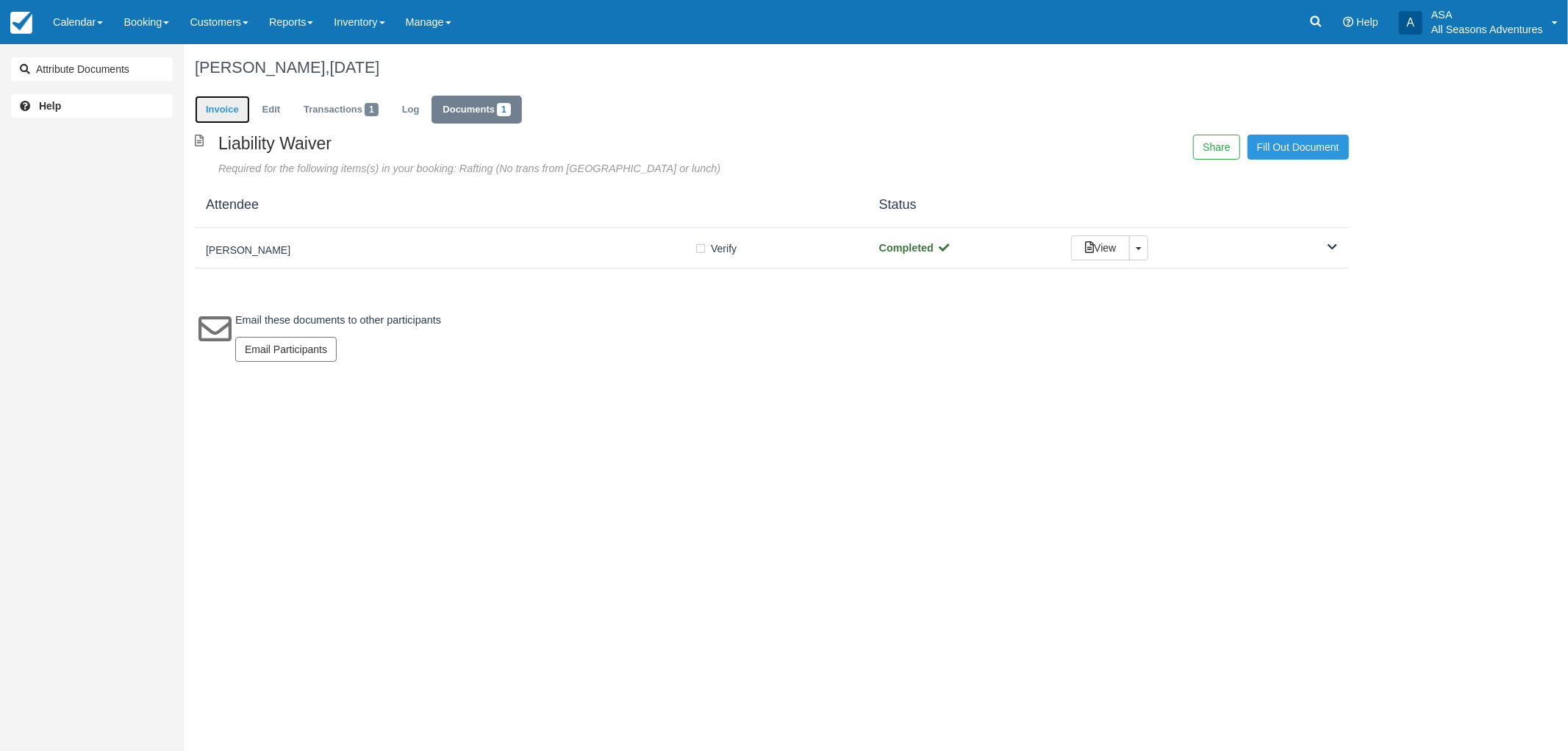
click at [213, 113] on link "Invoice" at bounding box center [222, 110] width 55 height 29
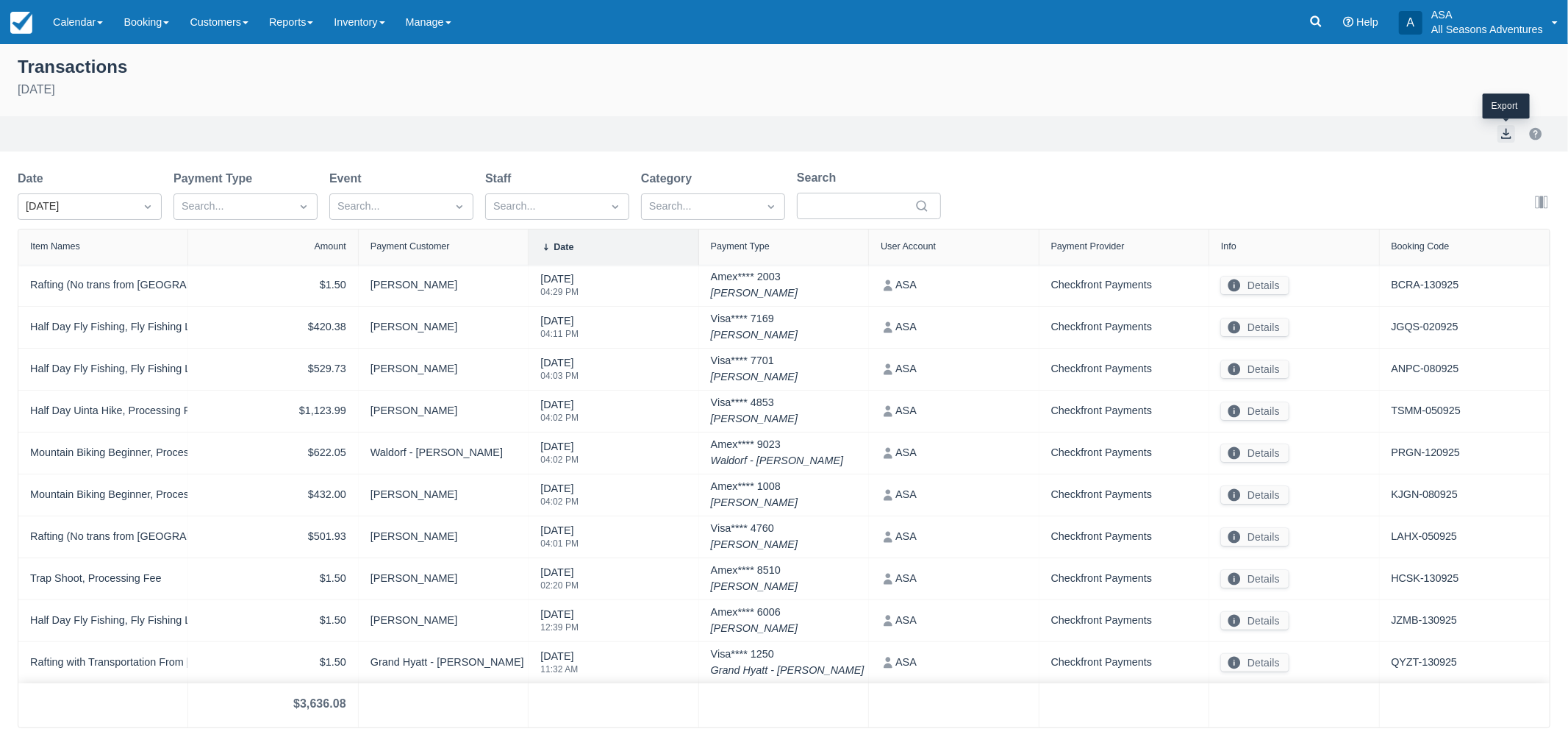
click at [1510, 134] on button "export" at bounding box center [1507, 134] width 18 height 18
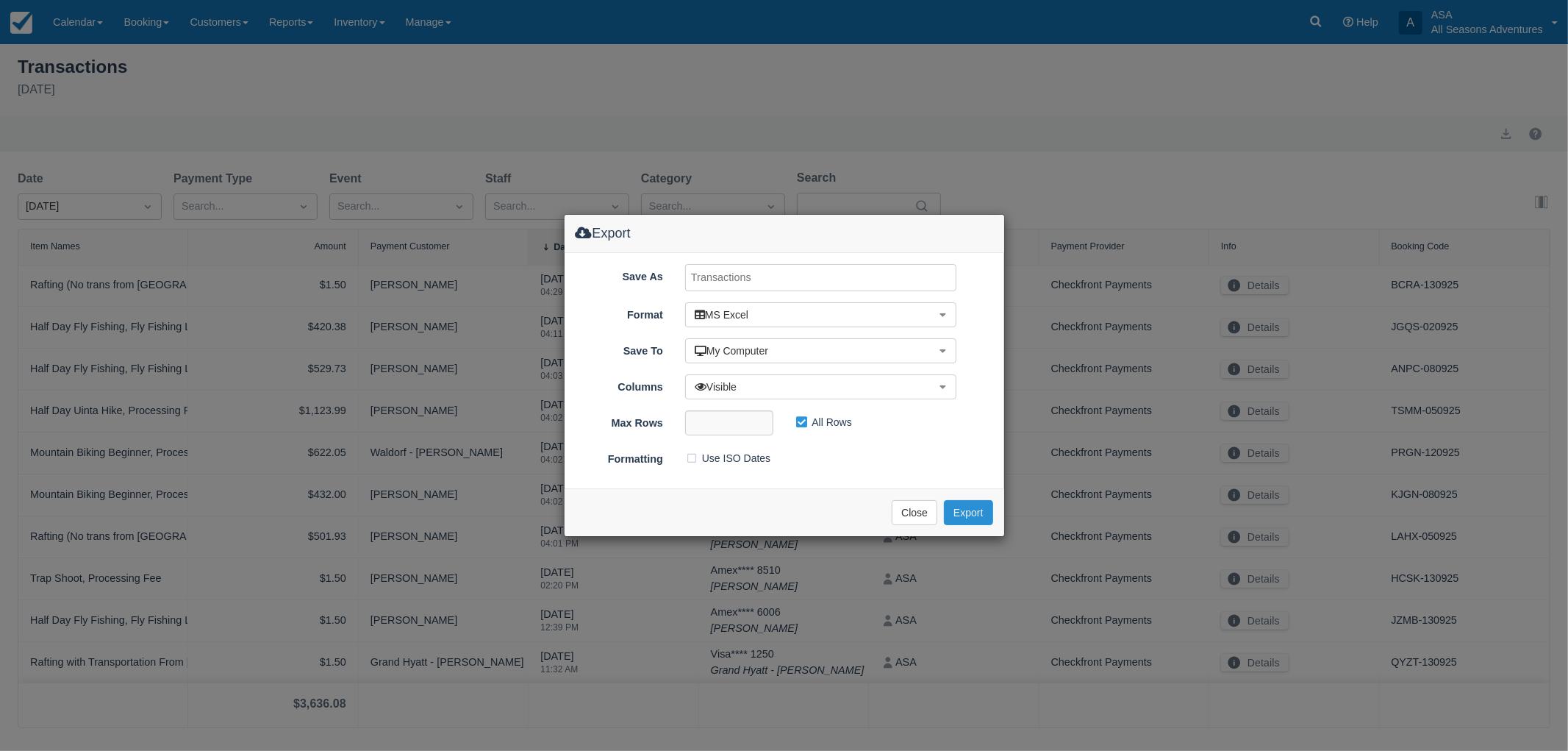
click at [978, 517] on button "Export" at bounding box center [968, 513] width 49 height 25
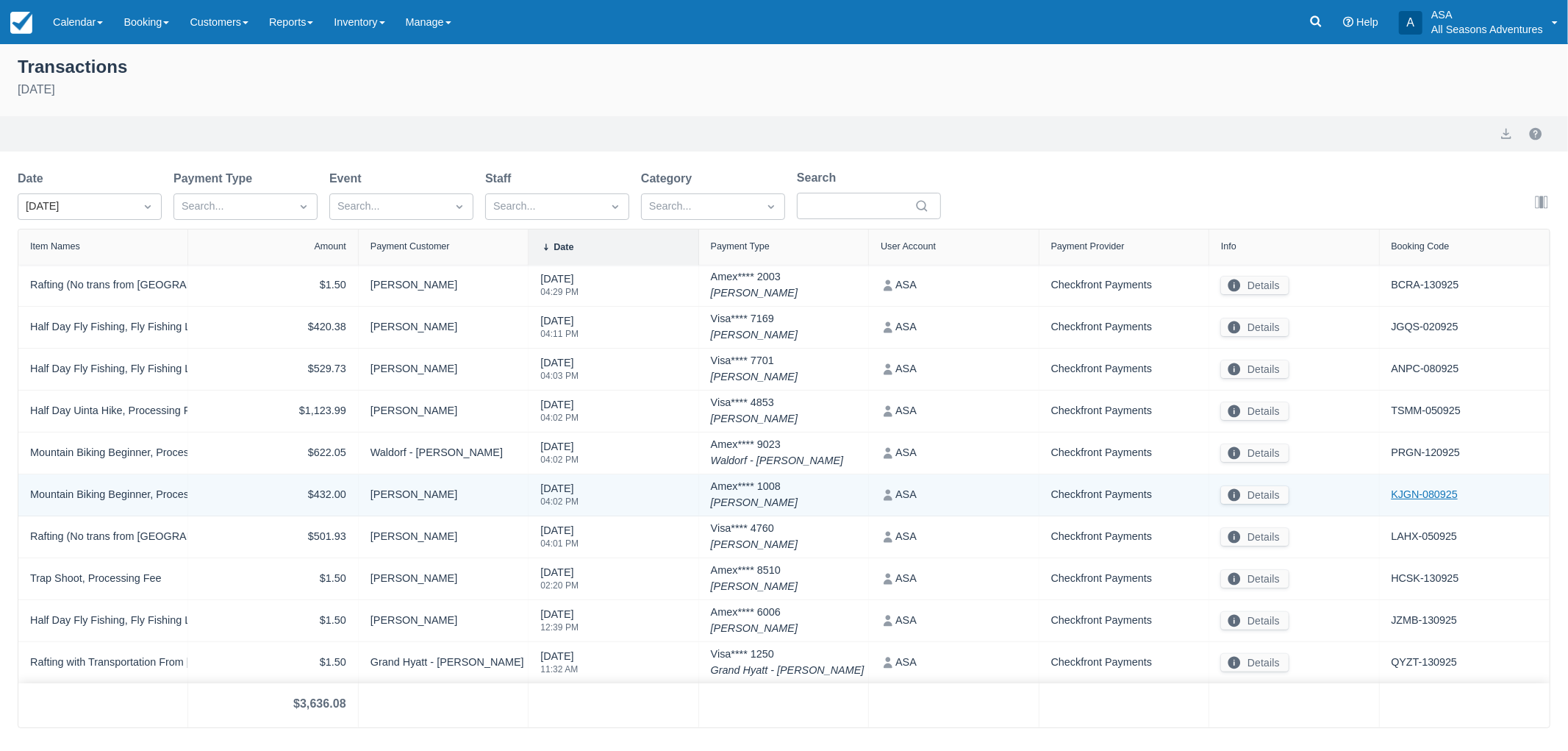
click at [1424, 495] on link "KJGN-080925" at bounding box center [1424, 495] width 66 height 16
